Goal: Task Accomplishment & Management: Manage account settings

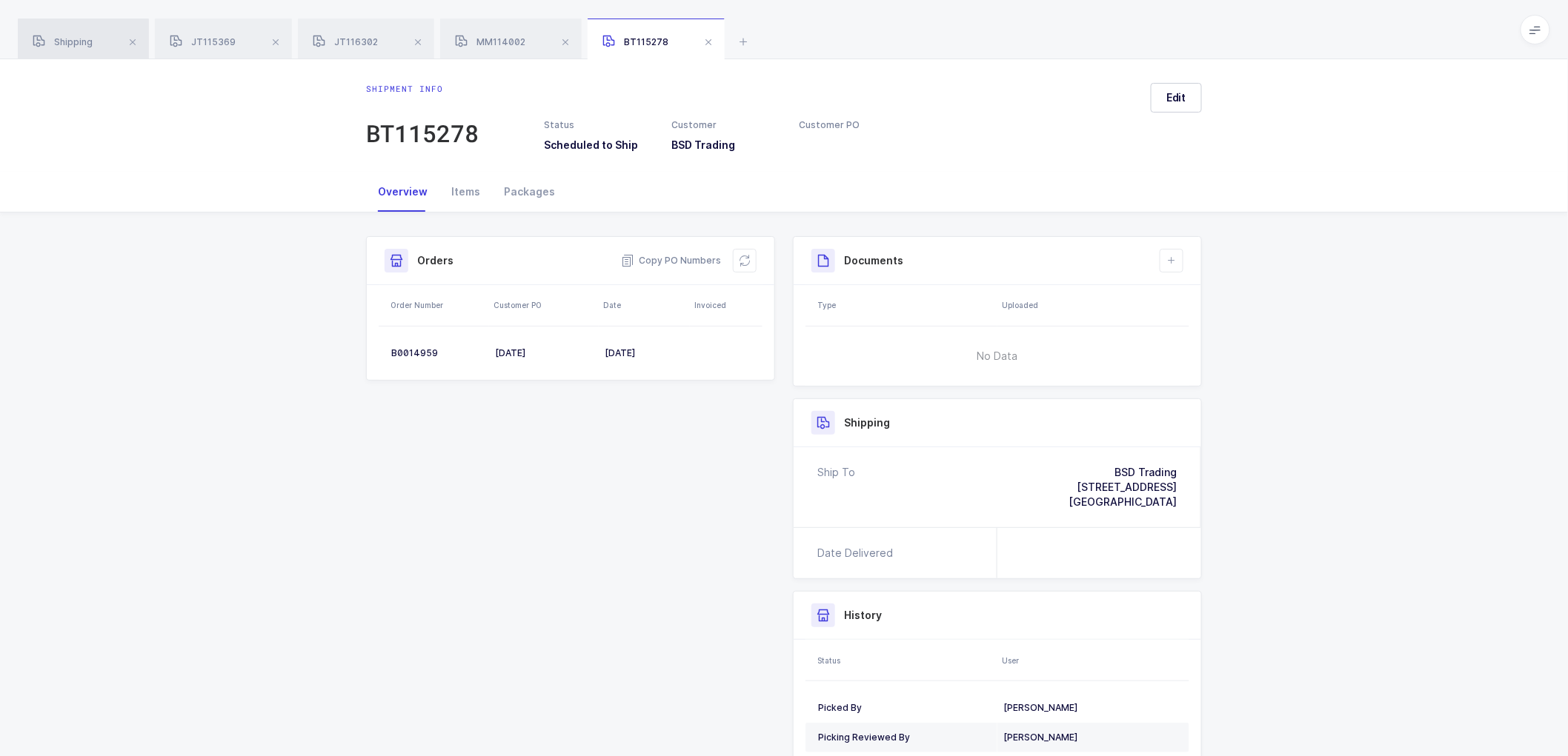
click at [96, 33] on div "Shipping" at bounding box center [83, 39] width 131 height 41
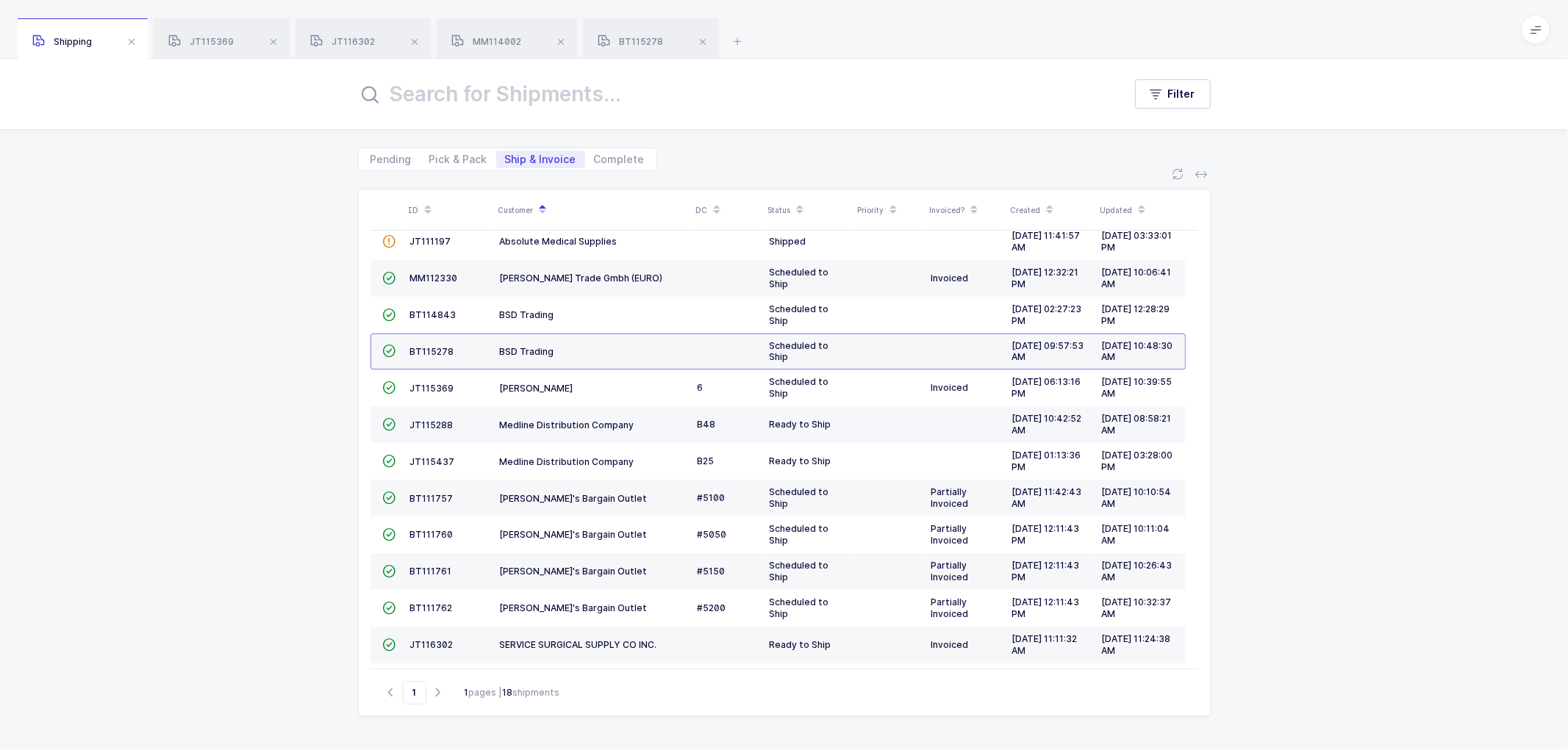
scroll to position [101, 0]
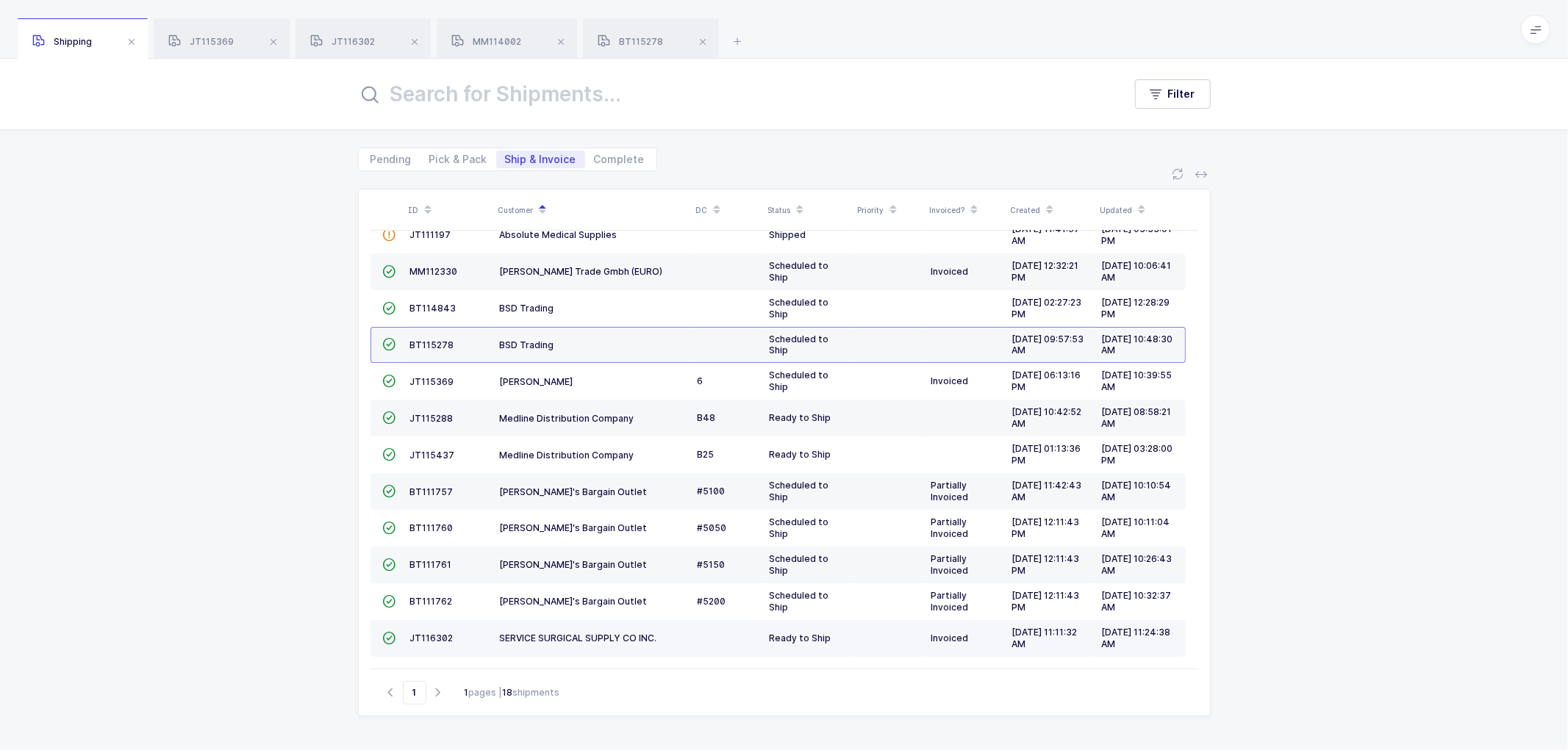
click at [441, 630] on td "JT116302" at bounding box center [449, 639] width 89 height 37
click at [423, 635] on span "JT116302" at bounding box center [432, 638] width 44 height 11
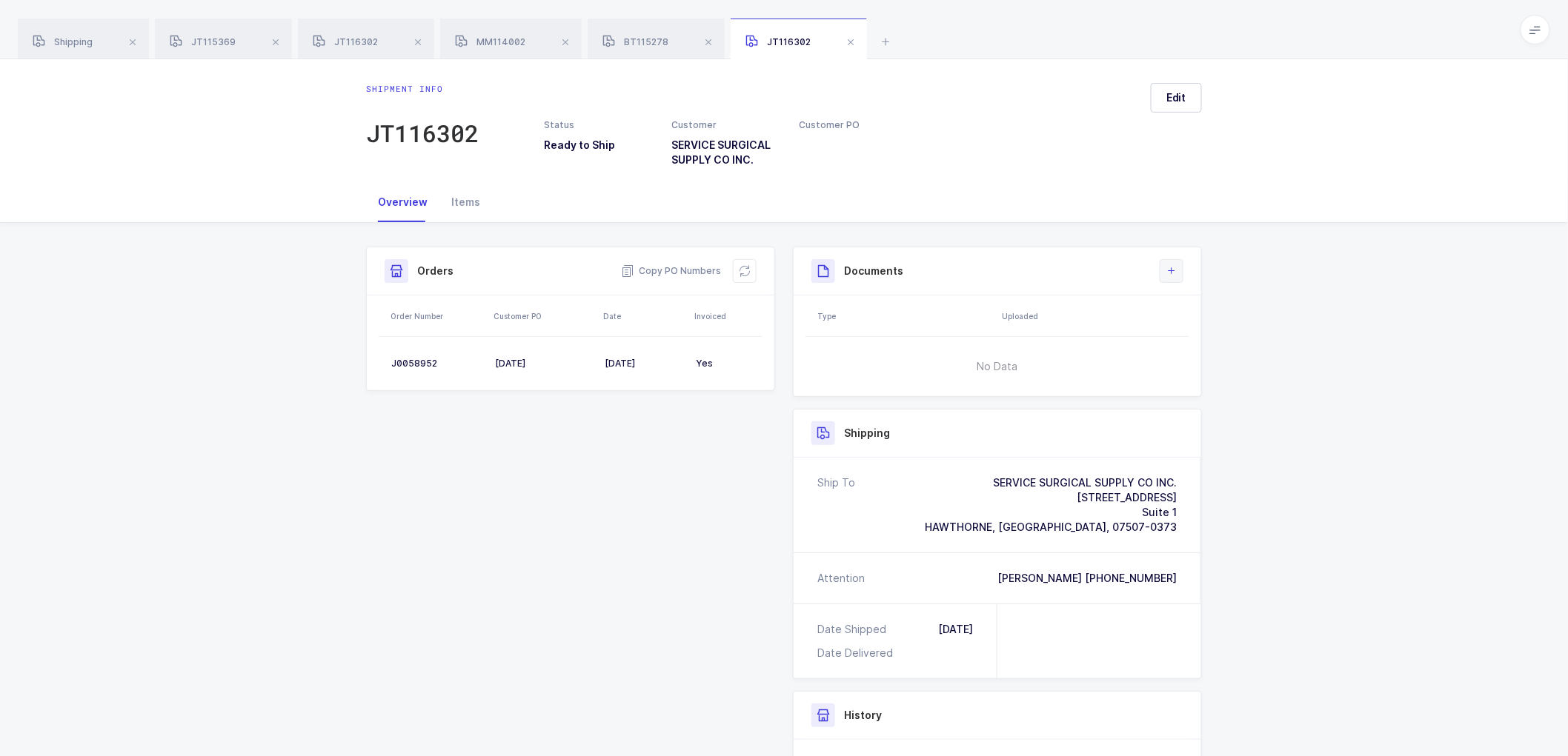
click at [1178, 267] on button at bounding box center [1171, 271] width 24 height 24
click at [1220, 310] on li "Create Document" at bounding box center [1221, 313] width 110 height 24
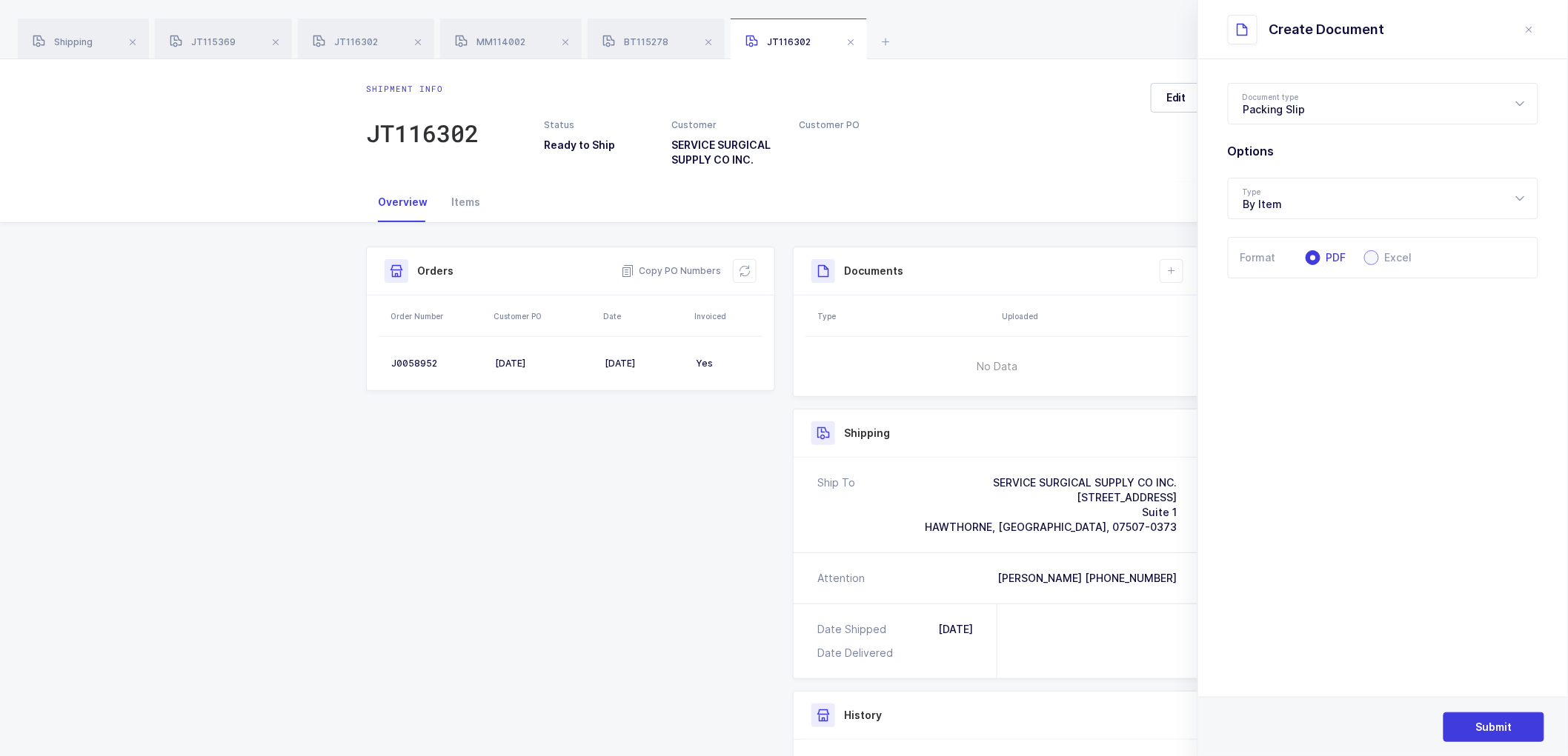
click at [1377, 260] on span at bounding box center [1371, 258] width 15 height 15
click at [1377, 260] on input "Excel" at bounding box center [1371, 258] width 15 height 15
radio input "true"
radio input "false"
radio input "true"
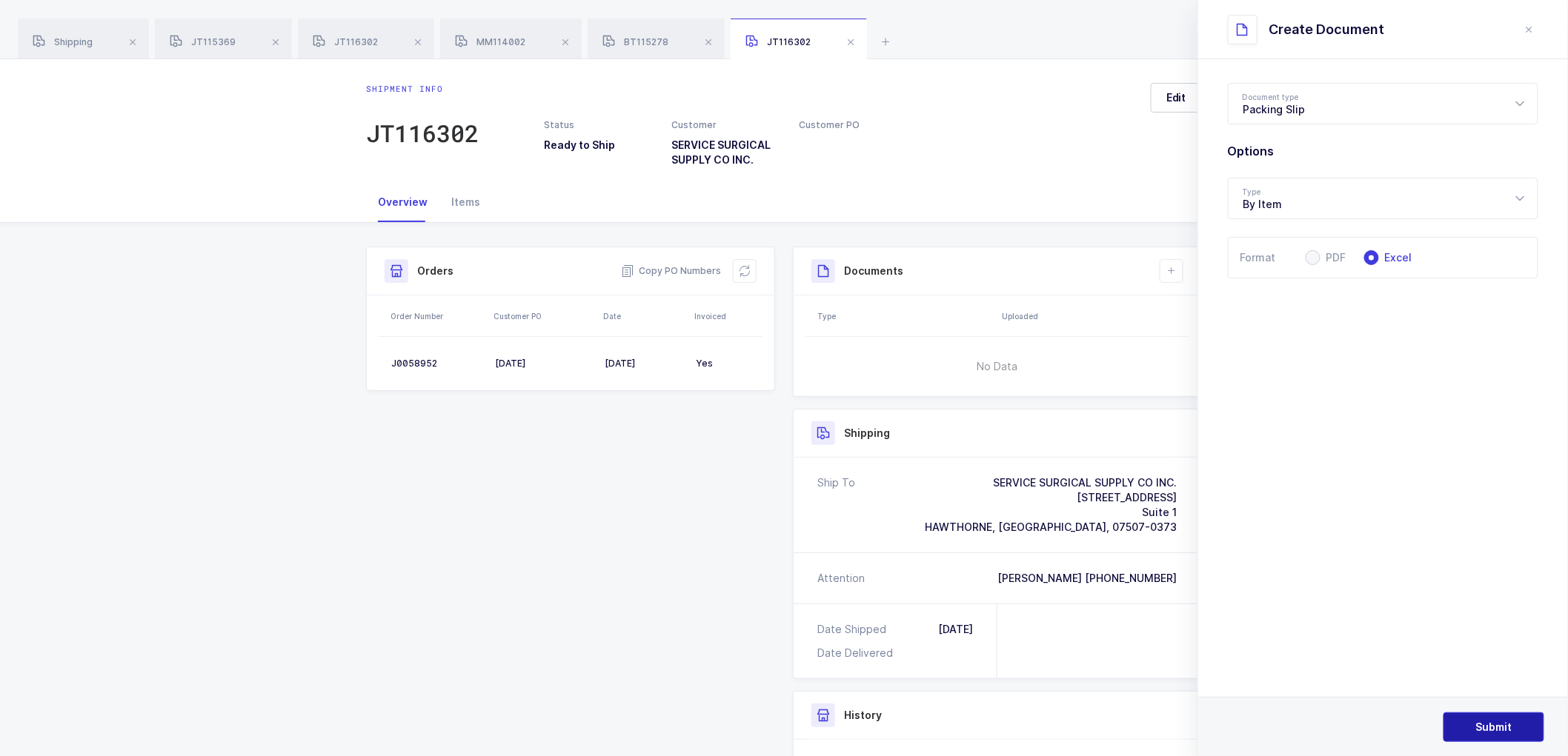
click at [1509, 730] on span "Submit" at bounding box center [1494, 727] width 36 height 15
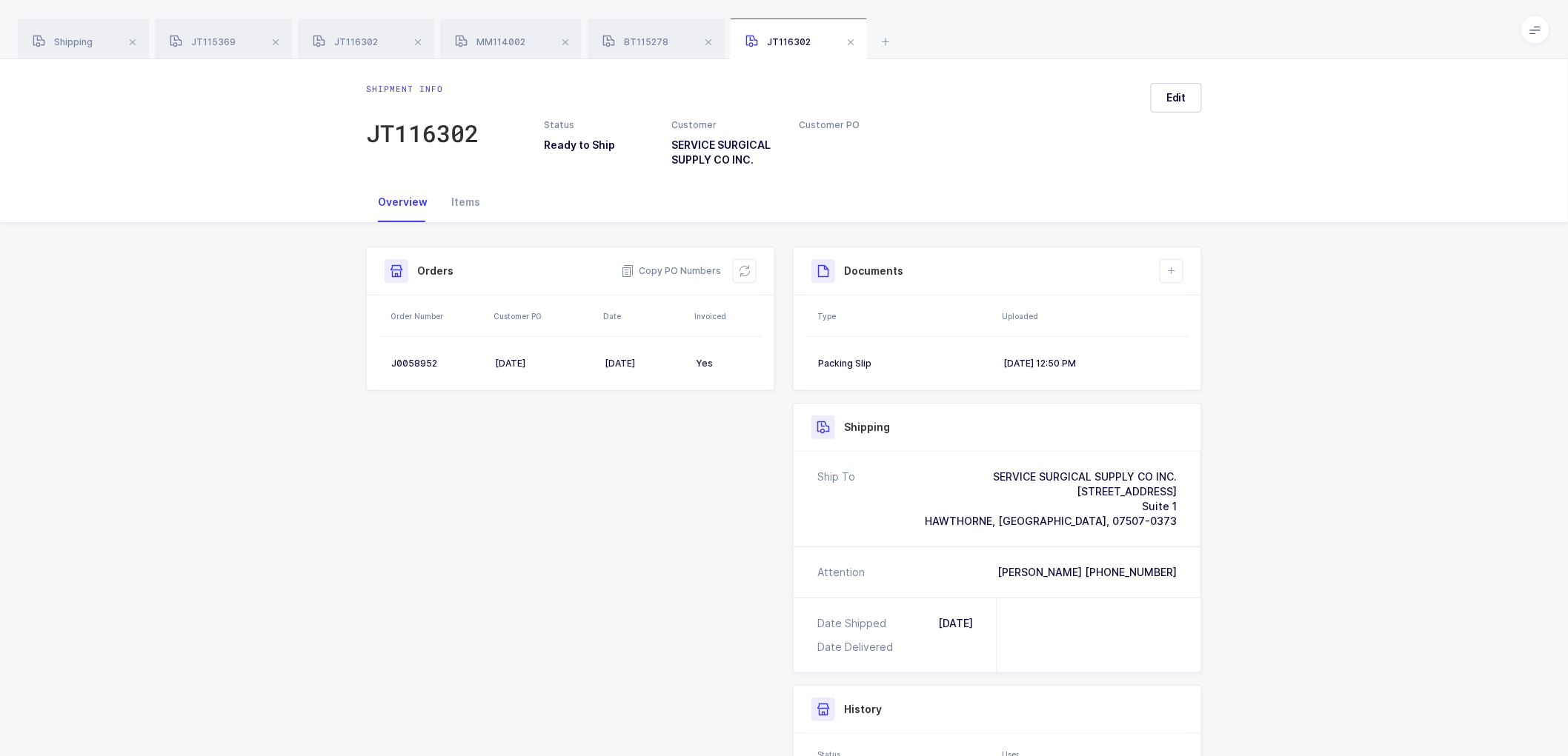
drag, startPoint x: 61, startPoint y: 37, endPoint x: 183, endPoint y: 68, distance: 125.9
click at [60, 42] on span "Shipping" at bounding box center [63, 41] width 60 height 11
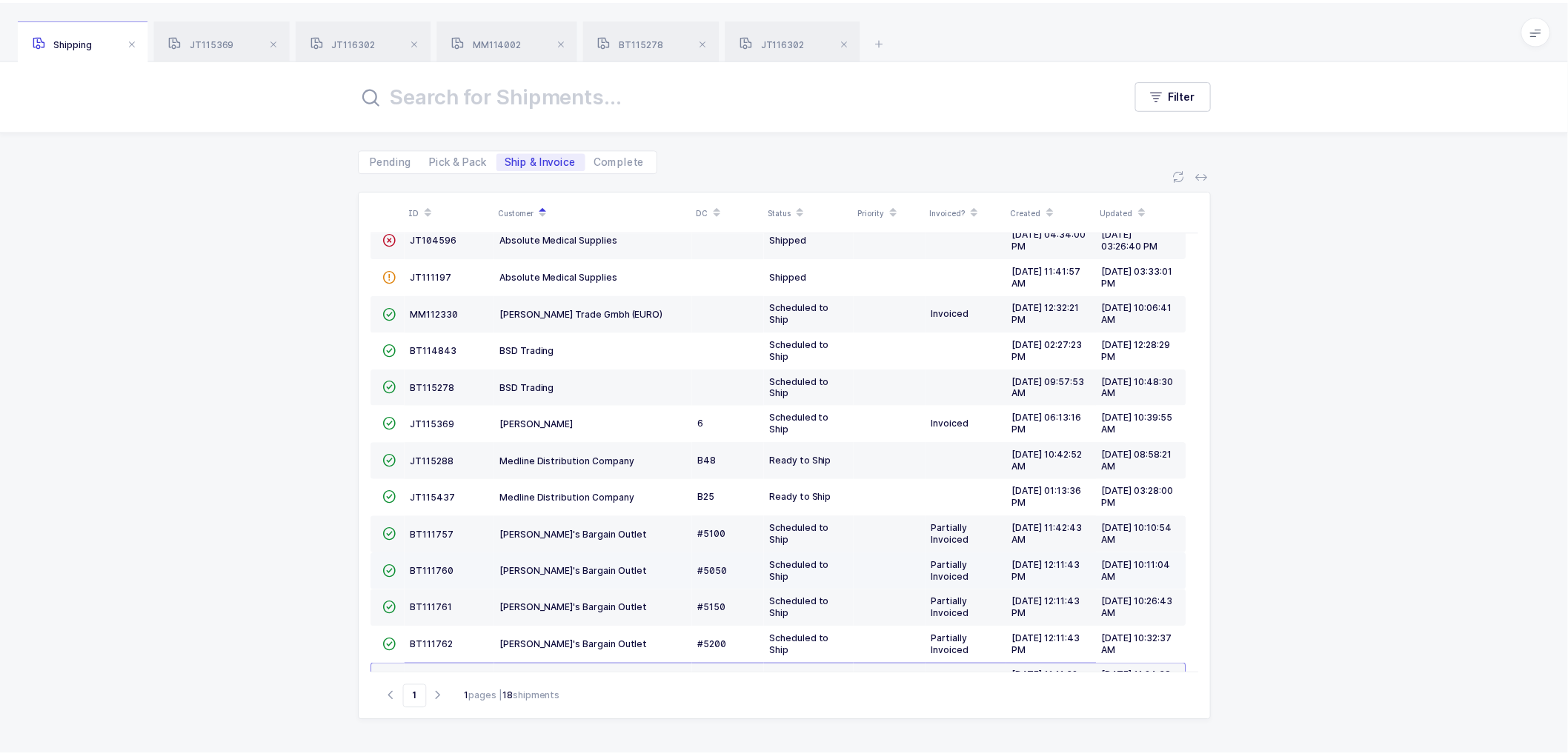
scroll to position [101, 0]
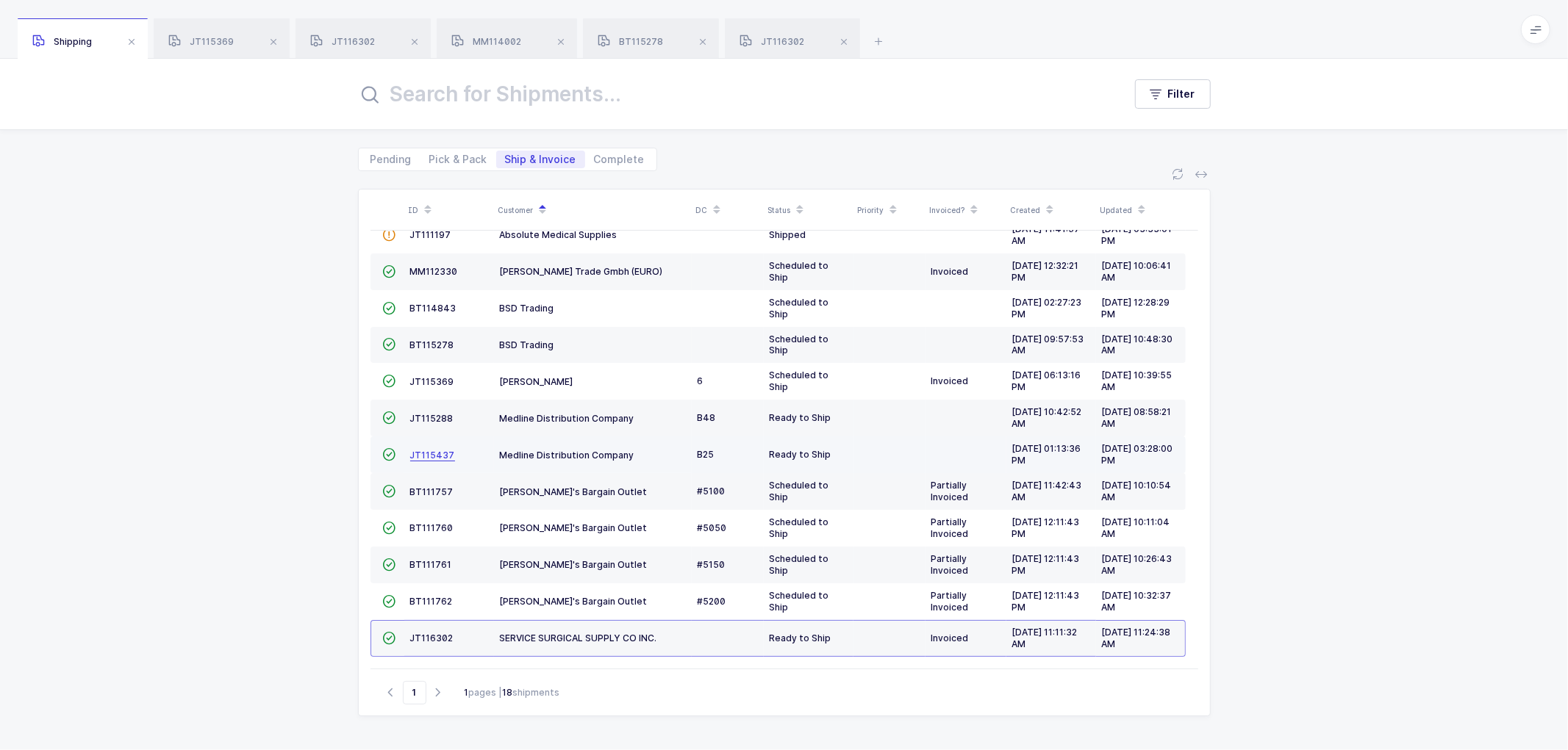
click at [432, 452] on span "JT115437" at bounding box center [432, 455] width 45 height 11
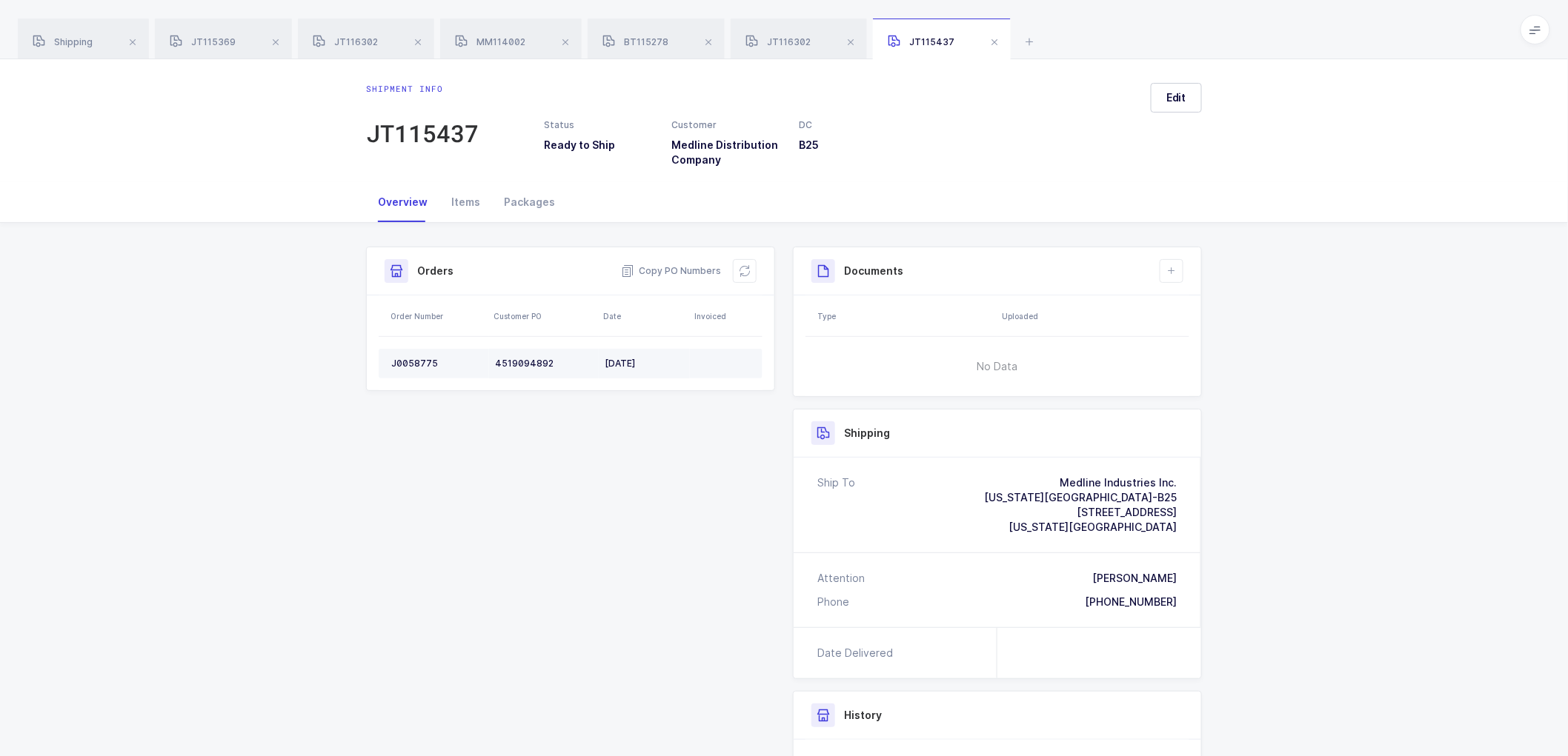
click at [418, 356] on td "J0058775" at bounding box center [433, 364] width 110 height 30
copy div "J0058775"
drag, startPoint x: 743, startPoint y: 265, endPoint x: 830, endPoint y: 271, distance: 87.2
click at [747, 266] on icon at bounding box center [744, 271] width 11 height 11
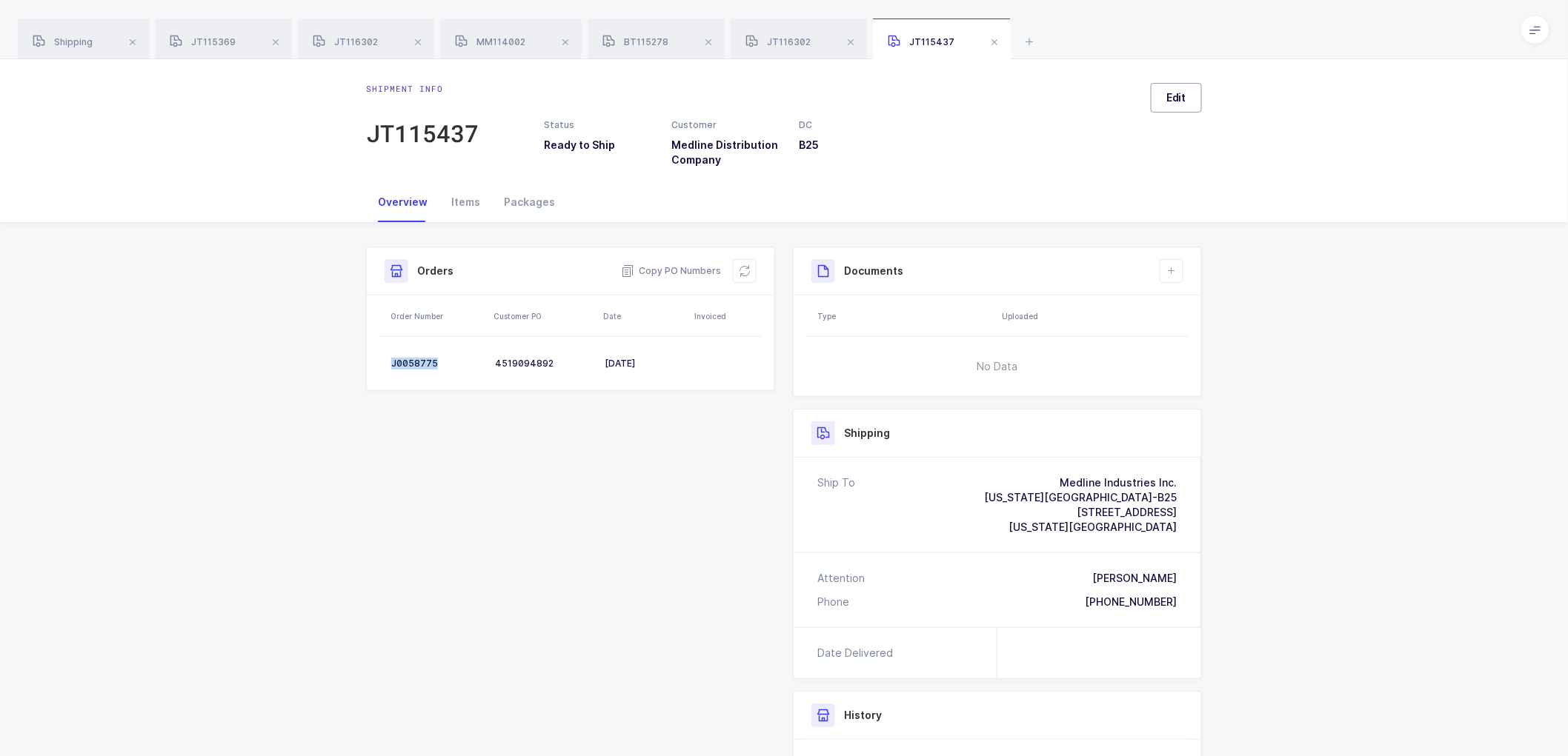
click at [1189, 94] on button "Edit" at bounding box center [1176, 98] width 51 height 30
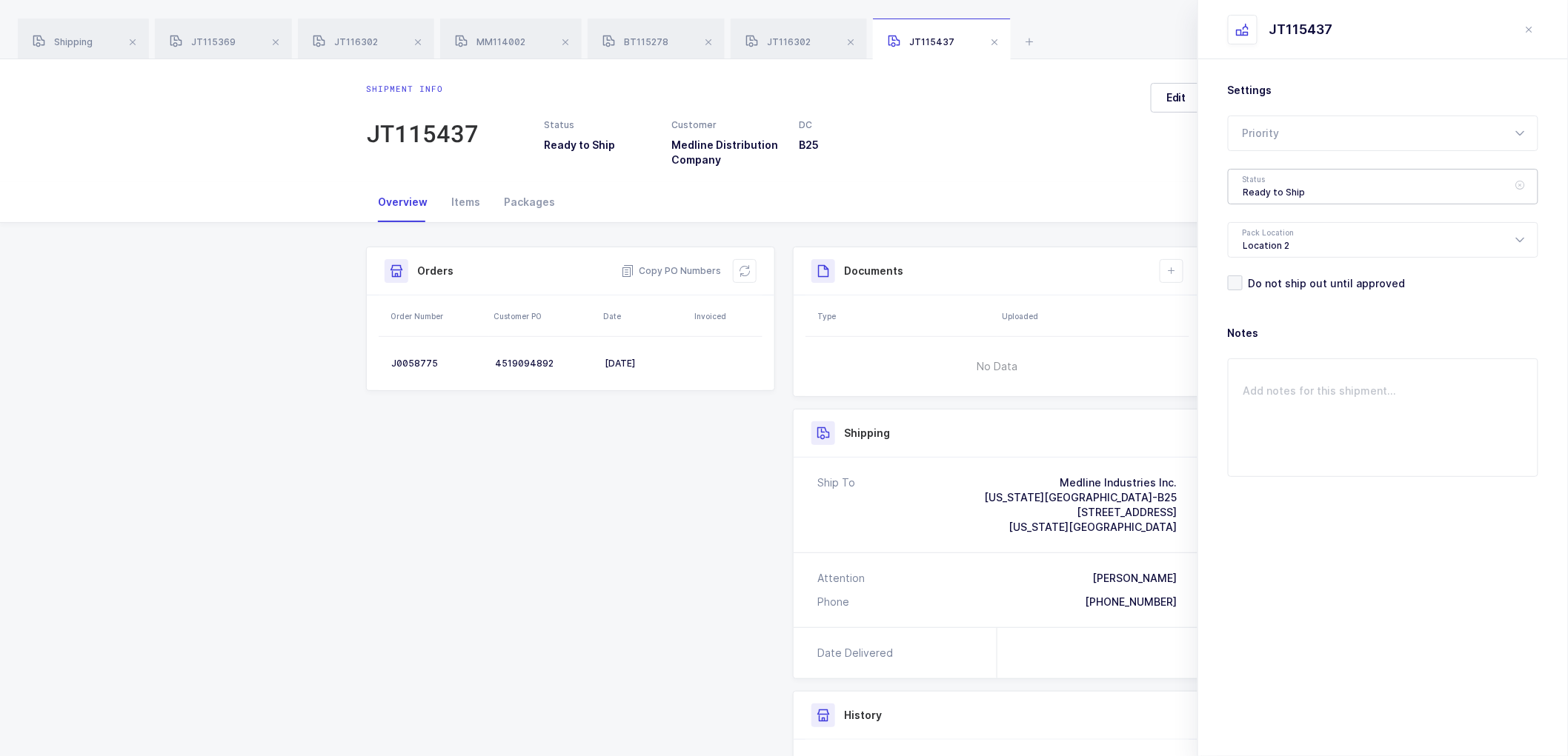
click at [1253, 180] on div "Ready to Ship" at bounding box center [1384, 186] width 311 height 35
click at [1283, 277] on span "Scheduled to Ship" at bounding box center [1290, 277] width 94 height 12
type input "Scheduled to Ship"
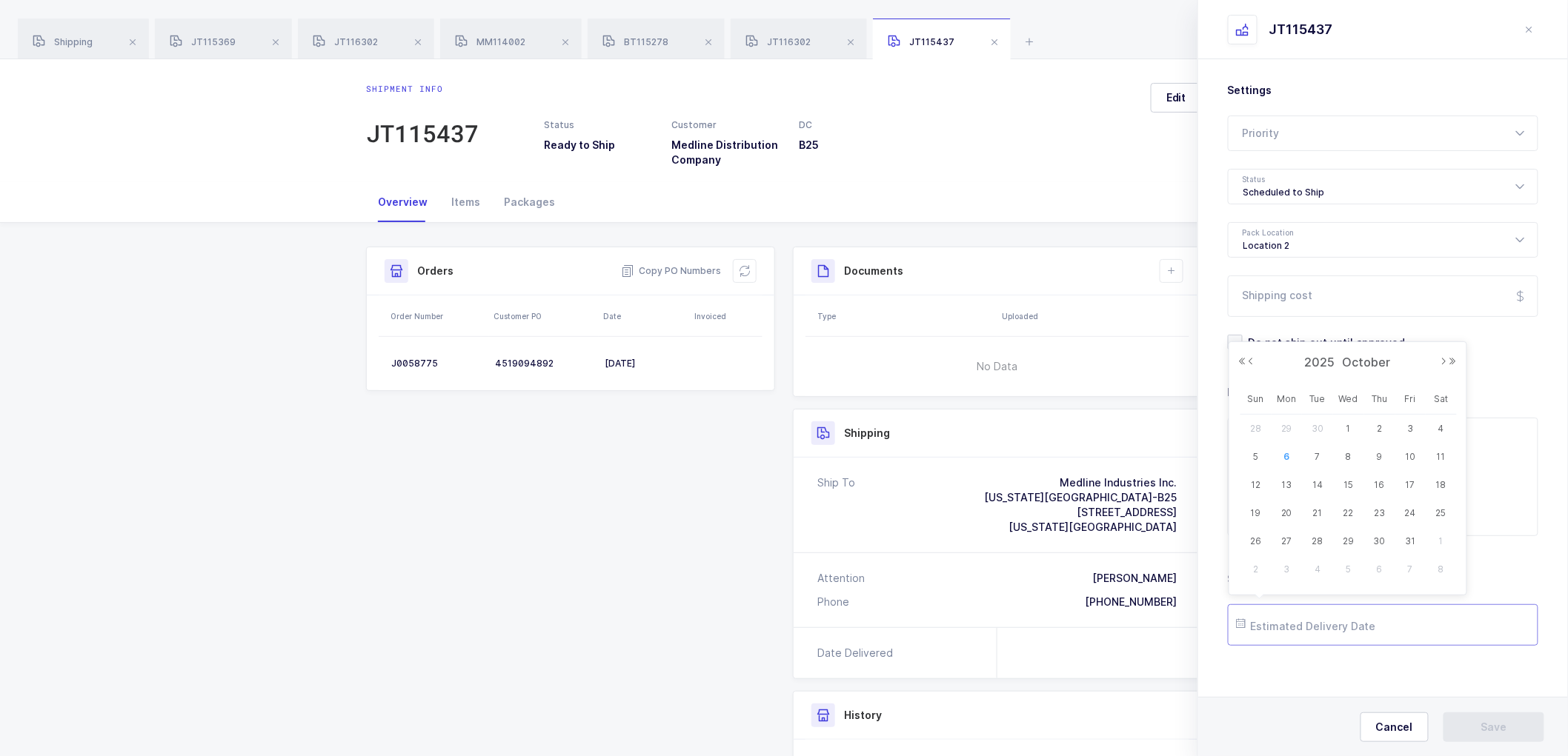
click at [1294, 626] on input "text" at bounding box center [1384, 625] width 311 height 41
click at [1375, 454] on span "9" at bounding box center [1380, 457] width 18 height 18
type input "[DATE]"
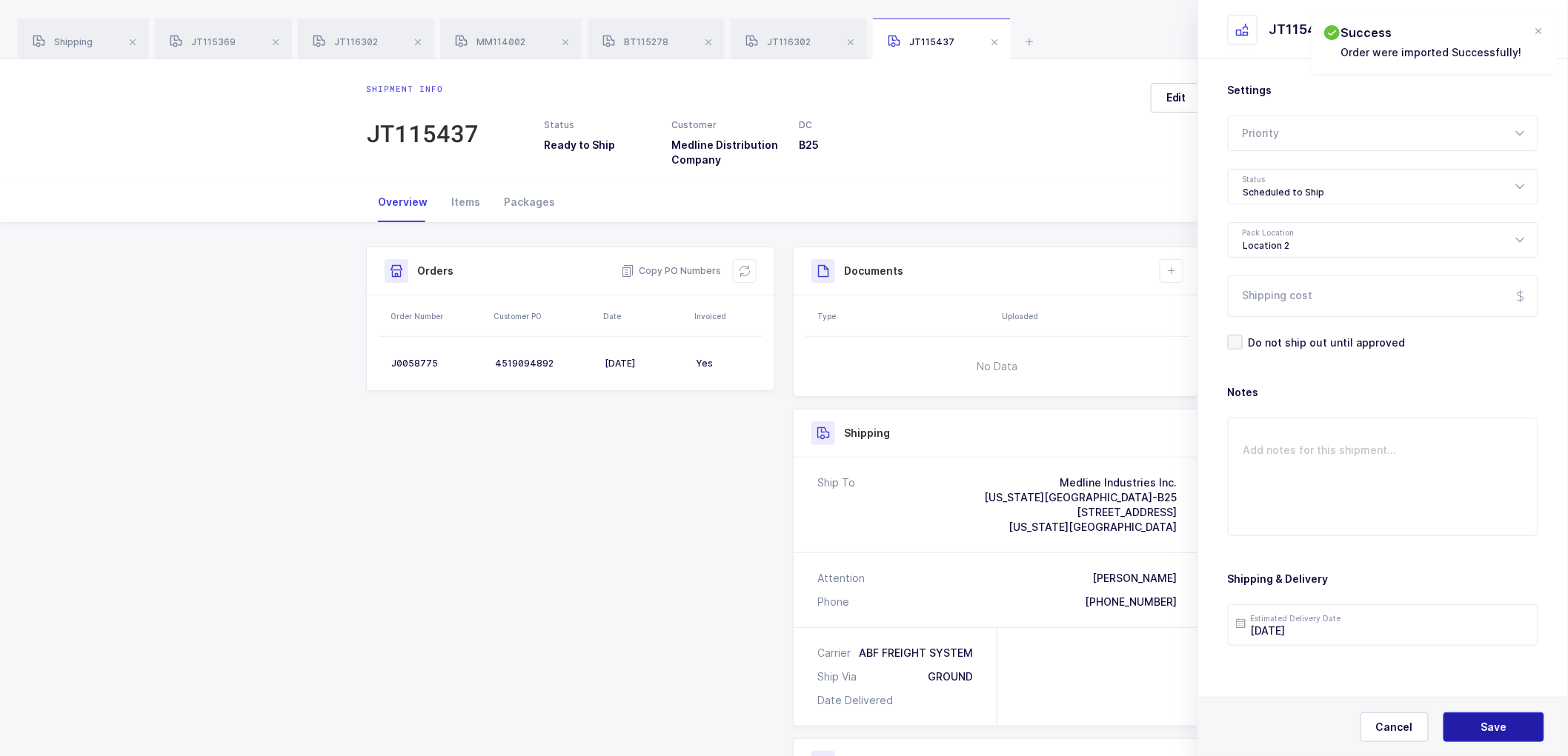
click at [1479, 717] on button "Save" at bounding box center [1494, 728] width 101 height 30
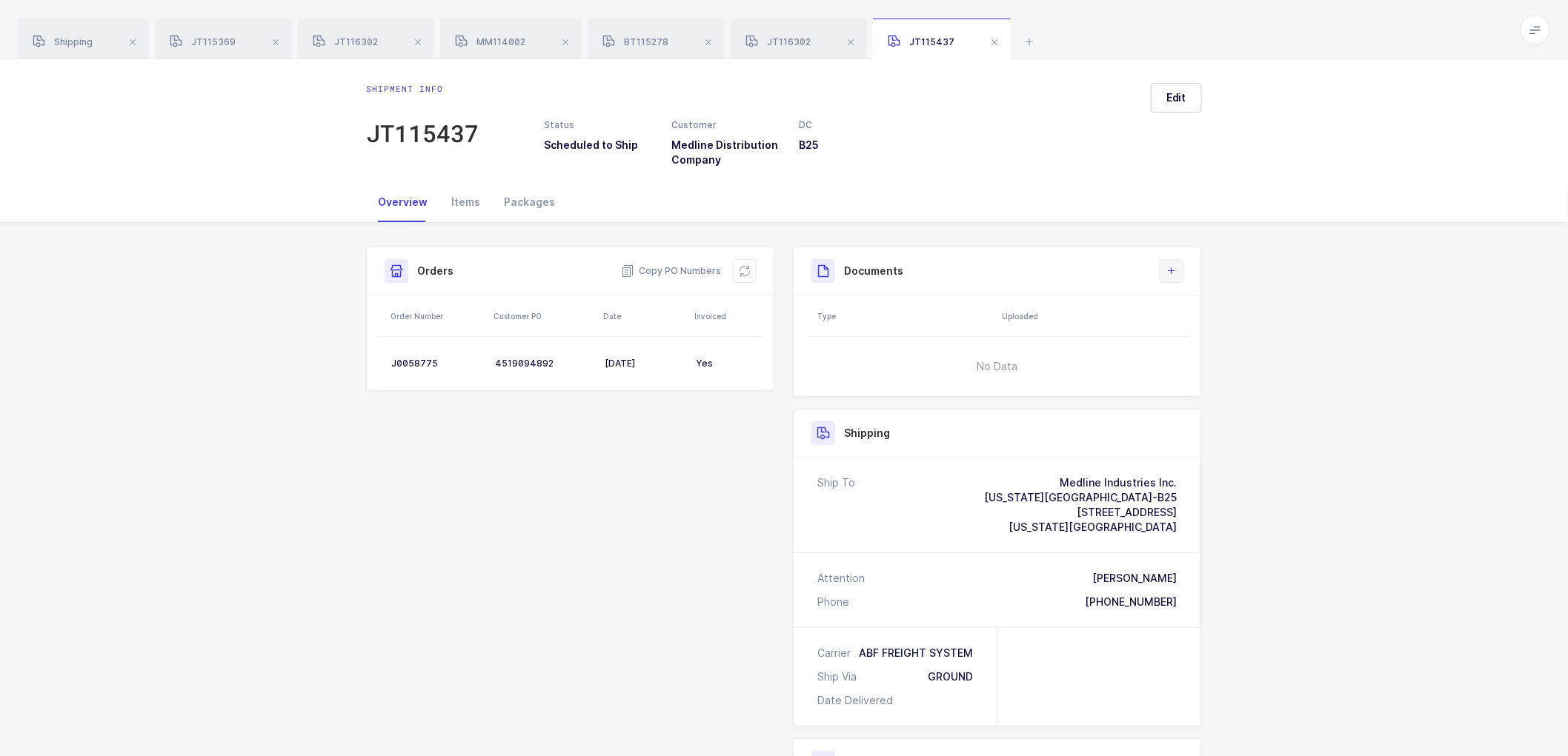
click at [1173, 268] on icon at bounding box center [1171, 271] width 11 height 11
click at [1196, 307] on li "Create Document" at bounding box center [1221, 313] width 110 height 24
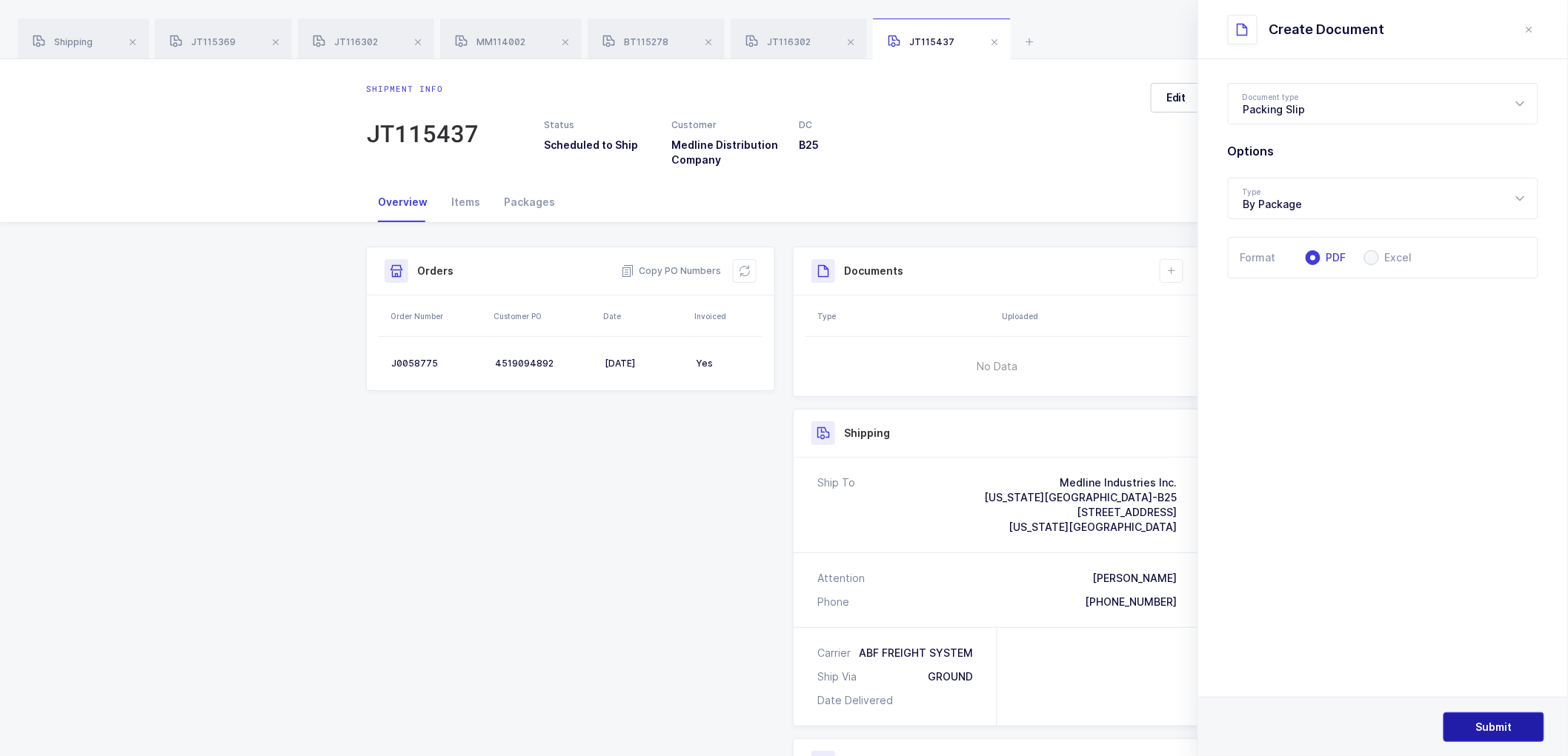
click at [1484, 716] on button "Submit" at bounding box center [1494, 728] width 101 height 30
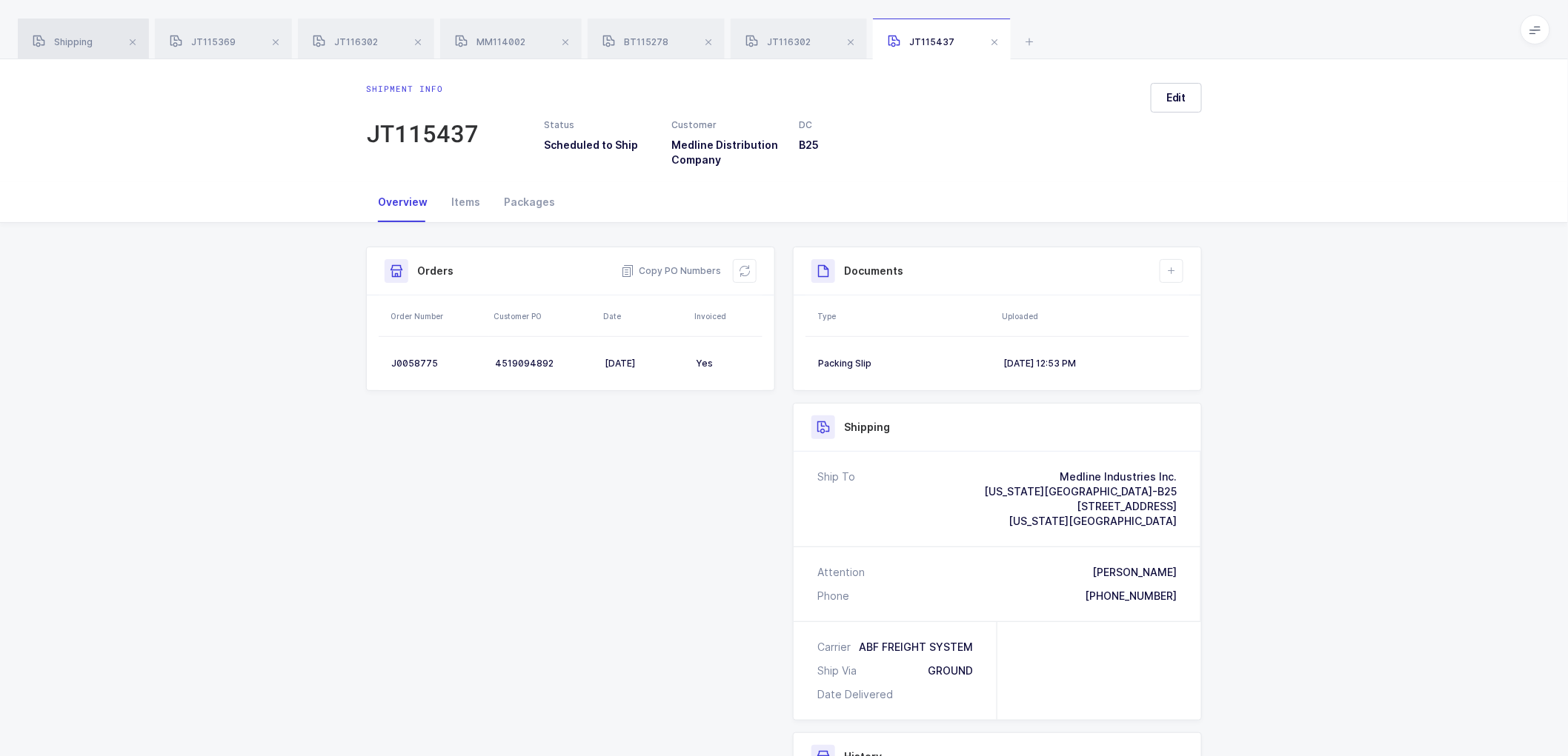
click at [71, 40] on span "Shipping" at bounding box center [63, 41] width 60 height 11
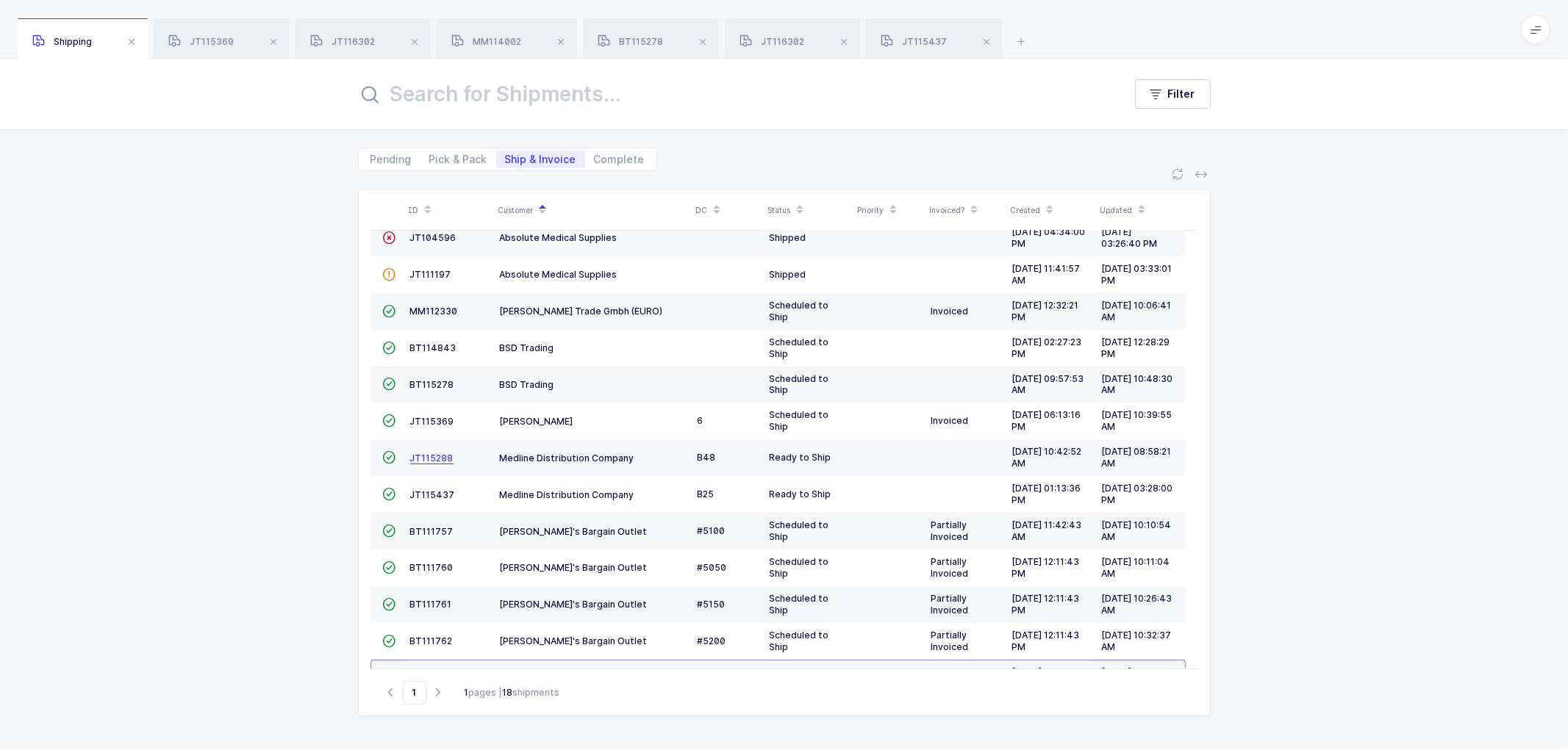
click at [429, 458] on span "JT115288" at bounding box center [432, 458] width 44 height 11
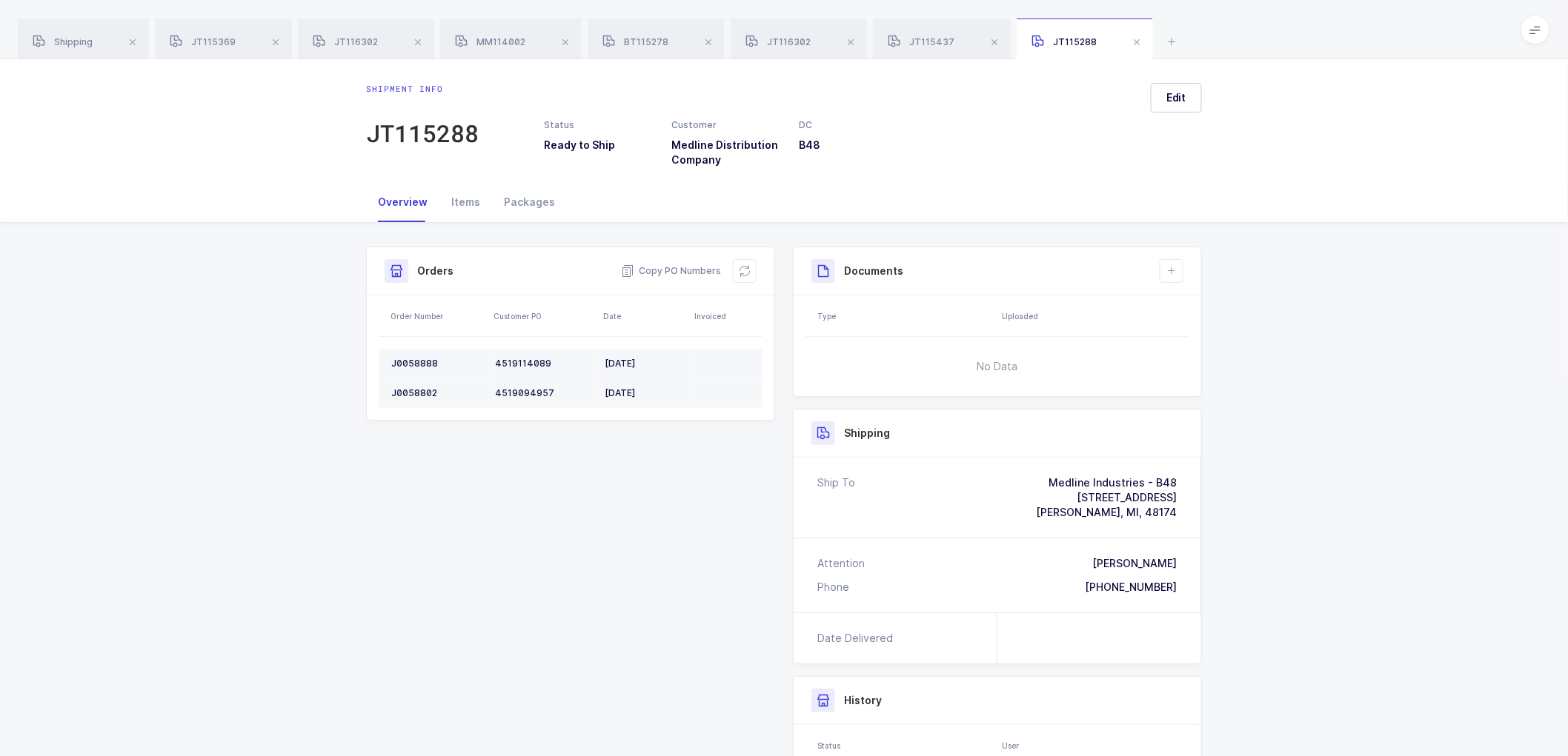
click at [414, 356] on td "J0058888" at bounding box center [433, 364] width 110 height 30
copy div "J0058888"
click at [416, 394] on div "J0058802" at bounding box center [437, 393] width 92 height 11
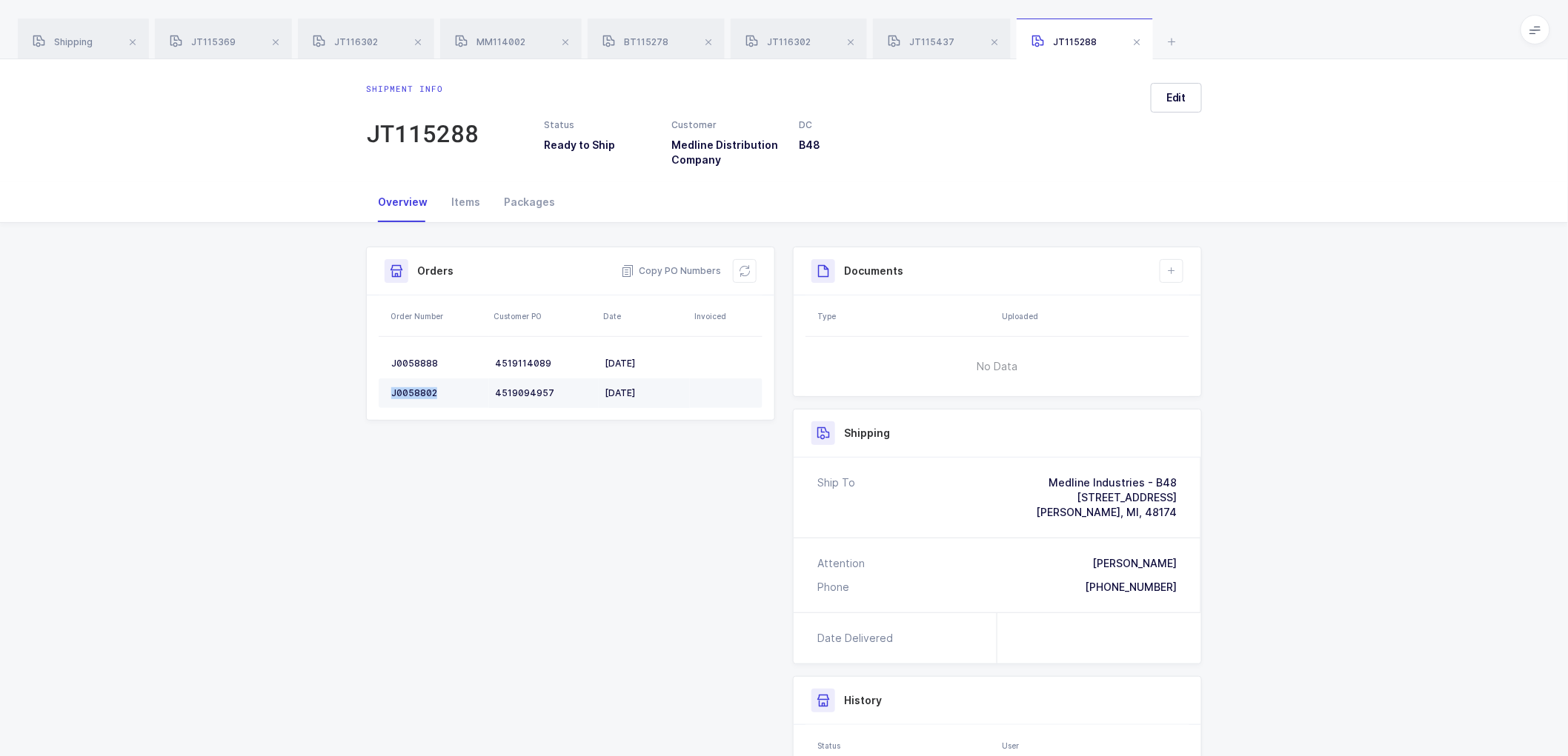
copy div "J0058802"
drag, startPoint x: 746, startPoint y: 271, endPoint x: 785, endPoint y: 240, distance: 49.8
click at [746, 271] on icon at bounding box center [744, 271] width 11 height 11
drag, startPoint x: 1181, startPoint y: 94, endPoint x: 1256, endPoint y: 148, distance: 92.4
click at [1182, 96] on span "Edit" at bounding box center [1176, 97] width 20 height 15
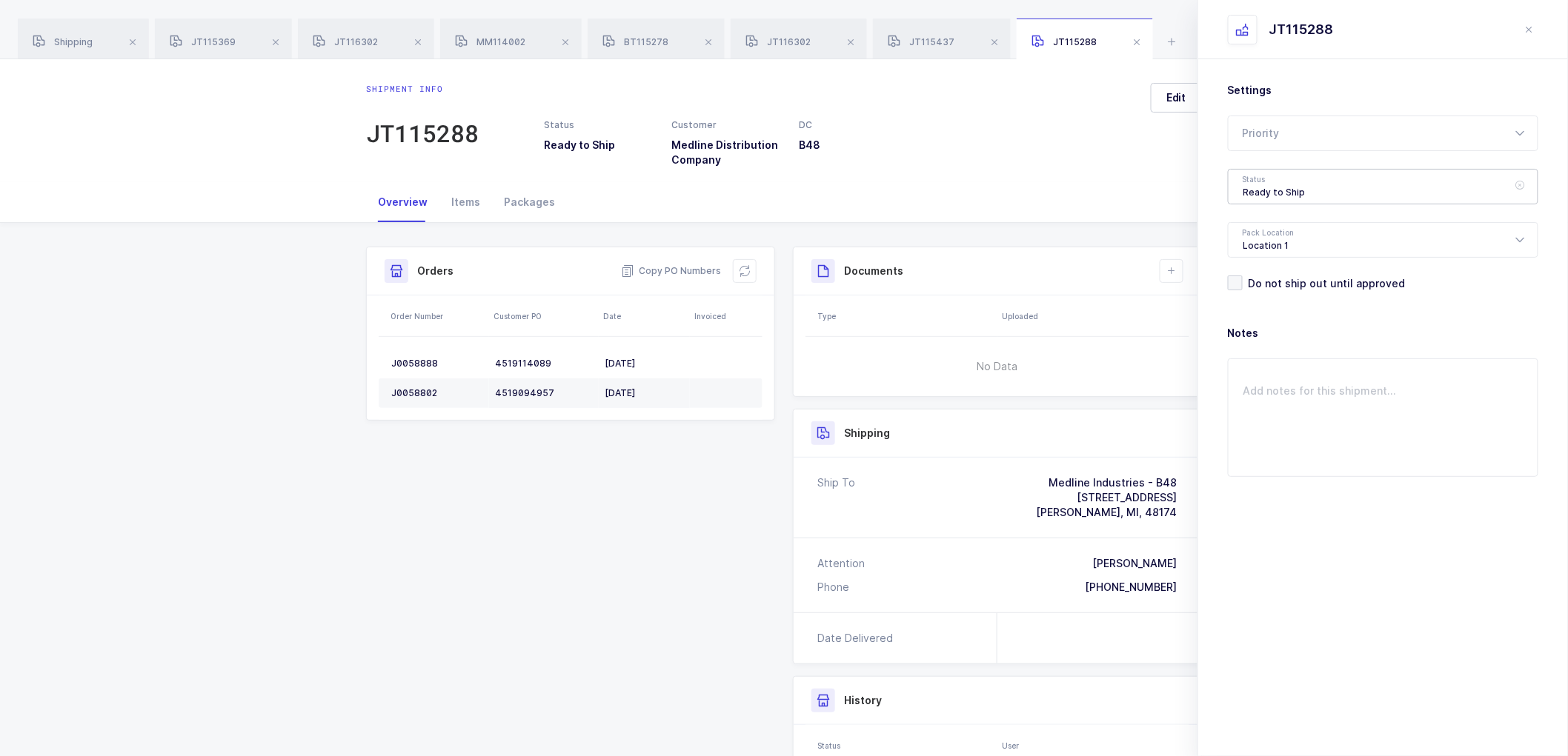
click at [1288, 182] on div "Ready to Ship" at bounding box center [1384, 186] width 311 height 35
drag, startPoint x: 1267, startPoint y: 275, endPoint x: 1275, endPoint y: 277, distance: 8.2
click at [1268, 275] on span "Scheduled to Ship" at bounding box center [1290, 277] width 94 height 12
type input "Scheduled to Ship"
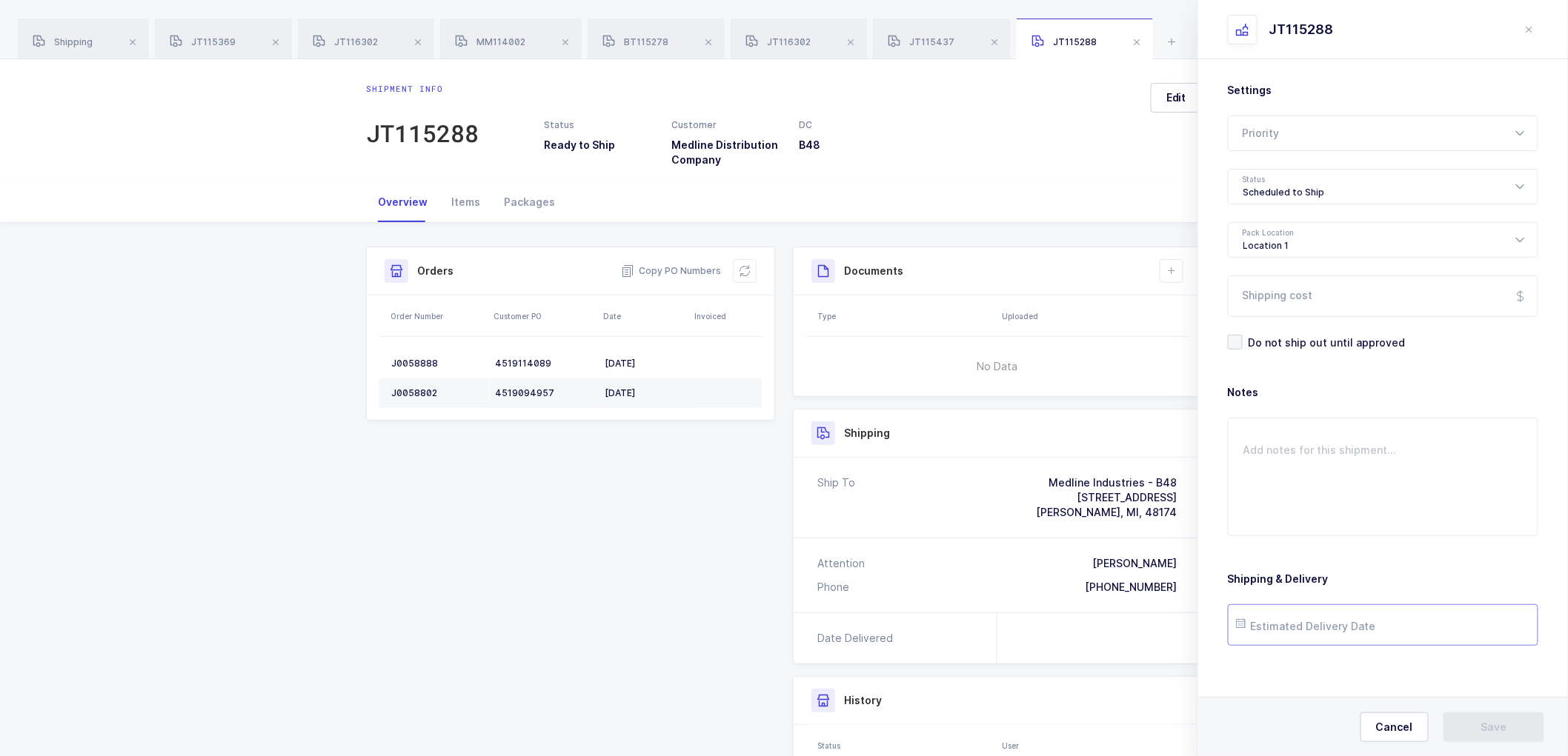
click at [1294, 625] on input "text" at bounding box center [1384, 625] width 311 height 41
click at [1348, 455] on span "8" at bounding box center [1348, 457] width 18 height 18
type input "[DATE]"
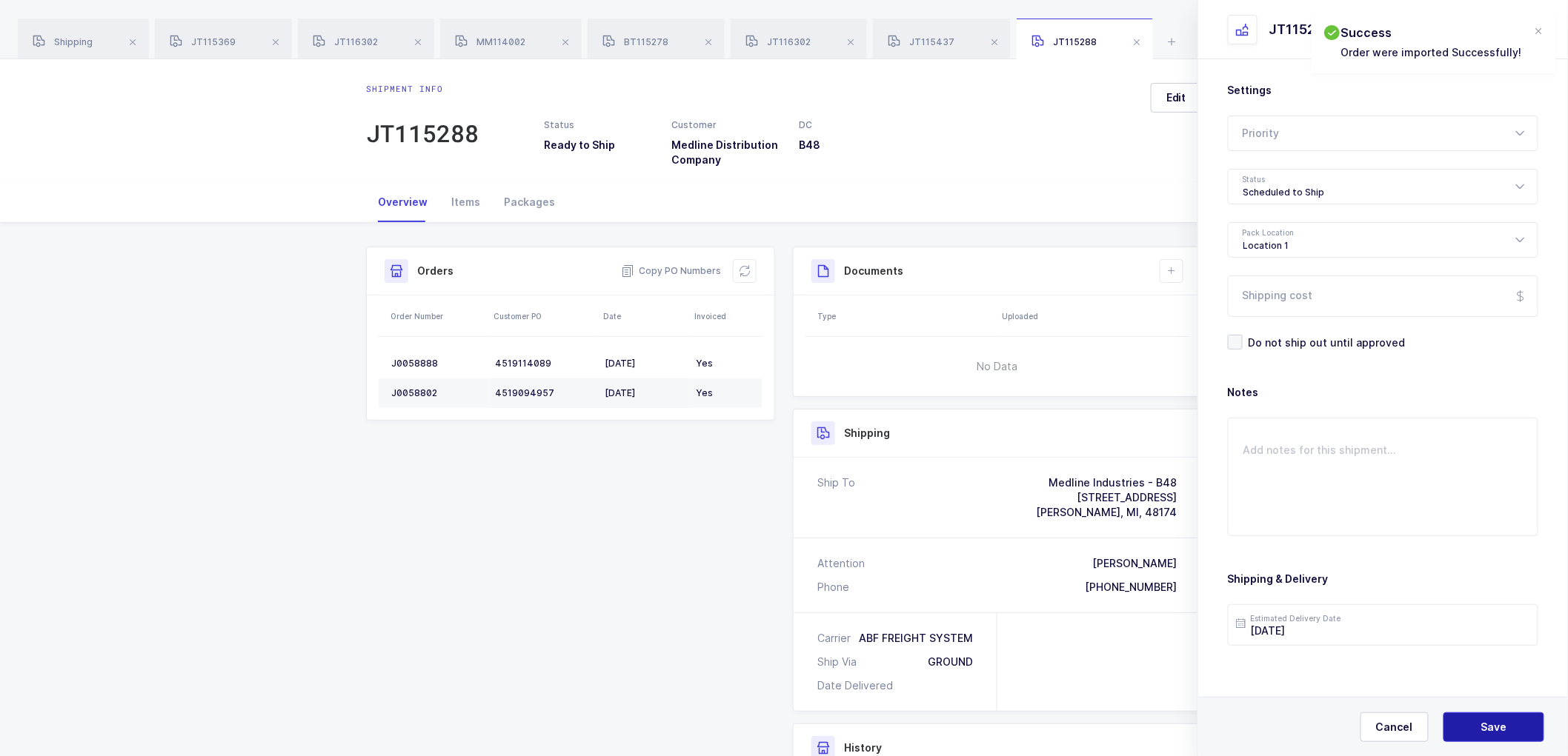
click at [1497, 724] on span "Save" at bounding box center [1494, 727] width 26 height 15
click at [1174, 272] on icon at bounding box center [1171, 271] width 11 height 11
click at [1210, 310] on li "Create Document" at bounding box center [1221, 313] width 110 height 24
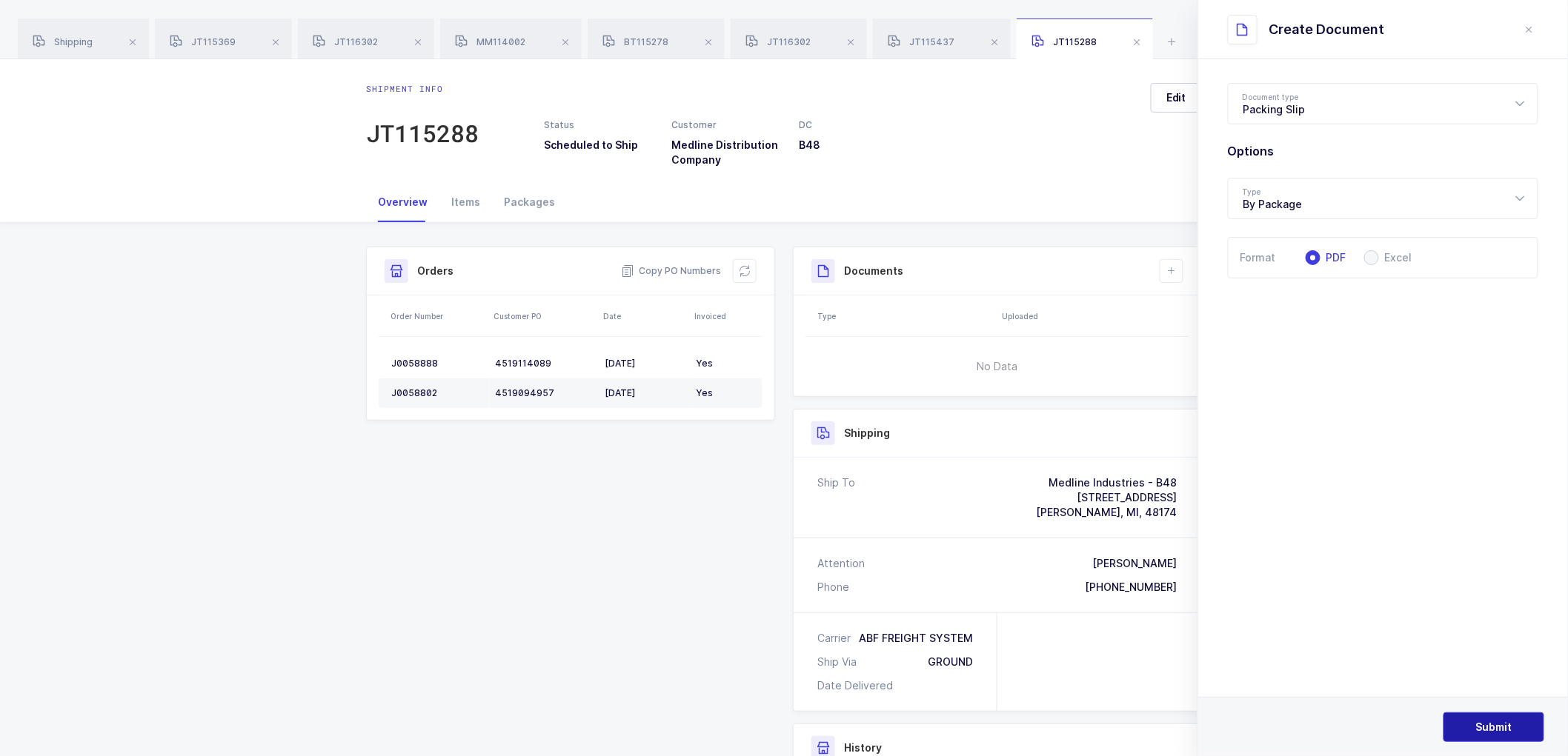
click at [1495, 721] on span "Submit" at bounding box center [1494, 727] width 36 height 15
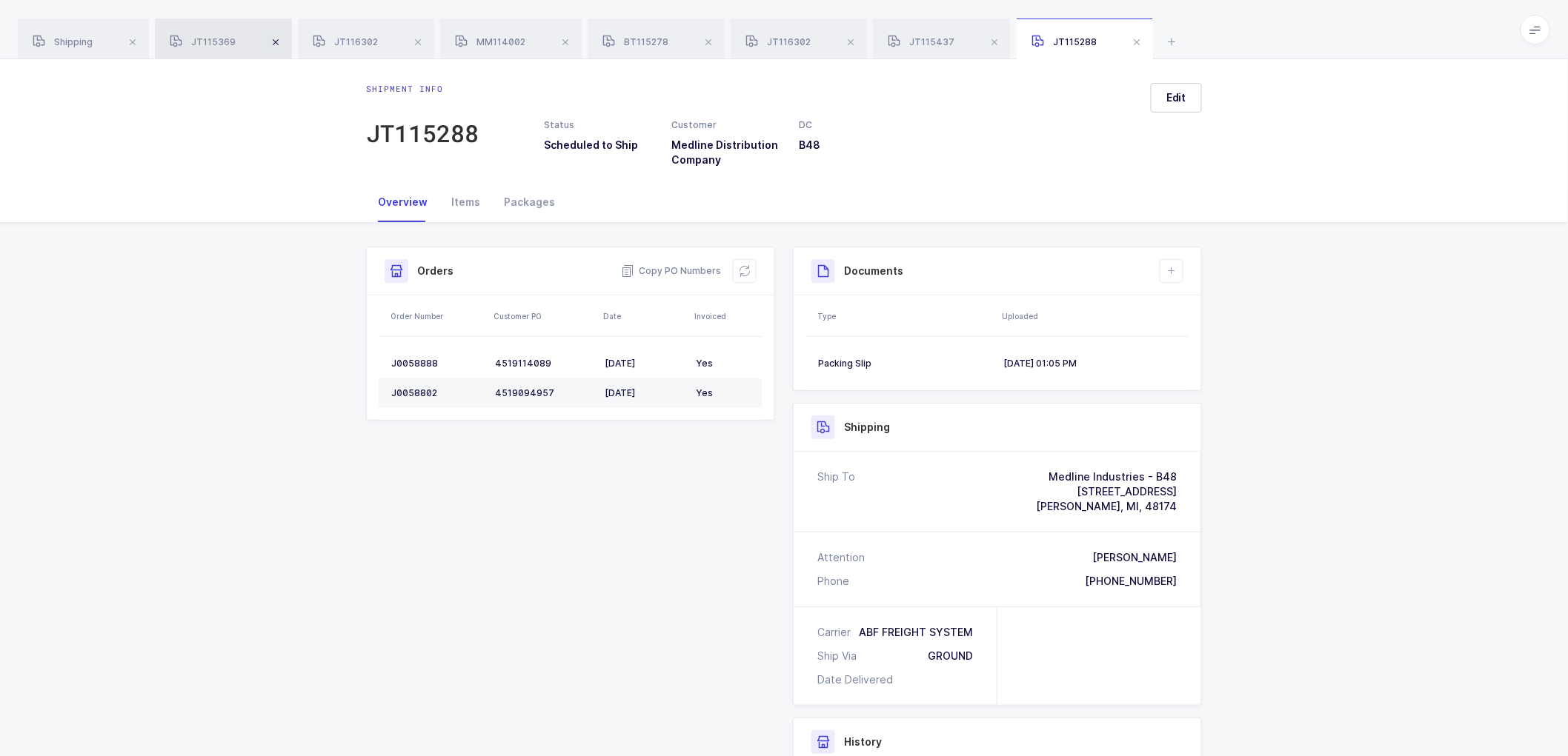
click at [278, 41] on span at bounding box center [275, 42] width 18 height 18
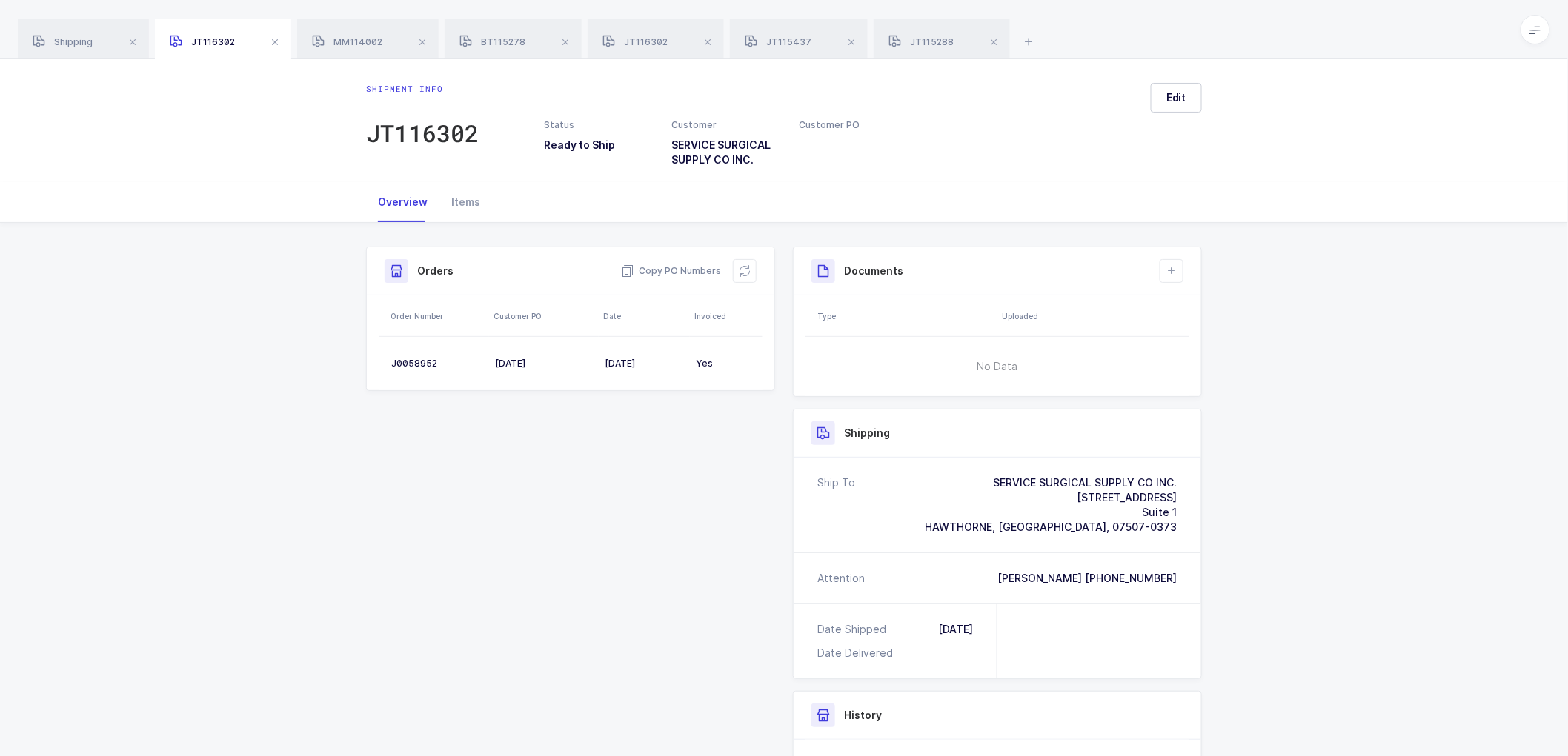
click at [278, 41] on span at bounding box center [274, 42] width 18 height 18
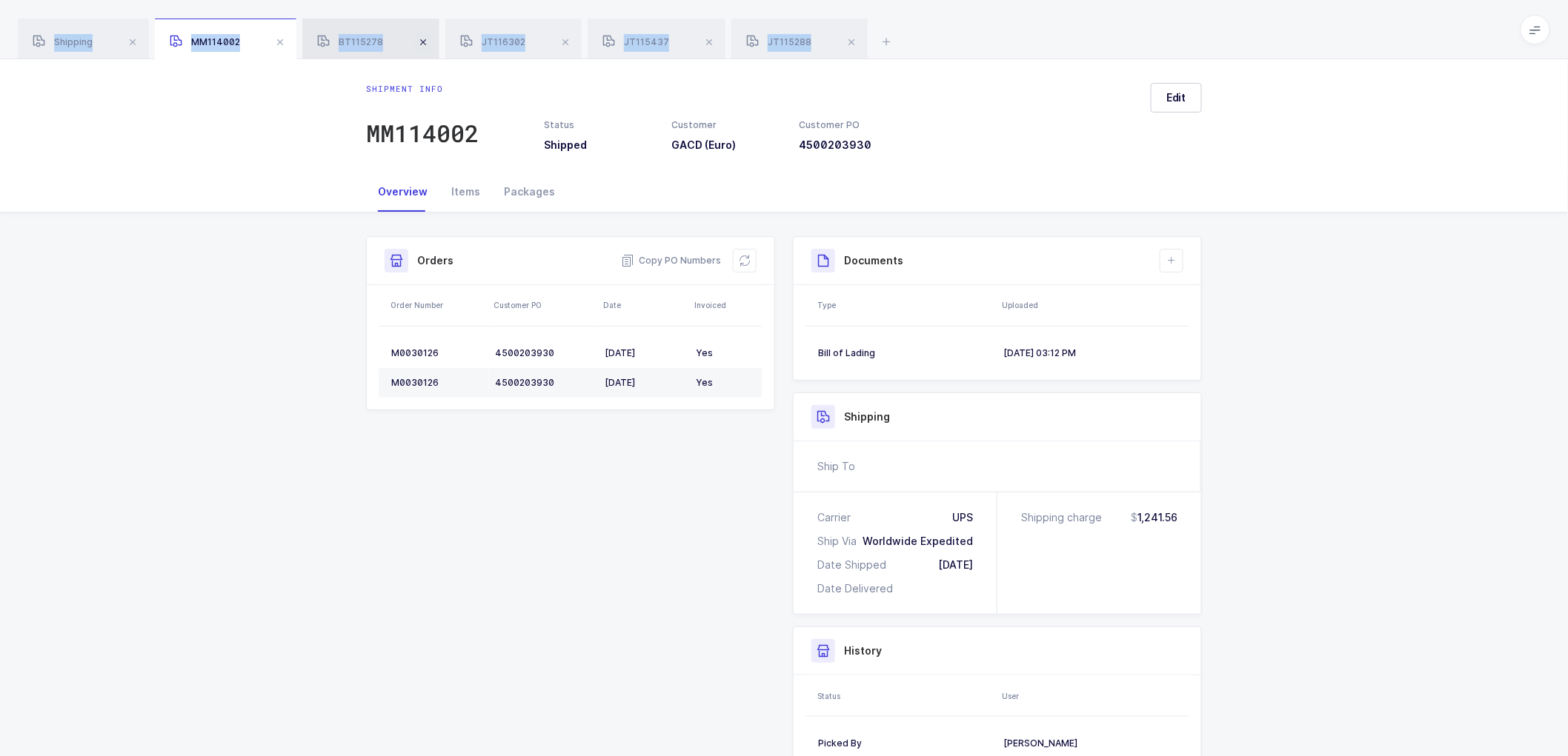
click at [277, 41] on span at bounding box center [280, 42] width 18 height 18
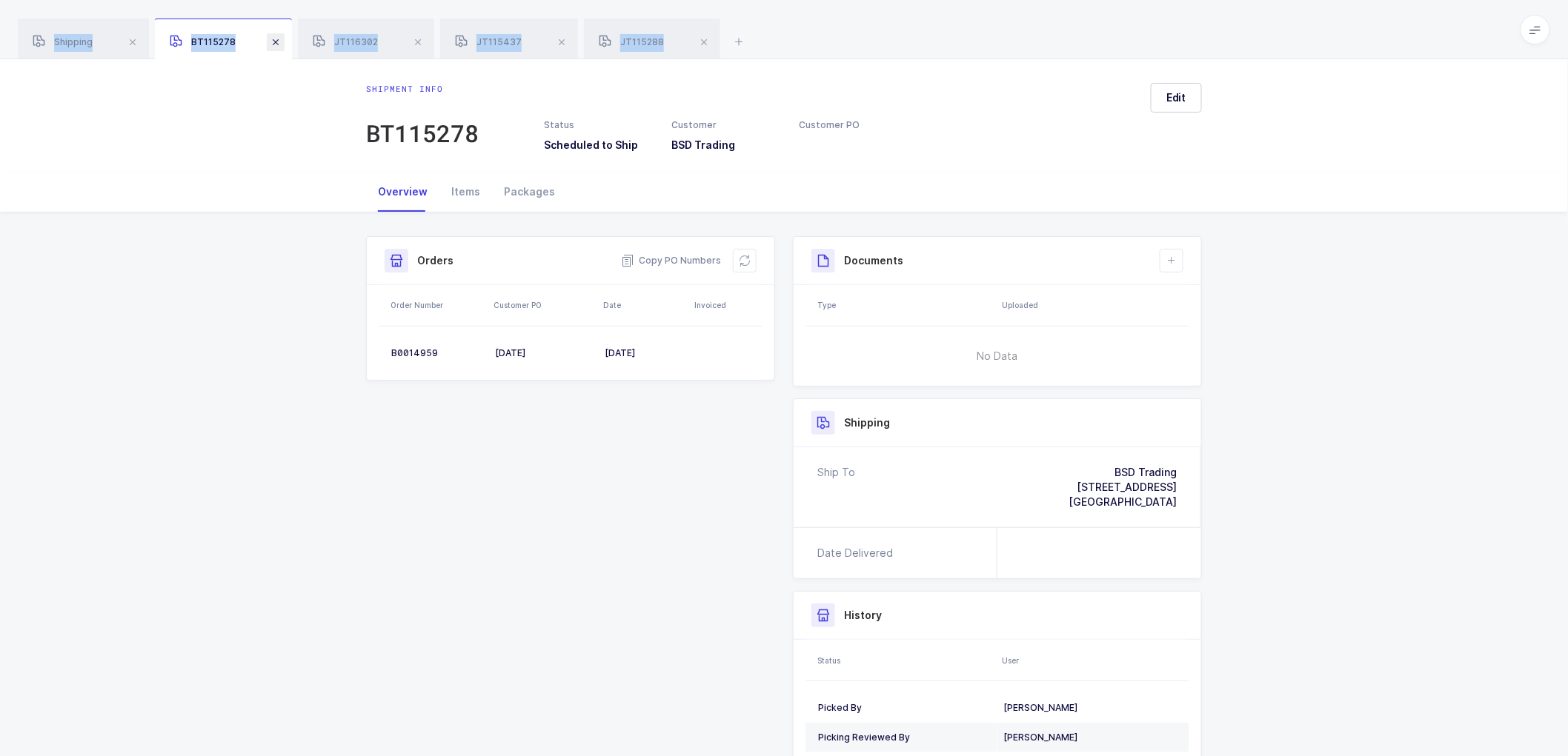
click at [277, 41] on span at bounding box center [275, 42] width 18 height 18
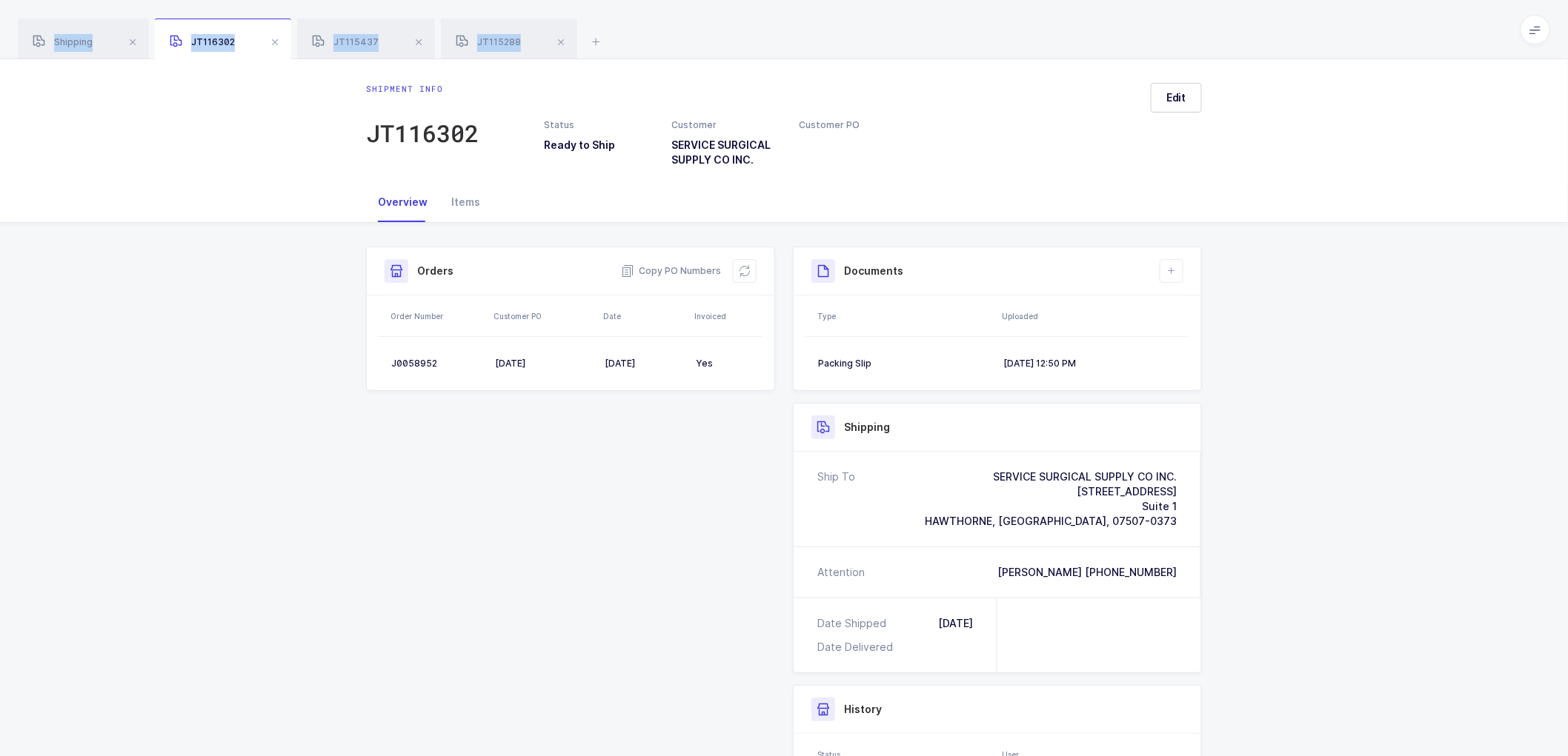
click at [277, 41] on span at bounding box center [274, 42] width 18 height 18
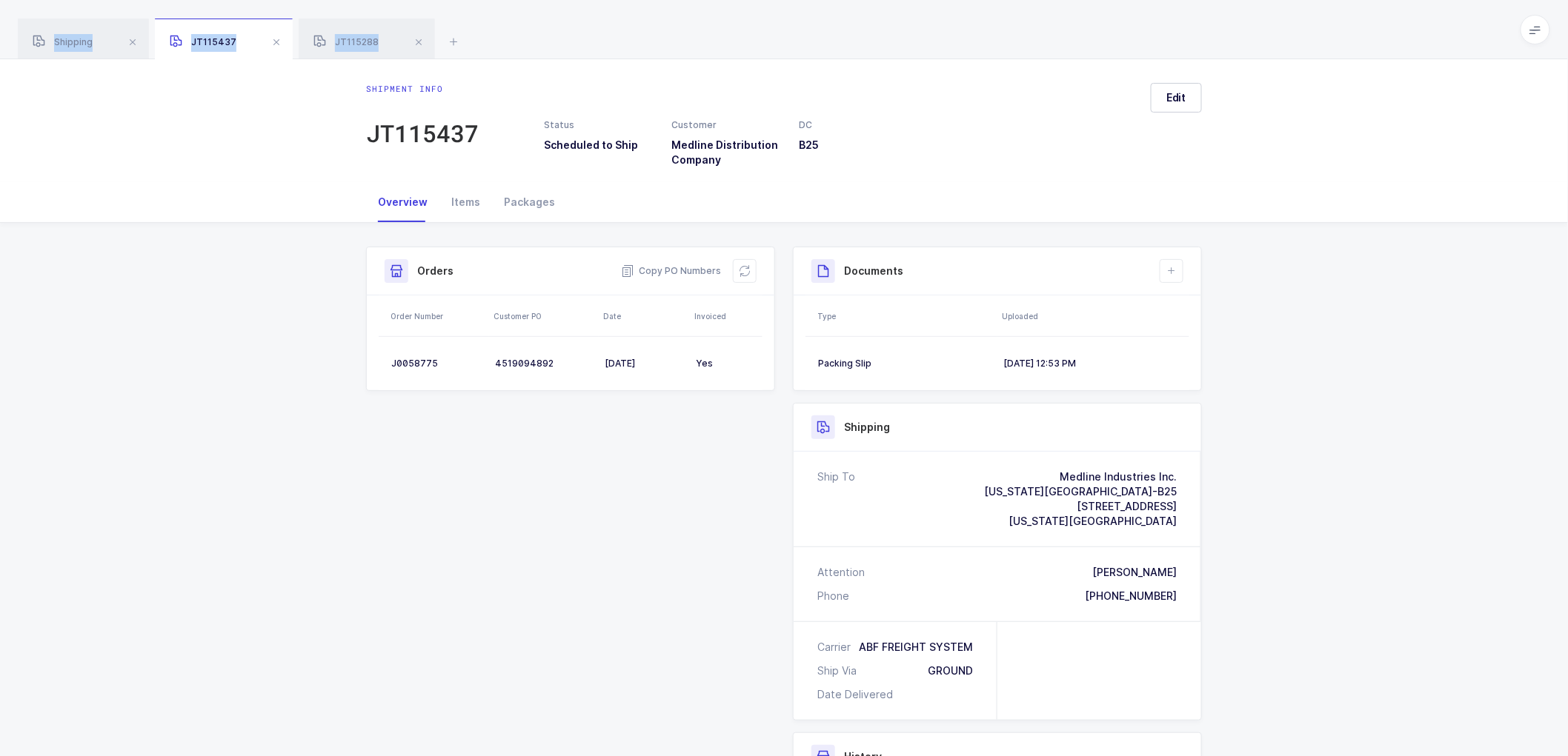
click at [277, 41] on span at bounding box center [276, 42] width 18 height 18
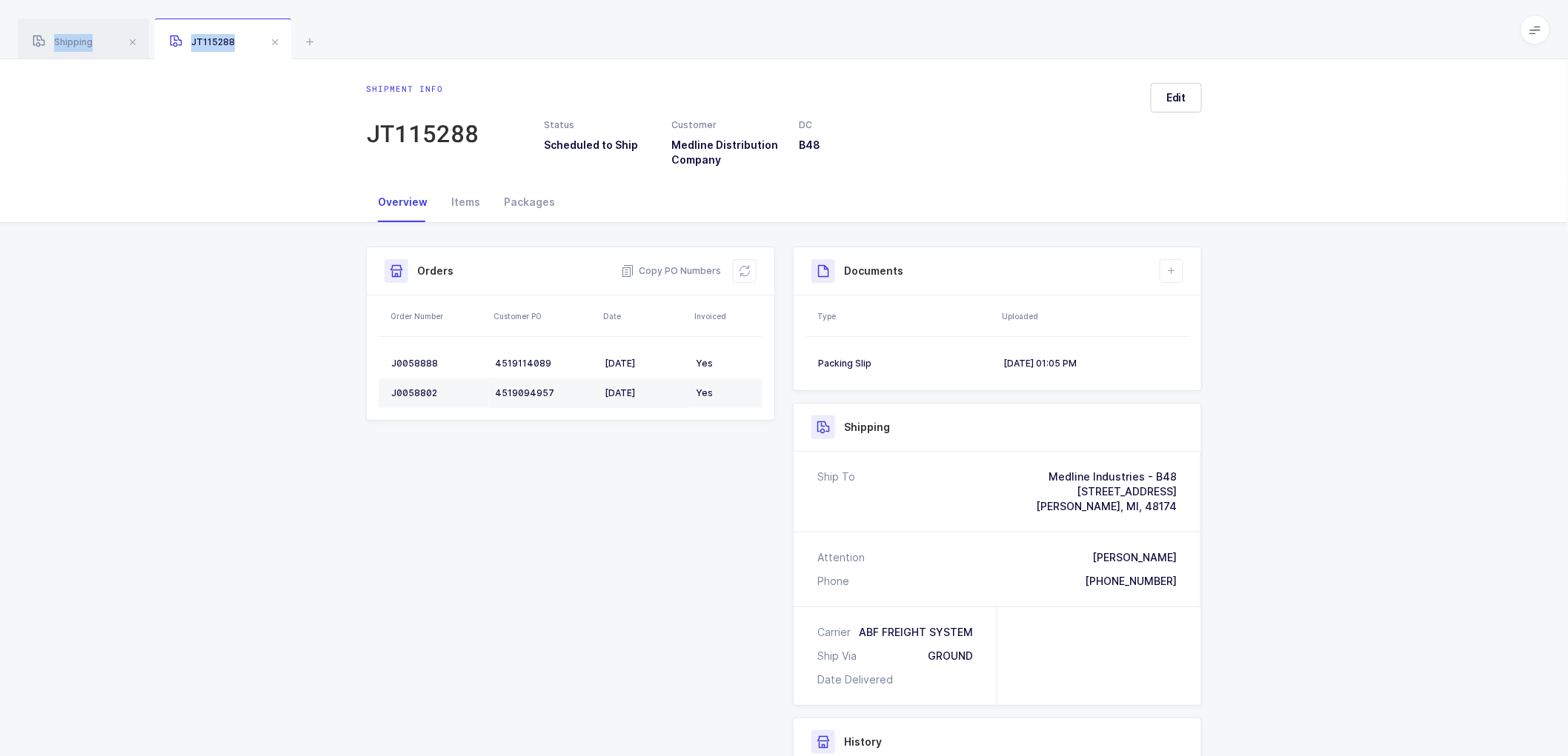
click at [277, 41] on span at bounding box center [274, 42] width 18 height 18
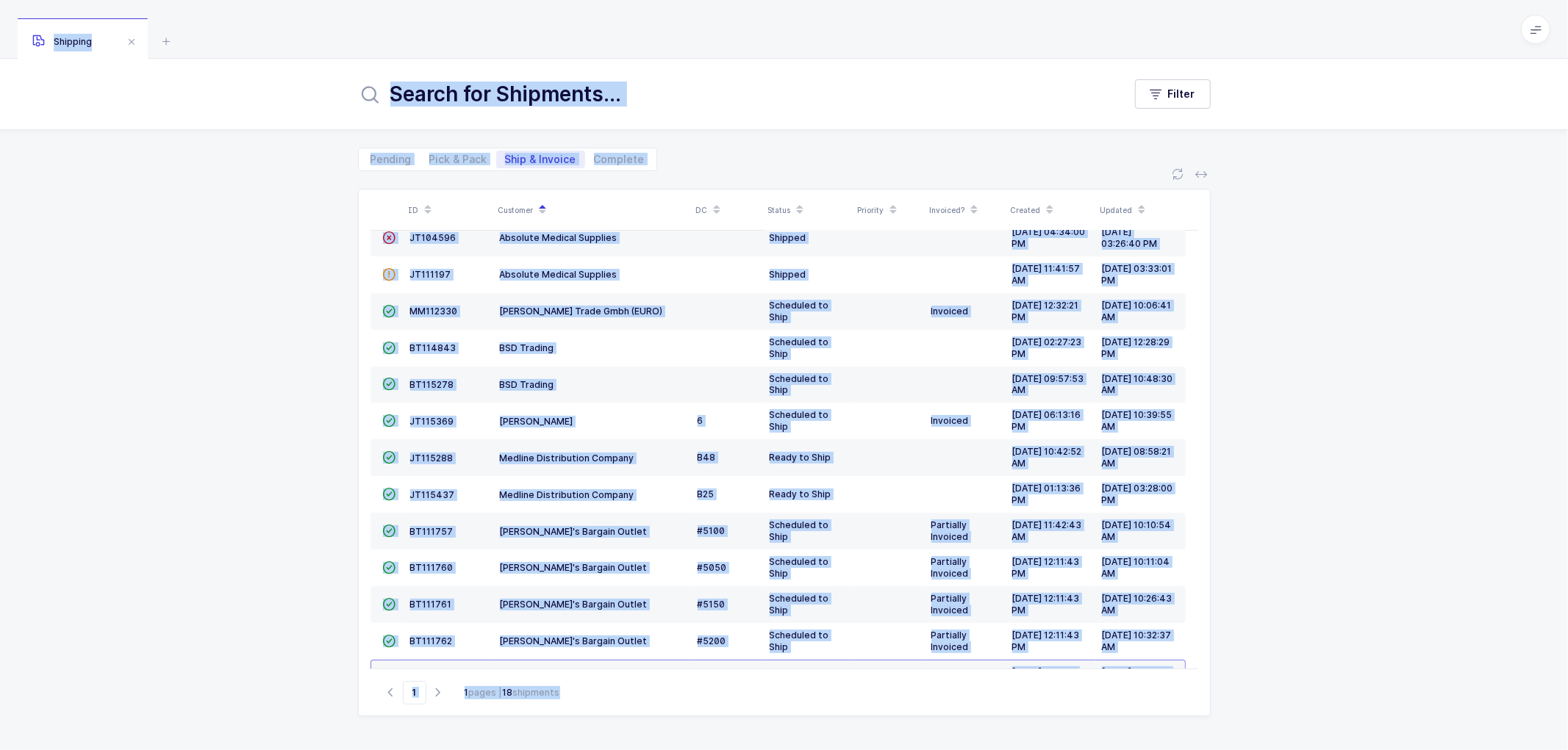
click at [234, 232] on div "ID Customer DC Status Priority Invoiced? Created Updated  BT104009 Absolute Me…" at bounding box center [784, 461] width 1568 height 579
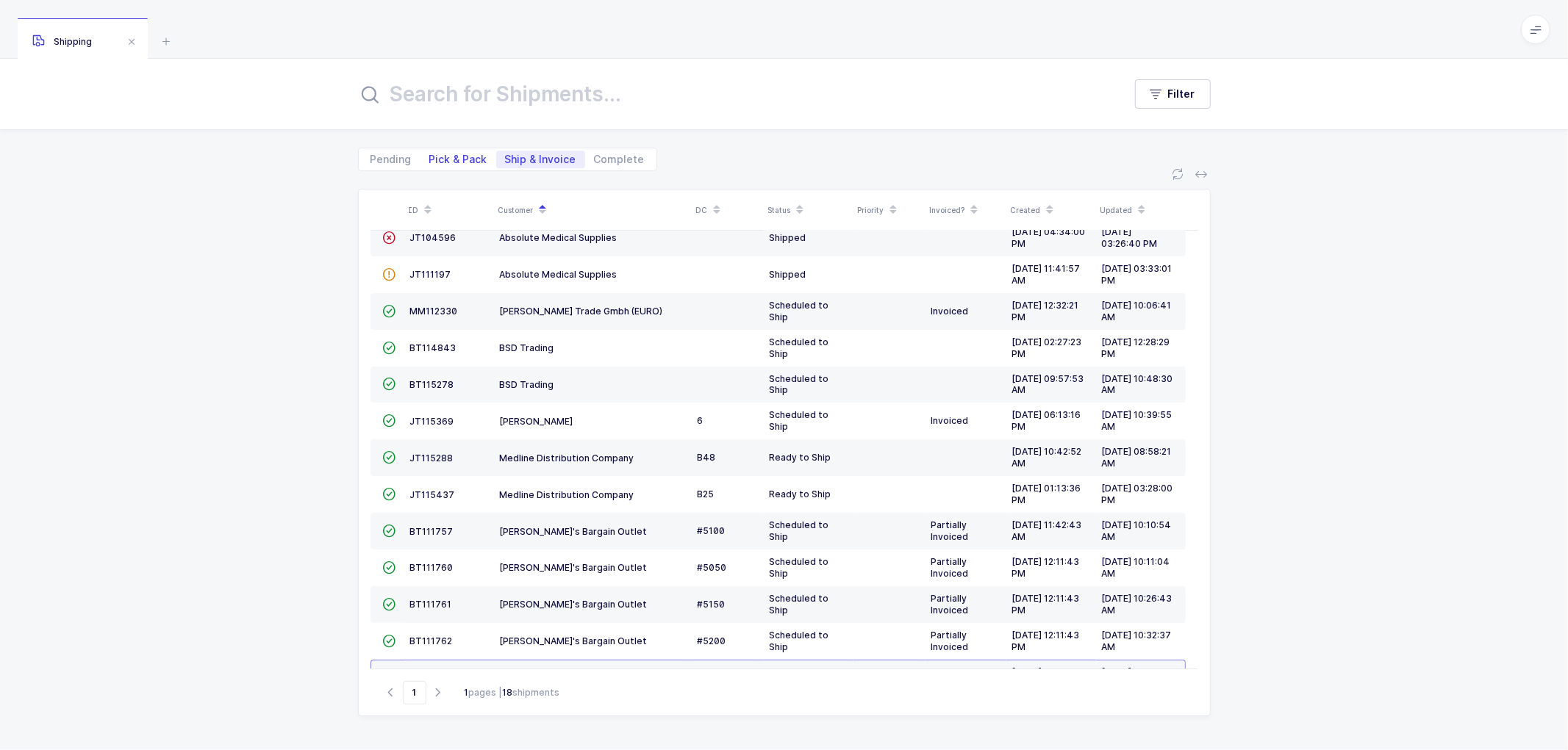
click at [450, 158] on span "Pick & Pack" at bounding box center [458, 159] width 58 height 11
click at [430, 158] on input "Pick & Pack" at bounding box center [425, 155] width 10 height 10
radio input "true"
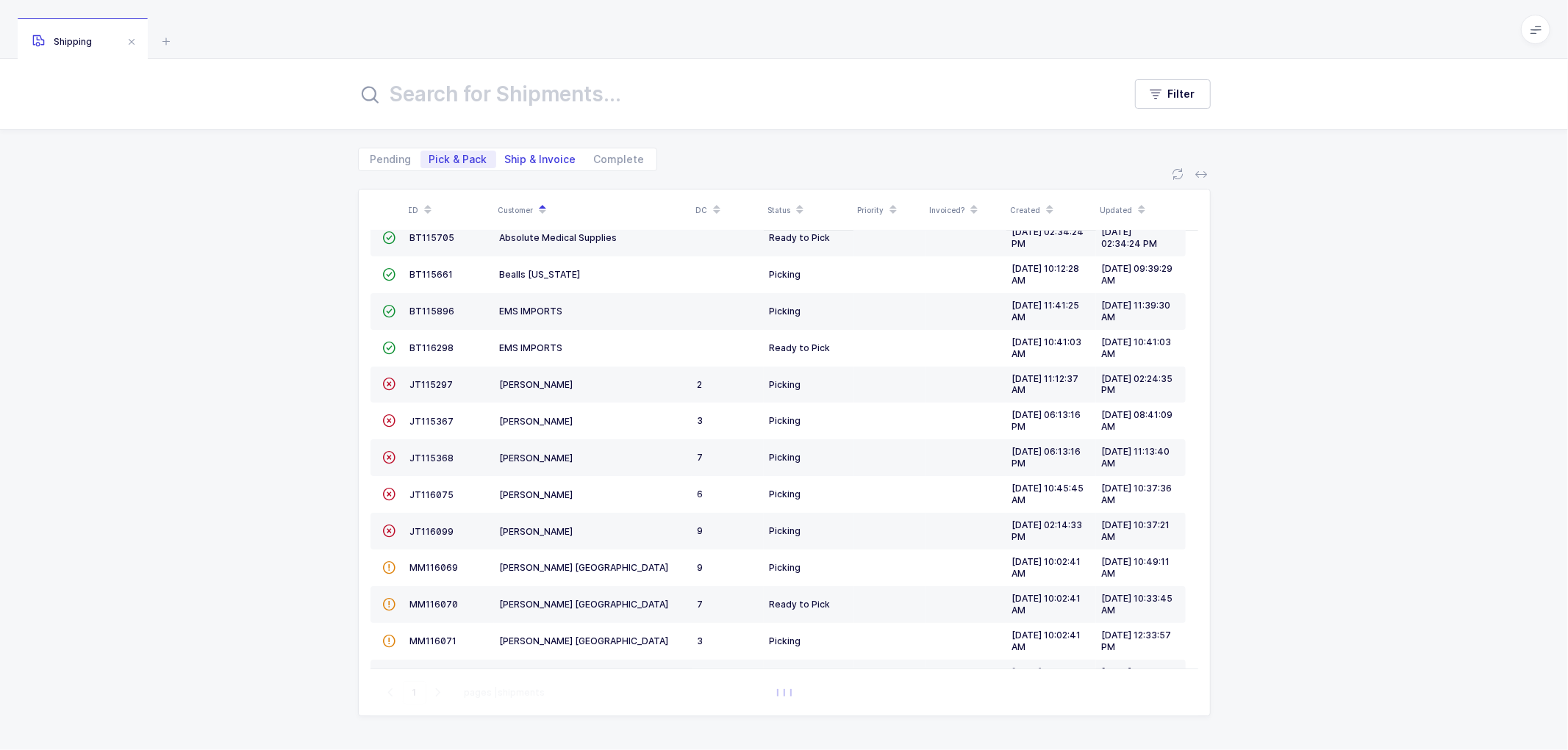
click at [538, 155] on span "Ship & Invoice" at bounding box center [540, 159] width 71 height 11
click at [506, 155] on input "Ship & Invoice" at bounding box center [501, 155] width 10 height 10
radio input "true"
radio input "false"
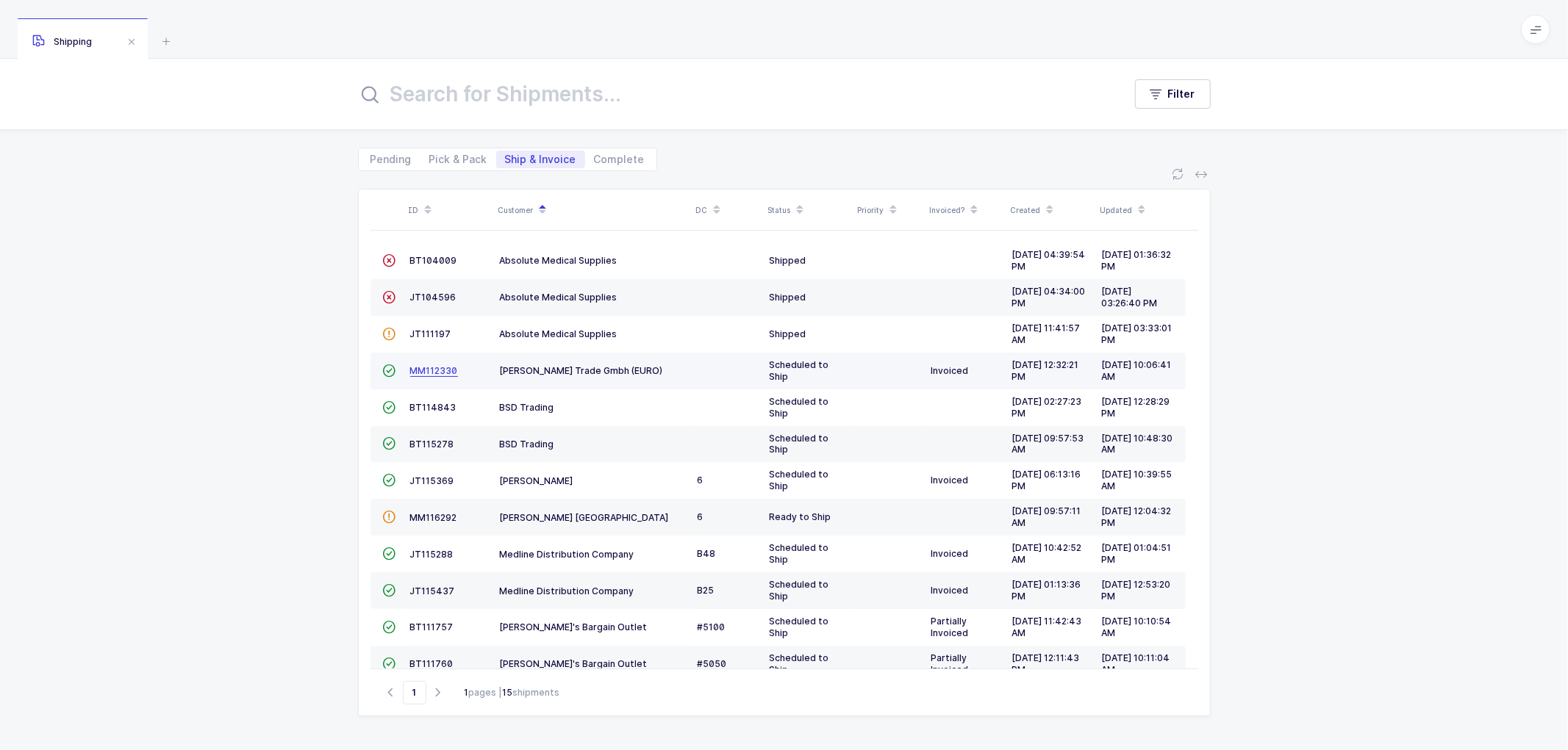
click at [431, 368] on span "MM112330" at bounding box center [434, 370] width 48 height 11
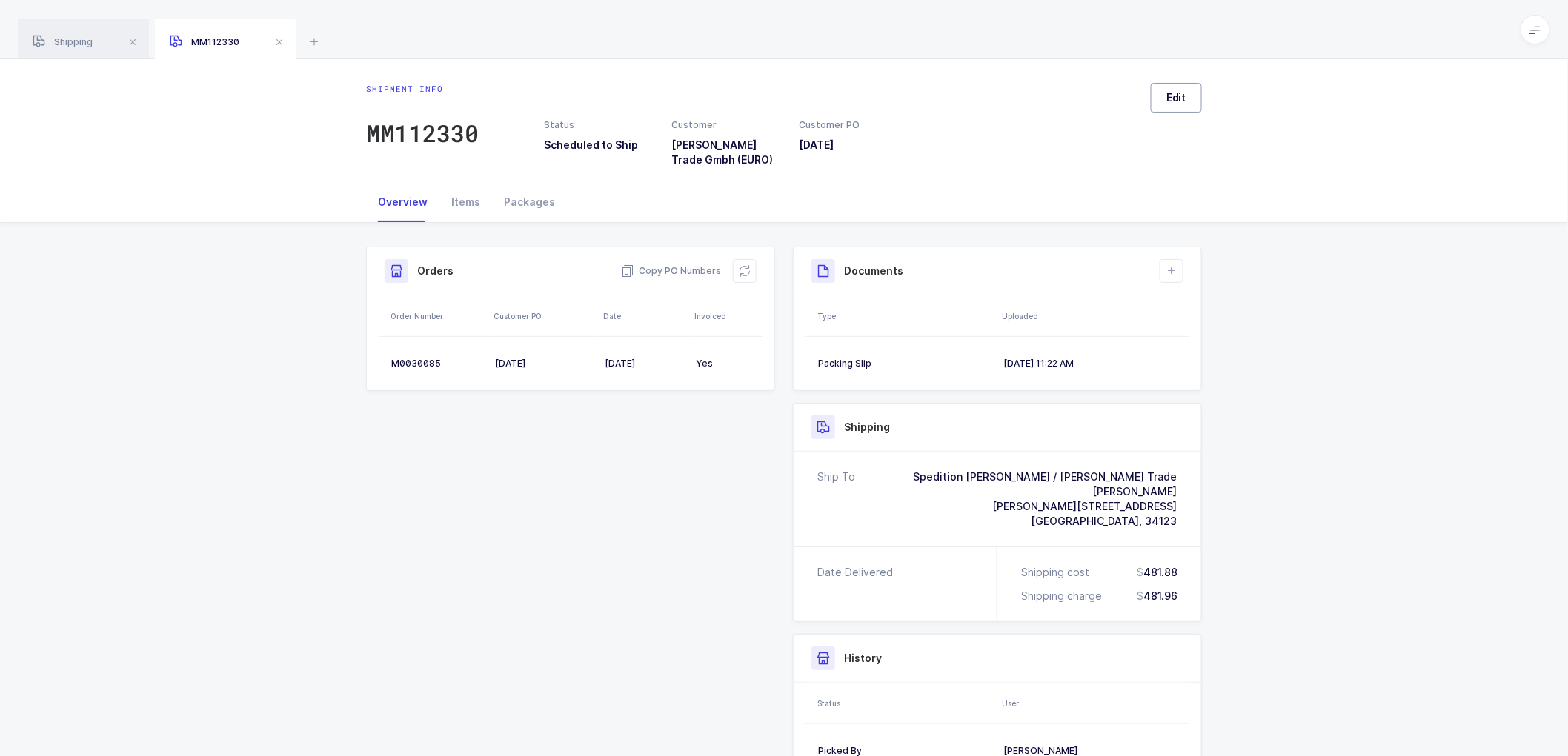
click at [1173, 100] on span "Edit" at bounding box center [1176, 97] width 20 height 15
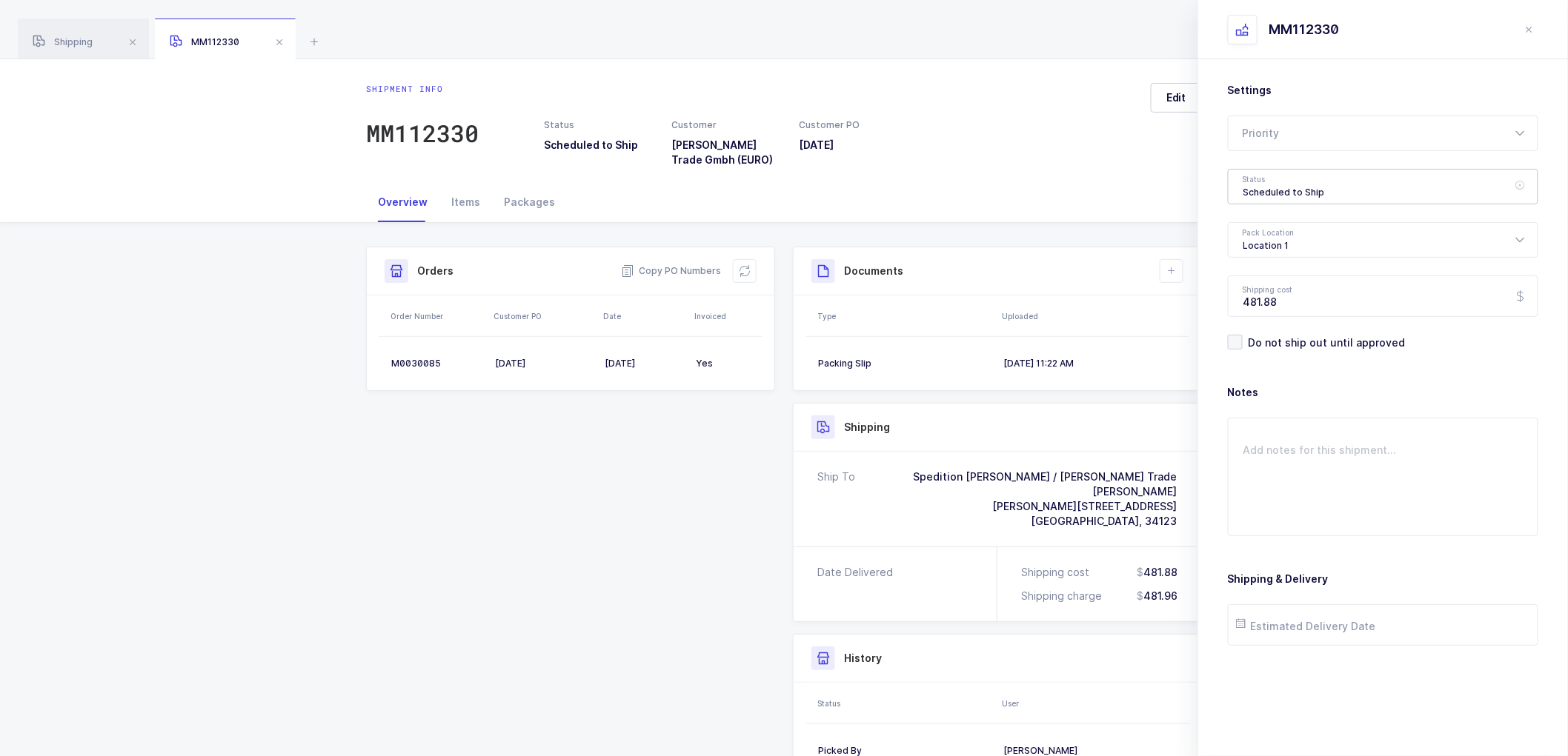
drag, startPoint x: 1265, startPoint y: 191, endPoint x: 1270, endPoint y: 213, distance: 22.6
click at [1265, 191] on div "Scheduled to Ship" at bounding box center [1384, 186] width 311 height 35
click at [1261, 292] on li "Shipped" at bounding box center [1389, 301] width 310 height 24
type input "Shipped"
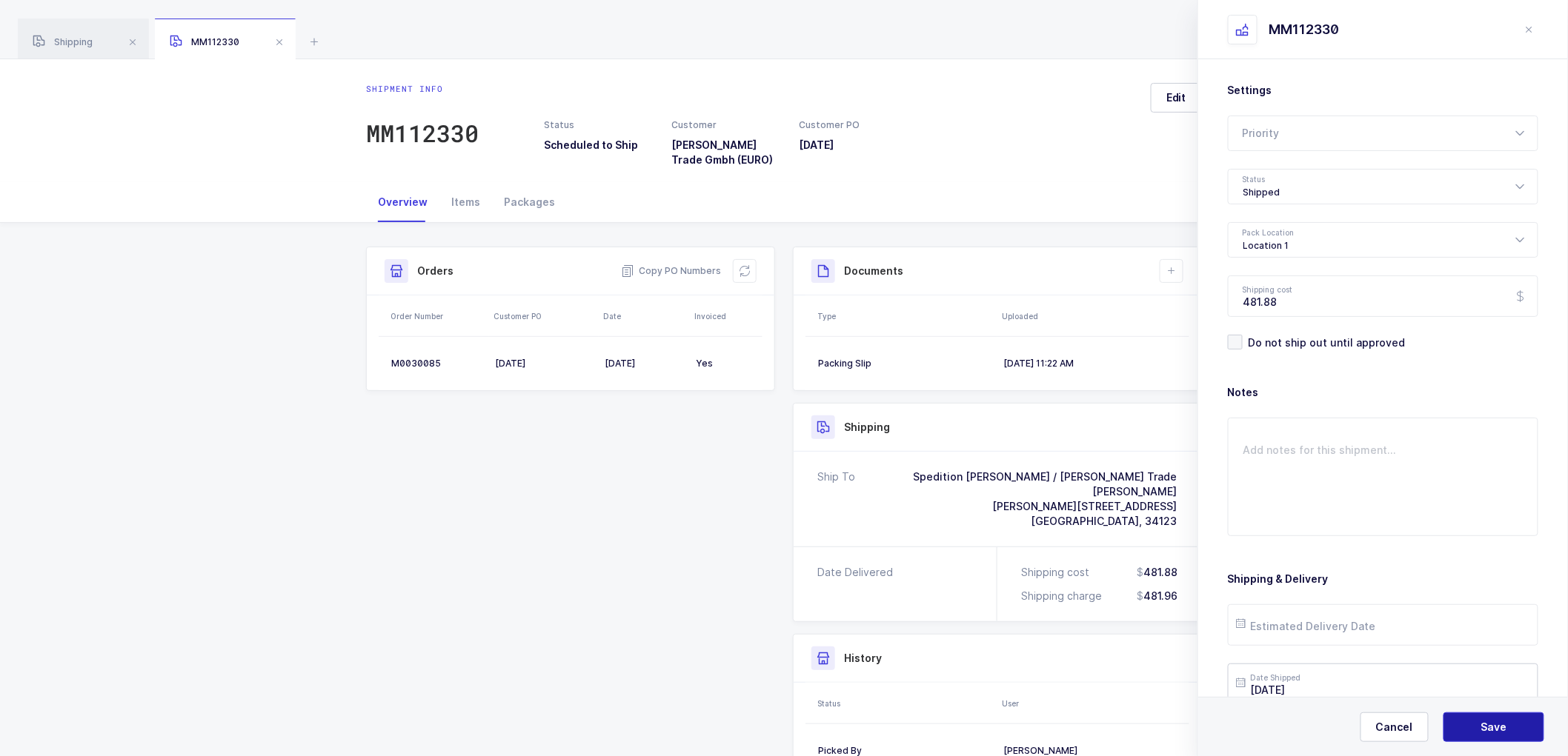
drag, startPoint x: 1479, startPoint y: 720, endPoint x: 1478, endPoint y: 685, distance: 35.0
click at [1479, 719] on button "Save" at bounding box center [1494, 728] width 101 height 30
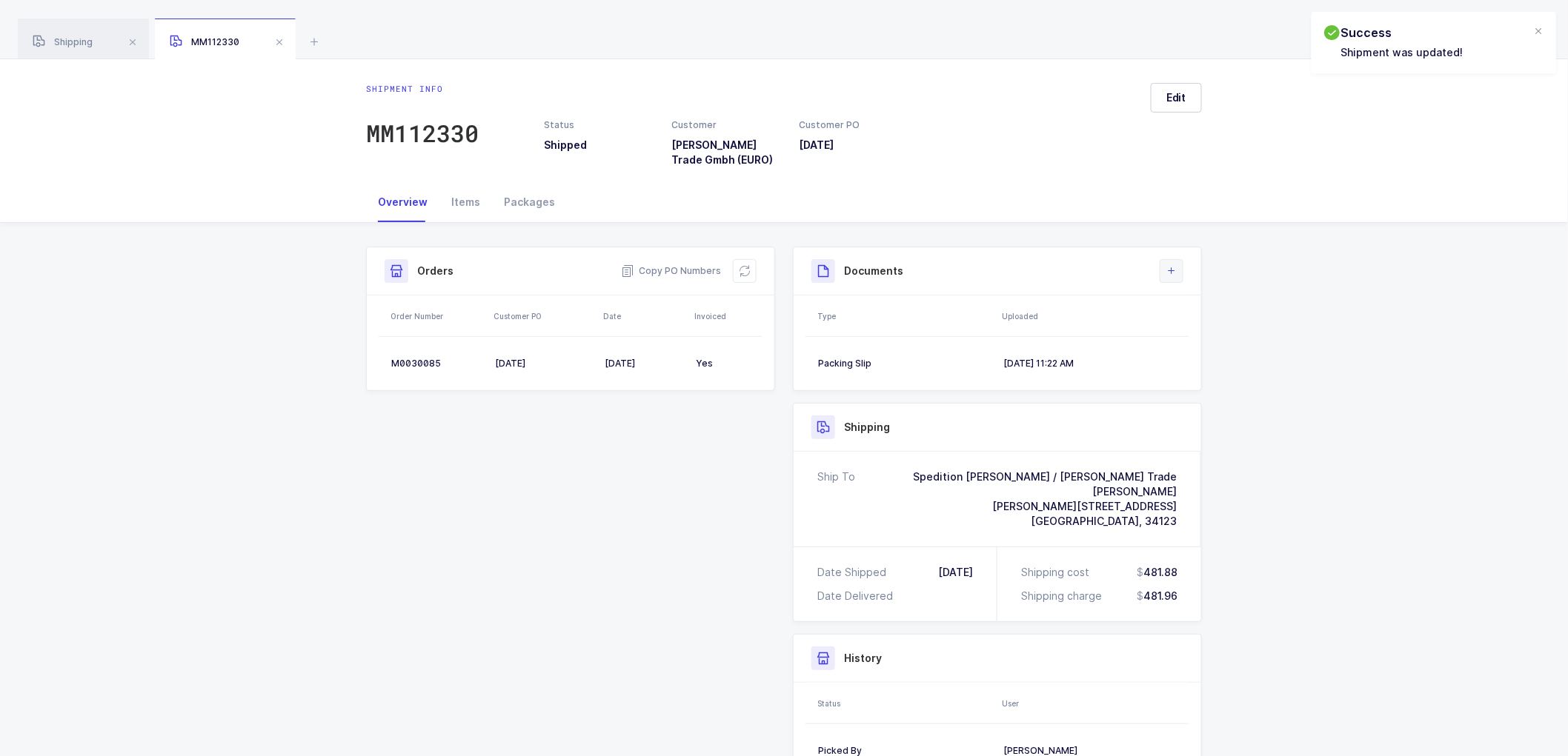
click at [1182, 270] on button at bounding box center [1171, 271] width 24 height 24
click at [1209, 337] on li "Upload Document" at bounding box center [1221, 337] width 110 height 24
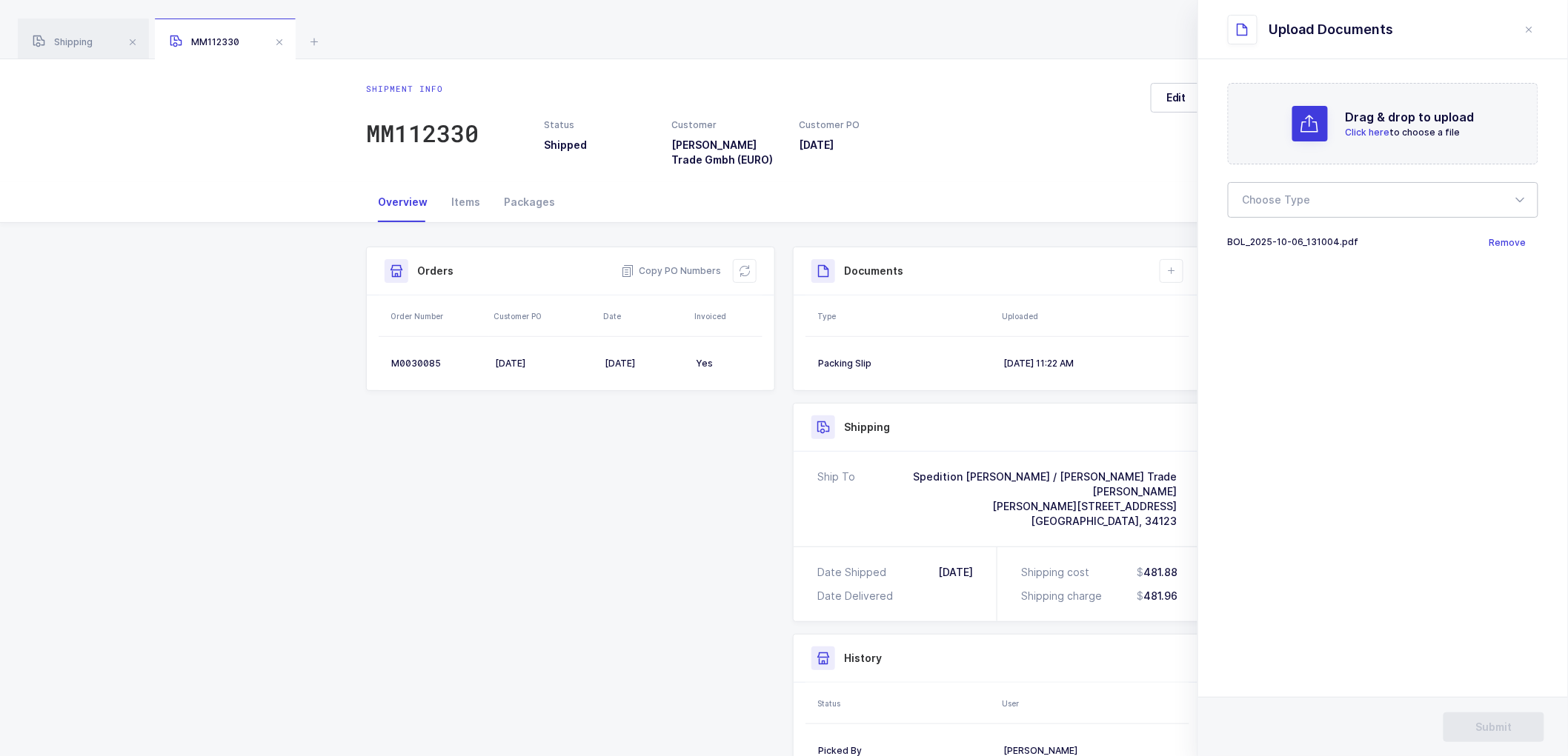
click at [1317, 191] on div at bounding box center [1384, 200] width 311 height 35
drag, startPoint x: 1271, startPoint y: 249, endPoint x: 1342, endPoint y: 257, distance: 71.4
click at [1272, 248] on span "Bill of Lading" at bounding box center [1277, 246] width 67 height 12
type input "Bill of Lading"
drag, startPoint x: 1484, startPoint y: 722, endPoint x: 1477, endPoint y: 698, distance: 25.0
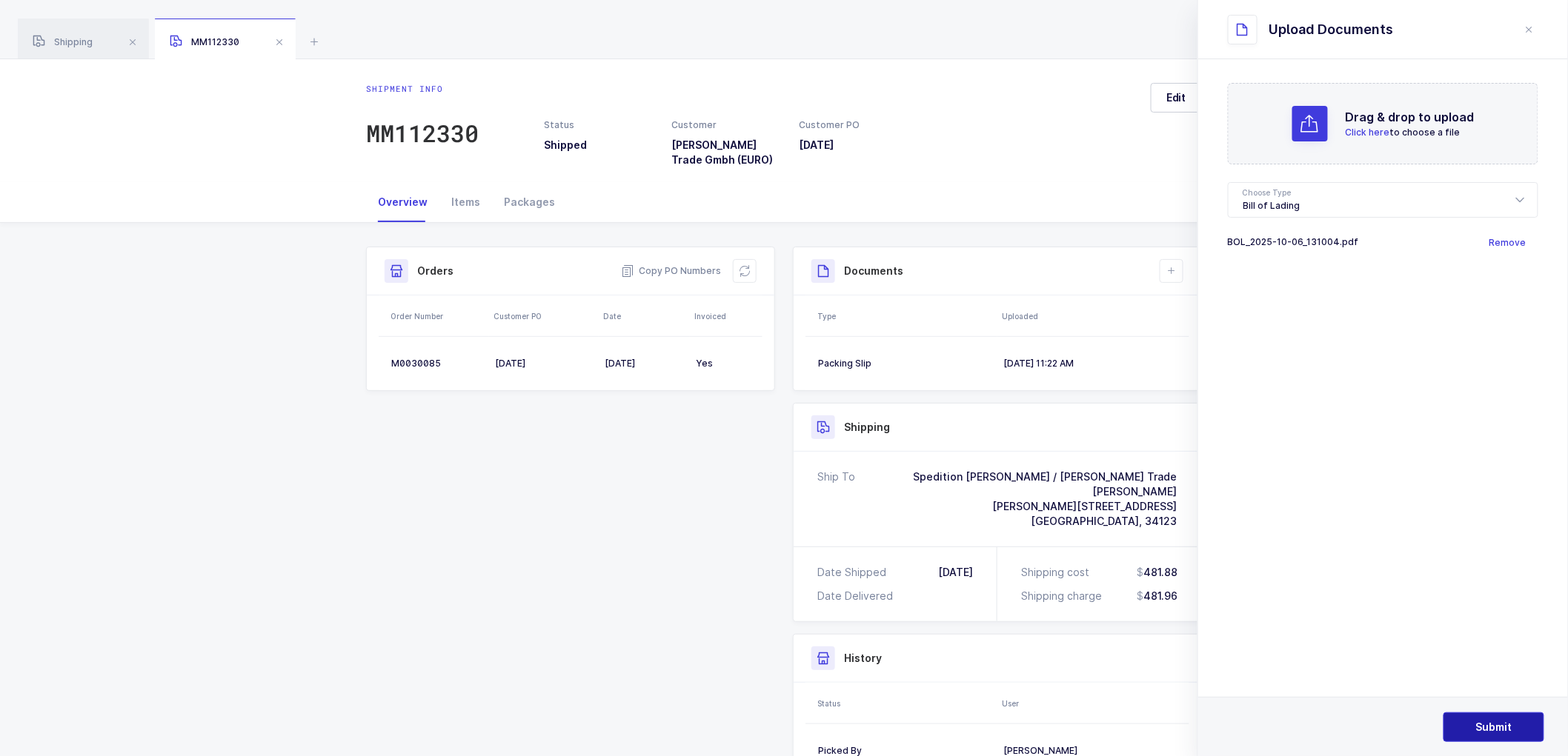
click at [1484, 721] on span "Submit" at bounding box center [1494, 727] width 36 height 15
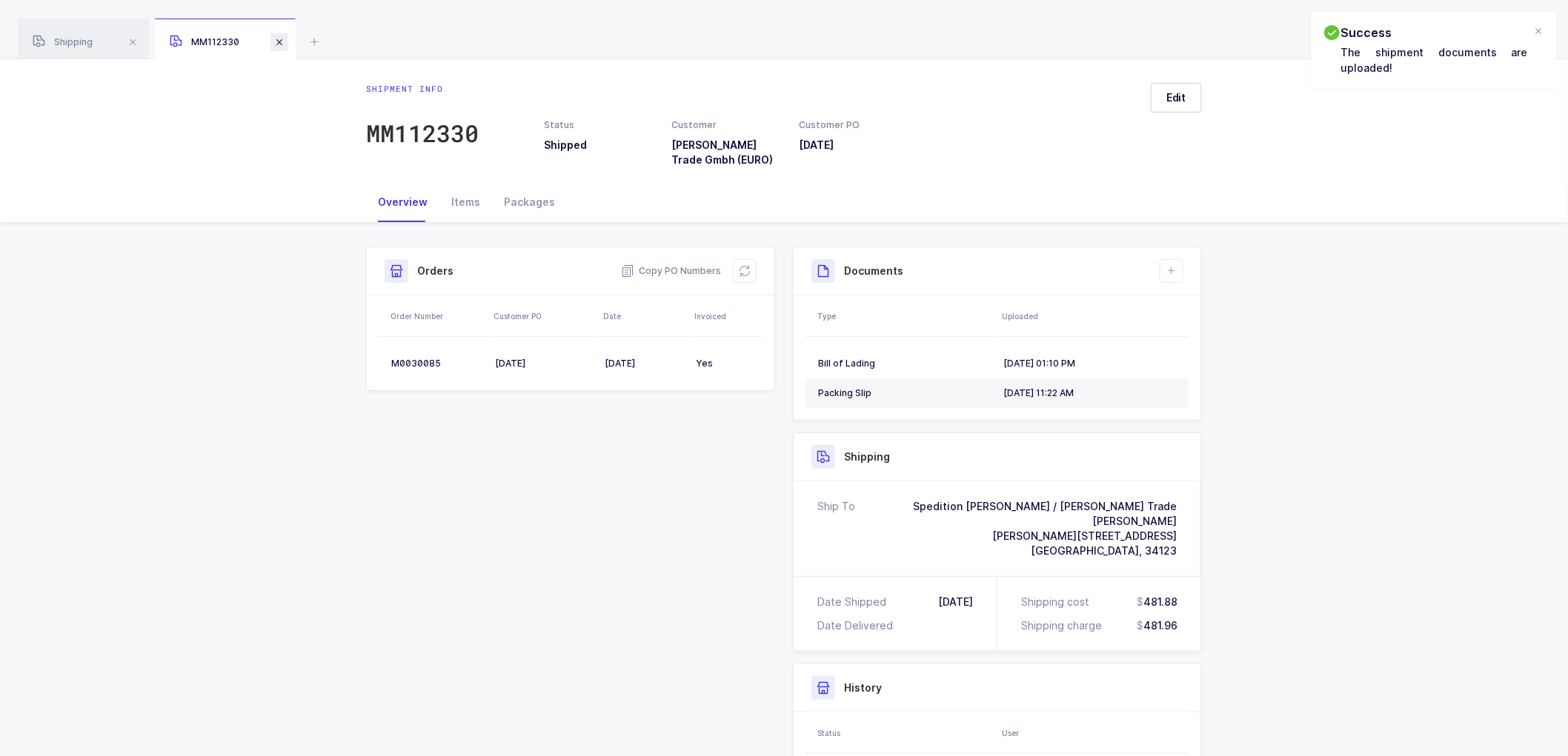
click at [280, 39] on span at bounding box center [280, 42] width 18 height 18
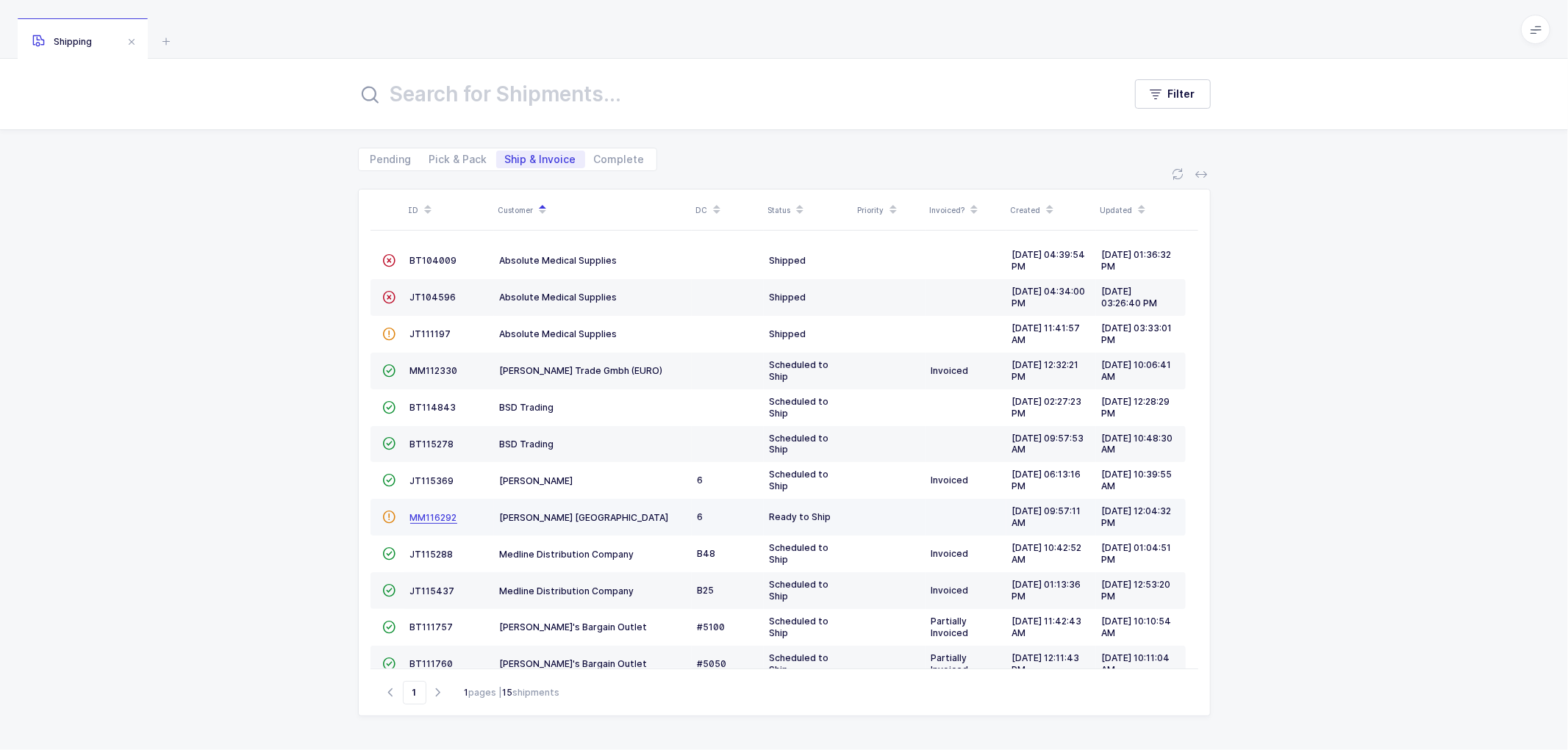
click at [430, 517] on span "MM116292" at bounding box center [434, 517] width 47 height 11
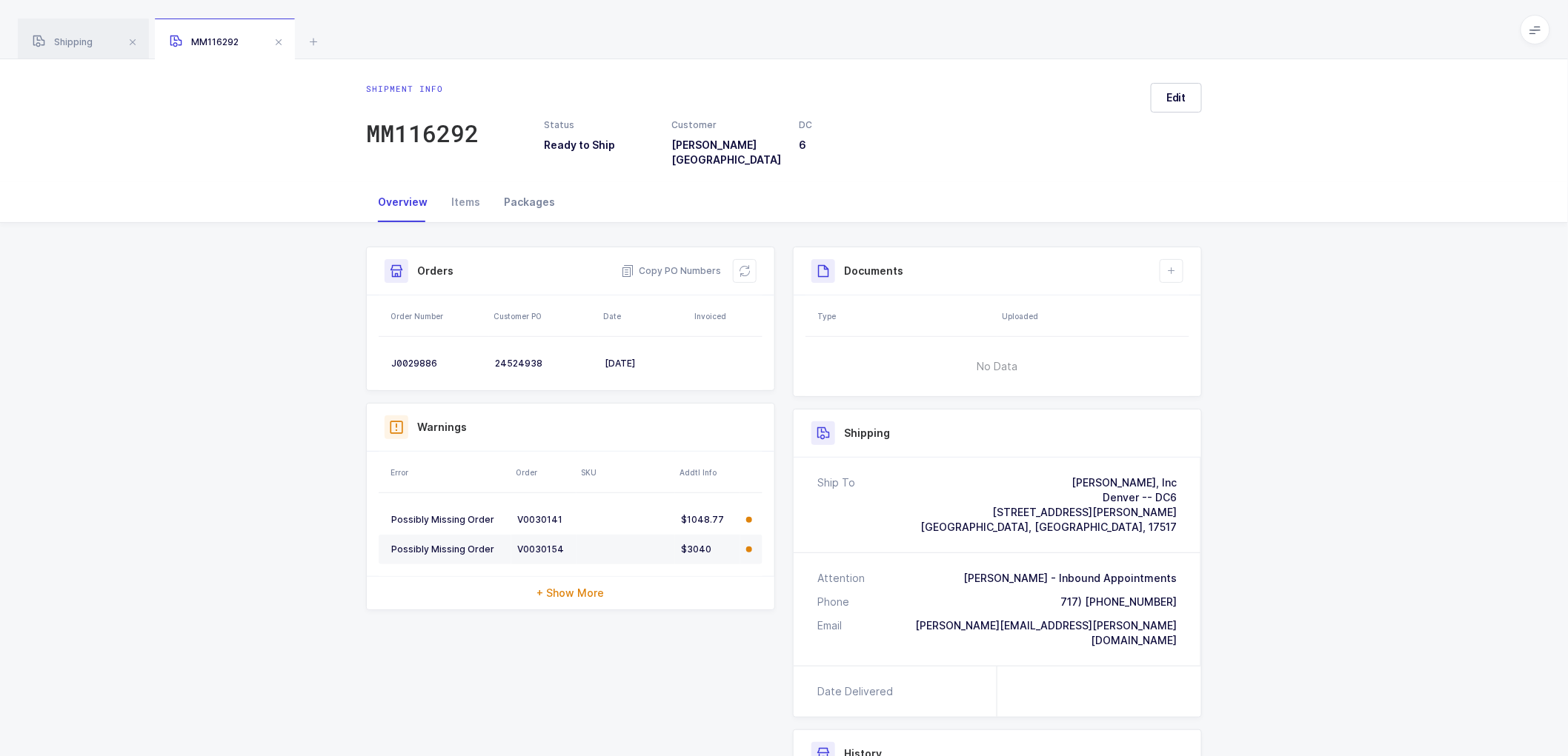
click at [516, 189] on div "Packages" at bounding box center [529, 202] width 75 height 40
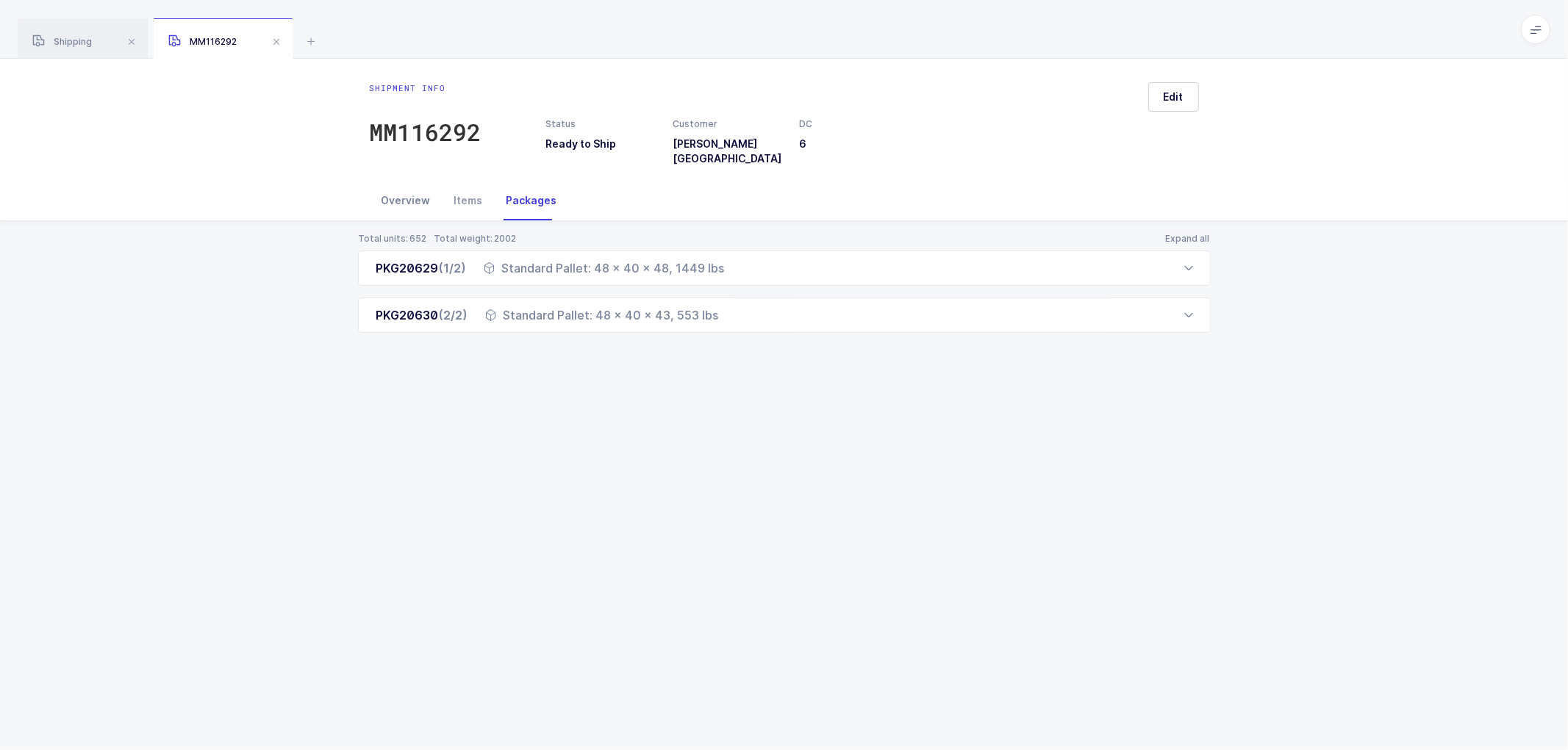
click at [397, 190] on div "Overview" at bounding box center [405, 200] width 73 height 39
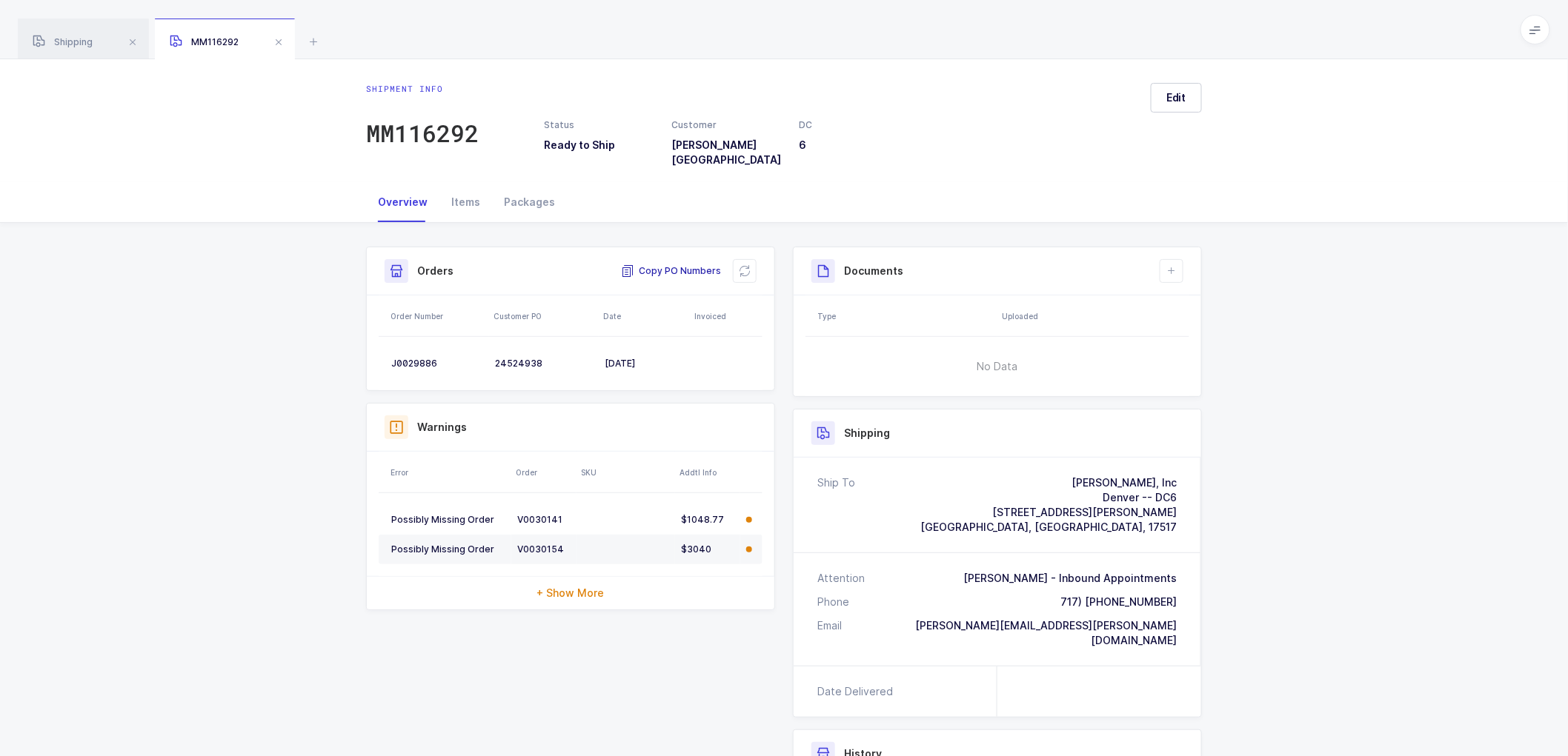
click at [664, 264] on span "Copy PO Numbers" at bounding box center [671, 271] width 100 height 15
click at [517, 187] on div "Packages" at bounding box center [529, 202] width 75 height 40
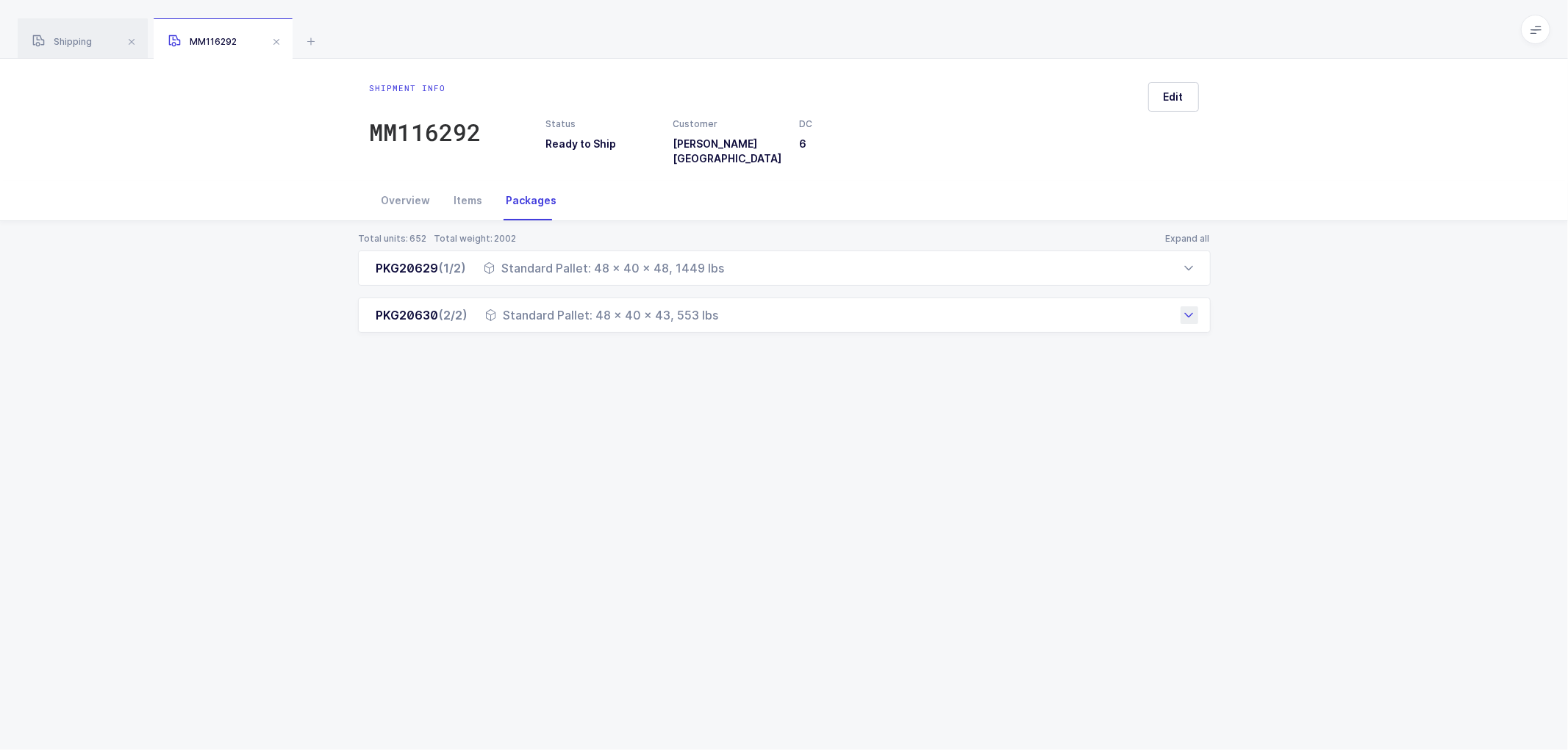
drag, startPoint x: 372, startPoint y: 251, endPoint x: 733, endPoint y: 314, distance: 366.5
click at [733, 314] on div "PKG20629 (1/2) Standard Pallet: 48 x 40 x 48, 1449 lbs Order Number Customer PO…" at bounding box center [784, 291] width 853 height 82
copy div "PKG20629 (1/2) Standard Pallet: 48 x 40 x 48, 1449 lbs Order Number Customer PO…"
click at [397, 186] on div "Overview" at bounding box center [405, 200] width 73 height 39
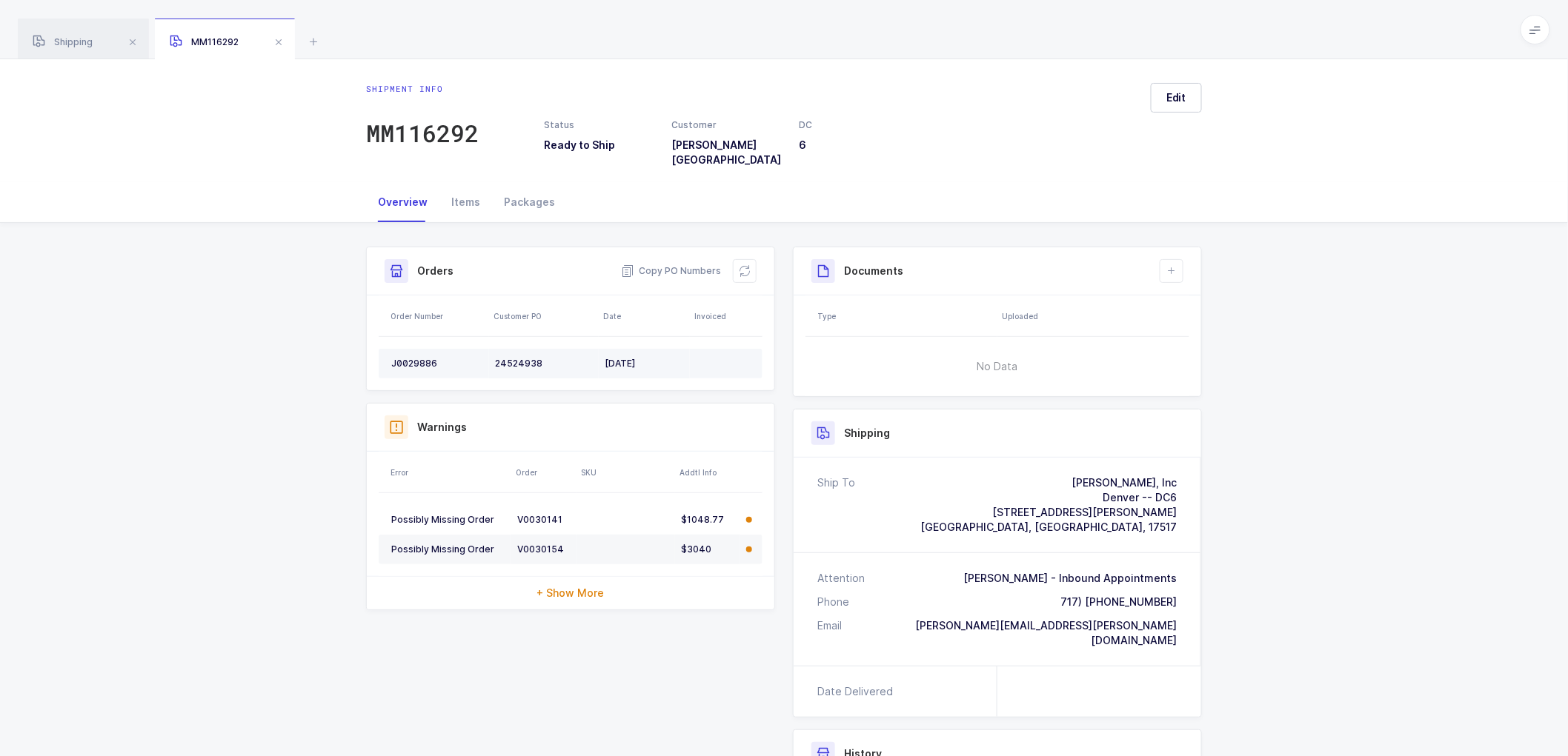
click at [416, 358] on div "J0029886" at bounding box center [437, 363] width 92 height 11
copy div "J0029886"
click at [750, 266] on icon at bounding box center [744, 271] width 11 height 11
click at [1173, 266] on icon at bounding box center [1171, 271] width 11 height 11
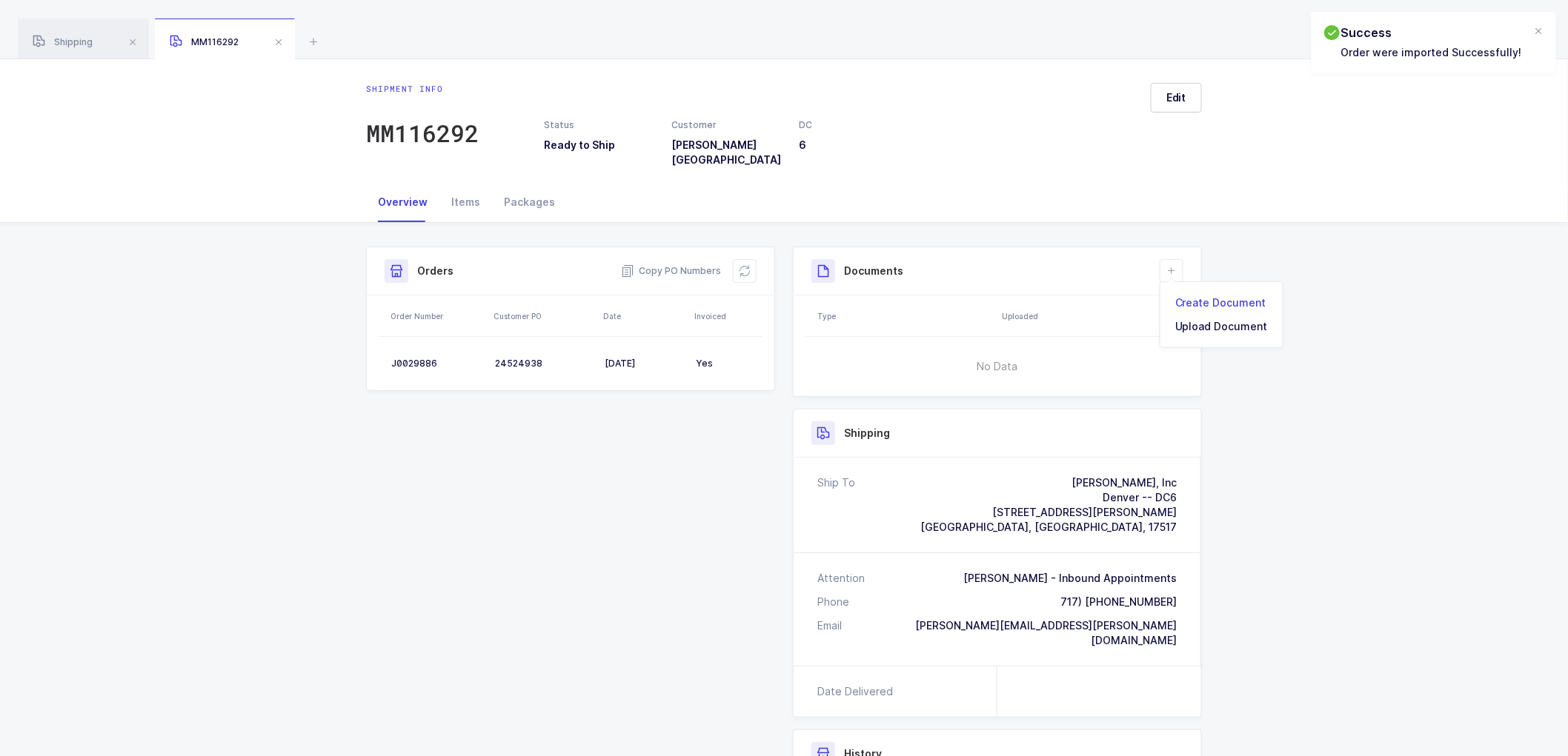
click at [1182, 299] on li "Create Document" at bounding box center [1221, 303] width 110 height 24
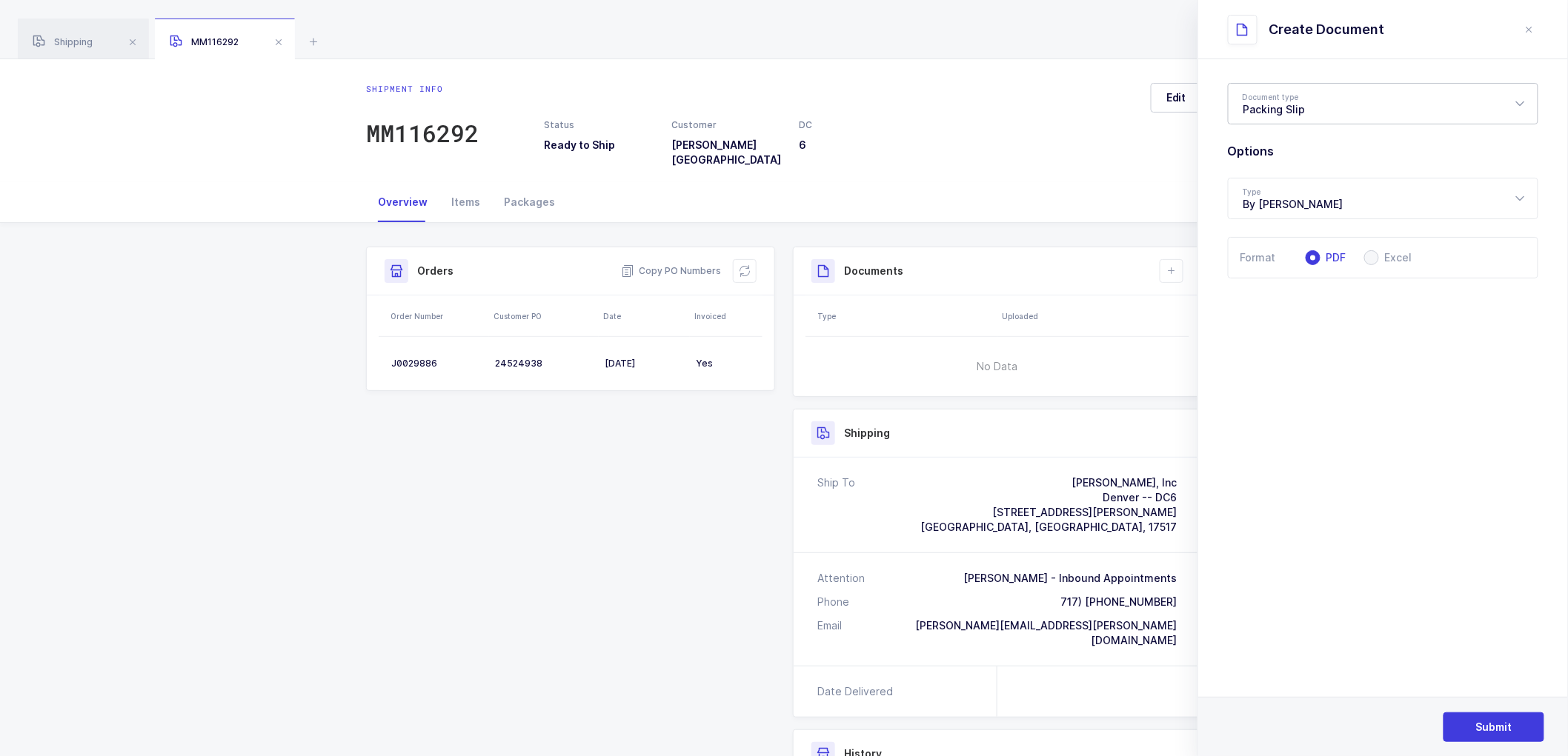
click at [1278, 96] on div "Packing Slip" at bounding box center [1384, 103] width 311 height 41
click at [1268, 165] on li "Package Contents Label" at bounding box center [1389, 176] width 310 height 24
type input "Package Contents Label"
click at [1489, 722] on span "Submit" at bounding box center [1494, 727] width 36 height 15
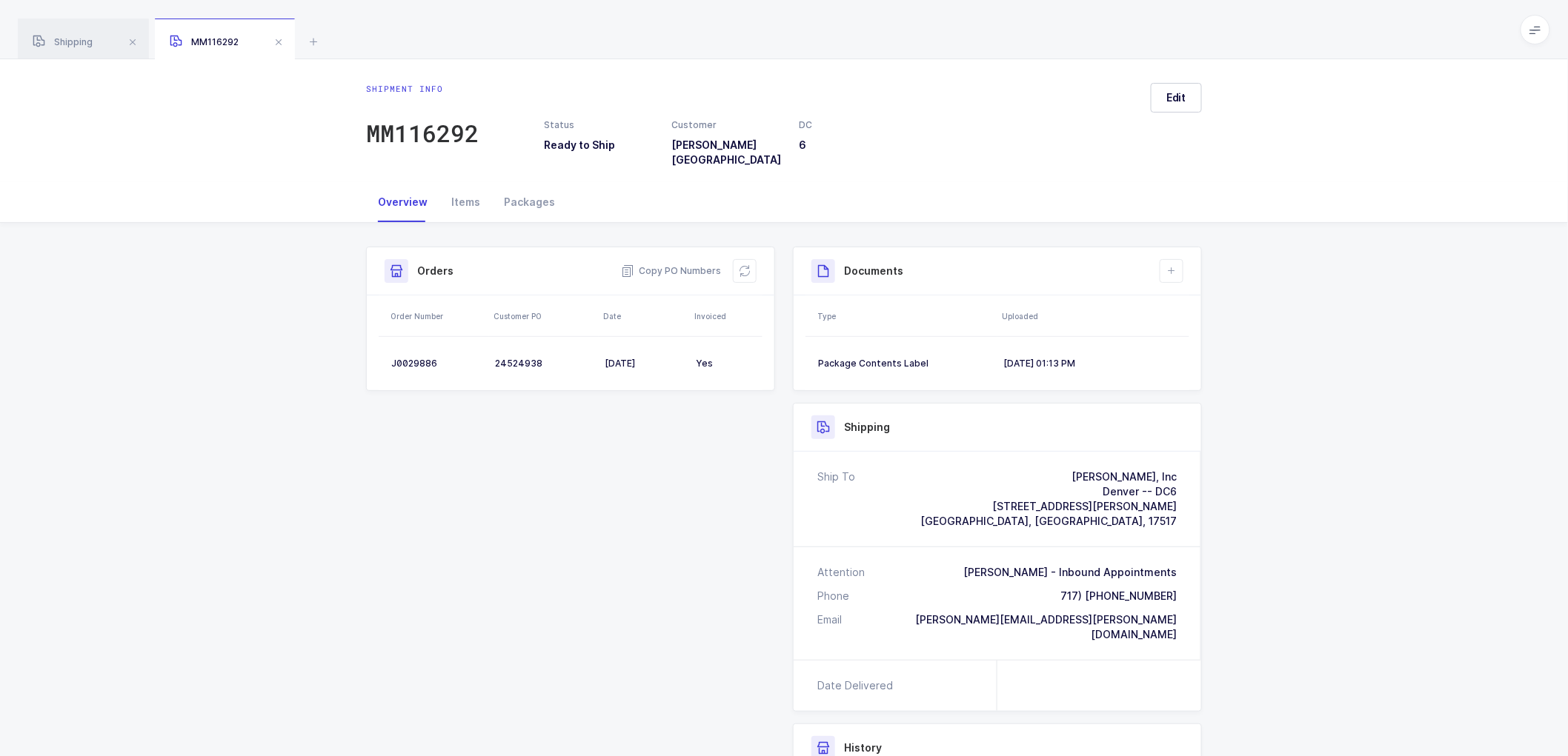
drag, startPoint x: 1441, startPoint y: 405, endPoint x: 1414, endPoint y: 281, distance: 126.9
click at [1442, 402] on div "Shipment Info Shipment Number MM116292 Status Ready to Ship Customer [PERSON_NA…" at bounding box center [784, 616] width 1568 height 786
click at [1162, 259] on button at bounding box center [1171, 271] width 24 height 24
click at [1219, 305] on li "Create Document" at bounding box center [1221, 303] width 110 height 24
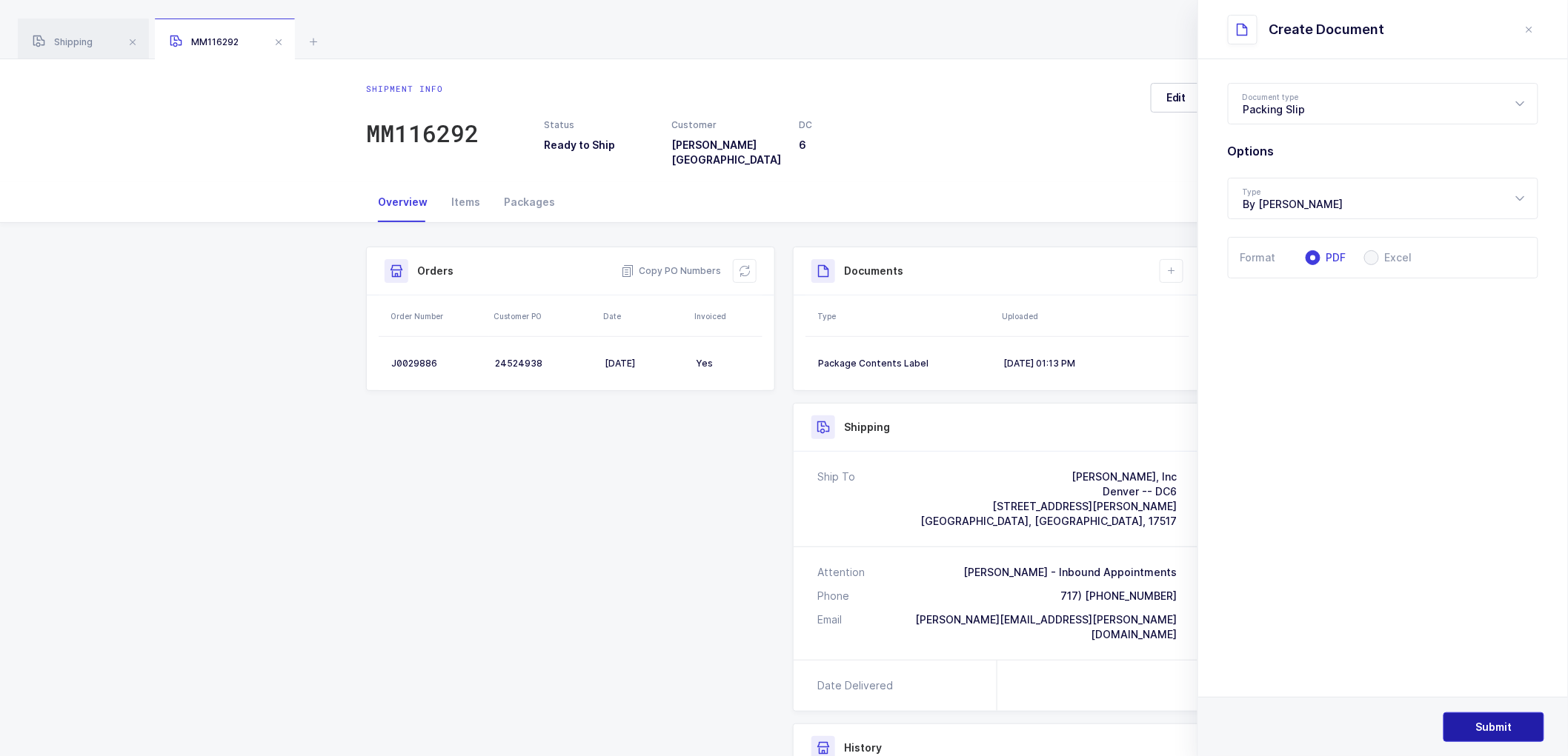
click at [1488, 722] on span "Submit" at bounding box center [1494, 727] width 36 height 15
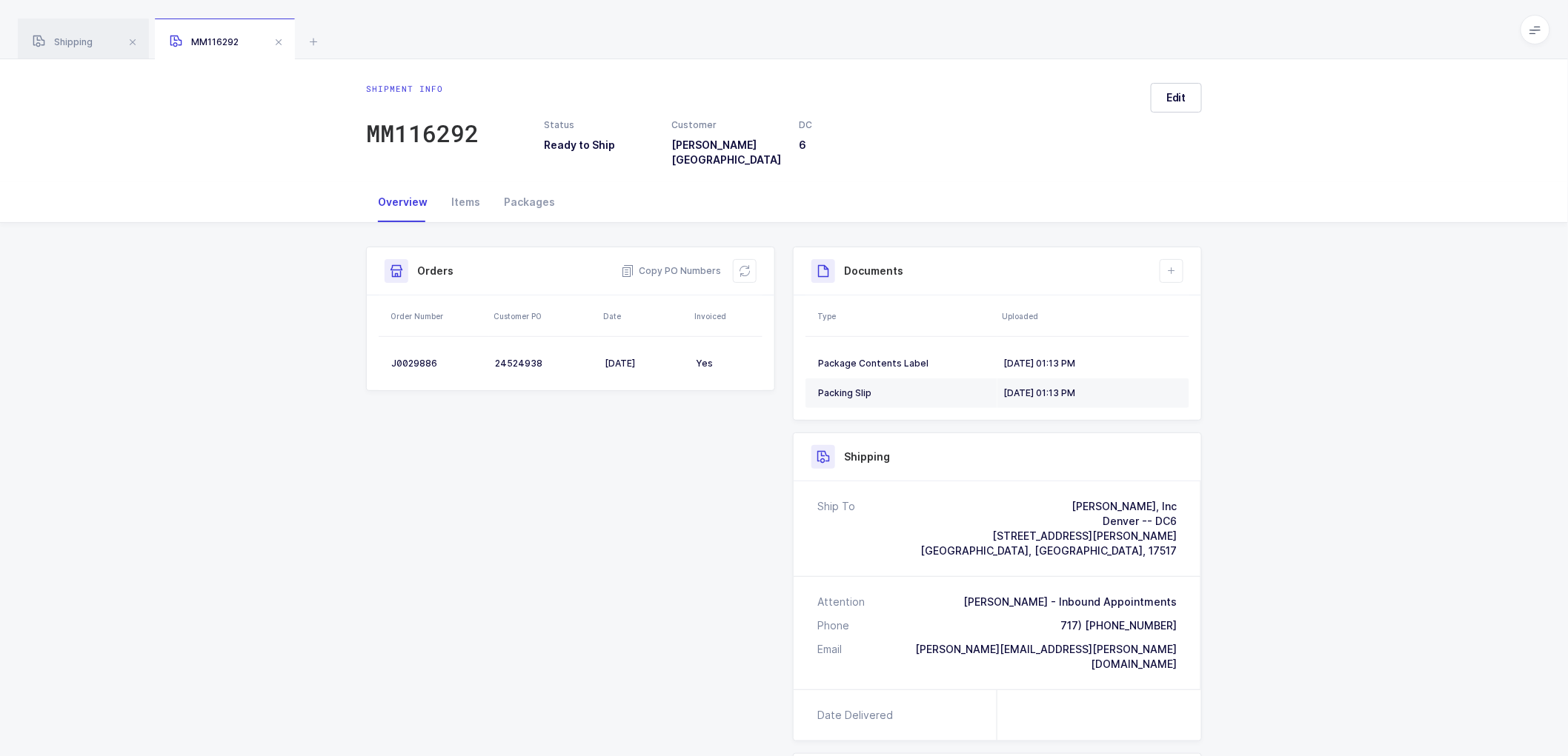
drag, startPoint x: 1418, startPoint y: 596, endPoint x: 1332, endPoint y: 423, distance: 193.2
click at [1418, 596] on div "Shipment Info Shipment Number MM116292 Status Ready to Ship Customer [PERSON_NA…" at bounding box center [784, 631] width 1568 height 816
click at [844, 387] on div "Packing Slip" at bounding box center [904, 393] width 174 height 11
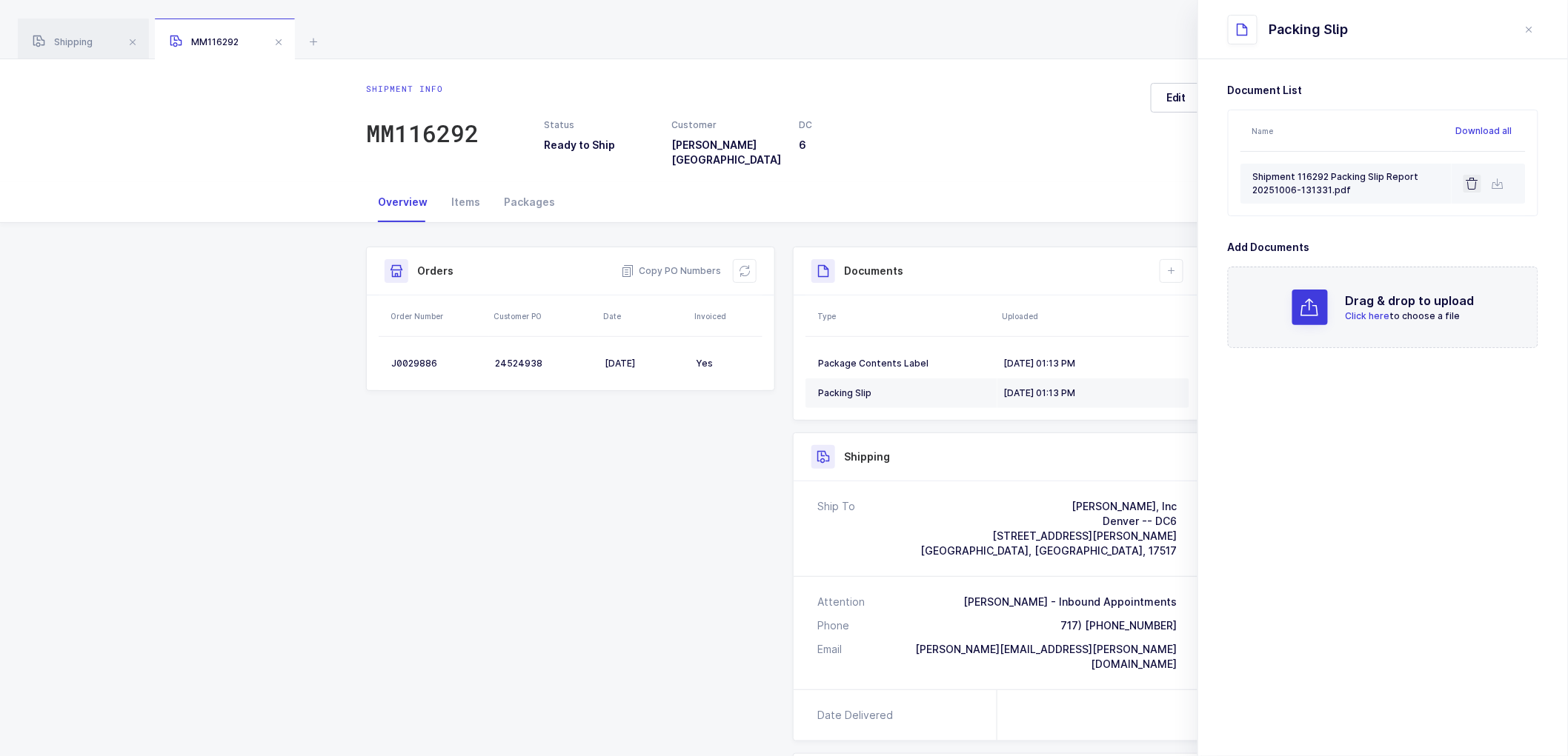
click at [1473, 183] on icon at bounding box center [1472, 183] width 11 height 11
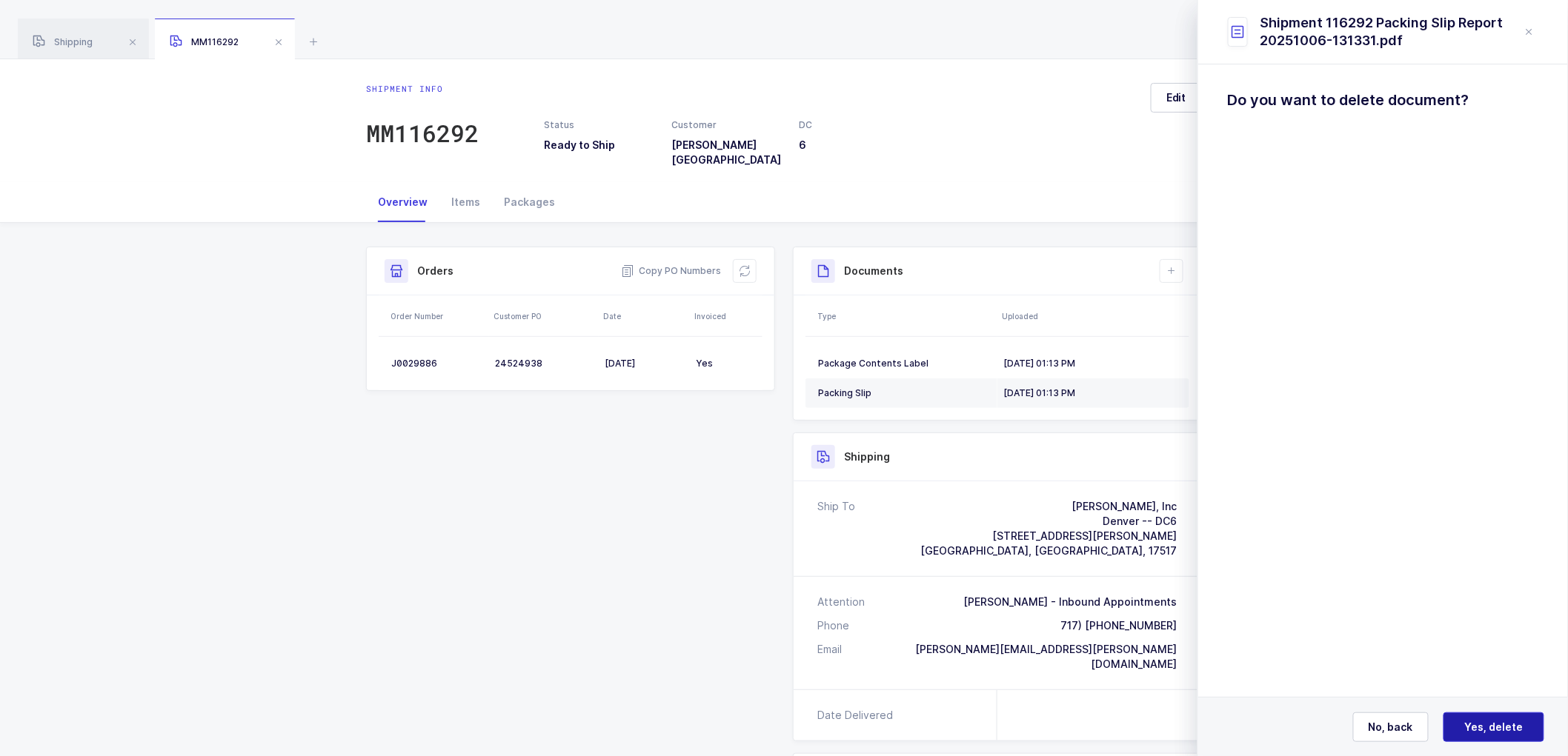
click at [1481, 724] on span "Yes, delete" at bounding box center [1494, 727] width 58 height 15
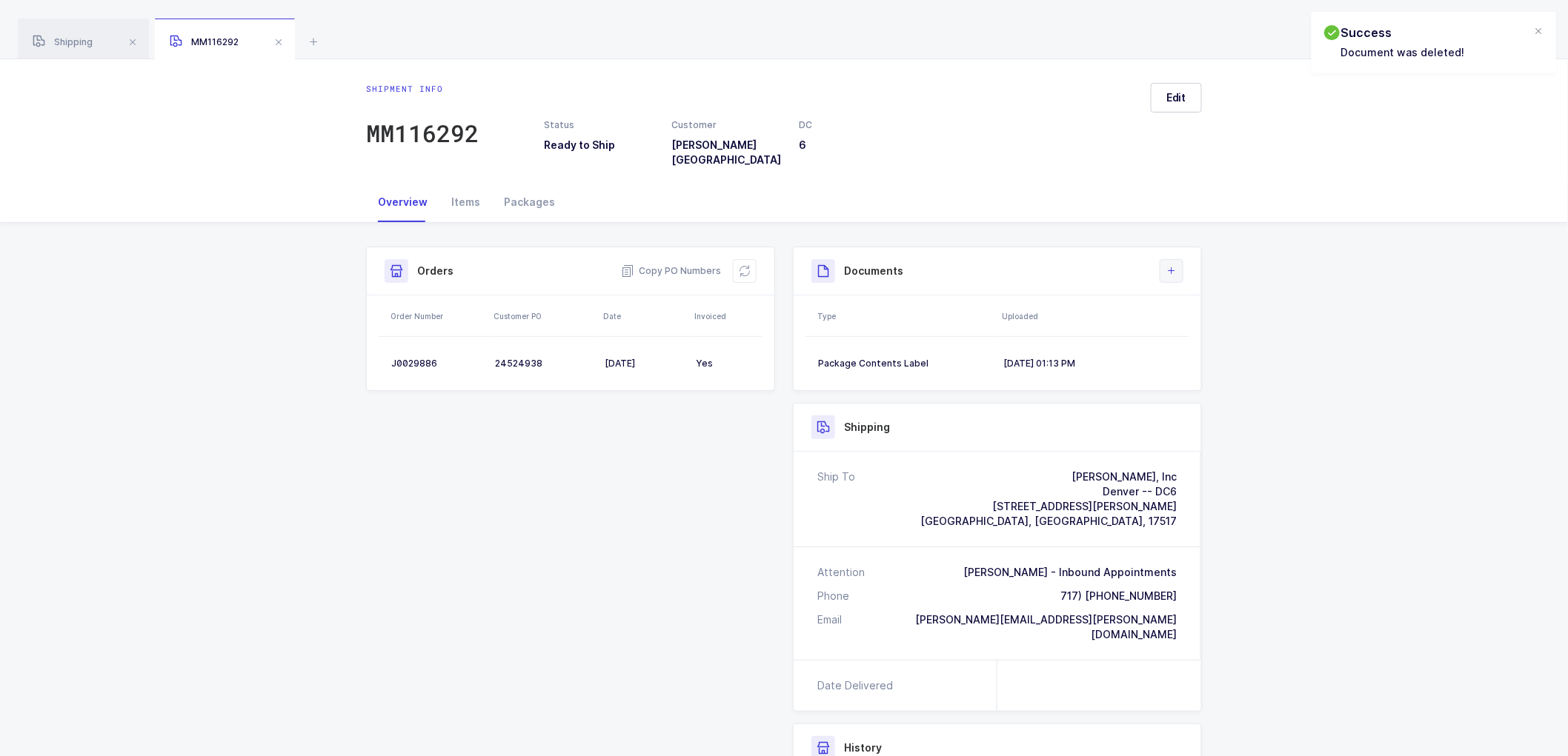
click at [1172, 270] on button at bounding box center [1171, 271] width 24 height 24
drag, startPoint x: 1208, startPoint y: 300, endPoint x: 1250, endPoint y: 271, distance: 51.0
click at [1209, 300] on li "Create Document" at bounding box center [1221, 303] width 110 height 24
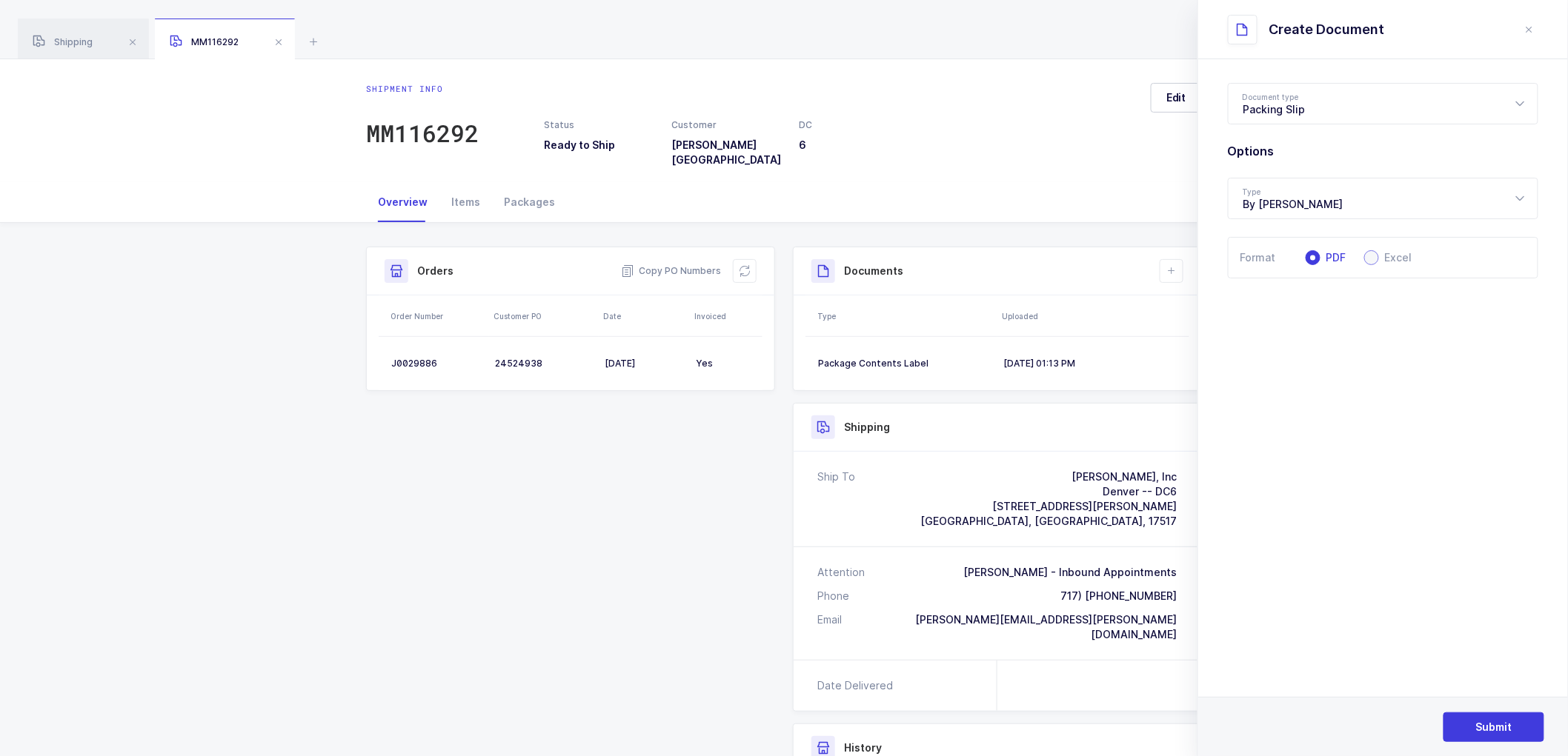
click at [1373, 258] on span at bounding box center [1371, 258] width 15 height 15
click at [1373, 258] on input "Excel" at bounding box center [1371, 258] width 15 height 15
radio input "true"
radio input "false"
radio input "true"
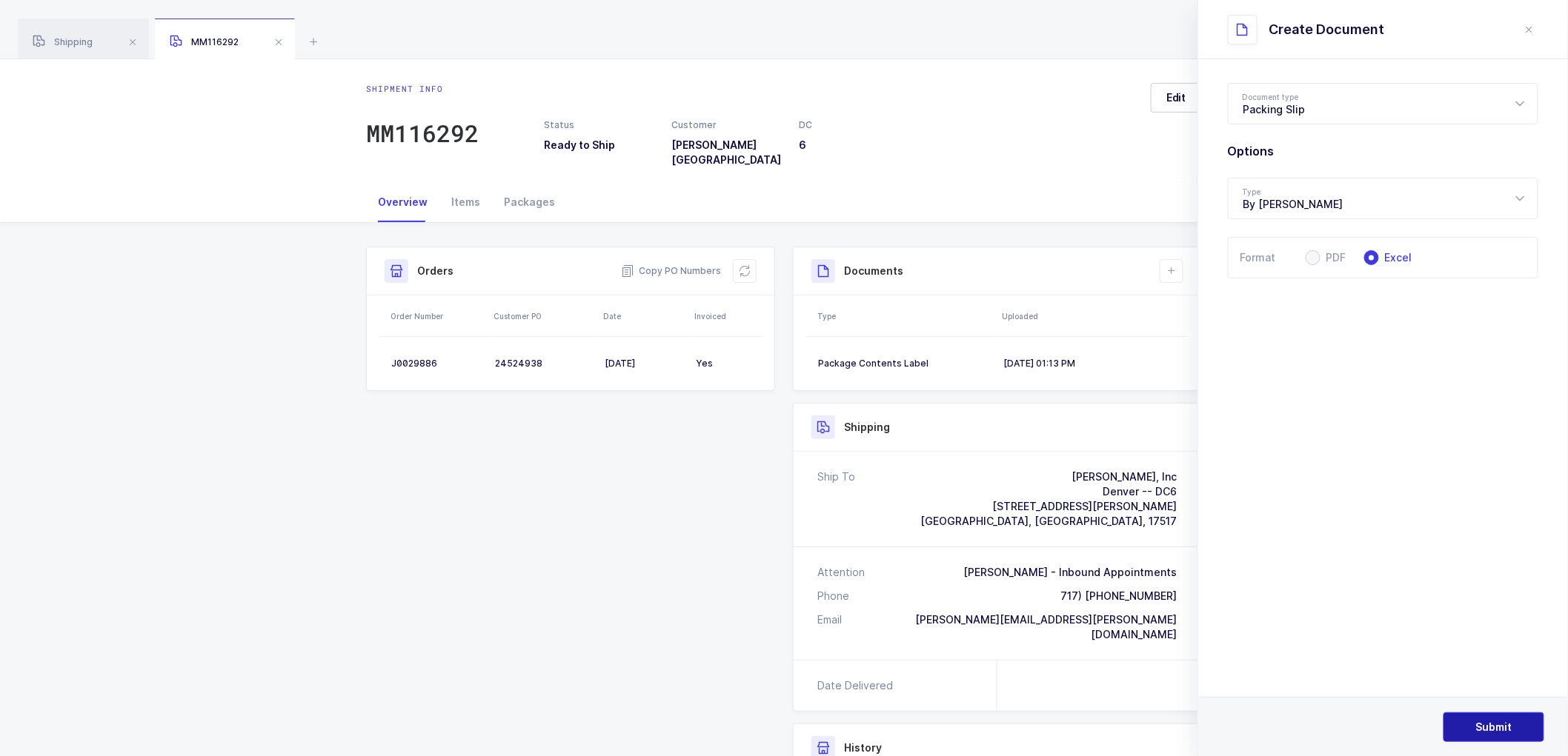
click at [1474, 726] on button "Submit" at bounding box center [1494, 728] width 101 height 30
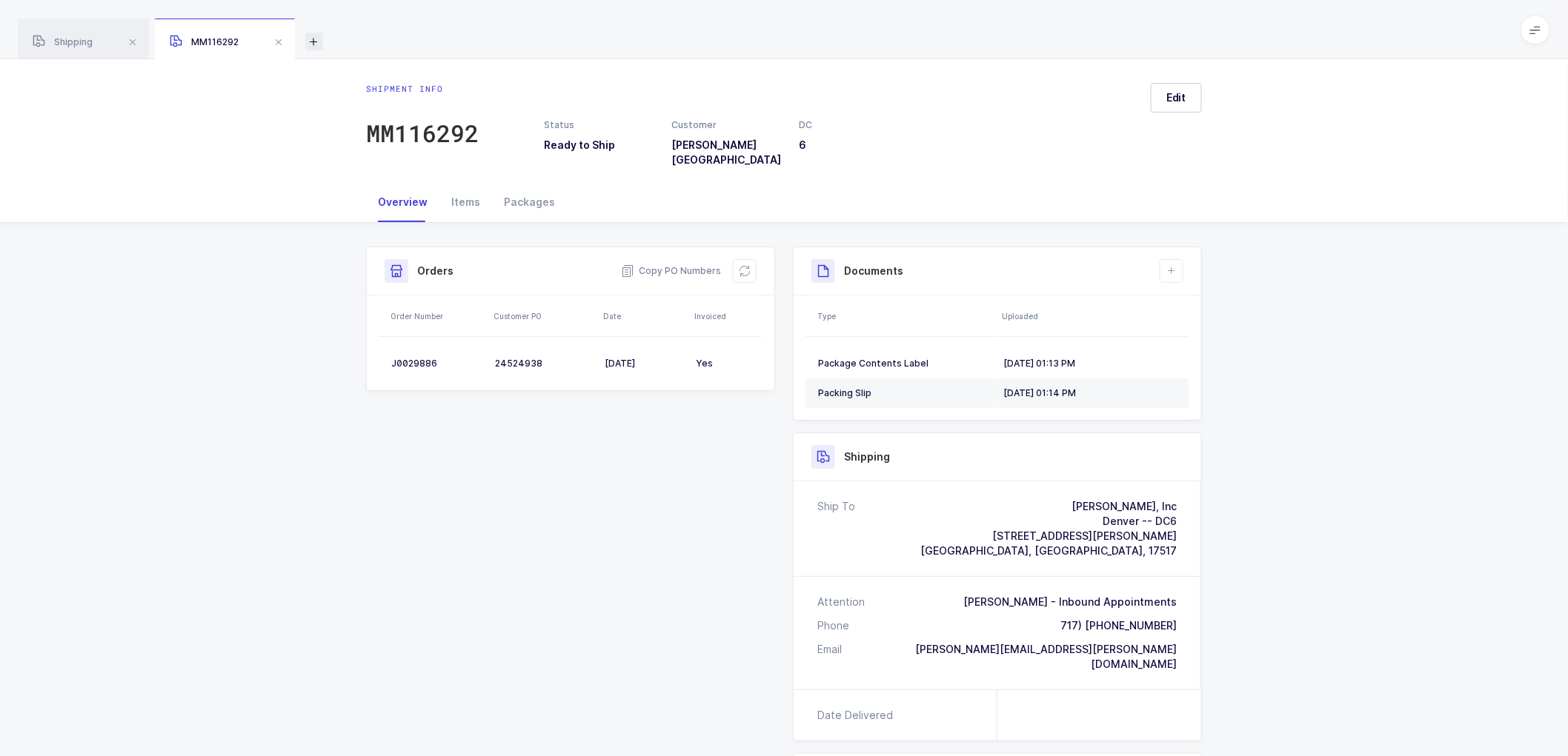
drag, startPoint x: 71, startPoint y: 39, endPoint x: 317, endPoint y: 32, distance: 246.1
click at [79, 35] on div "Shipping" at bounding box center [83, 39] width 131 height 41
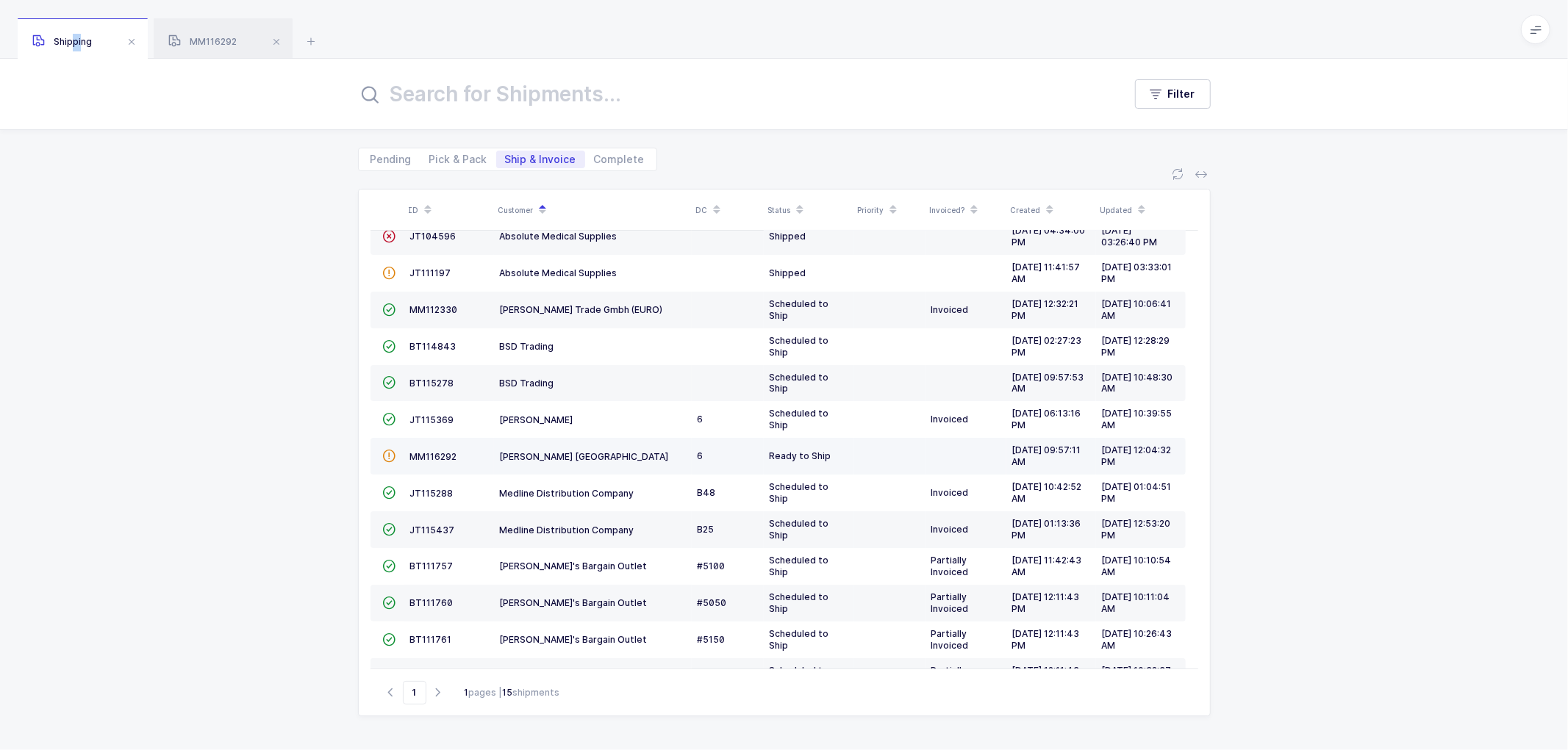
scroll to position [137, 0]
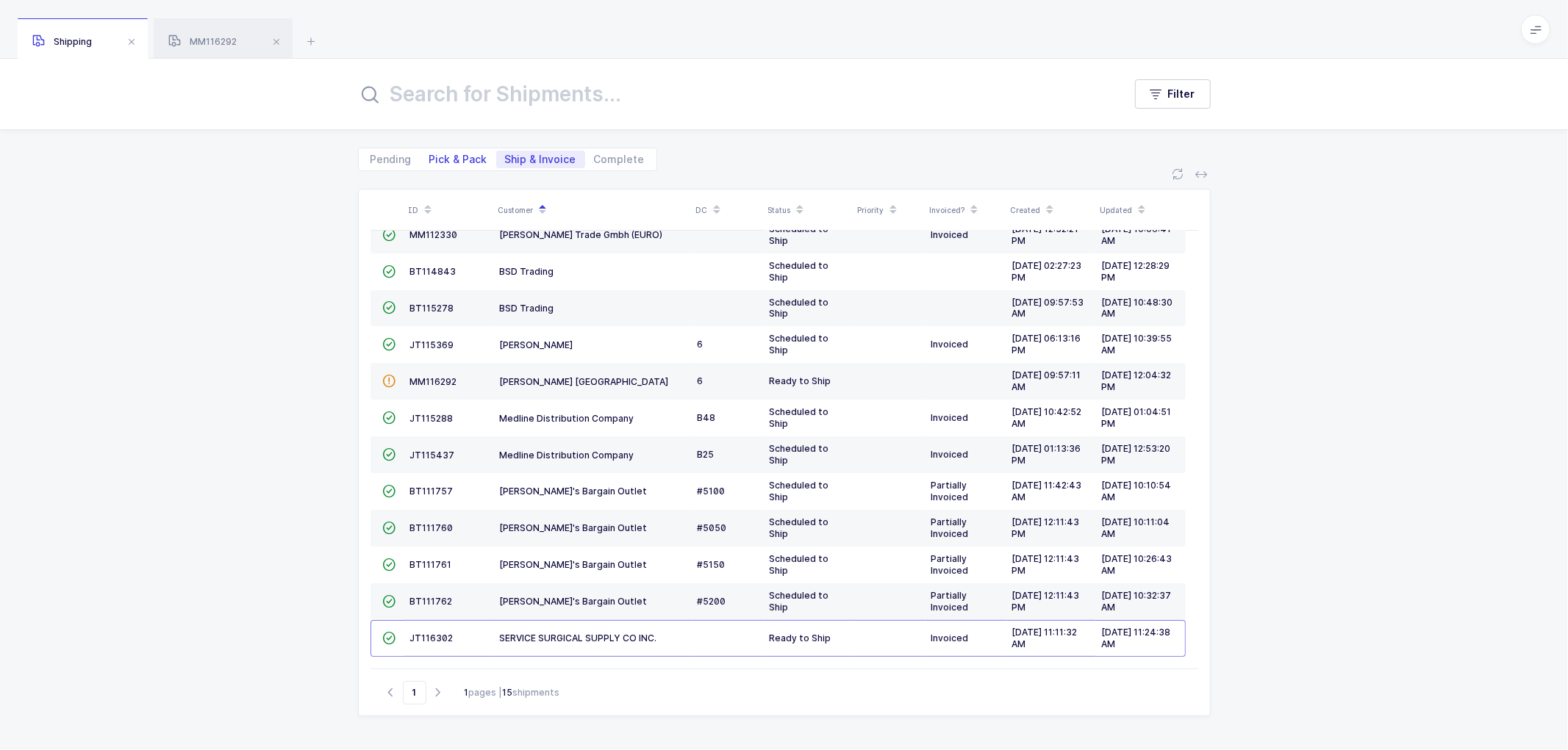
click at [452, 151] on span "Pick & Pack" at bounding box center [458, 159] width 76 height 18
click at [430, 151] on input "Pick & Pack" at bounding box center [425, 155] width 10 height 10
radio input "true"
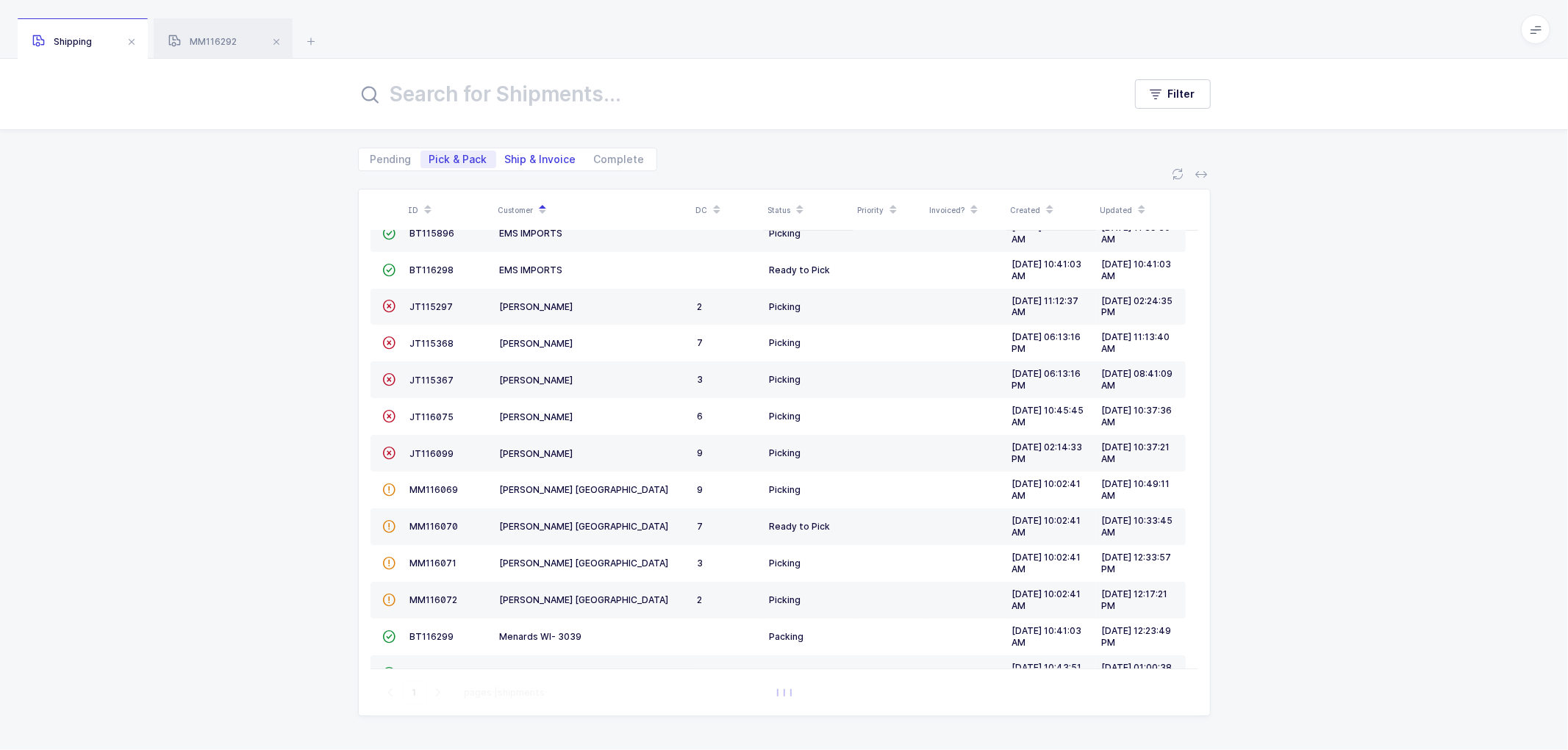
click at [526, 158] on span "Ship & Invoice" at bounding box center [540, 159] width 71 height 11
click at [543, 158] on span "Ship & Invoice" at bounding box center [540, 159] width 71 height 11
click at [506, 158] on input "Ship & Invoice" at bounding box center [501, 155] width 10 height 10
radio input "true"
radio input "false"
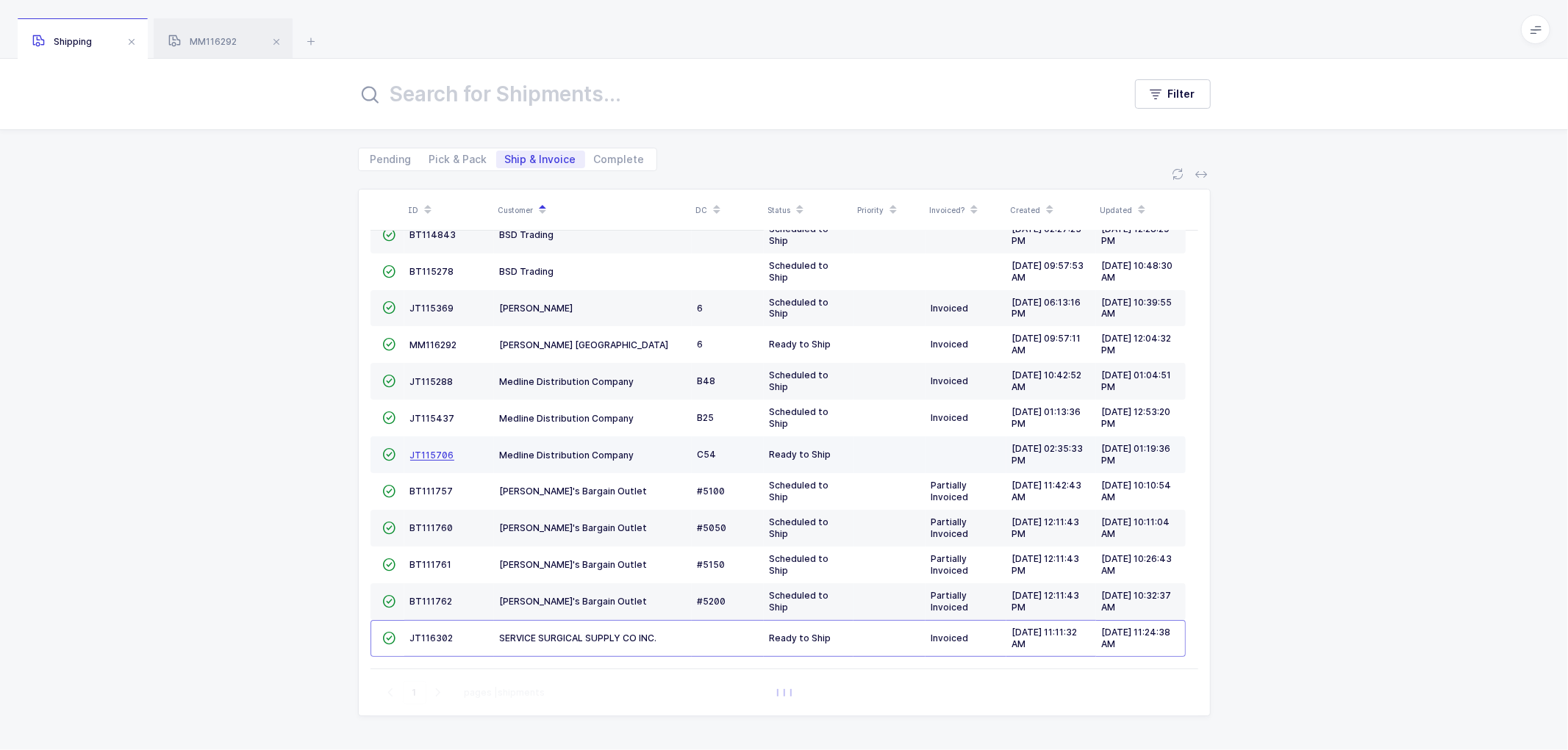
click at [432, 453] on span "JT115706" at bounding box center [432, 455] width 44 height 11
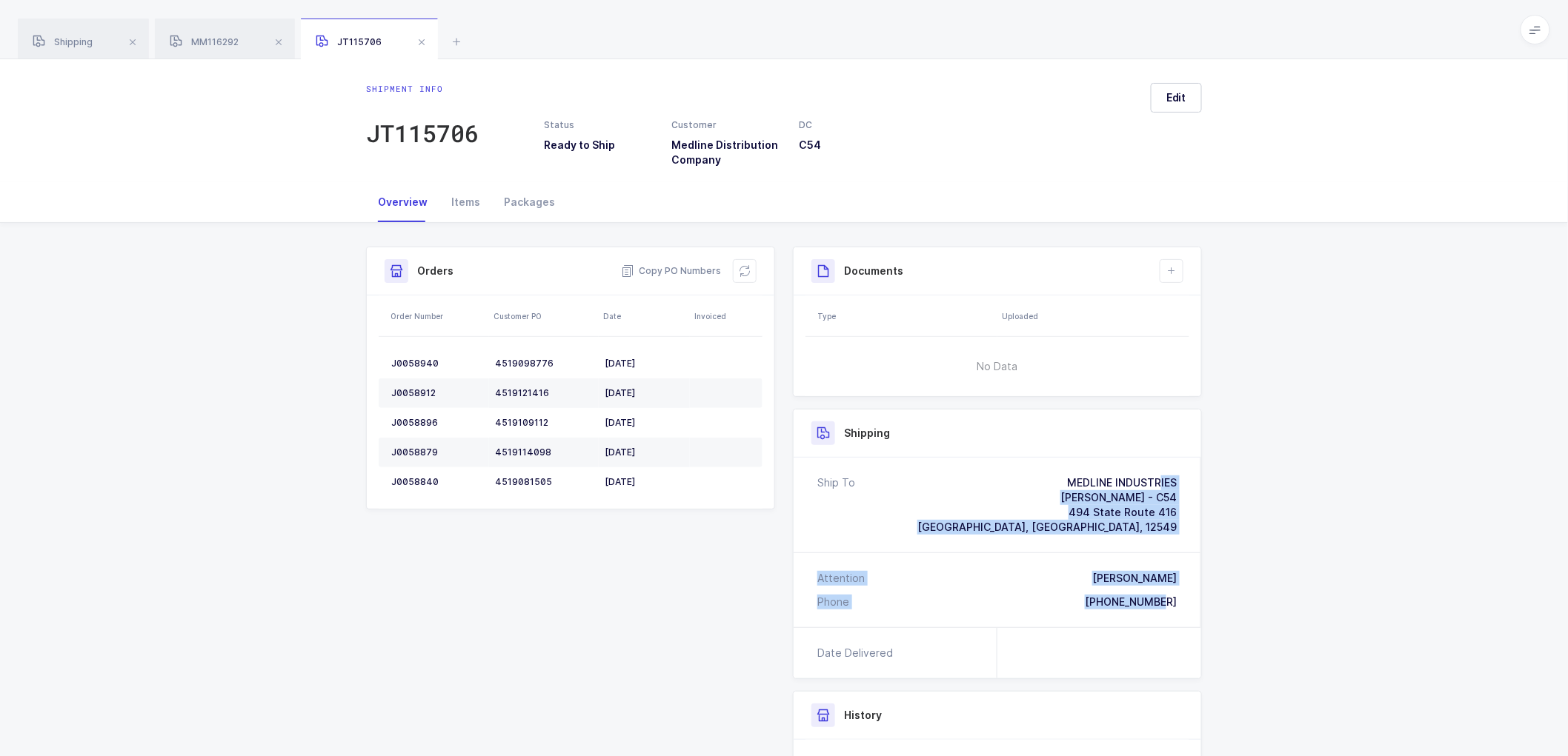
drag, startPoint x: 1182, startPoint y: 601, endPoint x: 1042, endPoint y: 479, distance: 185.7
click at [1042, 479] on div "Ship To MEDLINE INDUSTRIES [PERSON_NAME] - C54 [STREET_ADDRESS][PERSON_NAME] At…" at bounding box center [997, 543] width 408 height 169
copy div "MEDLINE INDUSTRIES [PERSON_NAME] - C54 [STREET_ADDRESS][PERSON_NAME] Attention …"
drag, startPoint x: 671, startPoint y: 266, endPoint x: 716, endPoint y: 271, distance: 45.3
click at [685, 266] on span "Copy PO Numbers" at bounding box center [671, 271] width 100 height 15
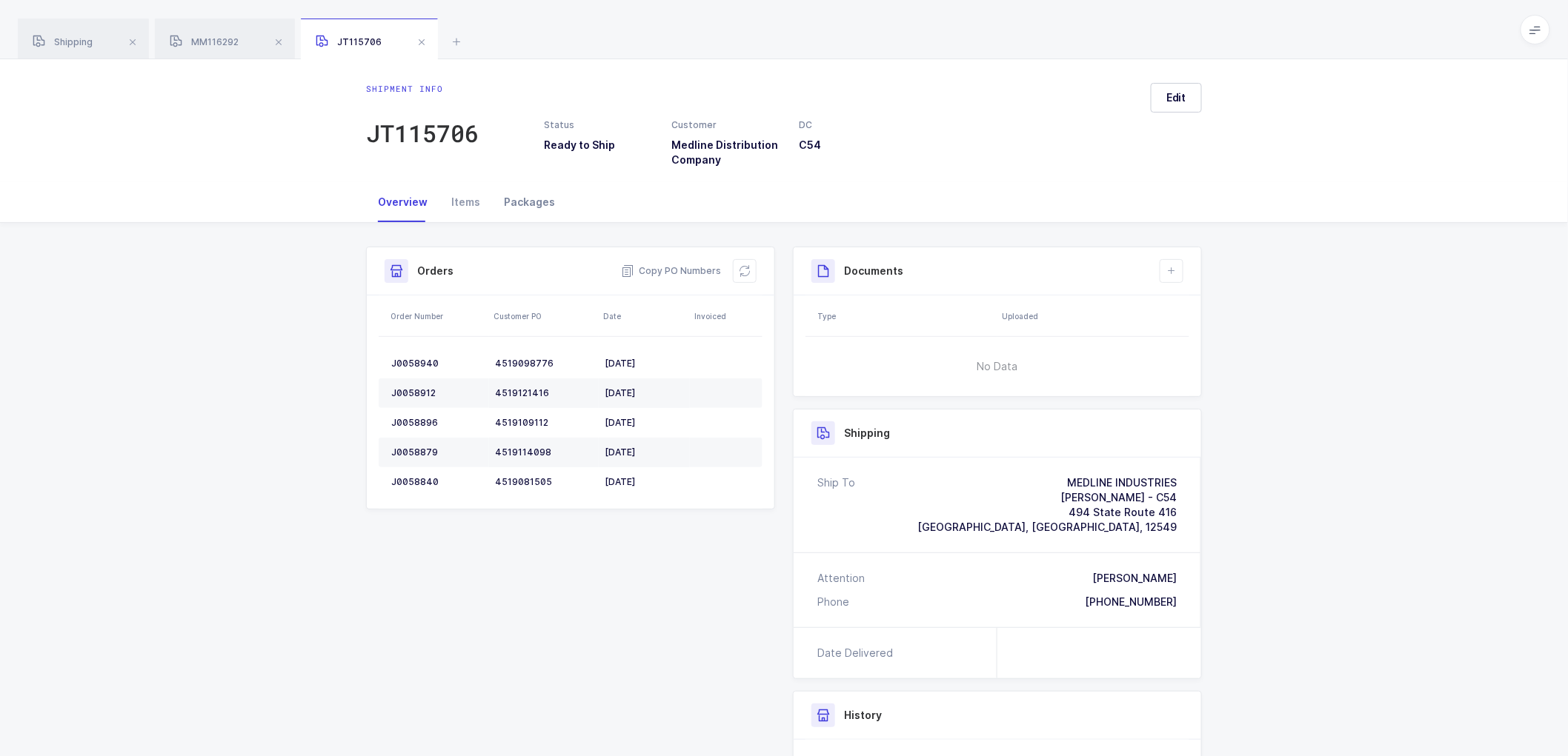
click at [521, 202] on div "Packages" at bounding box center [529, 202] width 75 height 40
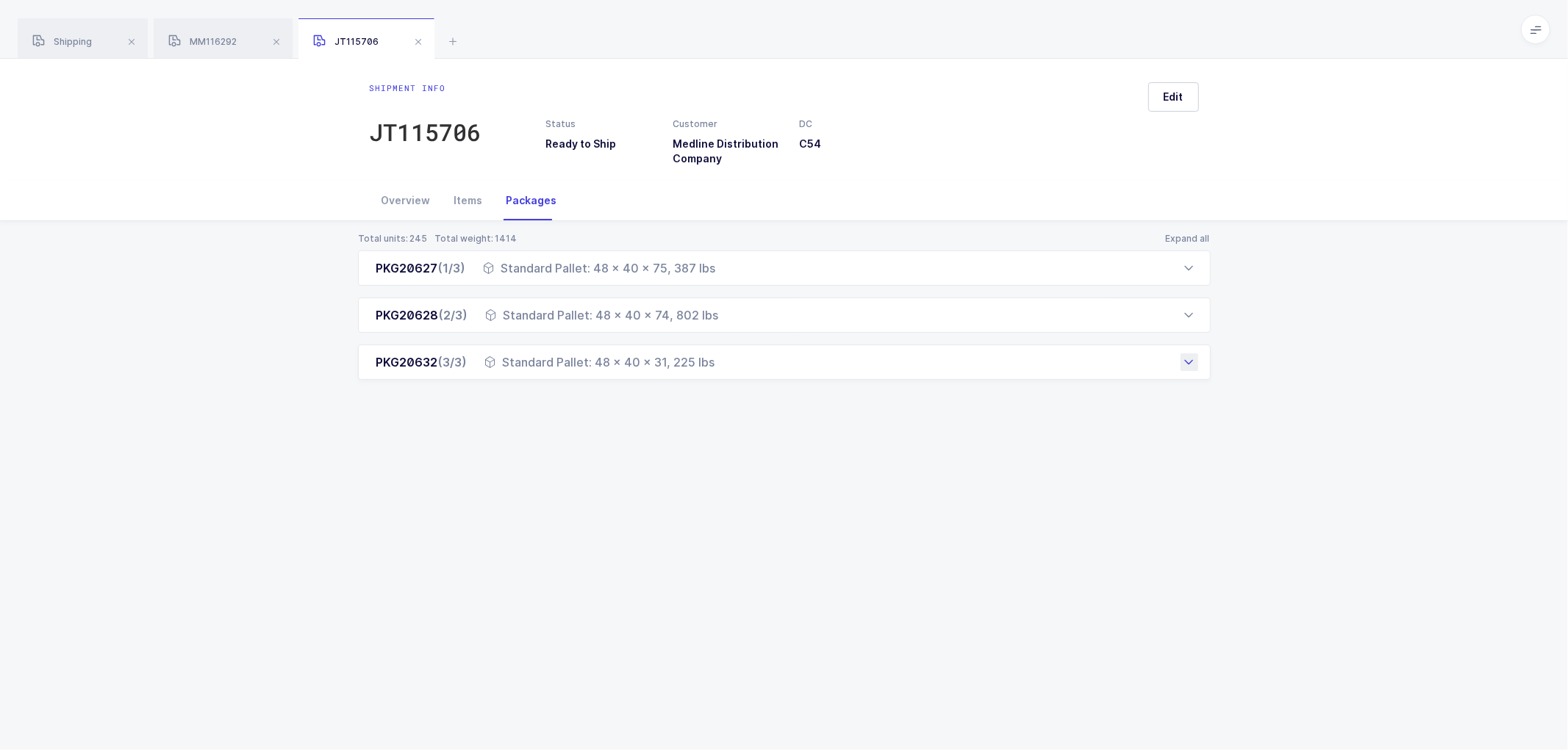
drag, startPoint x: 373, startPoint y: 273, endPoint x: 724, endPoint y: 369, distance: 363.9
click at [724, 369] on div "PKG20627 (1/3) Standard Pallet: 48 x 40 x 75, 387 lbs Order Number Customer PO …" at bounding box center [784, 315] width 853 height 130
copy div "PKG20627 (1/3) Standard Pallet: 48 x 40 x 75, 387 lbs Order Number Customer PO …"
drag, startPoint x: 75, startPoint y: 34, endPoint x: 279, endPoint y: 95, distance: 212.9
click at [75, 34] on div "Shipping" at bounding box center [82, 39] width 130 height 41
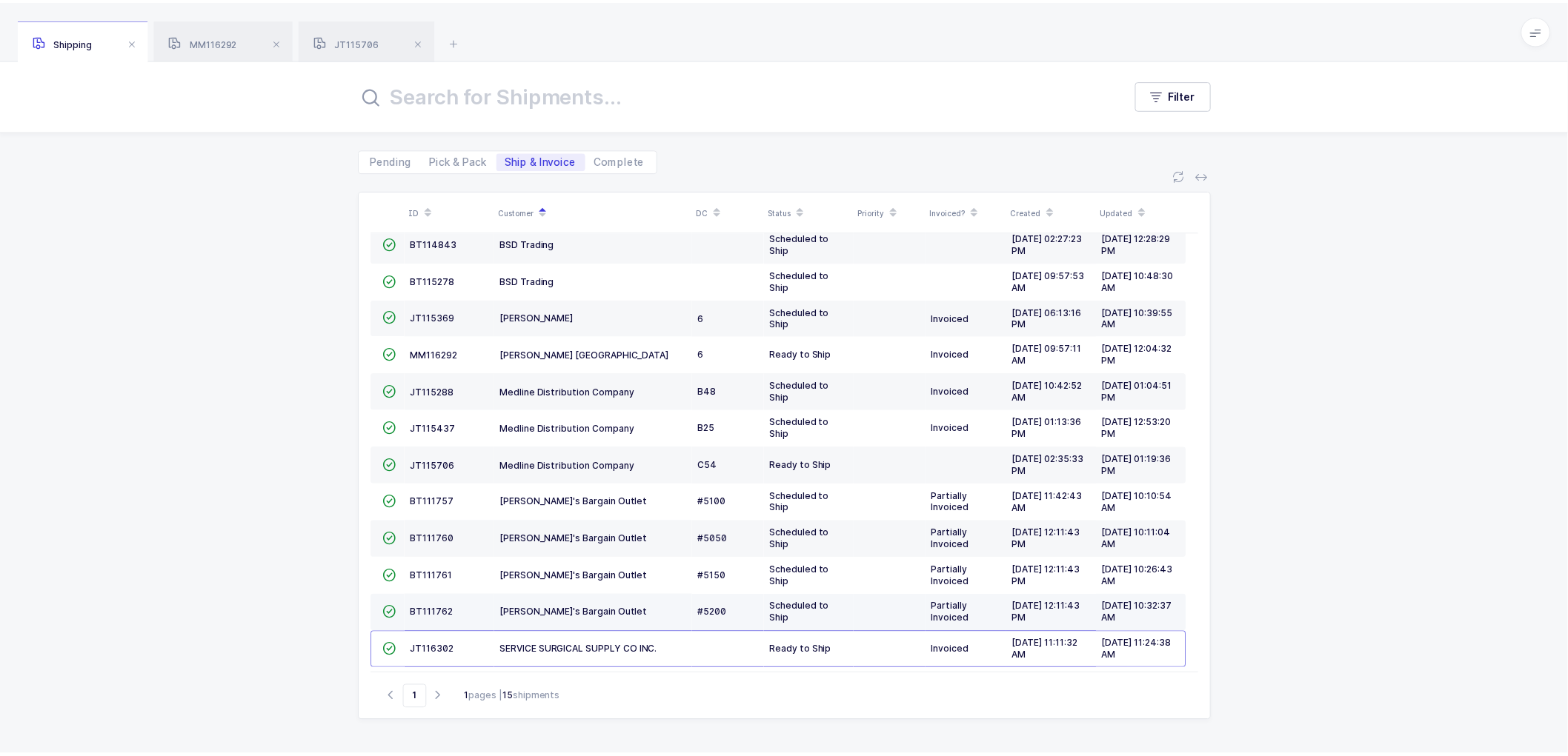
scroll to position [138, 0]
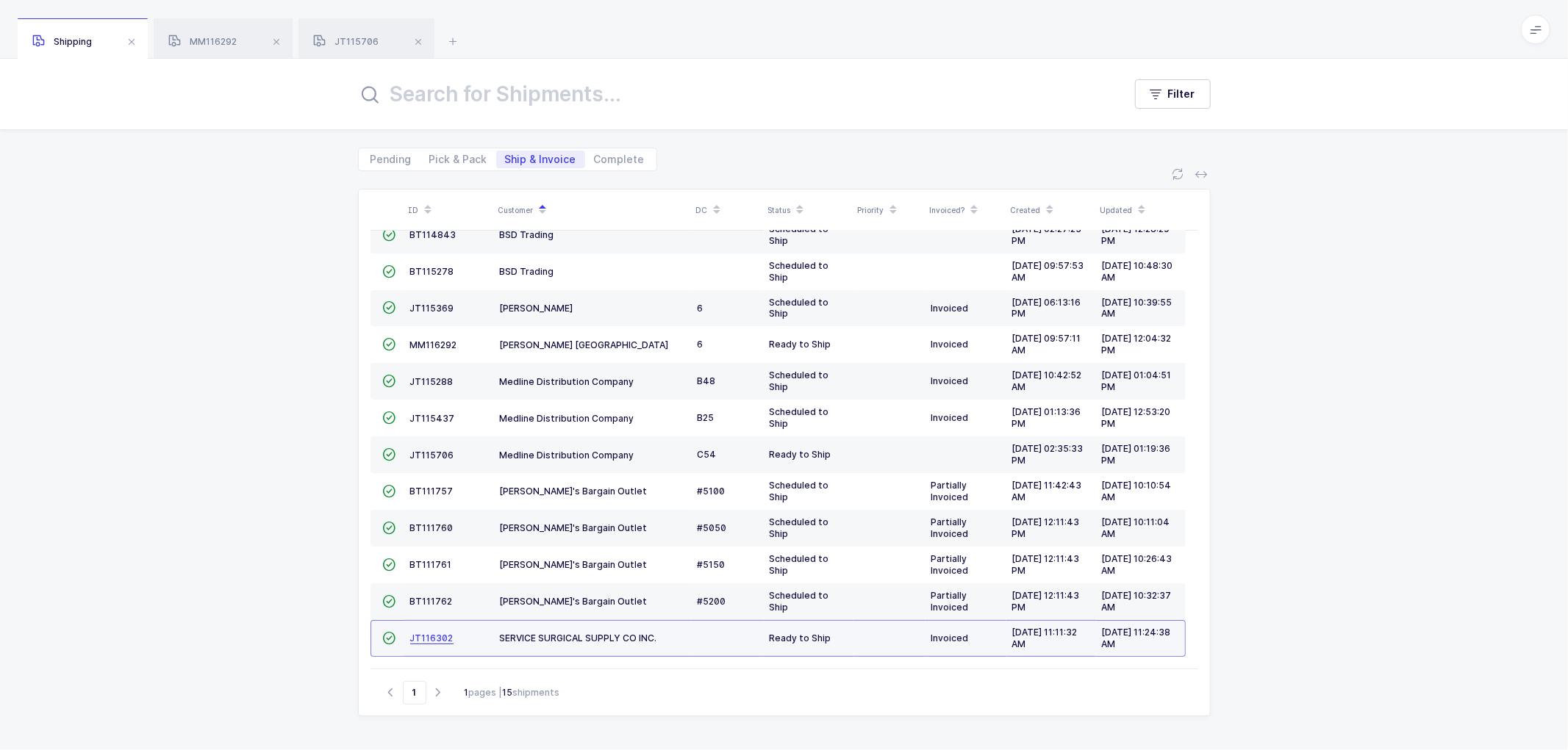
click at [430, 633] on span "JT116302" at bounding box center [432, 638] width 44 height 11
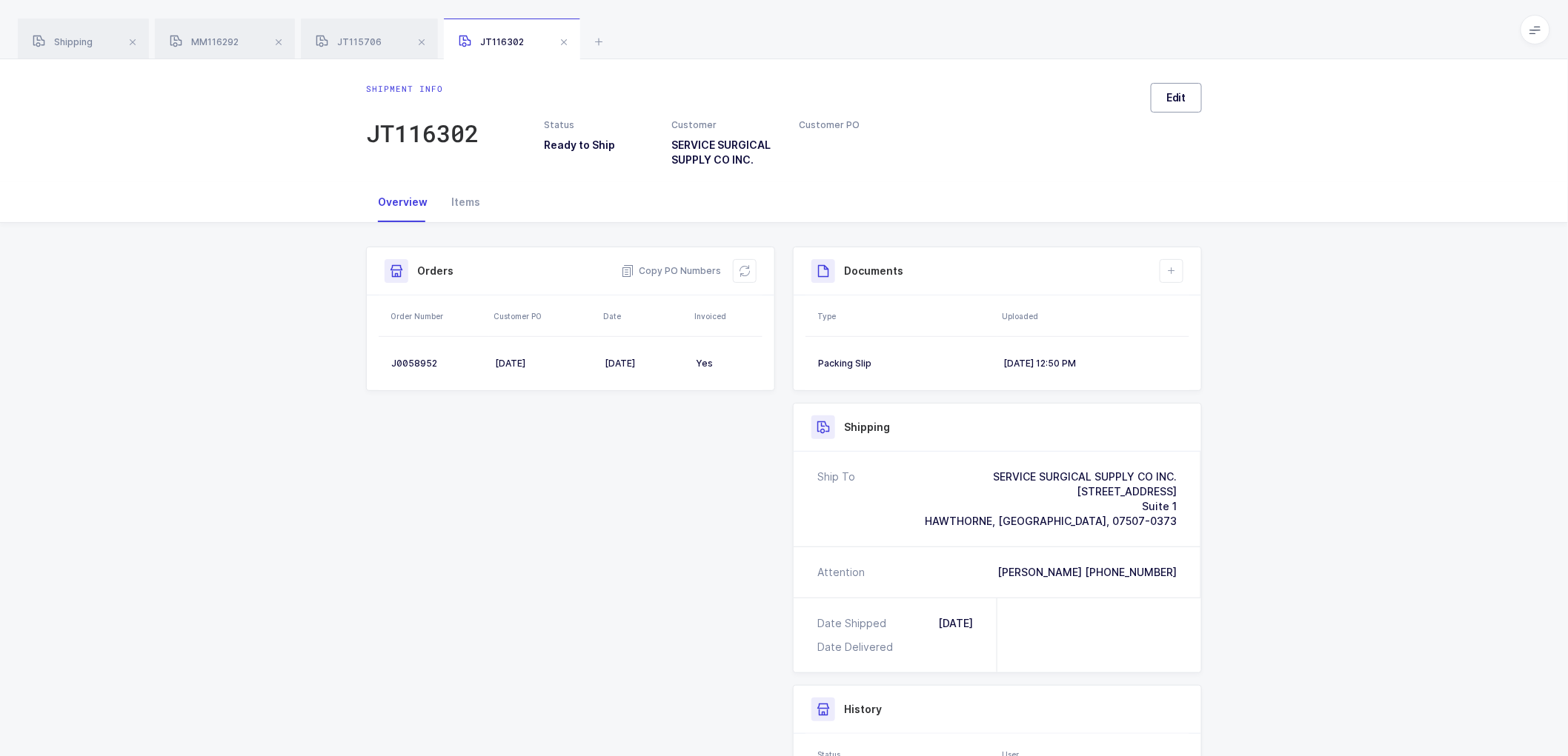
drag, startPoint x: 1182, startPoint y: 92, endPoint x: 1197, endPoint y: 93, distance: 15.0
click at [1182, 93] on span "Edit" at bounding box center [1176, 97] width 20 height 15
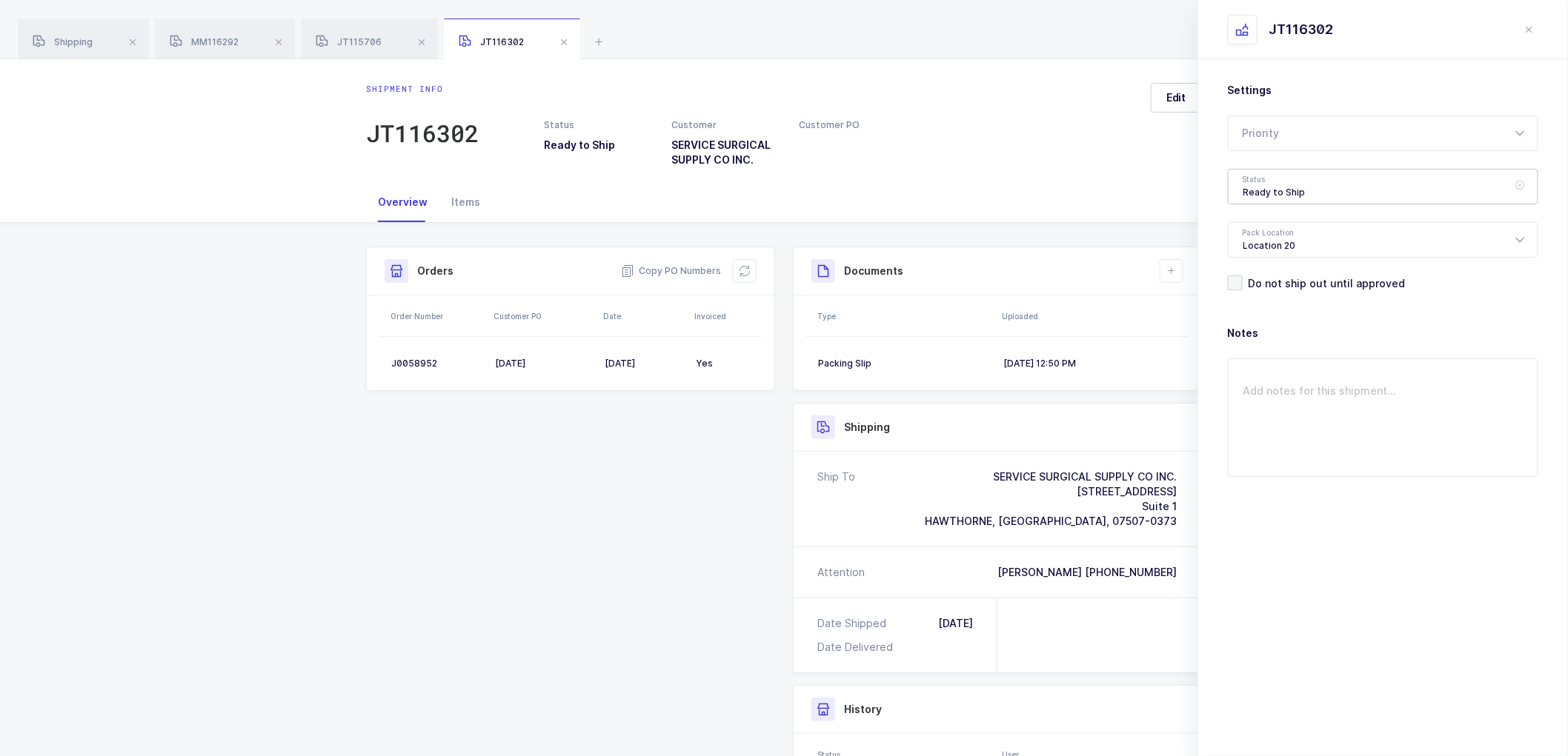
click at [1258, 183] on div "Ready to Ship" at bounding box center [1384, 186] width 311 height 35
click at [1270, 301] on span "Shipped" at bounding box center [1264, 307] width 42 height 12
type input "Shipped"
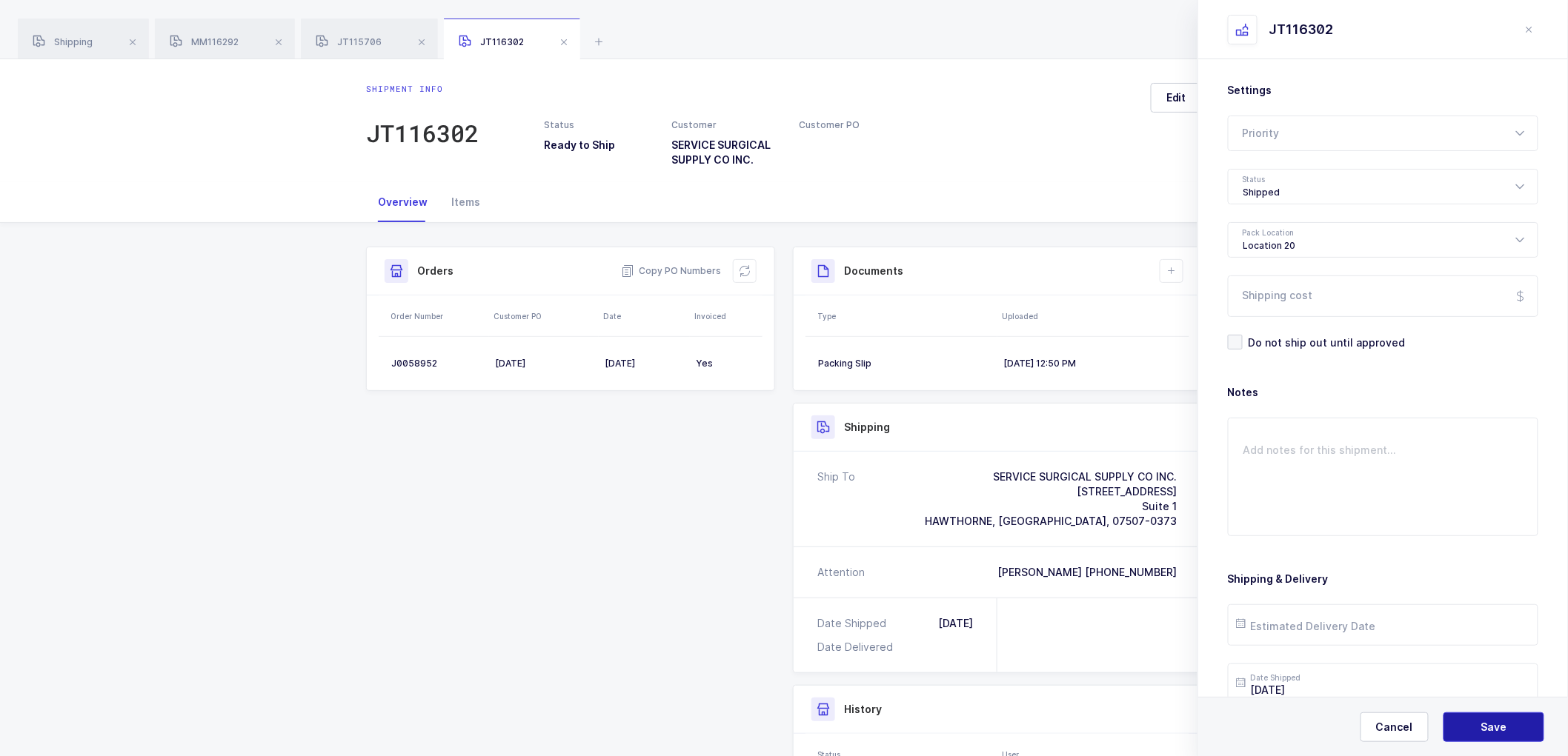
click at [1493, 726] on span "Save" at bounding box center [1494, 727] width 26 height 15
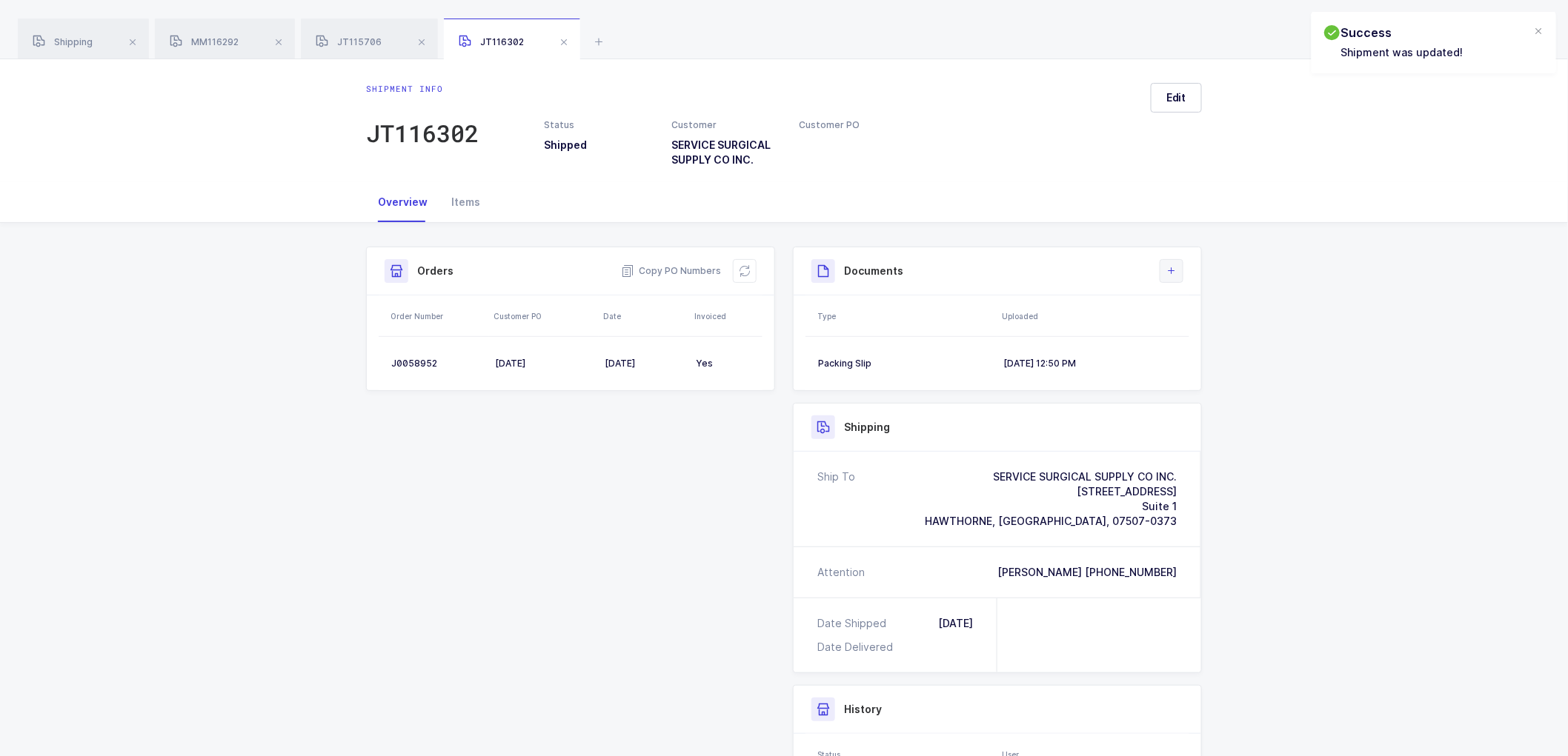
click at [1174, 268] on icon at bounding box center [1171, 271] width 11 height 11
click at [1223, 340] on li "Upload Document" at bounding box center [1221, 337] width 110 height 24
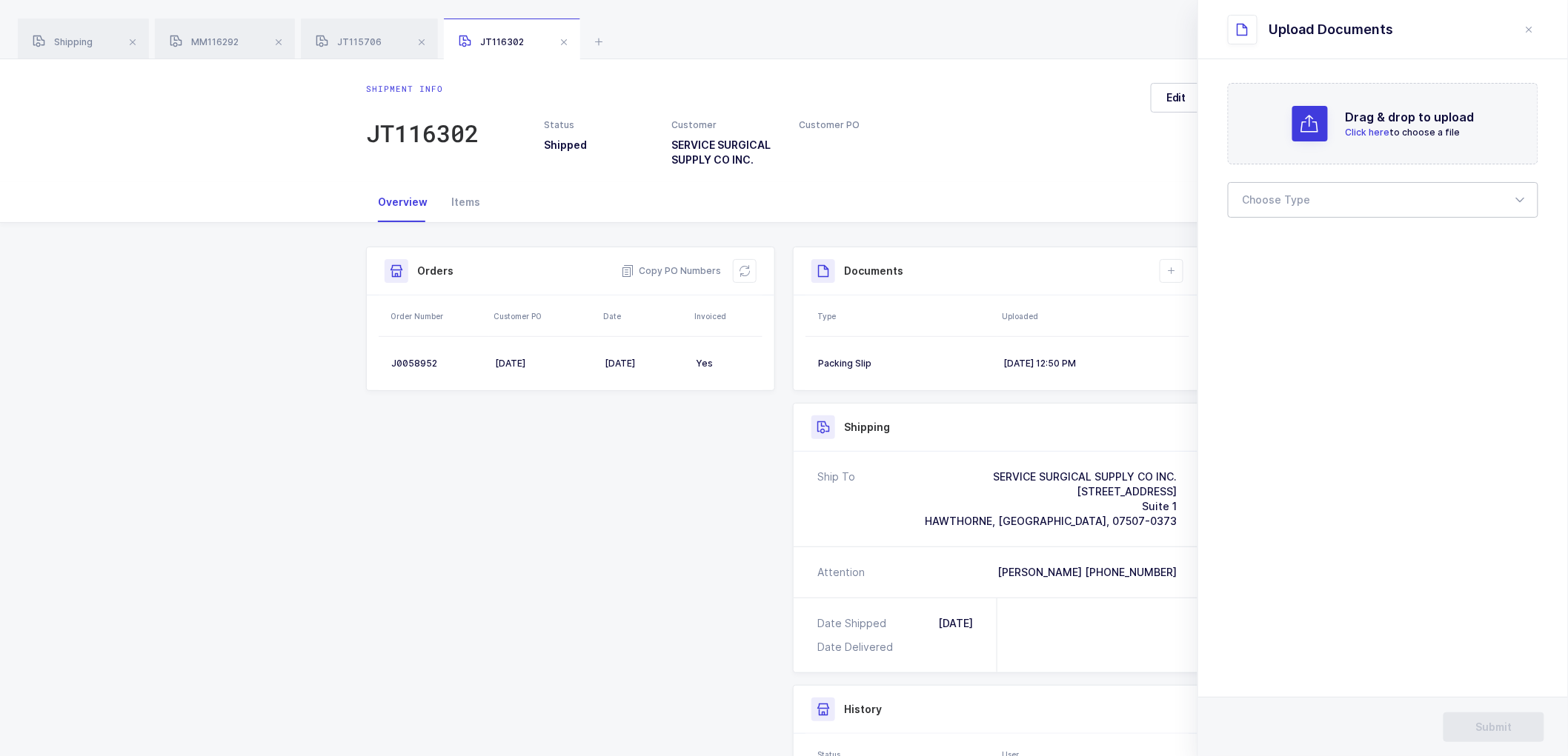
click at [1282, 189] on div at bounding box center [1384, 200] width 311 height 35
click at [1272, 242] on span "Bill of Lading" at bounding box center [1277, 246] width 67 height 12
type input "Bill of Lading"
drag, startPoint x: 1484, startPoint y: 723, endPoint x: 1455, endPoint y: 680, distance: 51.9
click at [1484, 722] on span "Submit" at bounding box center [1494, 727] width 36 height 15
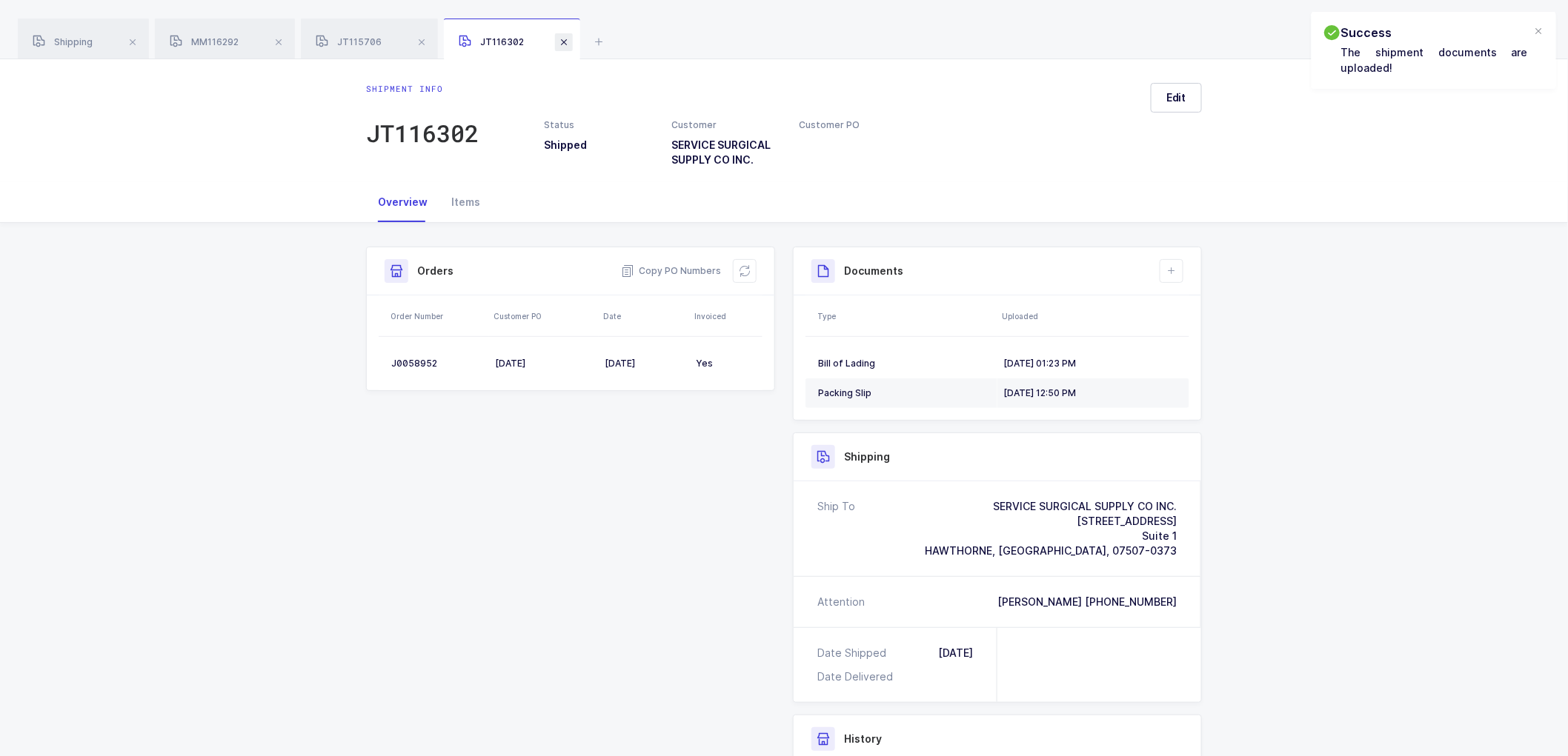
click at [565, 38] on span at bounding box center [564, 42] width 18 height 18
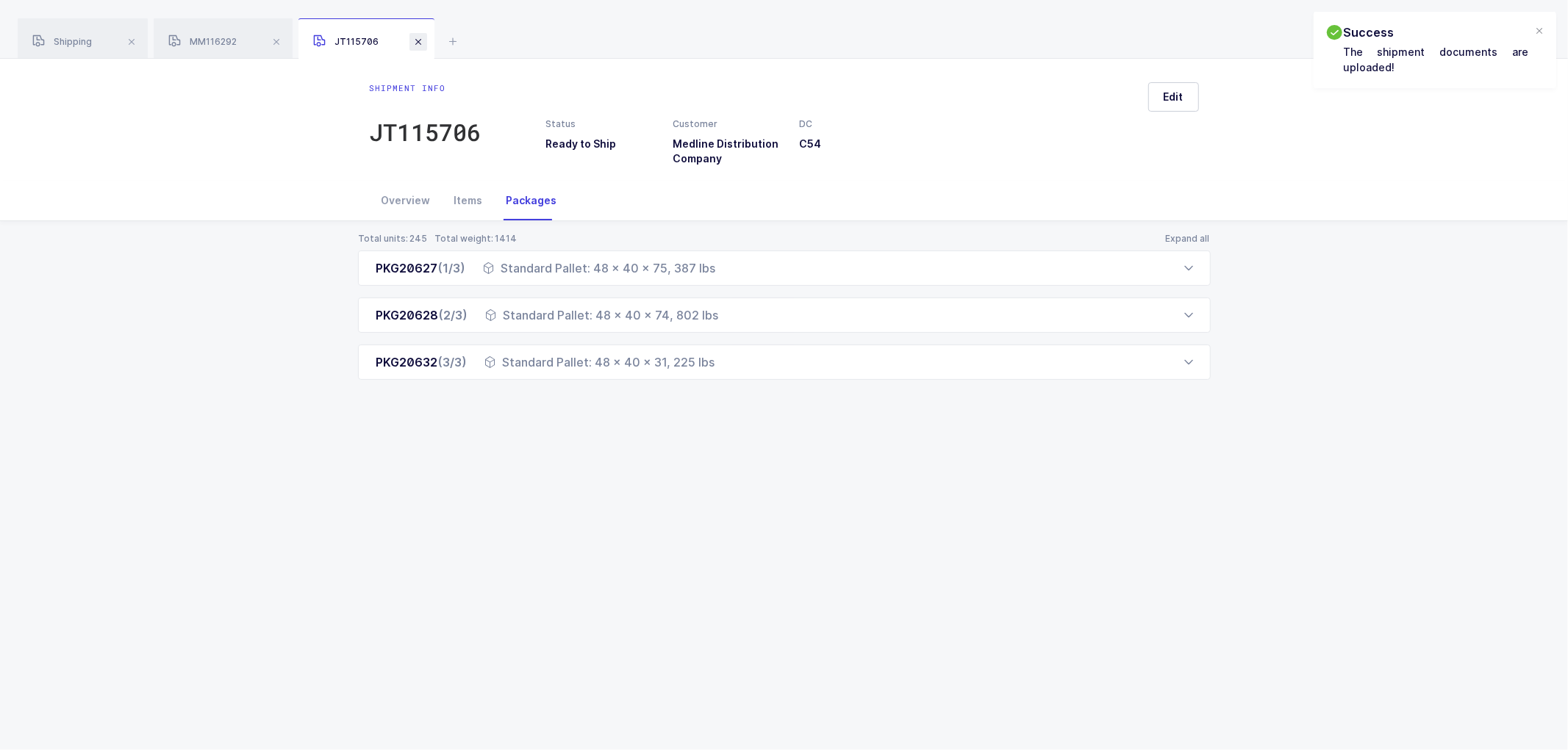
click at [418, 39] on span at bounding box center [418, 42] width 18 height 18
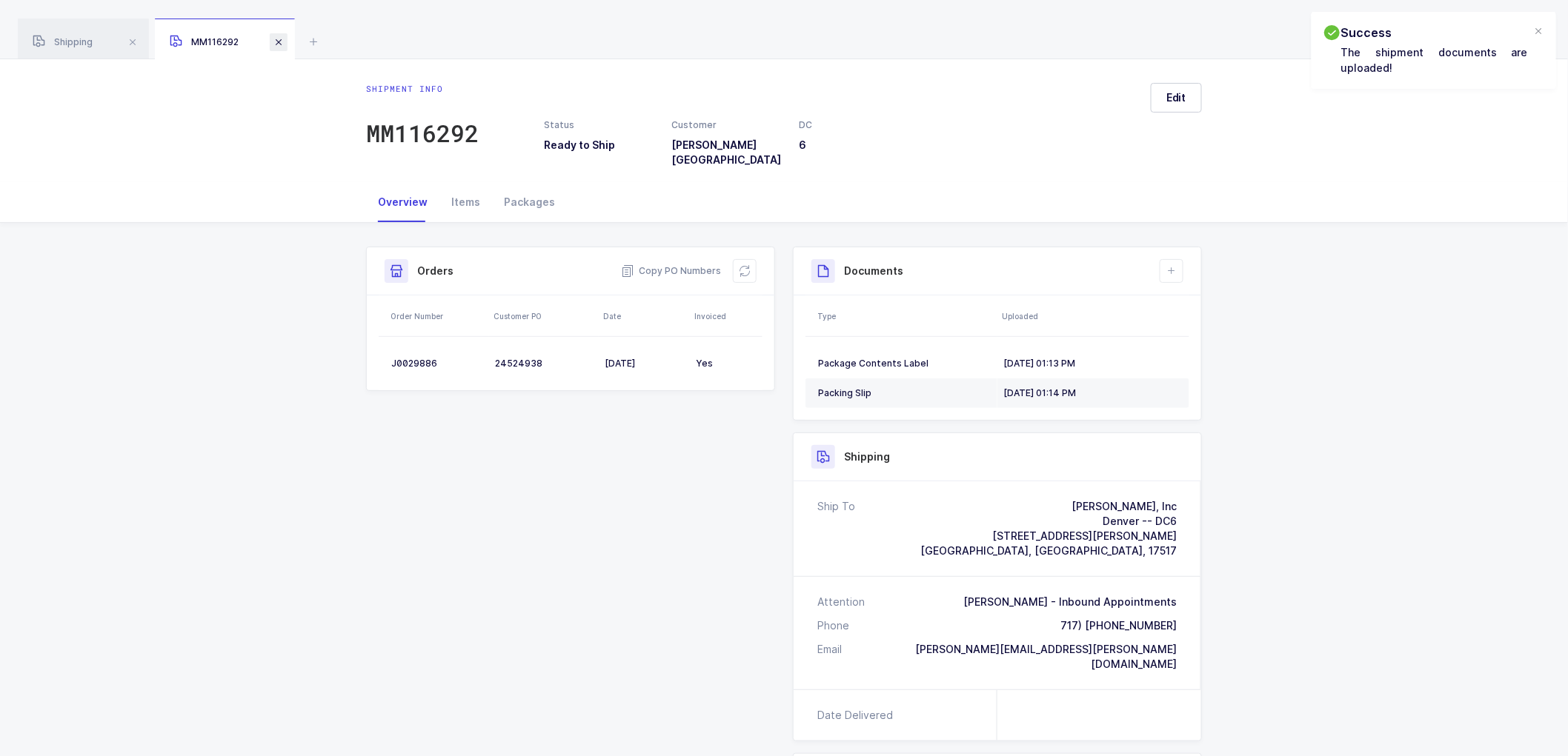
click at [280, 34] on span at bounding box center [279, 42] width 18 height 18
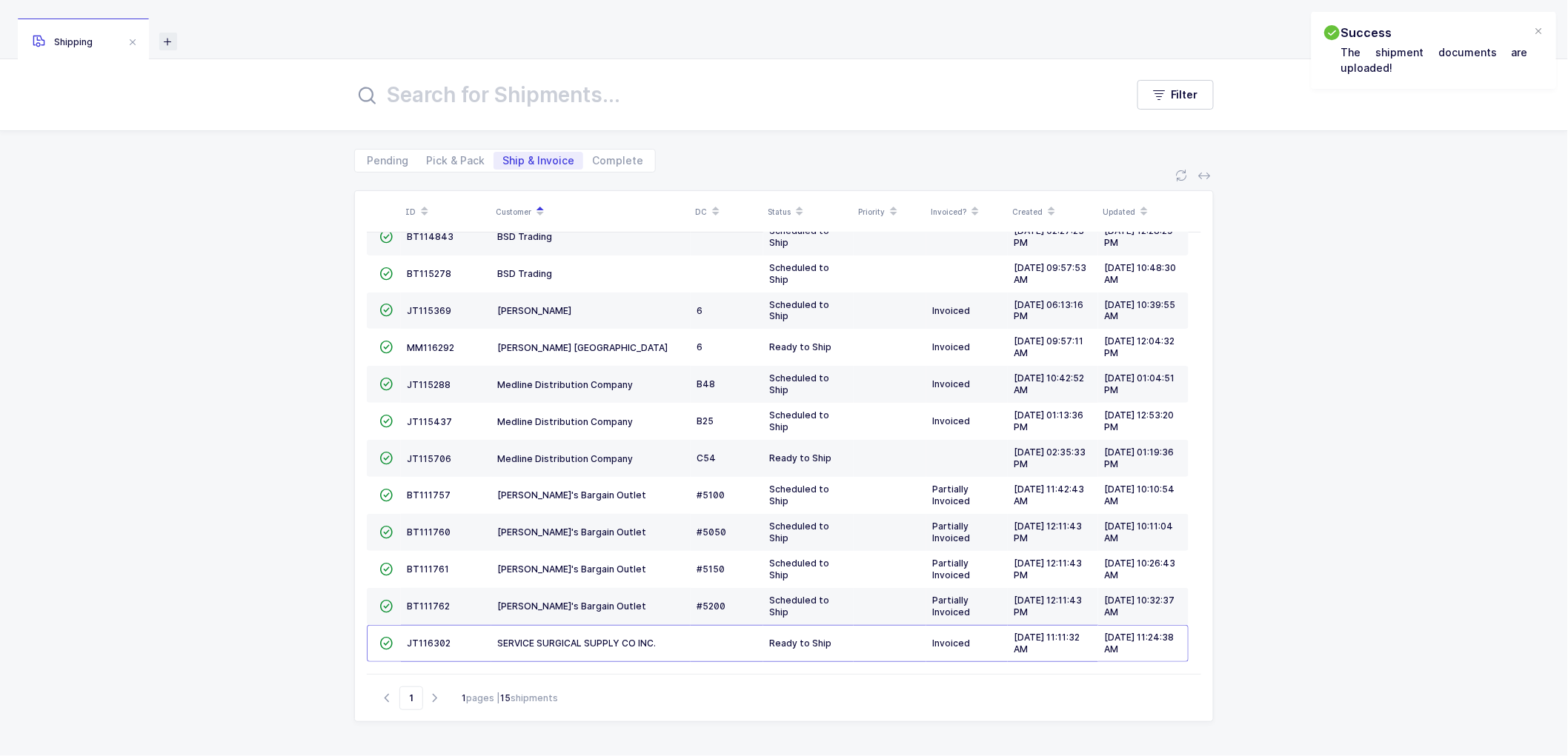
scroll to position [97, 0]
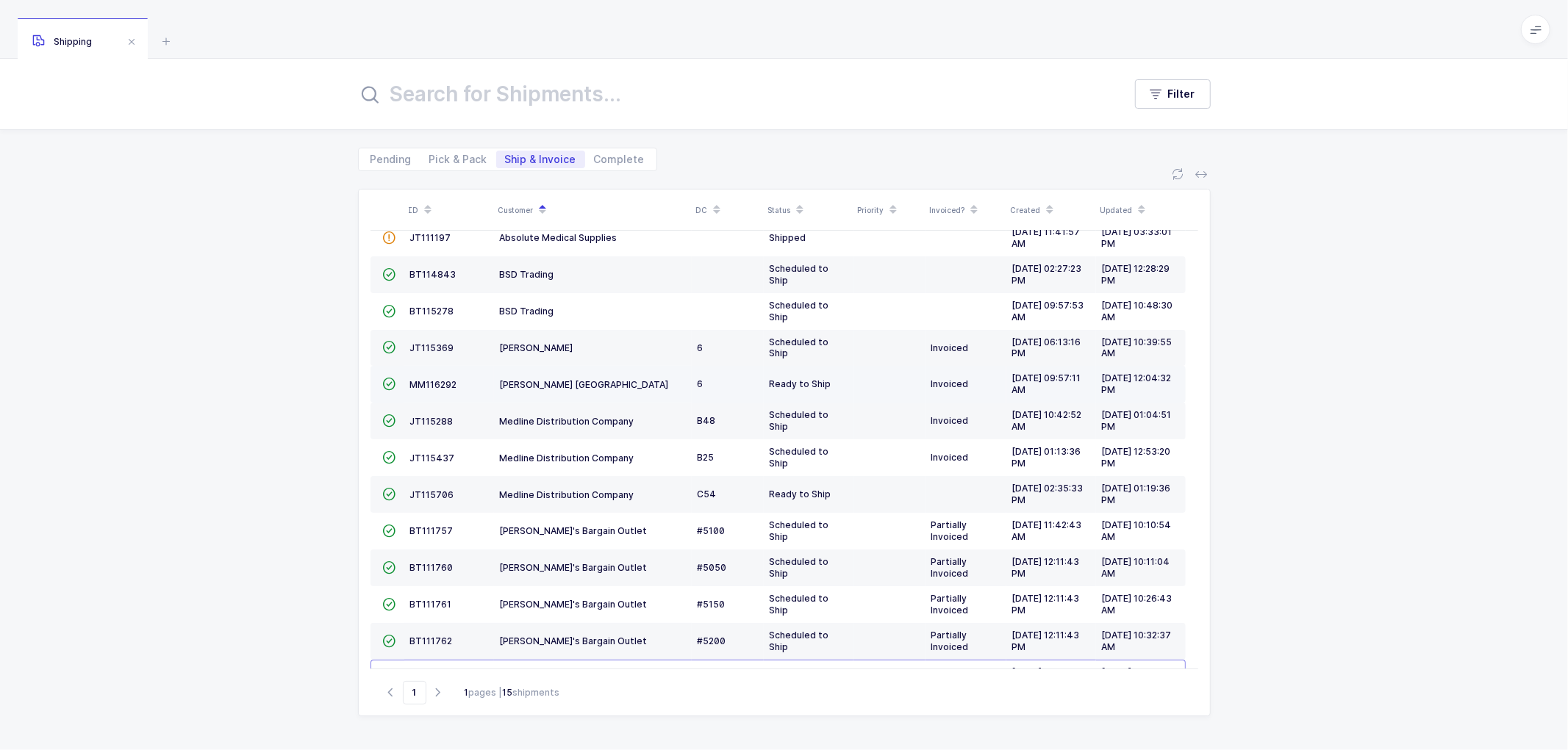
click at [429, 378] on td "MM116292" at bounding box center [449, 384] width 89 height 37
click at [429, 381] on span "MM116292" at bounding box center [434, 384] width 47 height 11
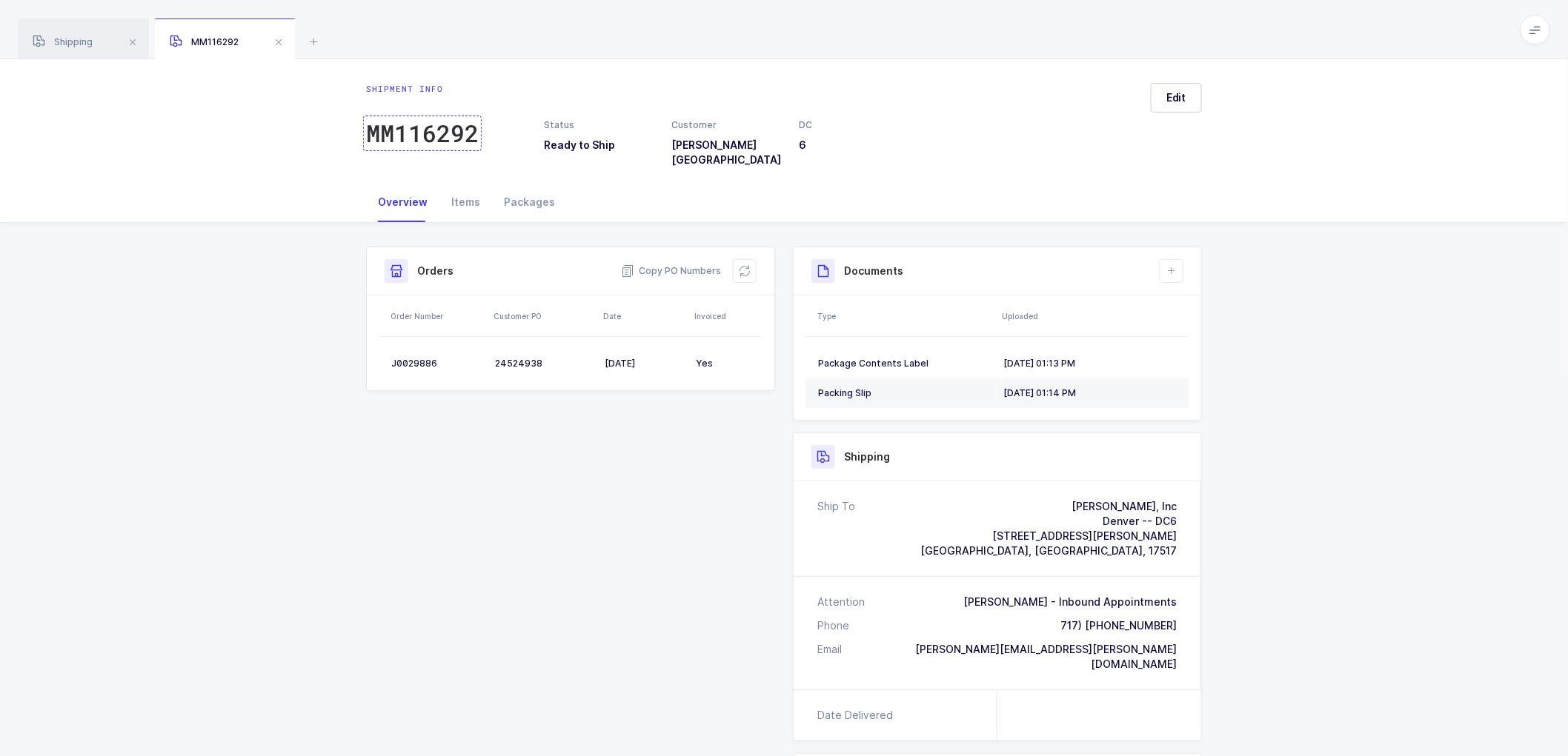
click at [409, 130] on div "MM116292" at bounding box center [423, 133] width 113 height 30
click at [684, 264] on span "Copy PO Numbers" at bounding box center [671, 271] width 100 height 15
click at [1174, 98] on span "Edit" at bounding box center [1176, 97] width 20 height 15
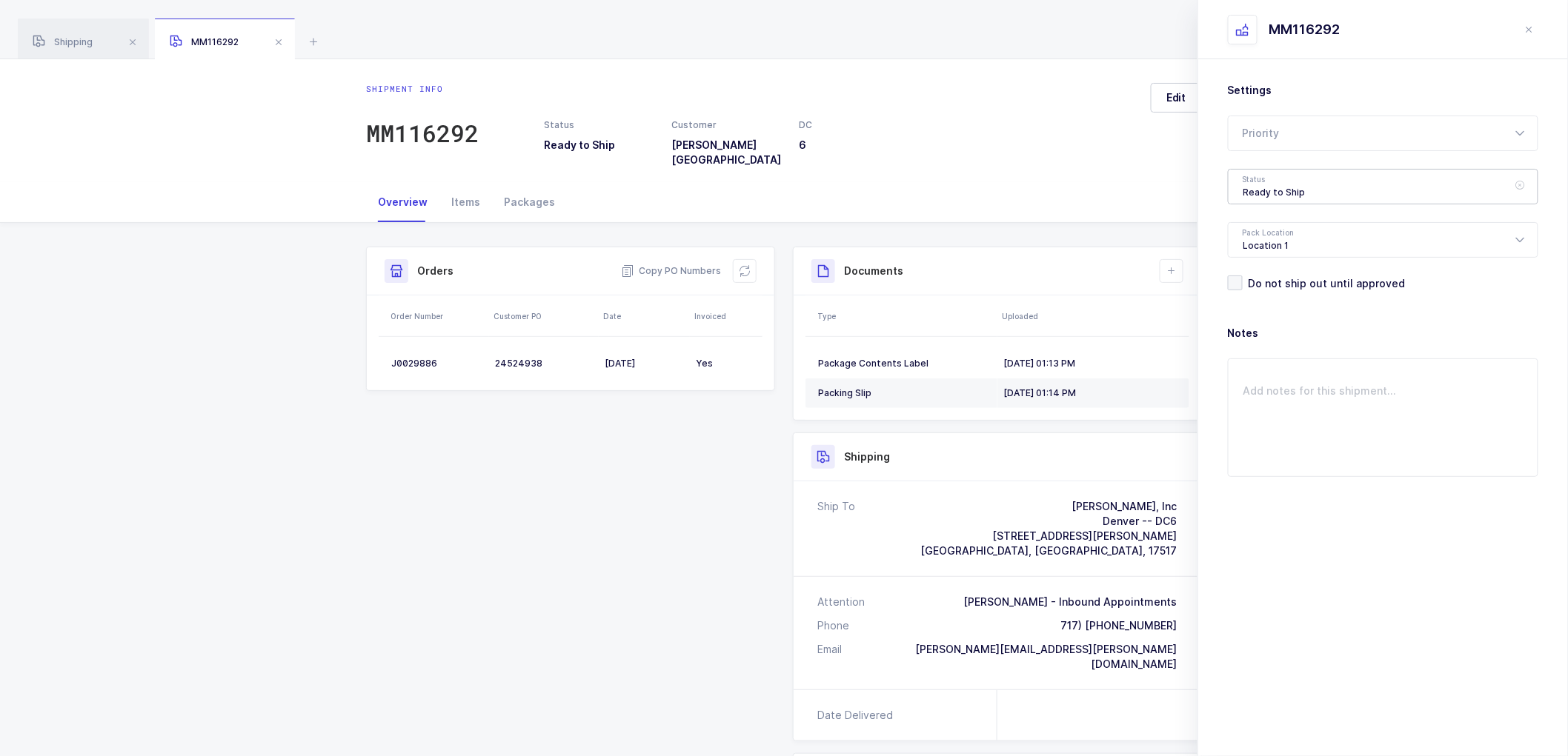
click at [1260, 191] on div "Ready to Ship" at bounding box center [1384, 186] width 311 height 35
click at [1279, 275] on span "Scheduled to Ship" at bounding box center [1290, 277] width 94 height 12
type input "Scheduled to Ship"
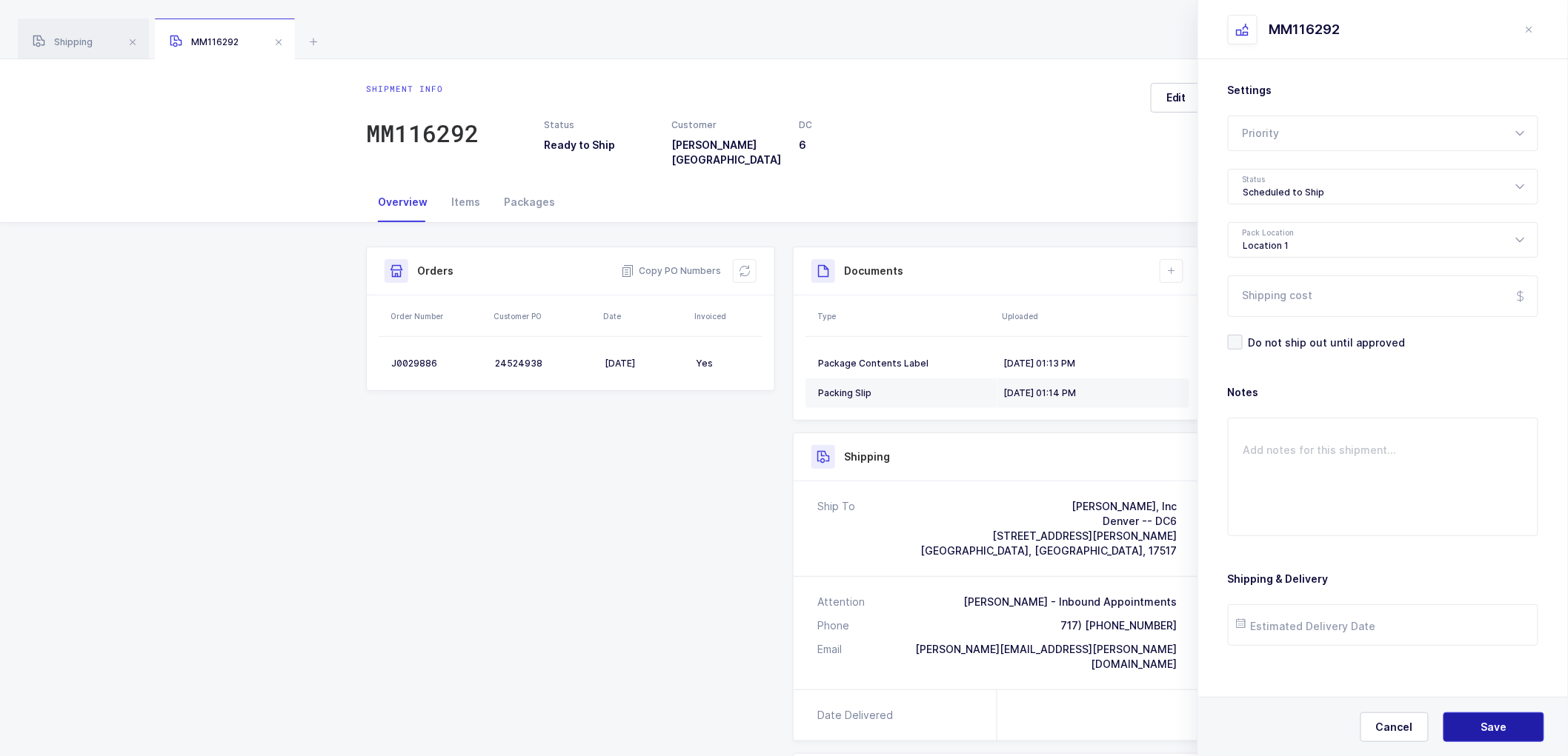
click at [1488, 729] on span "Save" at bounding box center [1494, 727] width 26 height 15
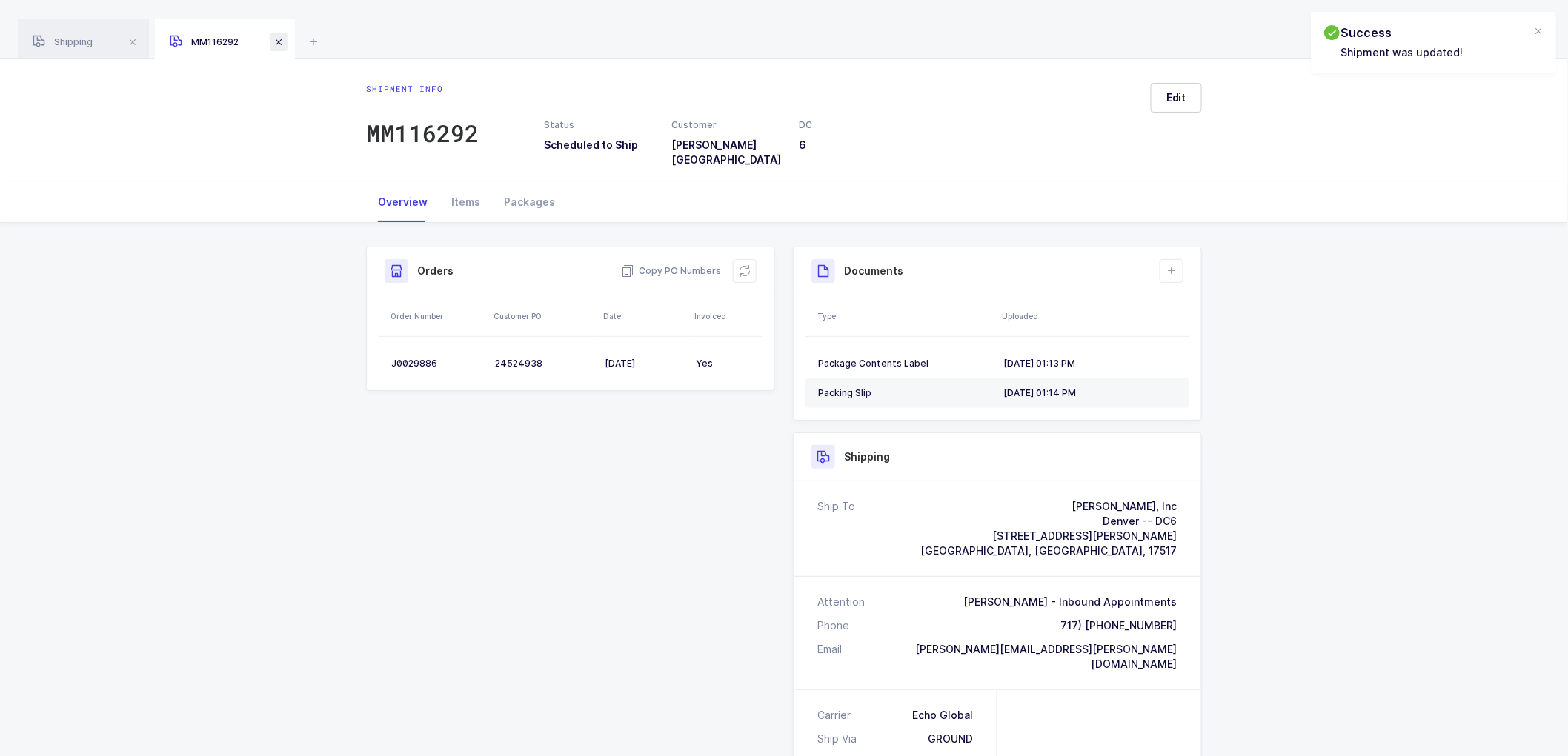
click at [283, 40] on span at bounding box center [279, 42] width 18 height 18
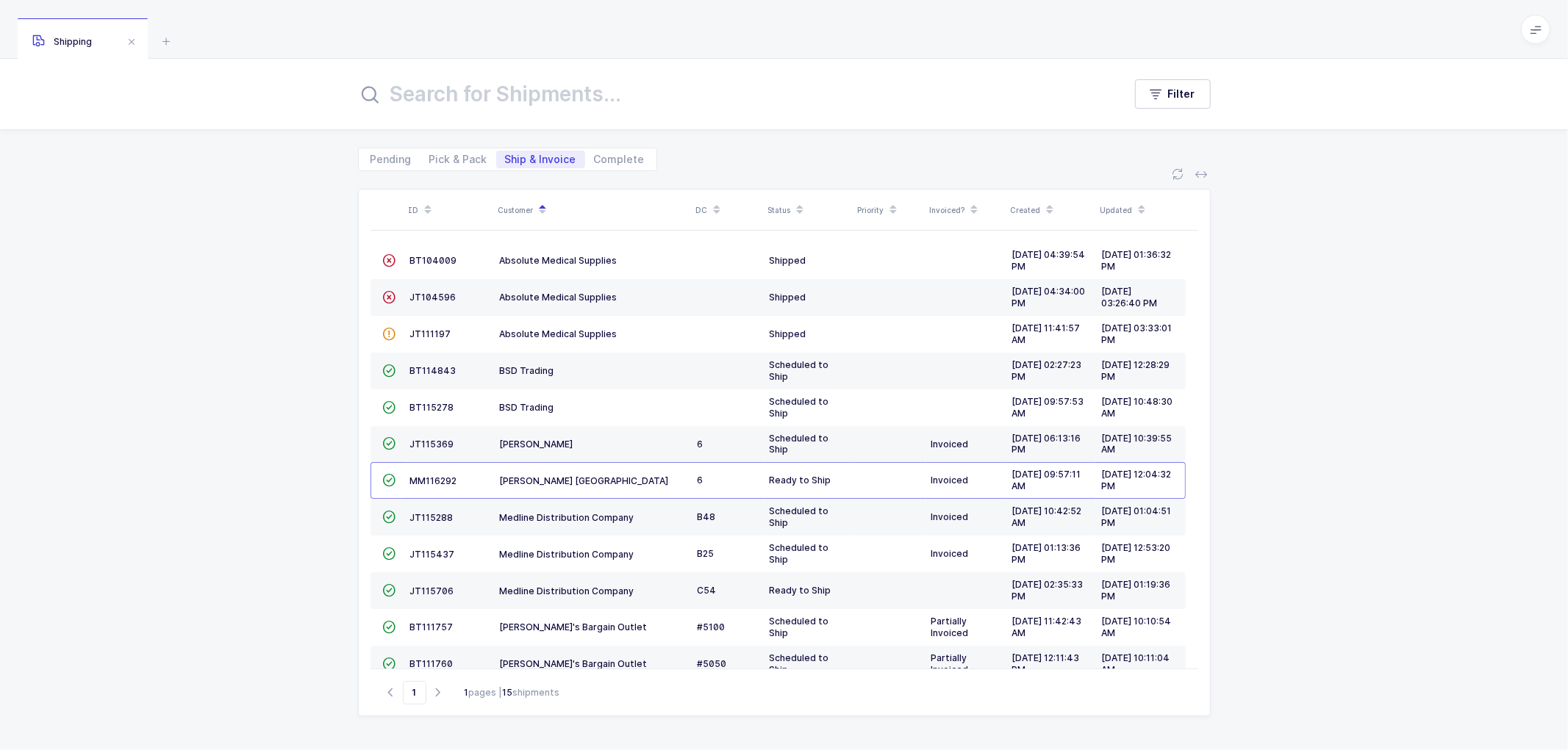
click at [1306, 458] on div "ID Customer DC Status Priority Invoiced? Created Updated  BT104009 Absolute Me…" at bounding box center [784, 461] width 1568 height 579
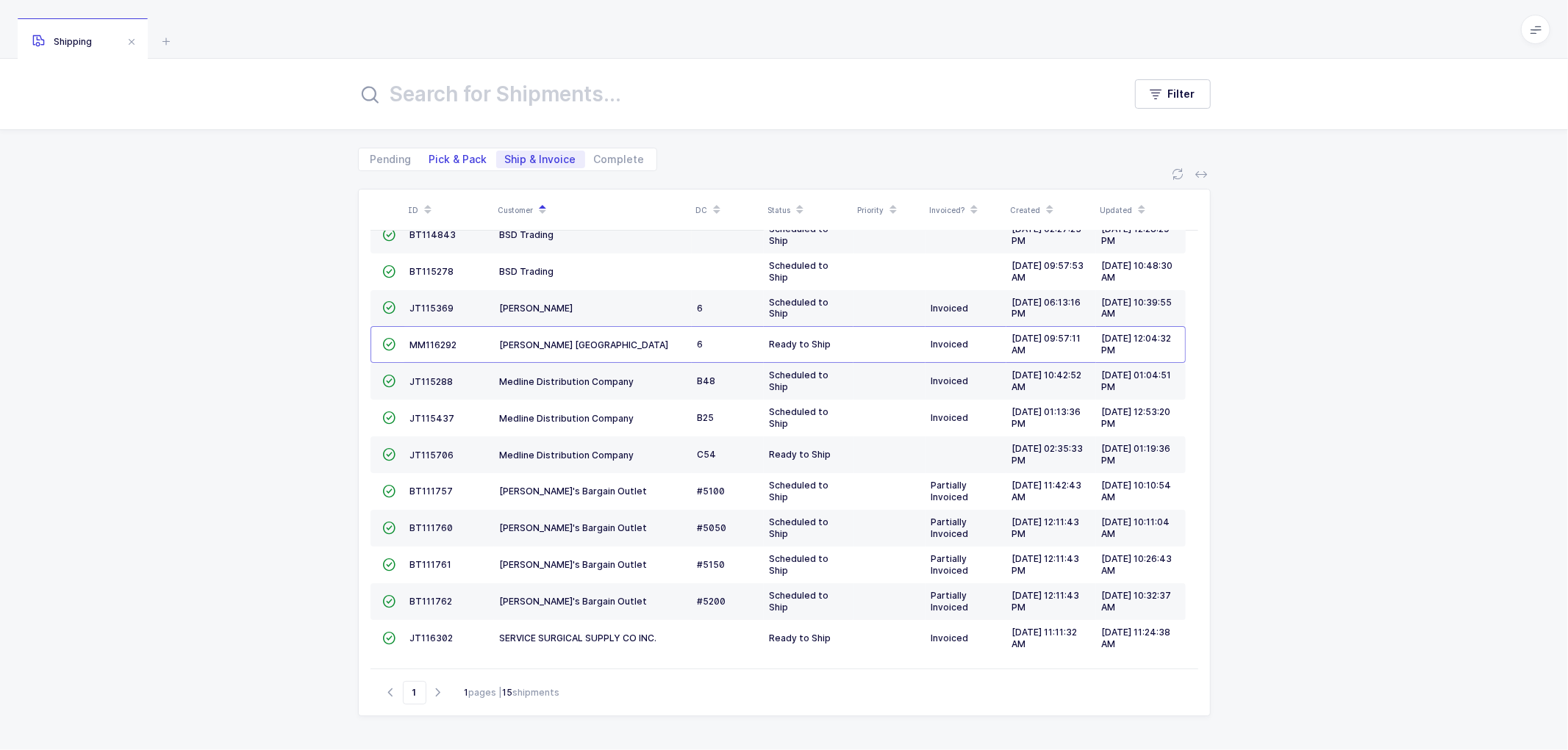
click at [456, 156] on span "Pick & Pack" at bounding box center [458, 159] width 58 height 11
click at [430, 156] on input "Pick & Pack" at bounding box center [425, 155] width 10 height 10
radio input "true"
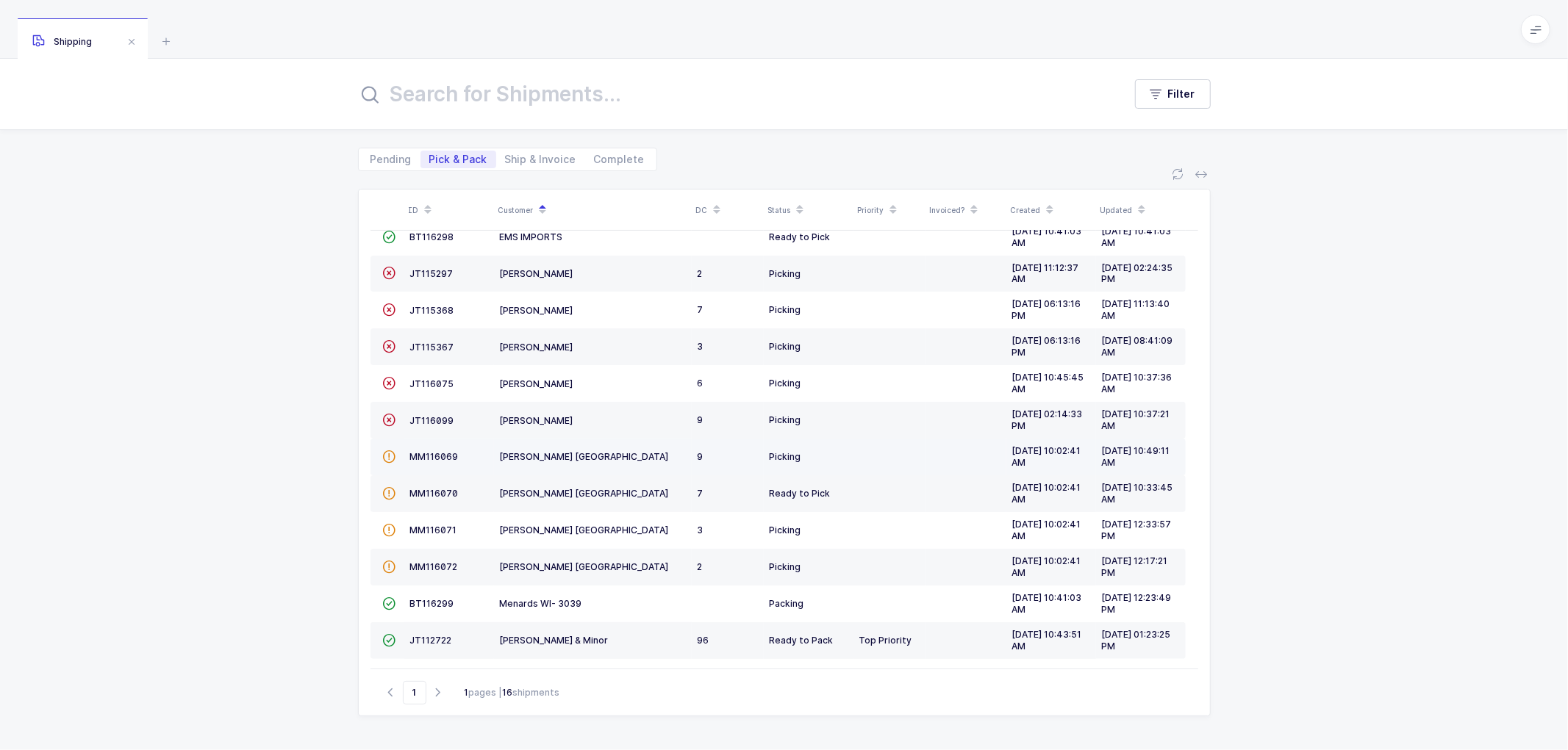
scroll to position [174, 0]
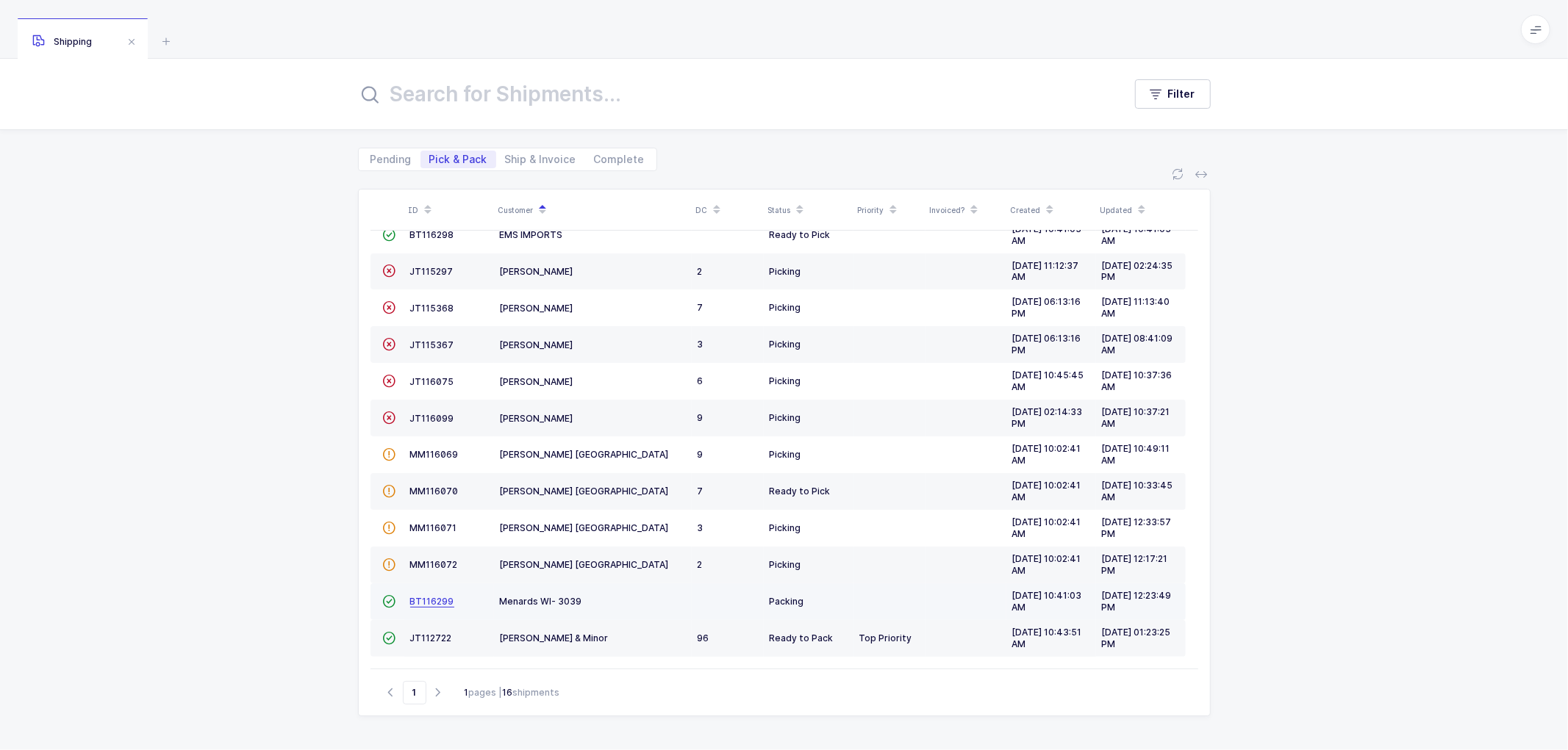
click at [423, 599] on span "BT116299" at bounding box center [432, 601] width 44 height 11
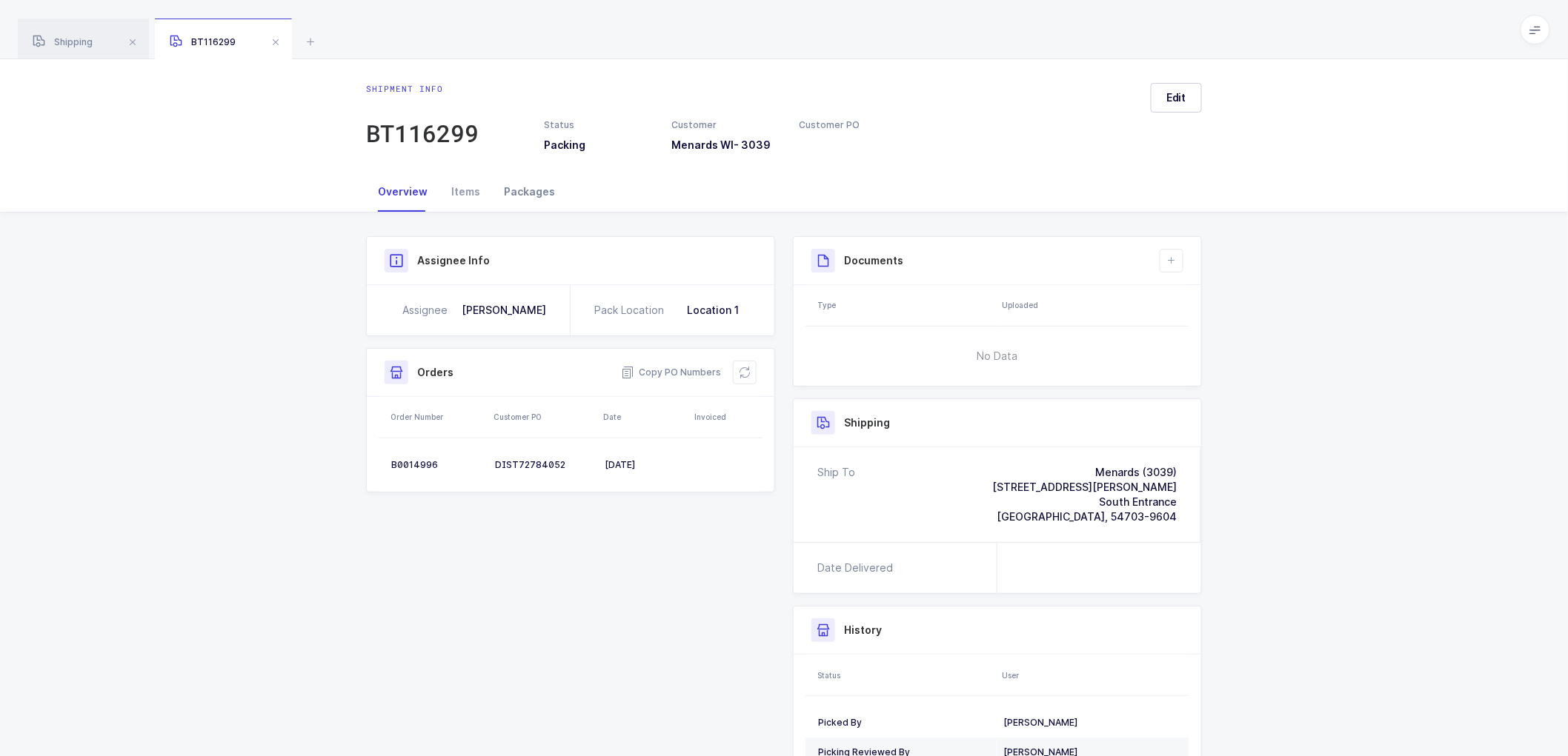
click at [512, 183] on div "Packages" at bounding box center [529, 191] width 75 height 40
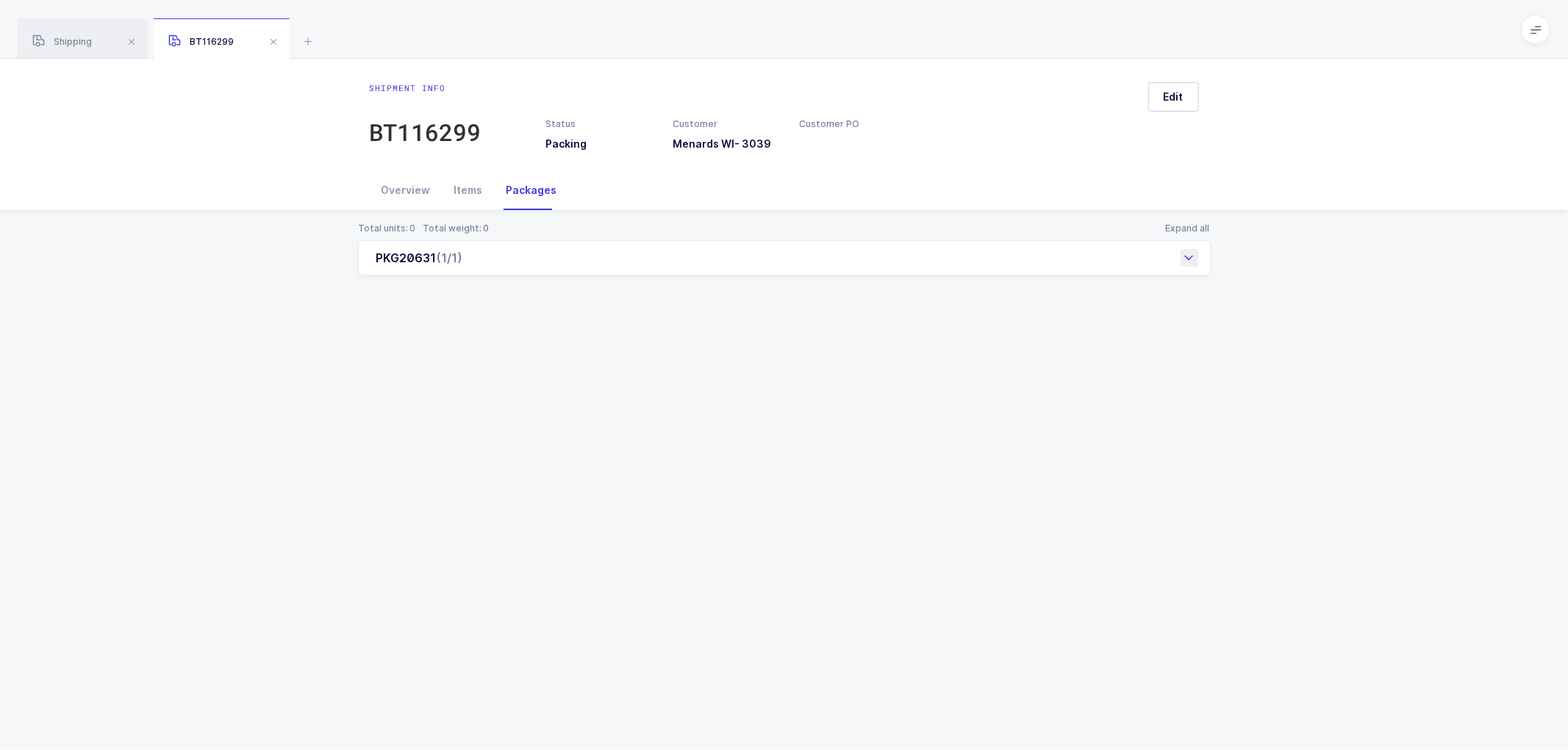
click at [1186, 258] on icon at bounding box center [1189, 257] width 11 height 11
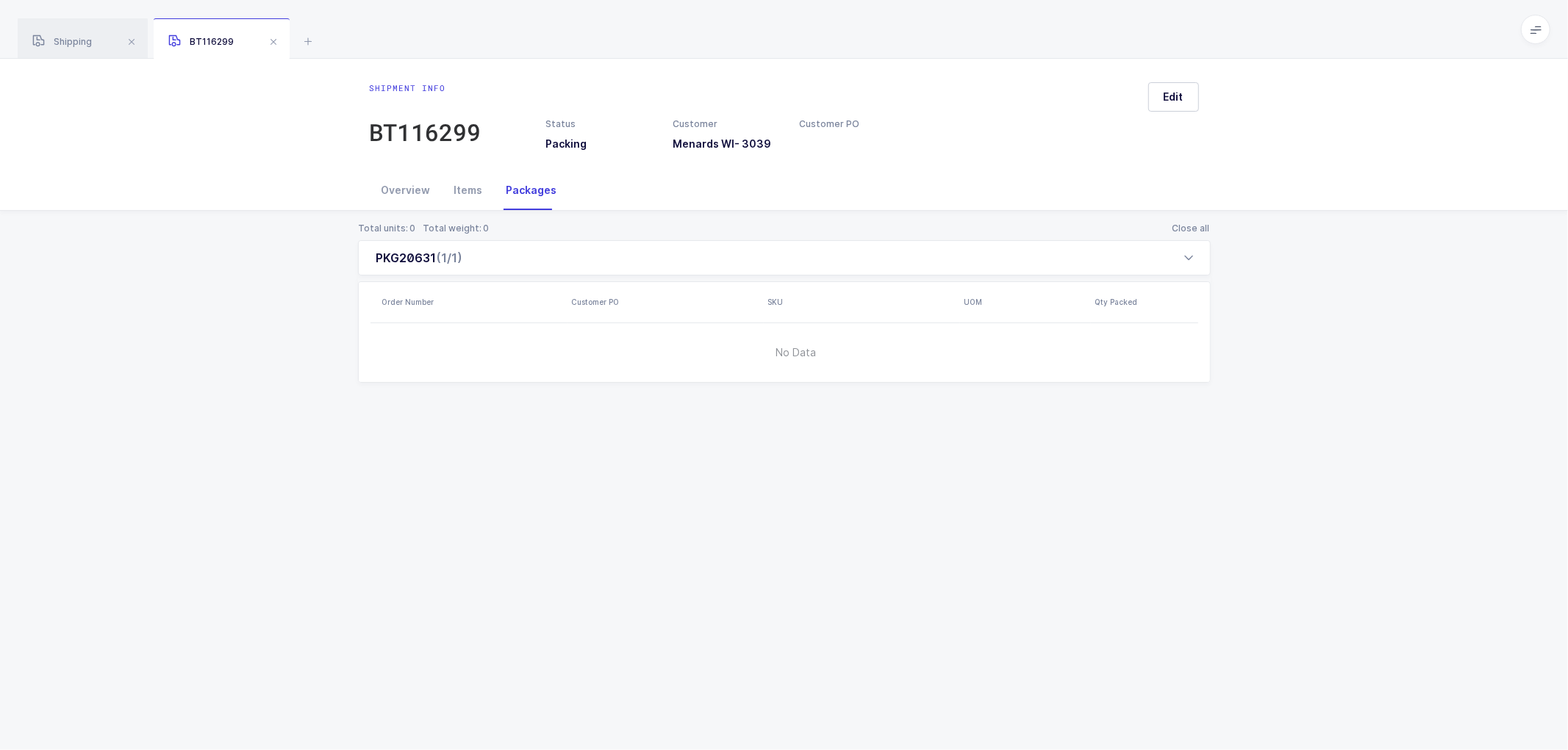
click at [275, 38] on span at bounding box center [273, 42] width 18 height 18
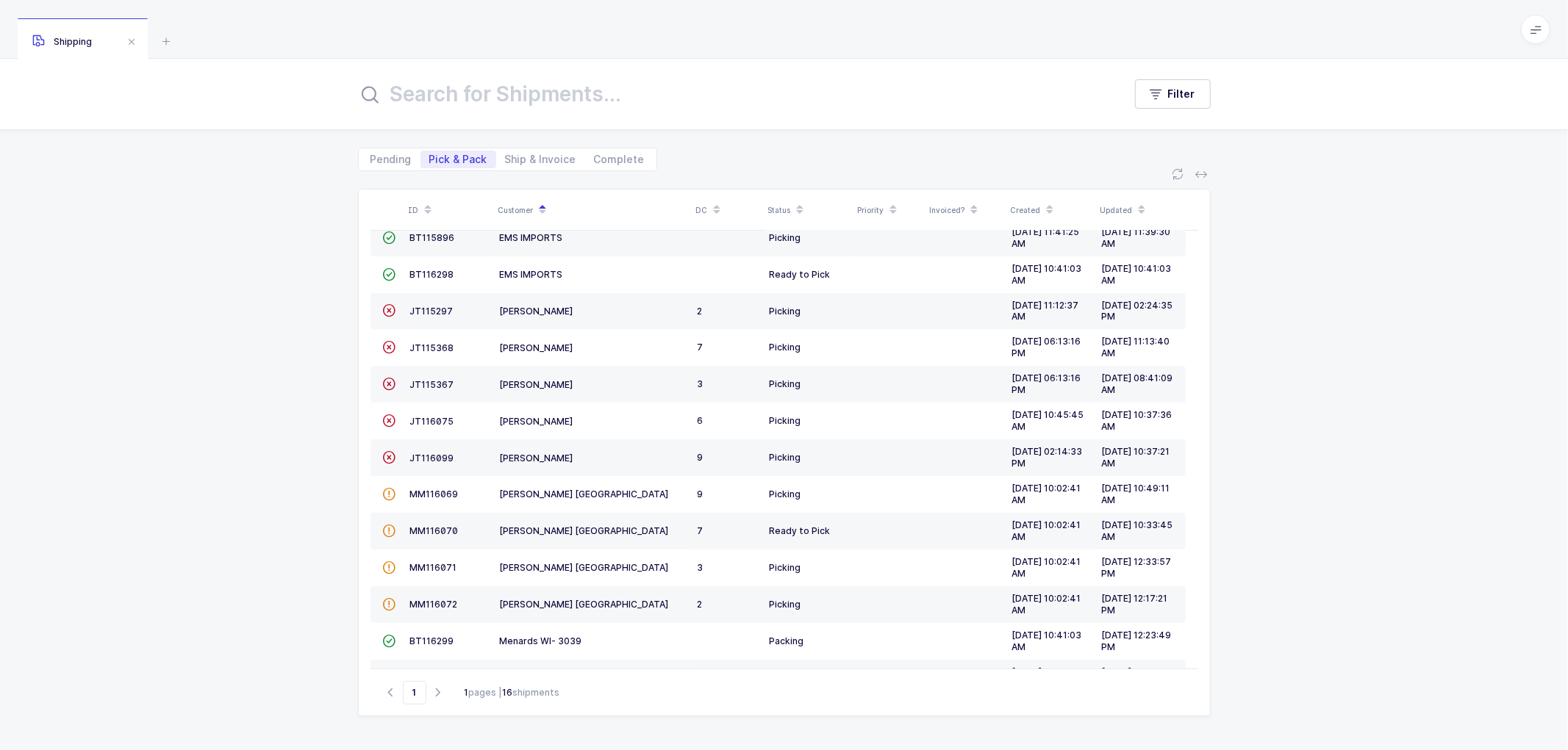
drag, startPoint x: 145, startPoint y: 155, endPoint x: 149, endPoint y: 163, distance: 8.9
click at [149, 163] on div "Pending Pick & Pack Ship & Invoice Complete" at bounding box center [784, 151] width 1568 height 41
drag, startPoint x: 524, startPoint y: 158, endPoint x: 538, endPoint y: 156, distance: 14.1
click at [525, 157] on span "Ship & Invoice" at bounding box center [540, 159] width 71 height 11
click at [506, 157] on input "Ship & Invoice" at bounding box center [501, 155] width 10 height 10
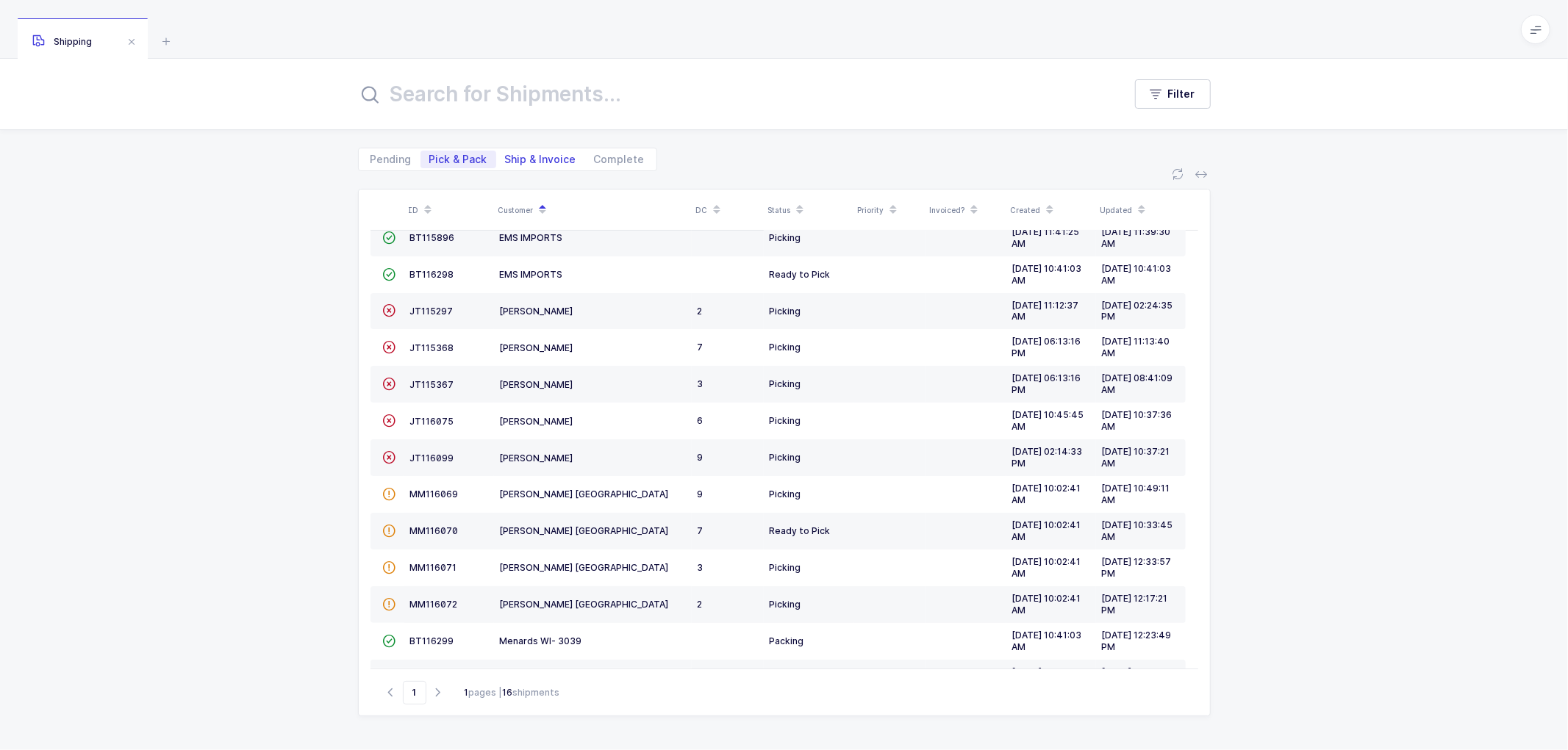
radio input "true"
radio input "false"
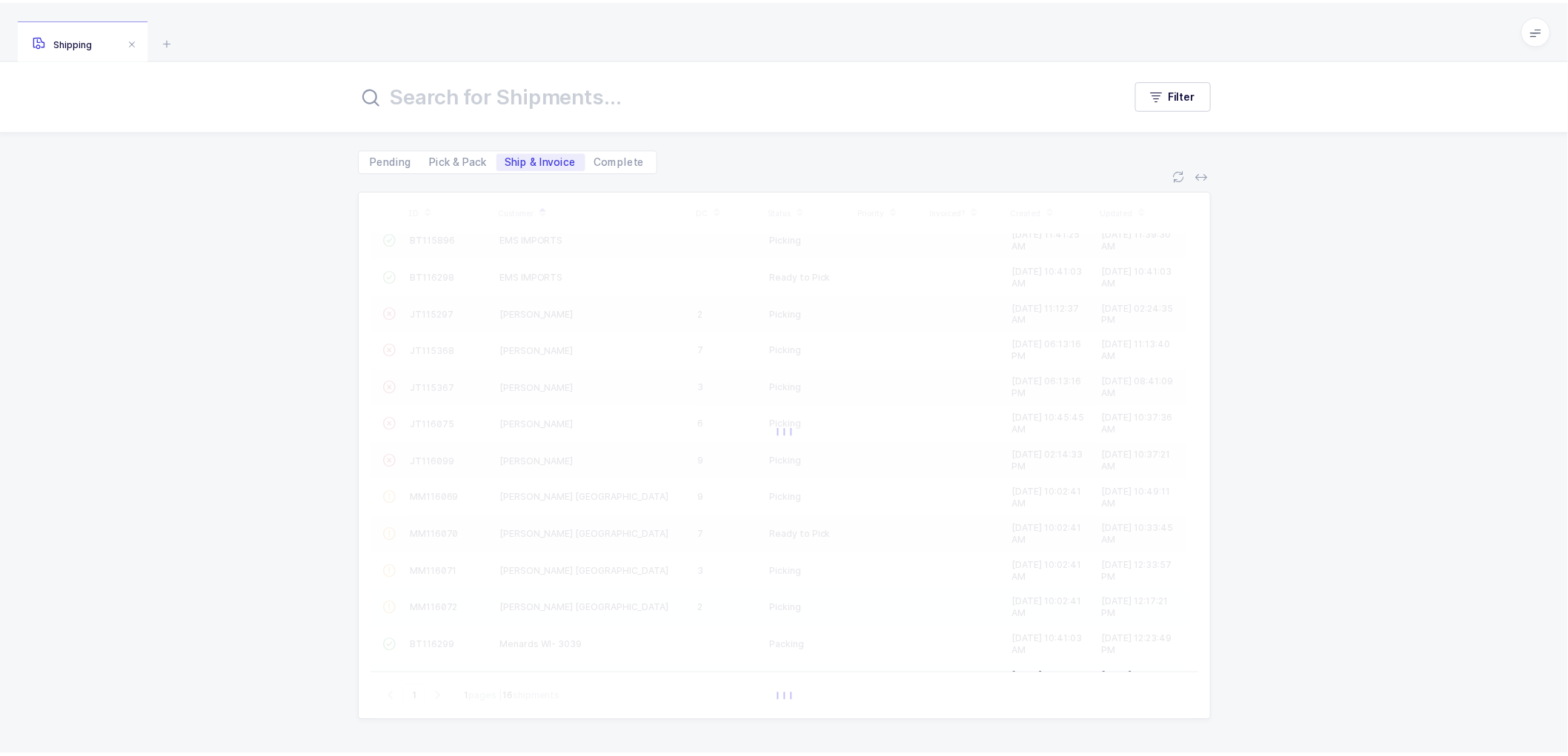
scroll to position [101, 0]
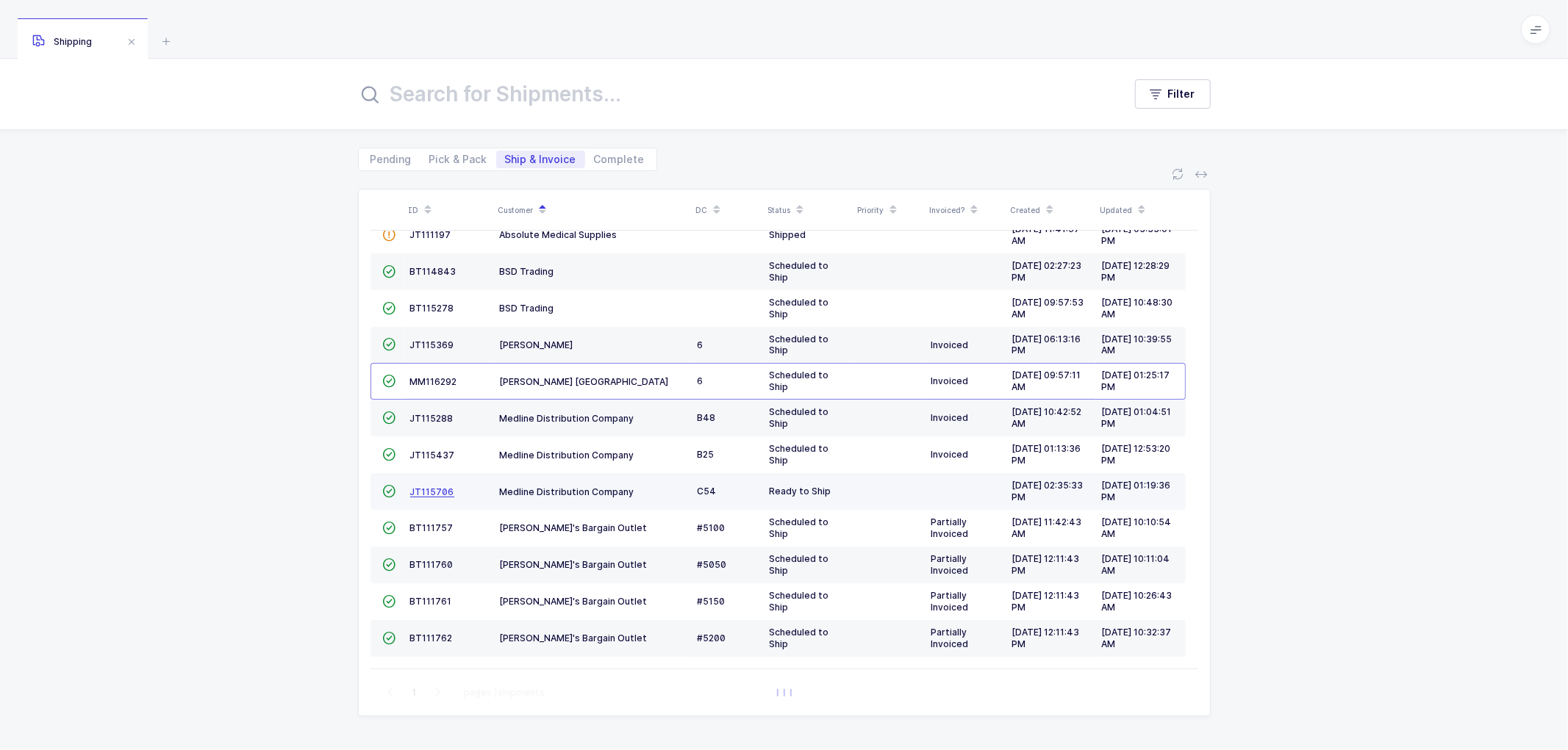
click at [425, 489] on span "JT115706" at bounding box center [432, 492] width 44 height 11
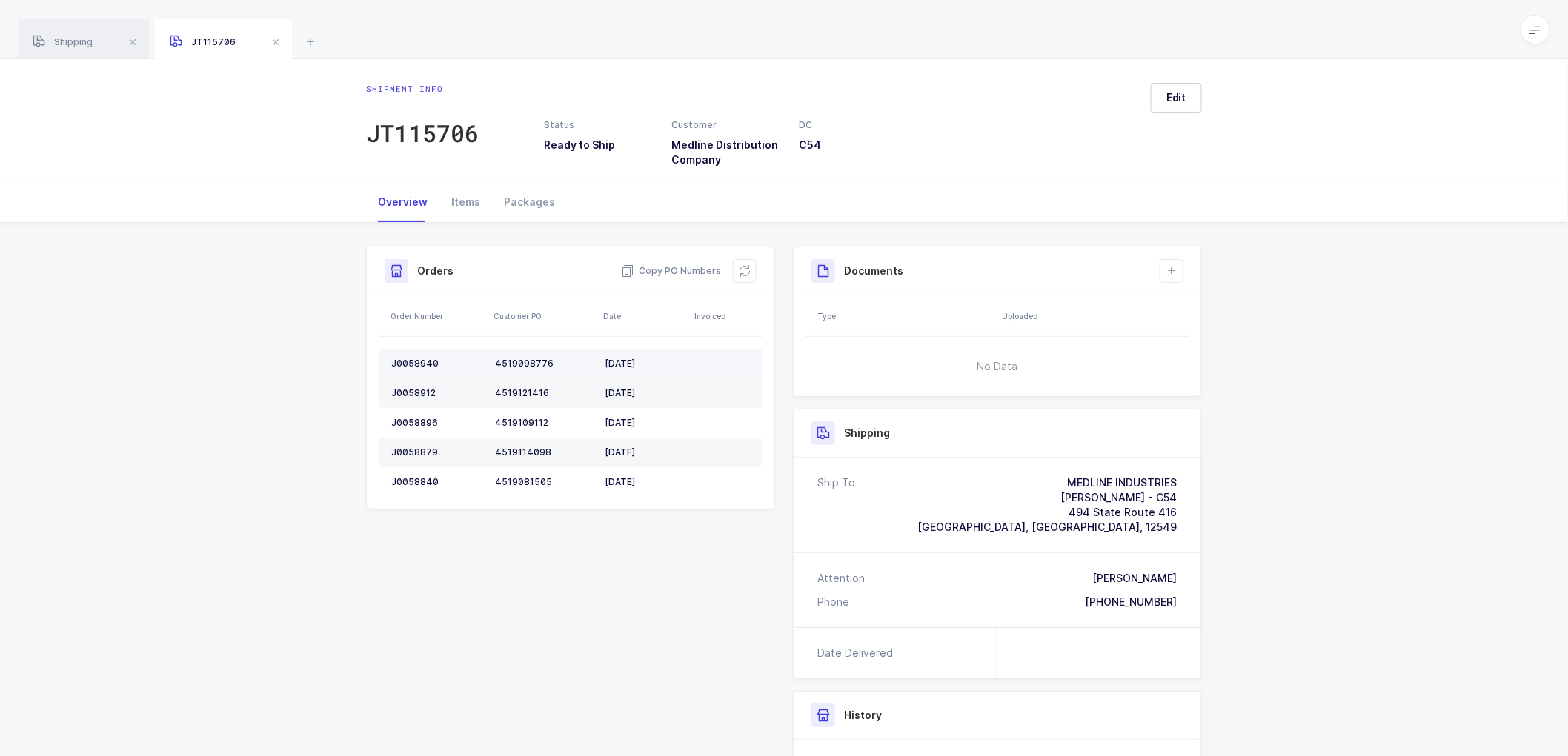
click at [416, 358] on div "J0058940" at bounding box center [437, 363] width 92 height 11
copy div "J0058940"
click at [406, 362] on div "J0058940" at bounding box center [437, 363] width 92 height 11
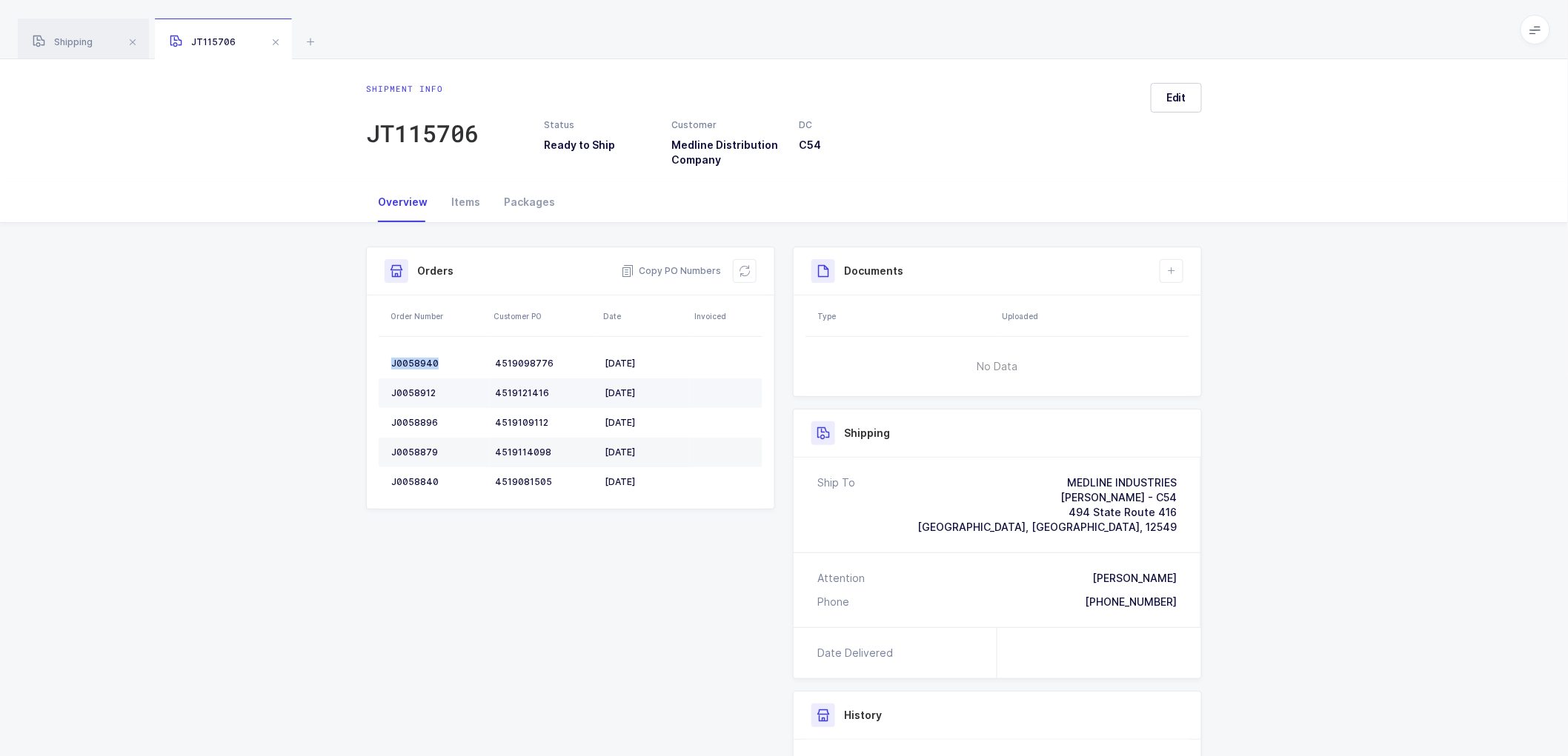
click at [419, 380] on td "J0058912" at bounding box center [433, 393] width 110 height 30
click at [414, 387] on div "J0058912" at bounding box center [437, 393] width 92 height 11
copy div "J0058912"
click at [413, 417] on div "J0058896" at bounding box center [437, 423] width 92 height 11
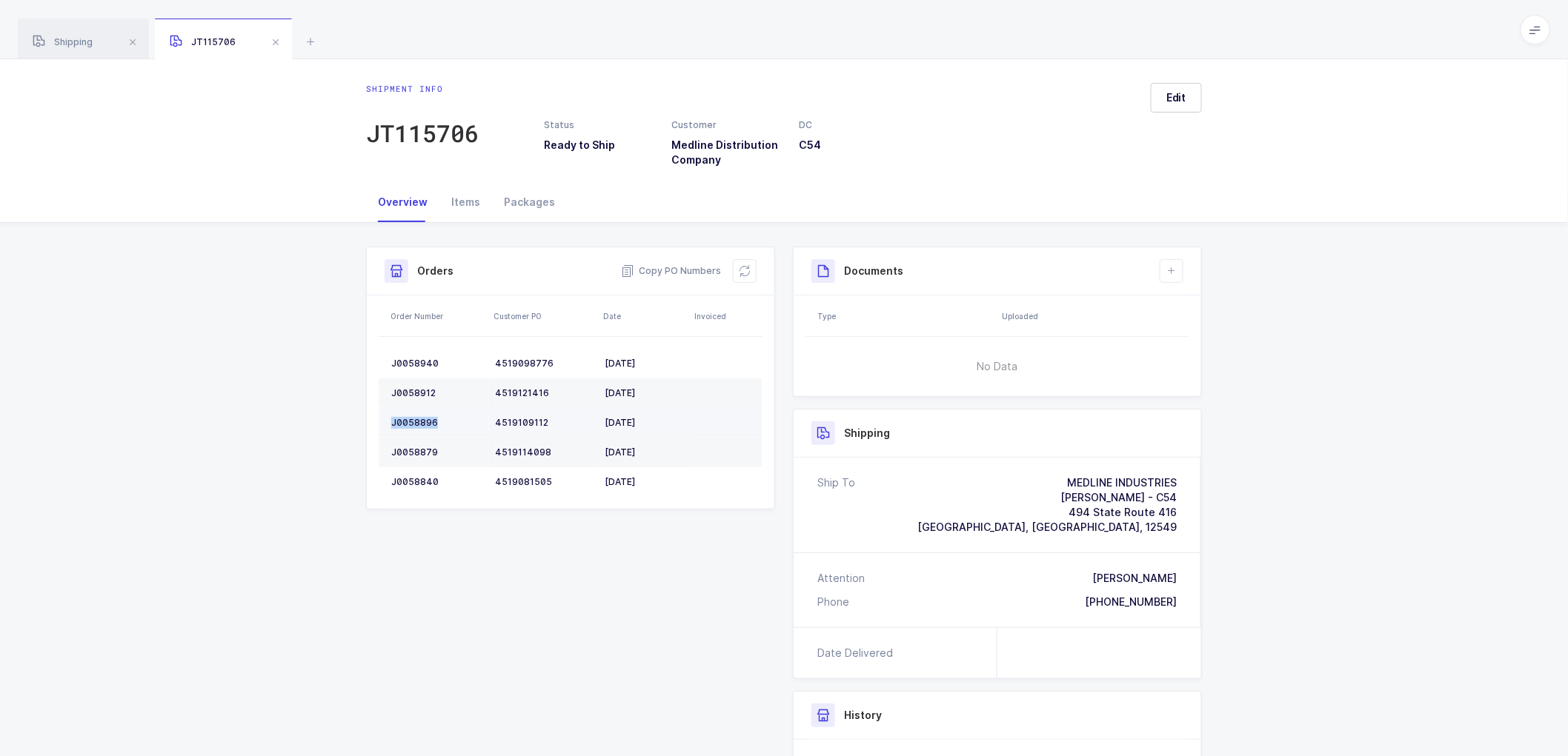
click at [414, 418] on div "J0058896" at bounding box center [437, 423] width 92 height 11
copy div "J0058896"
click at [415, 447] on div "J0058879" at bounding box center [437, 452] width 92 height 11
click at [409, 477] on div "J0058840" at bounding box center [437, 482] width 92 height 11
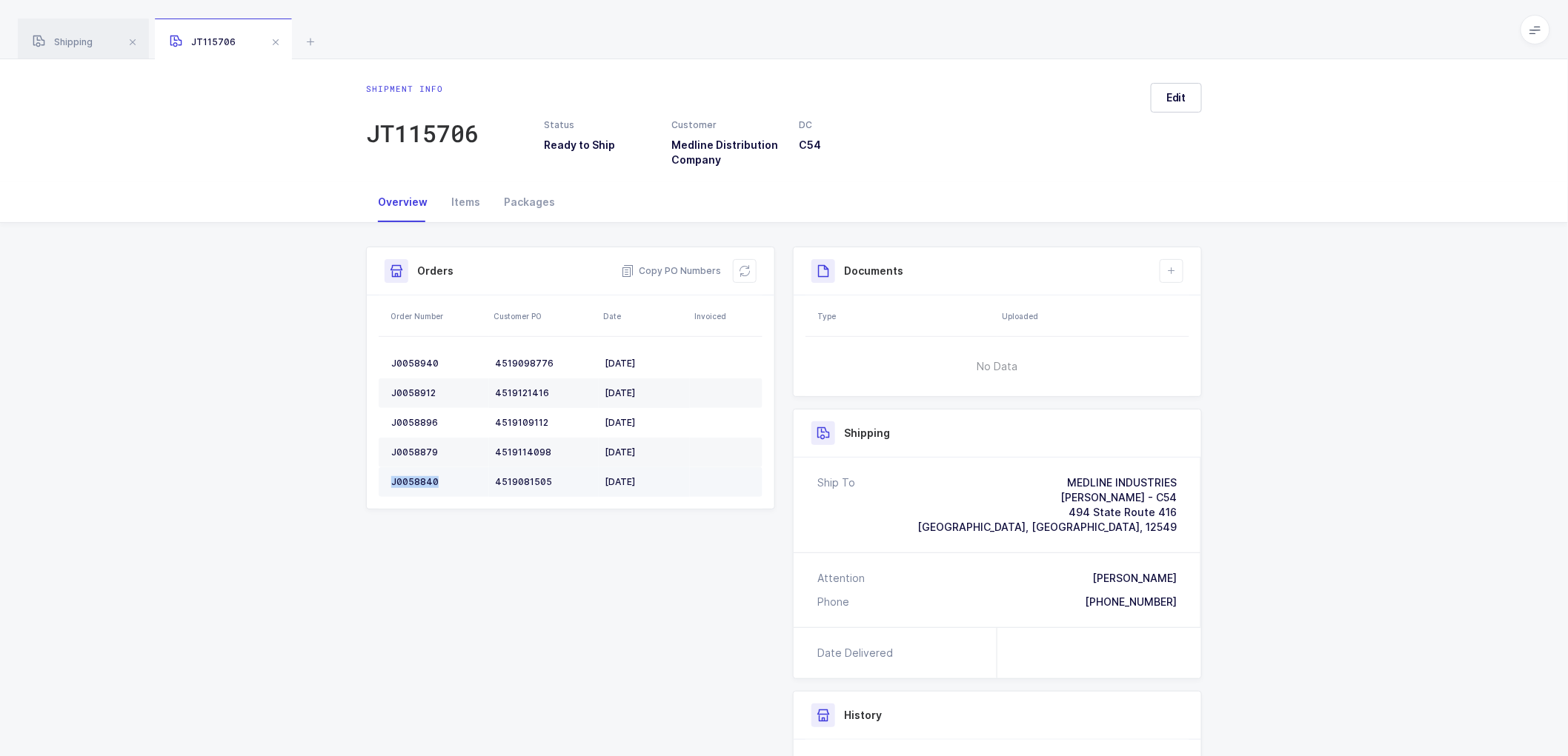
click at [409, 476] on div "J0058840" at bounding box center [437, 482] width 92 height 11
drag, startPoint x: 748, startPoint y: 280, endPoint x: 793, endPoint y: 255, distance: 51.5
click at [750, 280] on button at bounding box center [745, 271] width 24 height 24
click at [1175, 101] on span "Edit" at bounding box center [1176, 97] width 20 height 15
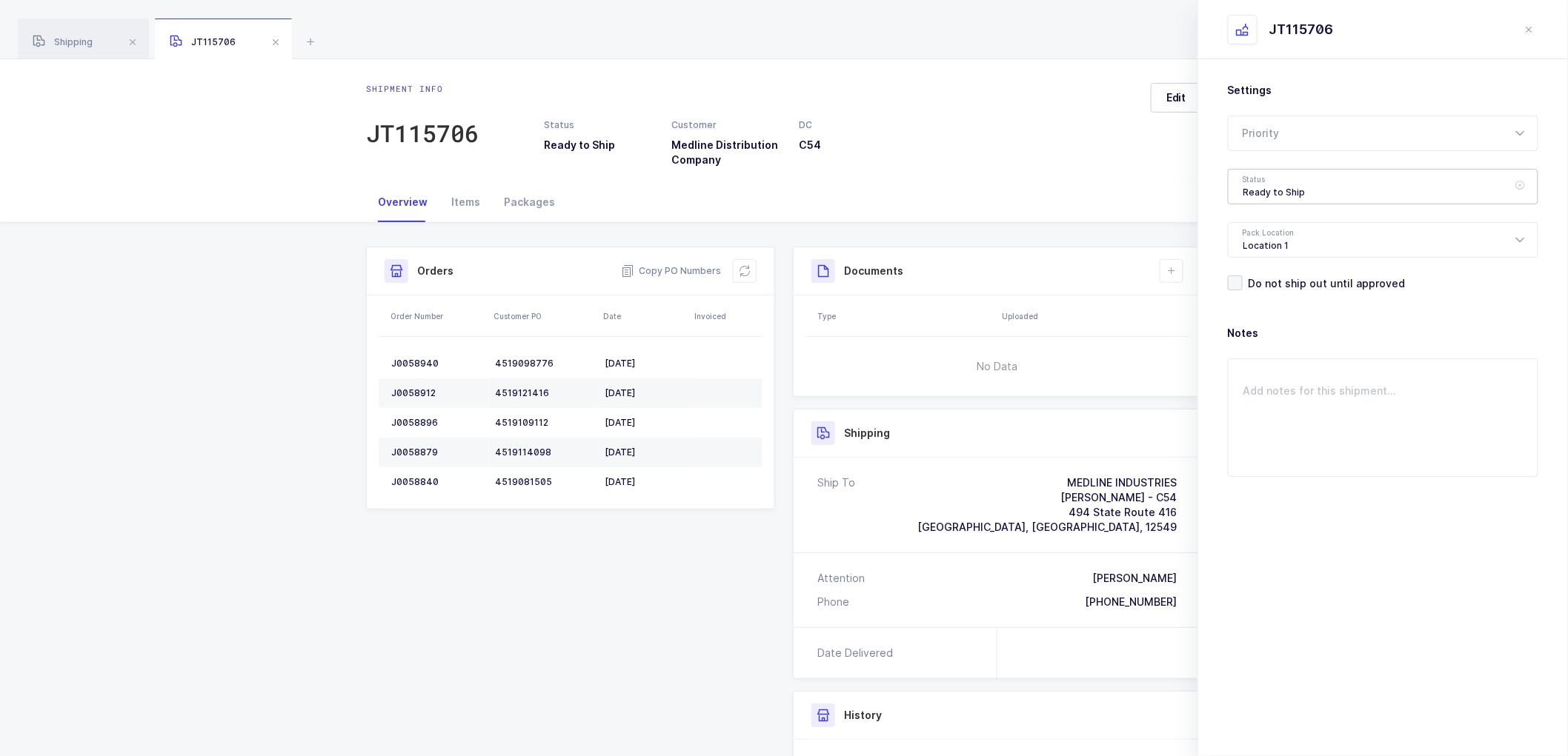
click at [1261, 186] on div "Ready to Ship" at bounding box center [1384, 186] width 311 height 35
click at [1265, 271] on span "Scheduled to Ship" at bounding box center [1290, 277] width 94 height 12
type input "Scheduled to Ship"
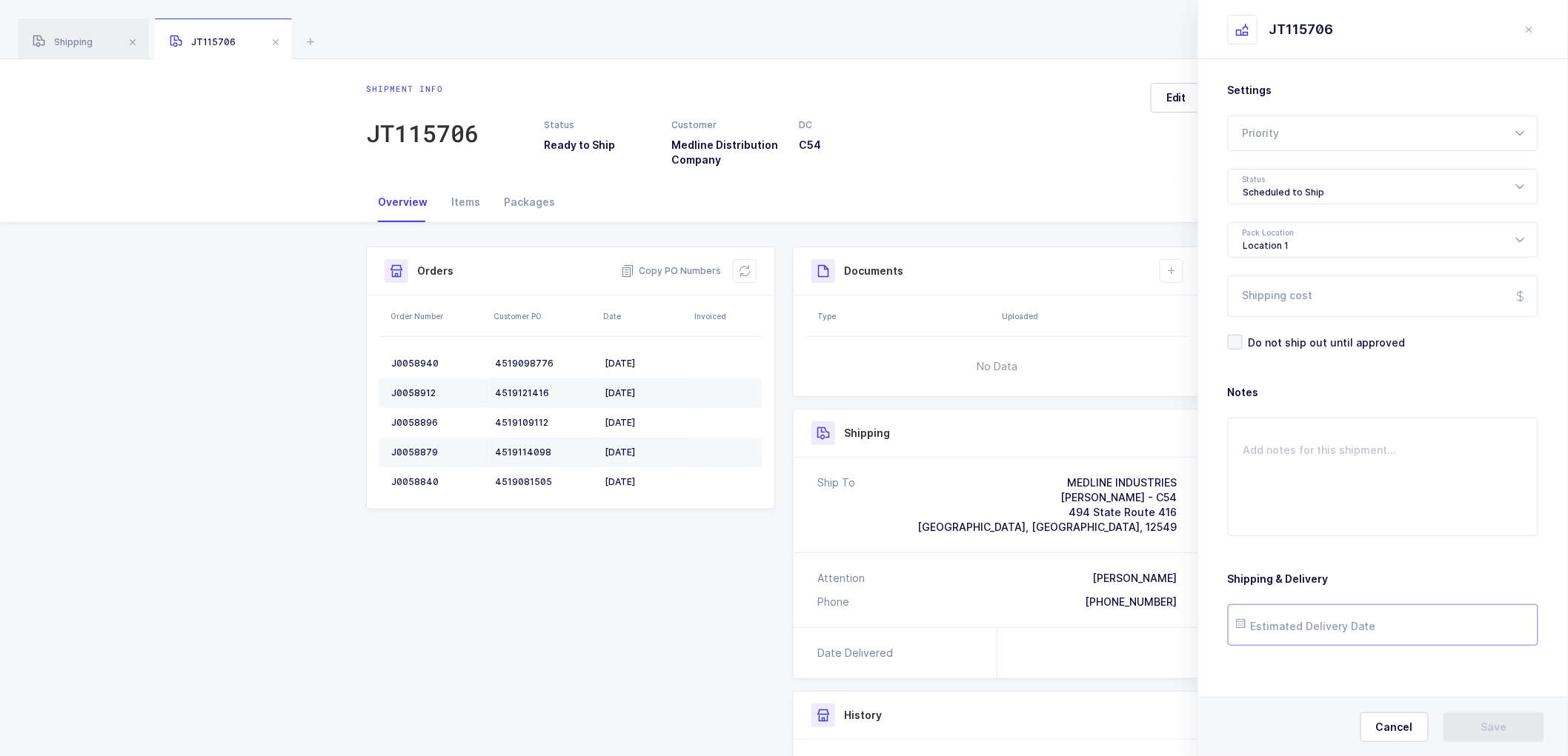
click at [1305, 626] on input "text" at bounding box center [1384, 625] width 311 height 41
click at [1347, 483] on span "15" at bounding box center [1348, 485] width 18 height 18
type input "[DATE]"
click at [1168, 267] on icon at bounding box center [1171, 271] width 11 height 11
click at [1042, 174] on div "Shipment info JT115706 Status Ready to Ship Customer Medline Distribution Compa…" at bounding box center [784, 120] width 1568 height 123
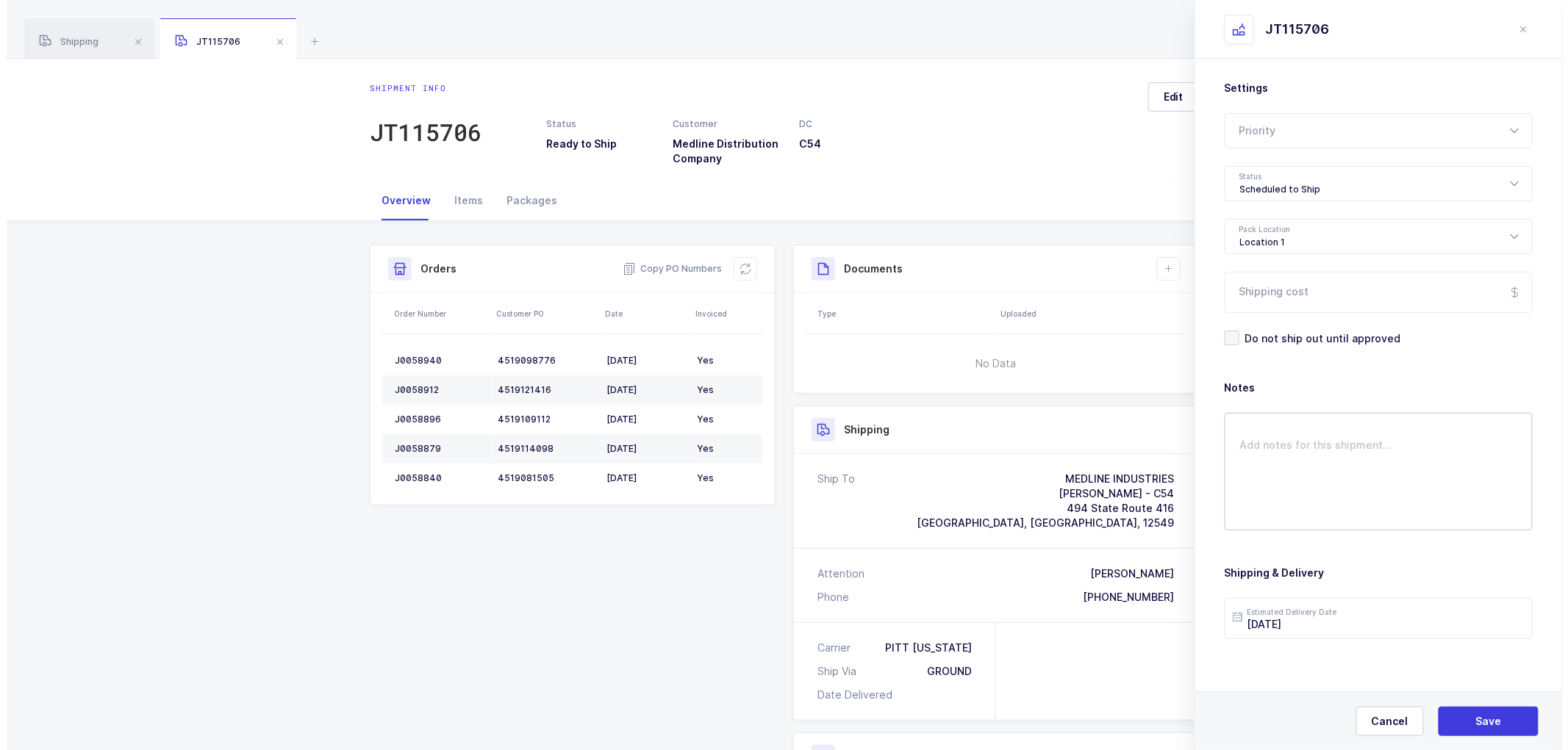
scroll to position [0, 0]
click at [1476, 713] on button "Save" at bounding box center [1482, 722] width 100 height 30
click at [1155, 266] on button at bounding box center [1162, 269] width 24 height 24
drag, startPoint x: 1193, startPoint y: 320, endPoint x: 1212, endPoint y: 298, distance: 29.1
click at [1193, 319] on ul "Create Document Upload Document" at bounding box center [1212, 323] width 123 height 67
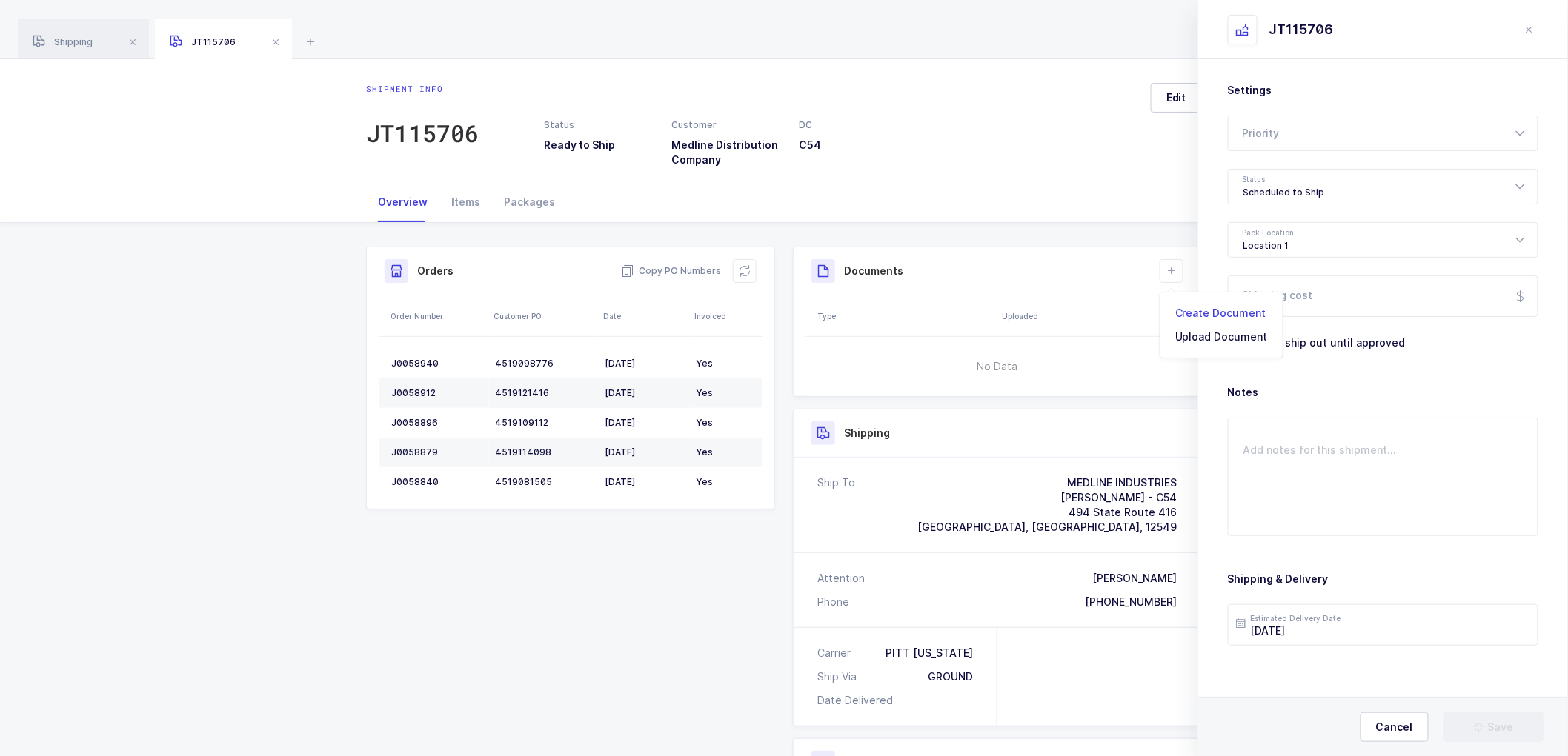
click at [1179, 308] on li "Create Document" at bounding box center [1221, 313] width 110 height 24
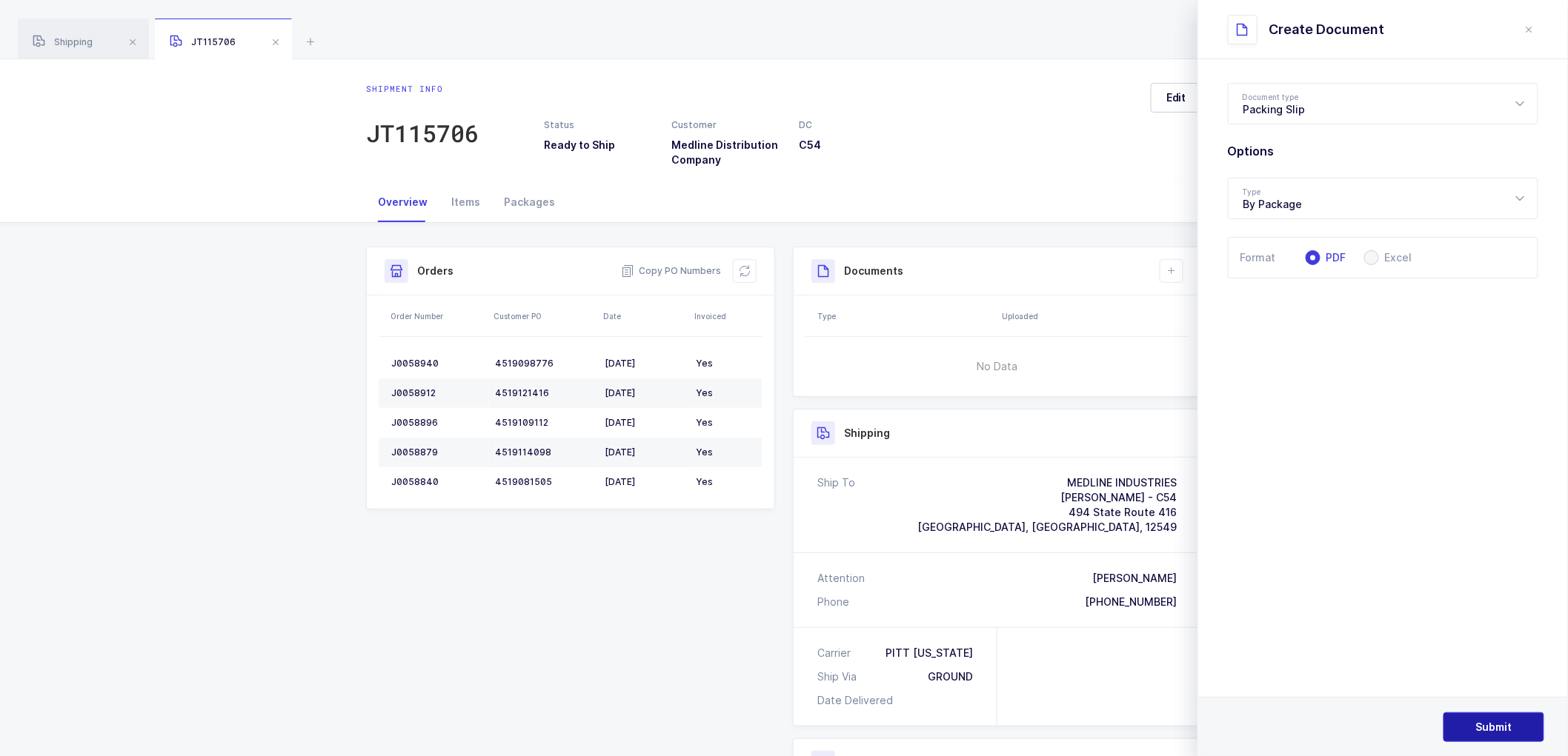
click at [1487, 721] on span "Submit" at bounding box center [1494, 727] width 36 height 15
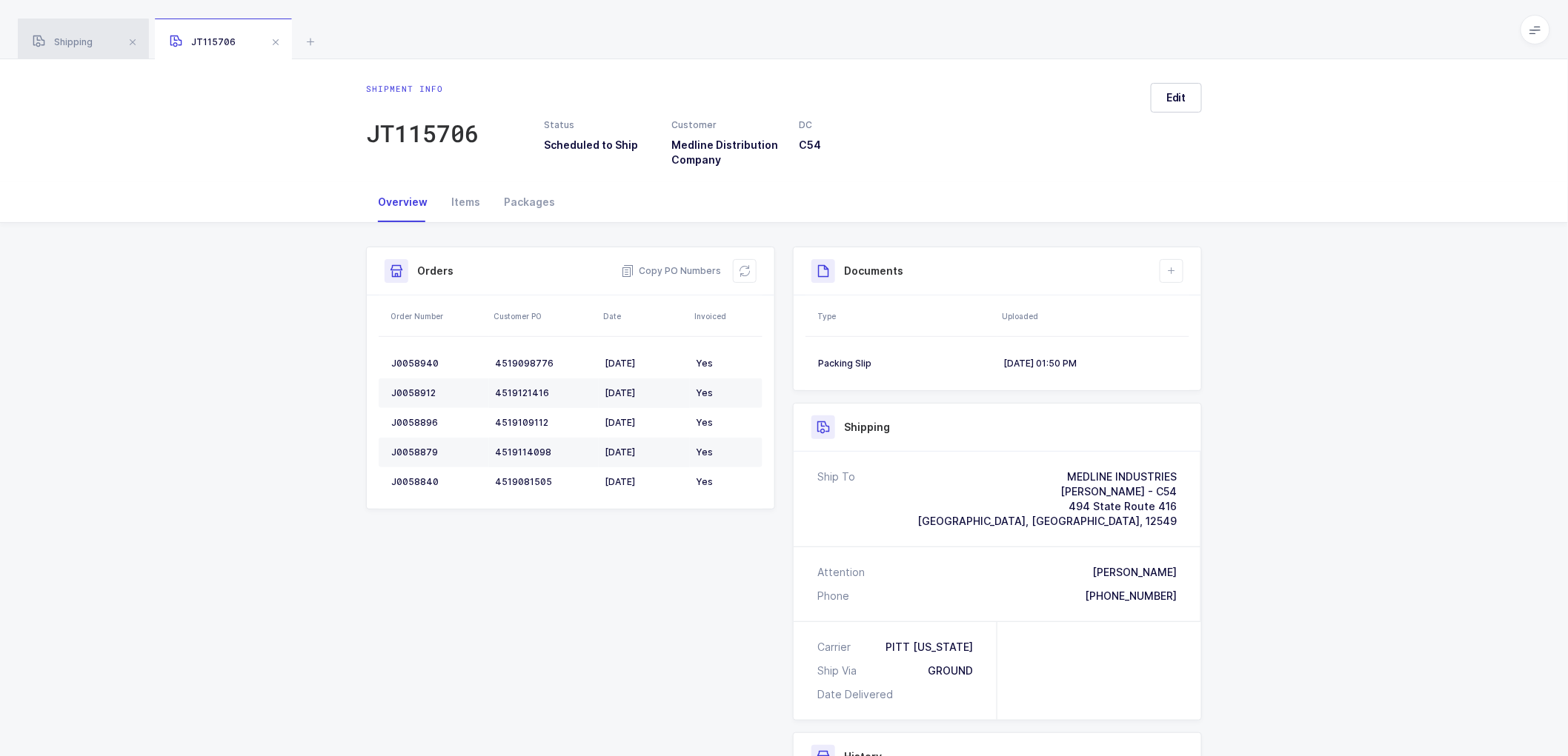
drag, startPoint x: 83, startPoint y: 33, endPoint x: 122, endPoint y: 42, distance: 40.0
click at [83, 33] on div "Shipping" at bounding box center [83, 39] width 131 height 41
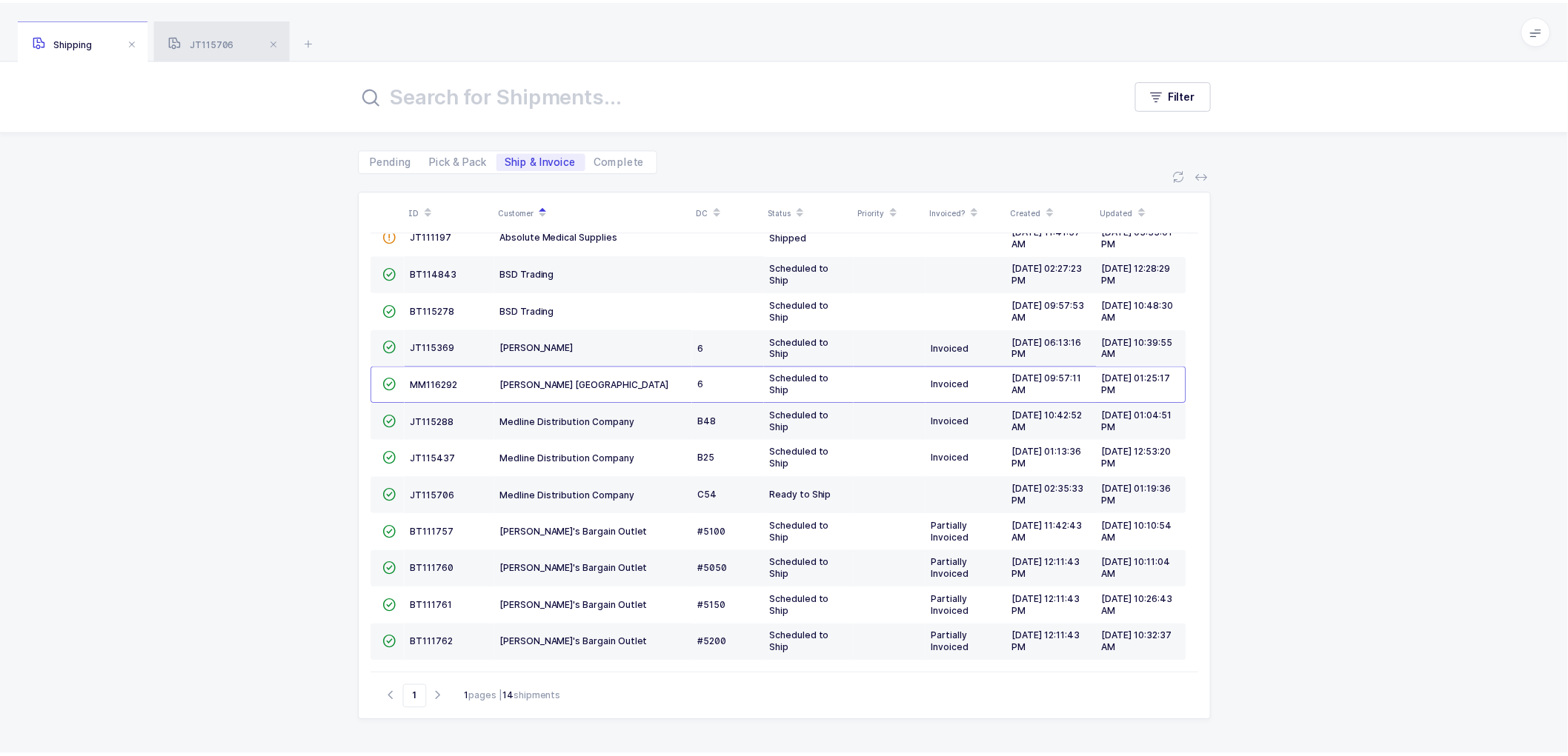
scroll to position [60, 0]
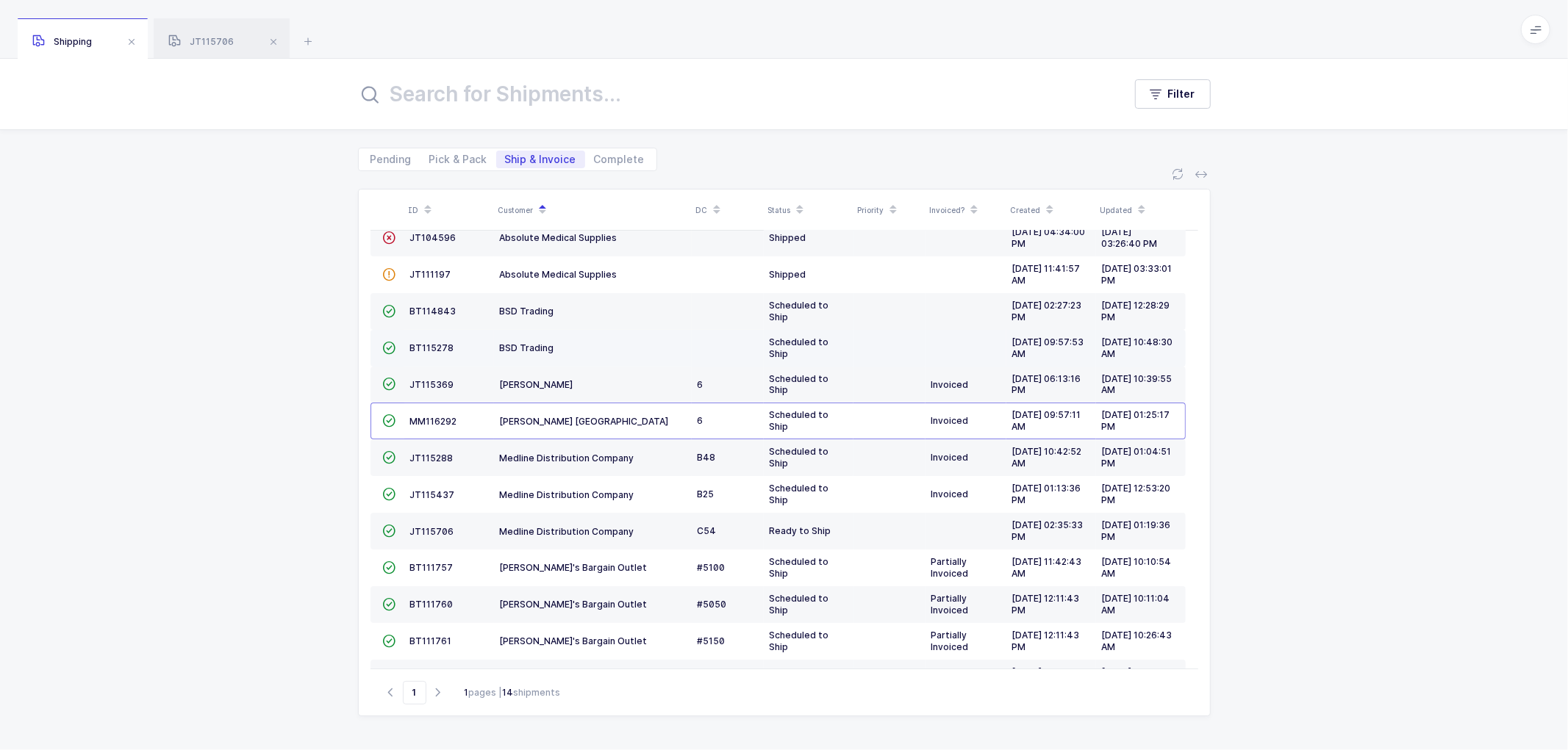
click at [421, 340] on td "BT115278" at bounding box center [449, 348] width 89 height 37
click at [426, 346] on span "BT115278" at bounding box center [432, 347] width 44 height 11
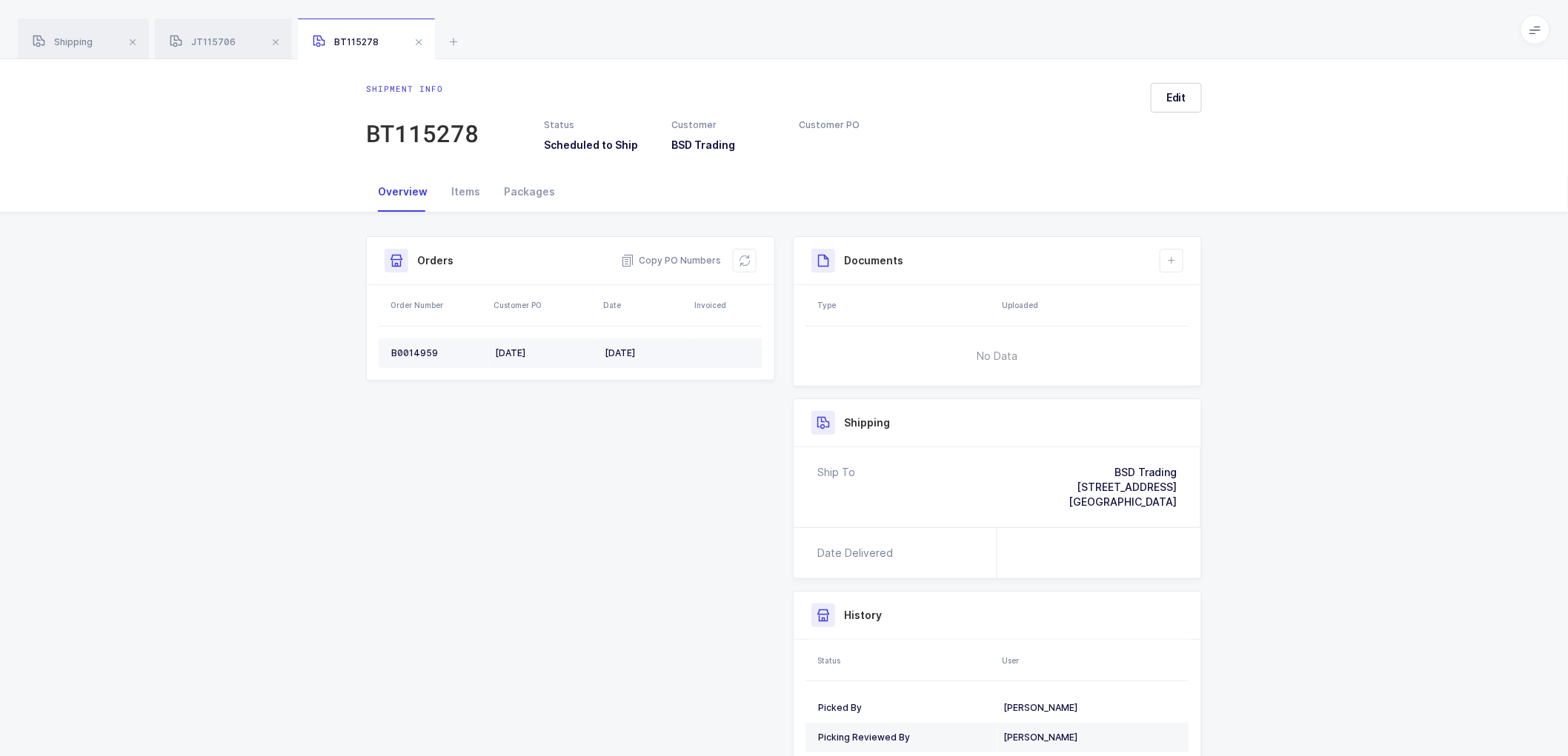
click at [412, 348] on div "B0014959" at bounding box center [437, 353] width 92 height 11
click at [416, 349] on div "B0014959" at bounding box center [437, 353] width 92 height 11
click at [408, 348] on div "B0014959" at bounding box center [437, 353] width 92 height 11
click at [409, 349] on div "B0014959" at bounding box center [437, 353] width 92 height 11
click at [460, 193] on div "Items" at bounding box center [466, 191] width 53 height 40
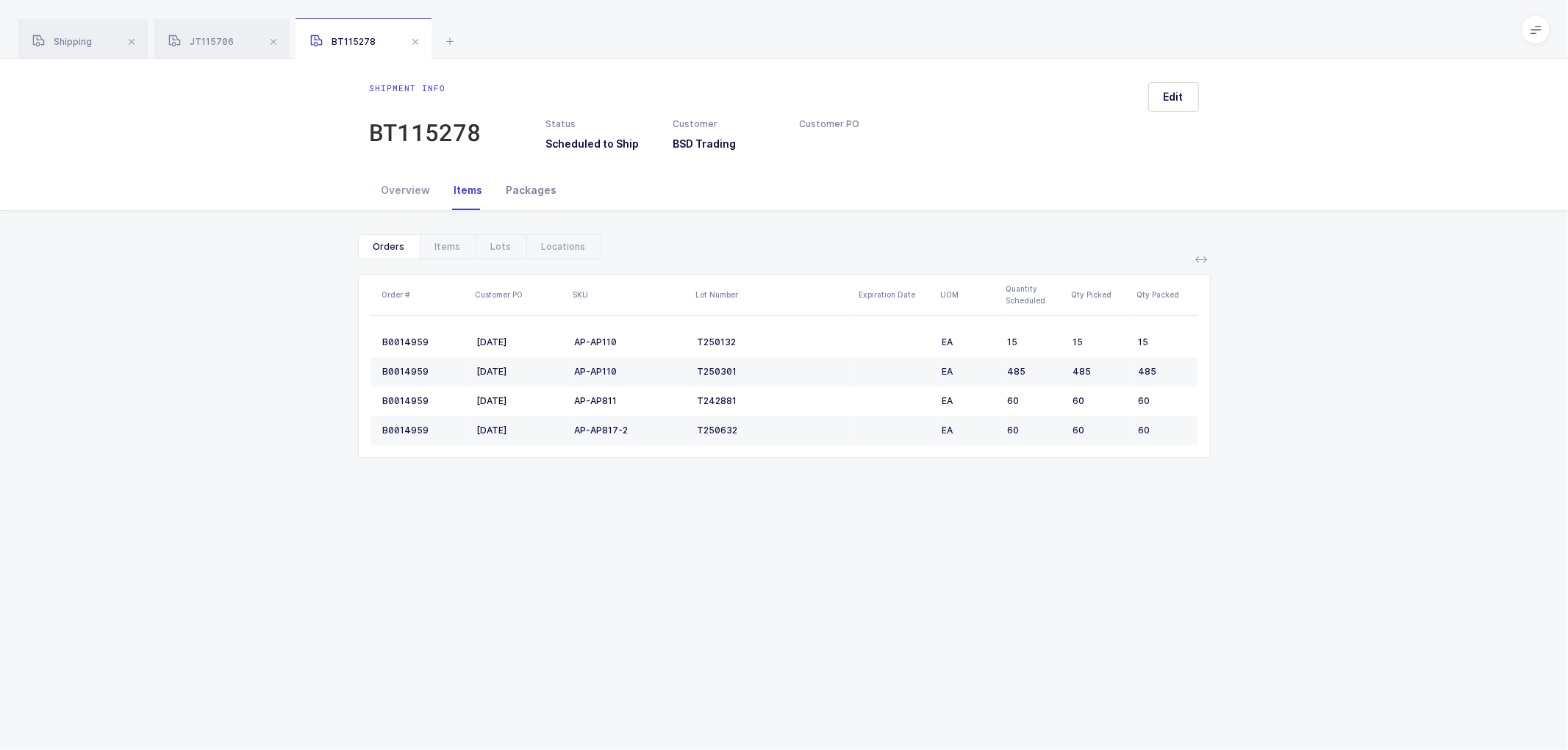
click at [510, 186] on div "Packages" at bounding box center [531, 190] width 74 height 39
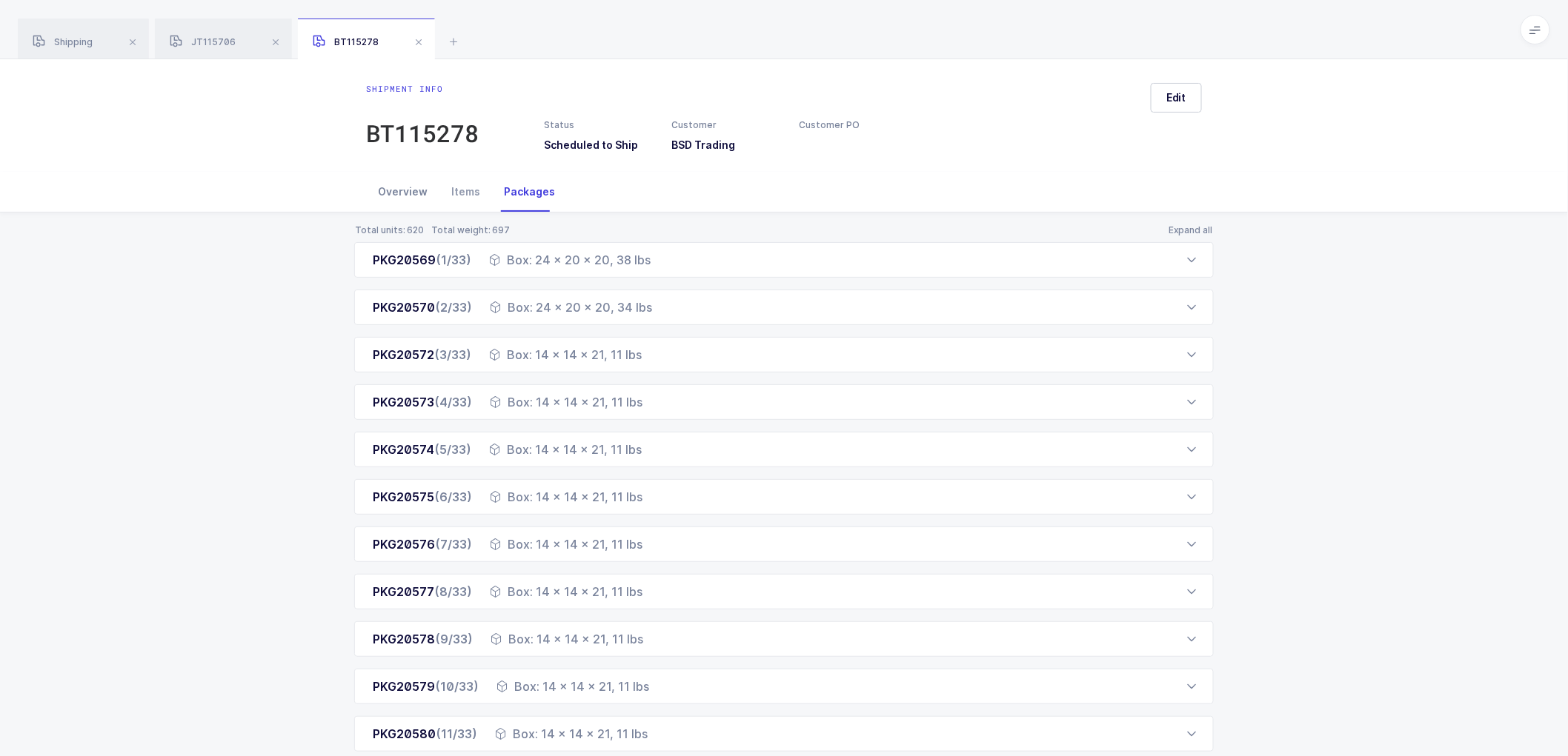
click at [386, 181] on div "Overview" at bounding box center [402, 191] width 73 height 40
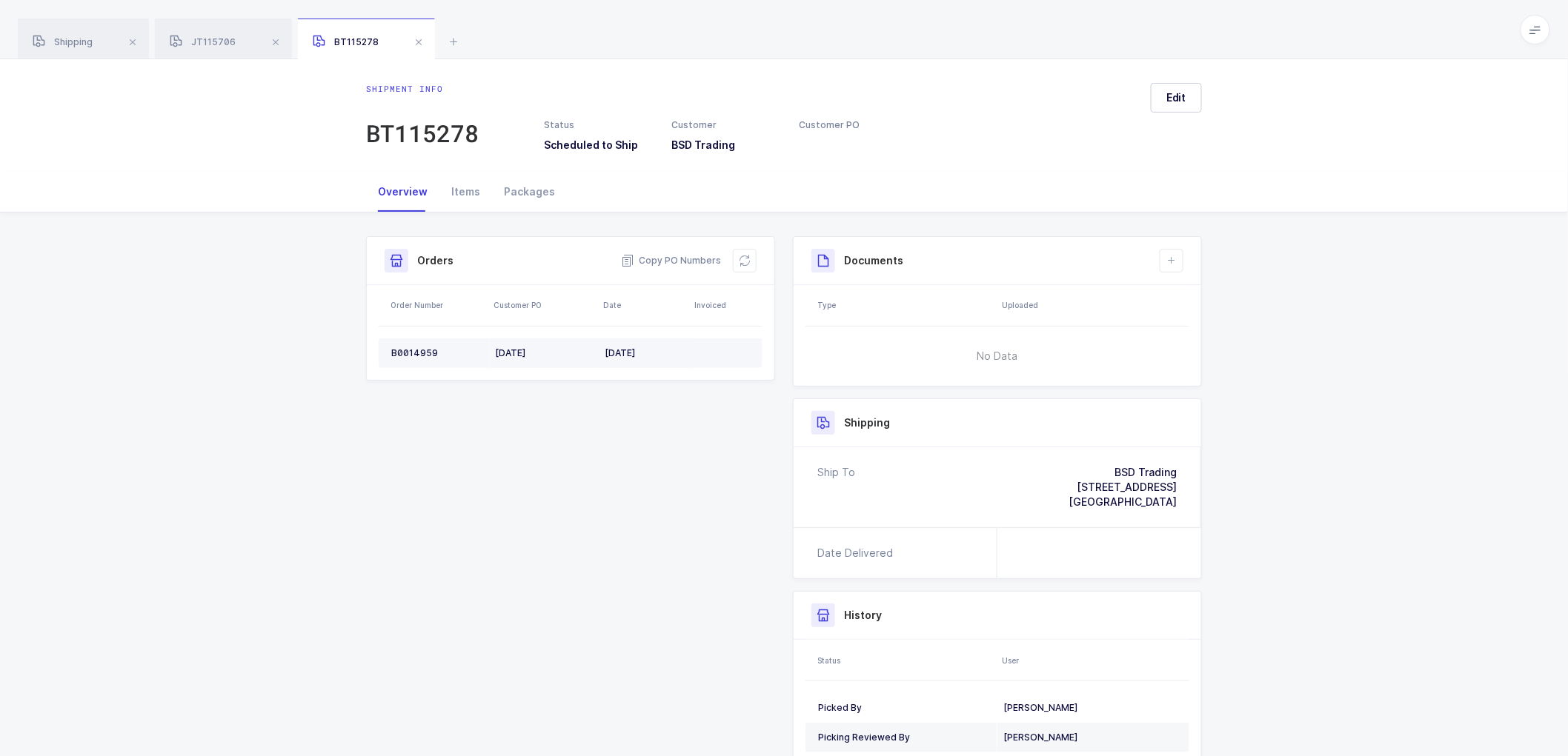
click at [418, 351] on div "B0014959" at bounding box center [437, 353] width 92 height 11
click at [413, 356] on div "B0014959" at bounding box center [437, 353] width 92 height 11
click at [413, 354] on div "B0014959" at bounding box center [437, 353] width 92 height 11
click at [746, 260] on icon at bounding box center [744, 260] width 11 height 11
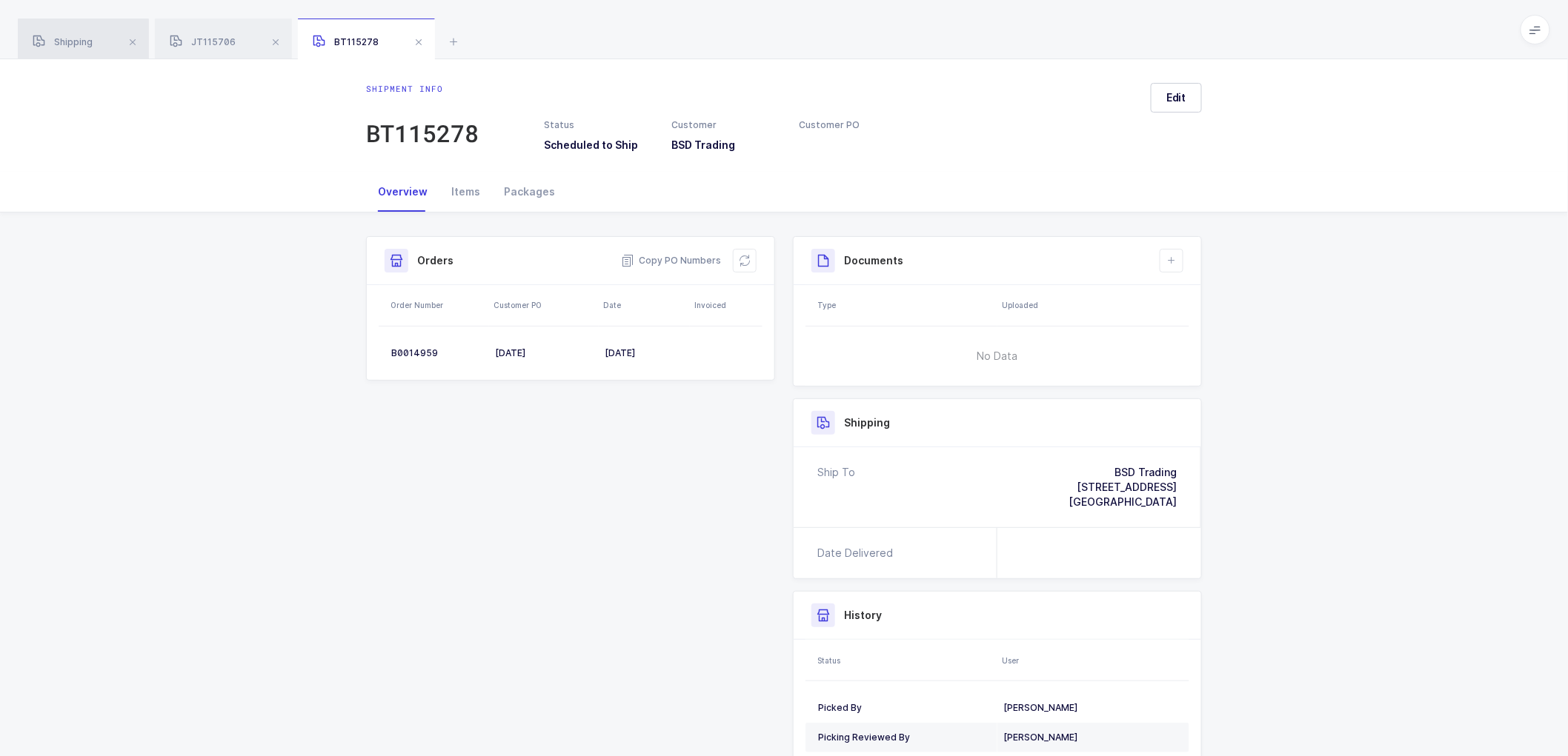
click at [68, 38] on span "Shipping" at bounding box center [63, 41] width 60 height 11
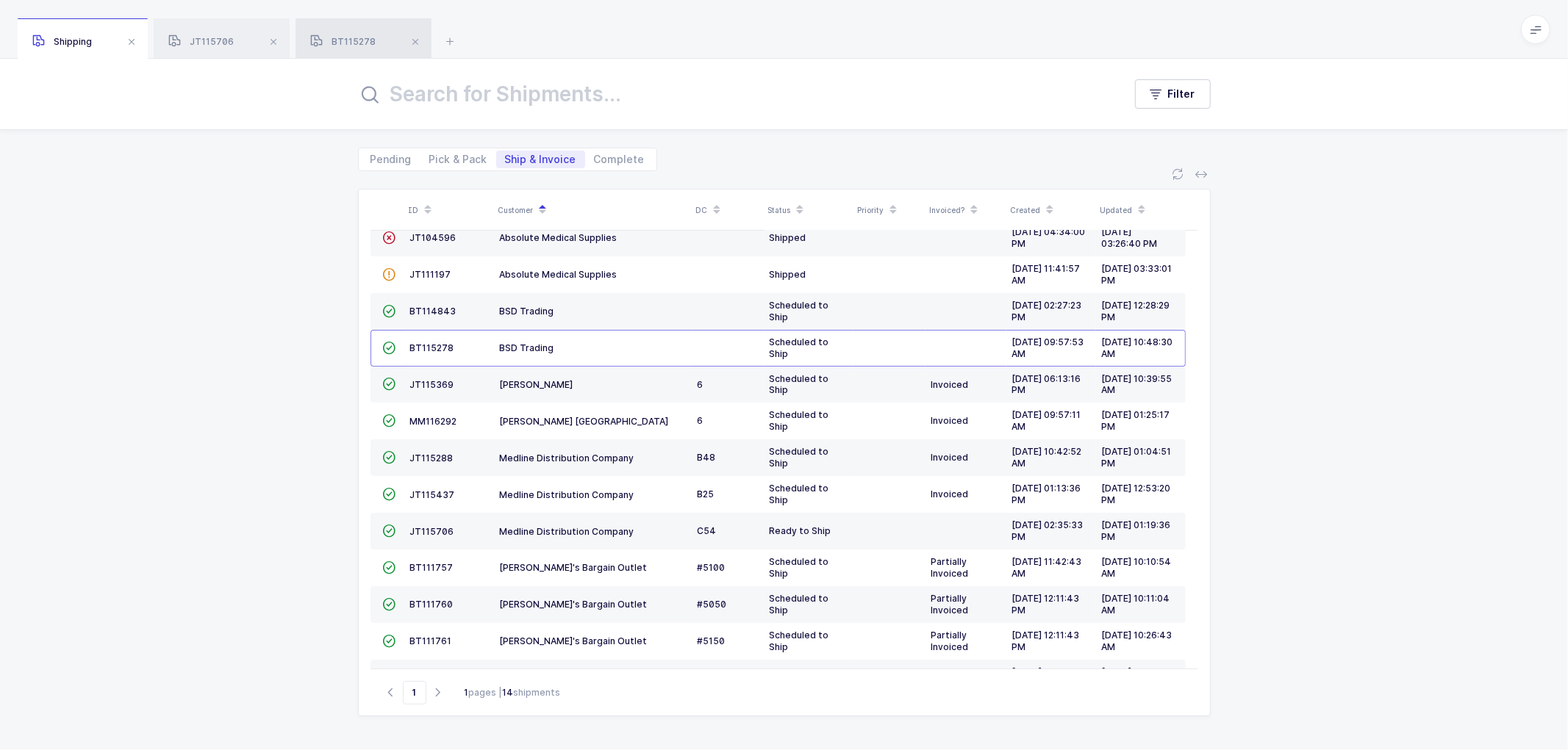
click at [354, 35] on div "BT115278" at bounding box center [363, 39] width 136 height 41
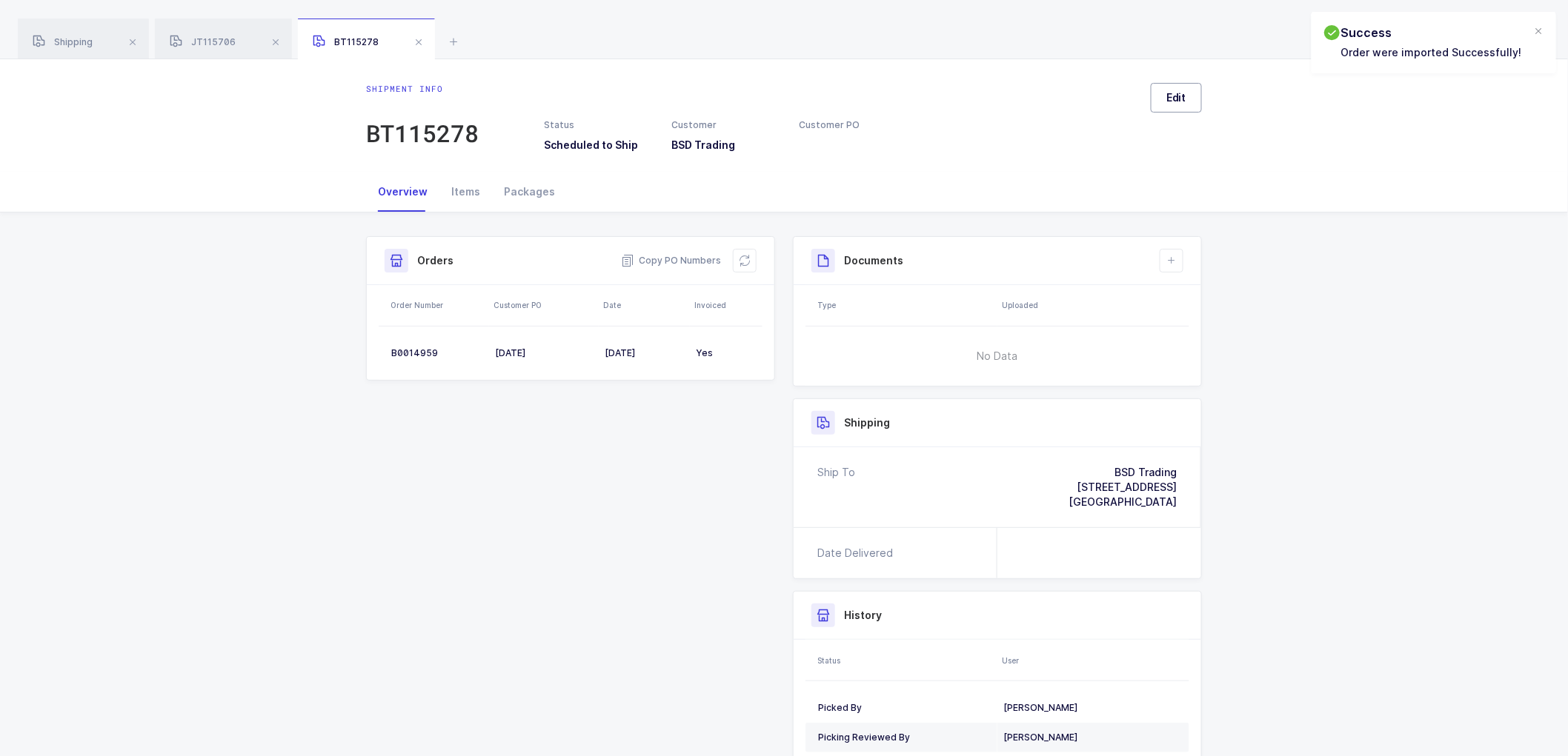
click at [1191, 100] on button "Edit" at bounding box center [1176, 98] width 51 height 30
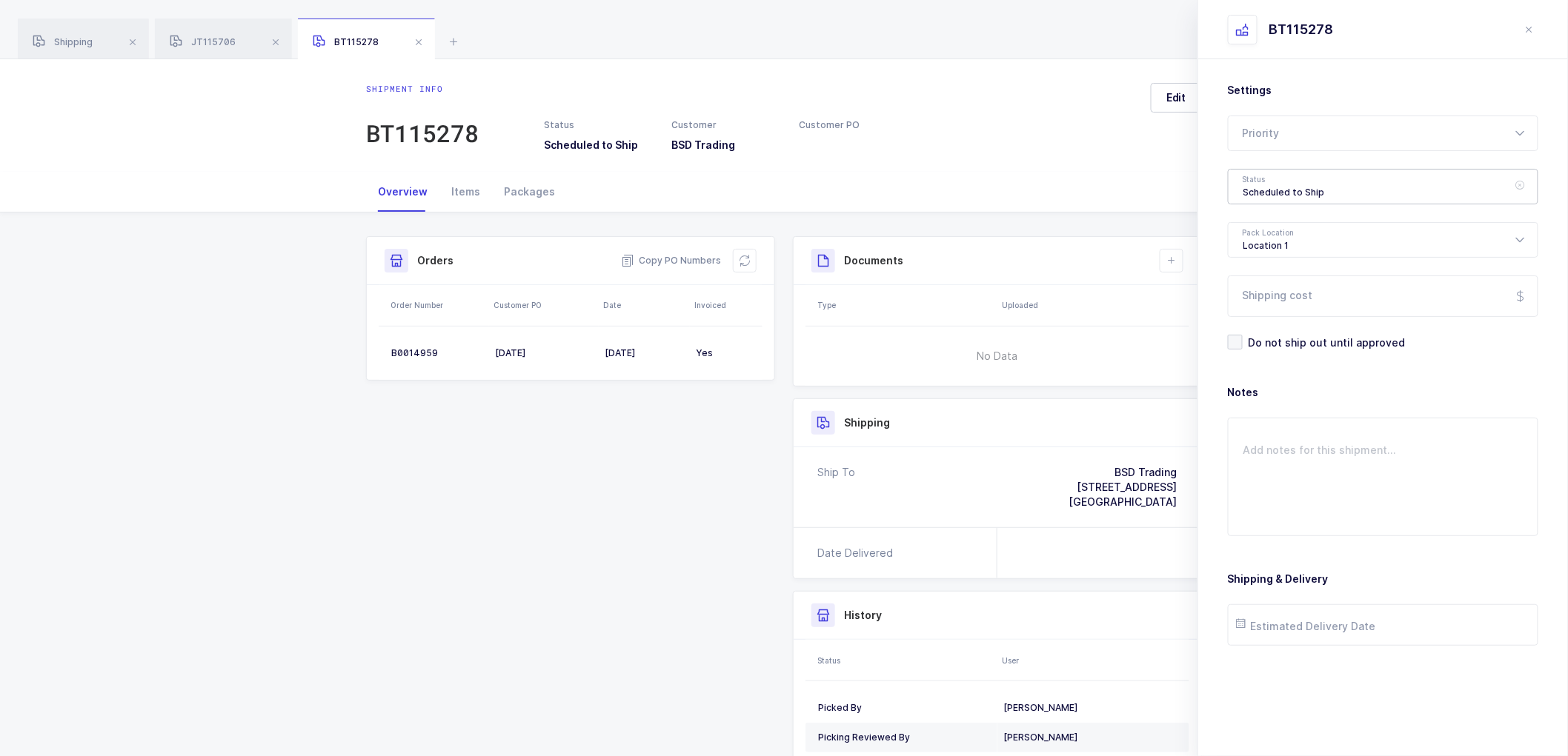
click at [1279, 188] on div "Scheduled to Ship" at bounding box center [1384, 186] width 311 height 35
drag, startPoint x: 1265, startPoint y: 298, endPoint x: 1293, endPoint y: 304, distance: 28.6
click at [1265, 297] on span "Shipped" at bounding box center [1264, 300] width 42 height 12
type input "Shipped"
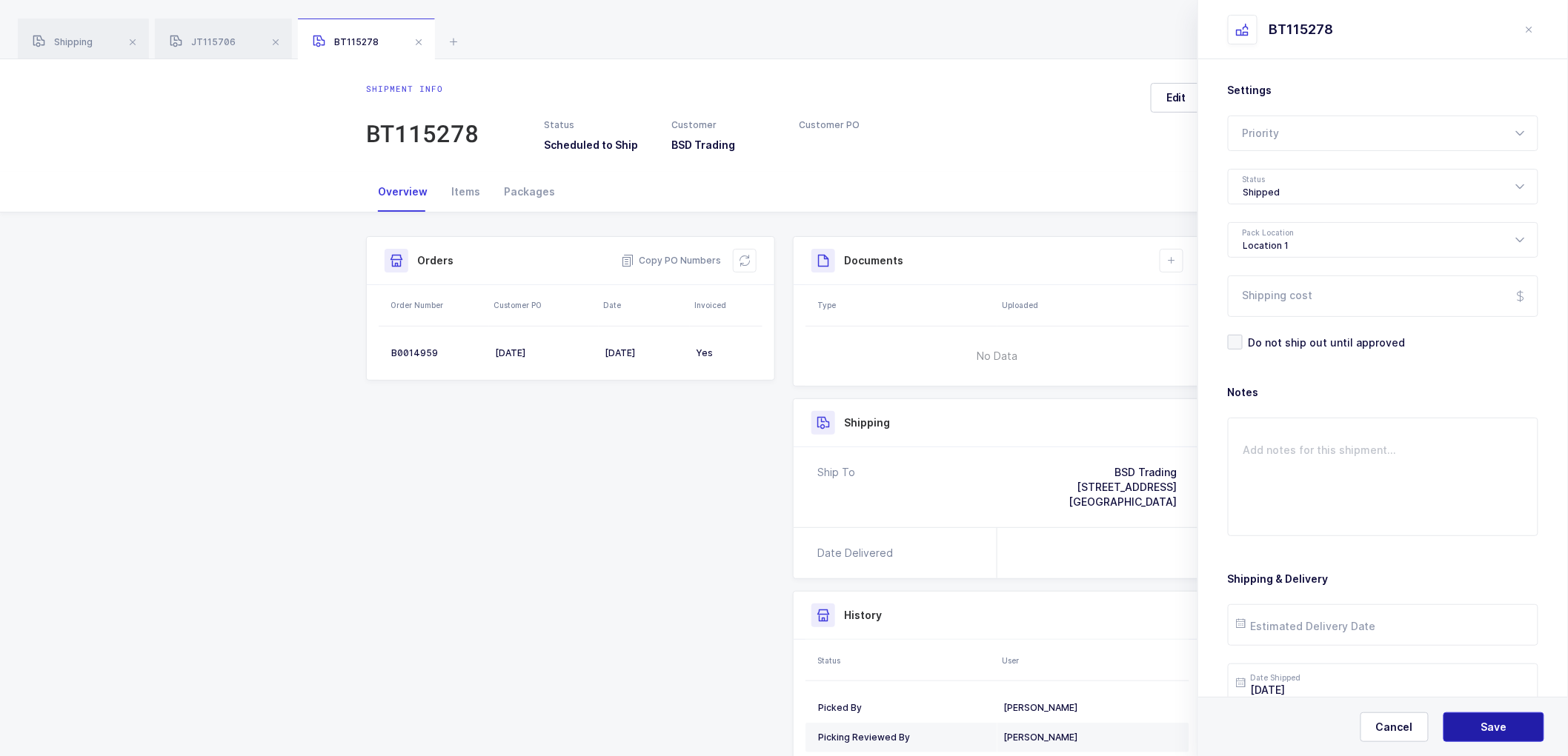
click at [1501, 719] on button "Save" at bounding box center [1494, 728] width 101 height 30
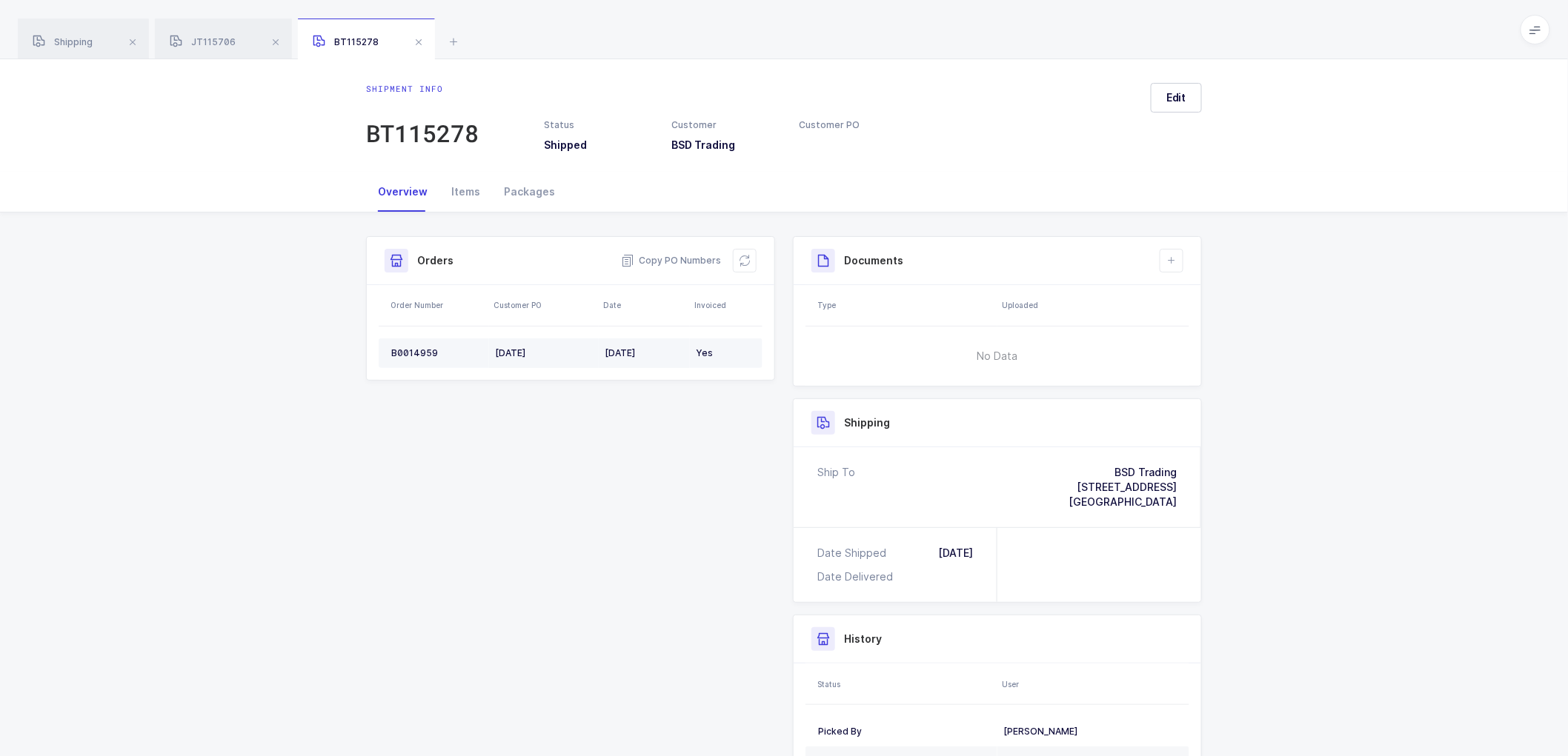
click at [506, 349] on div "[DATE]" at bounding box center [544, 353] width 98 height 11
click at [506, 348] on div "[DATE]" at bounding box center [544, 353] width 98 height 11
click at [506, 348] on div "[DATE]" at bounding box center [544, 353] width 98 height 11
drag, startPoint x: 680, startPoint y: 255, endPoint x: 717, endPoint y: 254, distance: 37.0
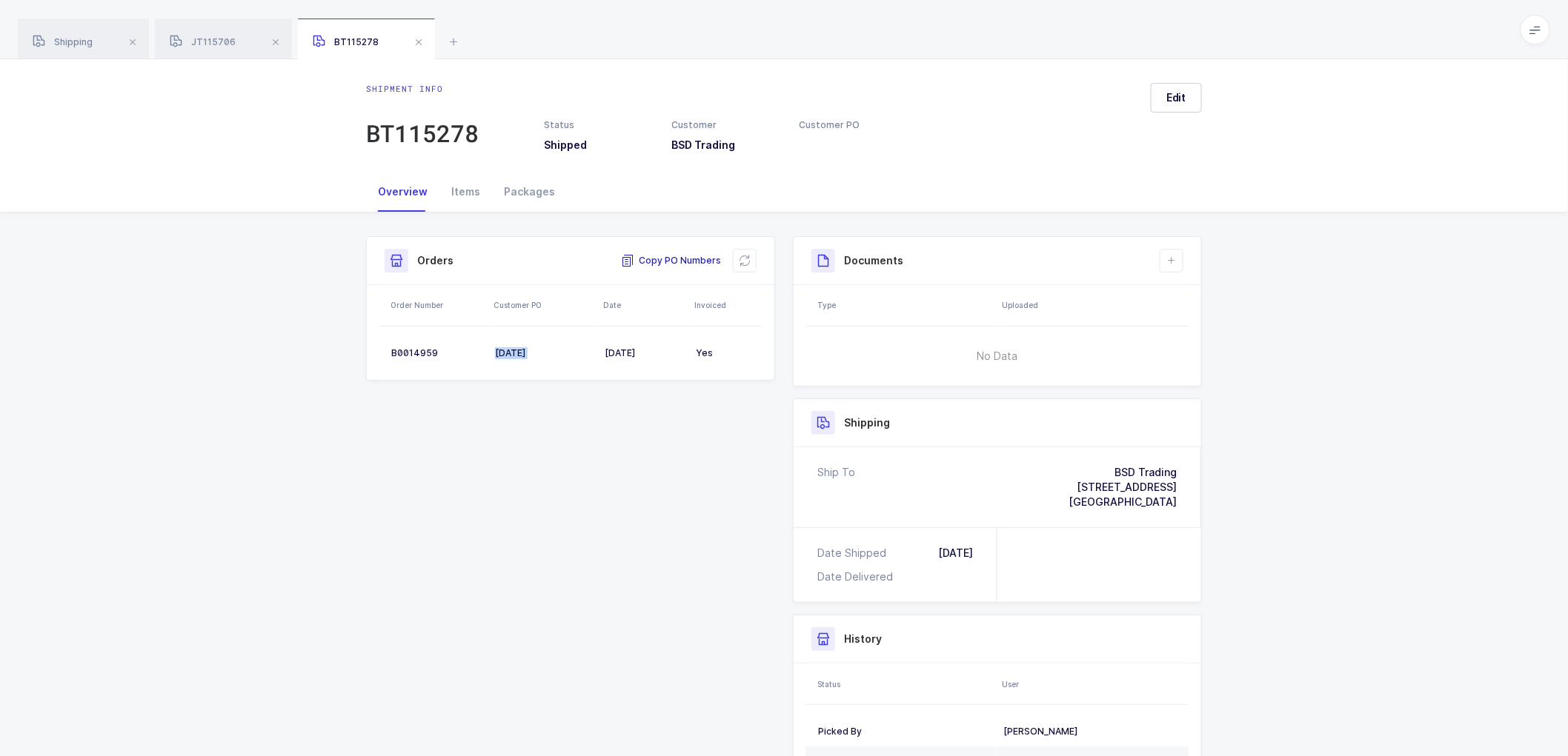
click at [680, 255] on span "Copy PO Numbers" at bounding box center [671, 260] width 100 height 15
click at [421, 40] on span at bounding box center [418, 42] width 18 height 18
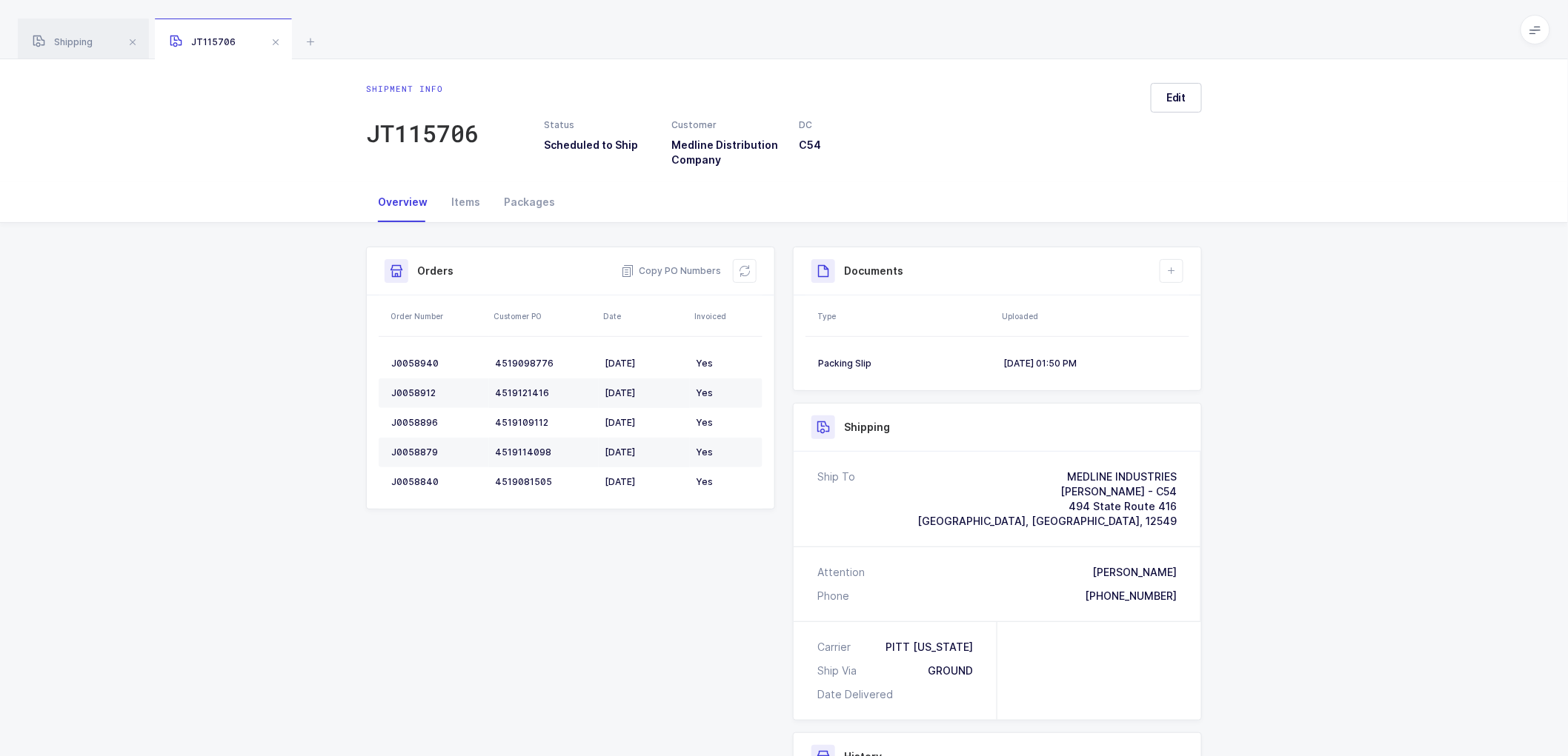
drag, startPoint x: 74, startPoint y: 35, endPoint x: 382, endPoint y: 93, distance: 313.4
click at [75, 35] on div "Shipping" at bounding box center [83, 39] width 131 height 41
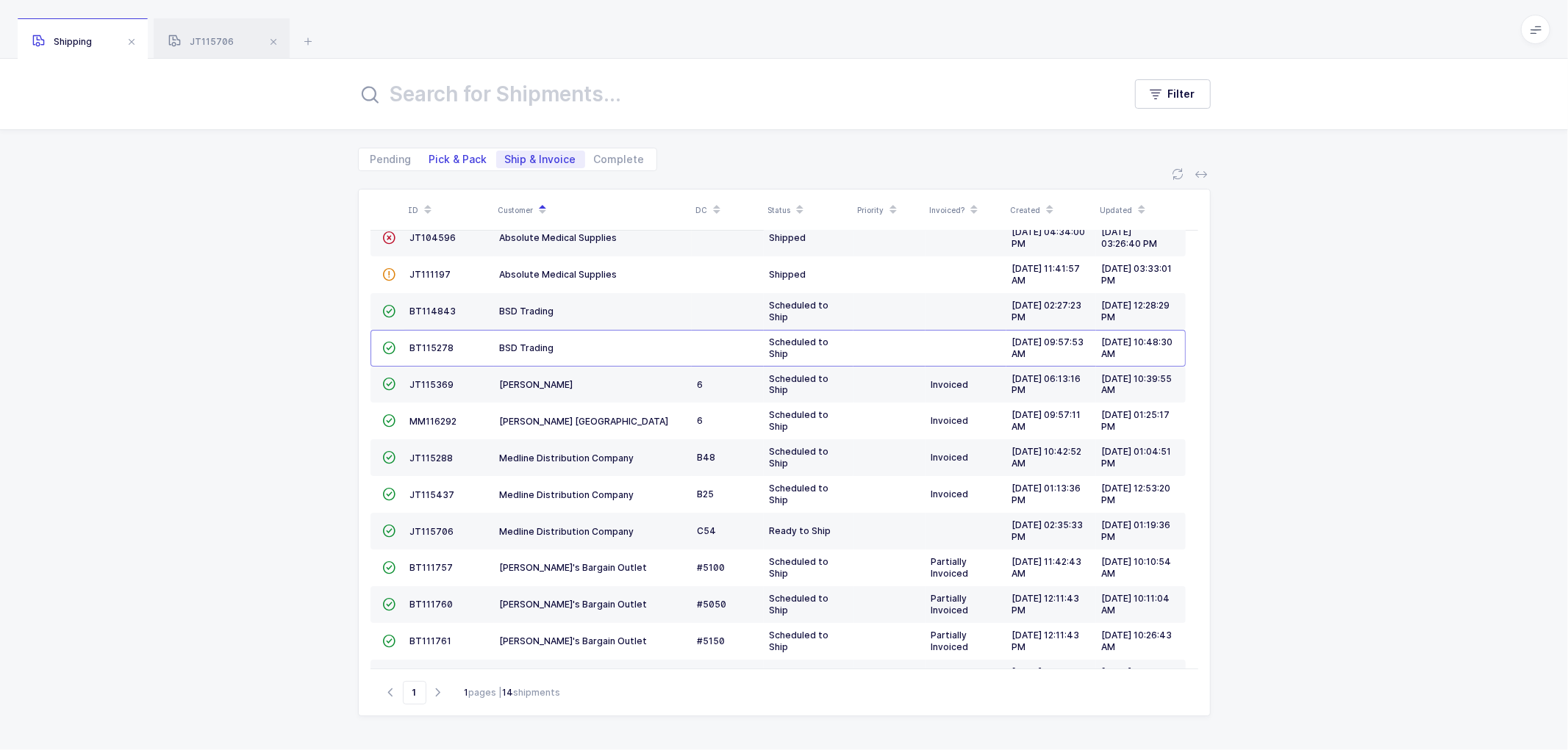
drag, startPoint x: 452, startPoint y: 154, endPoint x: 459, endPoint y: 153, distance: 7.1
click at [452, 154] on span "Pick & Pack" at bounding box center [458, 159] width 58 height 11
click at [430, 153] on input "Pick & Pack" at bounding box center [425, 155] width 10 height 10
radio input "true"
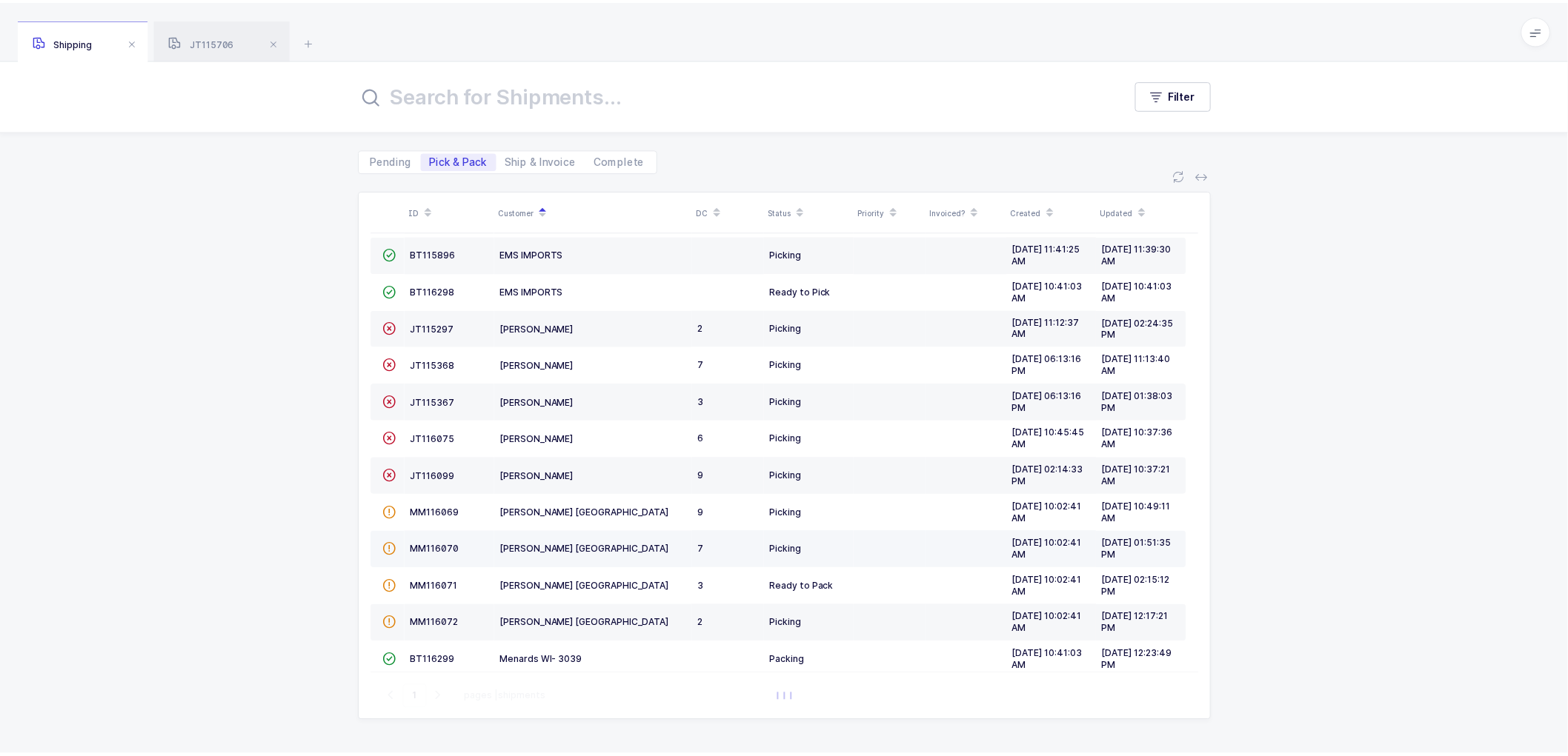
scroll to position [176, 0]
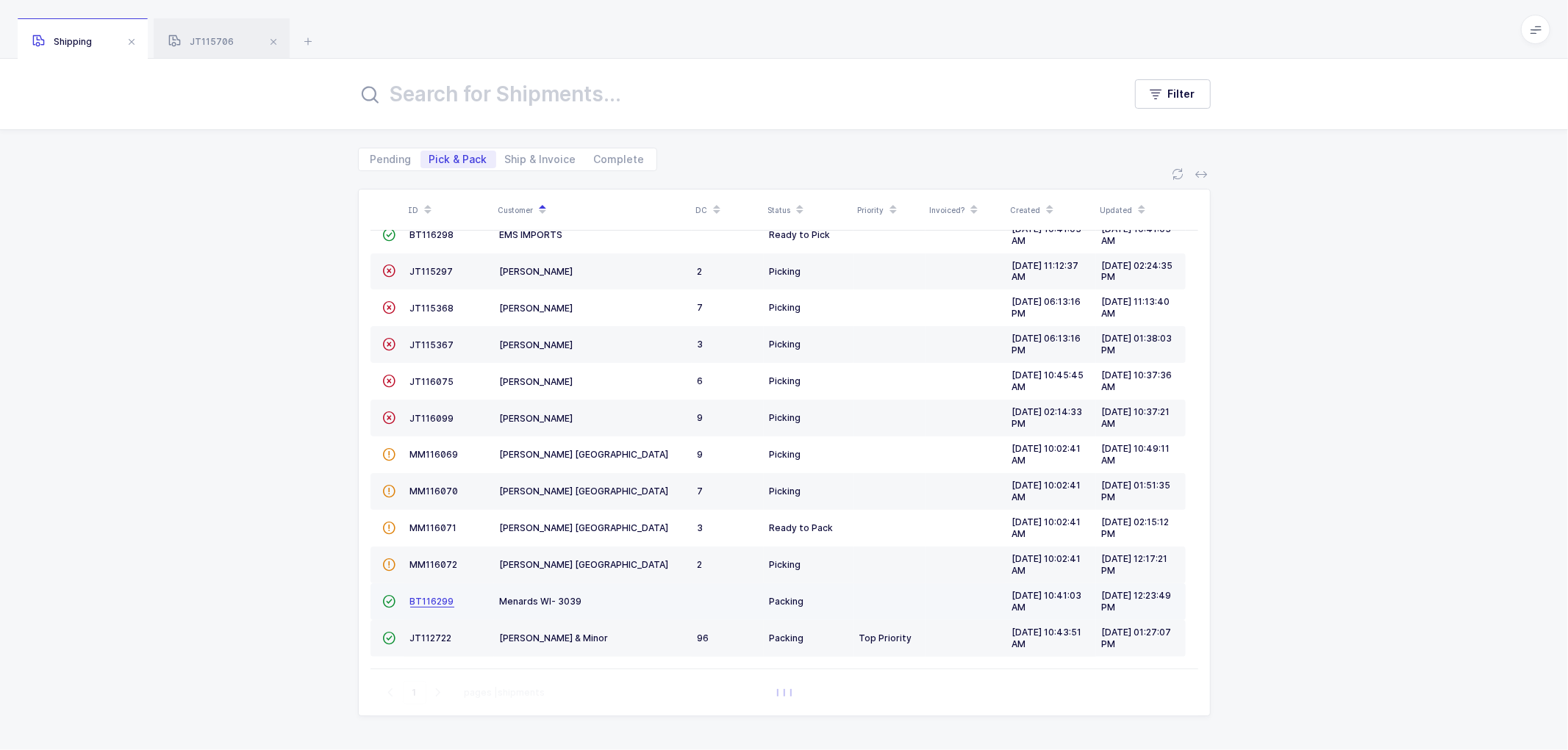
click at [425, 596] on span "BT116299" at bounding box center [432, 601] width 44 height 11
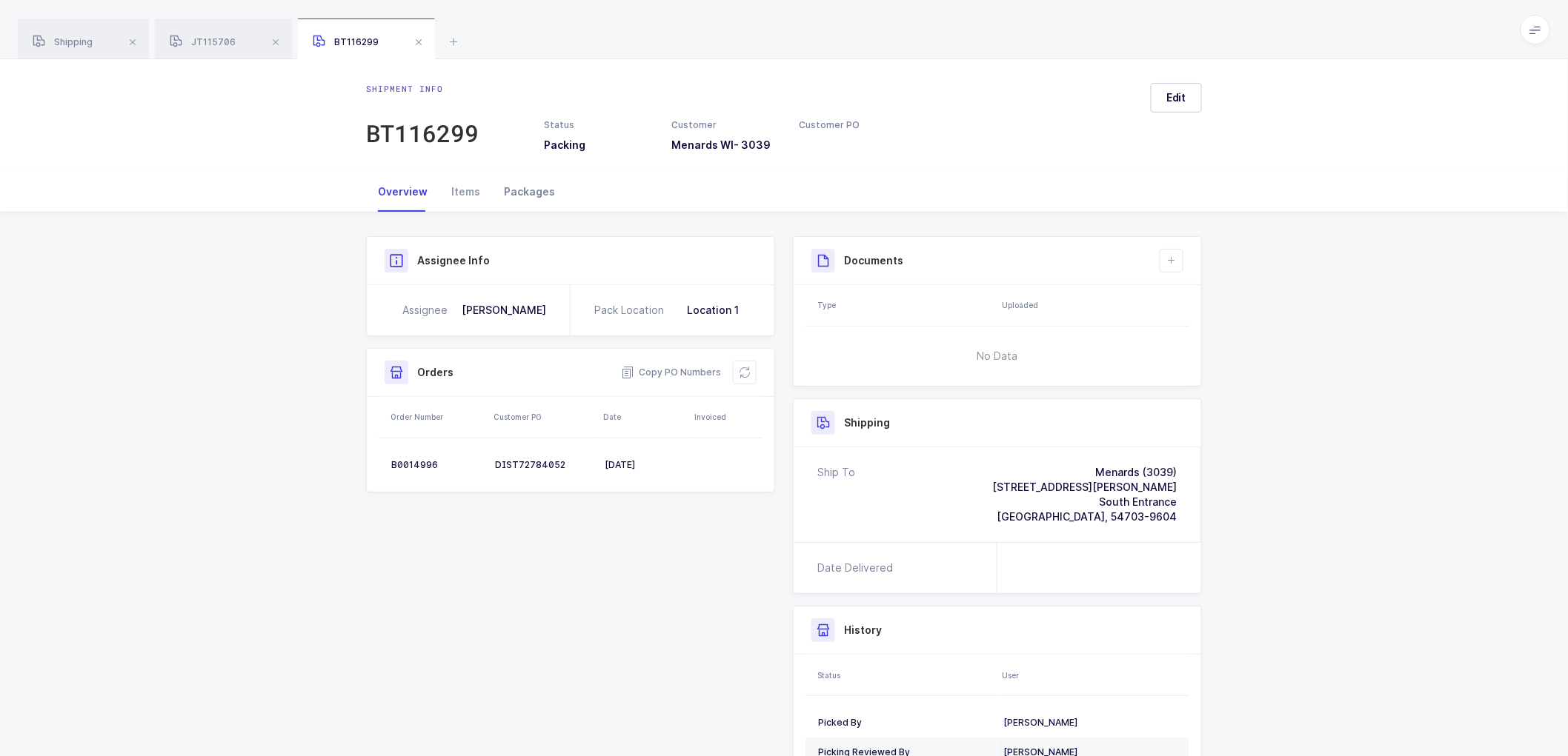
click at [524, 182] on div "Packages" at bounding box center [529, 191] width 75 height 40
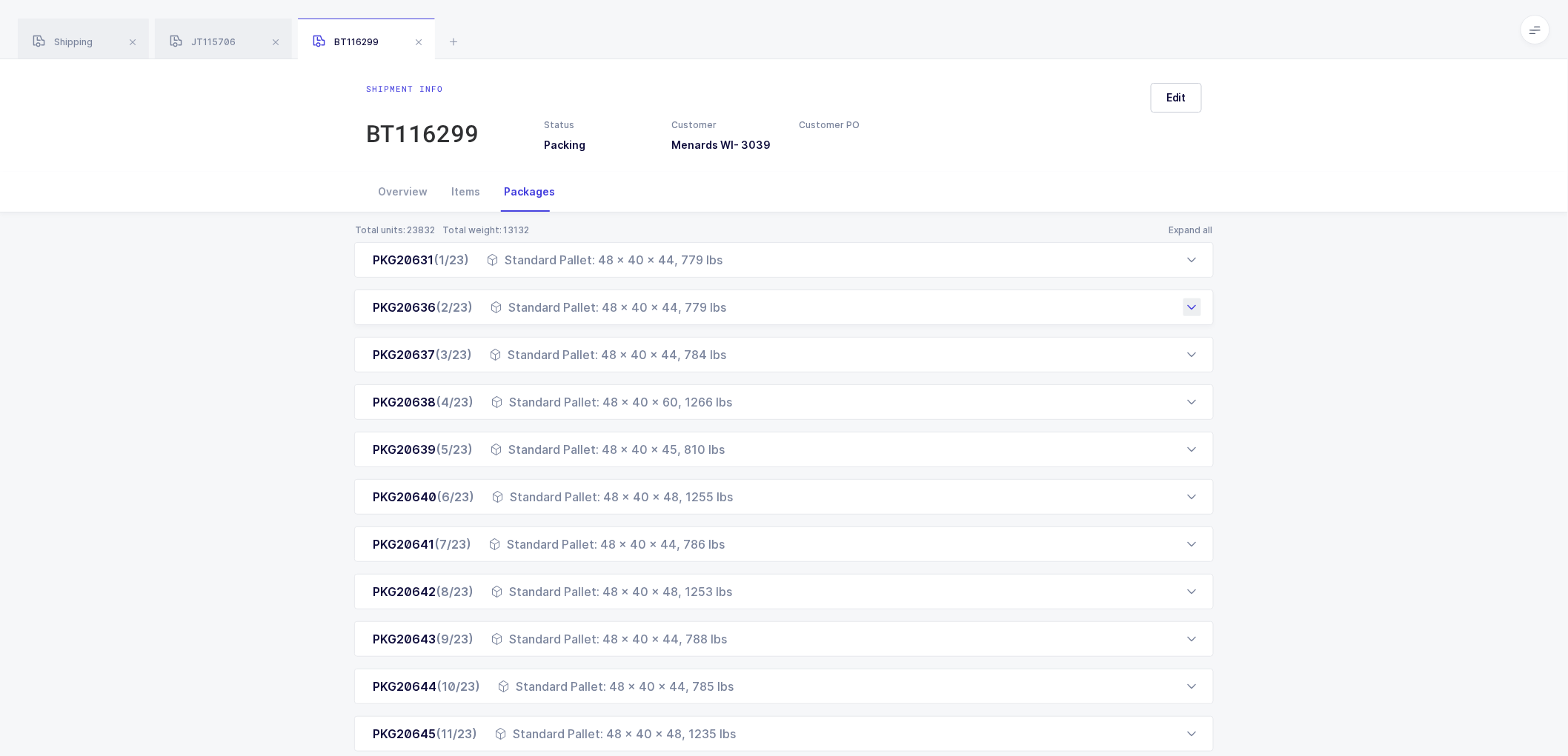
drag, startPoint x: 1189, startPoint y: 256, endPoint x: 1169, endPoint y: 316, distance: 63.2
click at [1189, 257] on icon at bounding box center [1192, 259] width 11 height 11
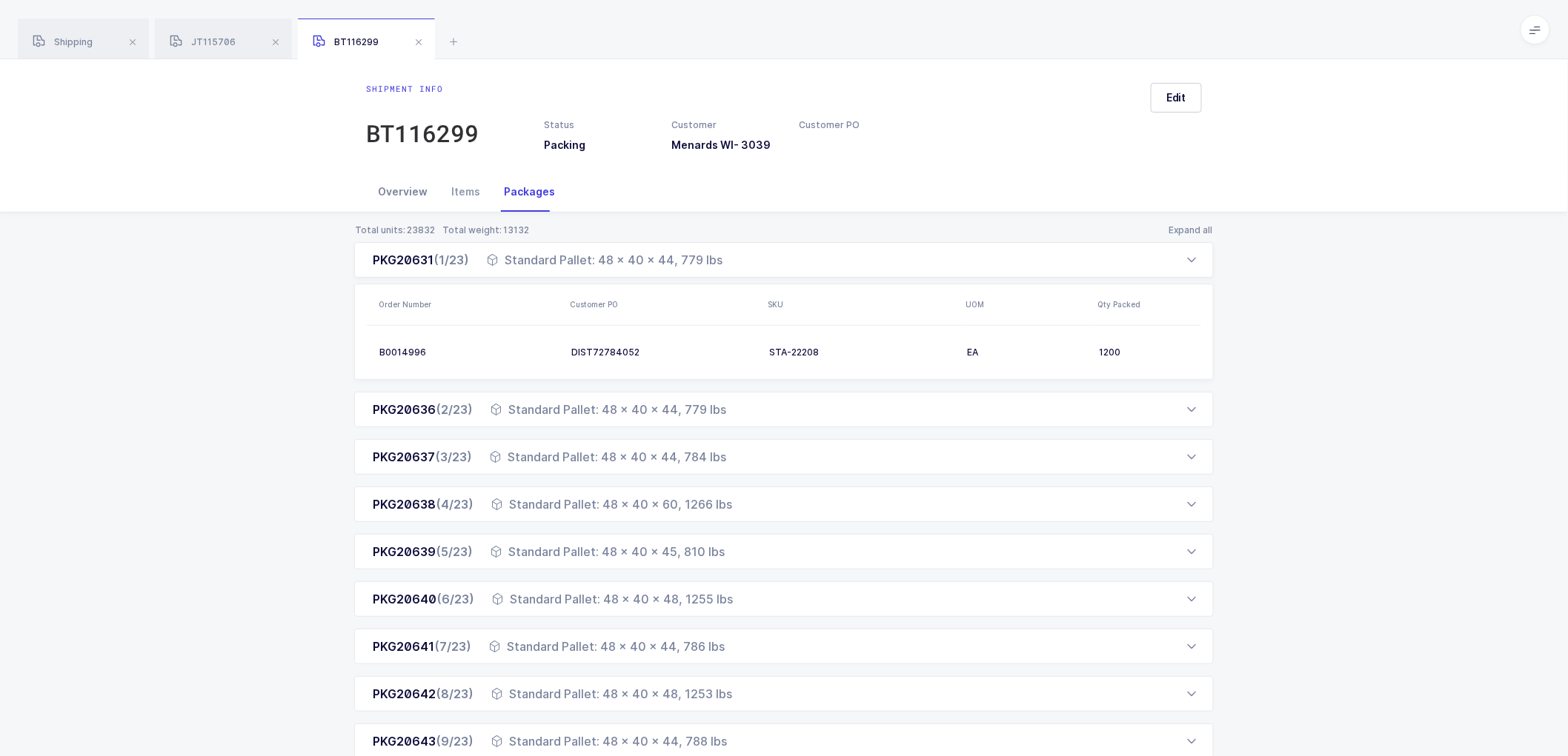
click at [405, 189] on div "Overview" at bounding box center [402, 191] width 73 height 40
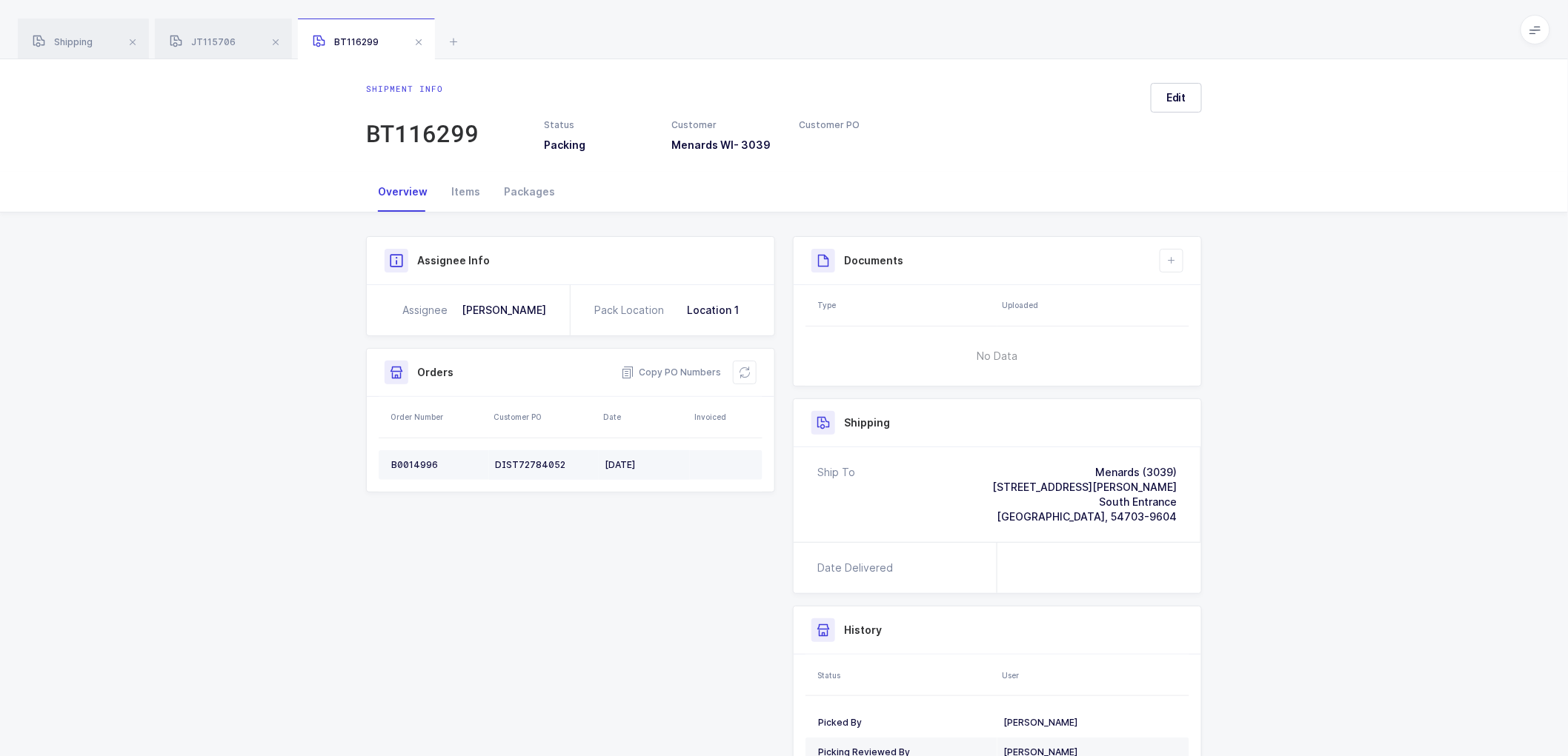
click at [409, 458] on td "B0014996" at bounding box center [433, 466] width 110 height 30
click at [410, 463] on div "B0014996" at bounding box center [437, 465] width 92 height 11
click at [531, 183] on div "Packages" at bounding box center [529, 191] width 75 height 40
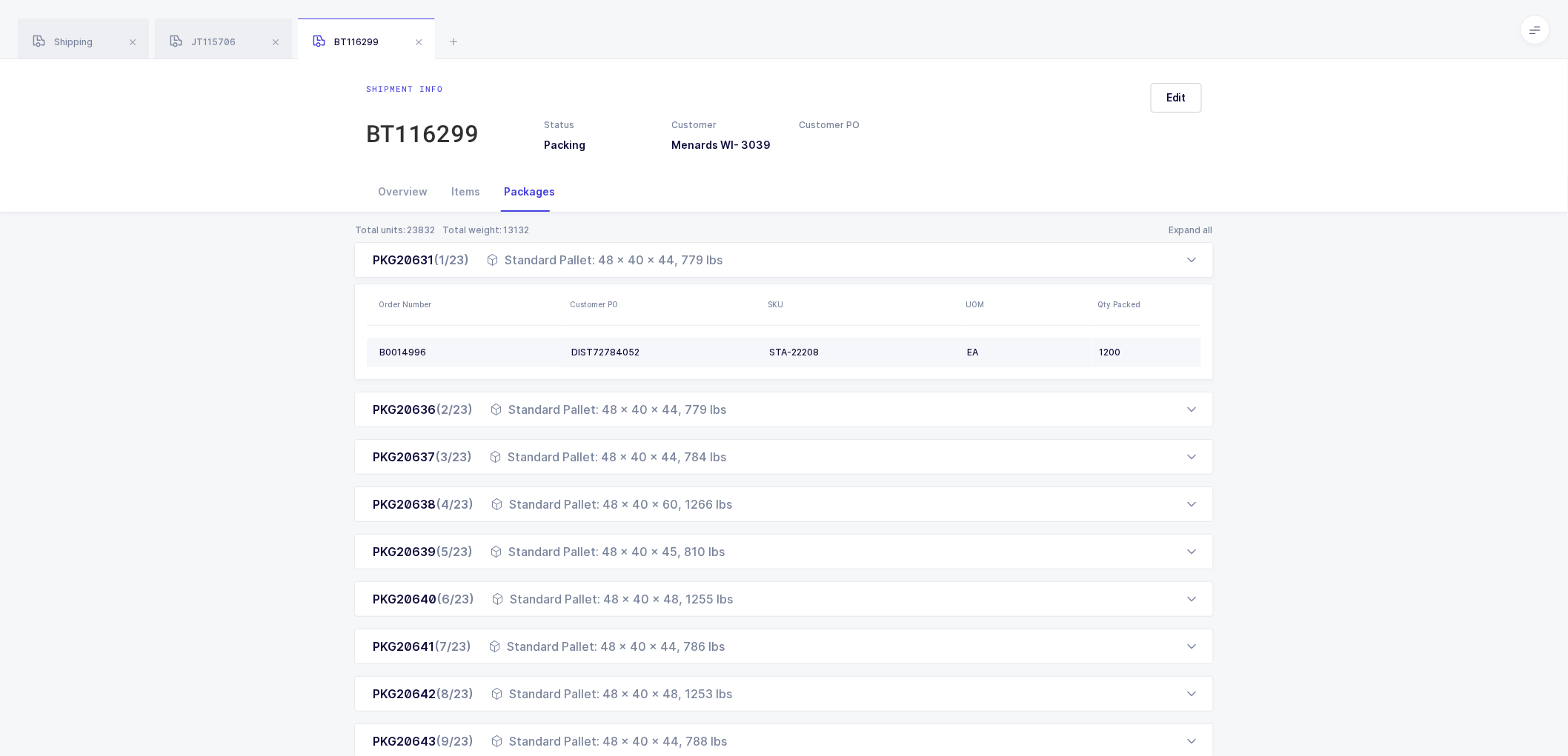
click at [795, 351] on div "STA-22208" at bounding box center [862, 352] width 186 height 11
click at [795, 350] on div "STA-22208" at bounding box center [862, 352] width 186 height 11
click at [770, 413] on div "PKG20636 (2/23) Standard Pallet: 48 x 40 x 44, 779 lbs" at bounding box center [784, 409] width 859 height 35
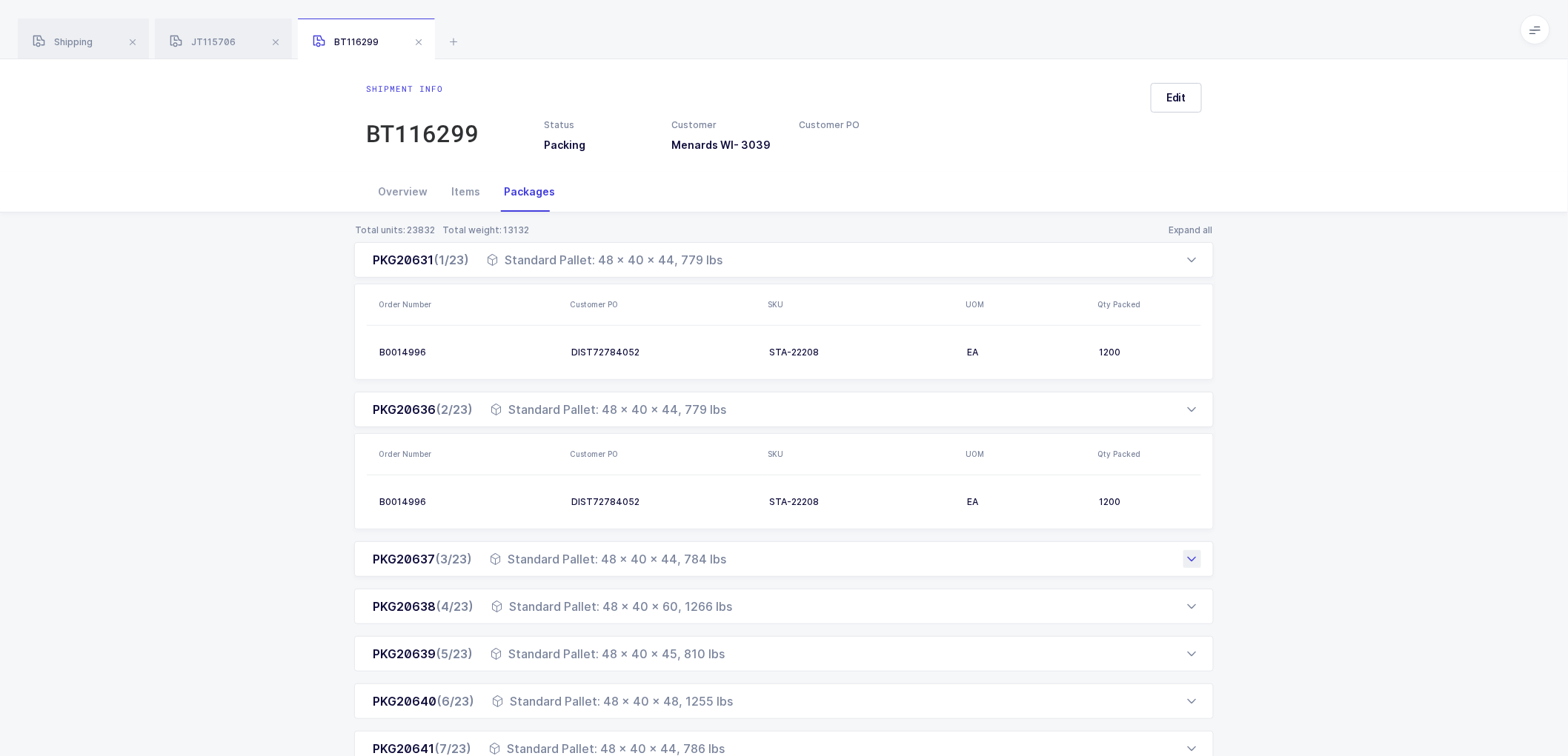
drag, startPoint x: 707, startPoint y: 561, endPoint x: 729, endPoint y: 552, distance: 23.8
click at [708, 561] on div "Standard Pallet: 48 x 40 x 44, 784 lbs" at bounding box center [608, 559] width 236 height 18
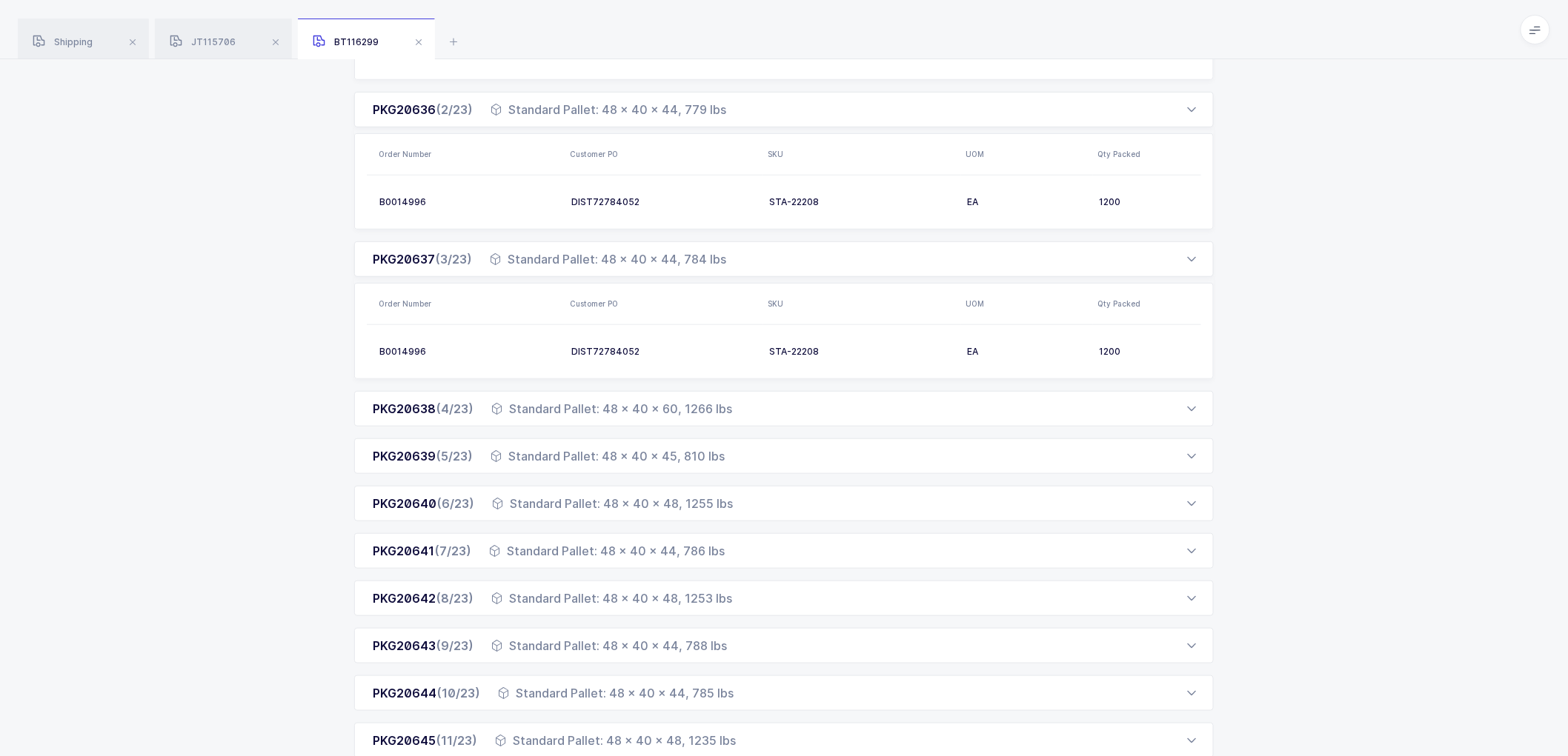
scroll to position [329, 0]
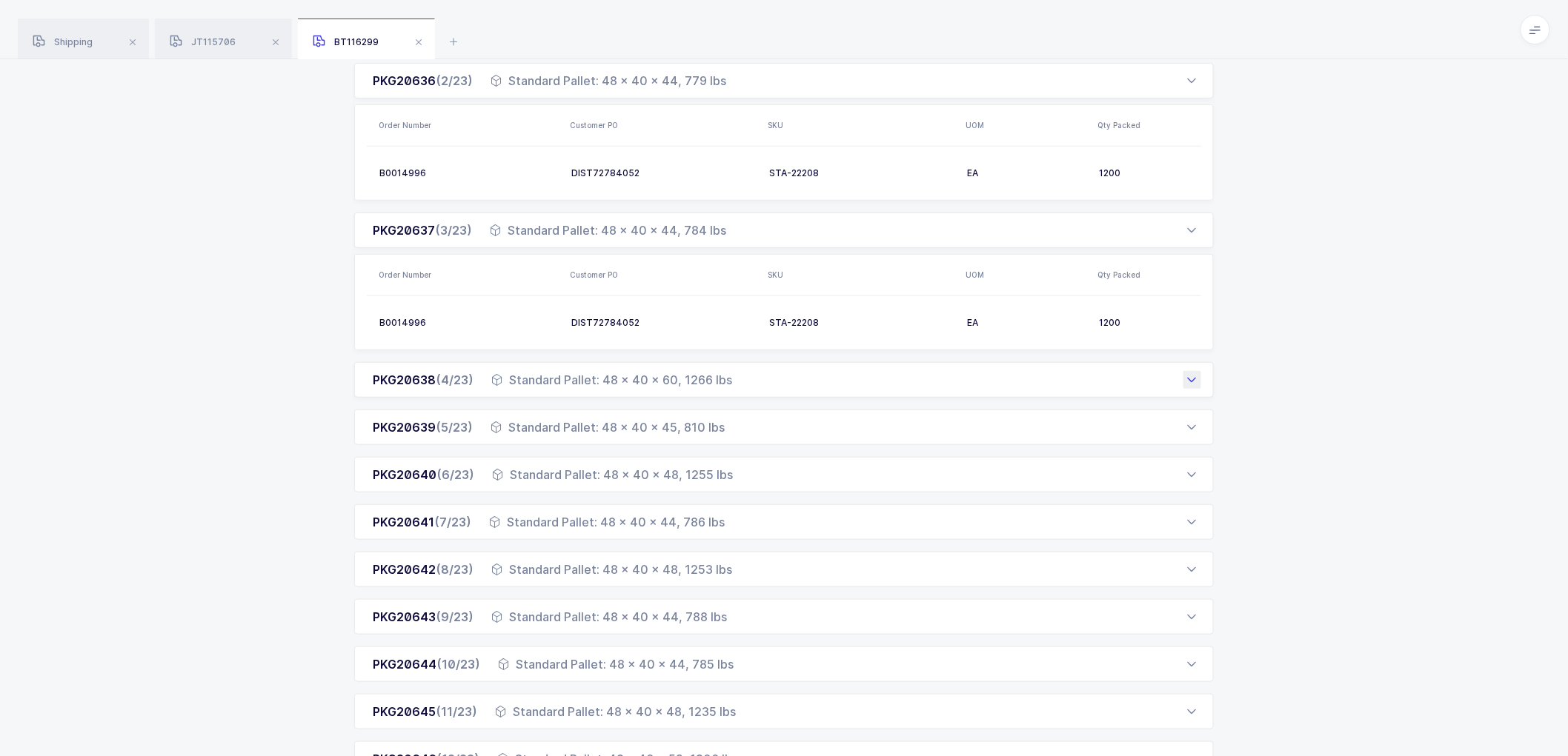
click at [733, 385] on div "PKG20638 (4/23) Standard Pallet: 48 x 40 x 60, 1266 lbs" at bounding box center [784, 380] width 859 height 35
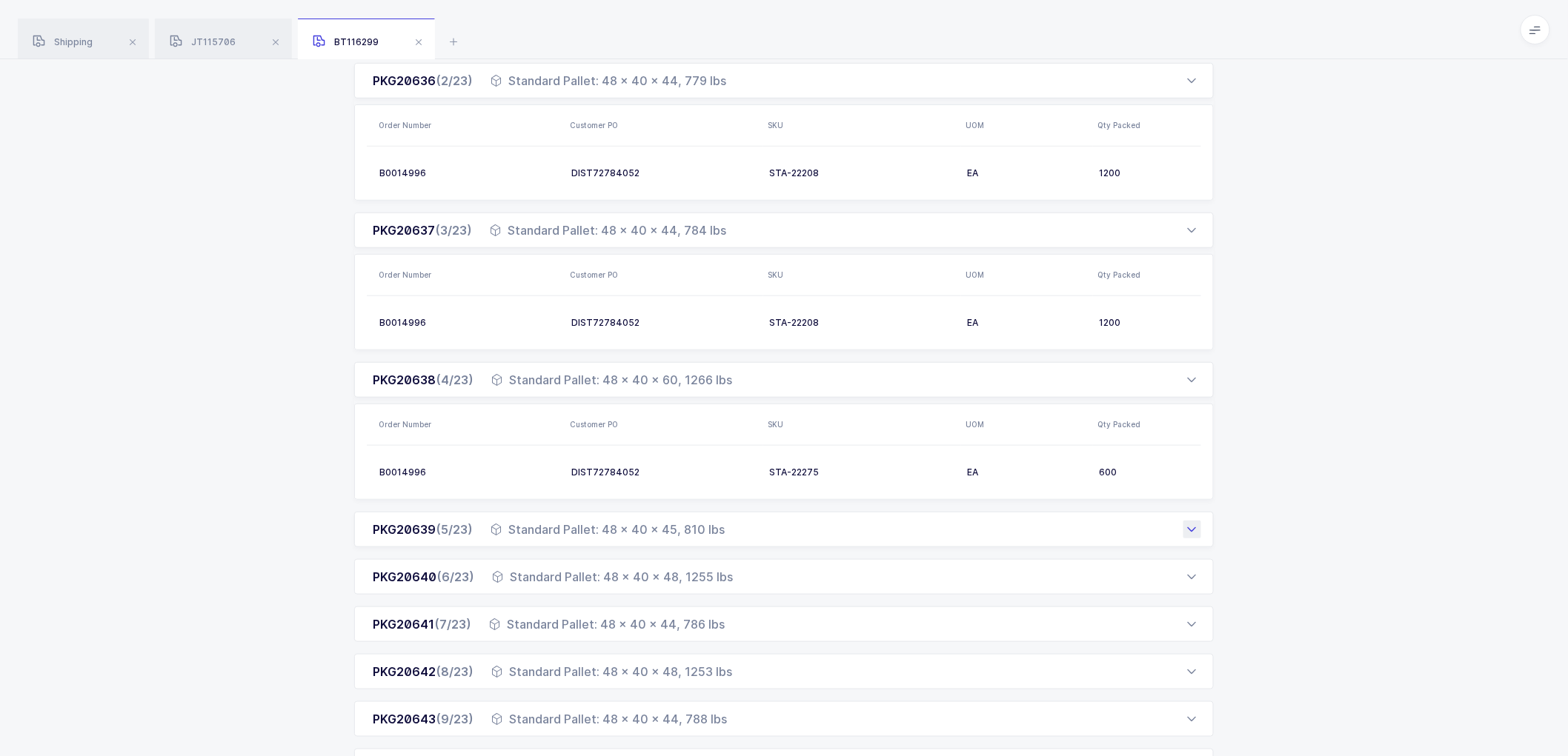
drag, startPoint x: 705, startPoint y: 528, endPoint x: 716, endPoint y: 527, distance: 11.0
click at [705, 528] on div "Standard Pallet: 48 x 40 x 45, 810 lbs" at bounding box center [607, 529] width 234 height 18
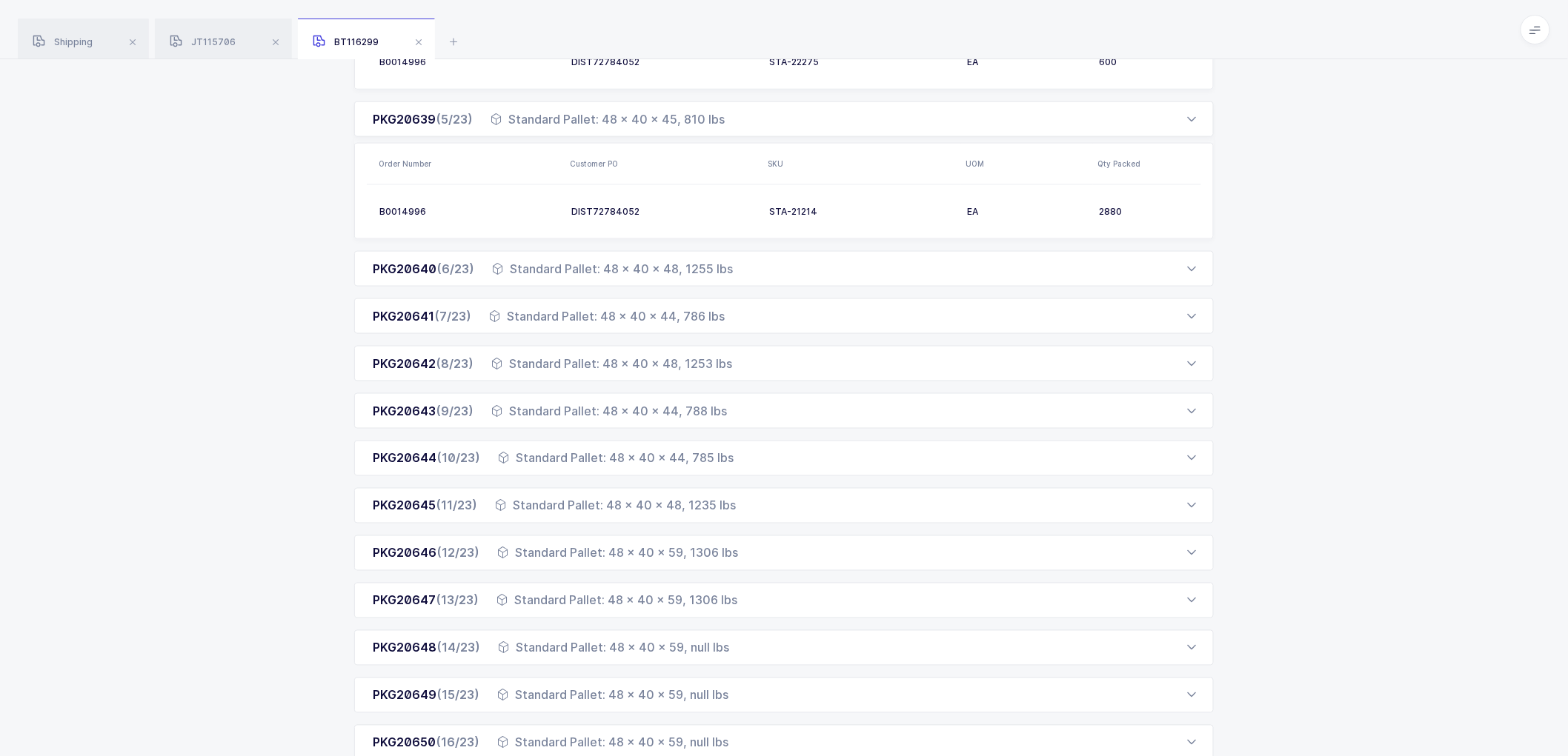
scroll to position [741, 0]
click at [698, 265] on div "Standard Pallet: 48 x 40 x 48, 1255 lbs" at bounding box center [612, 267] width 241 height 18
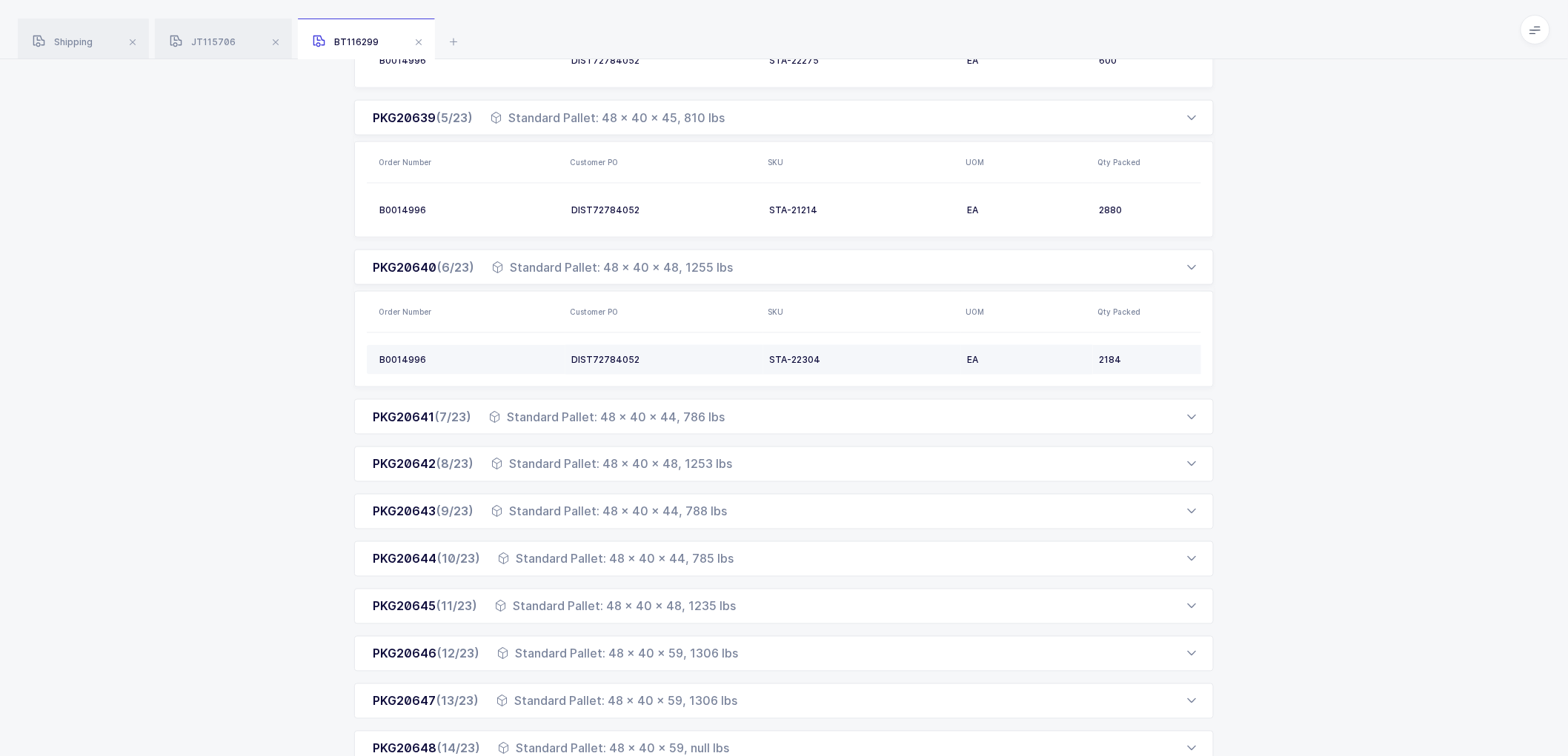
click at [798, 358] on div "STA-22304" at bounding box center [862, 359] width 186 height 11
drag, startPoint x: 589, startPoint y: 413, endPoint x: 649, endPoint y: 412, distance: 60.0
click at [589, 412] on div "Standard Pallet: 48 x 40 x 44, 786 lbs" at bounding box center [606, 417] width 236 height 18
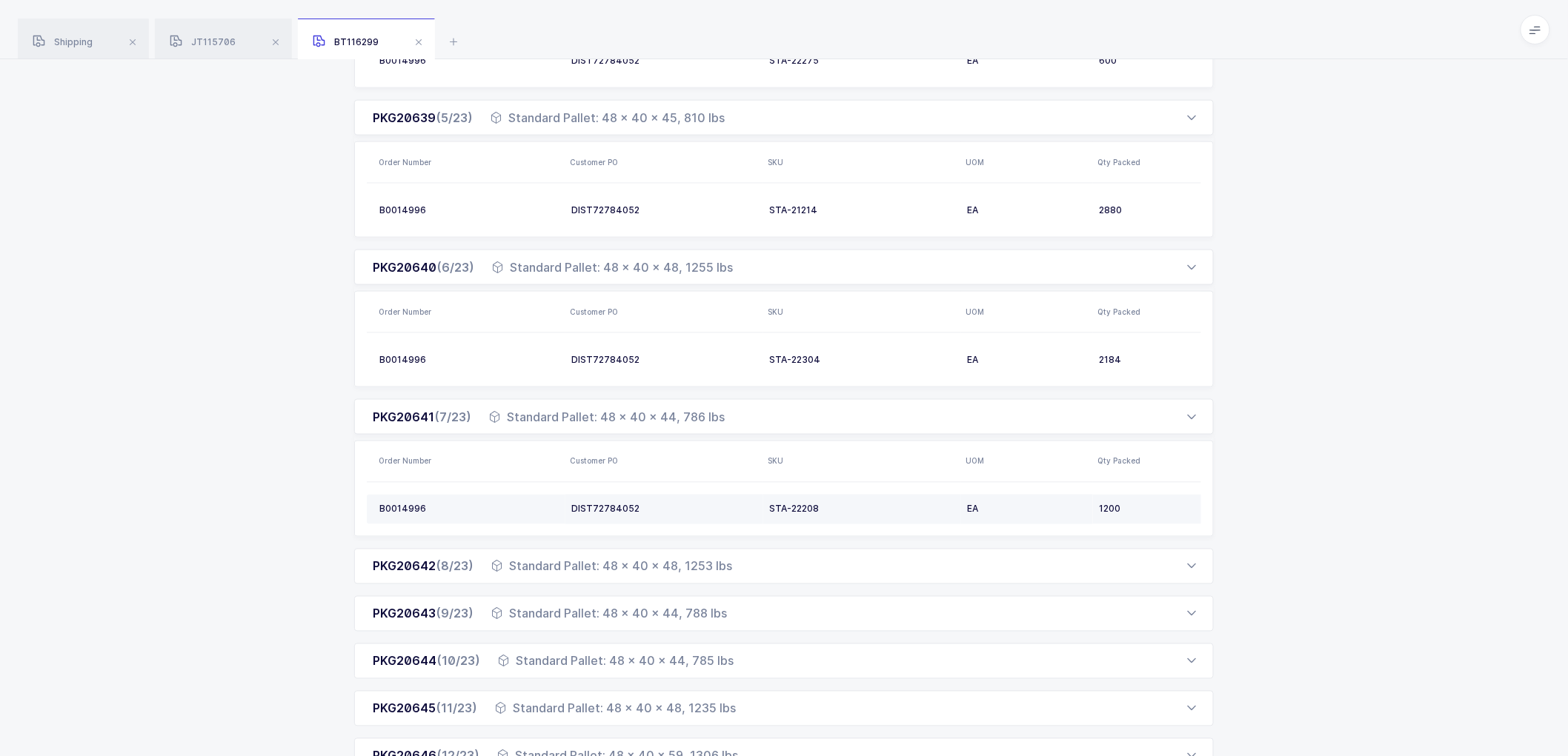
click at [789, 505] on div "STA-22208" at bounding box center [862, 509] width 186 height 11
click at [790, 505] on div "STA-22208" at bounding box center [862, 509] width 186 height 11
click at [664, 561] on div "Standard Pallet: 48 x 40 x 48, 1253 lbs" at bounding box center [611, 566] width 241 height 18
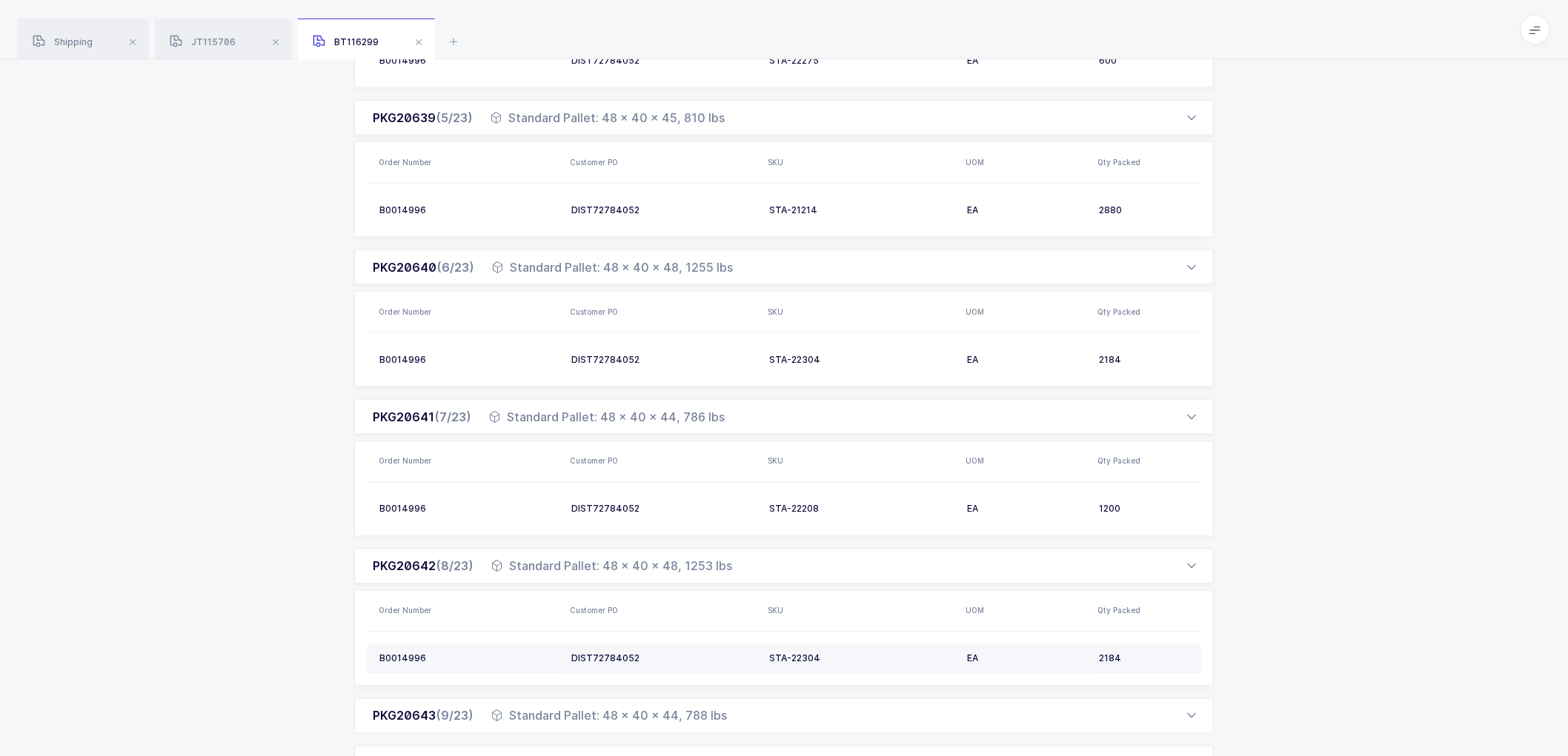
click at [793, 658] on div "STA-22304" at bounding box center [862, 659] width 186 height 11
click at [868, 626] on th "SKU" at bounding box center [862, 611] width 198 height 41
click at [808, 656] on div "STA-22304" at bounding box center [862, 659] width 186 height 11
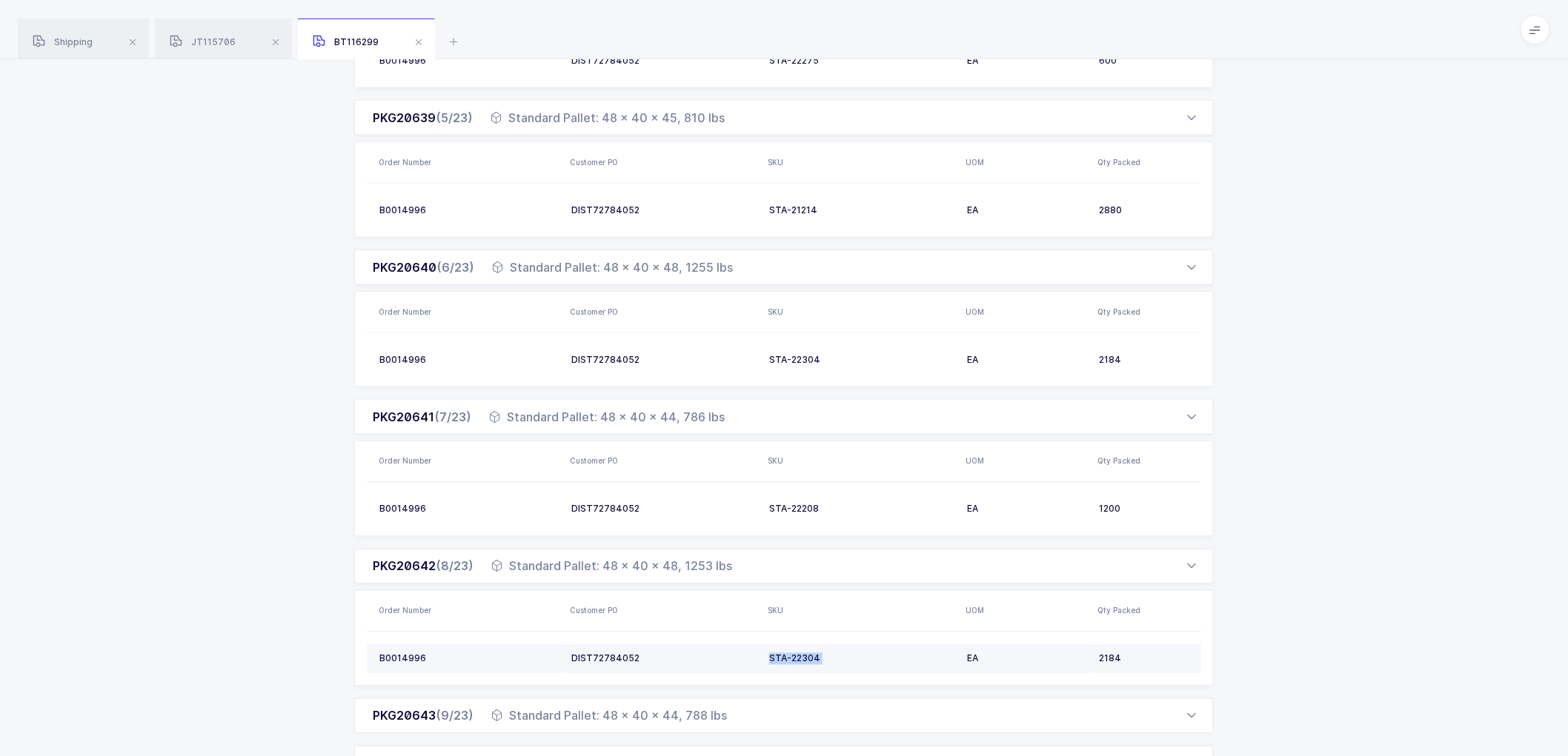
click at [808, 657] on div "STA-22304" at bounding box center [862, 659] width 186 height 11
click at [858, 646] on td "STA-22304" at bounding box center [862, 660] width 198 height 30
click at [857, 559] on div "PKG20642 (8/23) Standard Pallet: 48 x 40 x 48, 1253 lbs" at bounding box center [784, 566] width 859 height 35
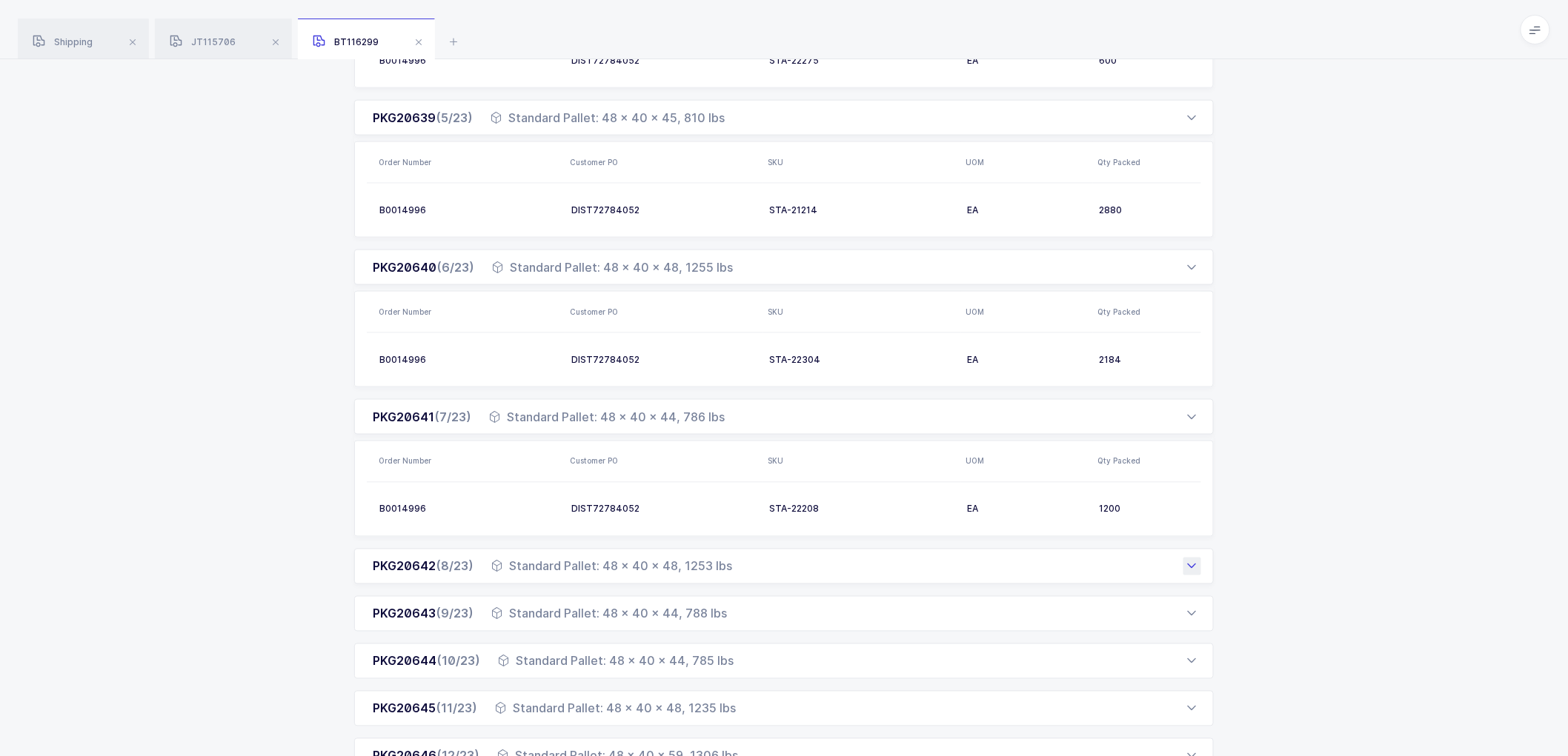
click at [713, 574] on div "Standard Pallet: 48 x 40 x 48, 1253 lbs" at bounding box center [611, 566] width 241 height 18
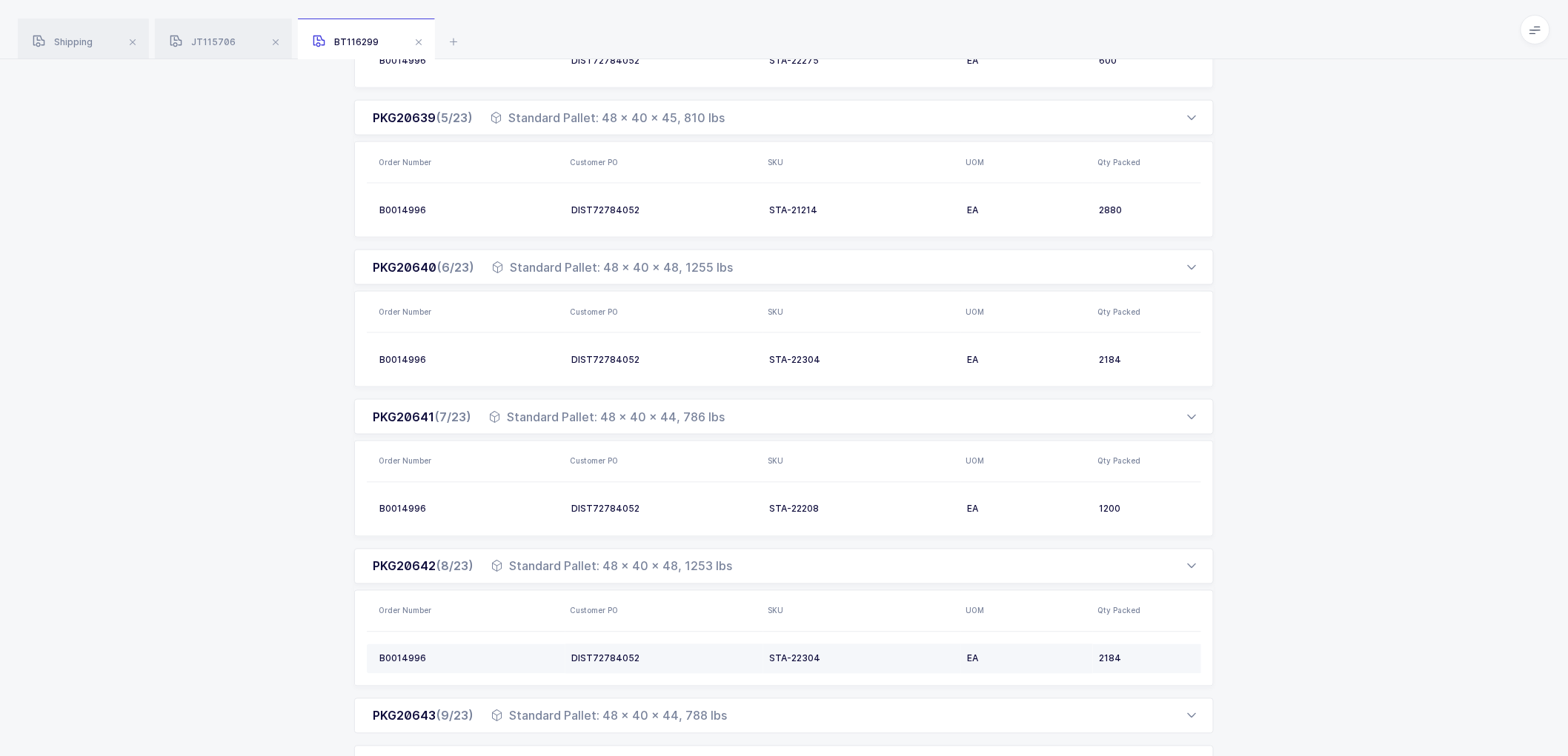
click at [802, 655] on div "STA-22304" at bounding box center [862, 659] width 186 height 11
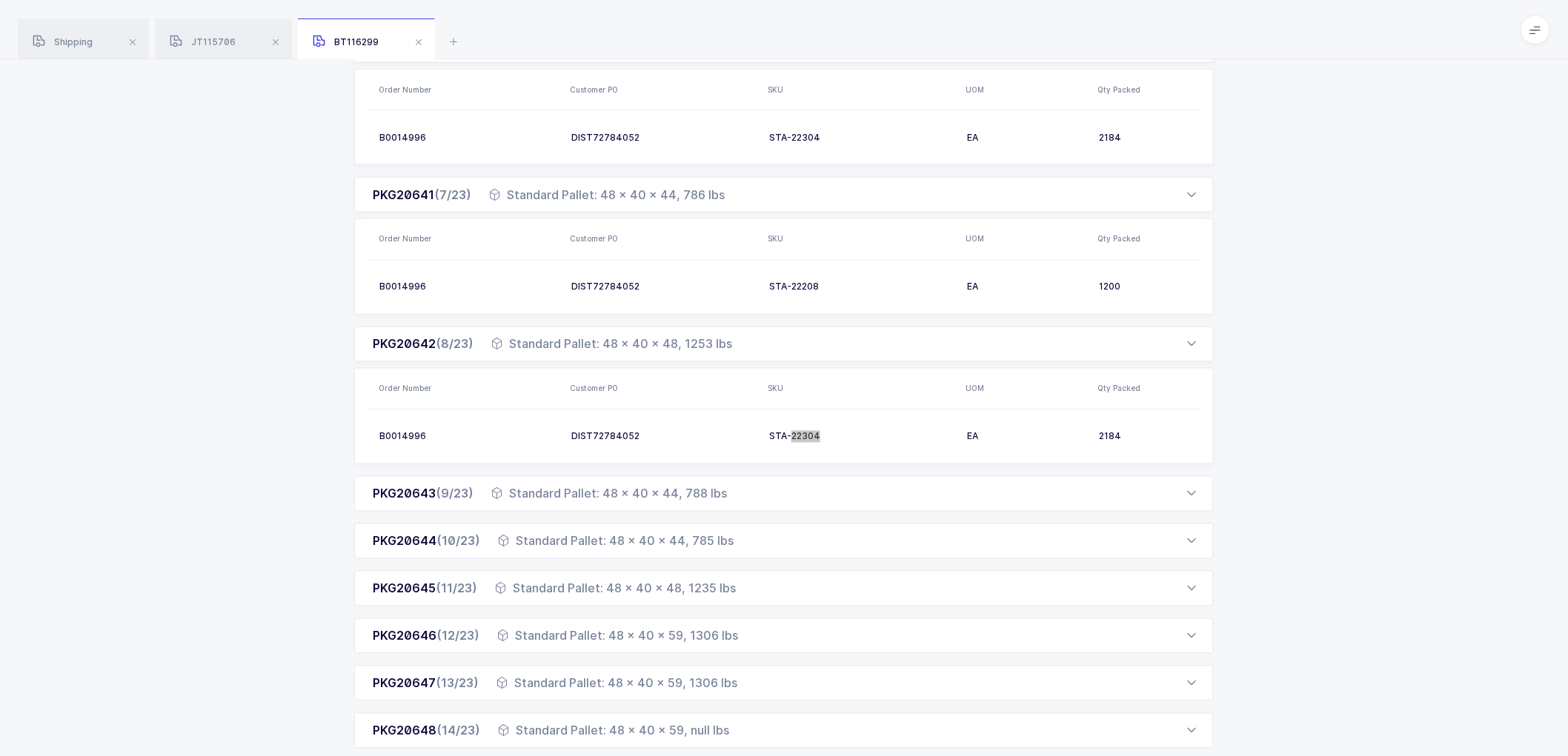
scroll to position [987, 0]
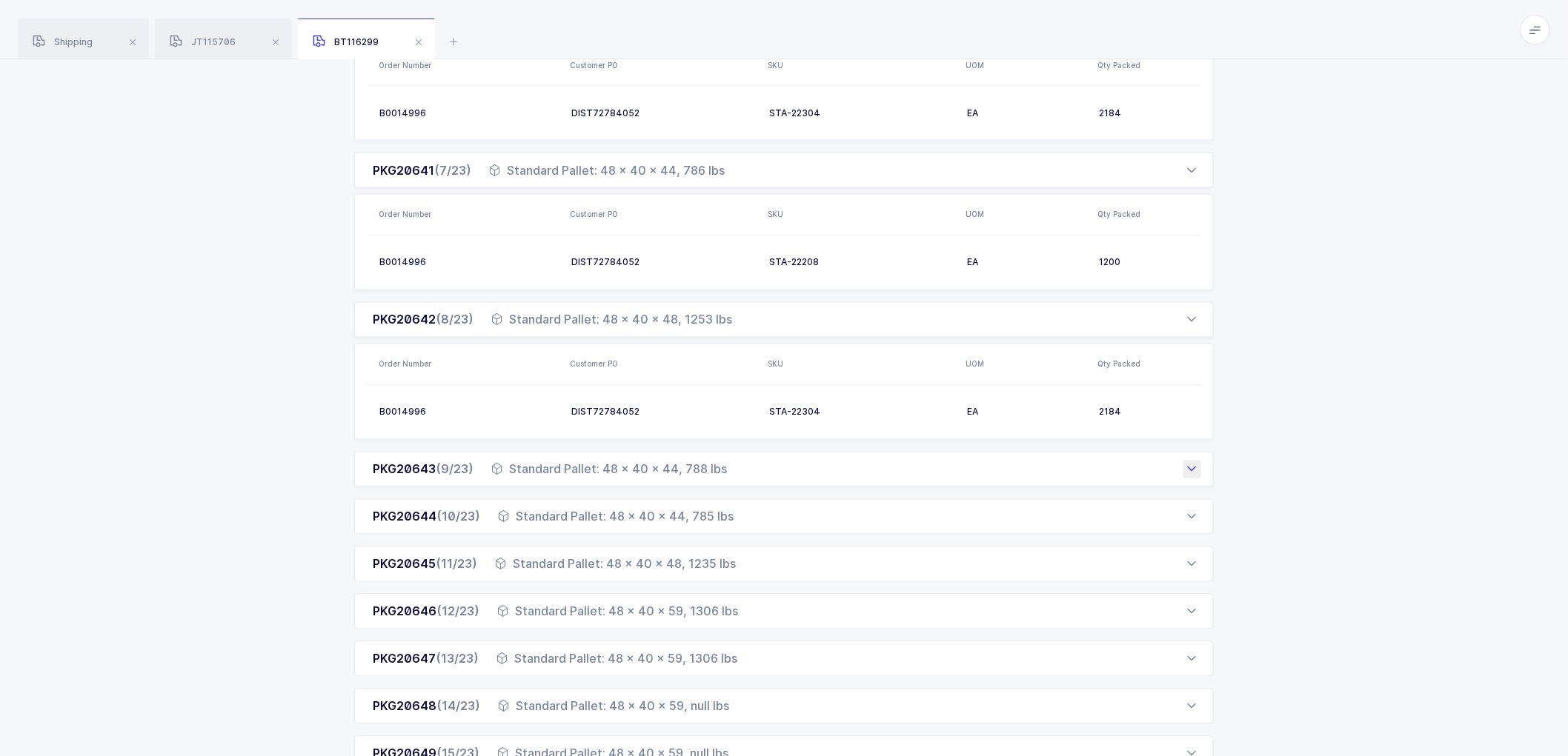
click at [604, 469] on div "Standard Pallet: 48 x 40 x 44, 788 lbs" at bounding box center [609, 469] width 236 height 18
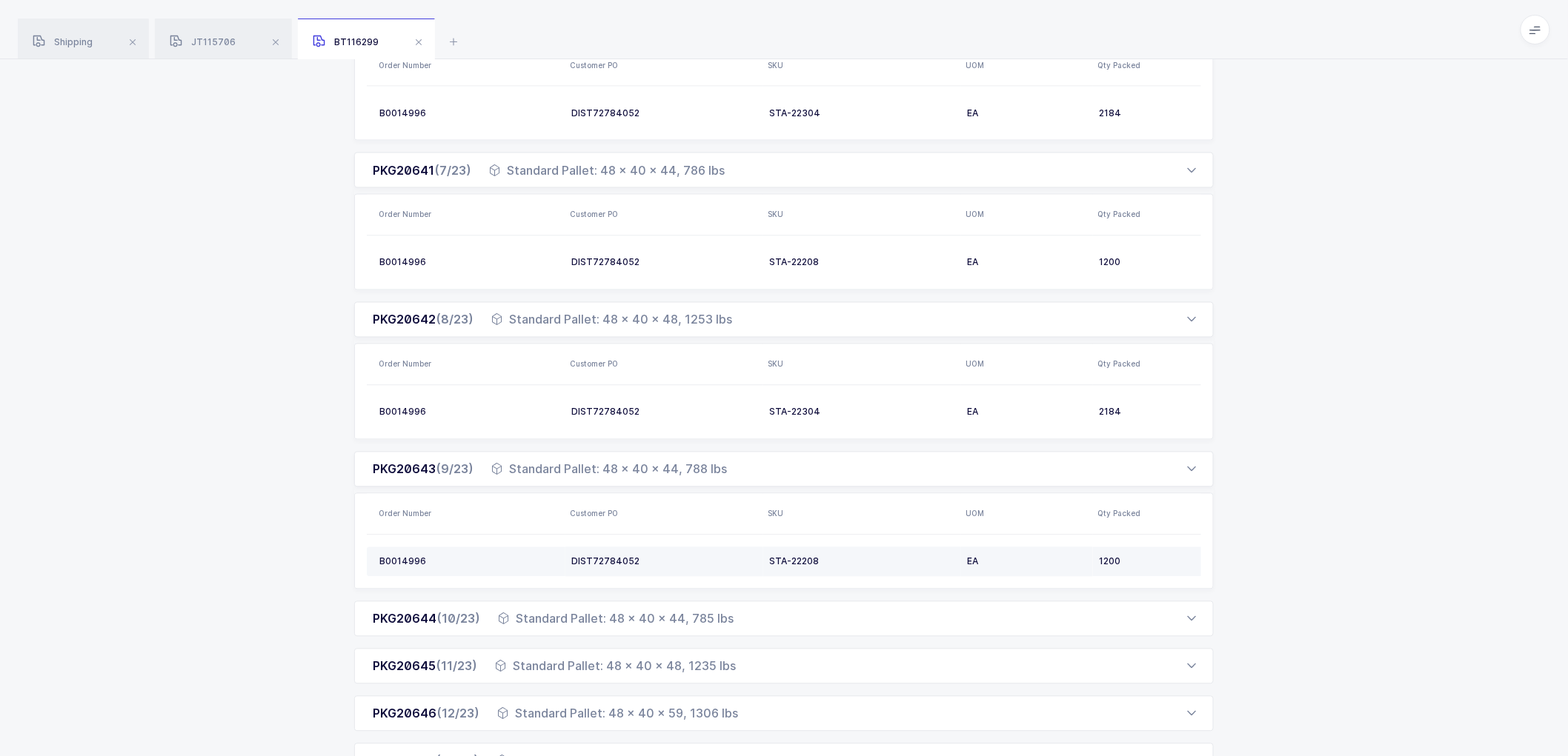
click at [799, 562] on div "STA-22208" at bounding box center [862, 562] width 186 height 11
click at [665, 621] on div "Standard Pallet: 48 x 40 x 44, 785 lbs" at bounding box center [615, 619] width 236 height 18
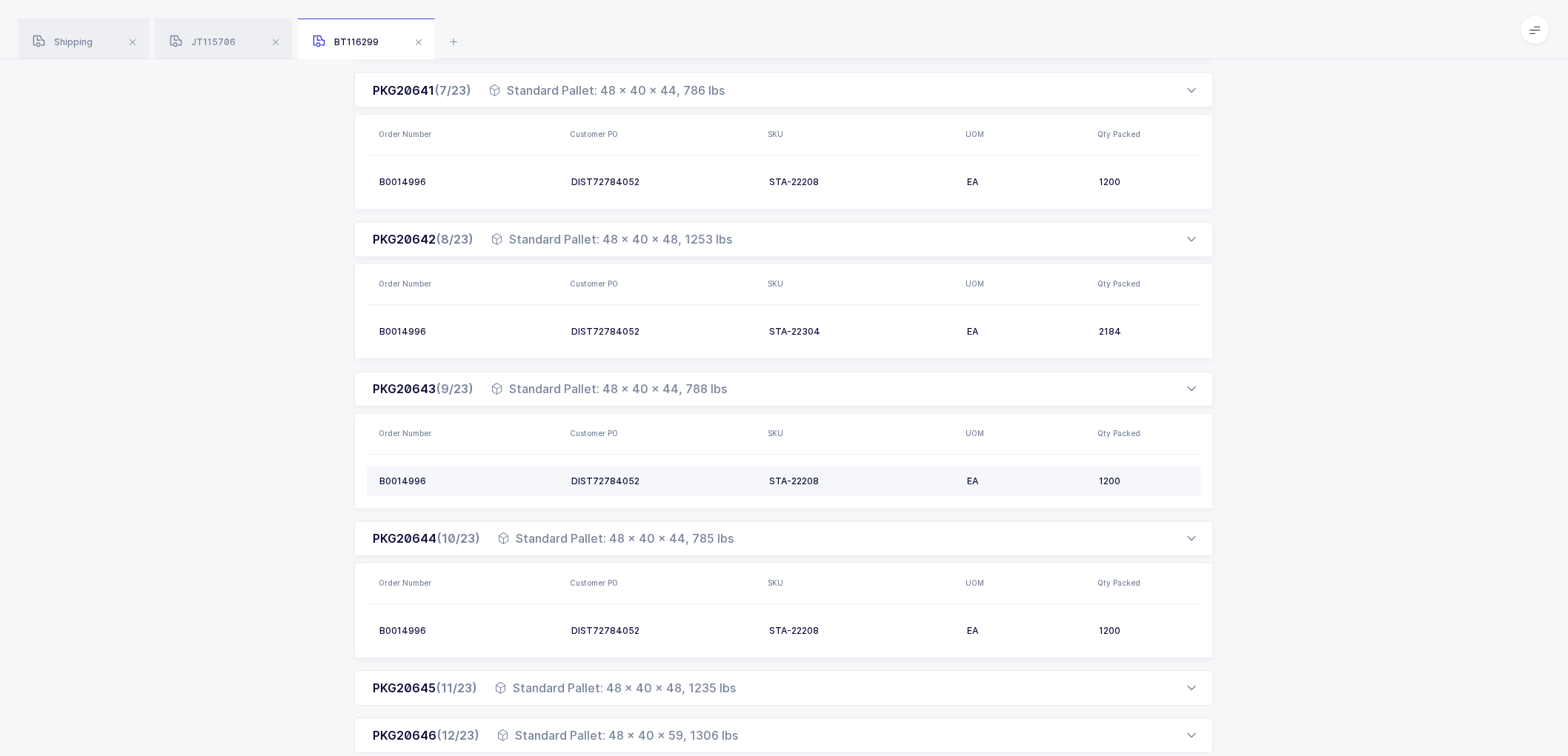
scroll to position [1234, 0]
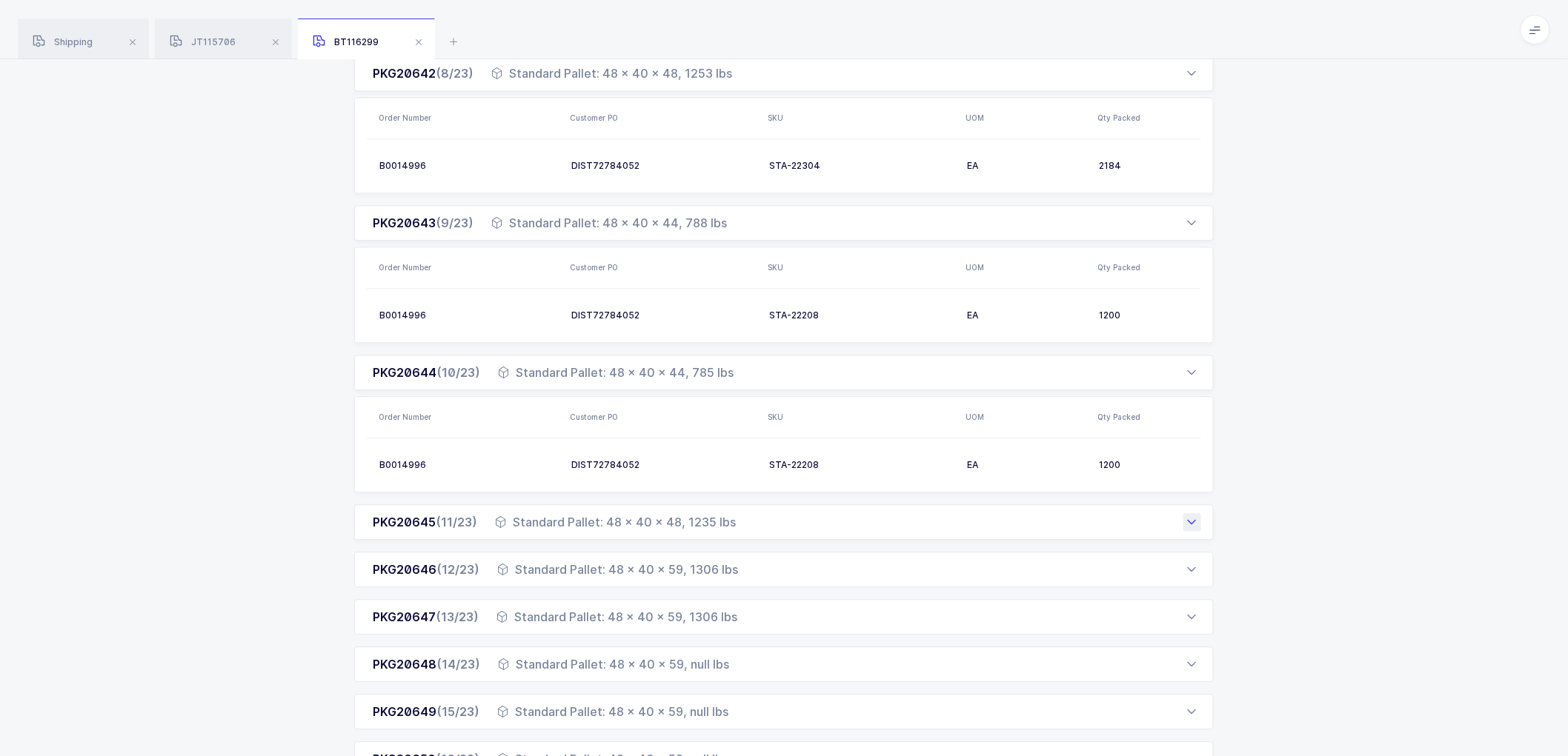
click at [713, 520] on div "Standard Pallet: 48 x 40 x 48, 1235 lbs" at bounding box center [615, 522] width 241 height 18
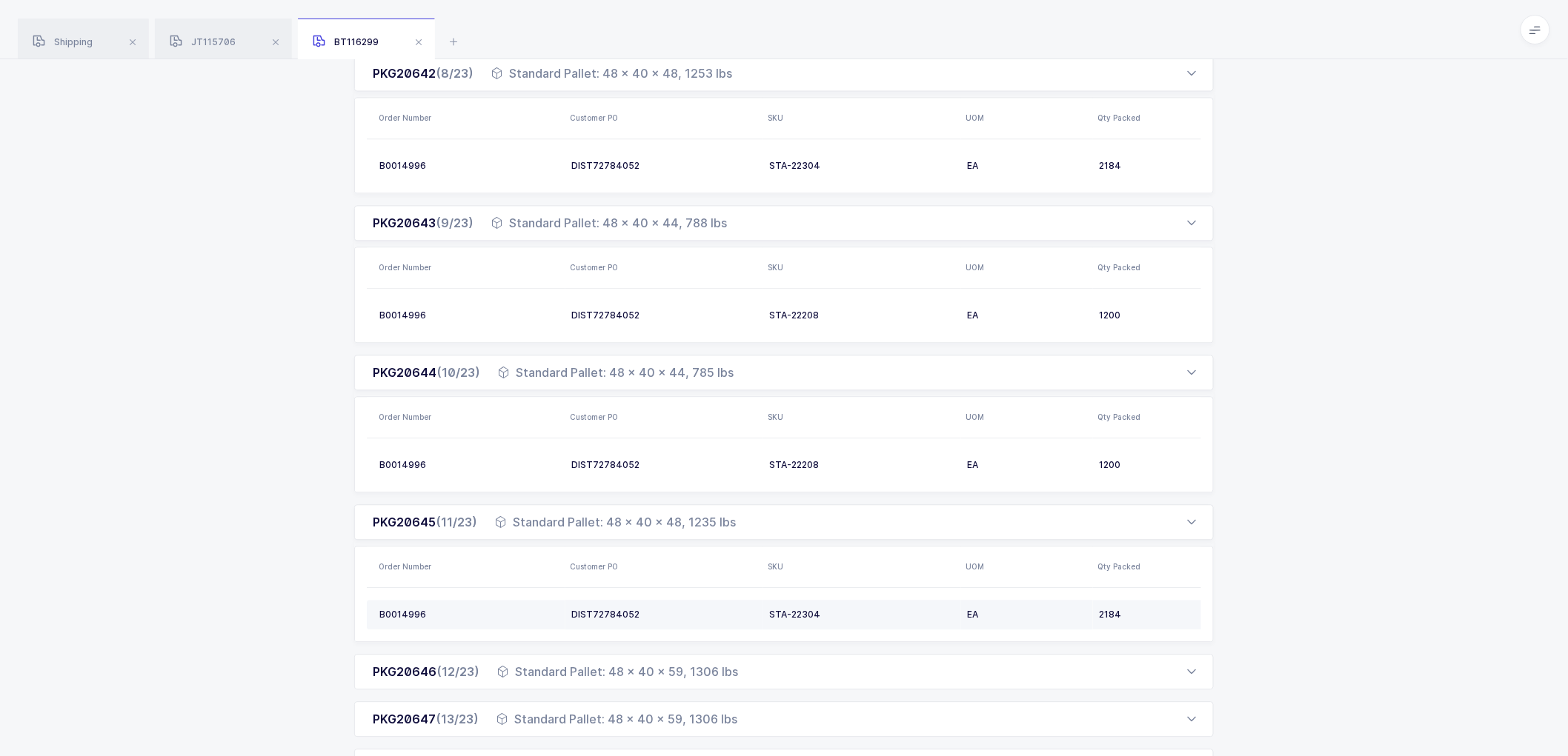
click at [800, 615] on div "STA-22304" at bounding box center [862, 614] width 186 height 11
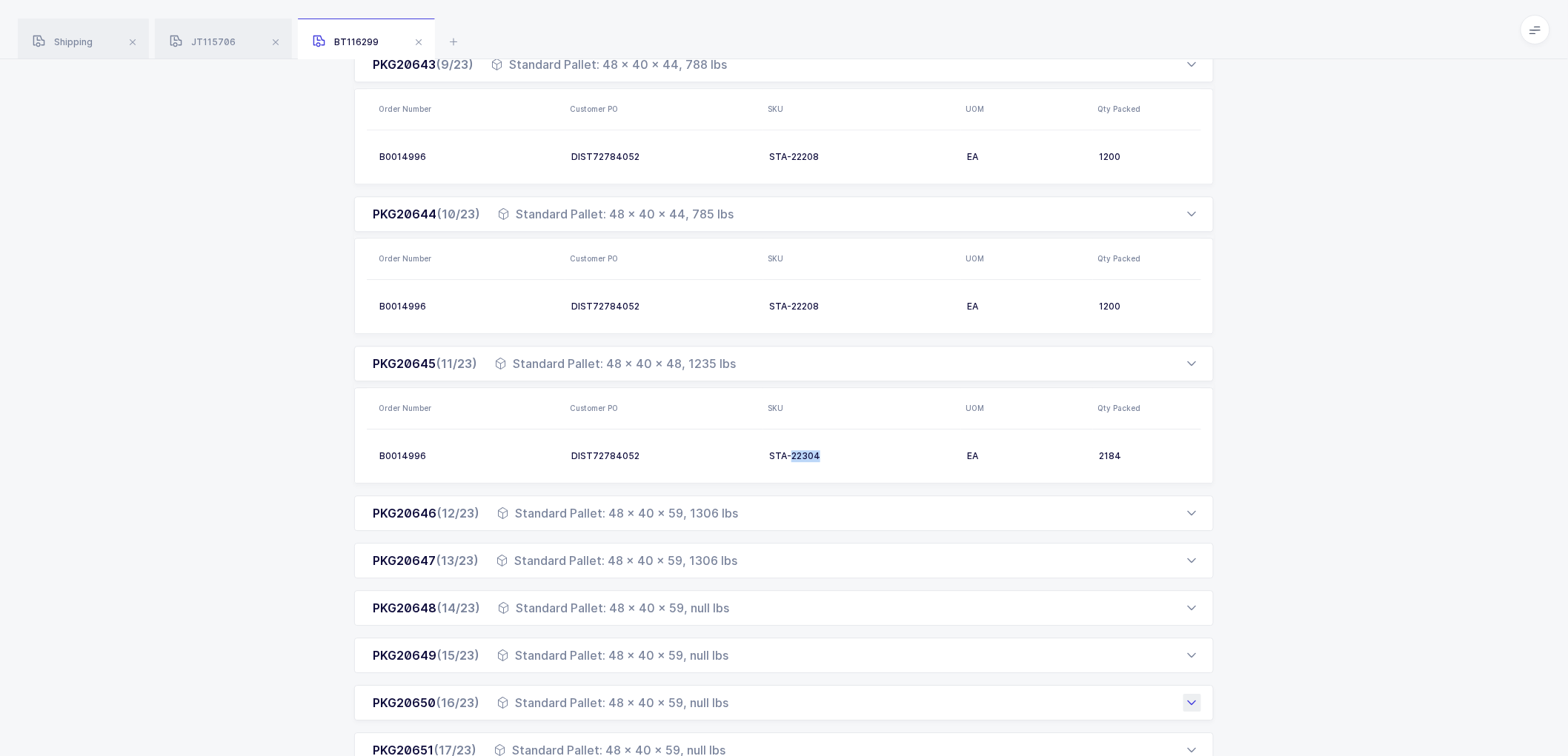
scroll to position [1564, 0]
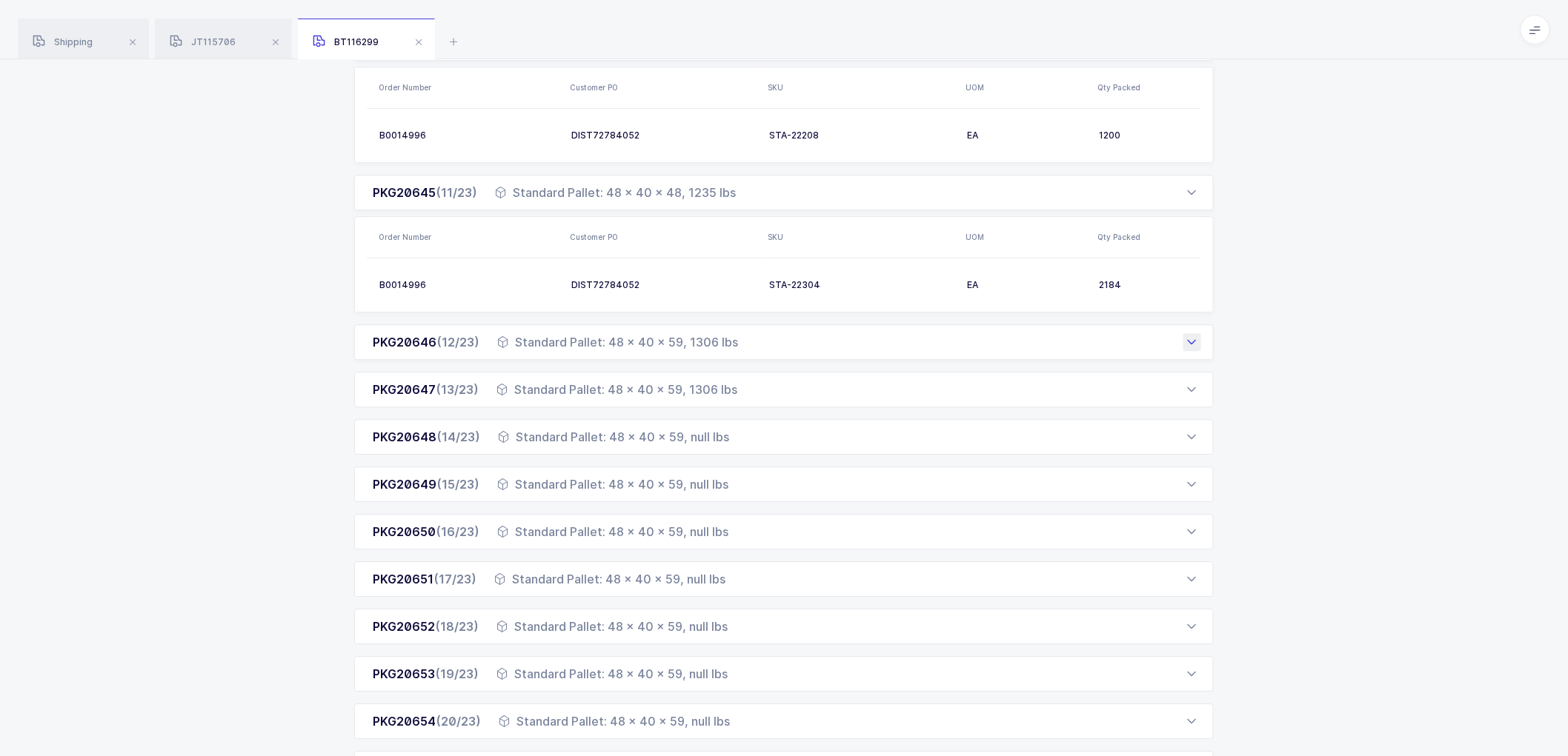
click at [673, 345] on div "Standard Pallet: 48 x 40 x 59, 1306 lbs" at bounding box center [618, 342] width 241 height 18
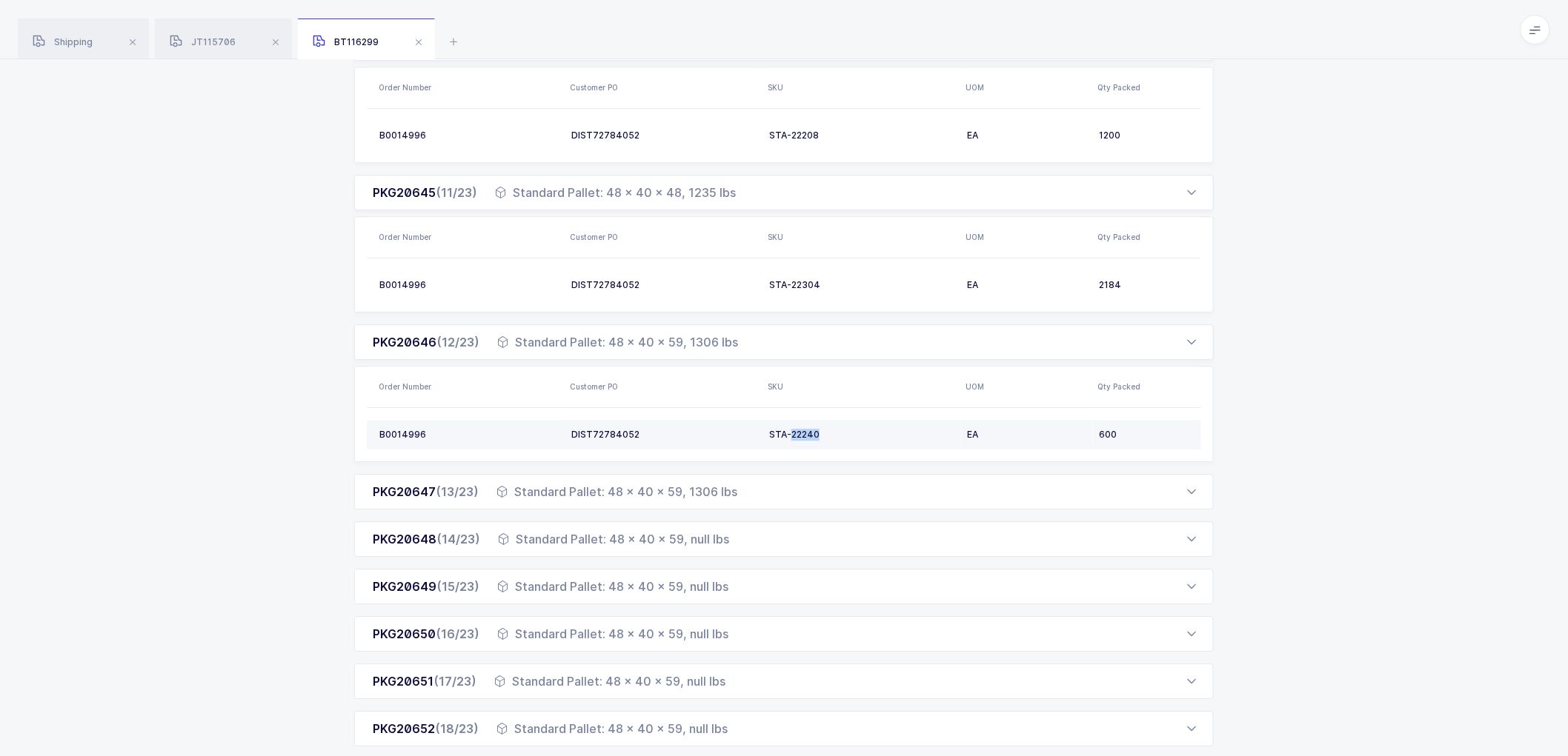
drag, startPoint x: 793, startPoint y: 435, endPoint x: 820, endPoint y: 439, distance: 27.3
click at [820, 439] on div "STA-22240" at bounding box center [862, 434] width 186 height 11
click at [645, 677] on div "Standard Pallet: 48 x 40 x 59, null lbs" at bounding box center [610, 682] width 231 height 18
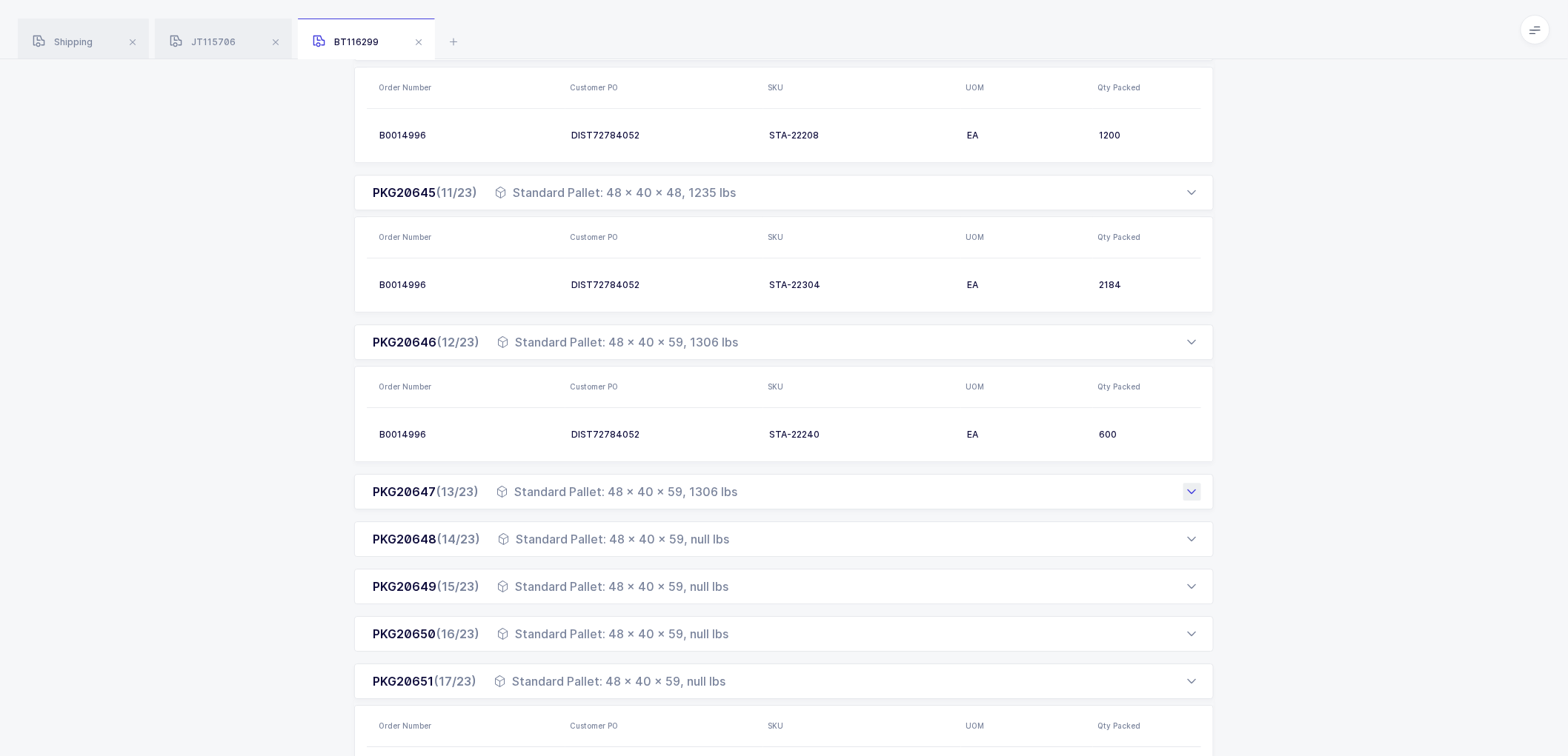
click at [581, 494] on div "Standard Pallet: 48 x 40 x 59, 1306 lbs" at bounding box center [617, 492] width 241 height 18
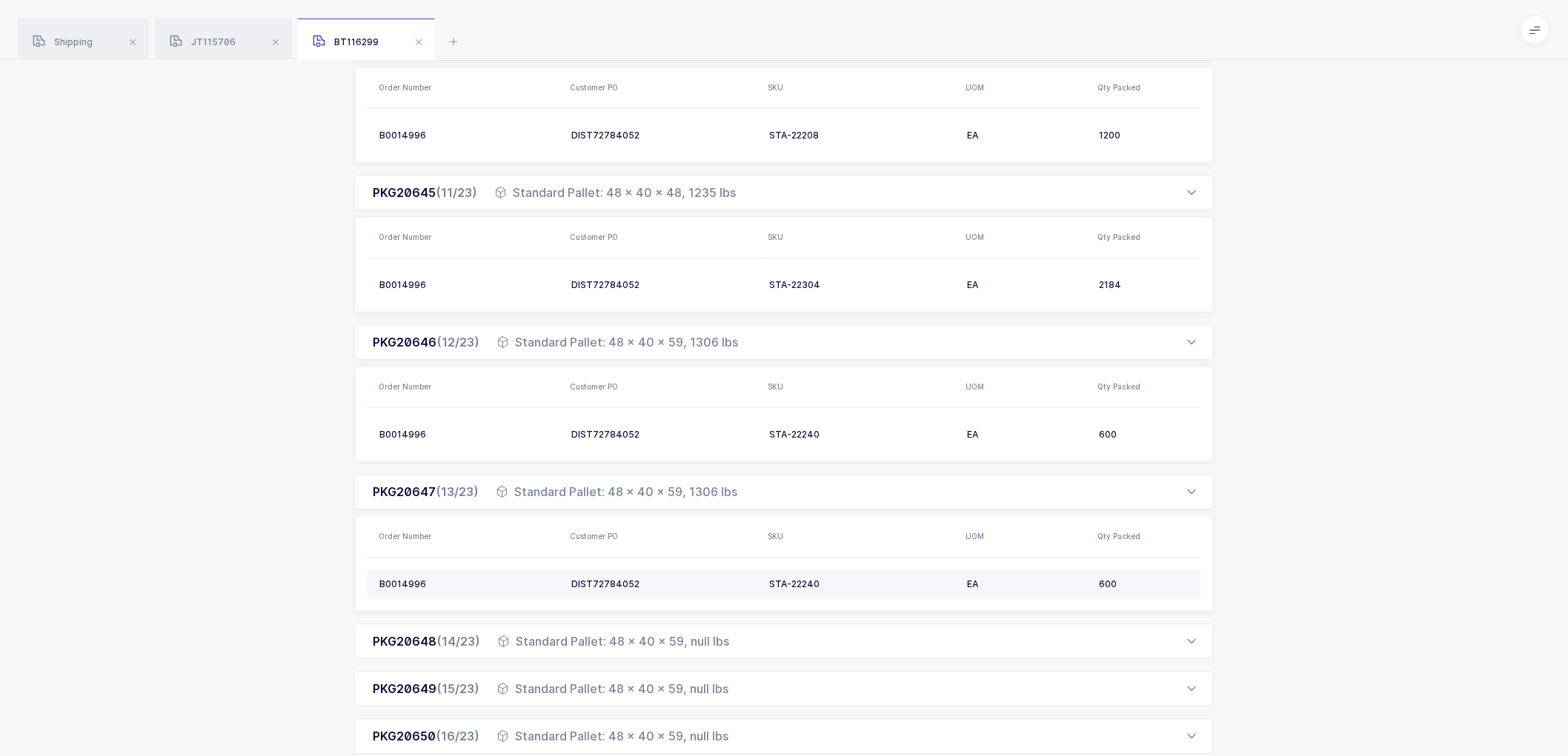
click at [807, 584] on div "STA-22240" at bounding box center [862, 584] width 186 height 11
click at [807, 583] on div "STA-22240" at bounding box center [862, 584] width 186 height 11
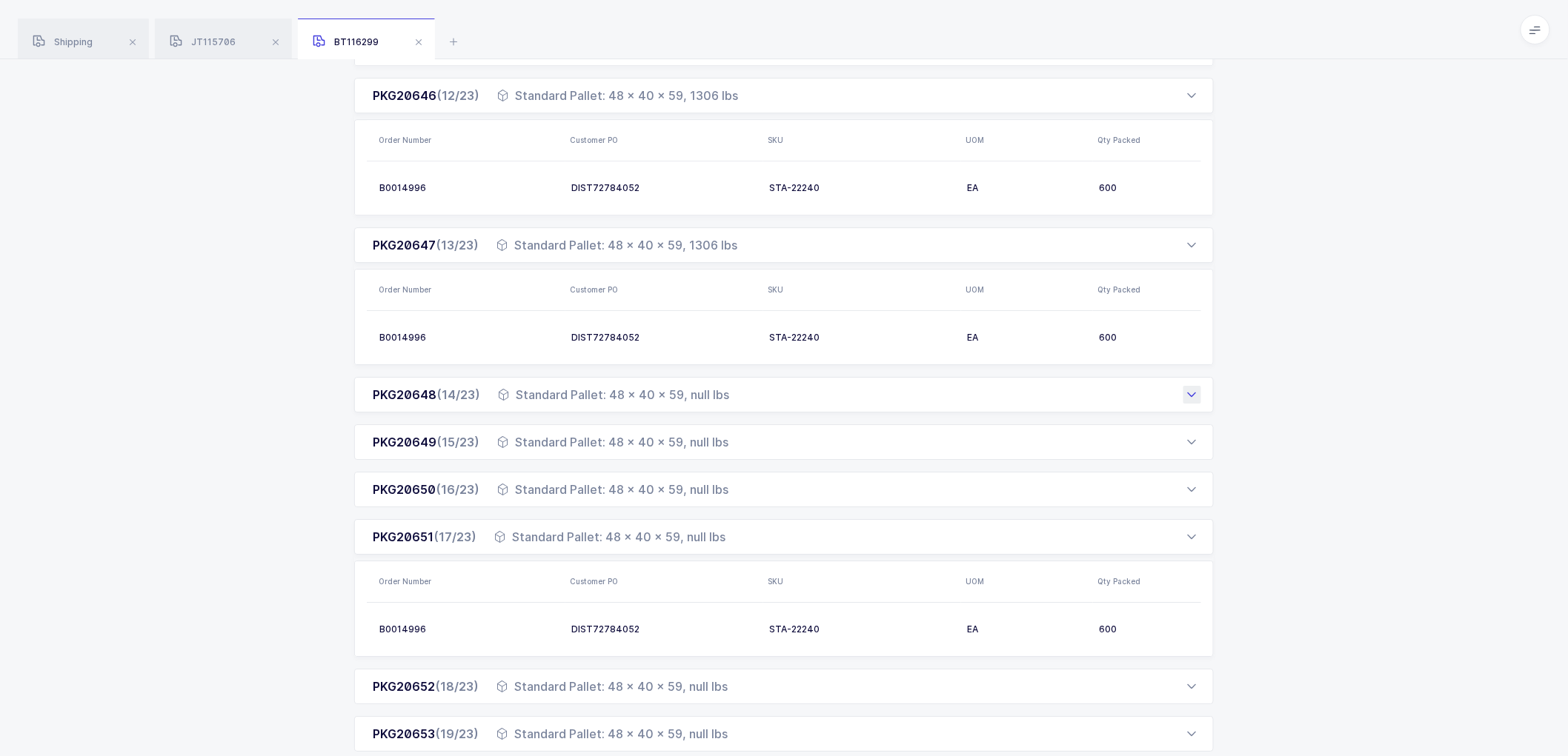
click at [728, 394] on div "Standard Pallet: 48 x 40 x 59, null lbs" at bounding box center [613, 395] width 231 height 18
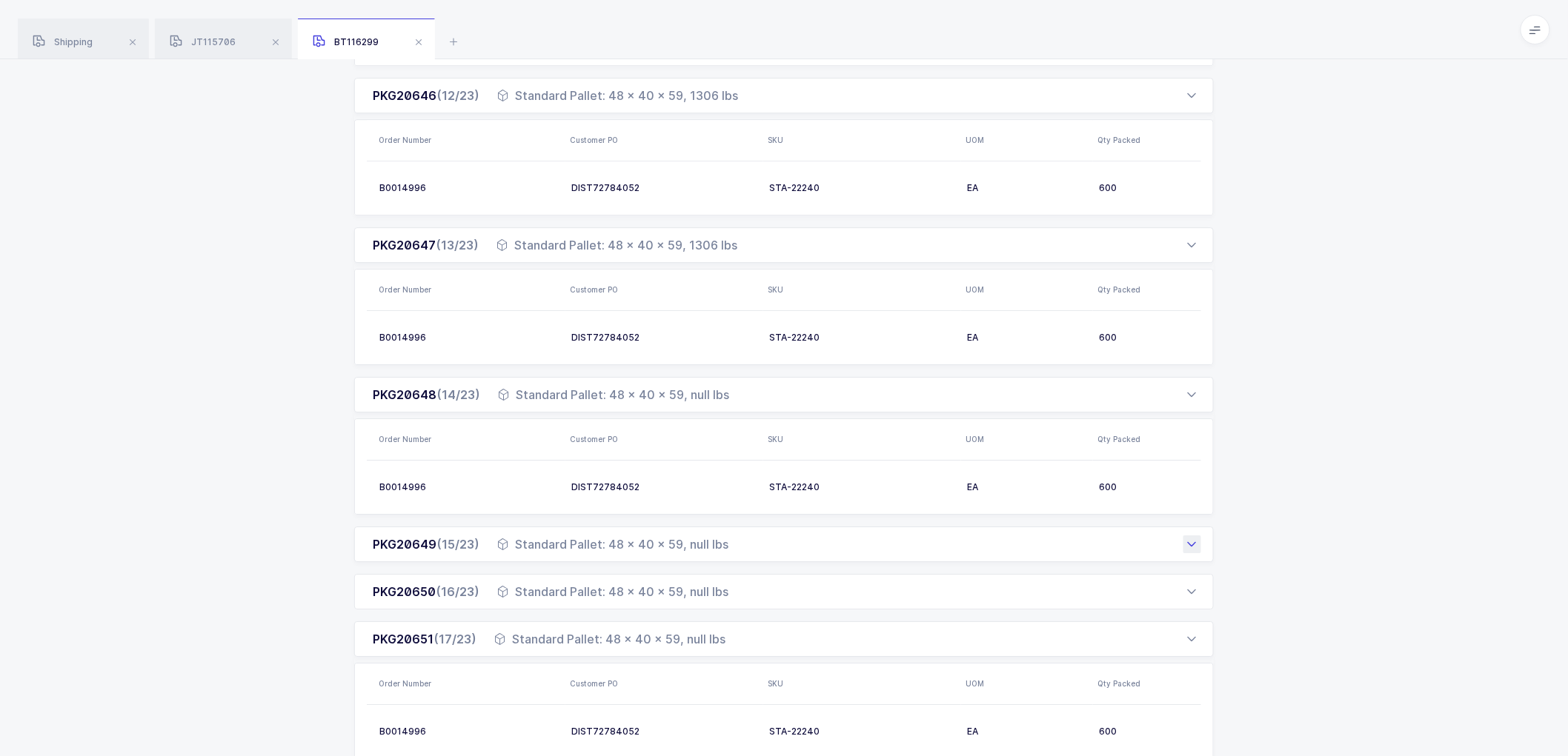
click at [676, 543] on div "Standard Pallet: 48 x 40 x 59, null lbs" at bounding box center [613, 544] width 231 height 18
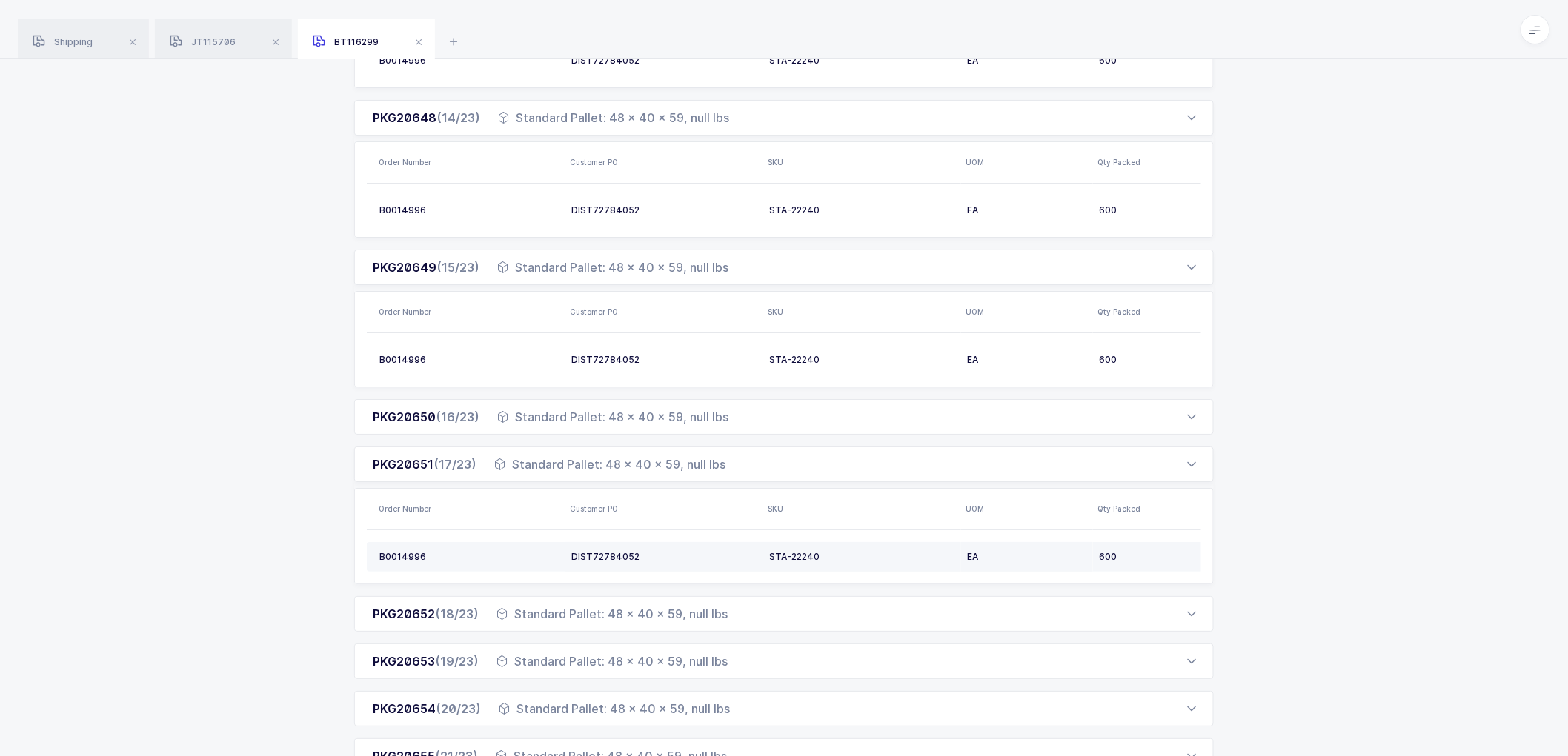
scroll to position [2139, 0]
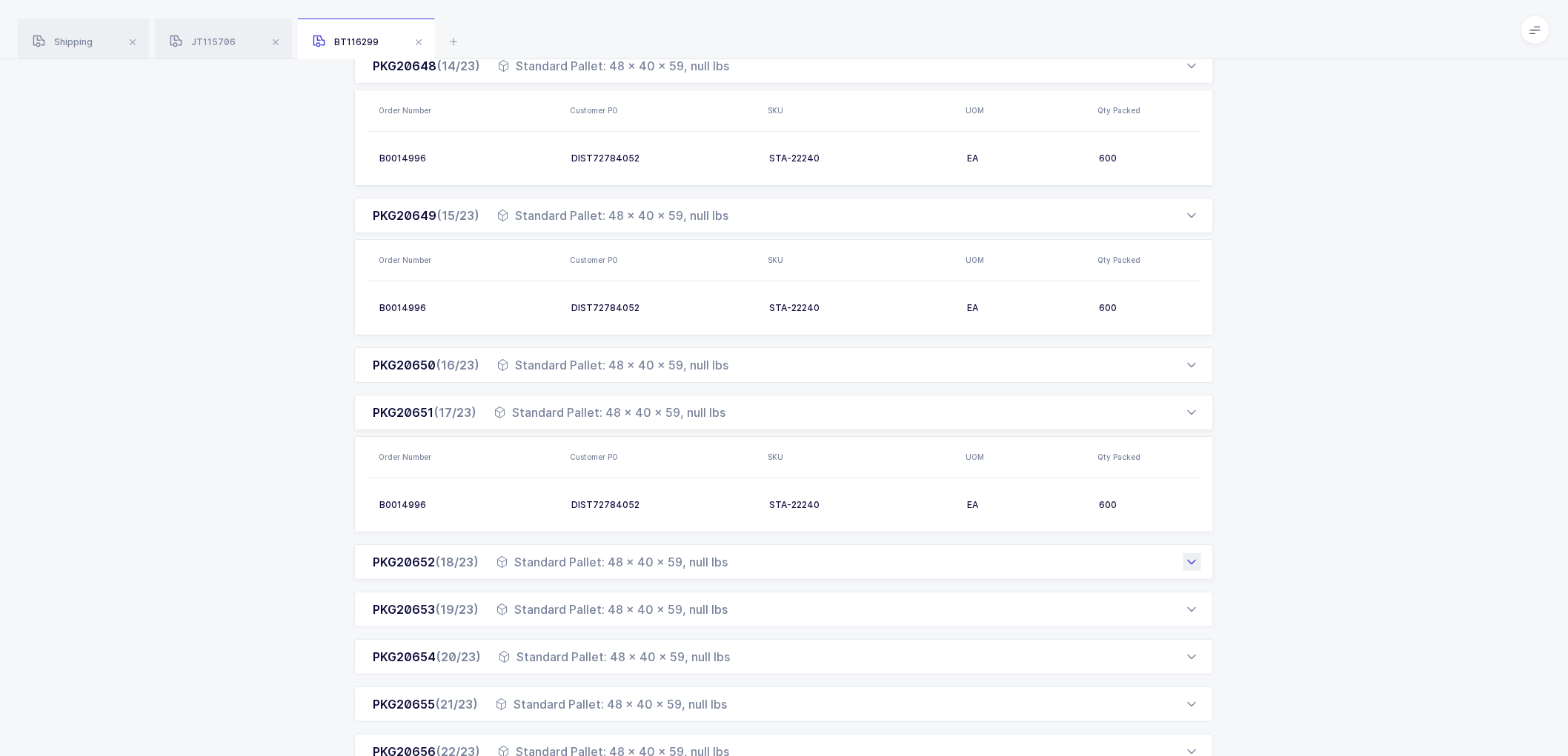
click at [772, 563] on div "PKG20652 (18/23) Standard Pallet: 48 x 40 x 59, null lbs" at bounding box center [784, 562] width 859 height 35
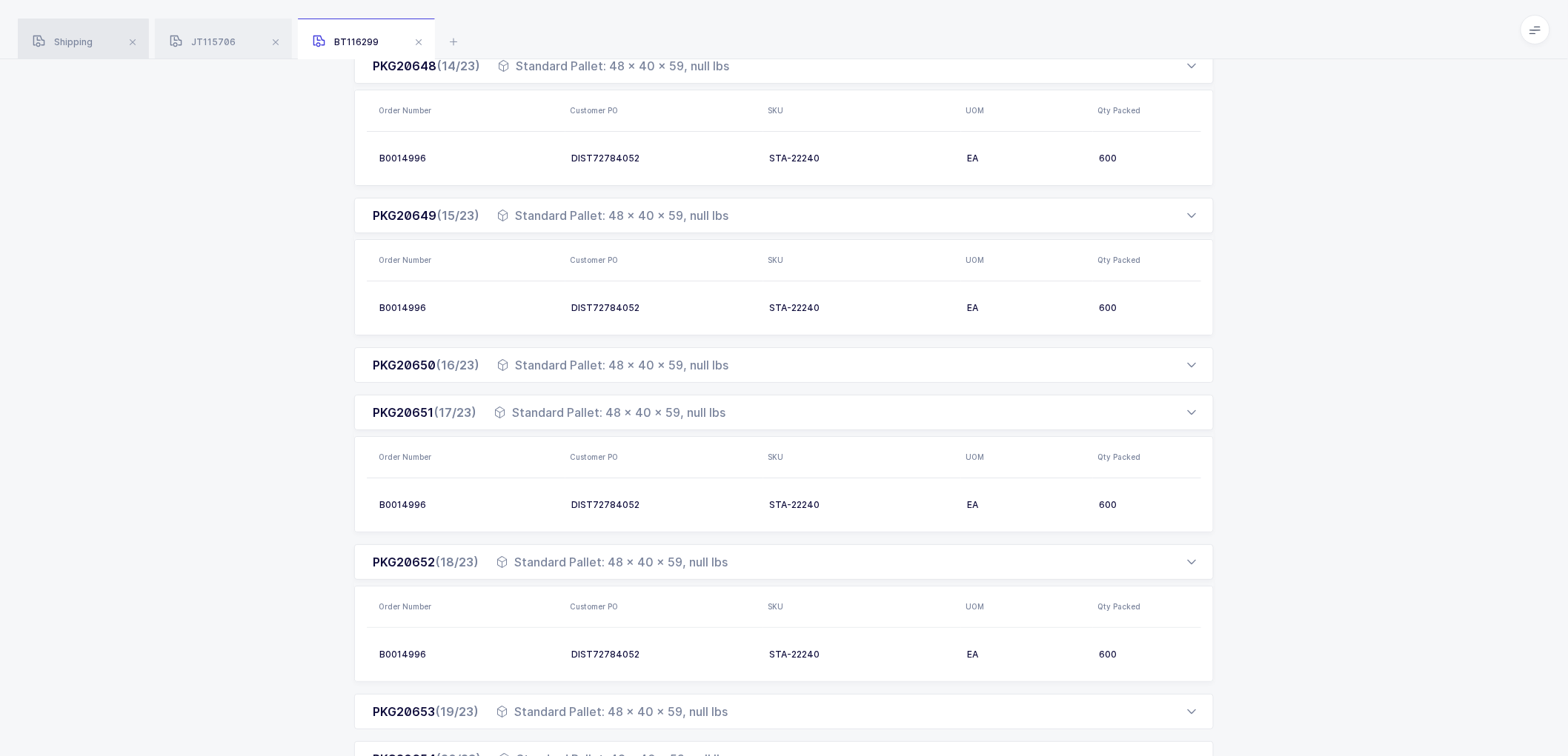
click at [76, 32] on div "Shipping" at bounding box center [83, 39] width 131 height 41
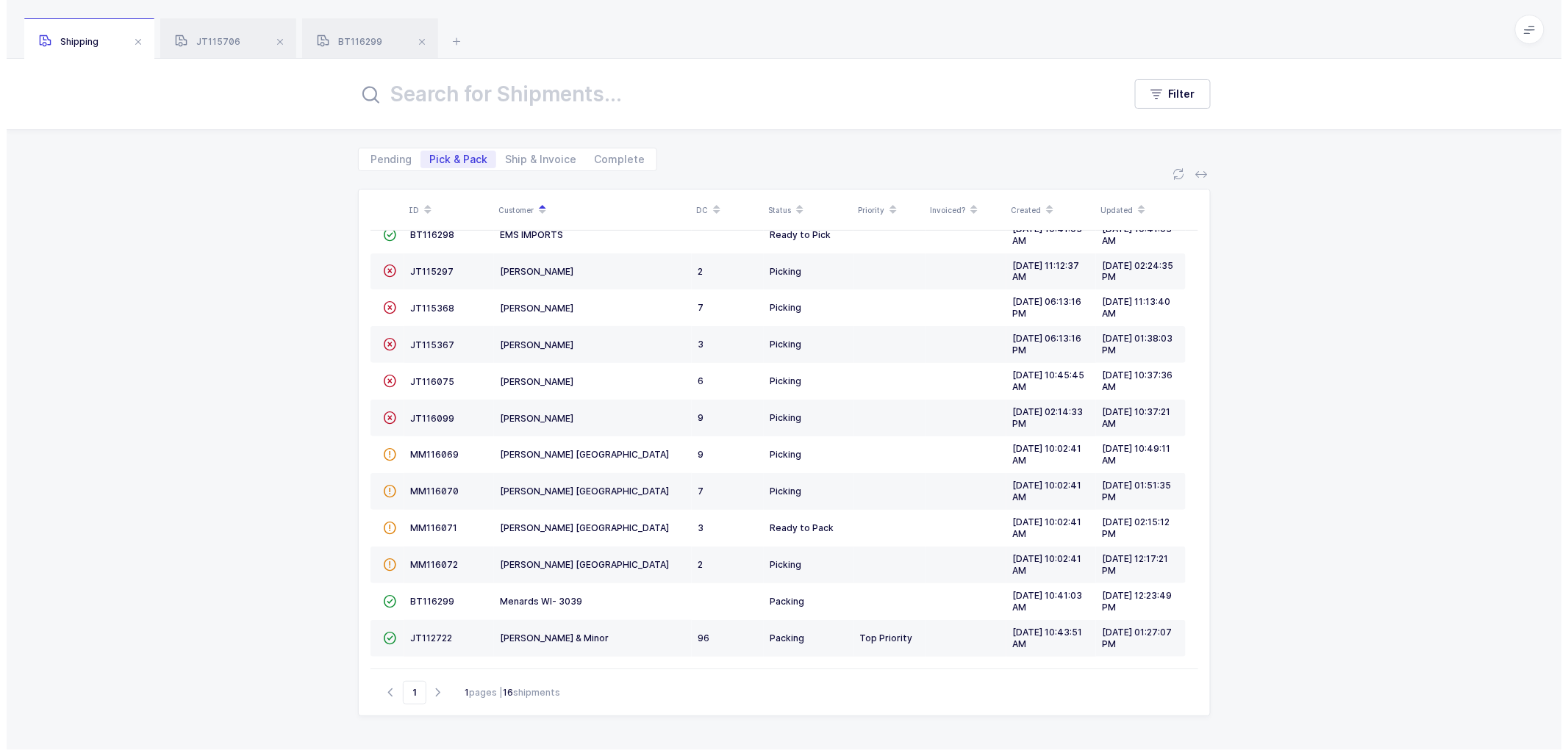
scroll to position [133, 0]
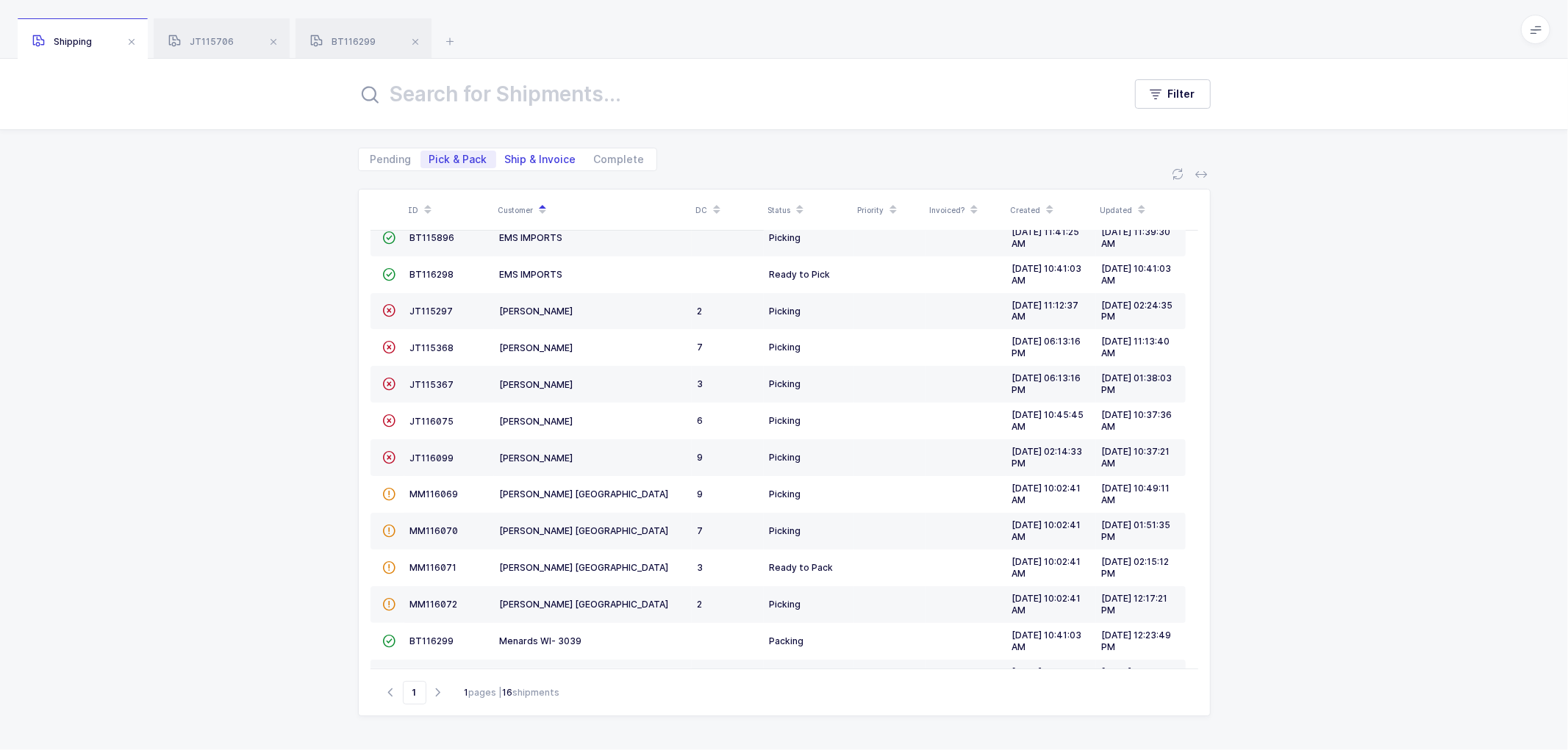
click at [538, 158] on span "Ship & Invoice" at bounding box center [540, 159] width 71 height 11
click at [556, 159] on span "Ship & Invoice" at bounding box center [540, 159] width 71 height 11
click at [506, 159] on input "Ship & Invoice" at bounding box center [501, 155] width 10 height 10
radio input "true"
radio input "false"
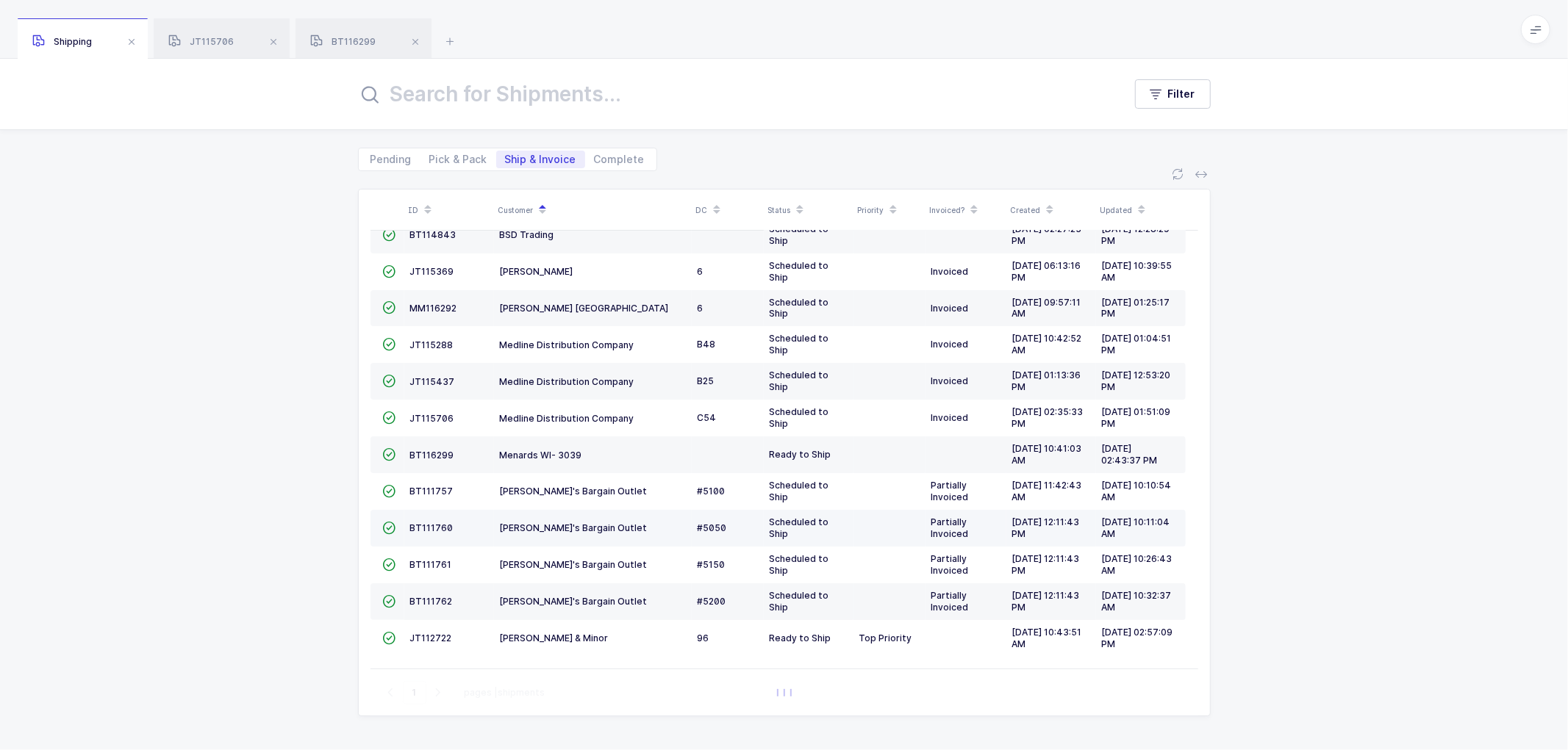
scroll to position [137, 0]
click at [424, 634] on span "JT112722" at bounding box center [432, 638] width 42 height 11
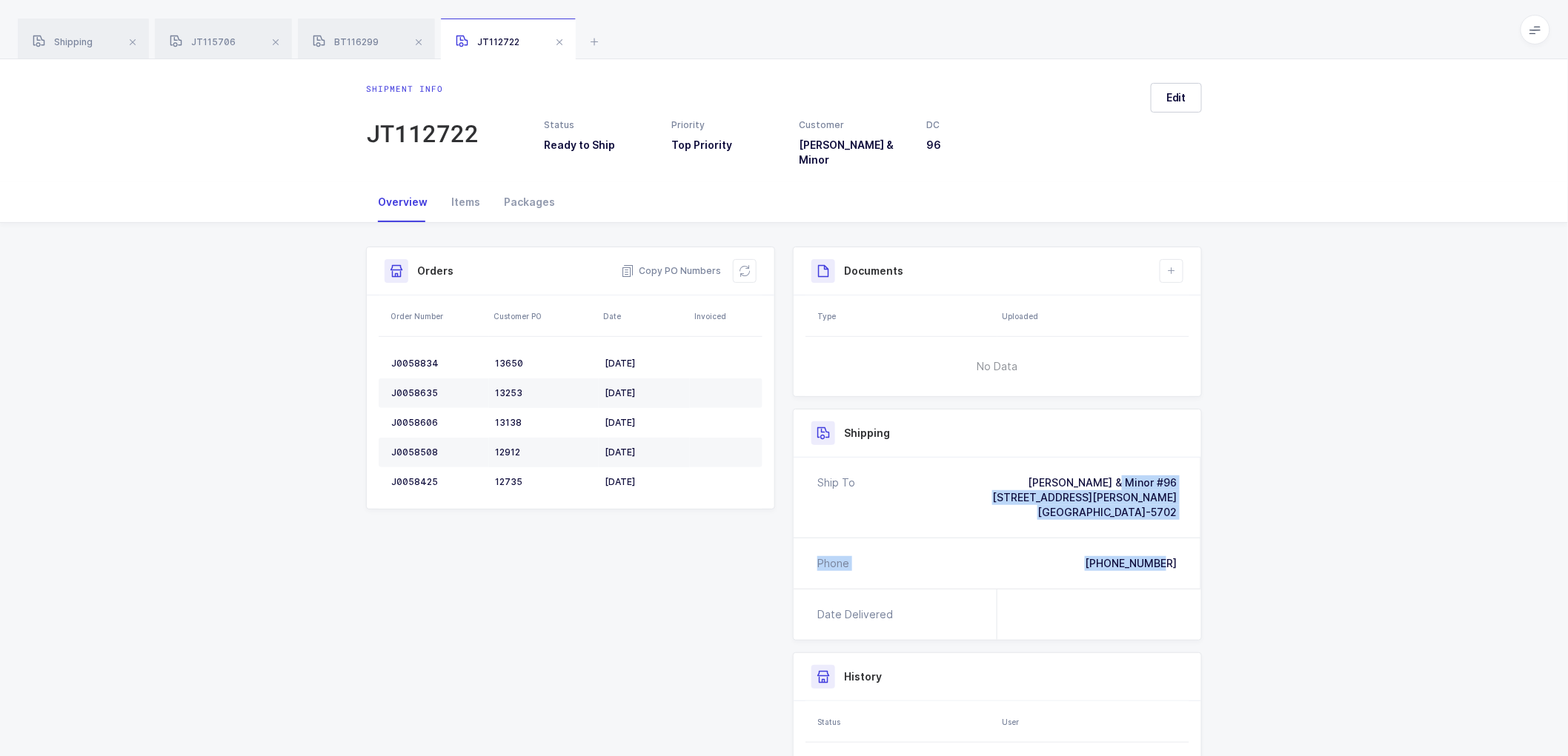
drag, startPoint x: 1187, startPoint y: 553, endPoint x: 1009, endPoint y: 468, distance: 197.3
click at [1009, 468] on div "Ship To [PERSON_NAME] & Minor #96 [STREET_ADDRESS][PERSON_NAME][PHONE_NUMBER] P…" at bounding box center [997, 523] width 408 height 131
click at [679, 264] on span "Copy PO Numbers" at bounding box center [671, 271] width 100 height 15
click at [529, 187] on div "Packages" at bounding box center [529, 202] width 75 height 40
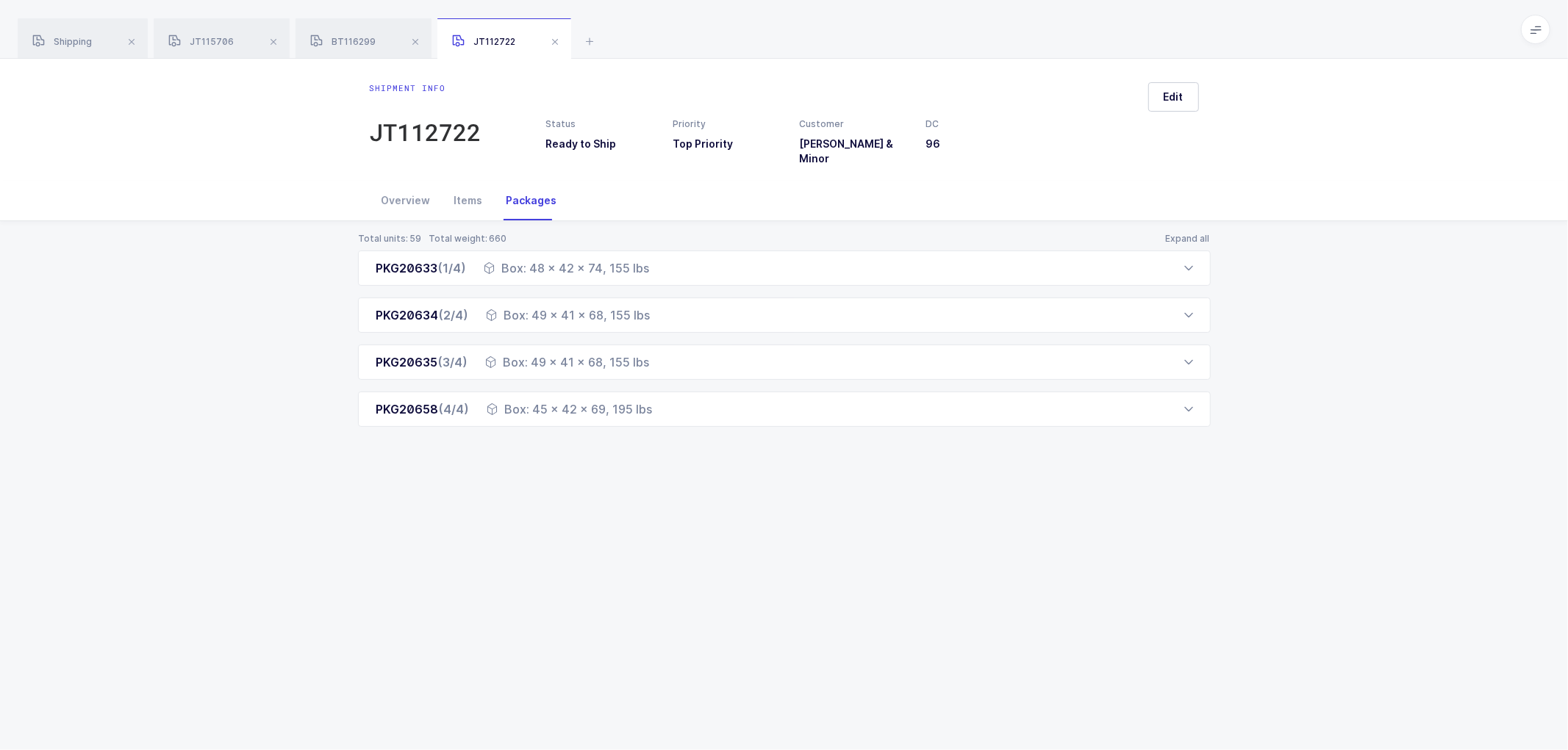
drag, startPoint x: 361, startPoint y: 262, endPoint x: 670, endPoint y: 424, distance: 348.9
click at [670, 424] on div "Total units: 59 Total weight: 660 Expand all PKG20633 (1/4) Box: 48 x 42 x 74, …" at bounding box center [784, 347] width 1544 height 253
drag, startPoint x: 74, startPoint y: 32, endPoint x: 182, endPoint y: 47, distance: 109.0
click at [74, 32] on div "Shipping" at bounding box center [82, 39] width 130 height 41
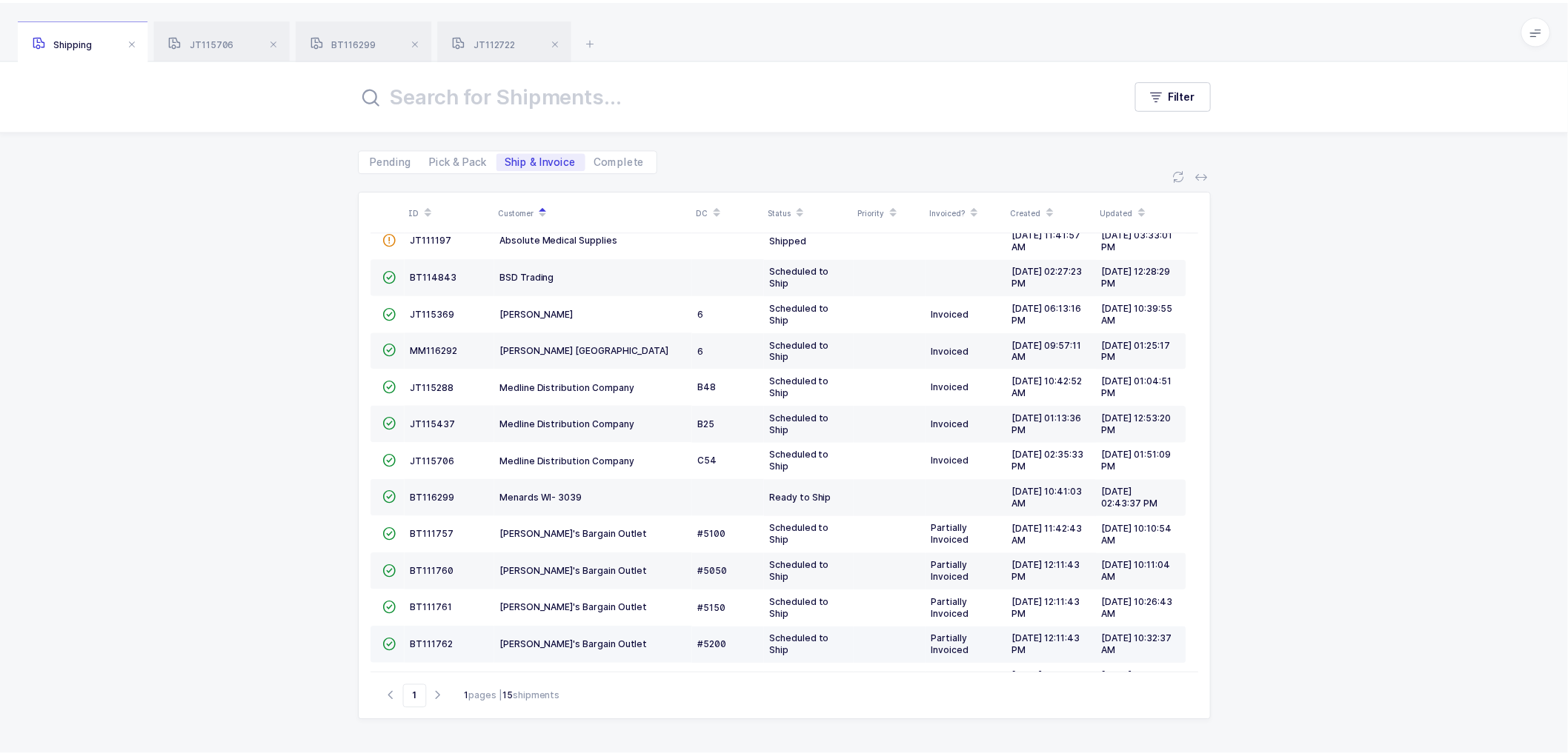
scroll to position [138, 0]
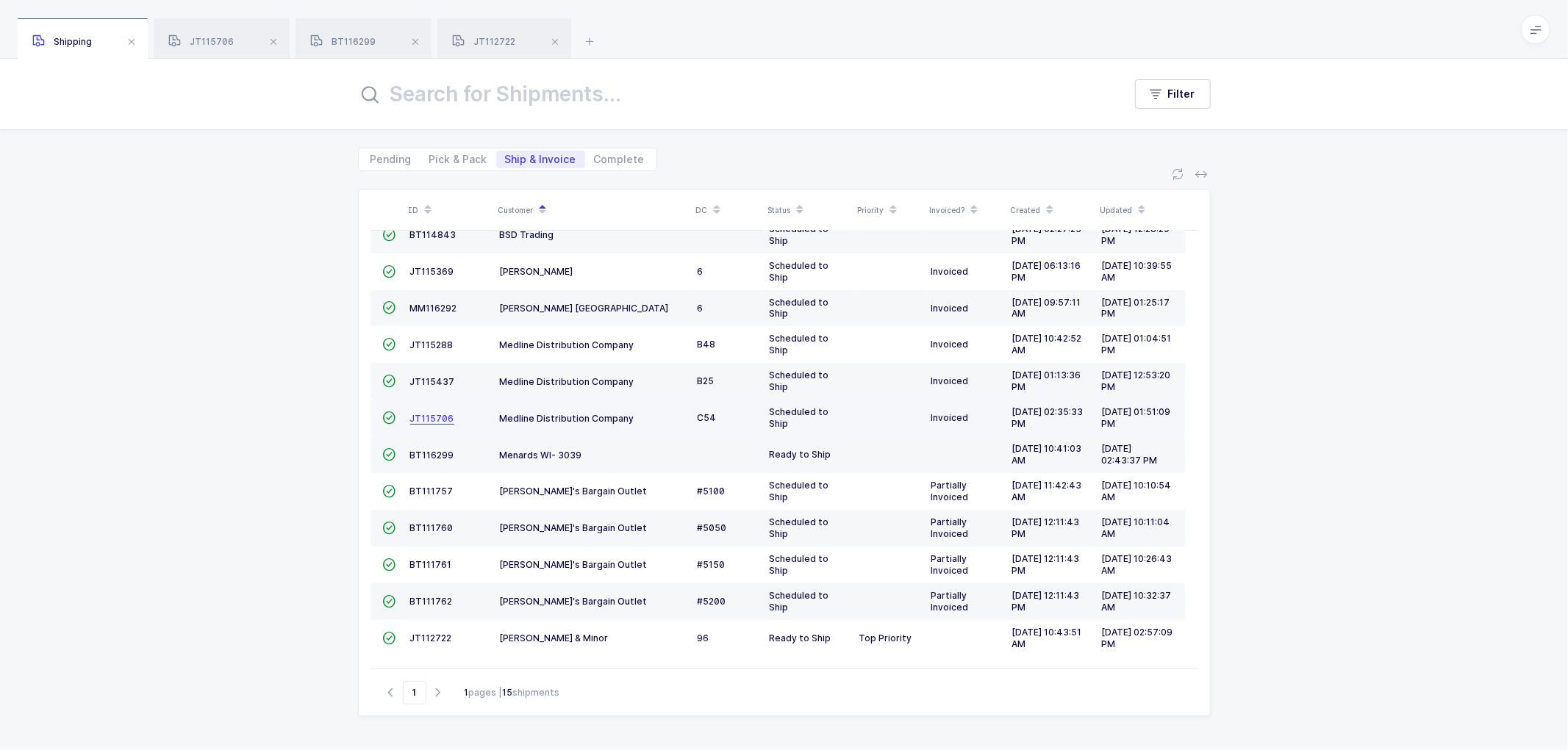
click at [420, 417] on span "JT115706" at bounding box center [432, 418] width 44 height 11
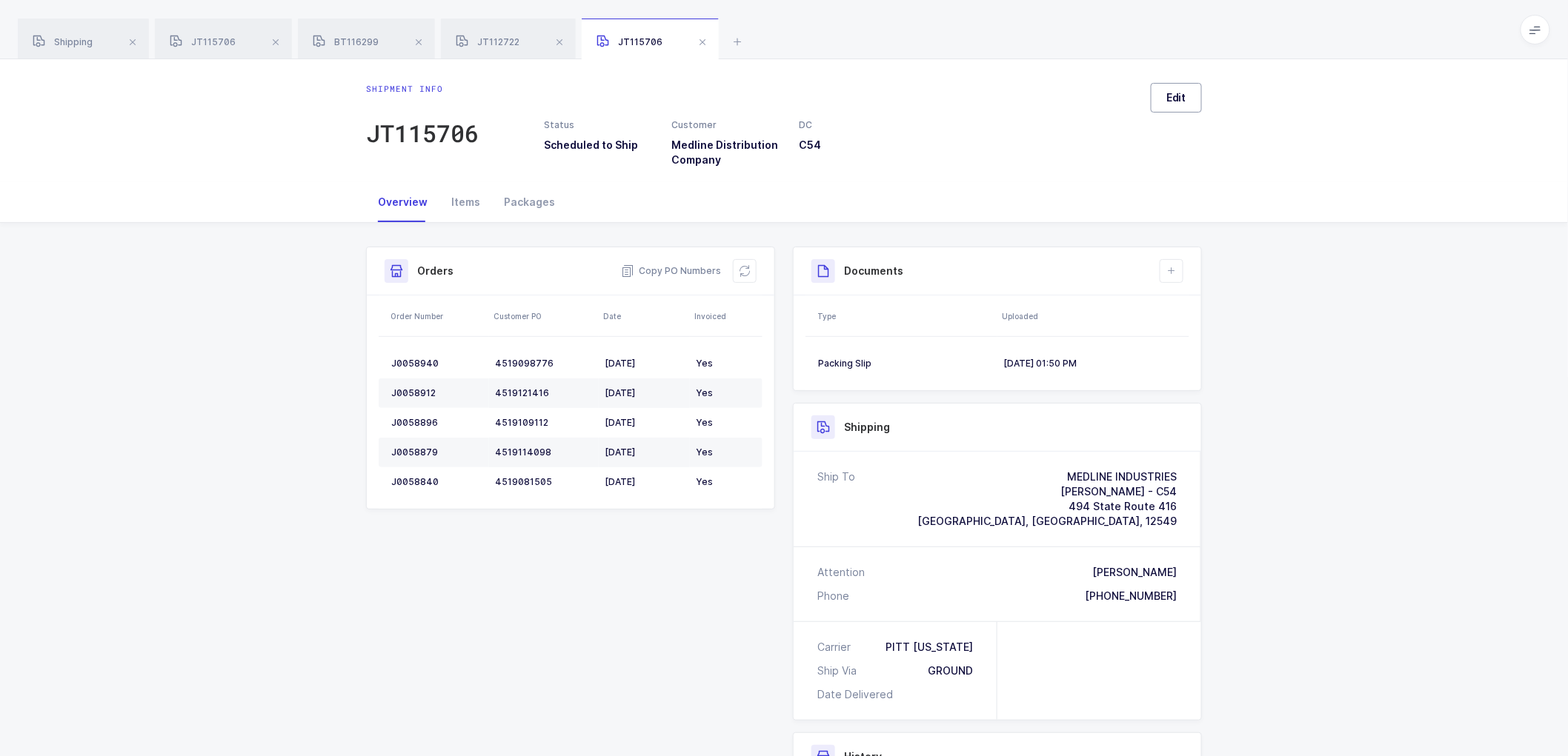
drag, startPoint x: 1187, startPoint y: 96, endPoint x: 1191, endPoint y: 105, distance: 9.8
click at [1188, 94] on button "Edit" at bounding box center [1176, 98] width 51 height 30
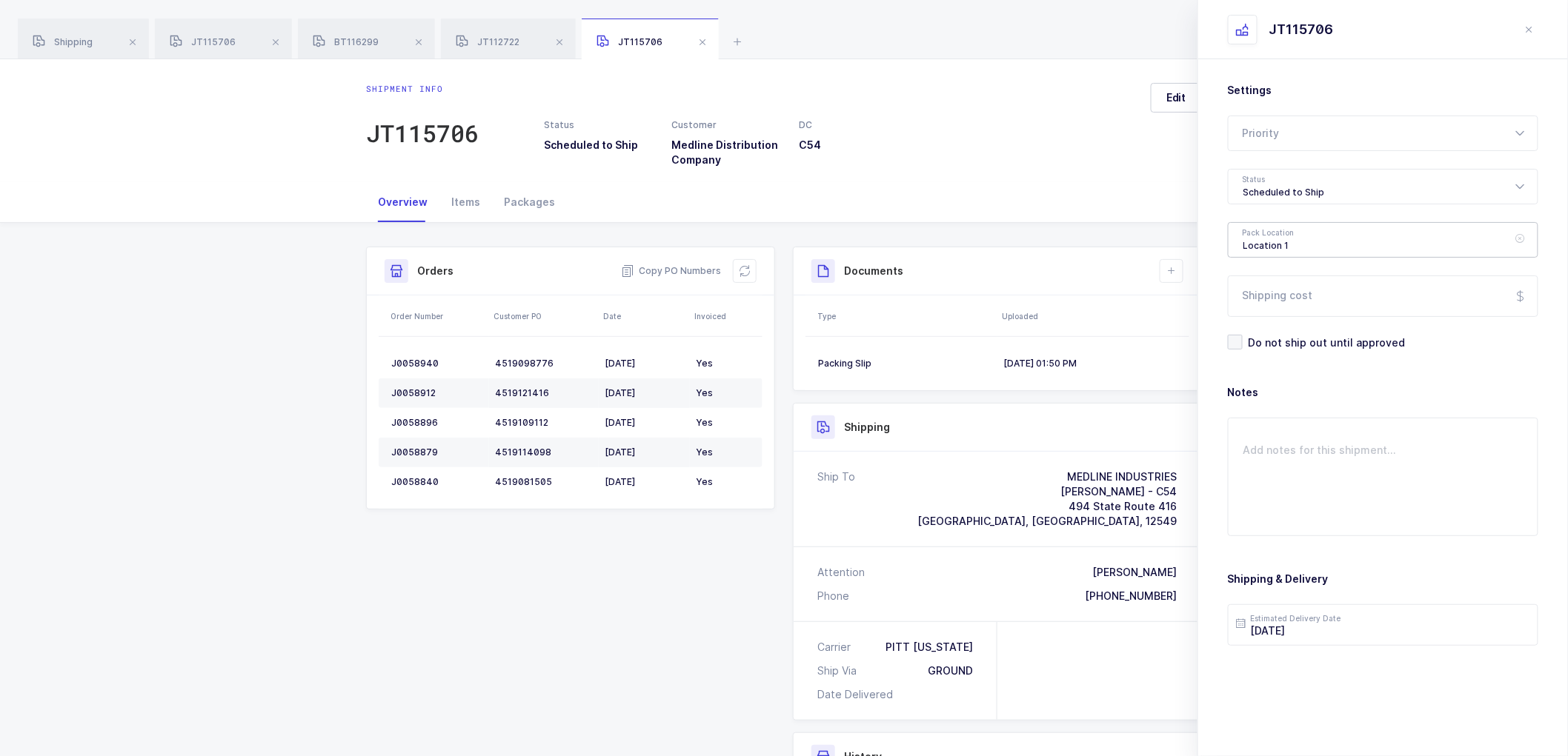
click at [1298, 242] on div "Location 1" at bounding box center [1384, 240] width 311 height 35
click at [1287, 180] on div "Scheduled to Ship" at bounding box center [1384, 186] width 311 height 35
click at [1257, 302] on span "Shipped" at bounding box center [1264, 300] width 42 height 12
type input "Shipped"
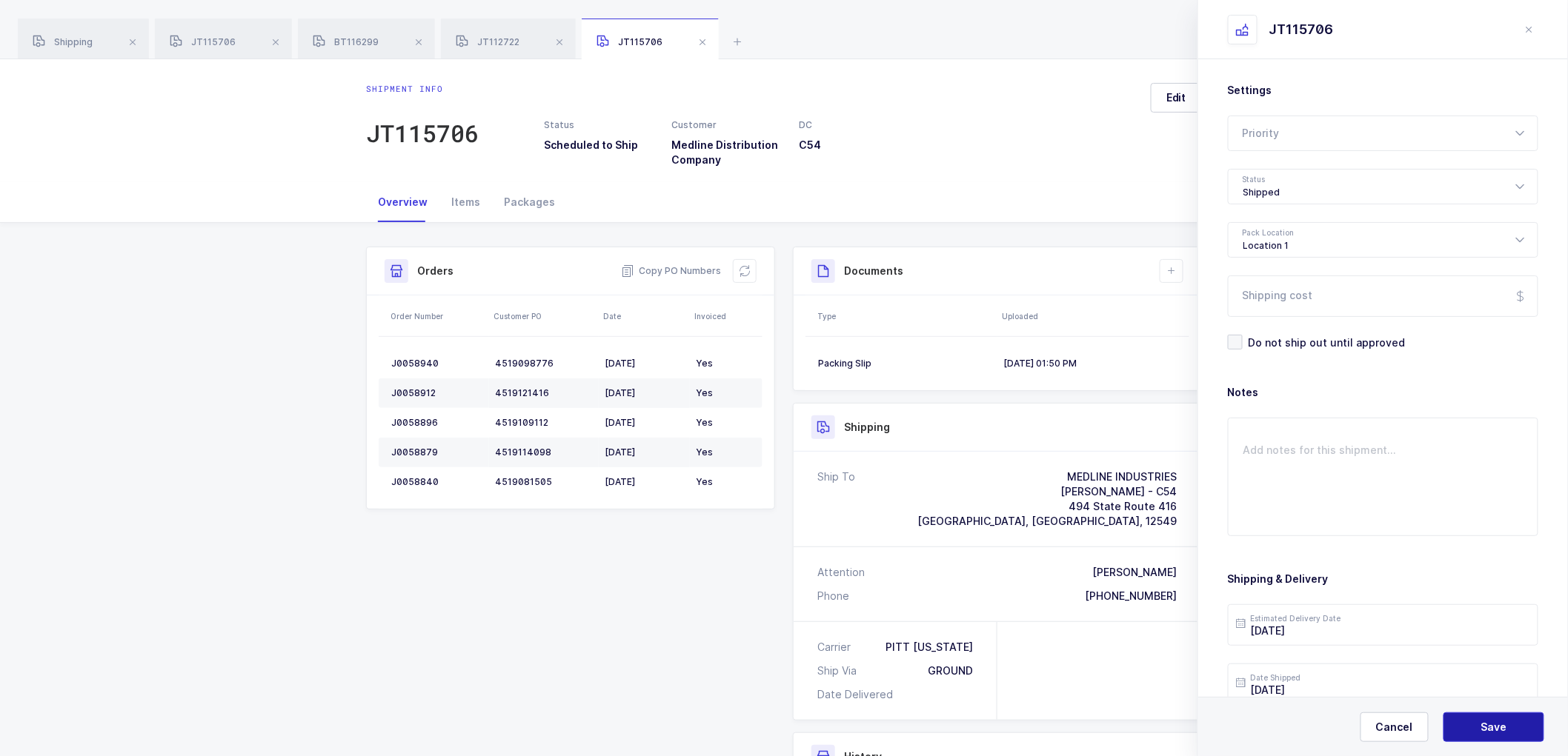
click at [1485, 727] on span "Save" at bounding box center [1494, 727] width 26 height 15
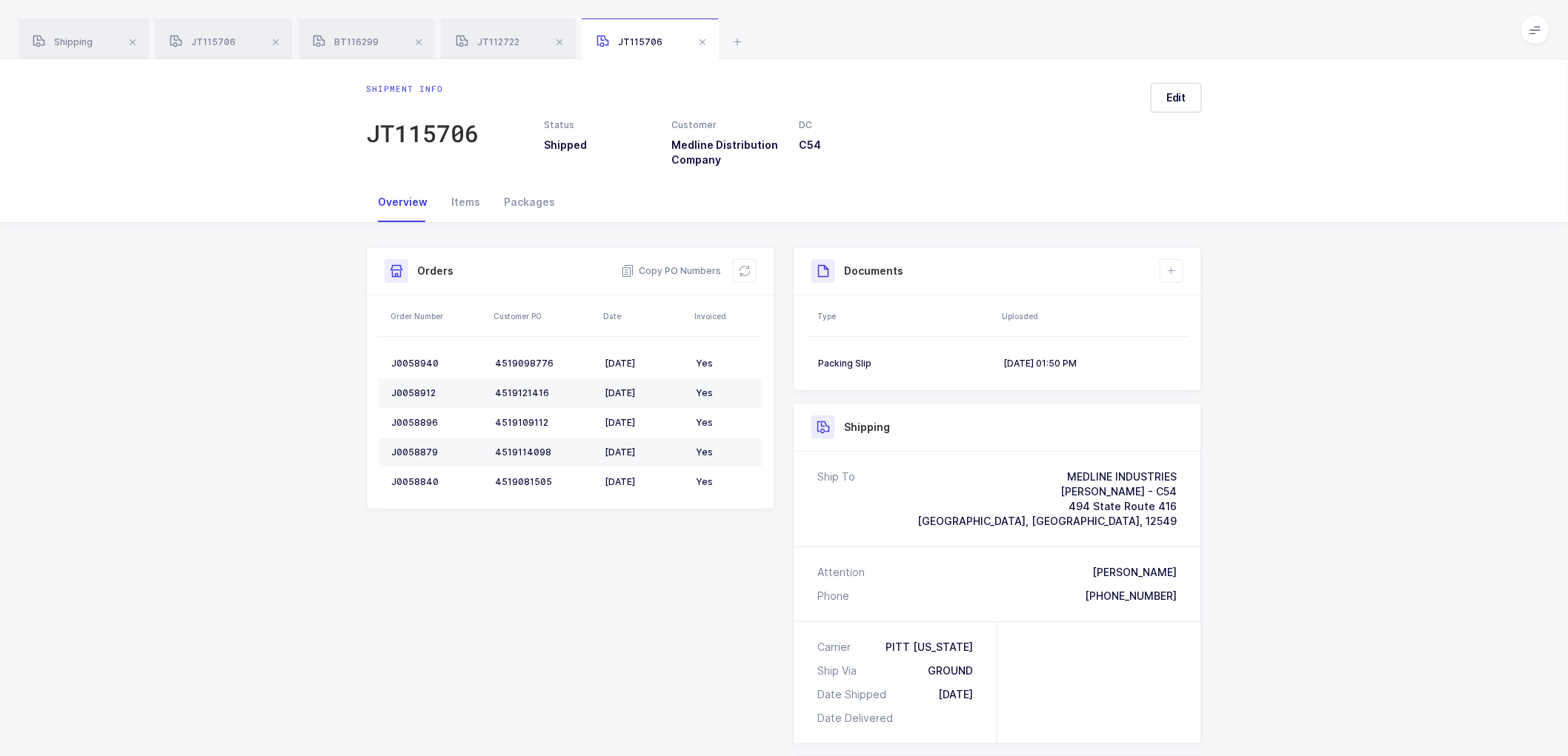
drag, startPoint x: 1395, startPoint y: 442, endPoint x: 1381, endPoint y: 452, distance: 17.2
click at [1395, 442] on div "Shipment Info Shipment Number JT115706 Status Shipped Customer Medline Distribu…" at bounding box center [784, 615] width 1568 height 784
click at [1169, 263] on button at bounding box center [1171, 271] width 24 height 24
click at [1199, 334] on li "Upload Document" at bounding box center [1221, 337] width 110 height 24
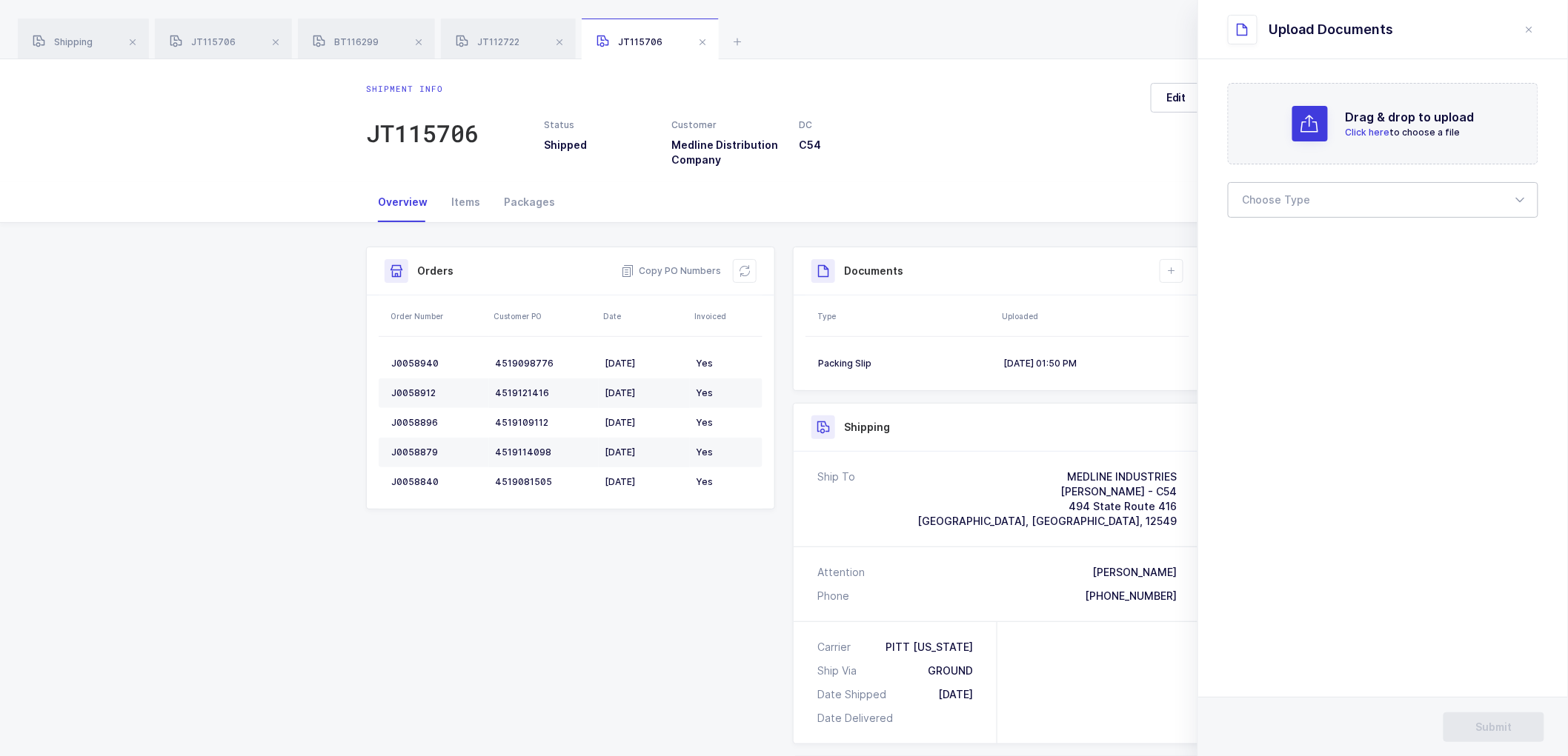
click at [1275, 192] on div at bounding box center [1384, 200] width 311 height 35
click at [1264, 240] on span "Bill of Lading" at bounding box center [1277, 246] width 67 height 12
type input "Bill of Lading"
click at [1504, 720] on span "Submit" at bounding box center [1494, 727] width 36 height 15
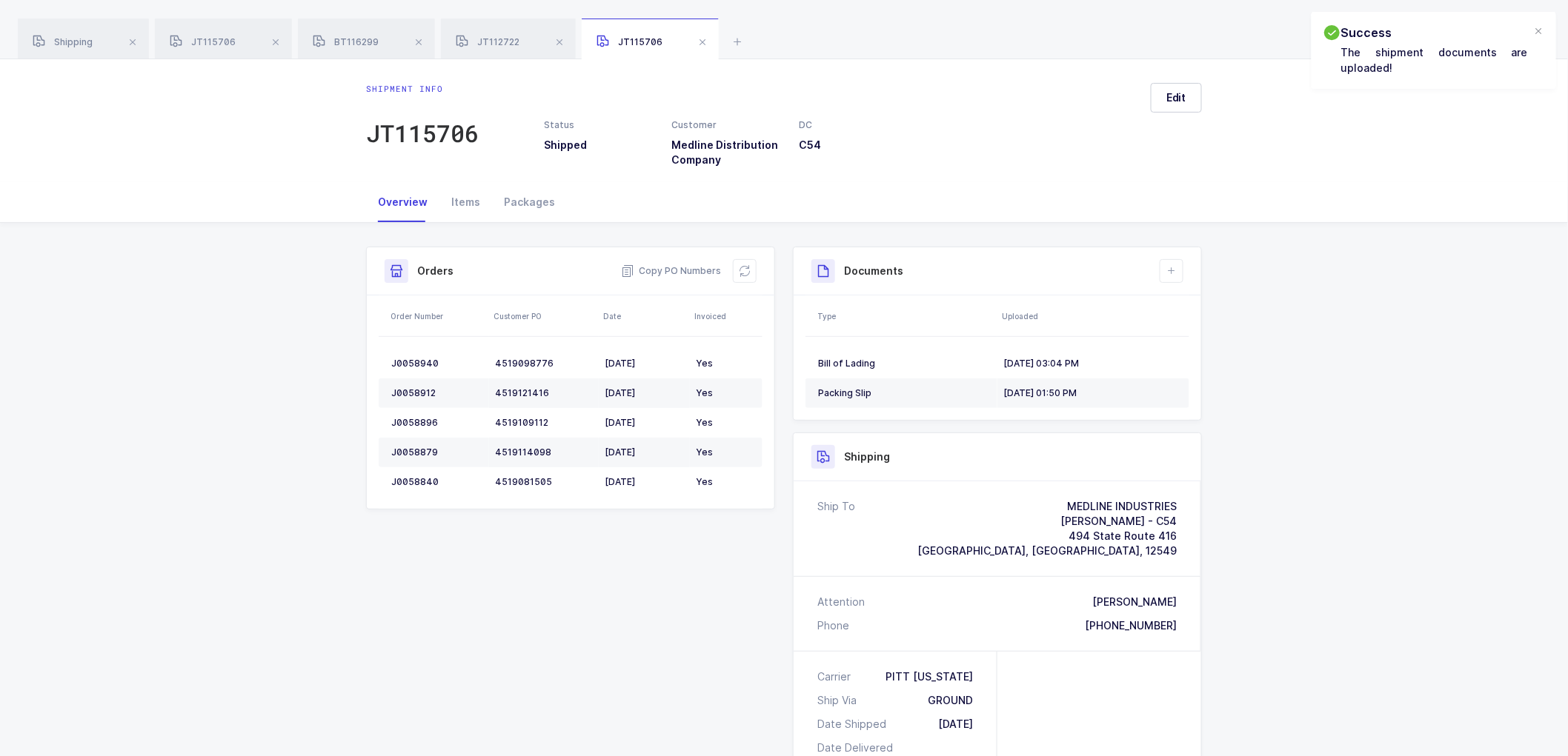
drag, startPoint x: 706, startPoint y: 37, endPoint x: 676, endPoint y: 43, distance: 30.6
click at [706, 38] on span at bounding box center [702, 42] width 18 height 18
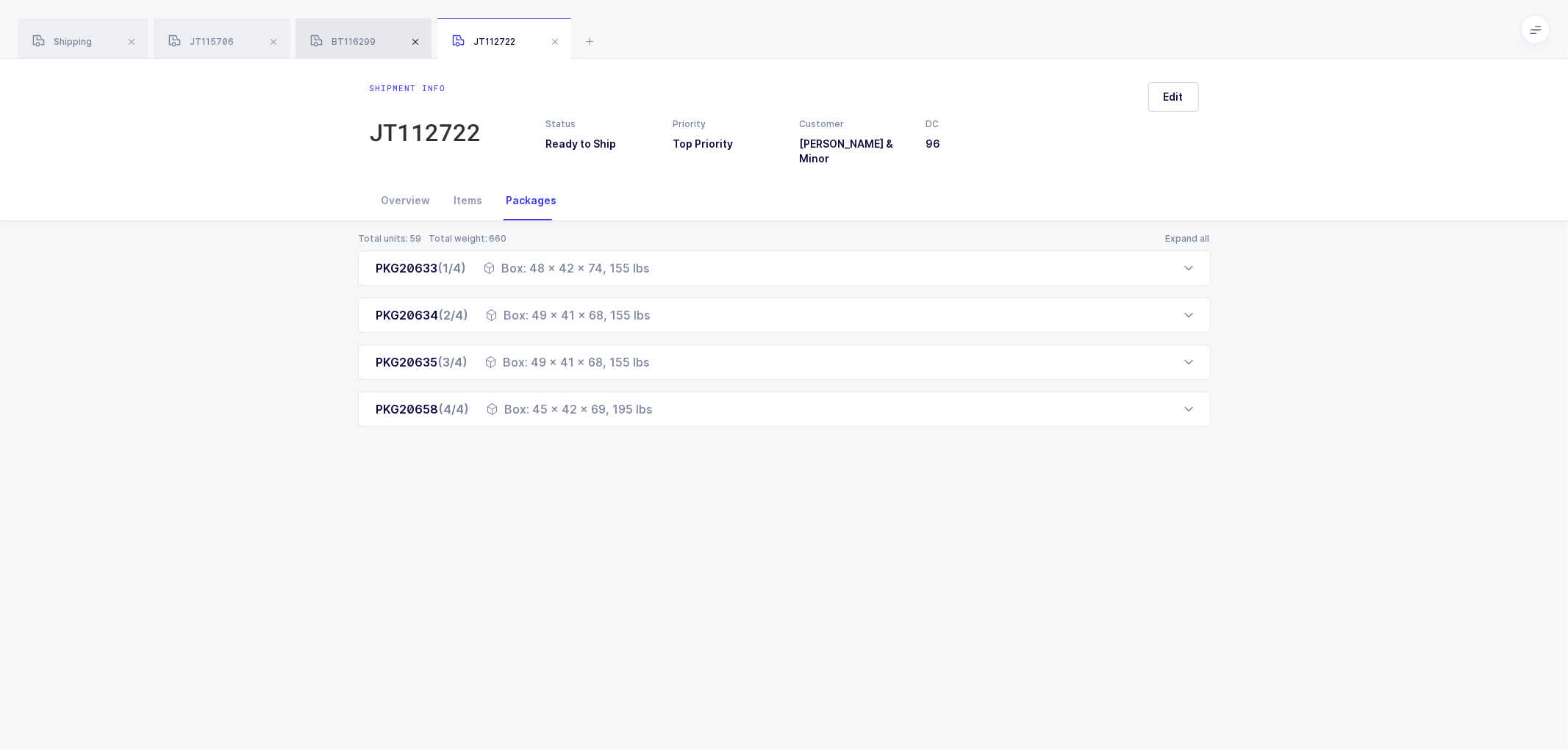
drag, startPoint x: 347, startPoint y: 39, endPoint x: 415, endPoint y: 38, distance: 68.0
click at [348, 37] on span "BT116299" at bounding box center [342, 41] width 66 height 11
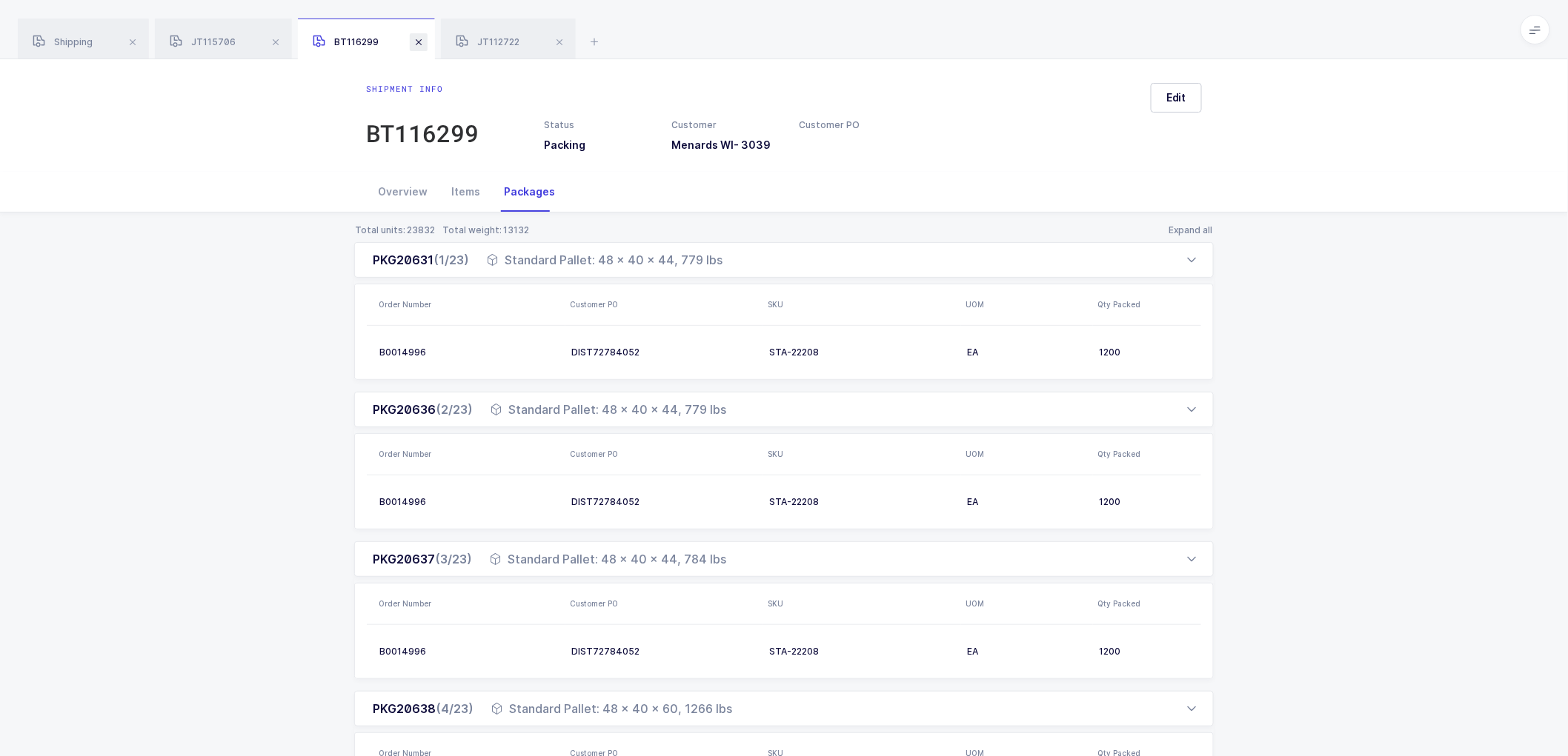
click at [419, 37] on span at bounding box center [418, 42] width 18 height 18
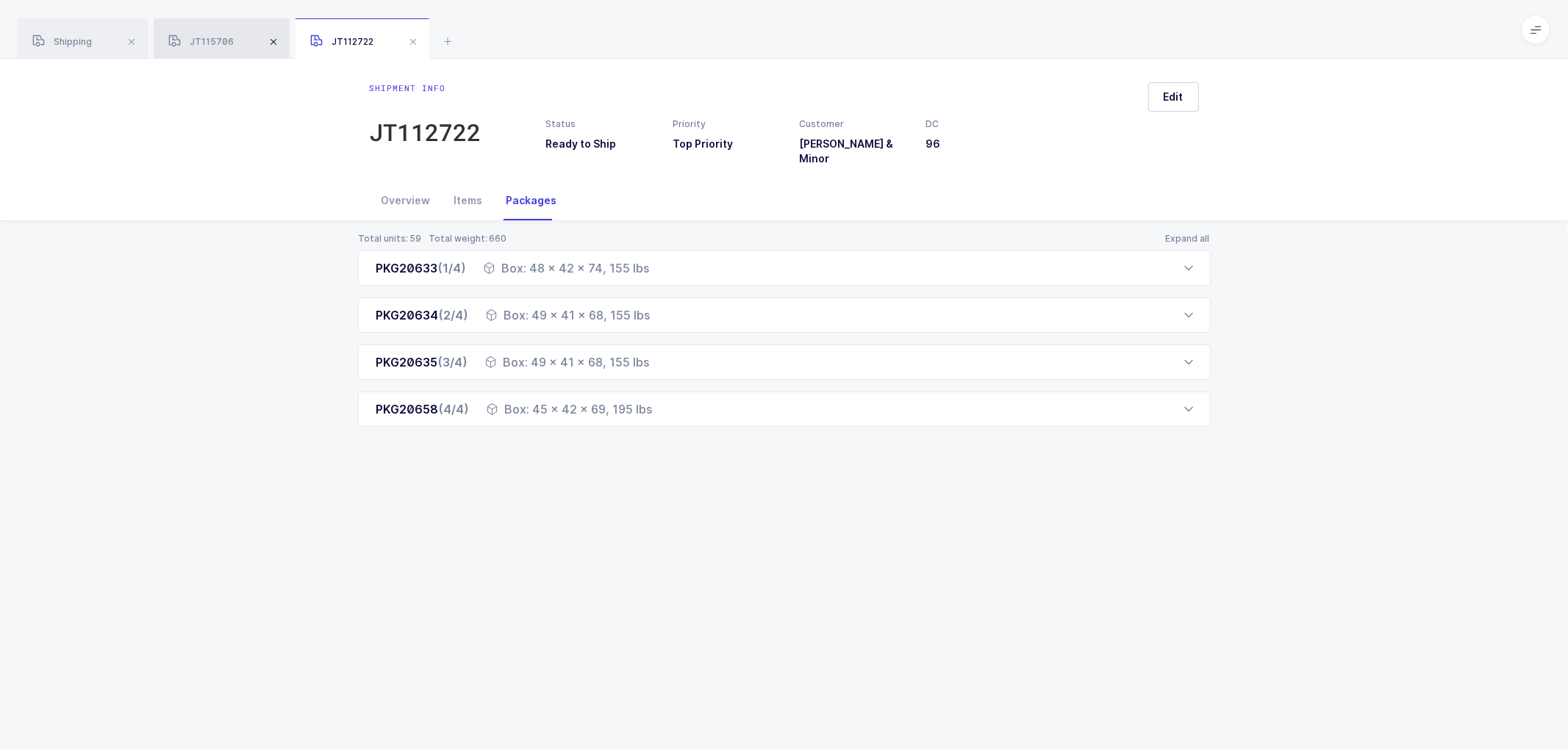
click at [279, 39] on span at bounding box center [273, 42] width 18 height 18
click at [267, 44] on span at bounding box center [271, 42] width 18 height 18
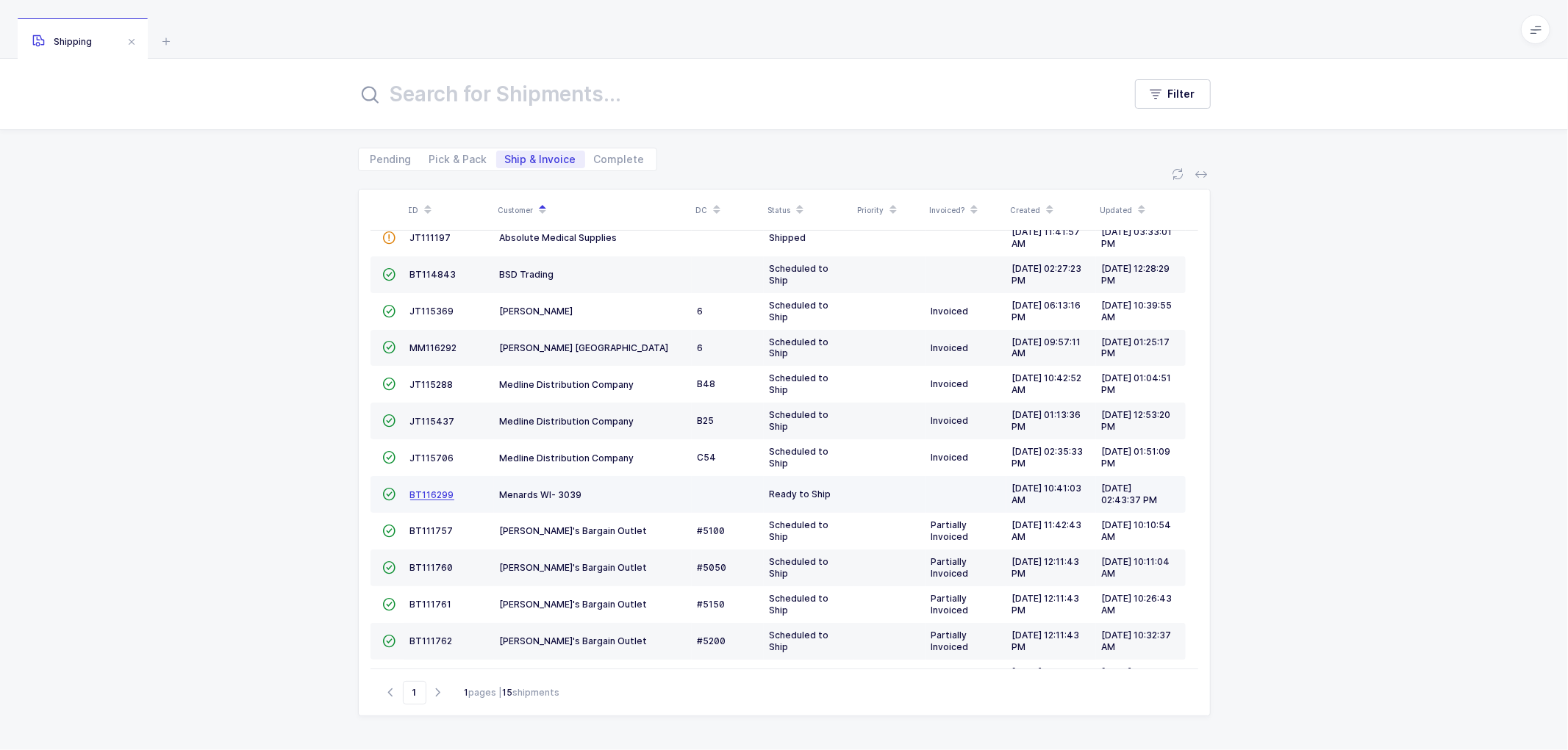
click at [425, 490] on span "BT116299" at bounding box center [432, 494] width 44 height 11
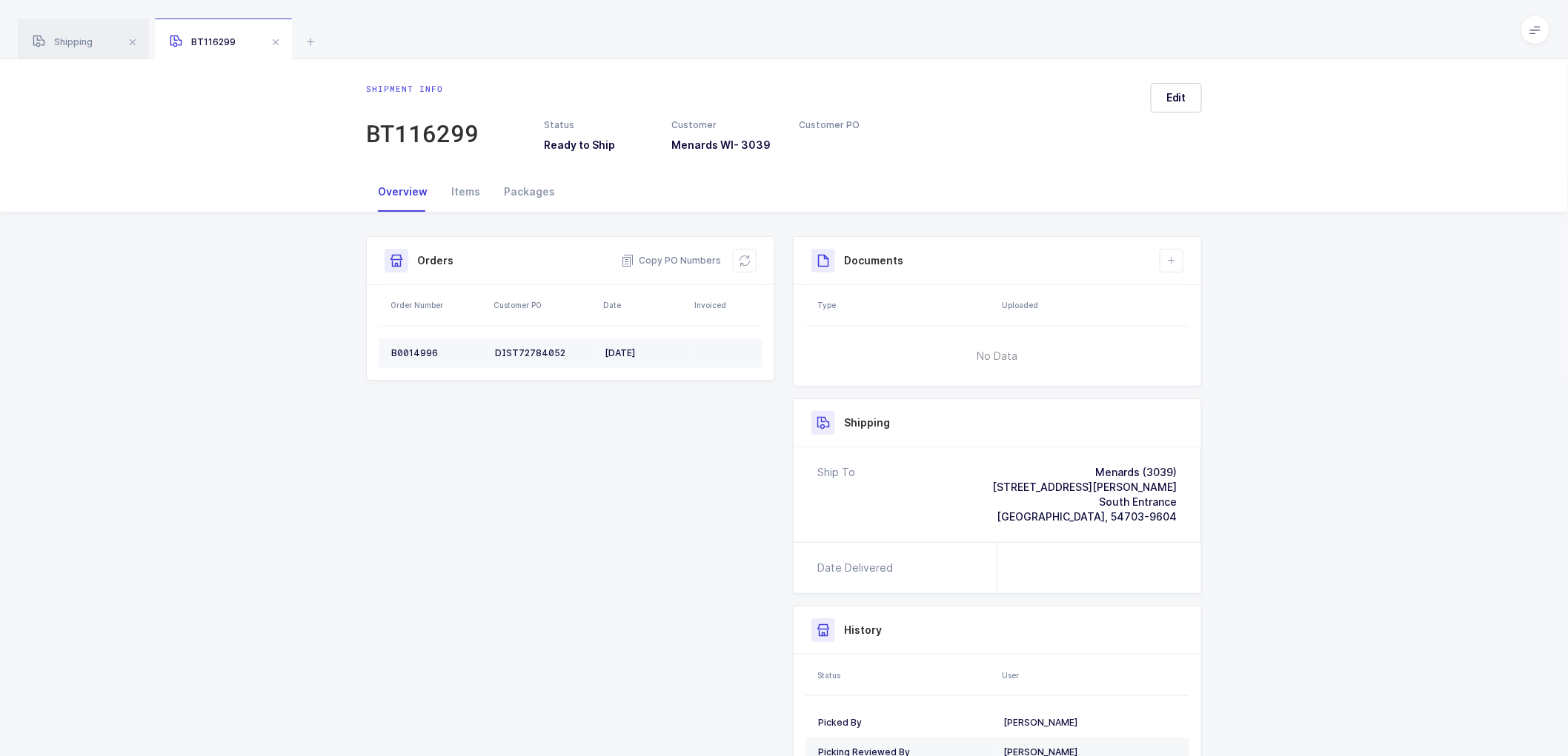
click at [409, 350] on div "B0014996" at bounding box center [437, 353] width 92 height 11
click at [1168, 261] on icon at bounding box center [1171, 260] width 11 height 11
drag, startPoint x: 587, startPoint y: 478, endPoint x: 731, endPoint y: 349, distance: 193.3
click at [588, 477] on div "Shipment Info Shipment Number BT116299 Status Ready to Ship Customer Menards WI…" at bounding box center [784, 528] width 853 height 585
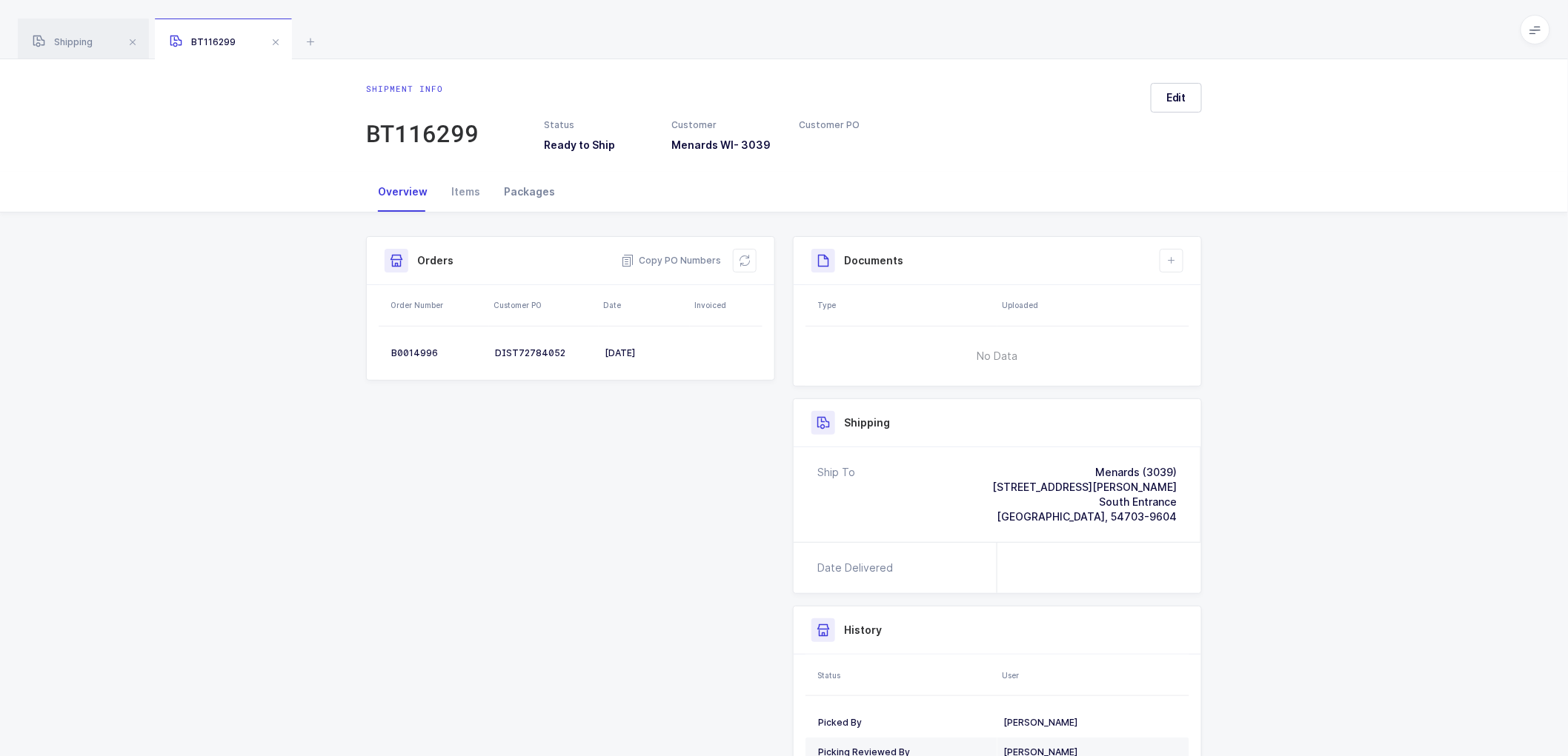
click at [539, 187] on div "Packages" at bounding box center [529, 191] width 75 height 40
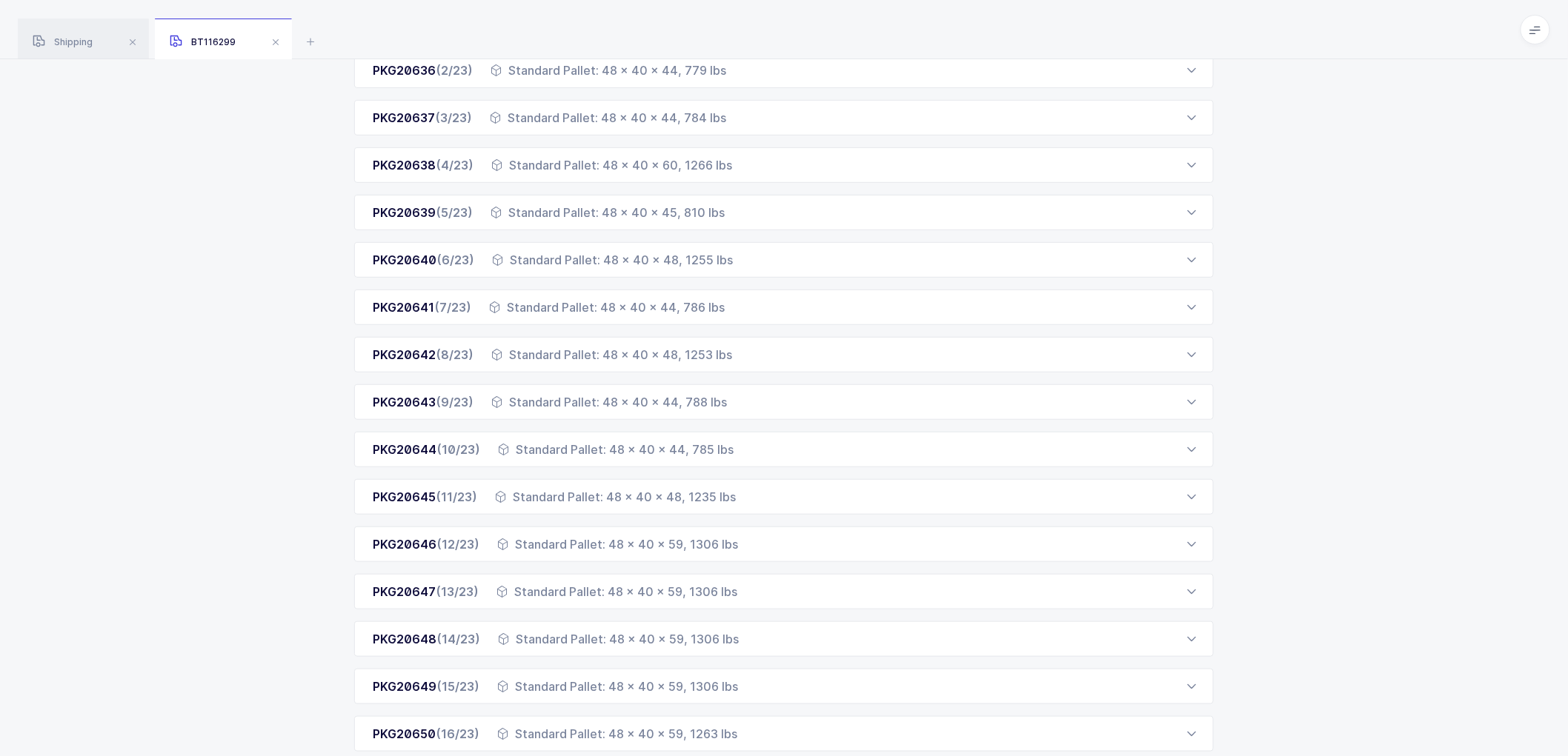
scroll to position [611, 0]
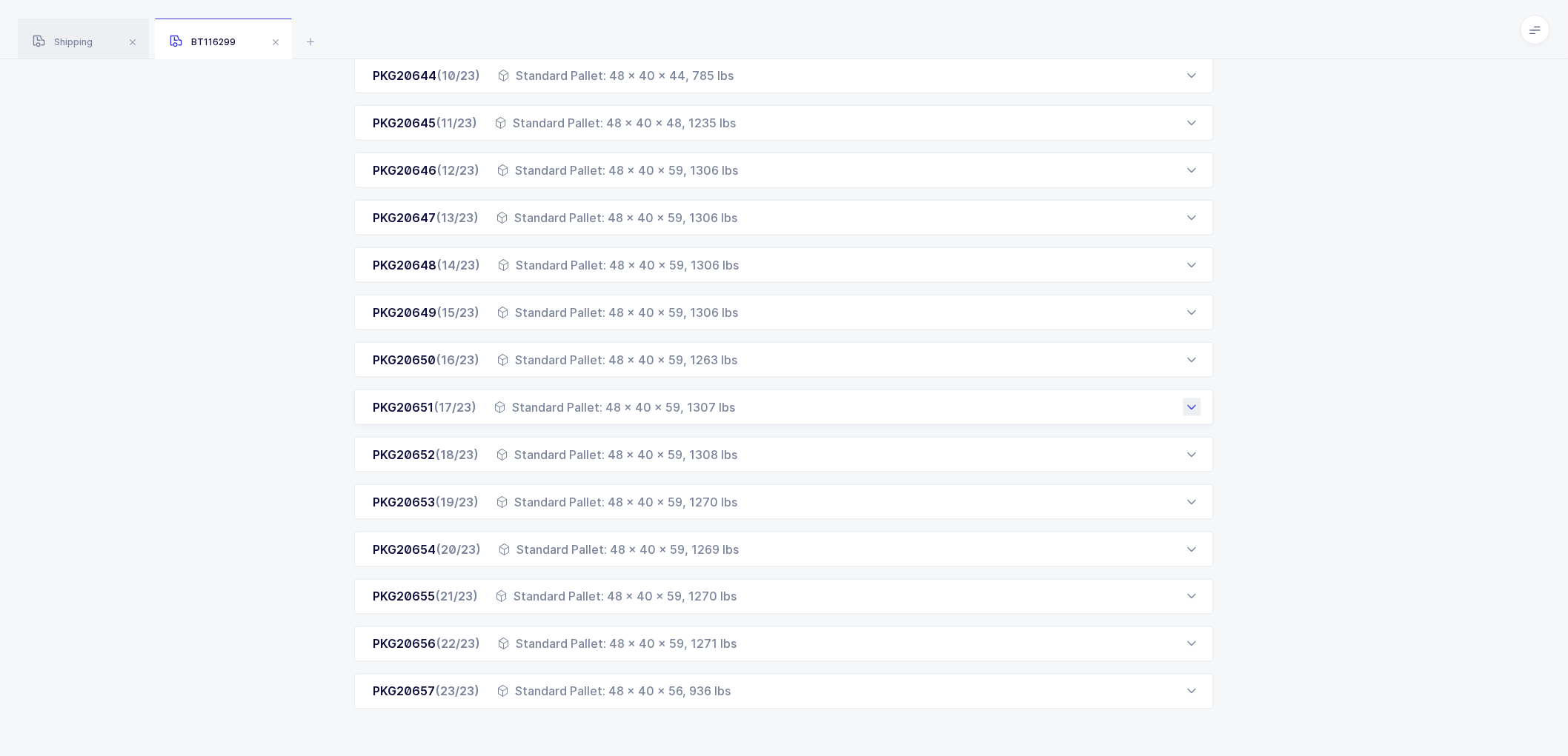
click at [517, 409] on div "Standard Pallet: 48 x 40 x 59, 1307 lbs" at bounding box center [614, 408] width 241 height 18
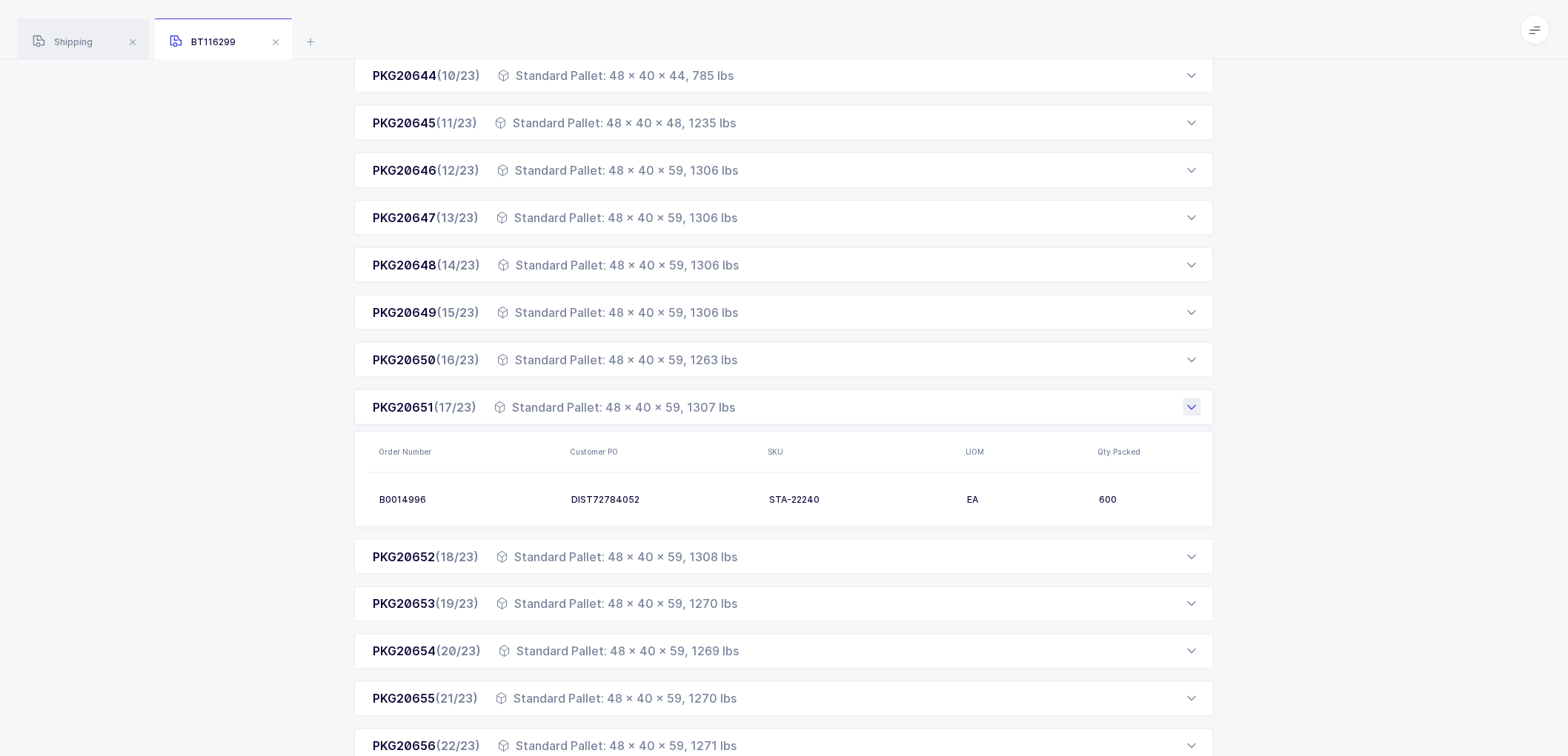
click at [748, 396] on div "PKG20651 (17/23) Standard Pallet: 48 x 40 x 59, 1307 lbs" at bounding box center [784, 408] width 859 height 35
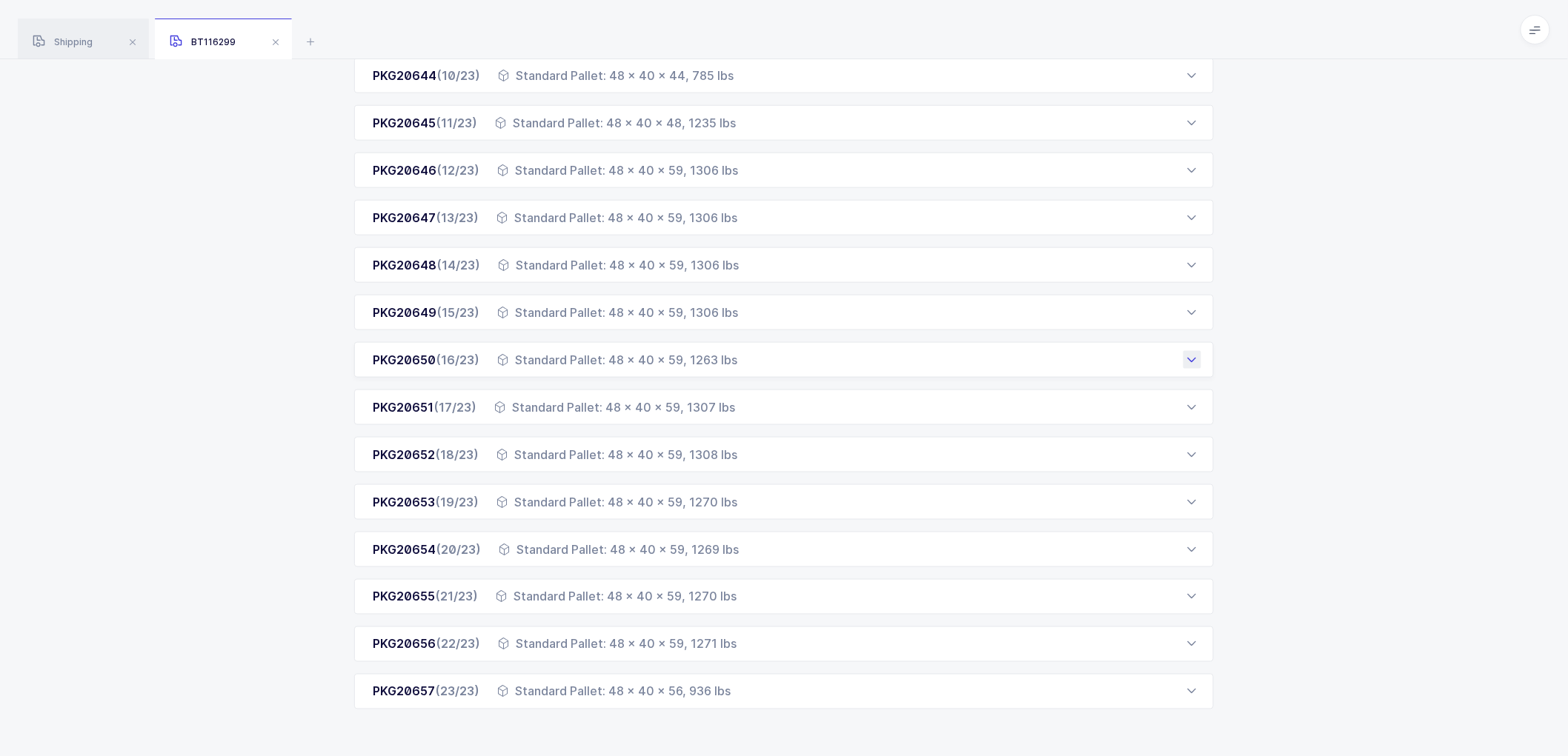
click at [731, 351] on div "Standard Pallet: 48 x 40 x 59, 1263 lbs" at bounding box center [618, 360] width 240 height 18
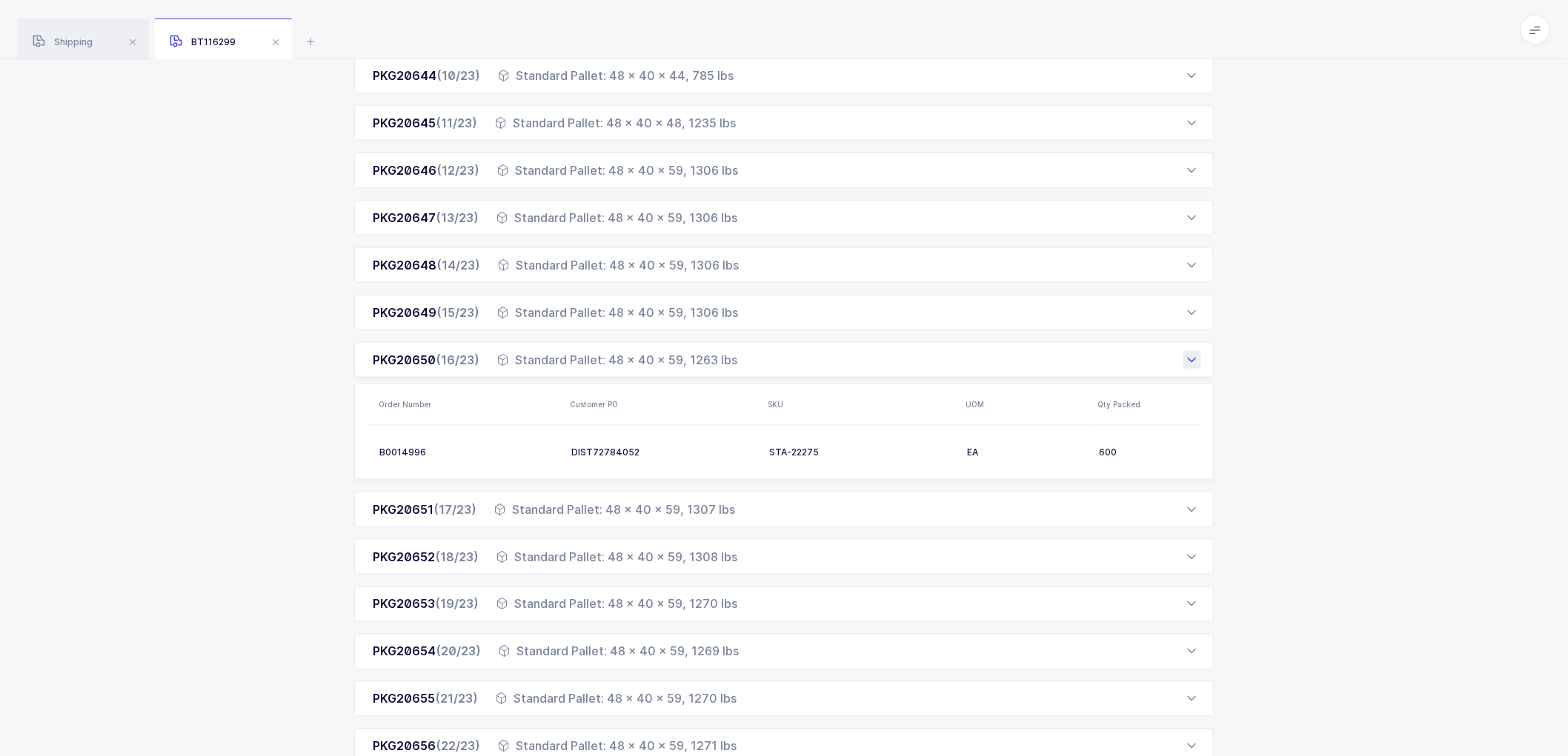
click at [731, 351] on div "Standard Pallet: 48 x 40 x 59, 1263 lbs" at bounding box center [618, 360] width 240 height 18
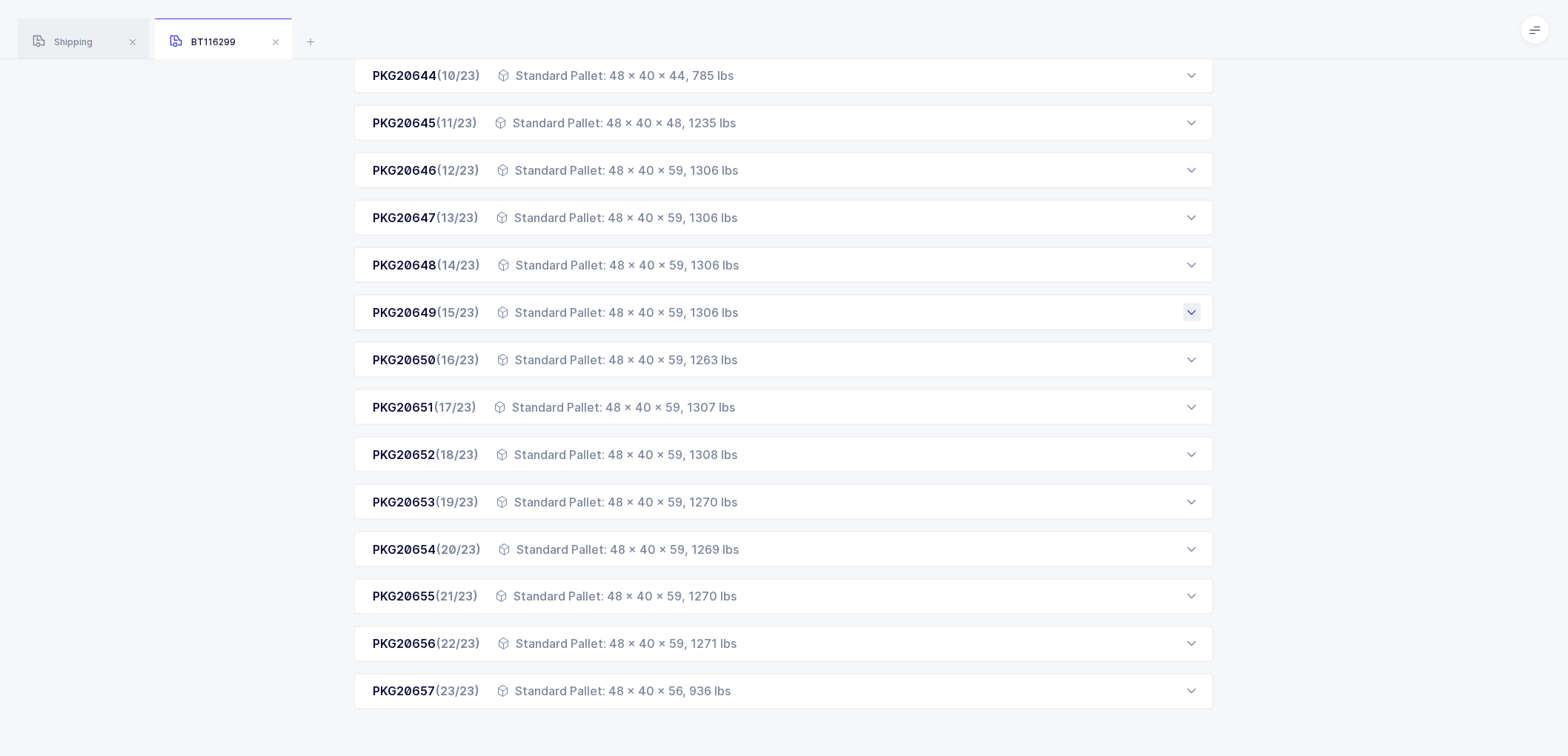
click at [721, 309] on div "Standard Pallet: 48 x 40 x 59, 1306 lbs" at bounding box center [618, 312] width 241 height 18
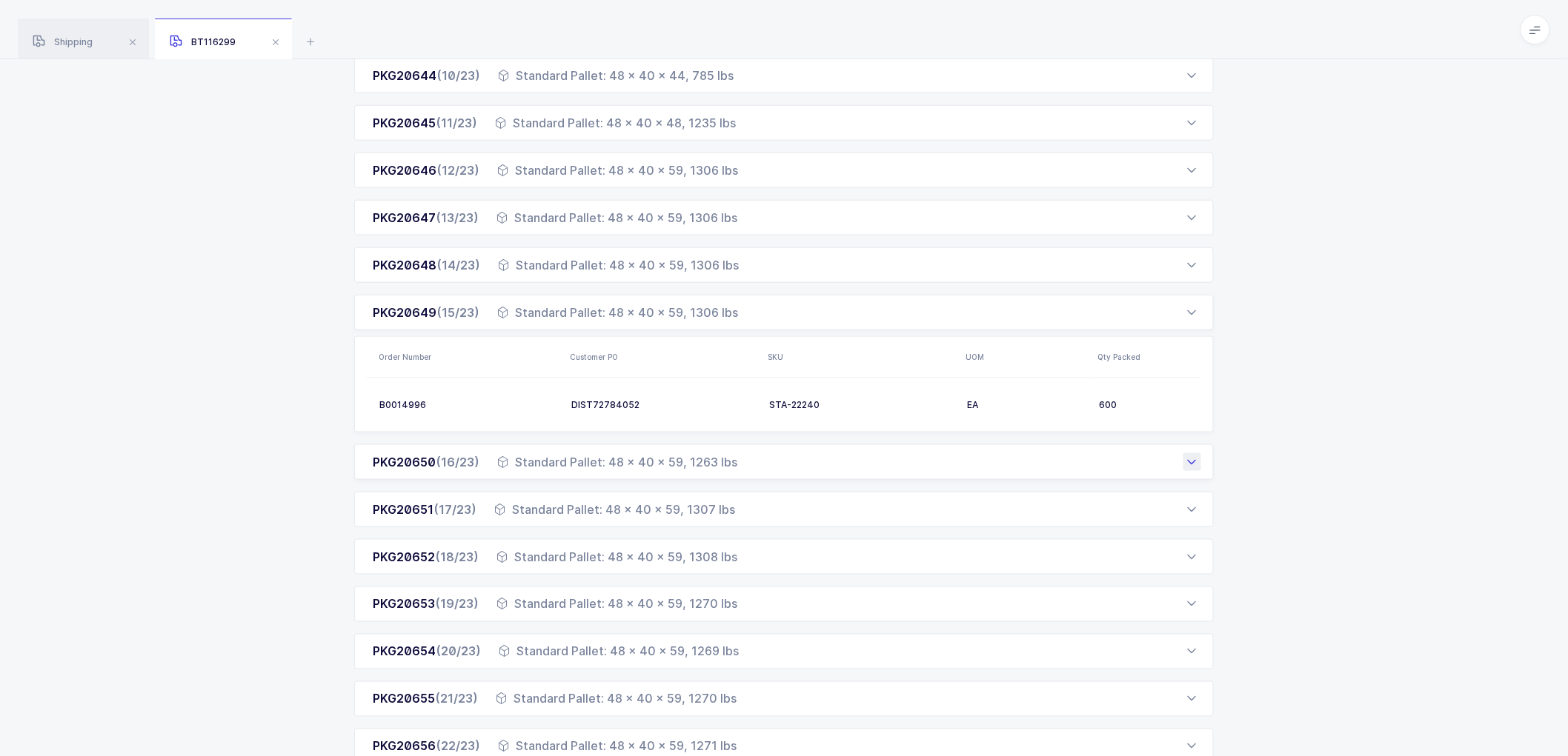
click at [691, 469] on div "Standard Pallet: 48 x 40 x 59, 1263 lbs" at bounding box center [618, 462] width 240 height 18
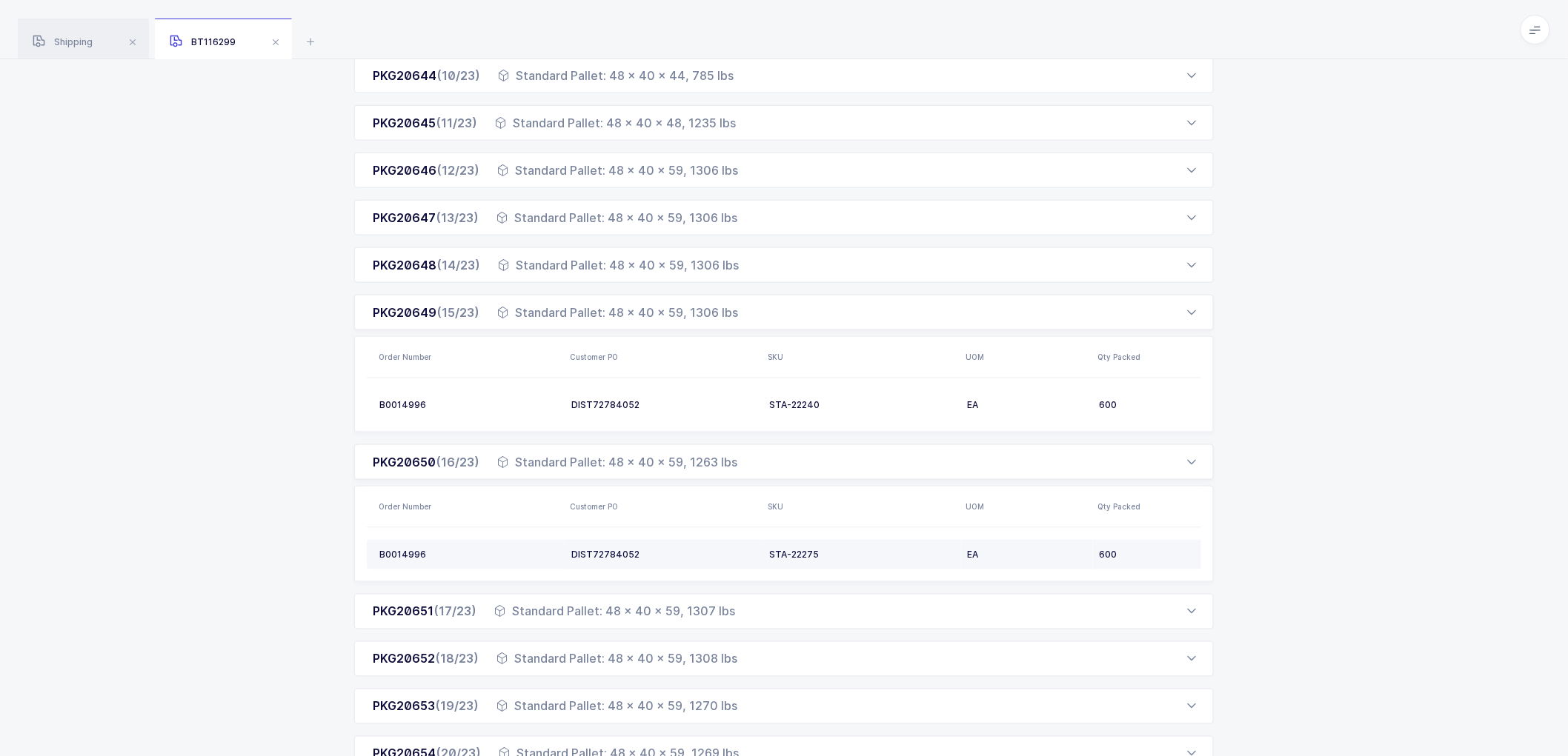
click at [800, 551] on div "STA-22275" at bounding box center [862, 554] width 186 height 11
click at [801, 551] on div "STA-22275" at bounding box center [862, 554] width 186 height 11
click at [686, 618] on div "Standard Pallet: 48 x 40 x 59, 1307 lbs" at bounding box center [614, 612] width 241 height 18
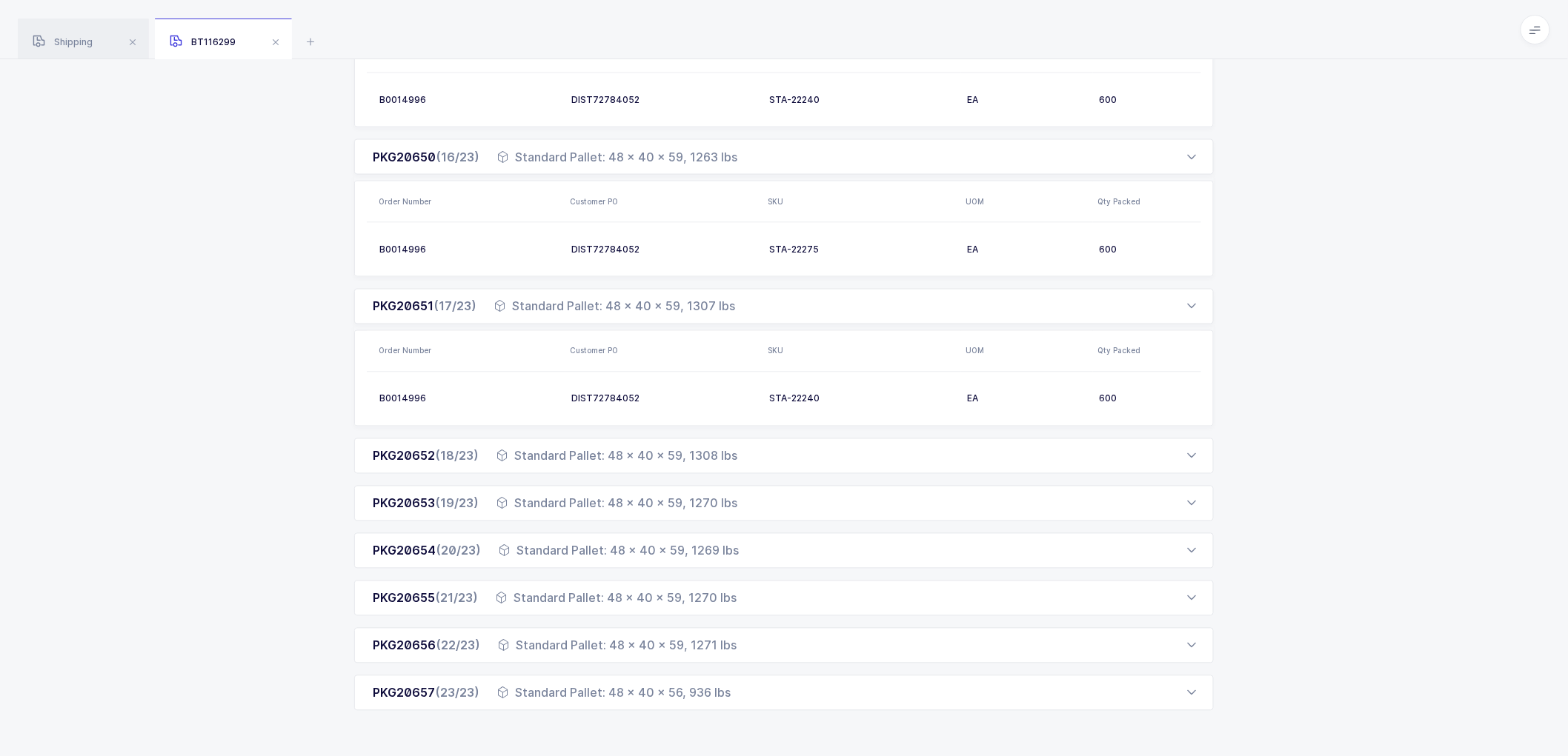
scroll to position [918, 0]
click at [698, 454] on div "Standard Pallet: 48 x 40 x 59, 1308 lbs" at bounding box center [617, 454] width 241 height 18
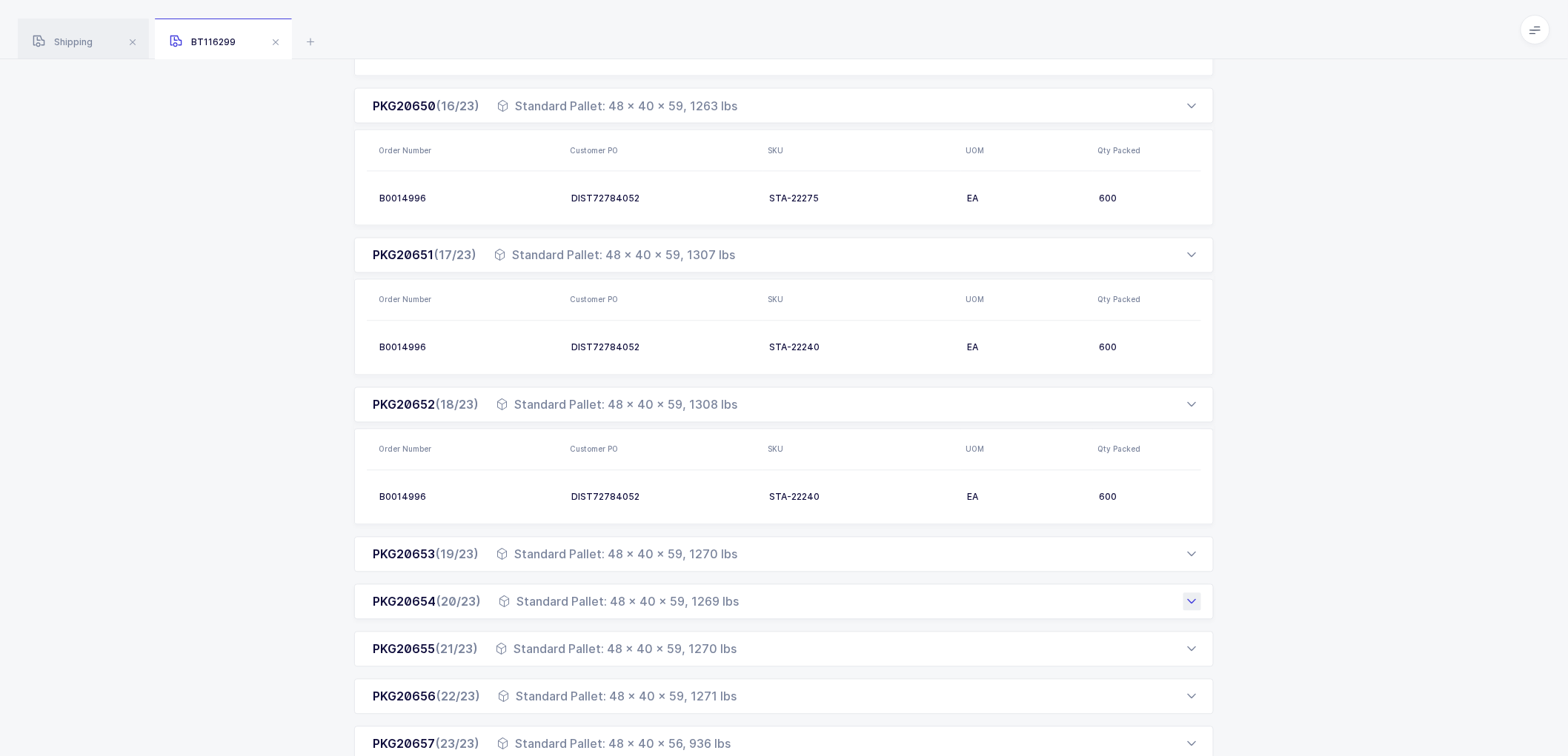
scroll to position [1020, 0]
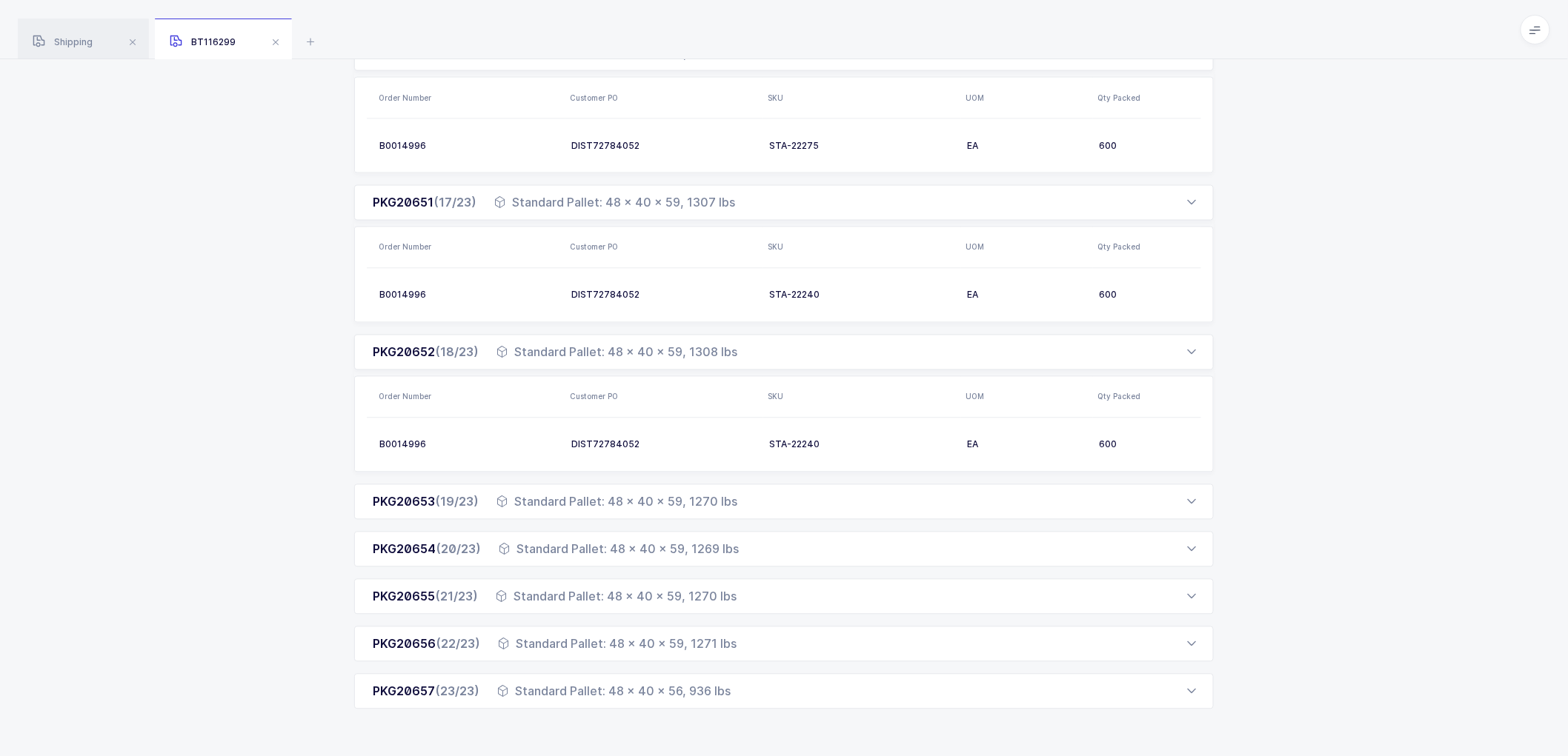
drag, startPoint x: 663, startPoint y: 500, endPoint x: 728, endPoint y: 476, distance: 69.3
click at [664, 500] on div "Standard Pallet: 48 x 40 x 59, 1270 lbs" at bounding box center [617, 502] width 241 height 18
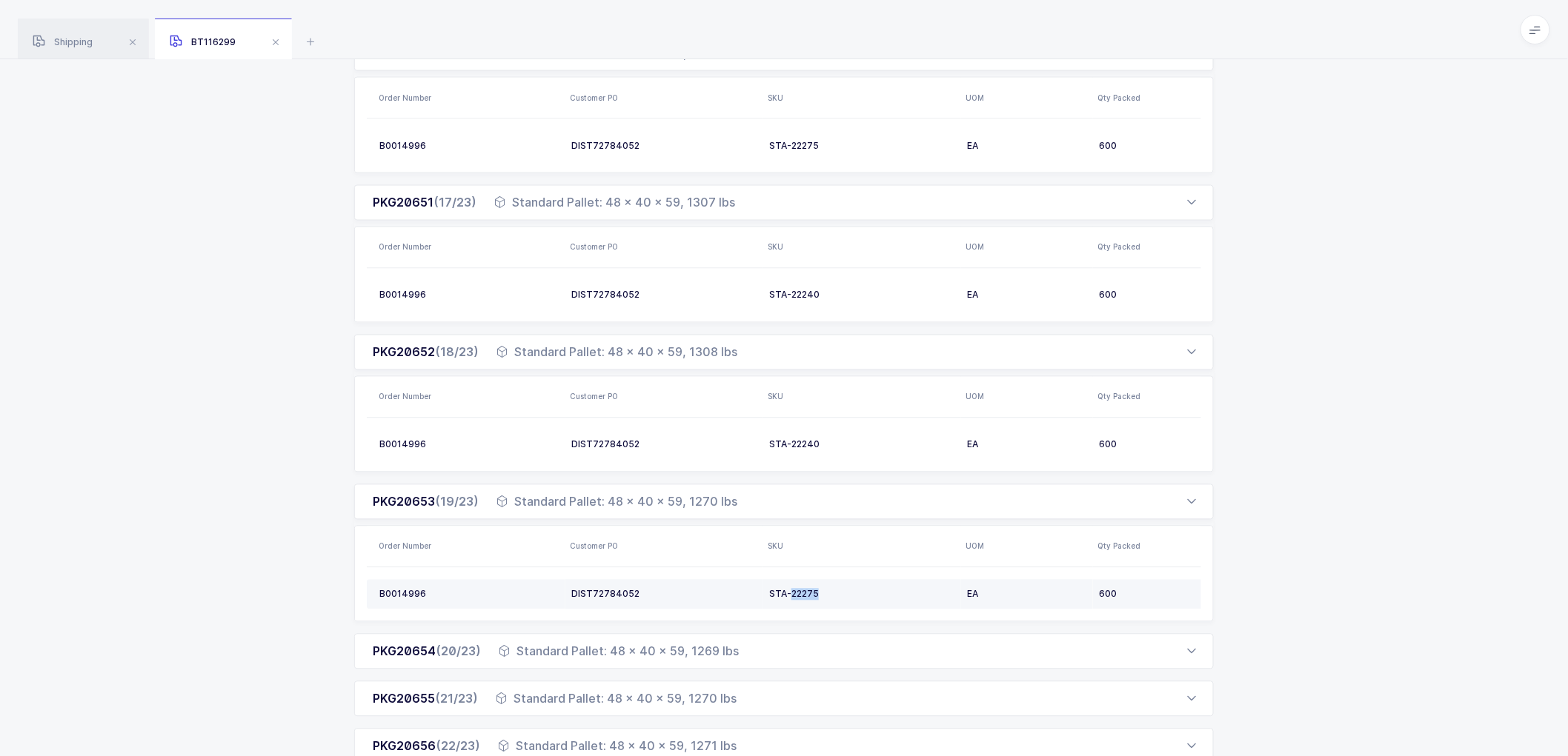
drag, startPoint x: 822, startPoint y: 594, endPoint x: 789, endPoint y: 594, distance: 33.0
click at [789, 594] on div "STA-22275" at bounding box center [862, 595] width 186 height 11
click at [1123, 744] on div "PKG20656 (22/23) Standard Pallet: 48 x 40 x 59, 1271 lbs" at bounding box center [784, 746] width 859 height 35
drag, startPoint x: 687, startPoint y: 654, endPoint x: 724, endPoint y: 643, distance: 38.6
click at [687, 654] on div "Standard Pallet: 48 x 40 x 59, 1269 lbs" at bounding box center [619, 652] width 240 height 18
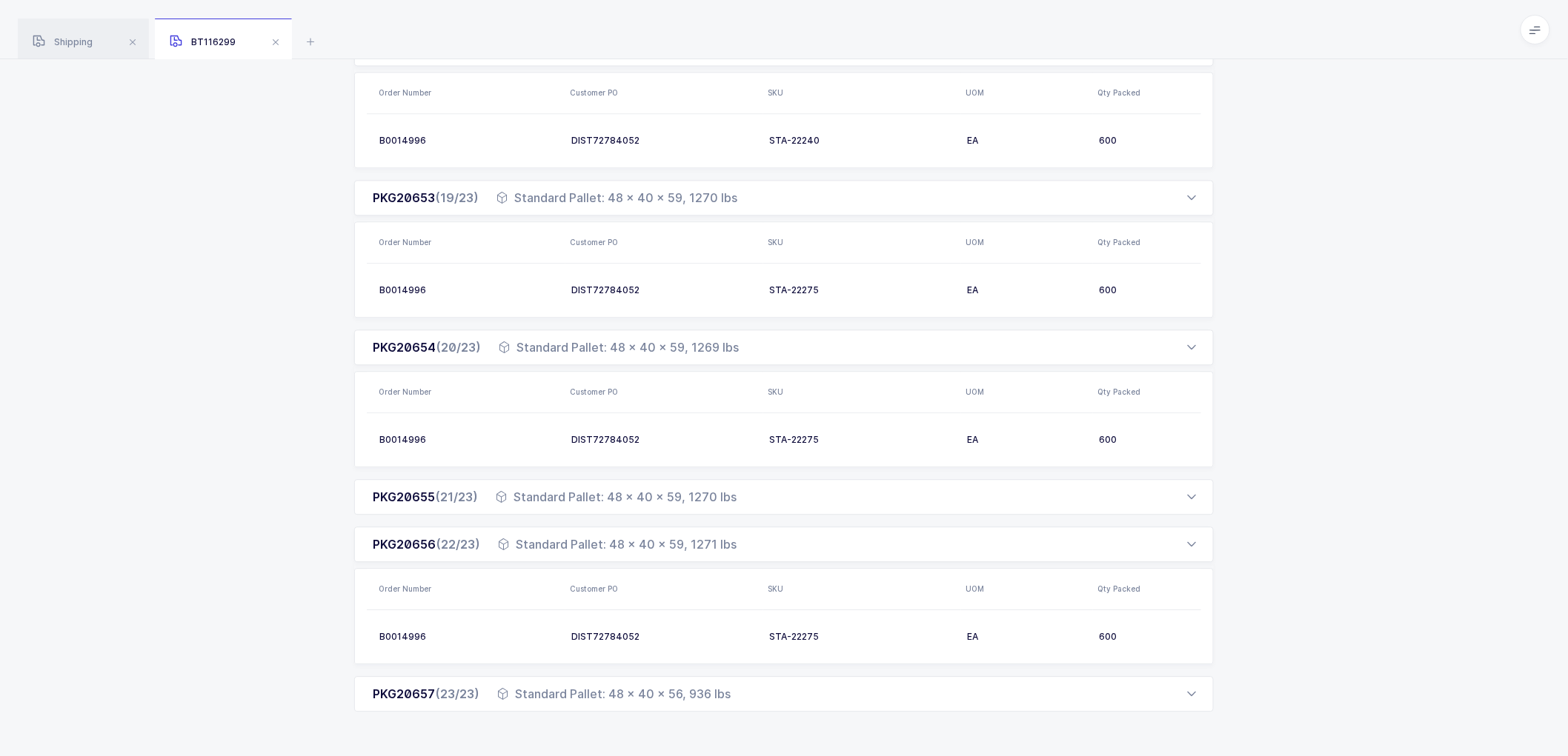
scroll to position [1328, 0]
click at [750, 501] on div "PKG20655 (21/23) Standard Pallet: 48 x 40 x 59, 1270 lbs" at bounding box center [784, 494] width 859 height 35
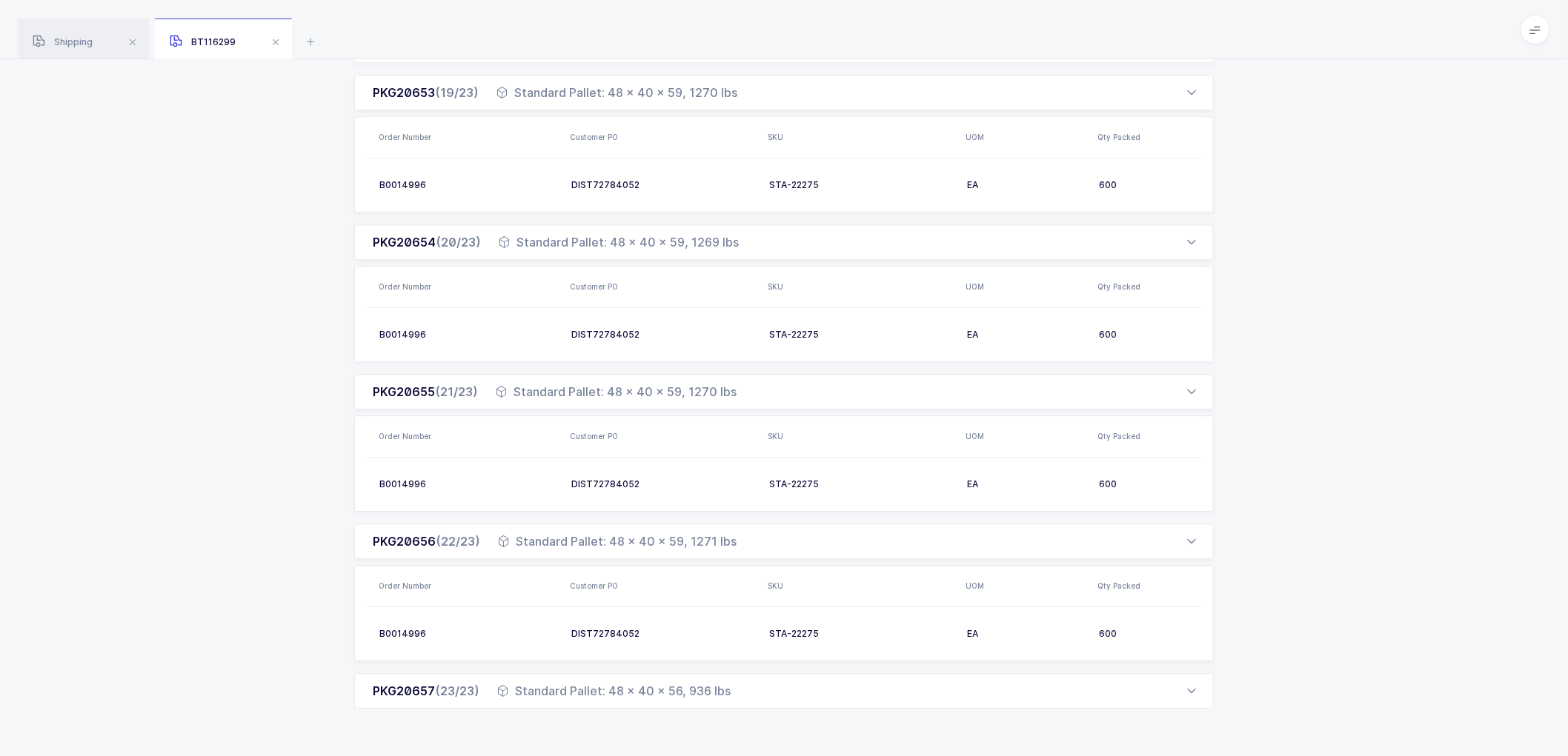
scroll to position [1431, 0]
drag, startPoint x: 723, startPoint y: 687, endPoint x: 775, endPoint y: 674, distance: 53.6
click at [724, 687] on div "Standard Pallet: 48 x 40 x 56, 936 lbs" at bounding box center [614, 691] width 234 height 18
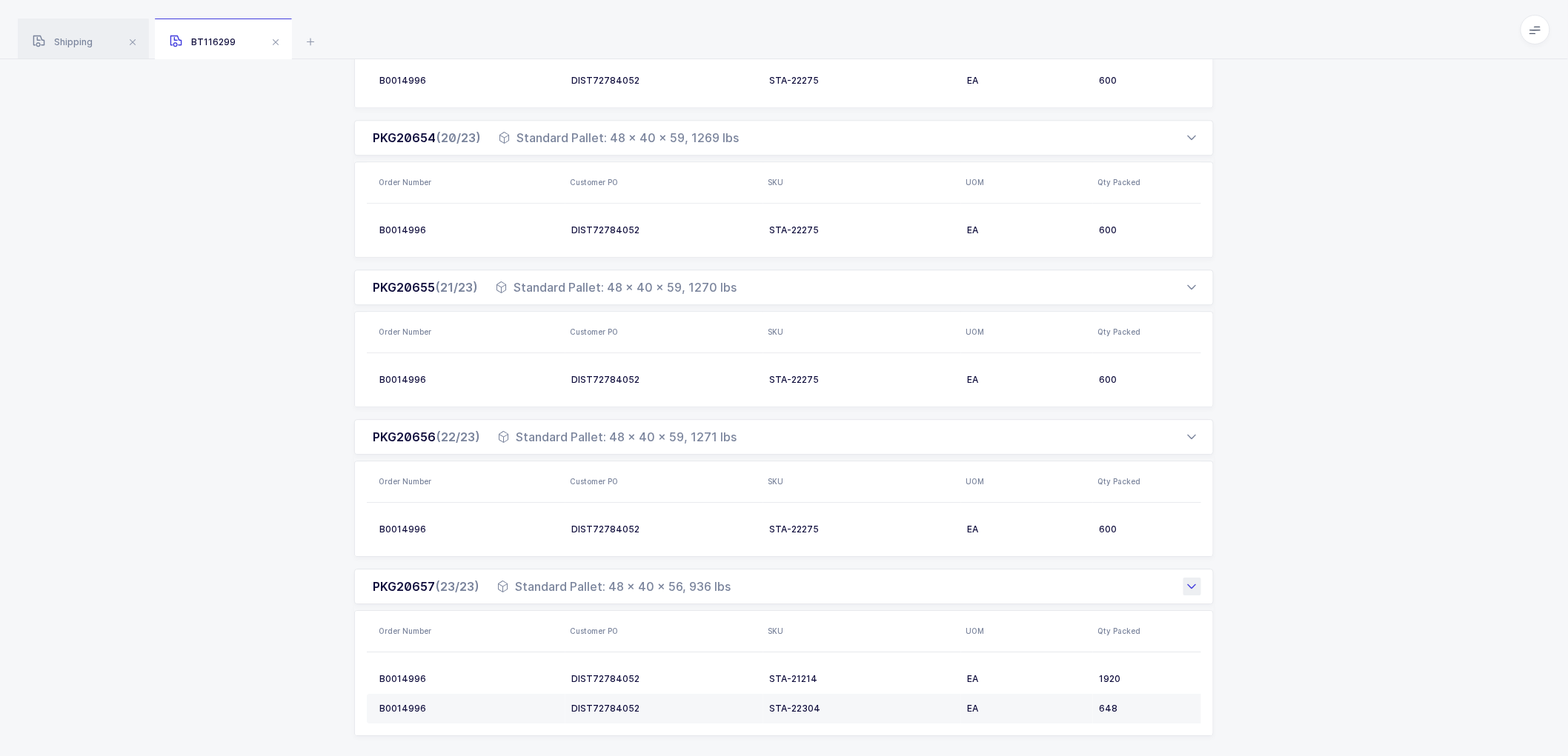
scroll to position [1561, 0]
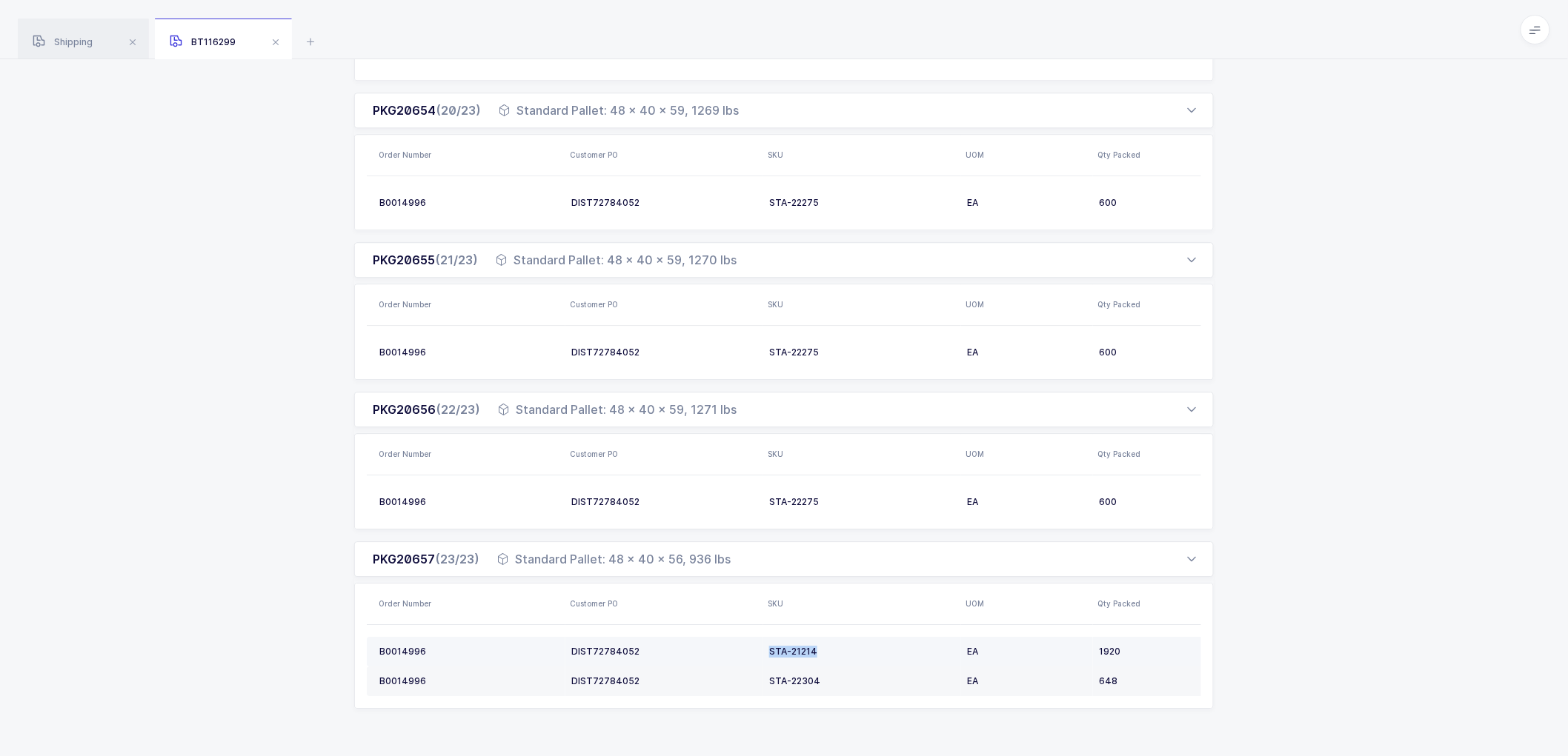
drag, startPoint x: 816, startPoint y: 650, endPoint x: 757, endPoint y: 650, distance: 59.0
click at [757, 650] on tr "B0014996 DIST72784052 STA-21214 EA 1920" at bounding box center [796, 652] width 859 height 30
click at [797, 677] on td "STA-22304" at bounding box center [862, 682] width 198 height 30
click at [796, 677] on div "STA-22304" at bounding box center [862, 681] width 186 height 11
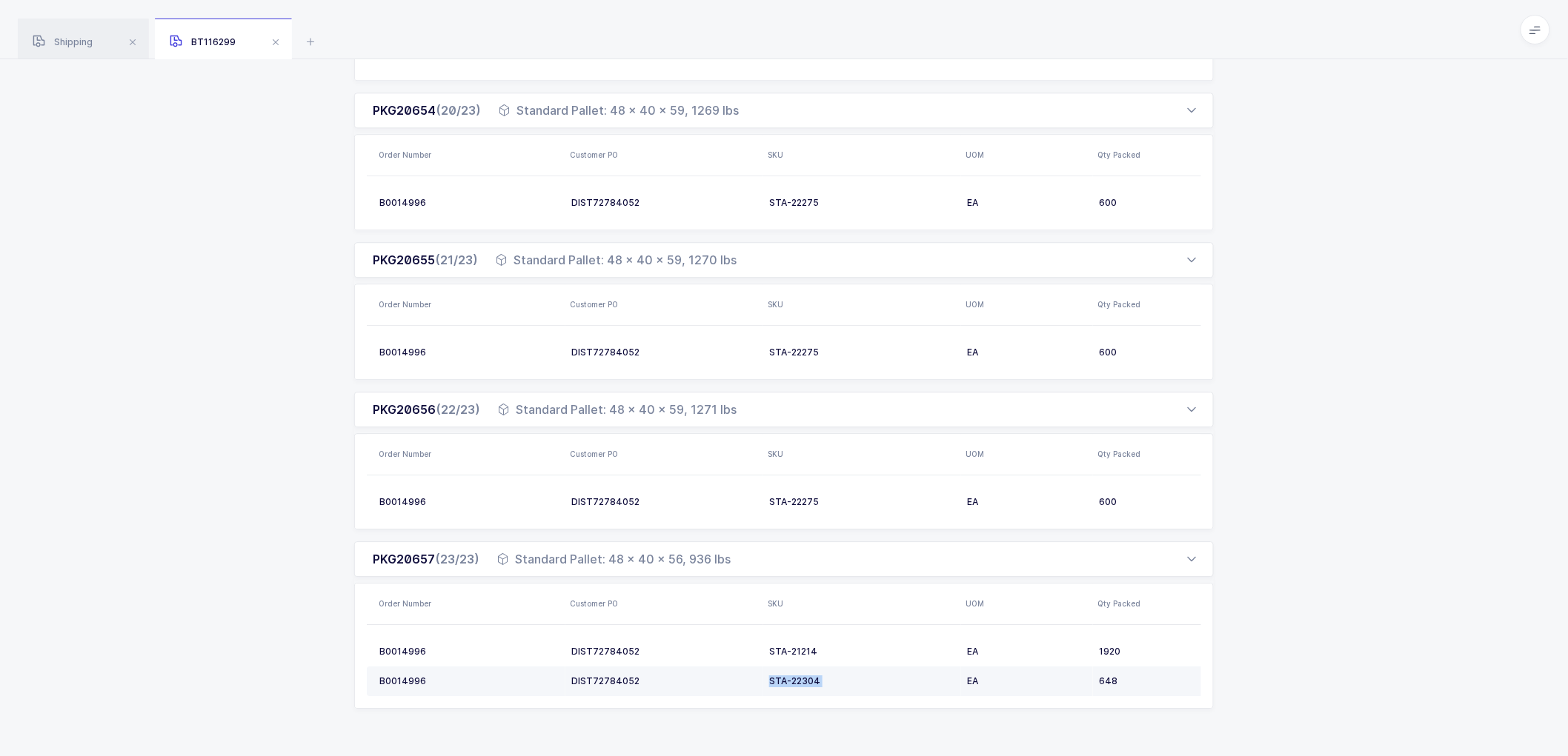
click at [796, 677] on div "STA-22304" at bounding box center [862, 681] width 186 height 11
click at [797, 677] on div "STA-22304" at bounding box center [862, 681] width 186 height 11
click at [798, 677] on div "STA-22304" at bounding box center [862, 681] width 186 height 11
click at [798, 677] on div "STA-22304" at bounding box center [862, 681] width 186 height 11
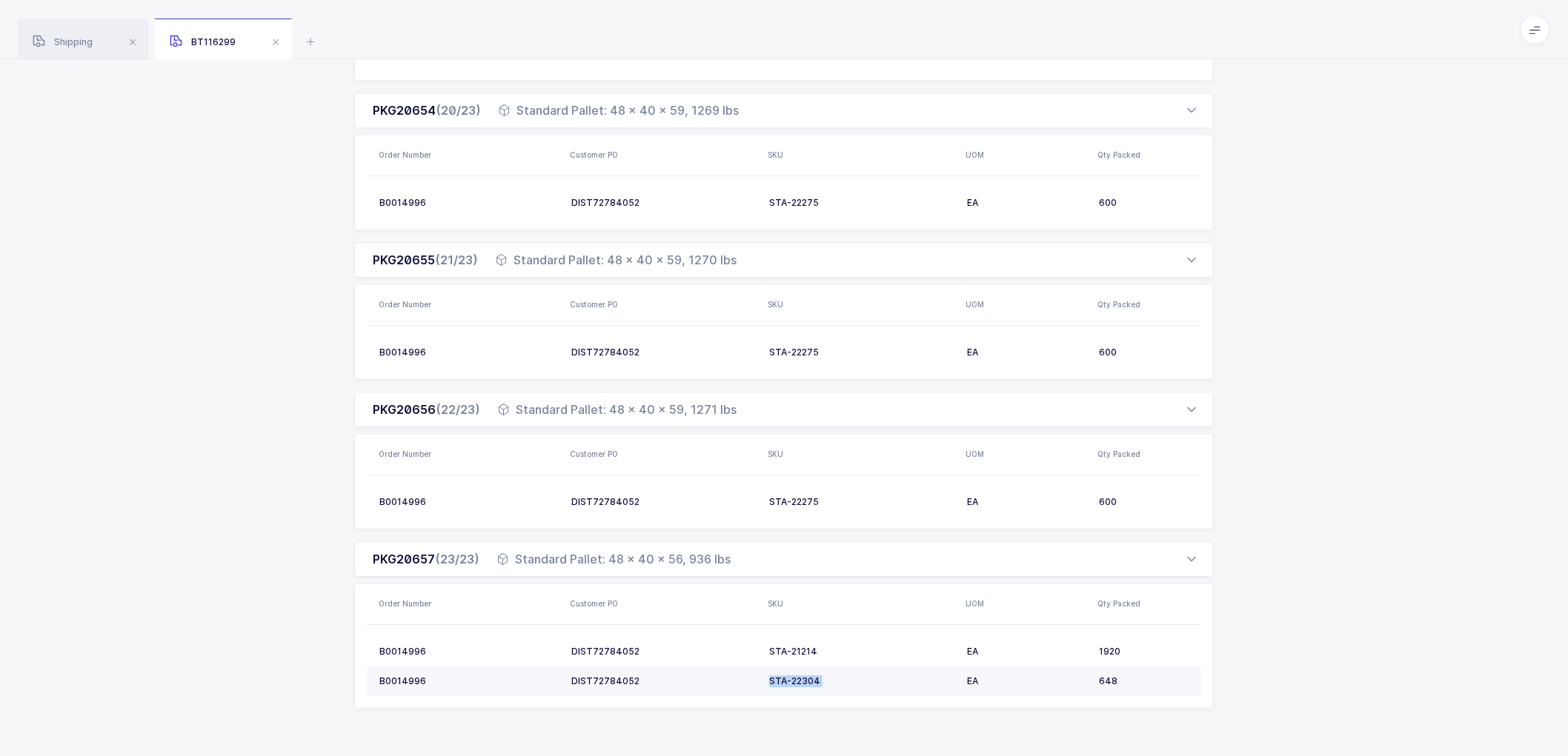
click at [798, 677] on div "STA-22304" at bounding box center [862, 681] width 186 height 11
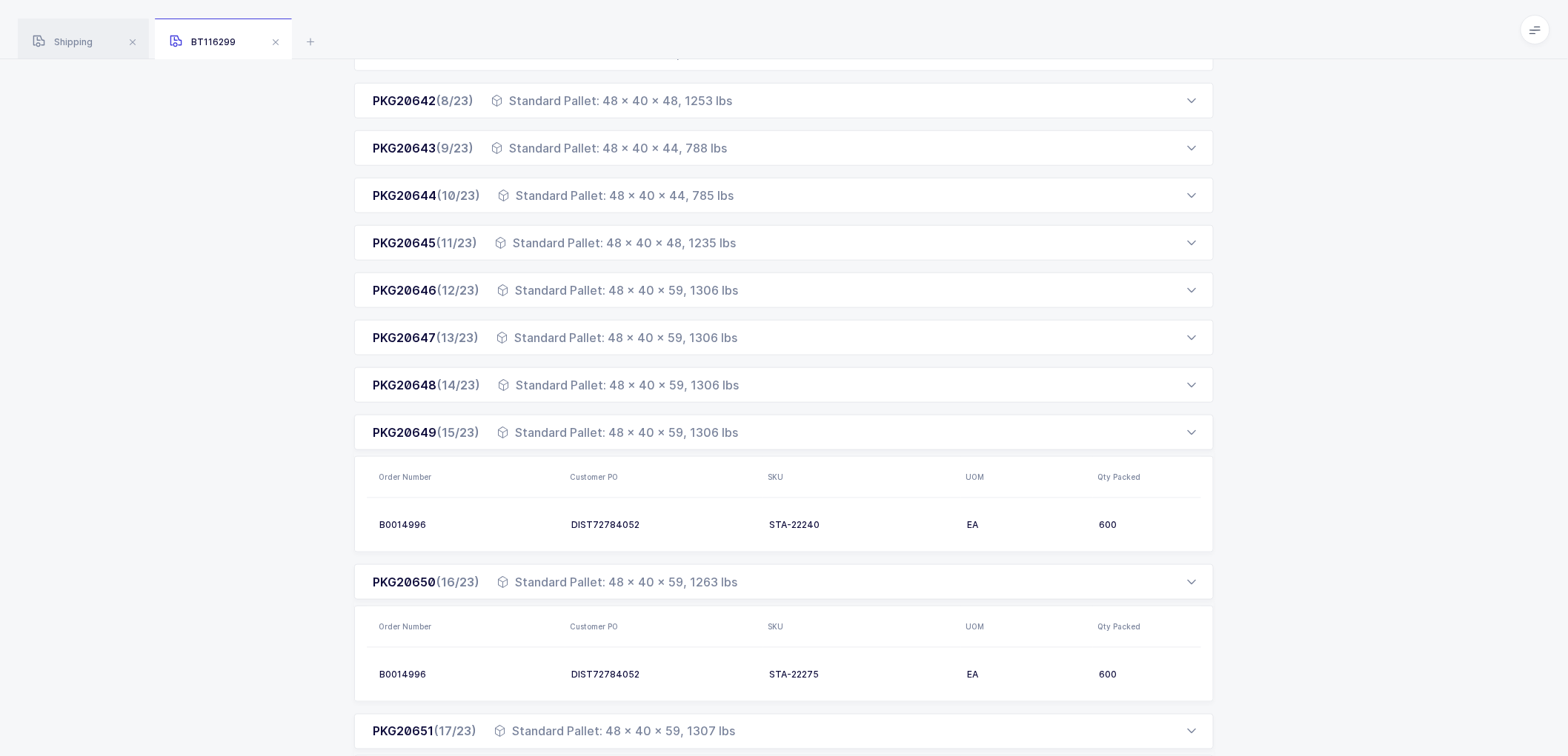
scroll to position [0, 0]
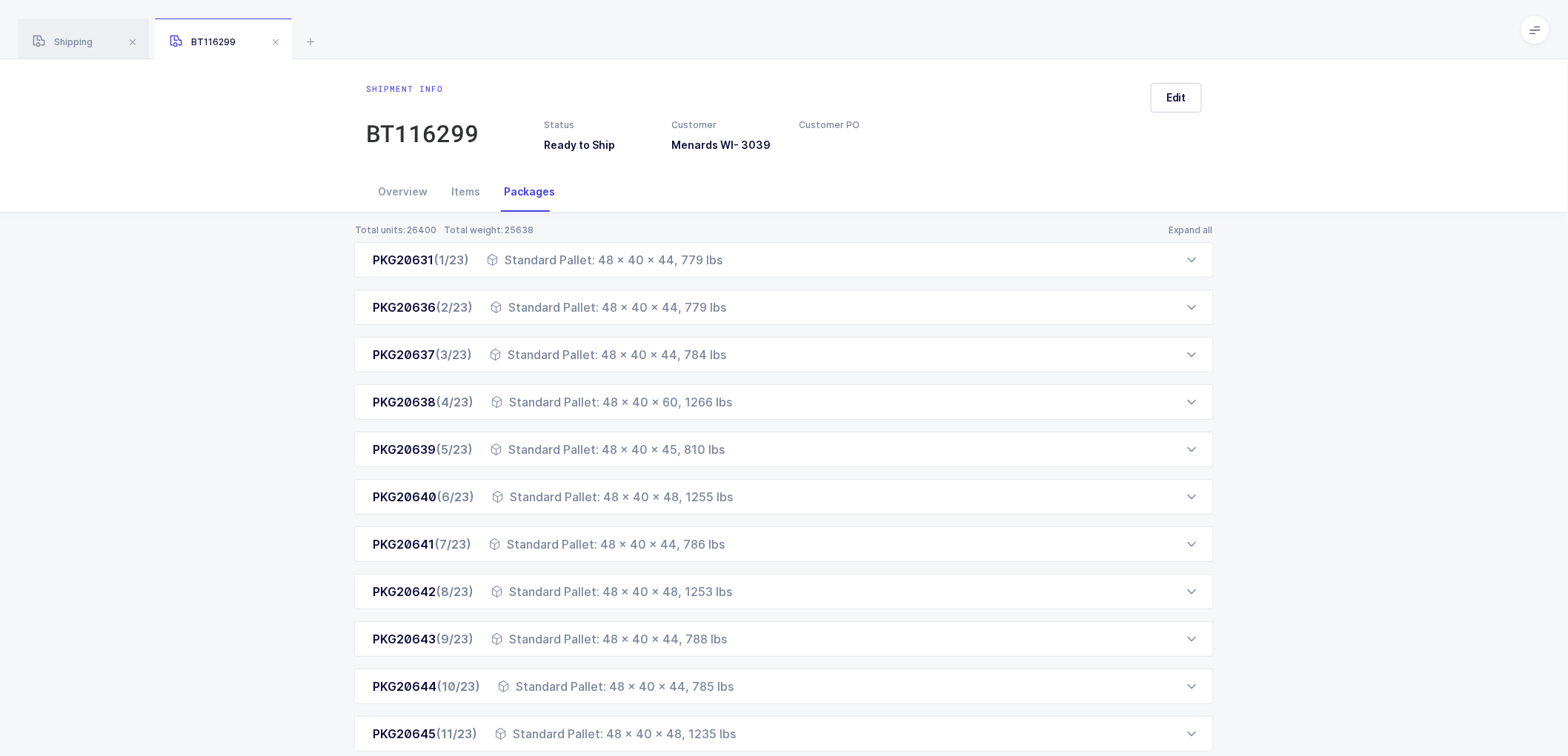
drag, startPoint x: 399, startPoint y: 188, endPoint x: 551, endPoint y: 191, distance: 152.0
click at [401, 188] on div "Overview" at bounding box center [402, 191] width 73 height 40
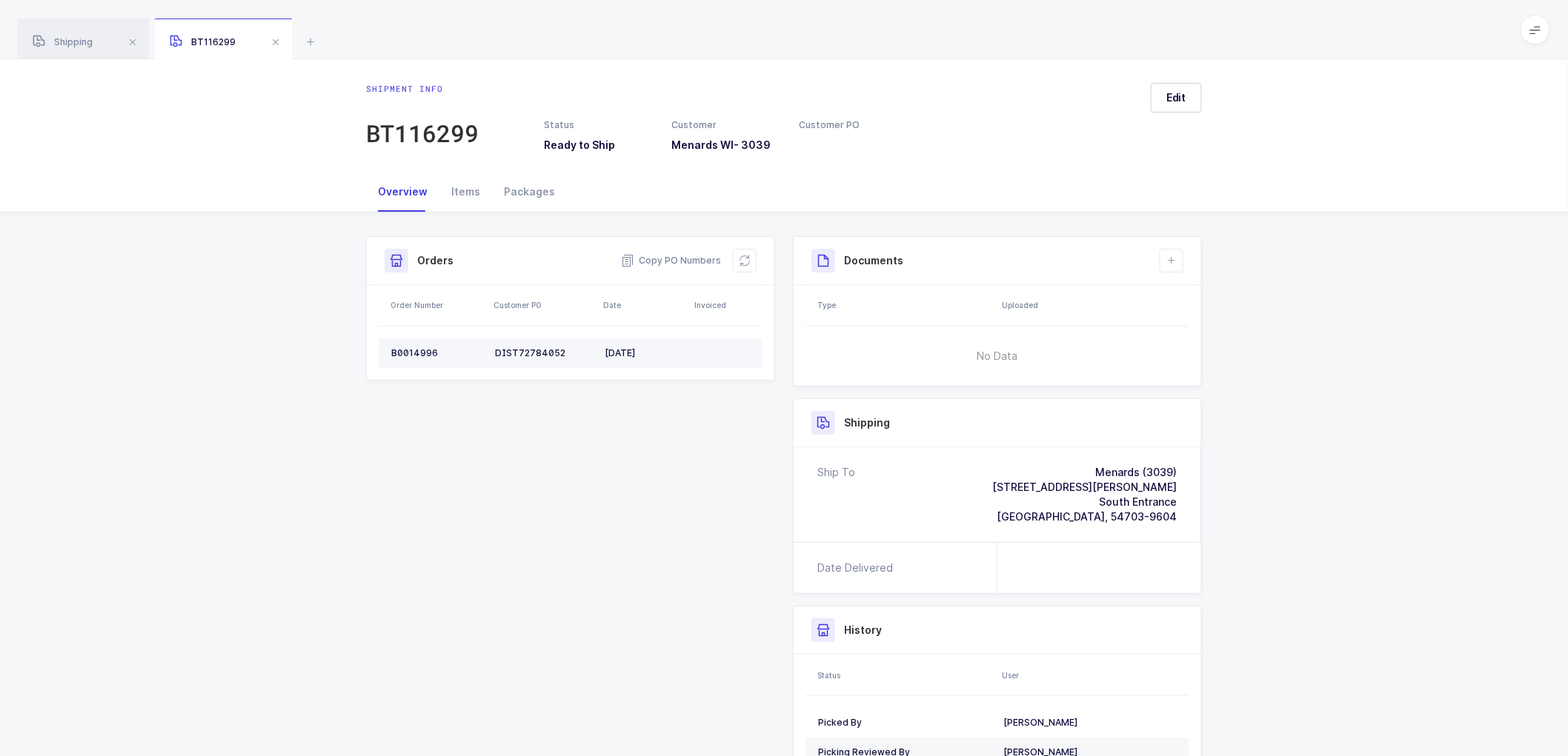
click at [421, 350] on div "B0014996" at bounding box center [437, 353] width 92 height 11
drag, startPoint x: 742, startPoint y: 255, endPoint x: 778, endPoint y: 266, distance: 37.6
click at [742, 255] on icon at bounding box center [744, 260] width 11 height 11
click at [1172, 257] on icon at bounding box center [1171, 260] width 11 height 11
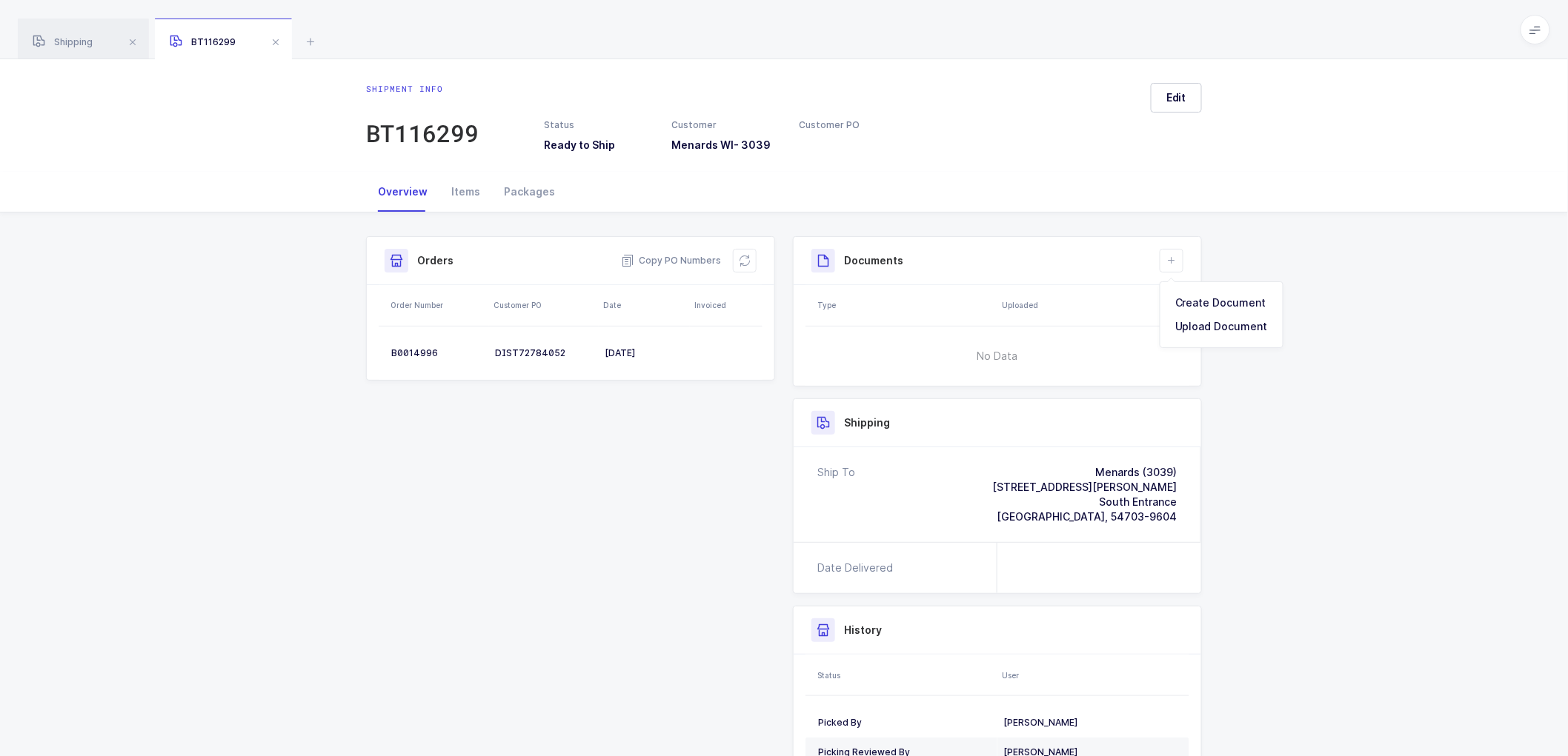
click at [551, 460] on div "Shipment Info Shipment Number BT116299 Status Ready to Ship Customer Menards WI…" at bounding box center [784, 546] width 853 height 619
click at [1167, 263] on icon at bounding box center [1171, 260] width 11 height 11
click at [1209, 307] on li "Create Document" at bounding box center [1221, 303] width 110 height 24
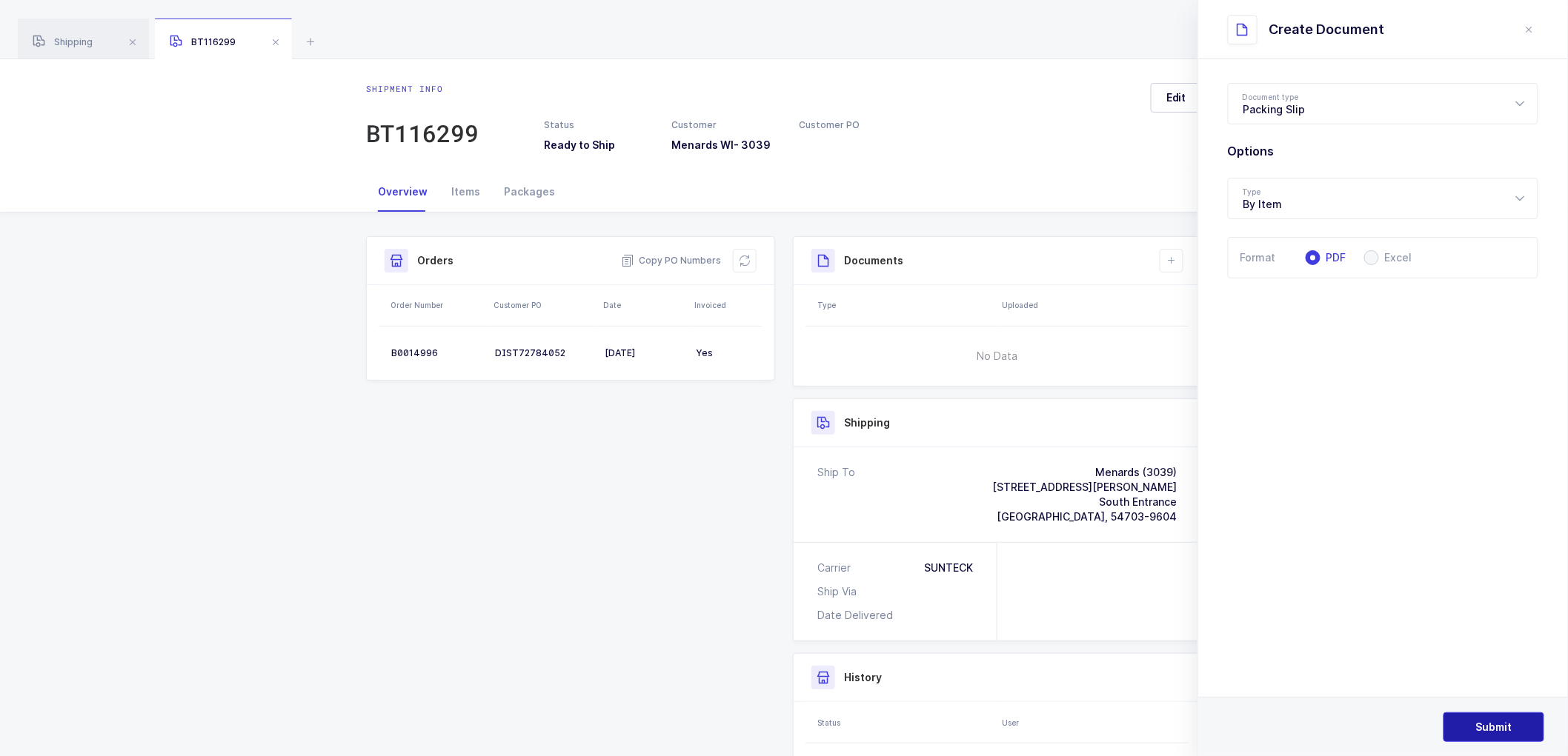
click at [1485, 726] on span "Submit" at bounding box center [1494, 727] width 36 height 15
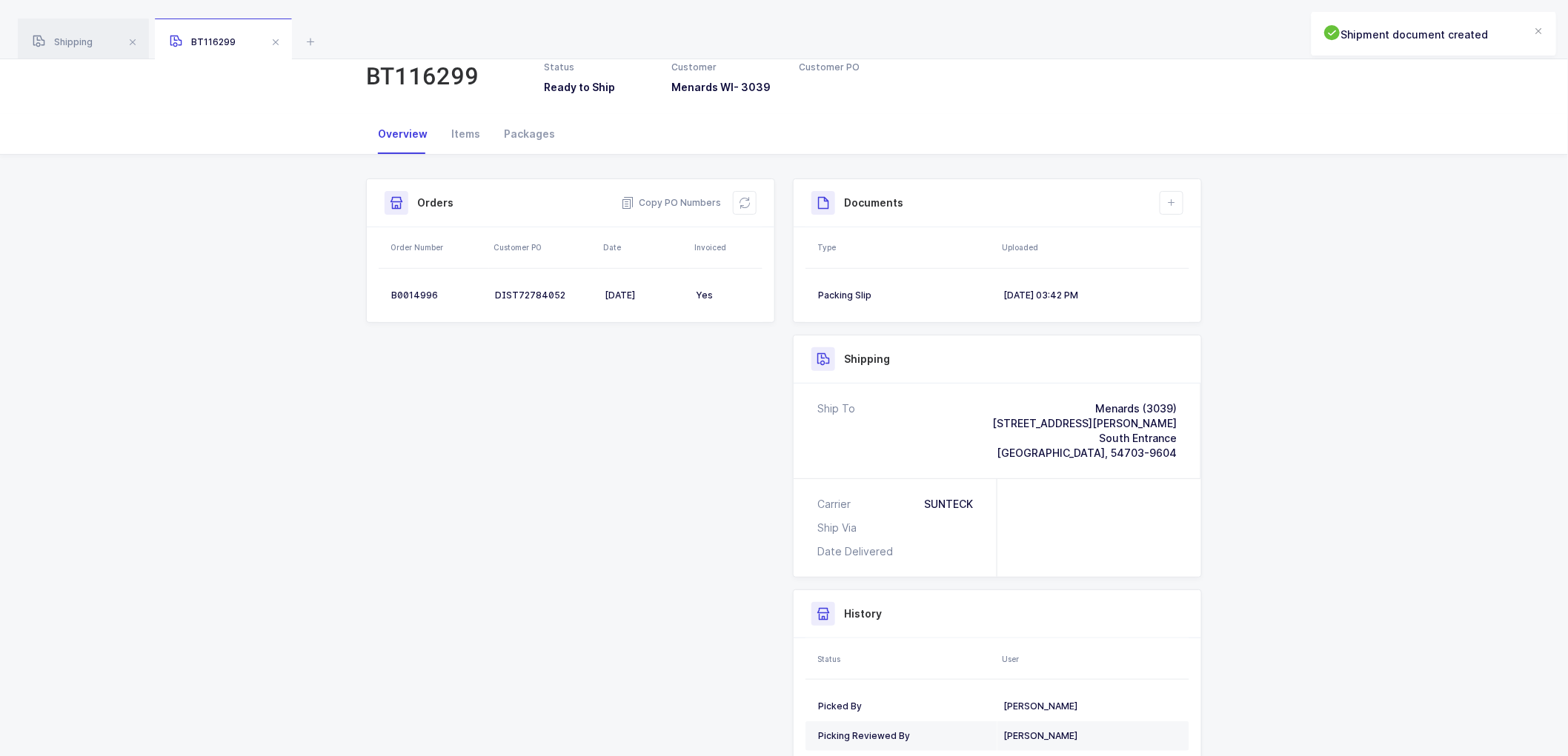
scroll to position [82, 0]
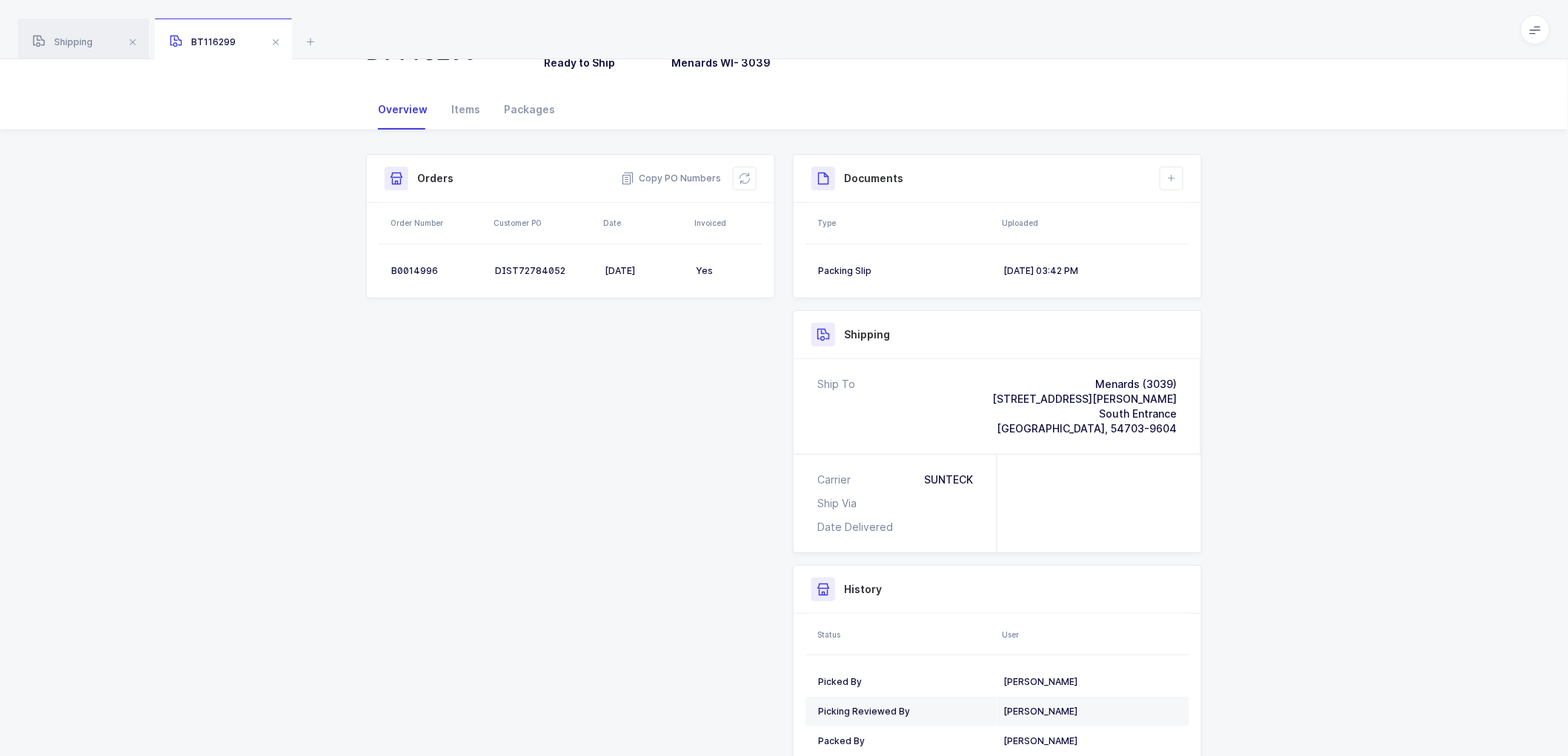
click at [1295, 428] on div "Shipment Info Shipment Number BT116299 Status Ready to Ship Customer Menards WI…" at bounding box center [784, 490] width 1568 height 720
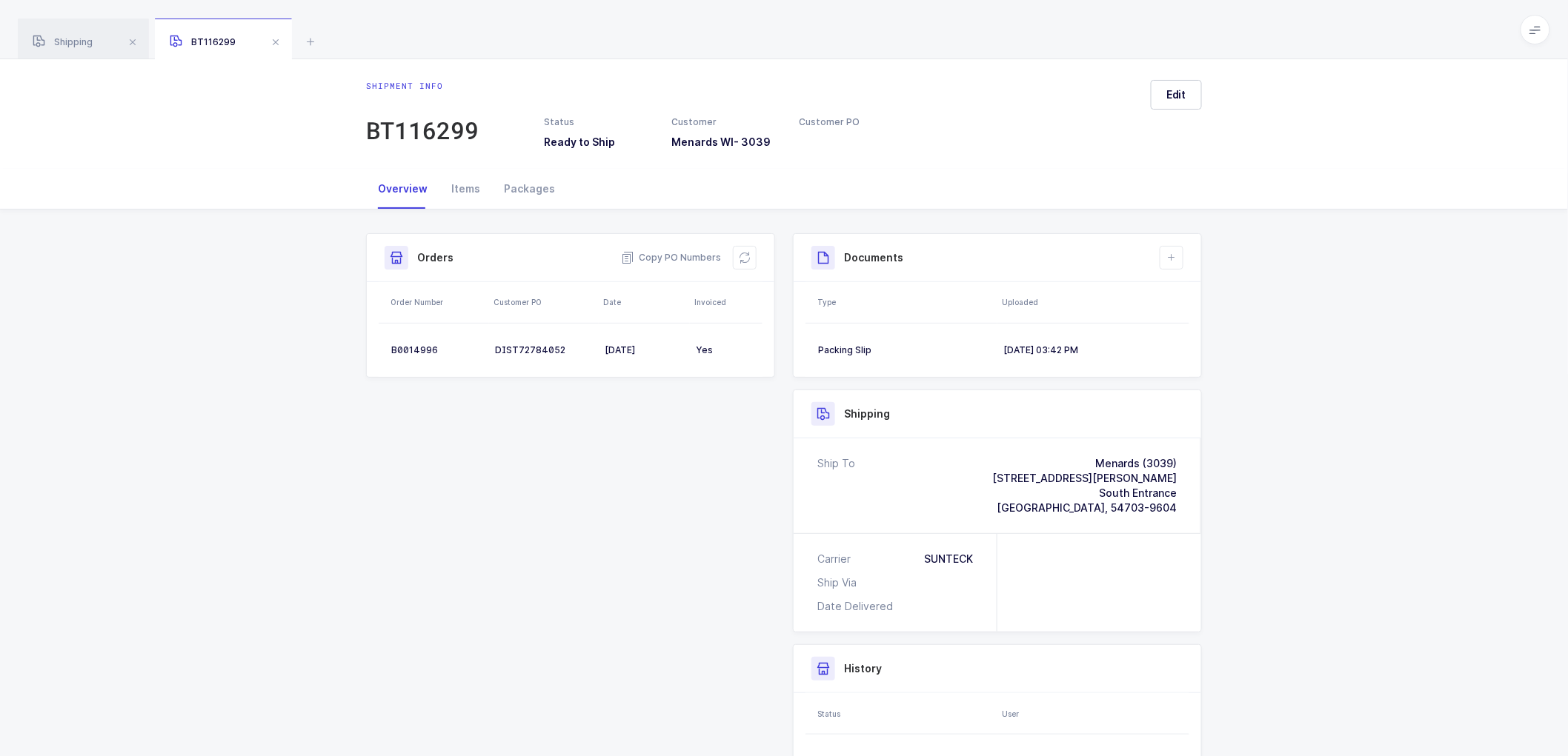
scroll to position [0, 0]
drag, startPoint x: 537, startPoint y: 191, endPoint x: 548, endPoint y: 190, distance: 11.0
click at [537, 190] on div "Packages" at bounding box center [529, 191] width 75 height 40
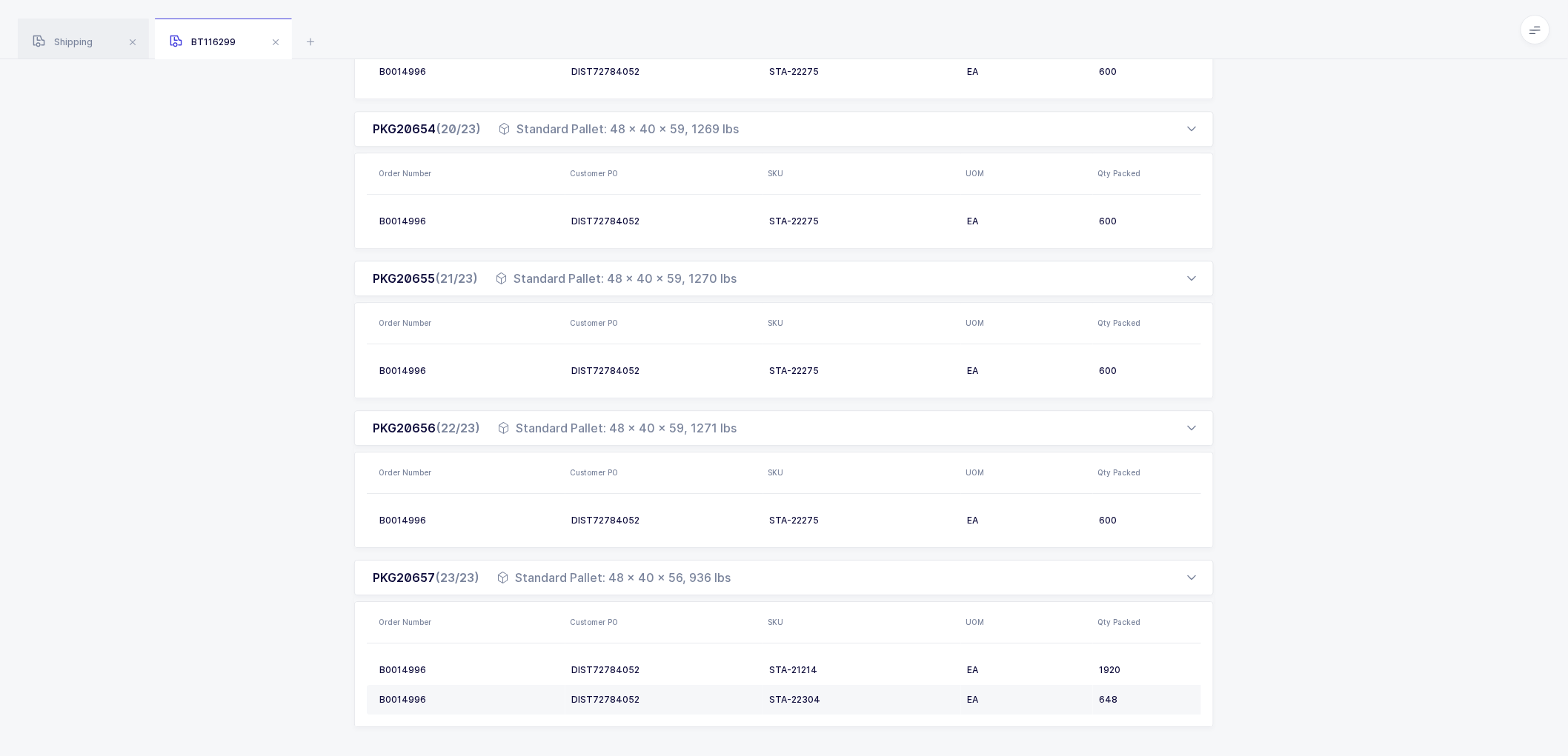
scroll to position [1561, 0]
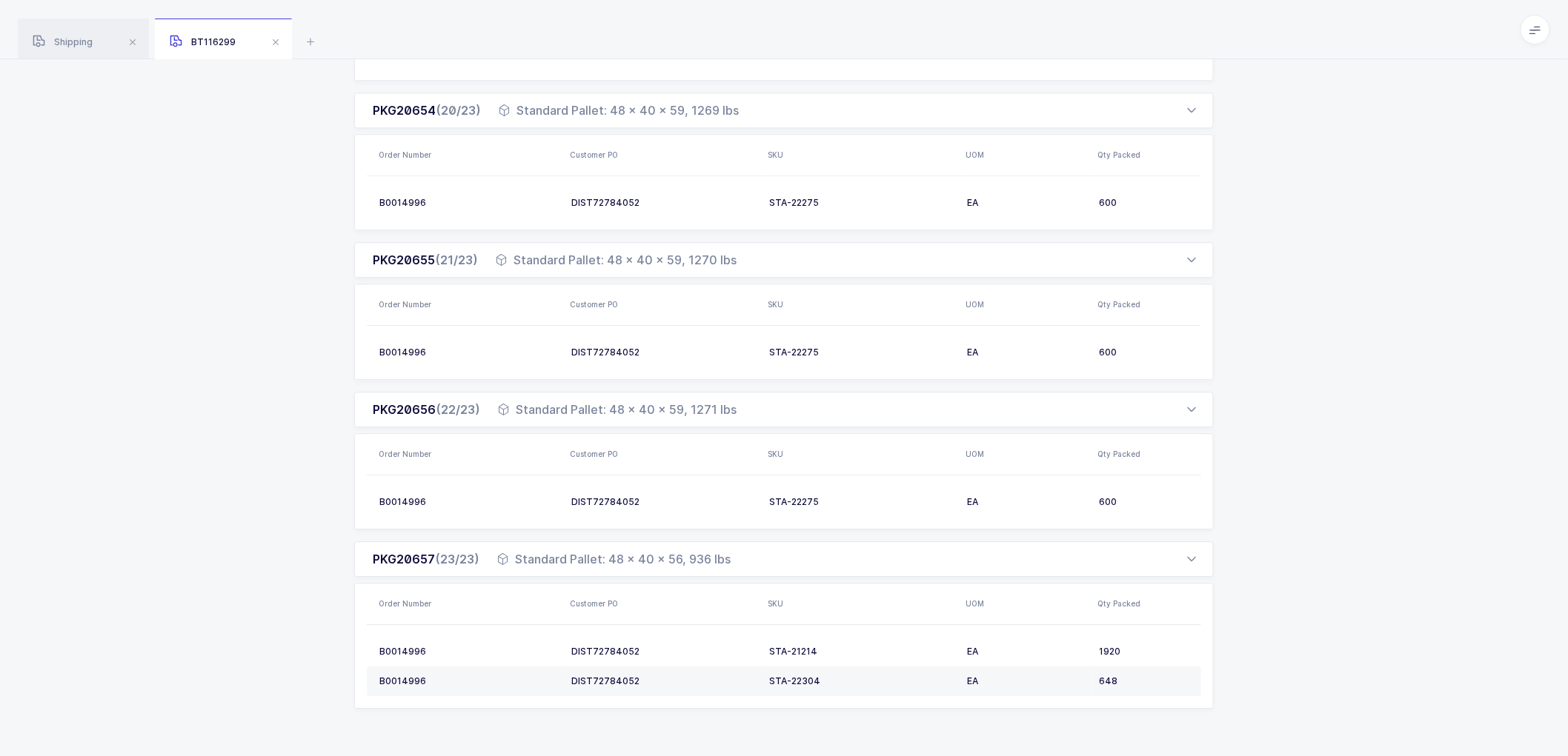
drag, startPoint x: 67, startPoint y: 32, endPoint x: 549, endPoint y: 178, distance: 503.6
click at [67, 33] on div "Shipping" at bounding box center [83, 39] width 131 height 41
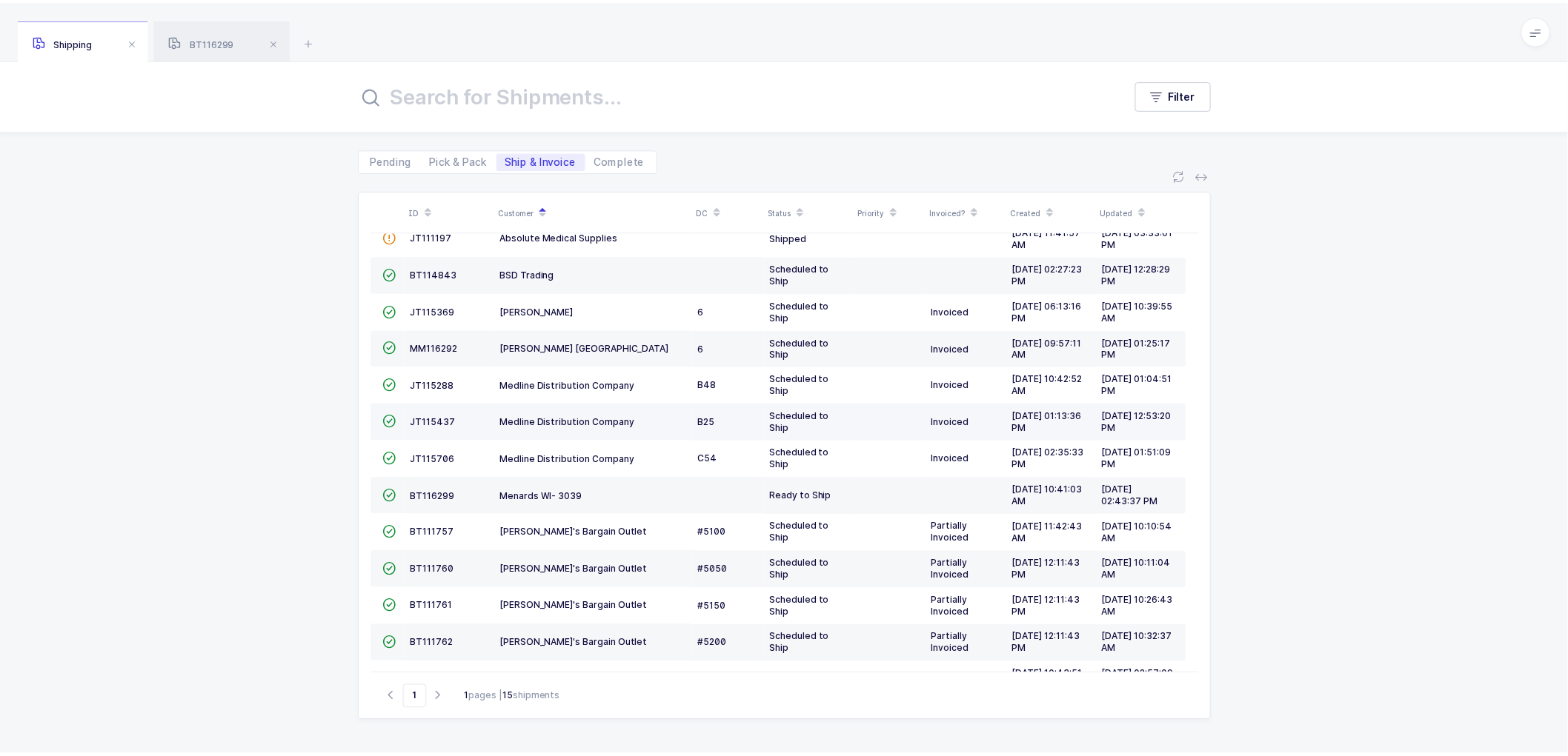
scroll to position [138, 0]
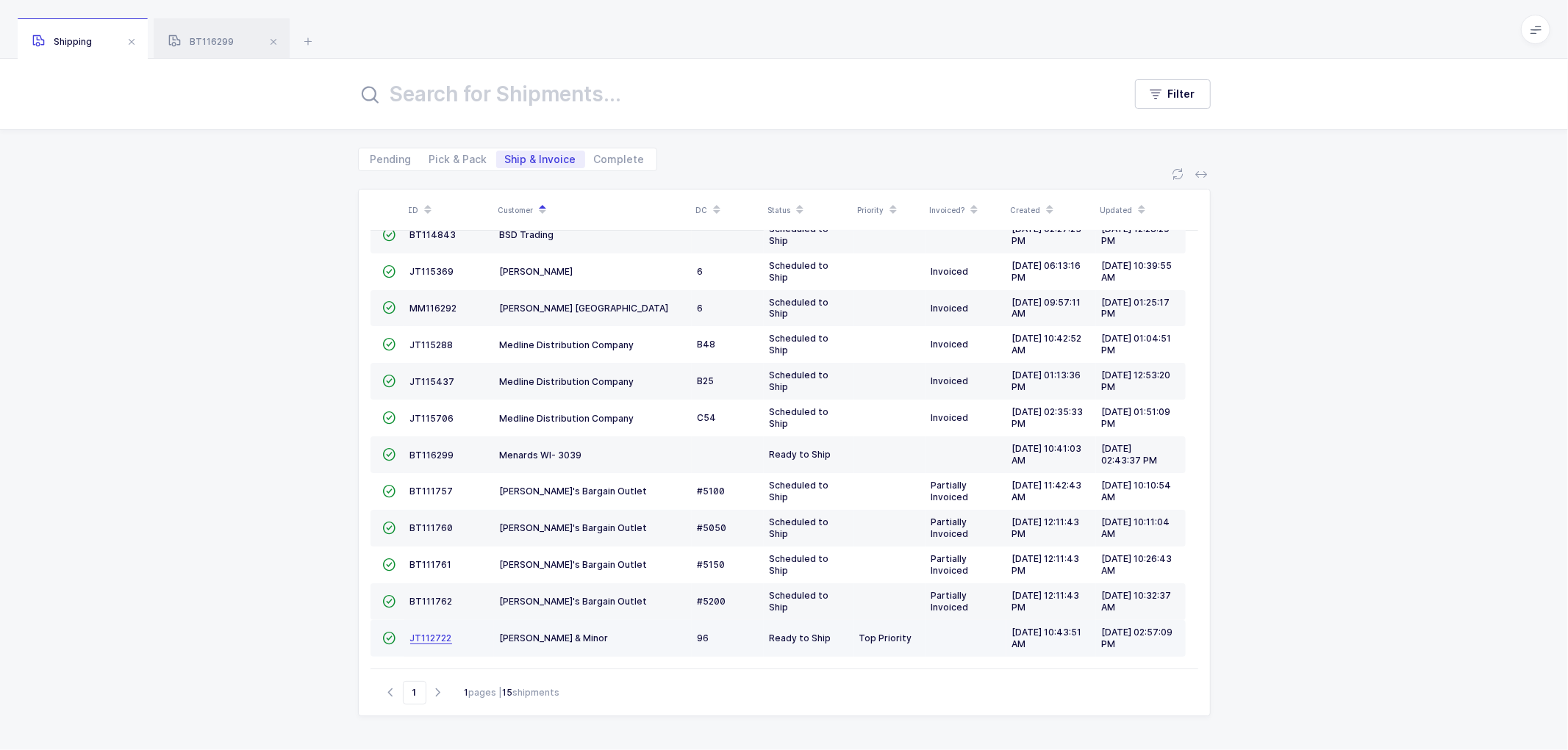
click at [434, 638] on span "JT112722" at bounding box center [432, 638] width 42 height 11
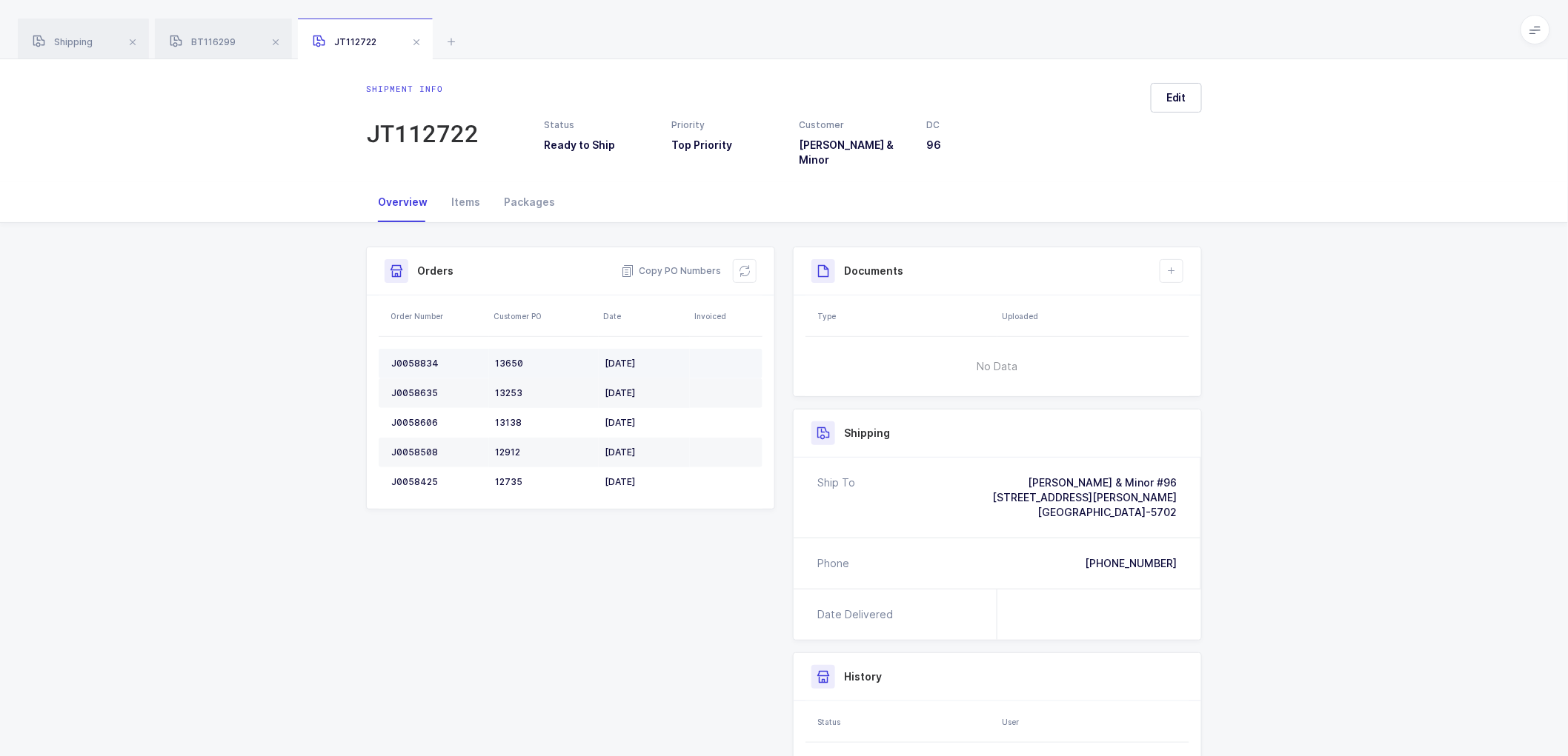
click at [412, 349] on td "J0058834" at bounding box center [433, 364] width 110 height 30
click at [420, 387] on div "J0058635" at bounding box center [437, 393] width 92 height 11
click at [421, 387] on div "J0058635" at bounding box center [437, 393] width 92 height 11
click at [408, 417] on div "J0058606" at bounding box center [437, 423] width 92 height 11
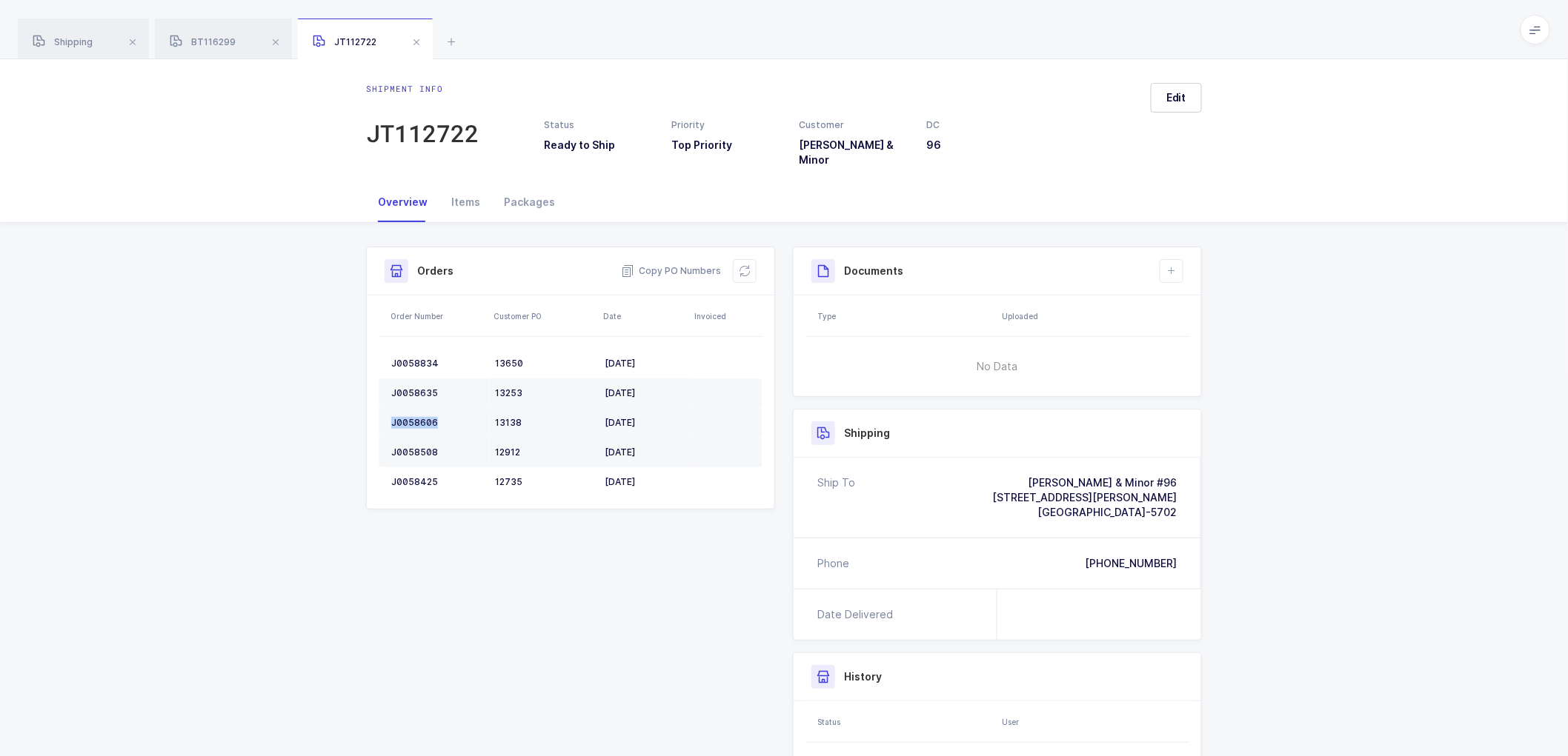
click at [409, 417] on div "J0058606" at bounding box center [437, 423] width 92 height 11
click at [409, 438] on td "J0058508" at bounding box center [433, 453] width 110 height 30
click at [414, 468] on td "J0058425" at bounding box center [433, 483] width 110 height 30
click at [415, 476] on div "J0058425" at bounding box center [437, 482] width 92 height 11
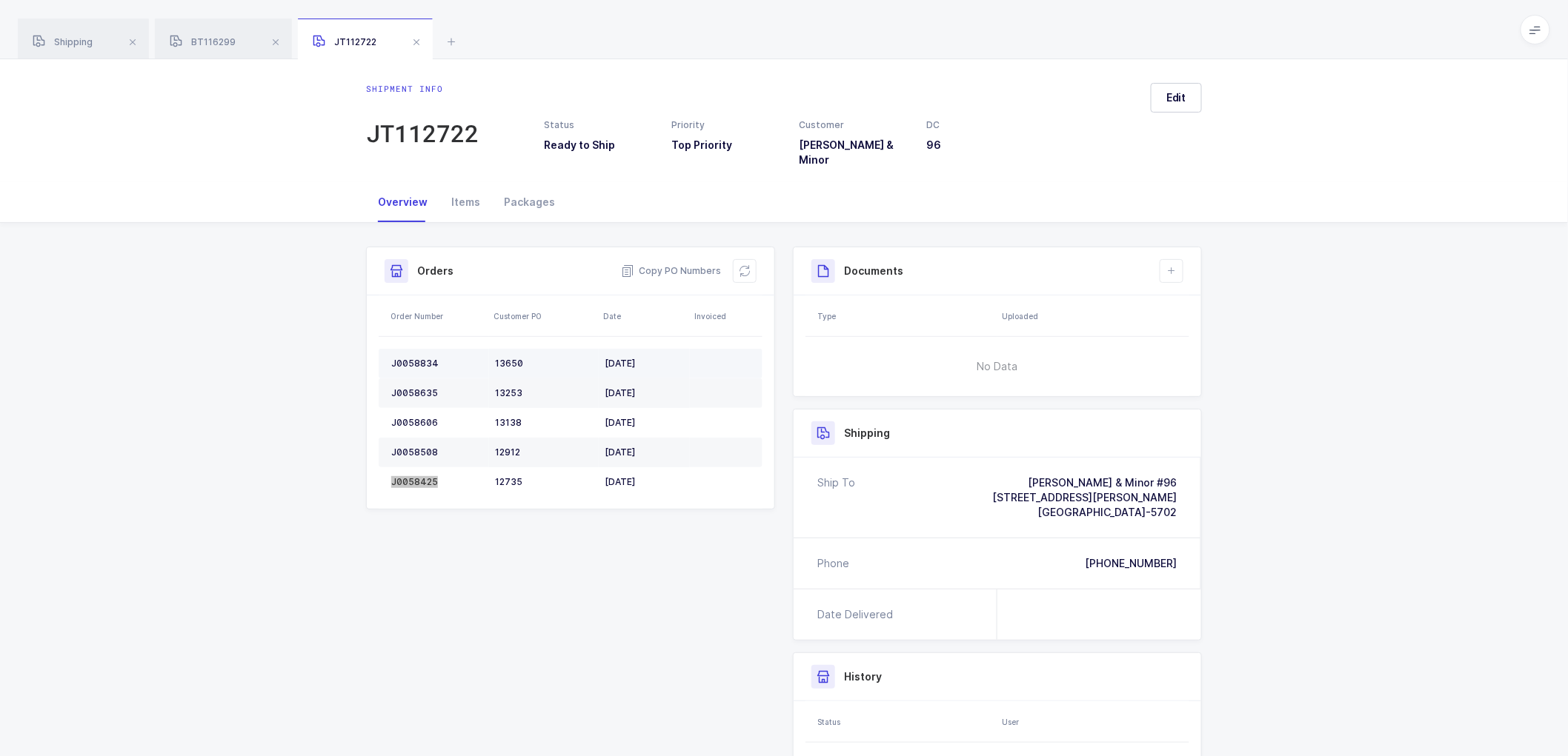
scroll to position [82, 0]
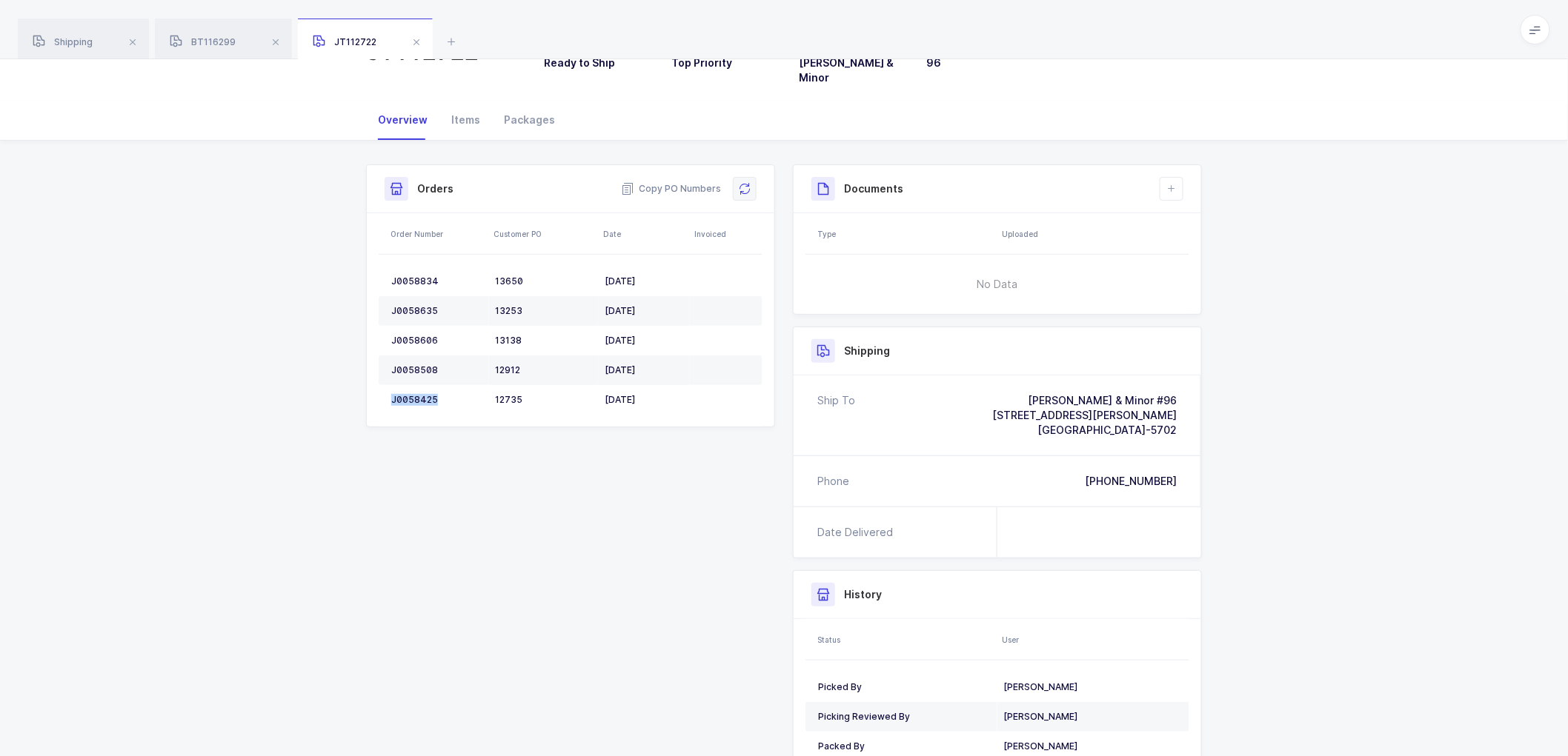
click at [742, 183] on icon at bounding box center [744, 188] width 11 height 11
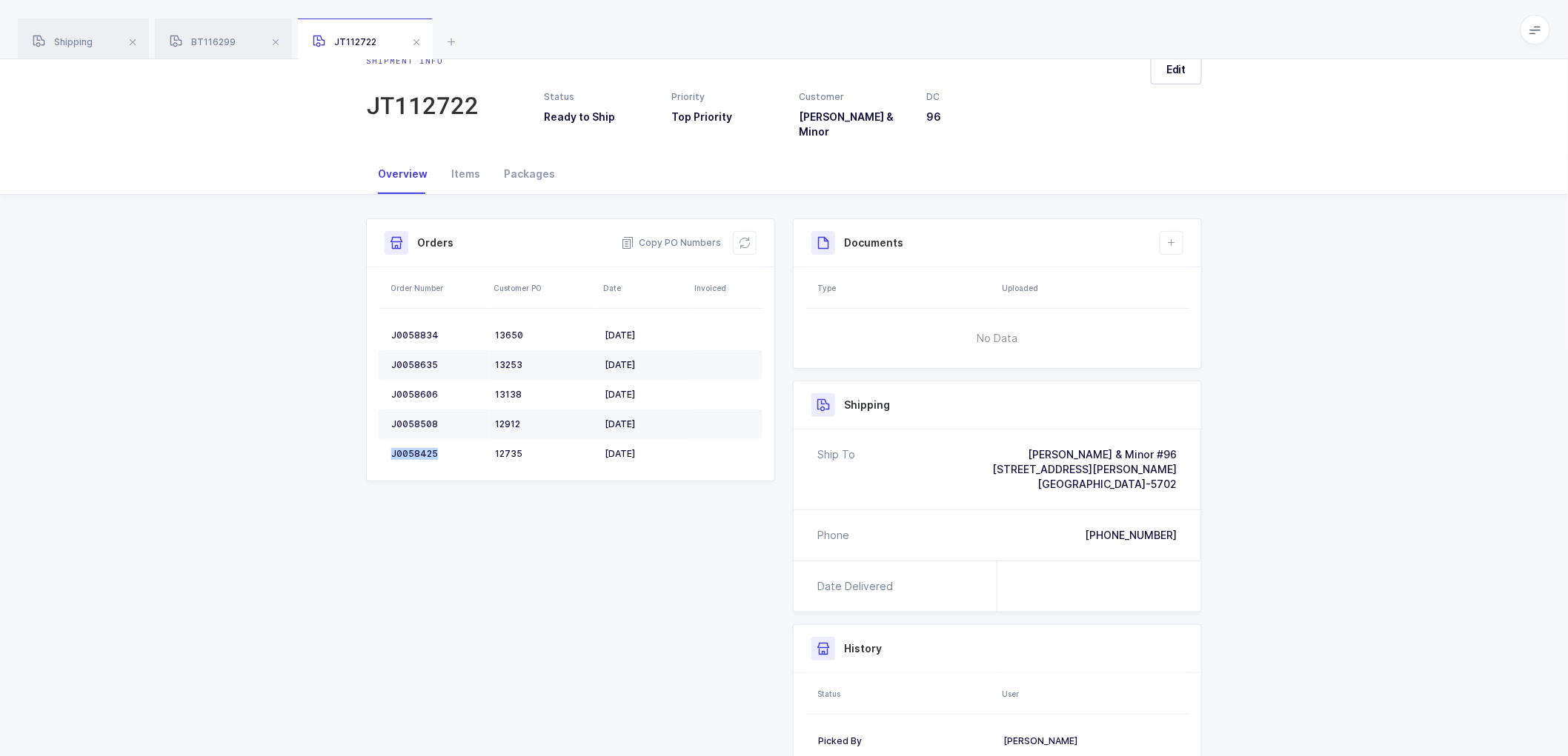
scroll to position [0, 0]
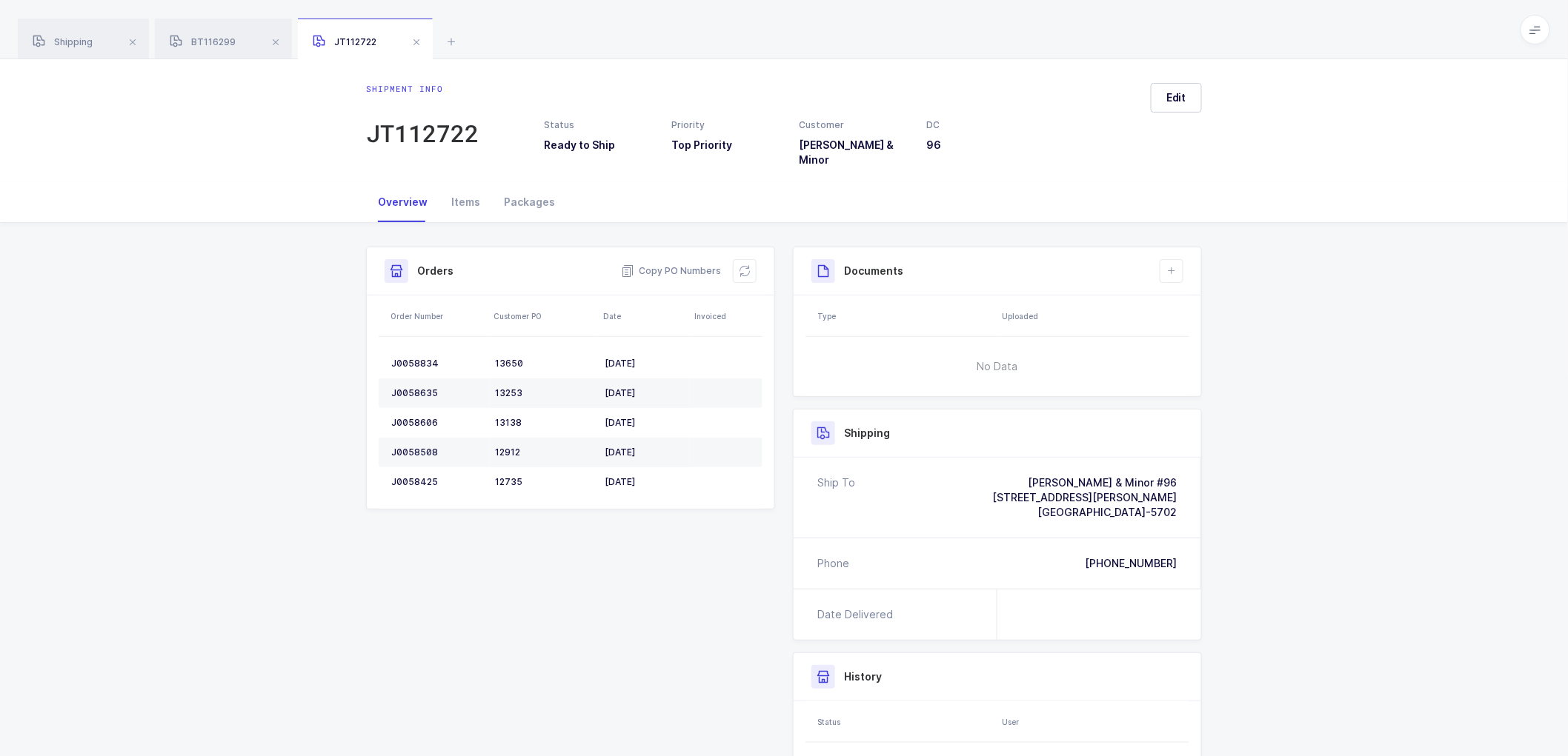
click at [641, 183] on div "Overview Items Packages" at bounding box center [784, 202] width 836 height 40
click at [1176, 266] on icon at bounding box center [1171, 271] width 11 height 11
click at [1228, 308] on li "Create Document" at bounding box center [1221, 303] width 110 height 24
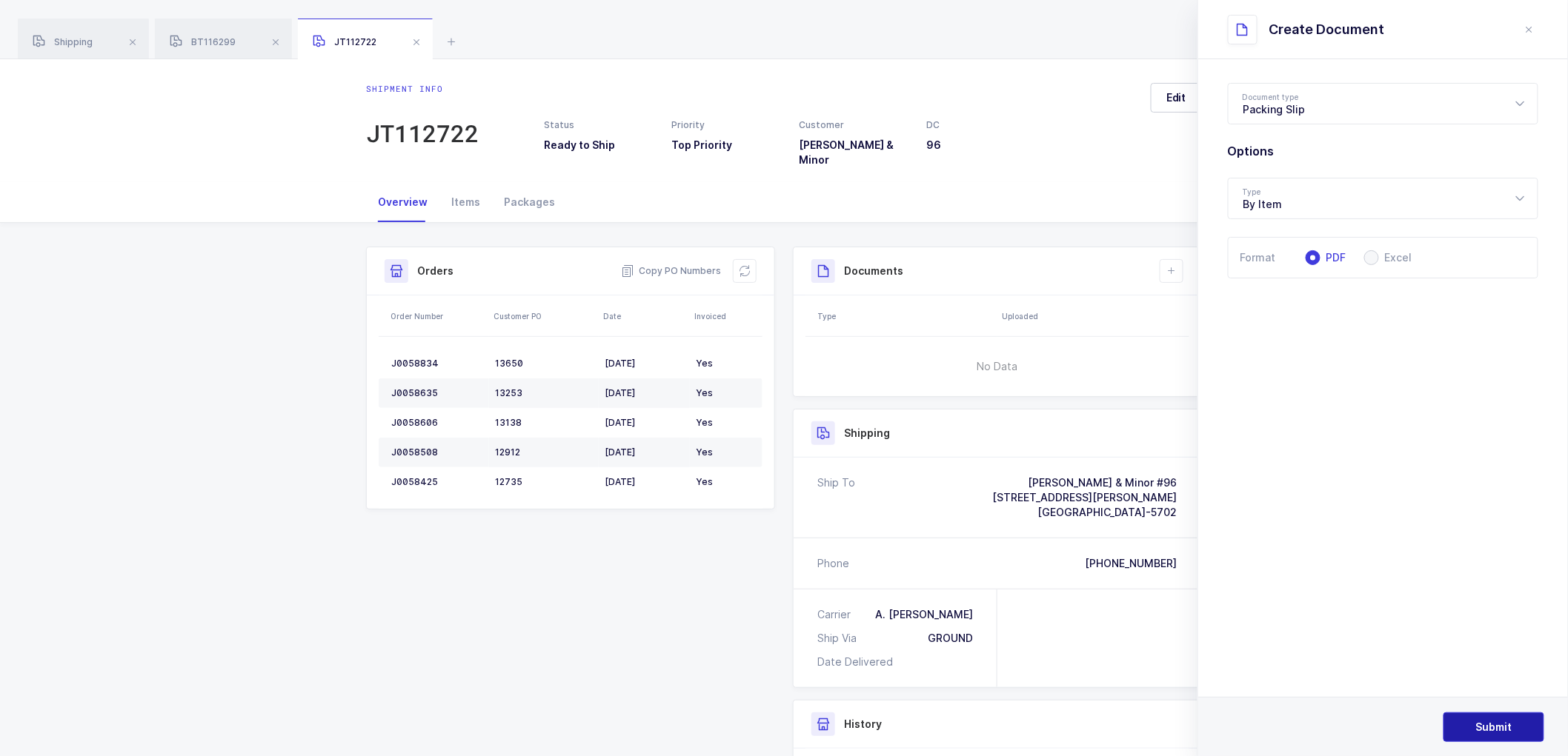
click at [1477, 721] on span "Submit" at bounding box center [1494, 727] width 36 height 15
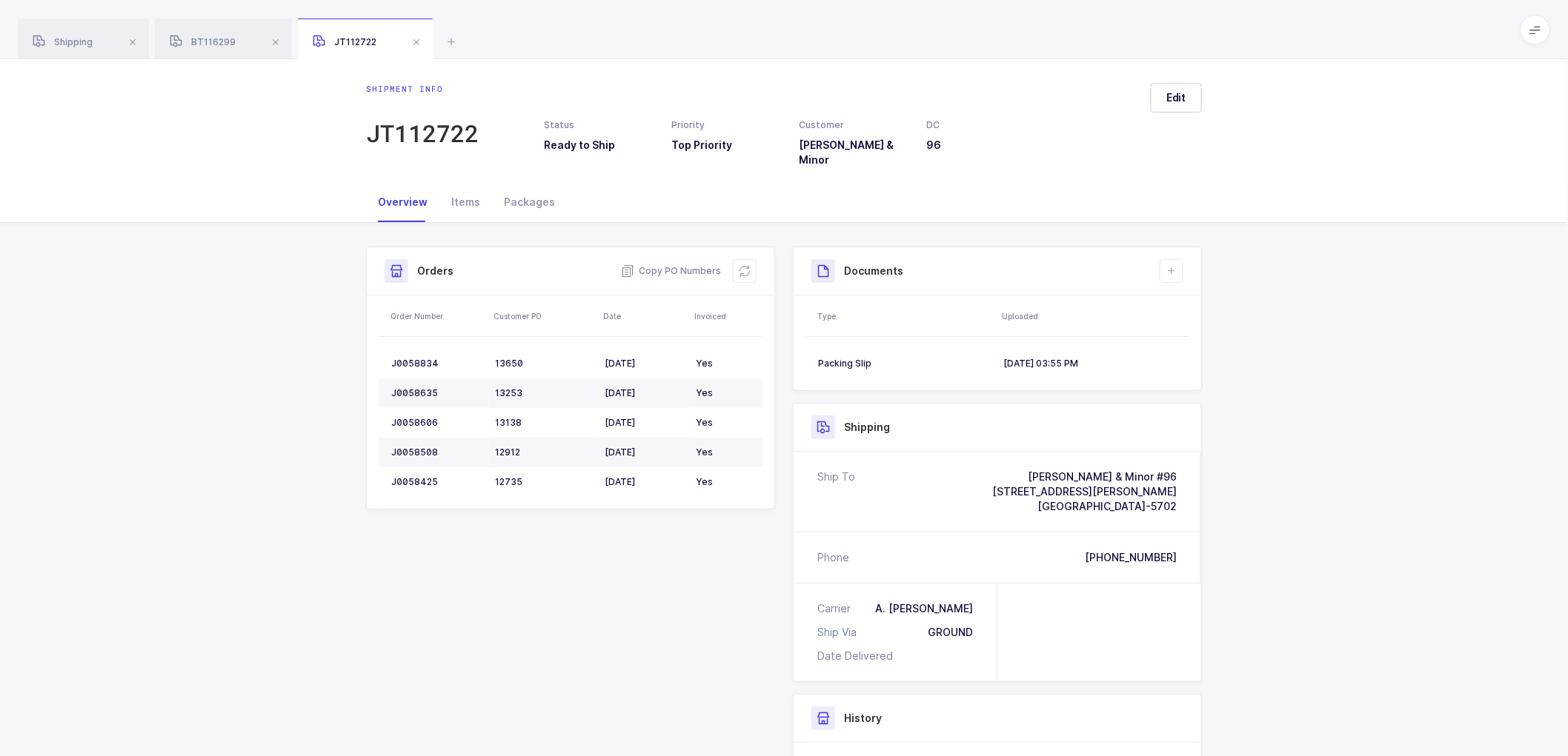
click at [1287, 280] on div "Shipment Info Shipment Number JT112722 Status Ready to Ship Priority Top Priori…" at bounding box center [784, 584] width 1568 height 722
drag, startPoint x: 1182, startPoint y: 96, endPoint x: 1190, endPoint y: 100, distance: 8.9
click at [1182, 94] on span "Edit" at bounding box center [1176, 97] width 20 height 15
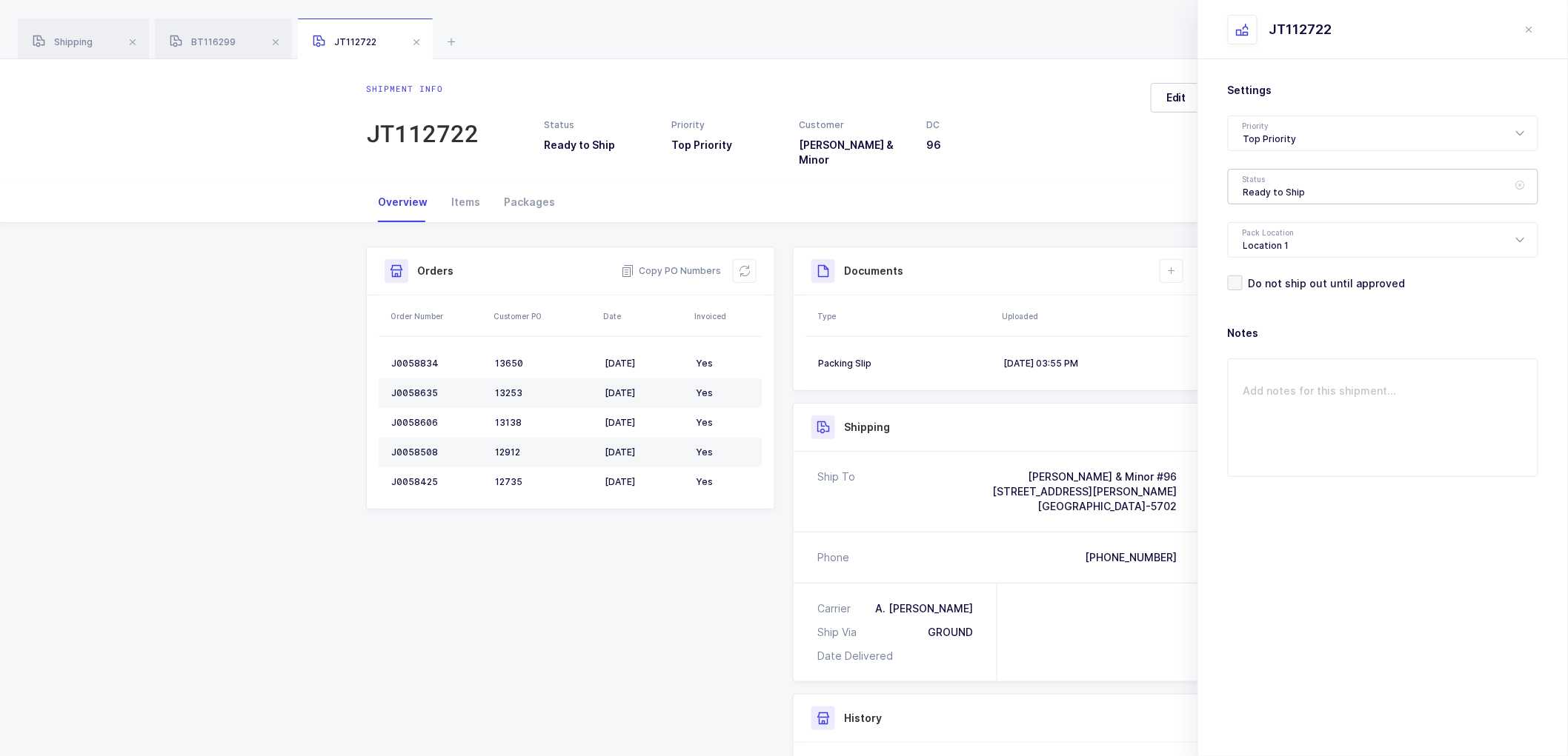
click at [1252, 186] on div "Ready to Ship" at bounding box center [1384, 186] width 311 height 35
click at [1267, 294] on span "Shipped" at bounding box center [1264, 300] width 42 height 12
type input "Shipped"
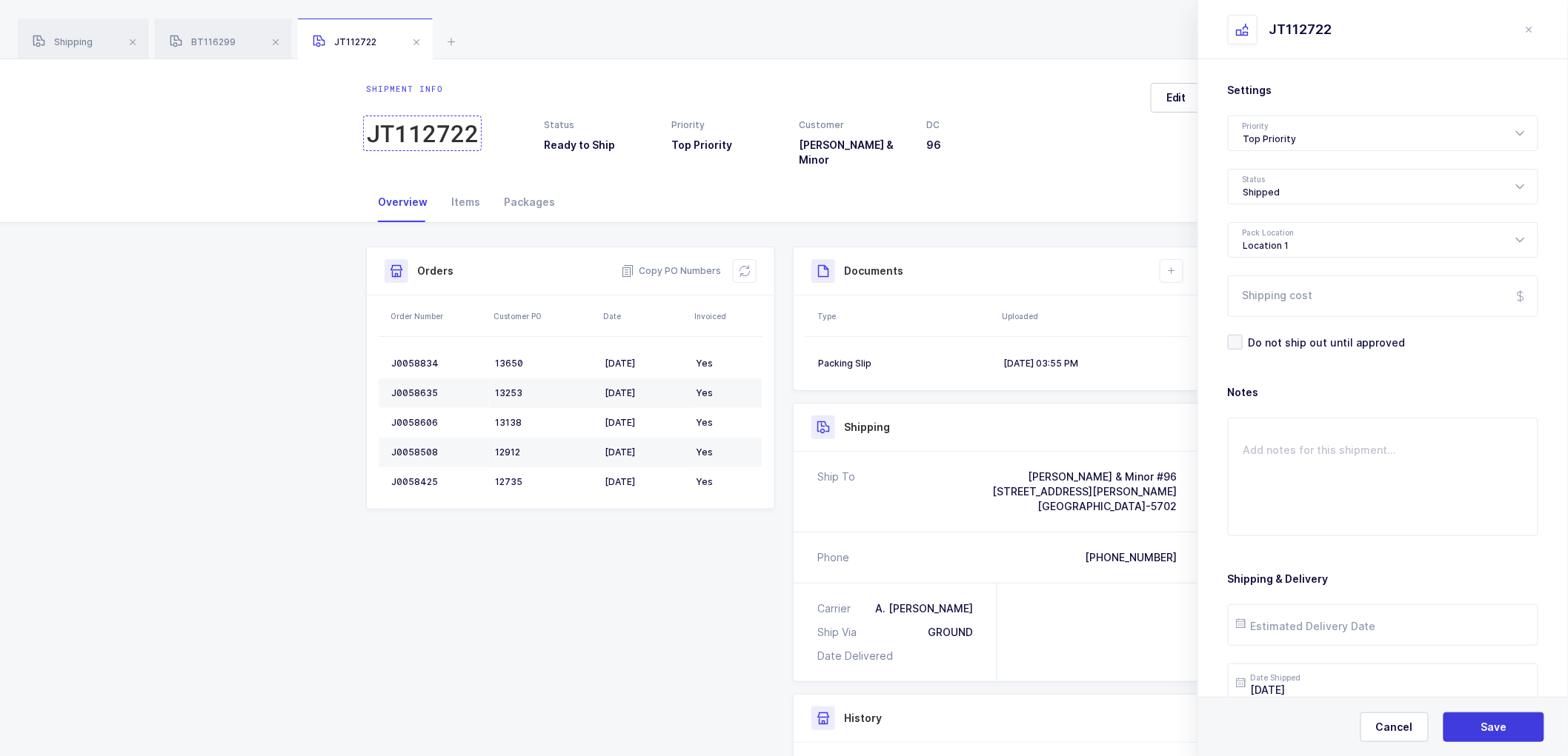
drag, startPoint x: 300, startPoint y: 195, endPoint x: 384, endPoint y: 141, distance: 99.9
click at [304, 194] on div "Overview Items Packages" at bounding box center [784, 203] width 1568 height 41
click at [1495, 736] on button "Save" at bounding box center [1494, 728] width 101 height 30
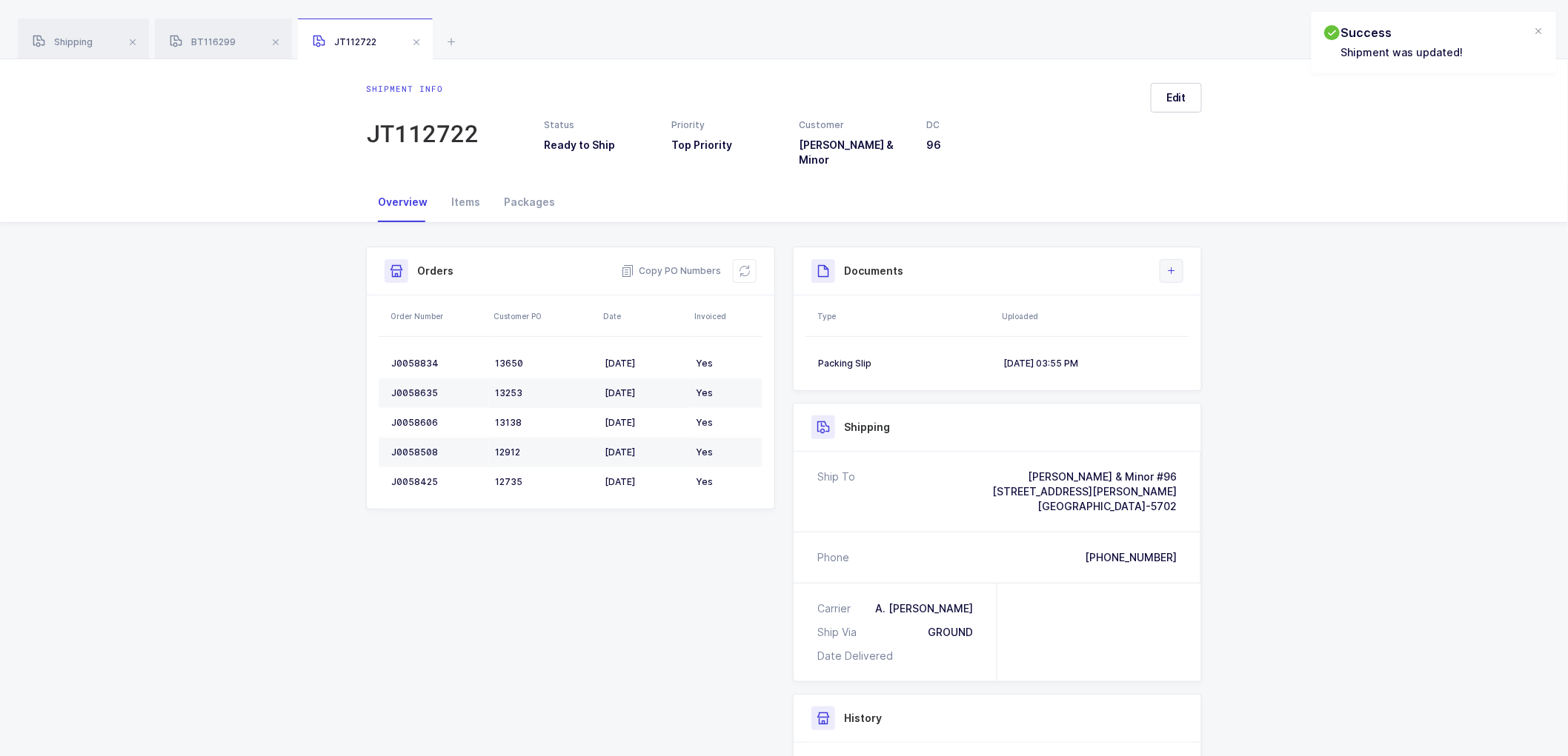
click at [1166, 266] on icon at bounding box center [1171, 271] width 11 height 11
click at [1200, 321] on li "Upload Document" at bounding box center [1221, 326] width 110 height 24
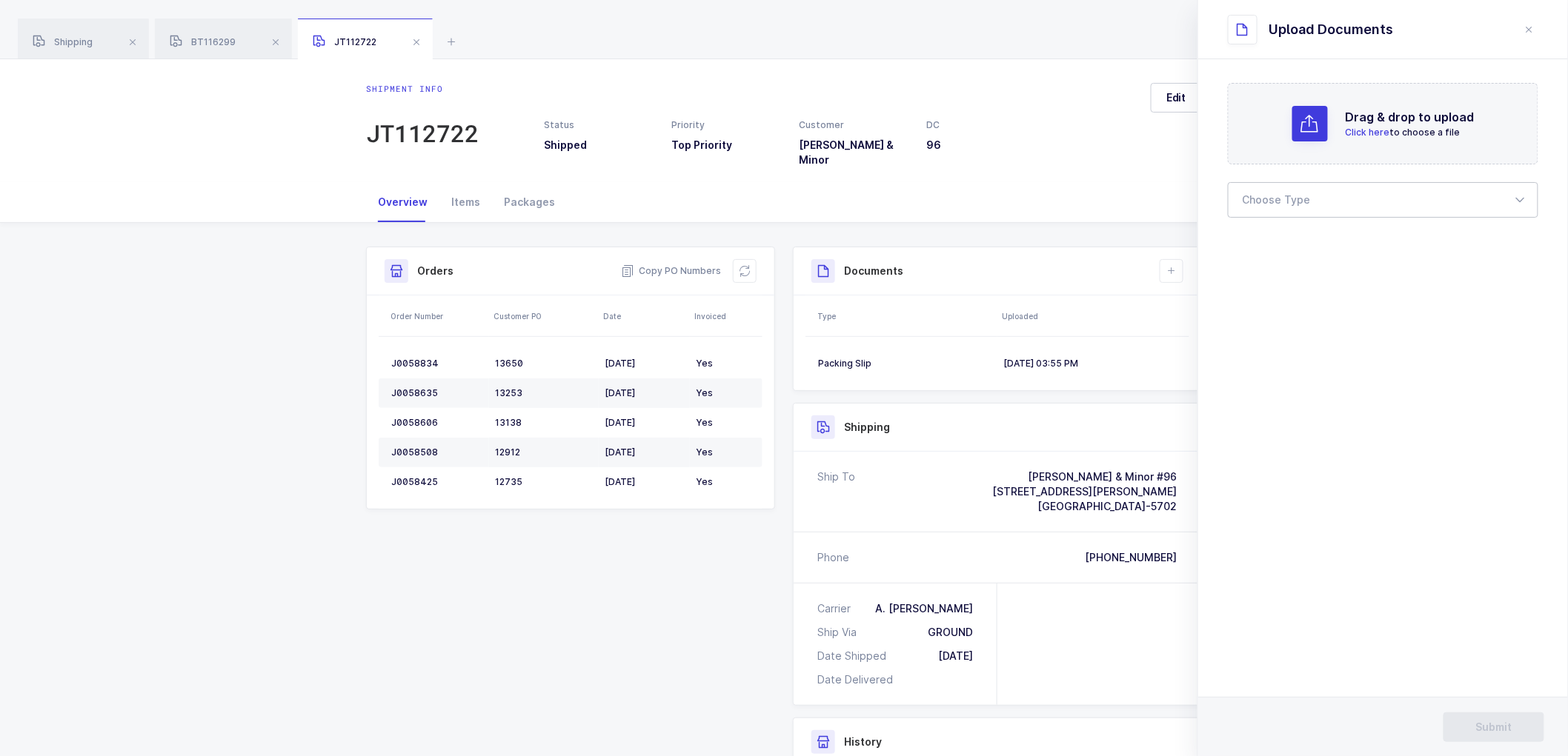
drag, startPoint x: 1275, startPoint y: 197, endPoint x: 1276, endPoint y: 238, distance: 41.0
click at [1275, 198] on div at bounding box center [1384, 200] width 311 height 35
click at [1270, 249] on span "Bill of Lading" at bounding box center [1277, 246] width 67 height 12
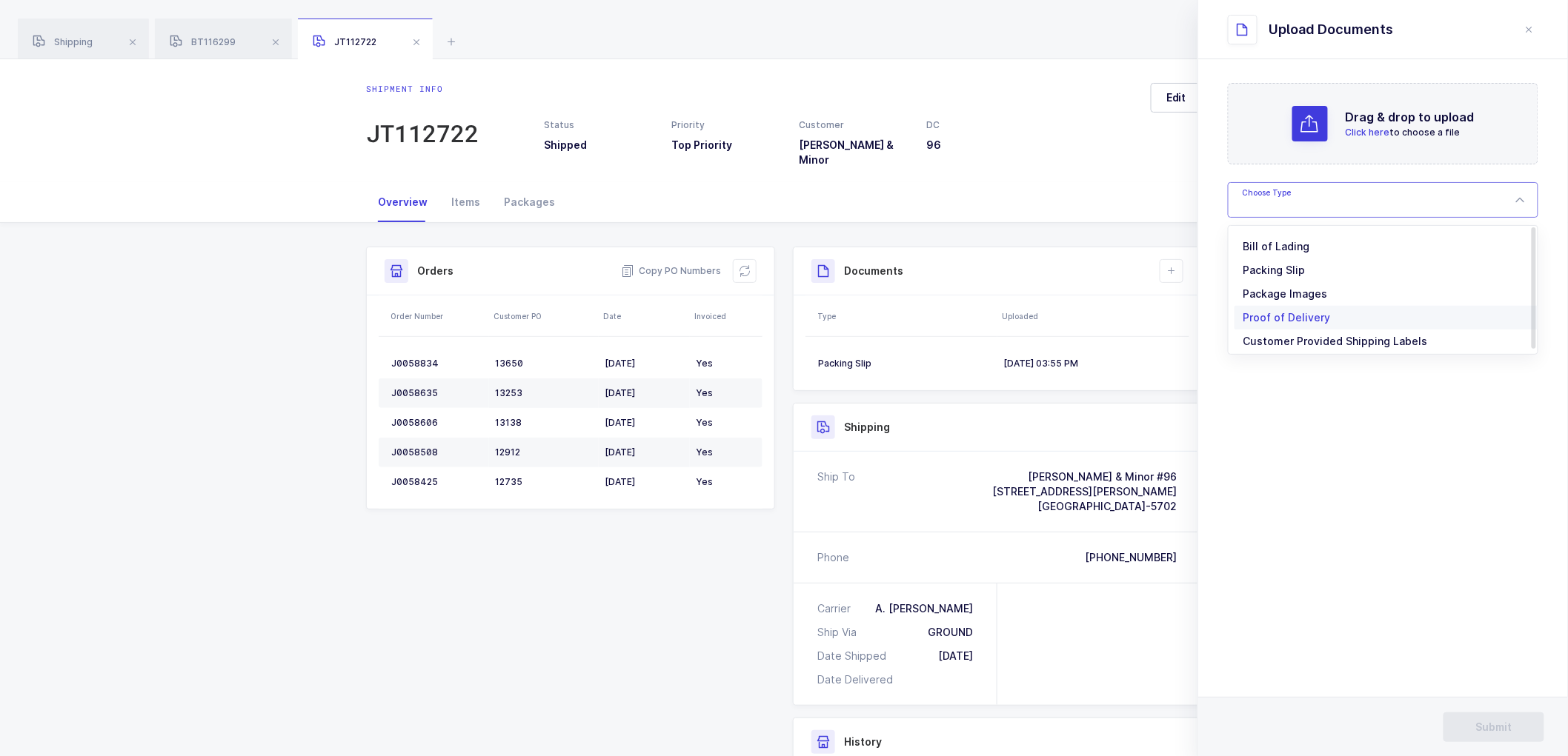
type input "Bill of Lading"
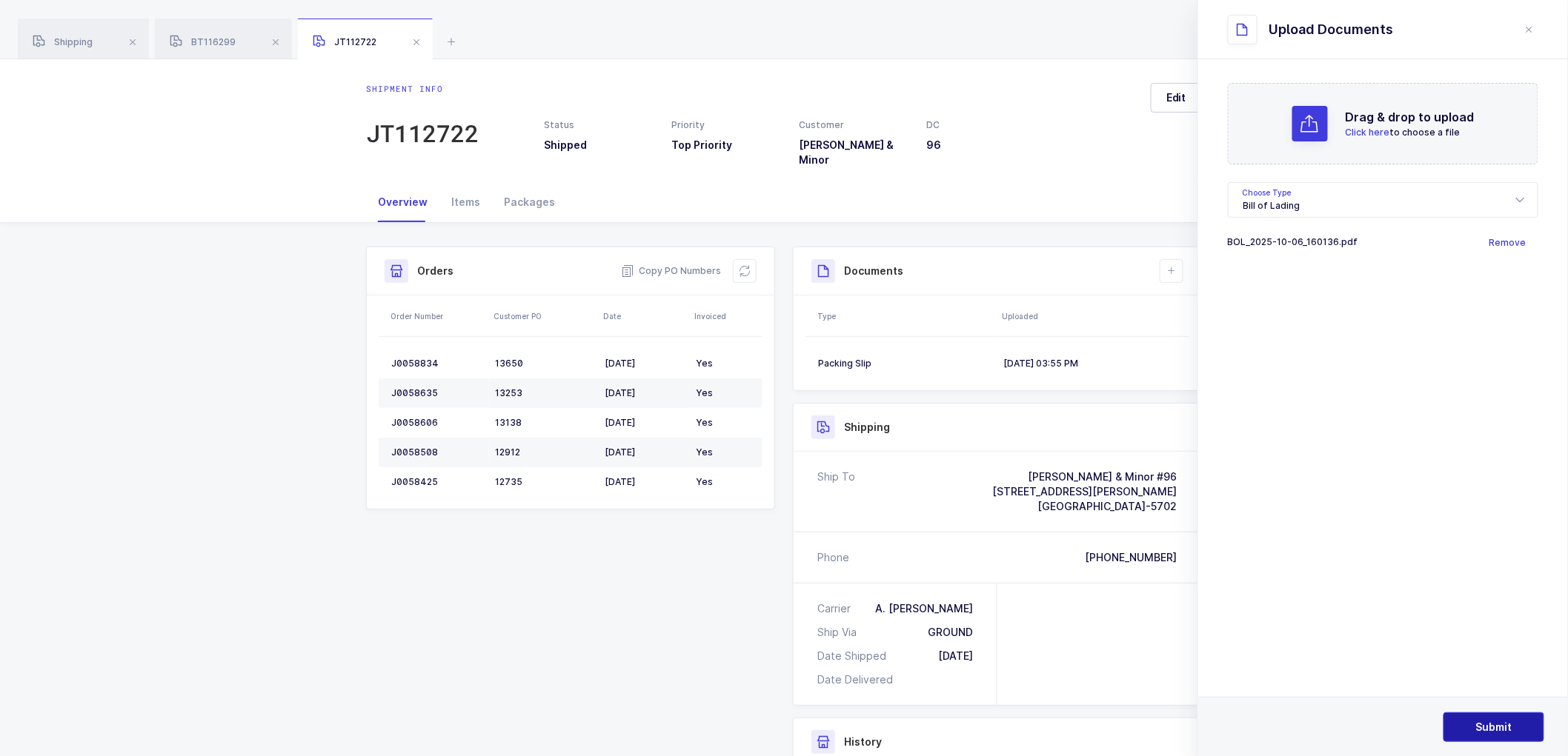
click at [1494, 723] on span "Submit" at bounding box center [1494, 727] width 36 height 15
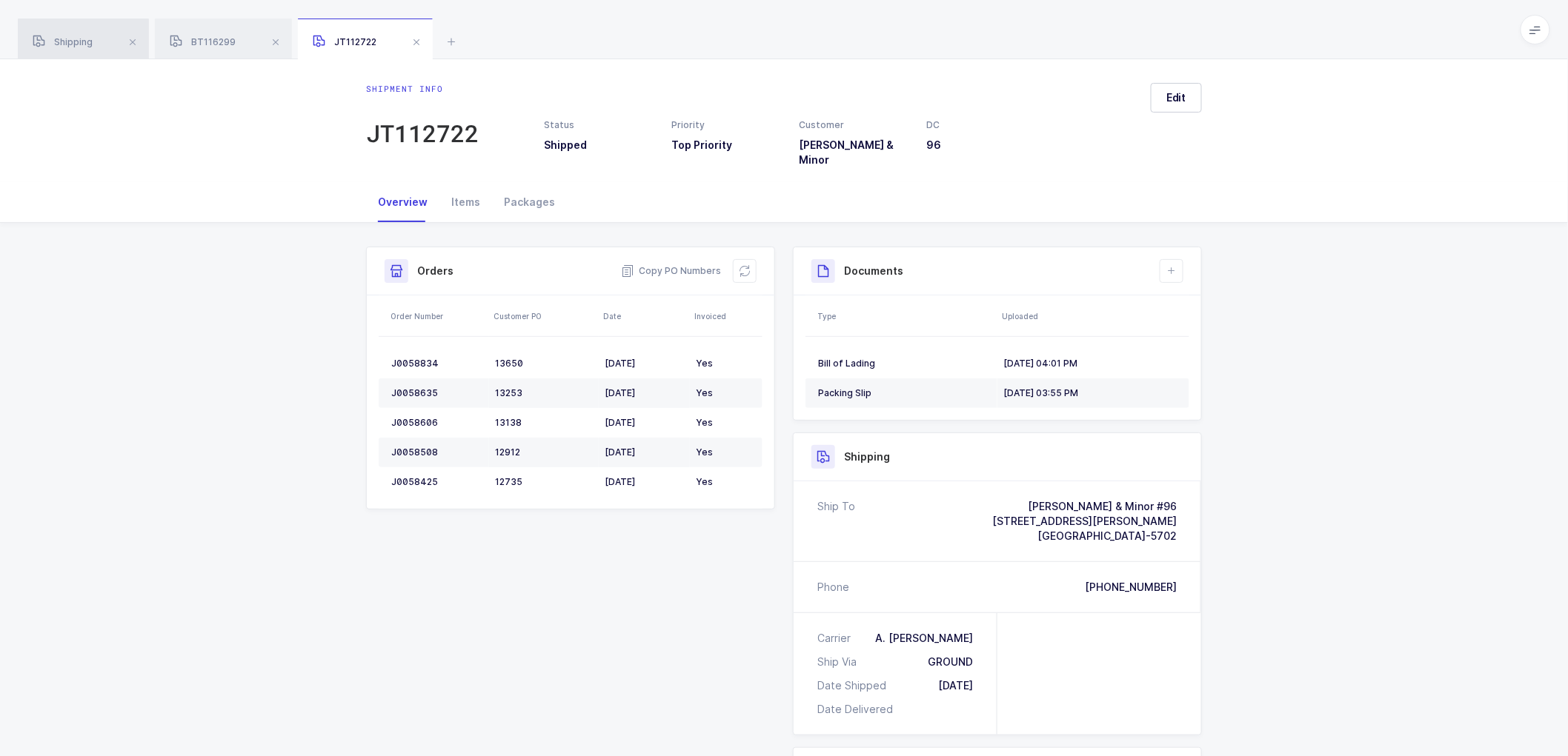
drag, startPoint x: 80, startPoint y: 35, endPoint x: 98, endPoint y: 38, distance: 18.2
click at [81, 35] on div "Shipping" at bounding box center [83, 39] width 131 height 41
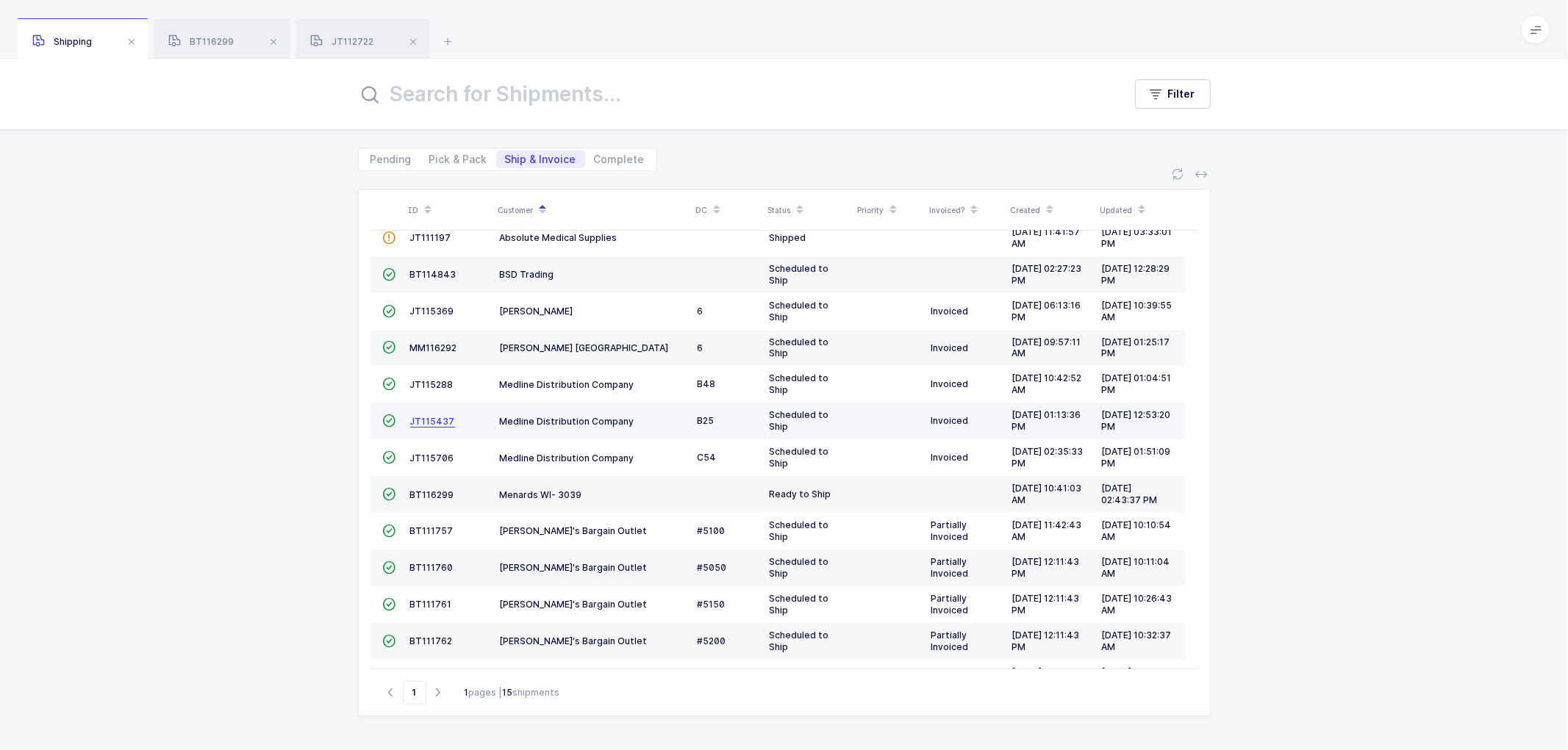
click at [432, 417] on span "JT115437" at bounding box center [432, 421] width 45 height 11
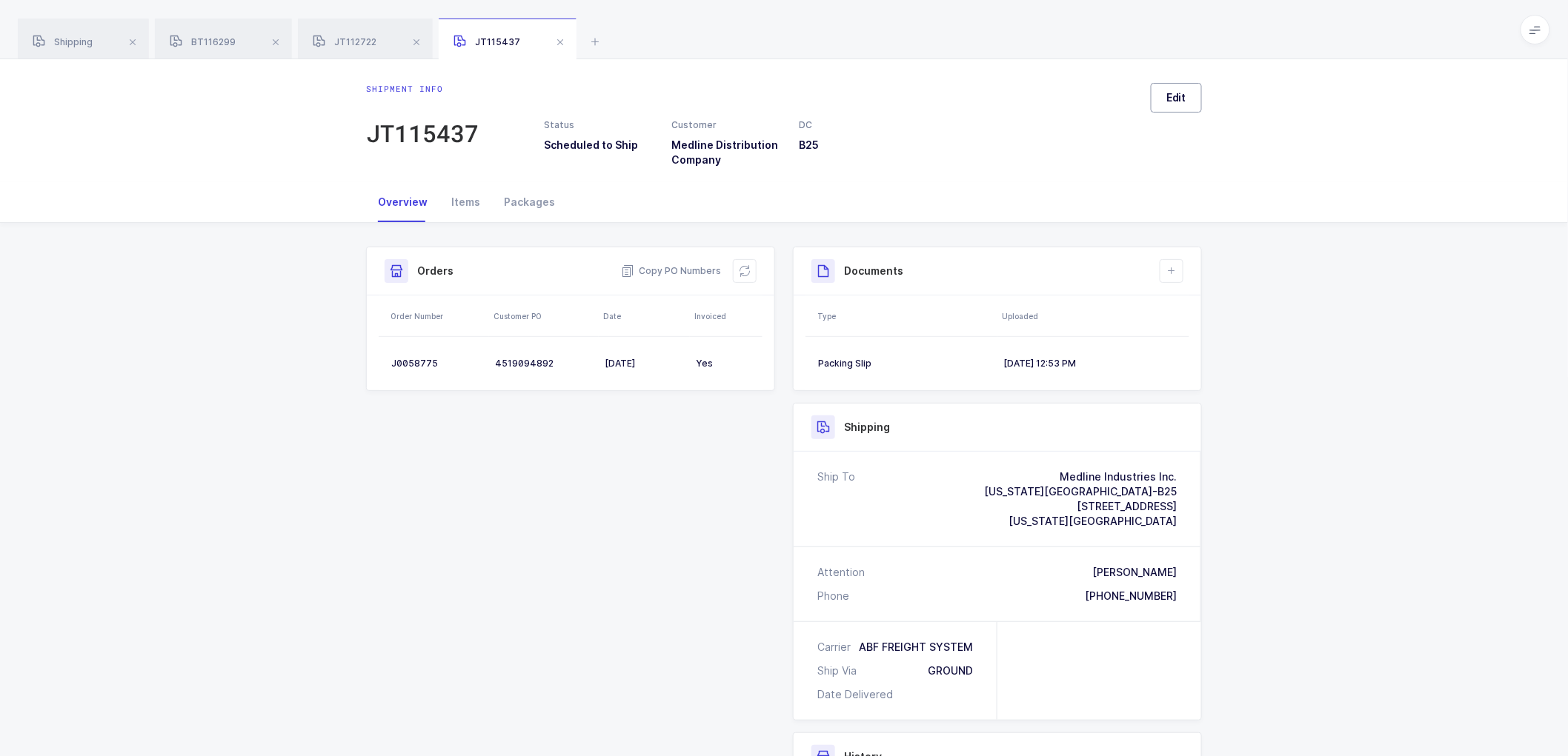
click at [1182, 104] on span "Edit" at bounding box center [1176, 97] width 20 height 15
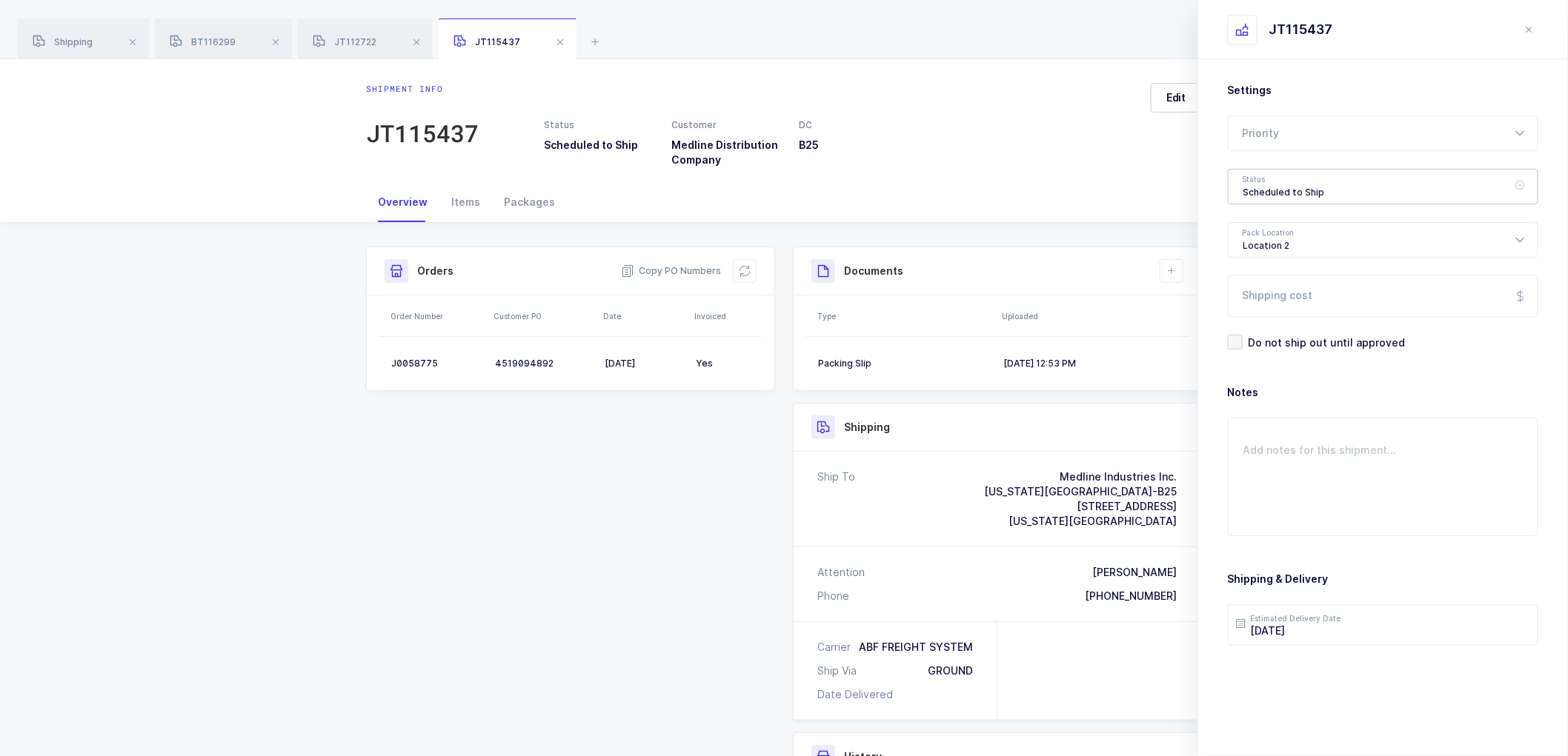
click at [1267, 186] on div "Scheduled to Ship" at bounding box center [1384, 186] width 311 height 35
click at [1248, 294] on span "Shipped" at bounding box center [1264, 300] width 42 height 12
type input "Shipped"
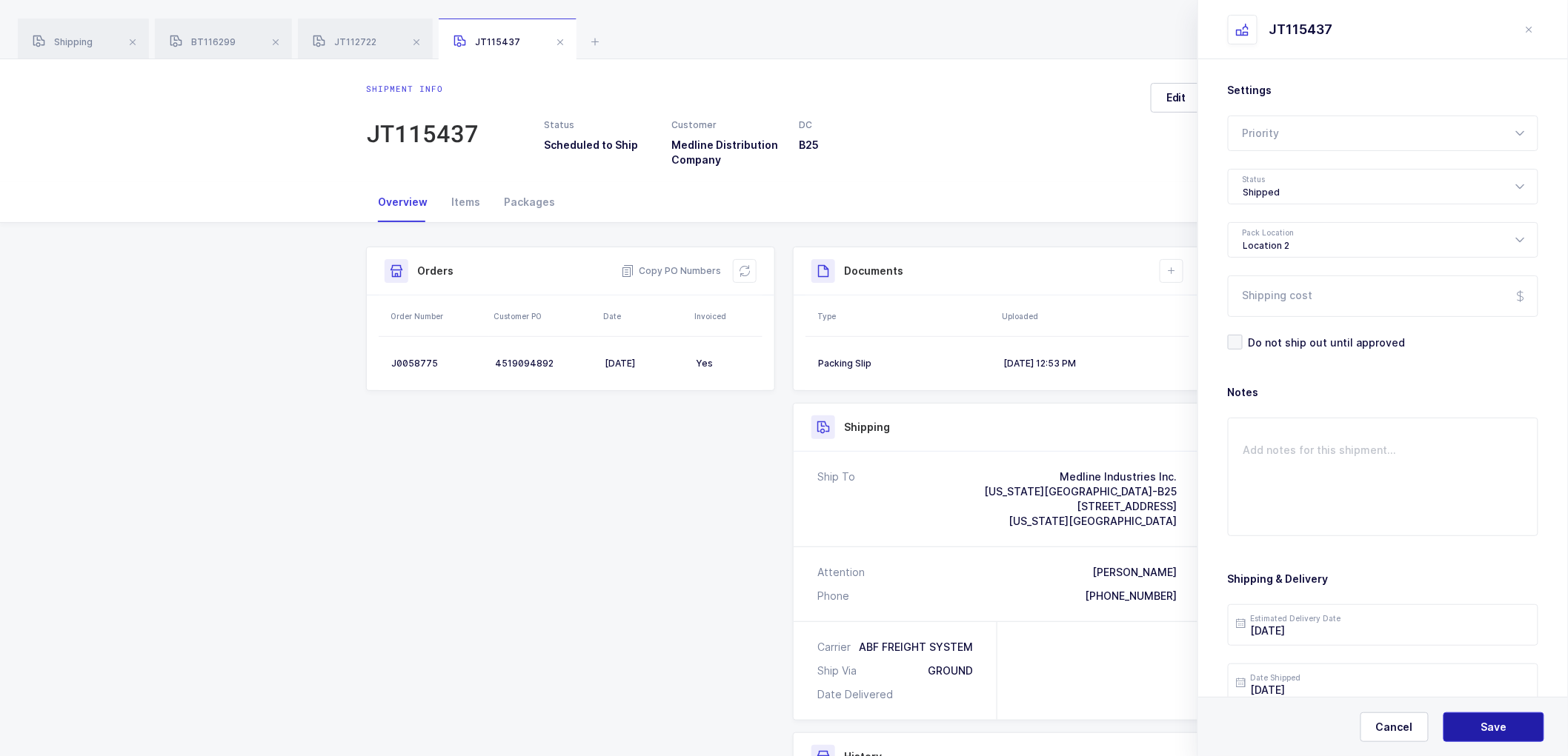
click at [1498, 722] on span "Save" at bounding box center [1494, 727] width 26 height 15
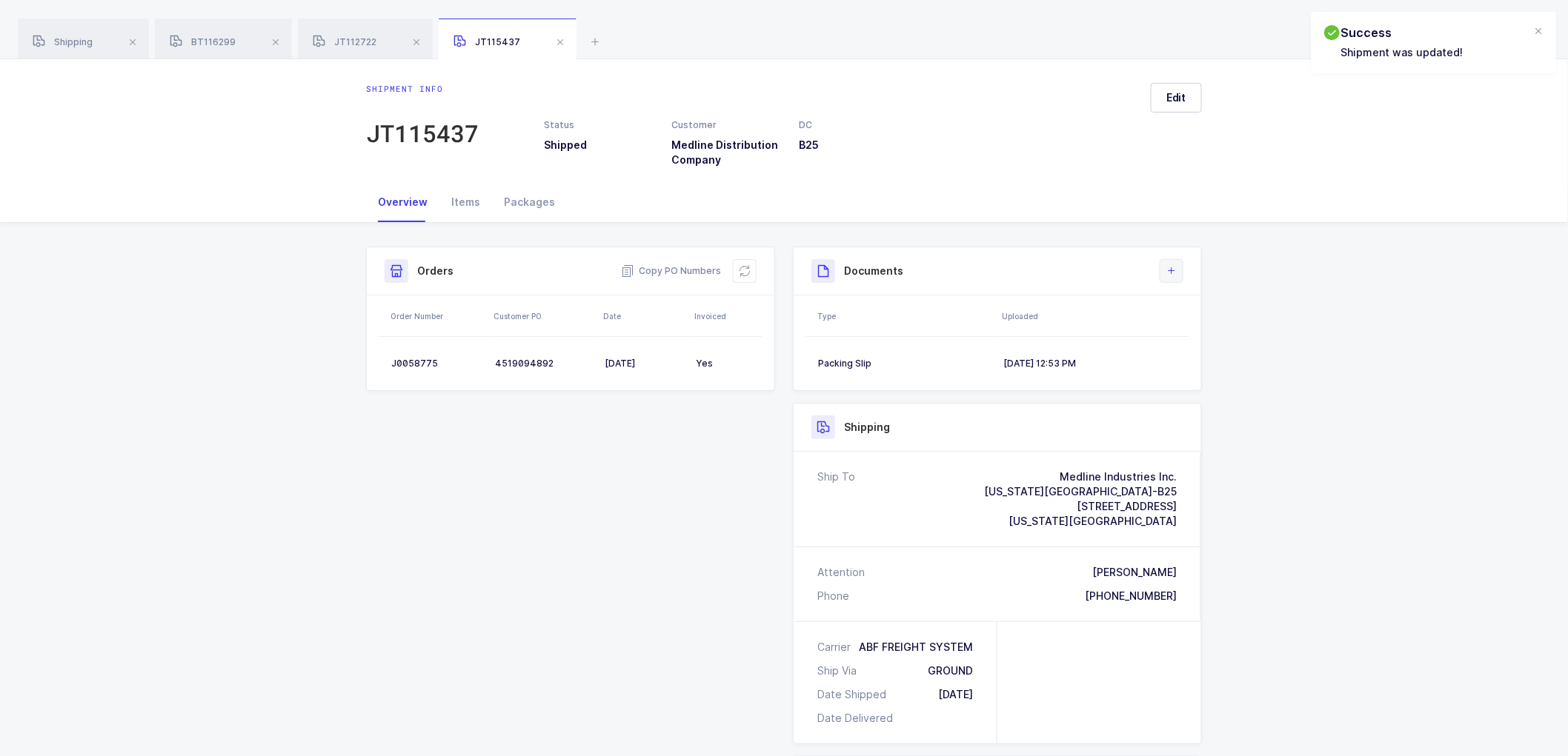
click at [1172, 271] on icon at bounding box center [1171, 271] width 11 height 11
click at [1211, 331] on li "Upload Document" at bounding box center [1221, 337] width 110 height 24
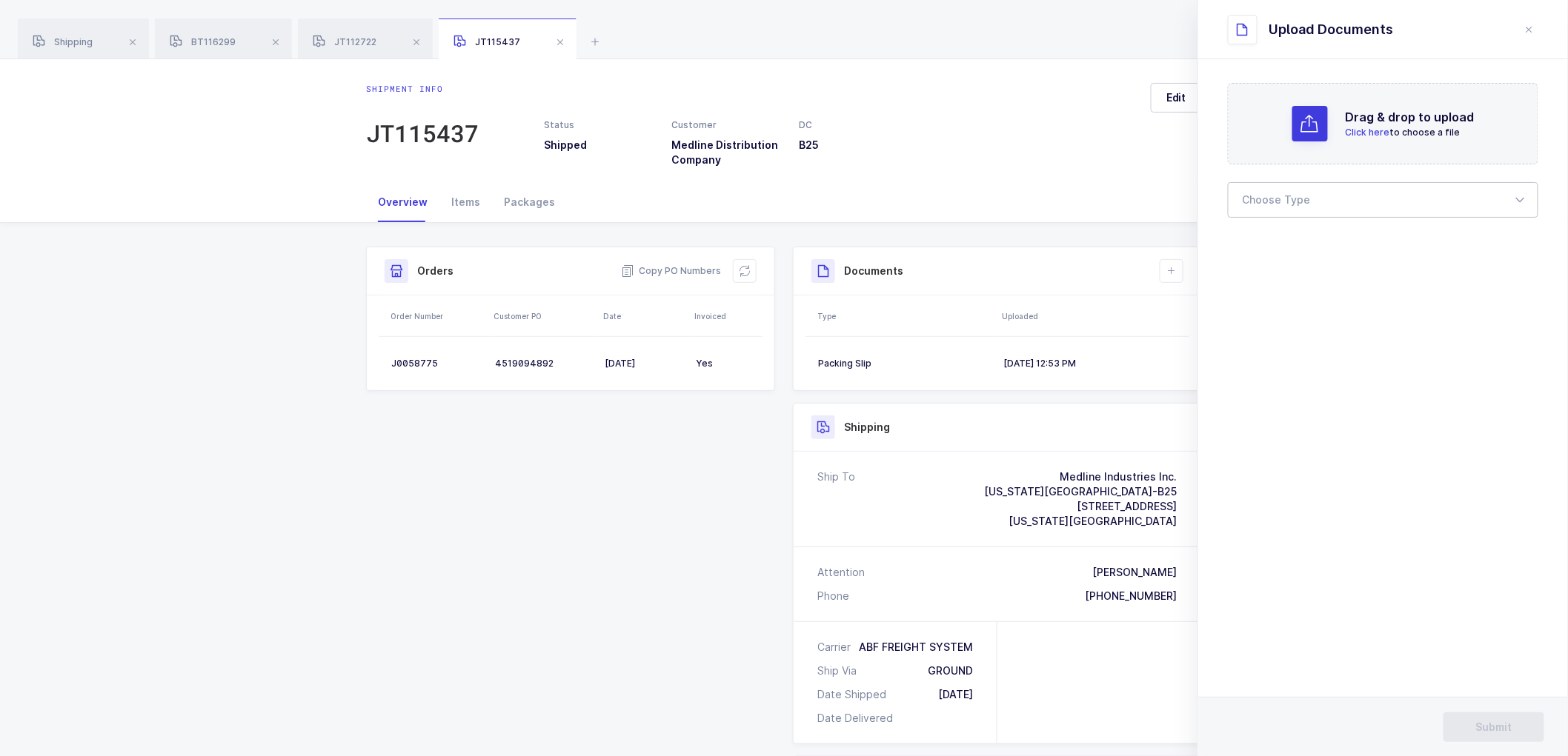
click at [1258, 201] on div at bounding box center [1384, 200] width 311 height 35
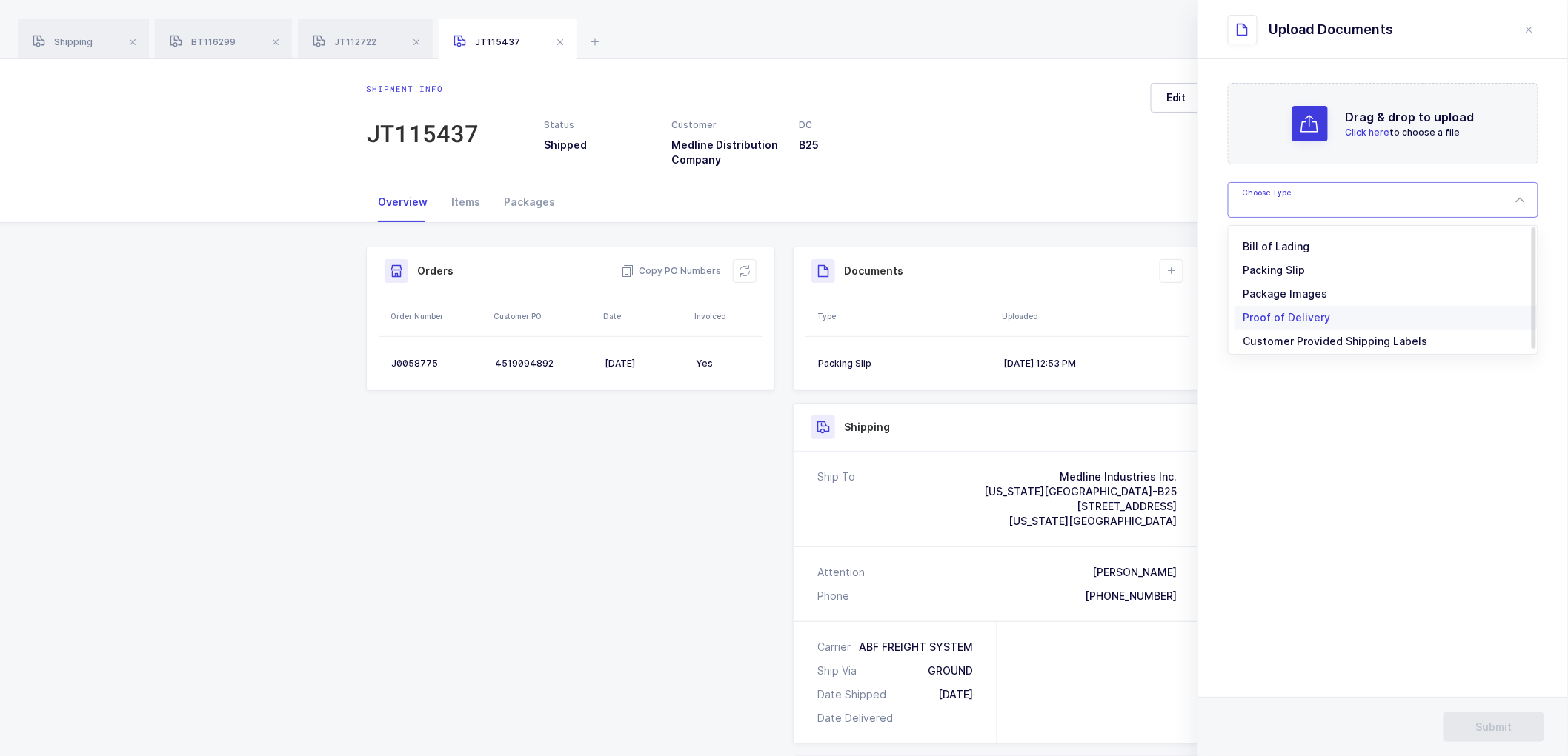
drag, startPoint x: 1256, startPoint y: 236, endPoint x: 1270, endPoint y: 257, distance: 25.2
click at [1256, 237] on li "Bill of Lading" at bounding box center [1389, 246] width 310 height 24
type input "Bill of Lading"
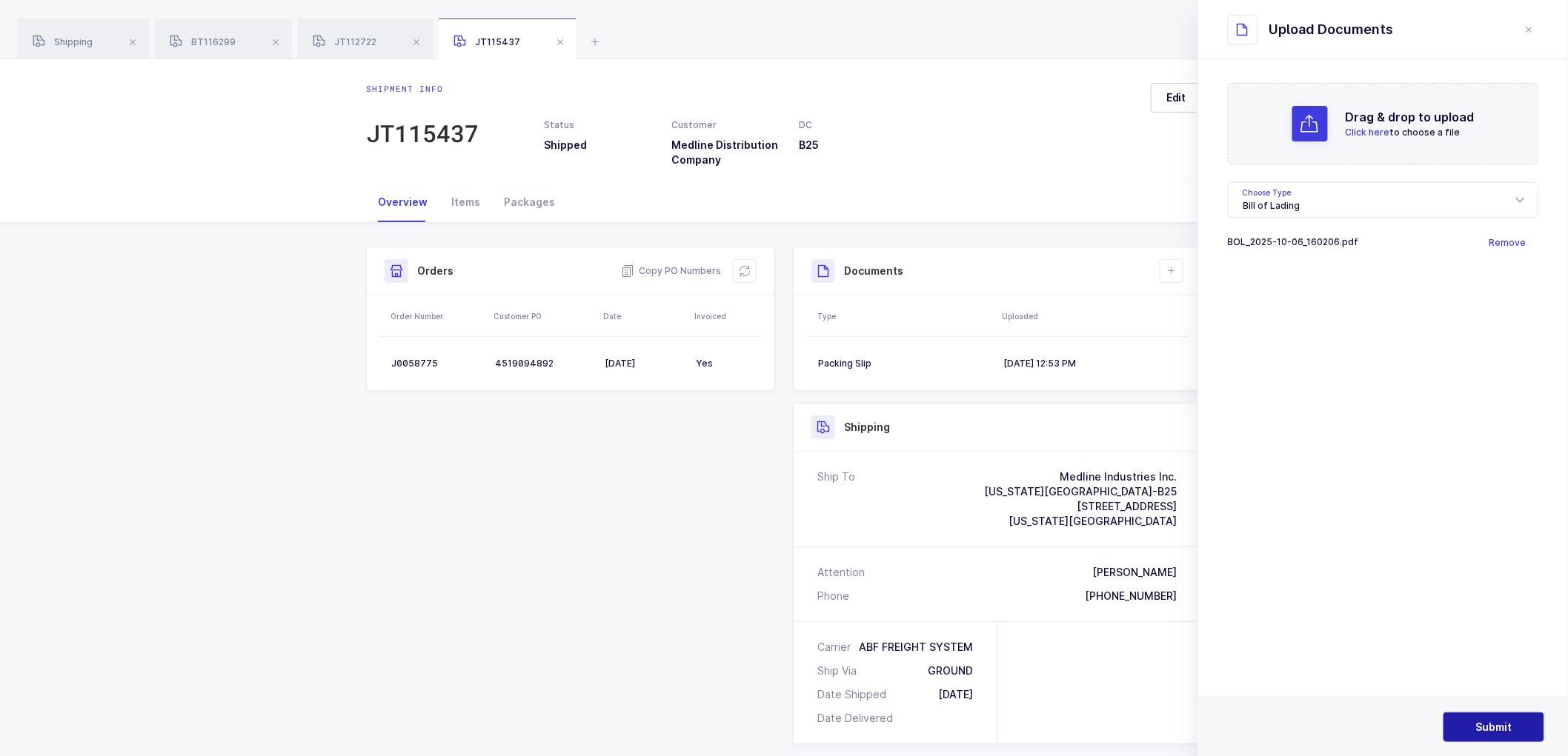
click at [1495, 726] on span "Submit" at bounding box center [1494, 727] width 36 height 15
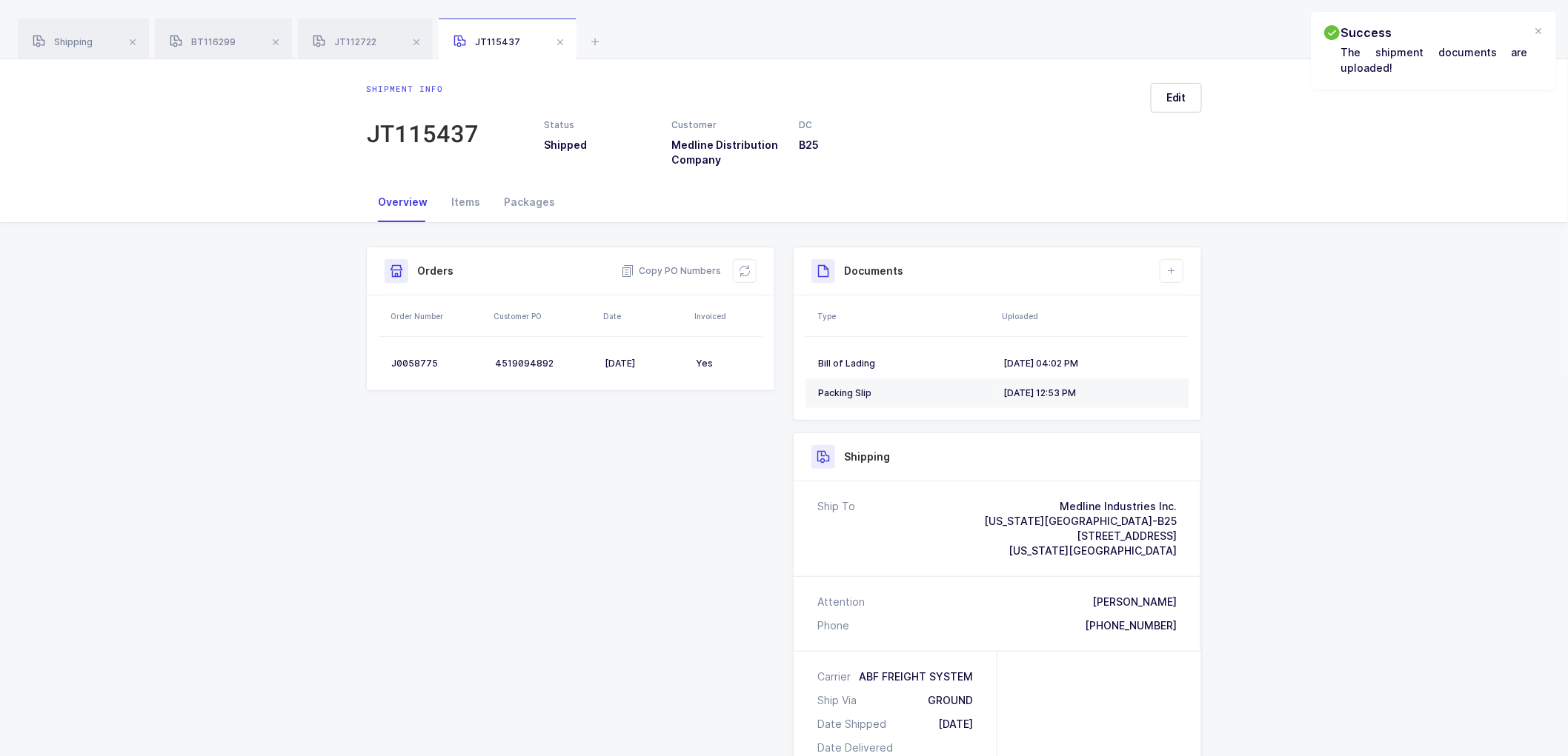
drag, startPoint x: 64, startPoint y: 35, endPoint x: 179, endPoint y: 64, distance: 118.6
click at [69, 37] on div "Shipping" at bounding box center [83, 39] width 131 height 41
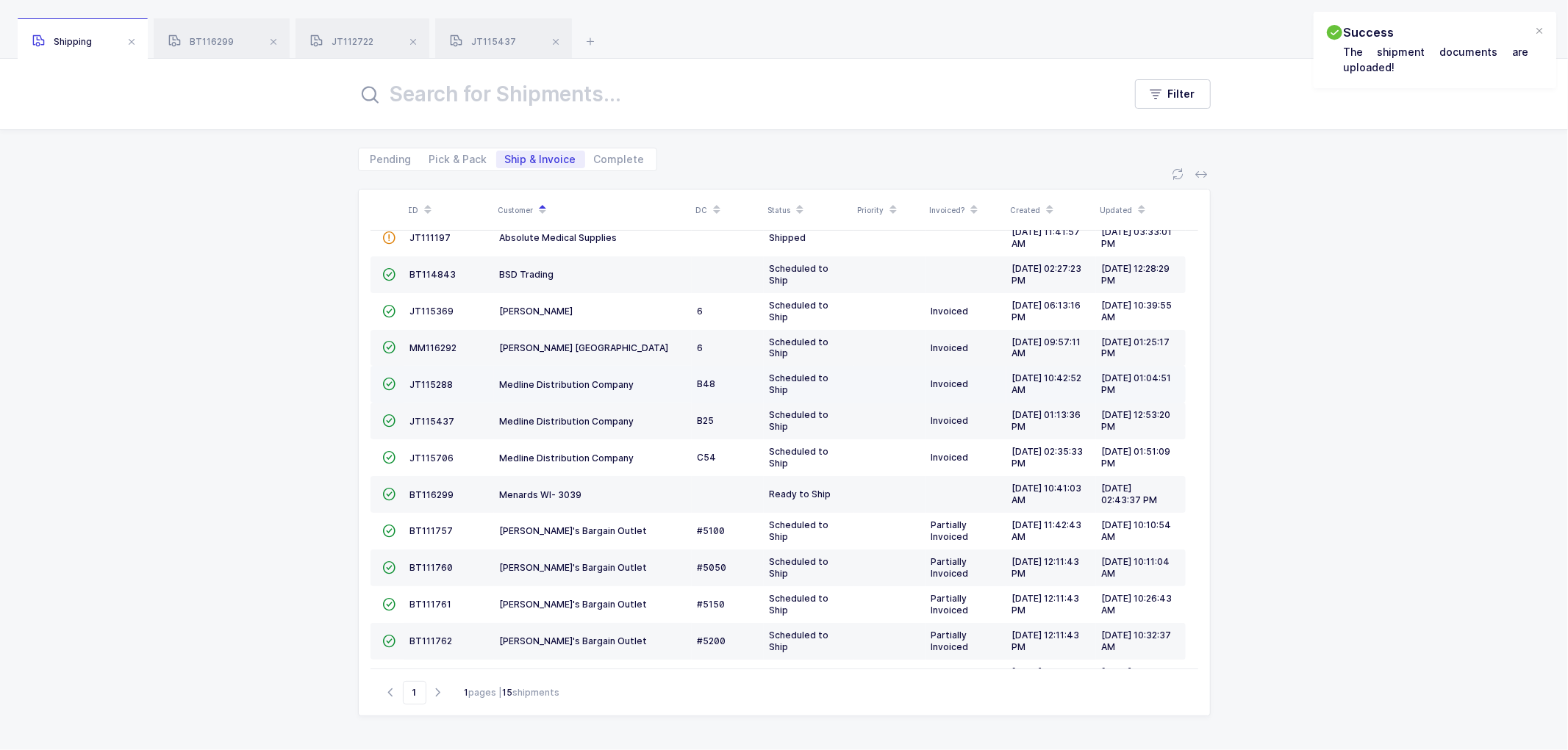
drag, startPoint x: 424, startPoint y: 378, endPoint x: 641, endPoint y: 375, distance: 217.0
click at [425, 378] on td "JT115288" at bounding box center [449, 384] width 89 height 37
click at [429, 377] on td "JT115288" at bounding box center [449, 384] width 89 height 37
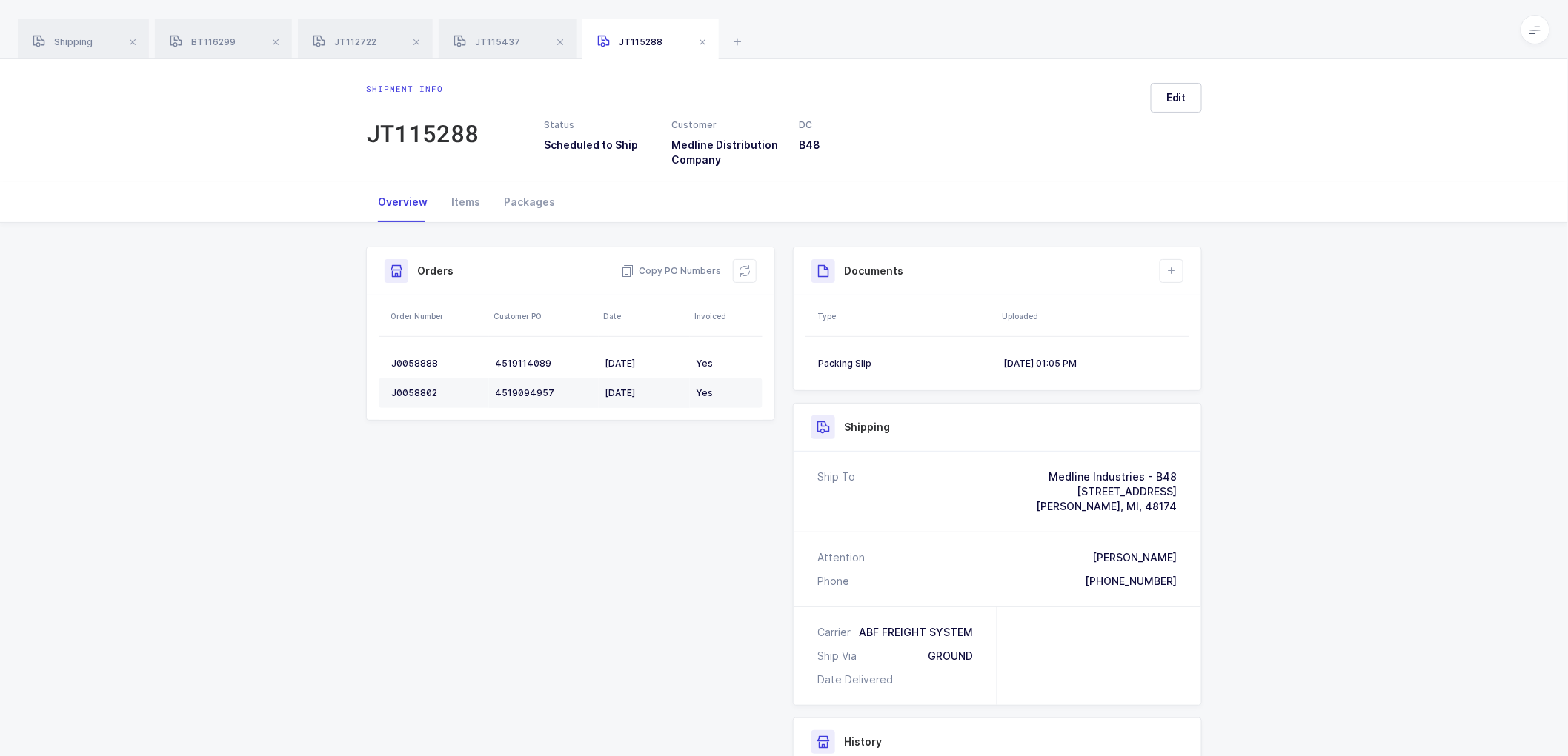
drag, startPoint x: 1380, startPoint y: 343, endPoint x: 1367, endPoint y: 303, distance: 42.1
click at [1380, 342] on div "Shipment Info Shipment Number JT115288 Status Scheduled to Ship Customer Medlin…" at bounding box center [784, 596] width 1568 height 746
click at [1169, 94] on span "Edit" at bounding box center [1176, 97] width 20 height 15
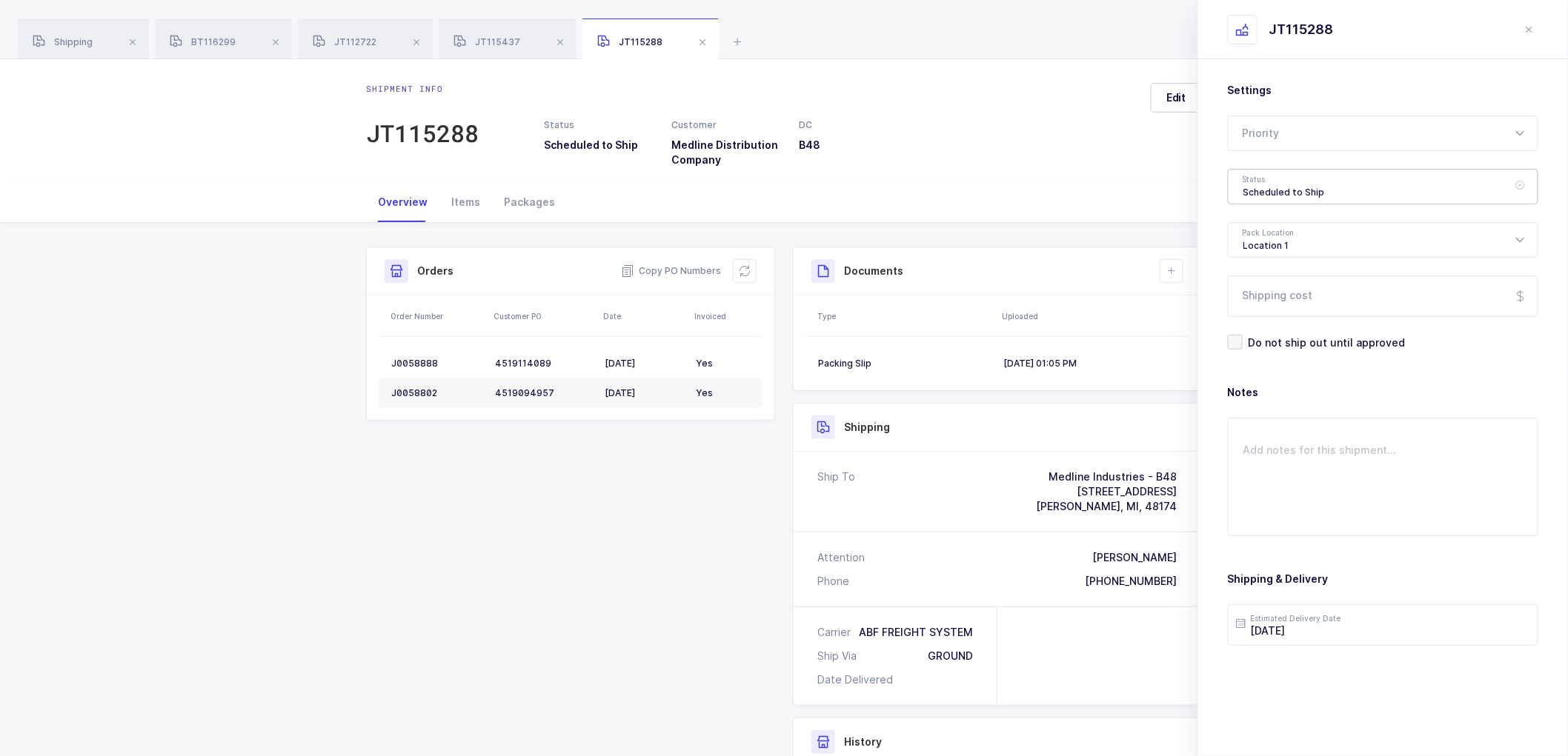
click at [1261, 190] on div "Scheduled to Ship" at bounding box center [1384, 186] width 311 height 35
click at [1263, 298] on span "Shipped" at bounding box center [1264, 300] width 42 height 12
type input "Shipped"
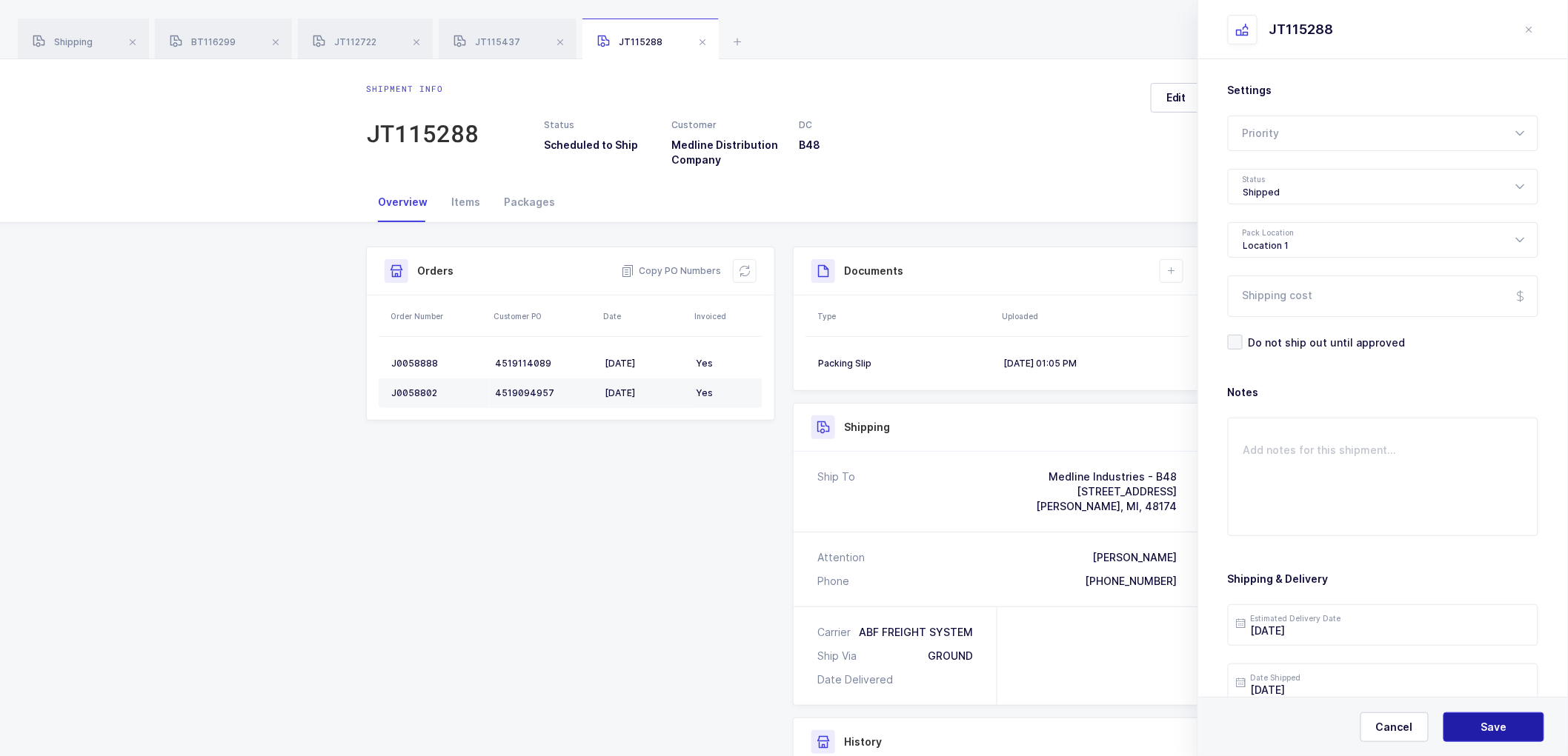
drag, startPoint x: 1478, startPoint y: 722, endPoint x: 1401, endPoint y: 558, distance: 181.2
click at [1478, 721] on button "Save" at bounding box center [1494, 728] width 101 height 30
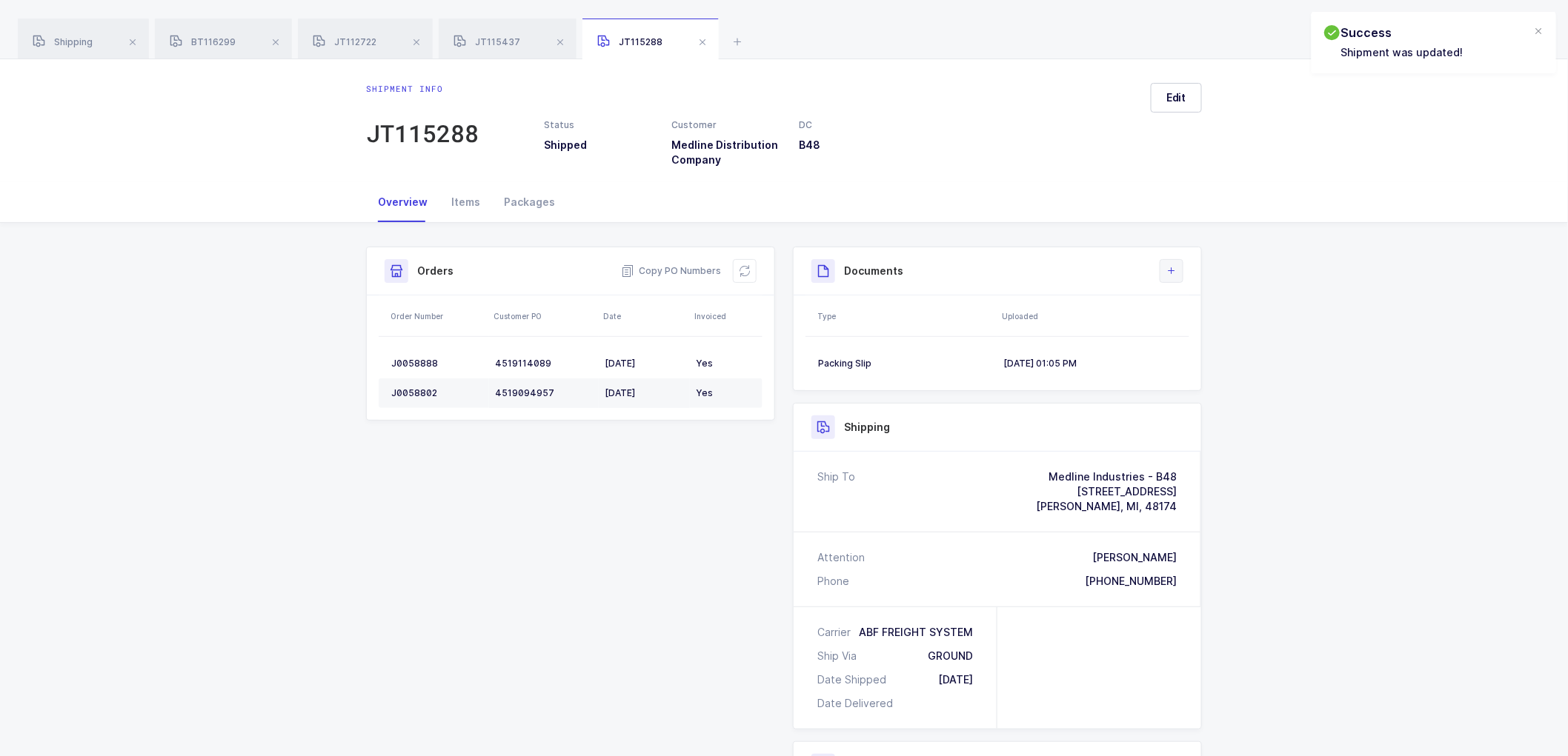
drag, startPoint x: 1161, startPoint y: 271, endPoint x: 1179, endPoint y: 276, distance: 18.7
click at [1162, 271] on button at bounding box center [1171, 271] width 24 height 24
click at [1204, 341] on li "Upload Document" at bounding box center [1221, 337] width 110 height 24
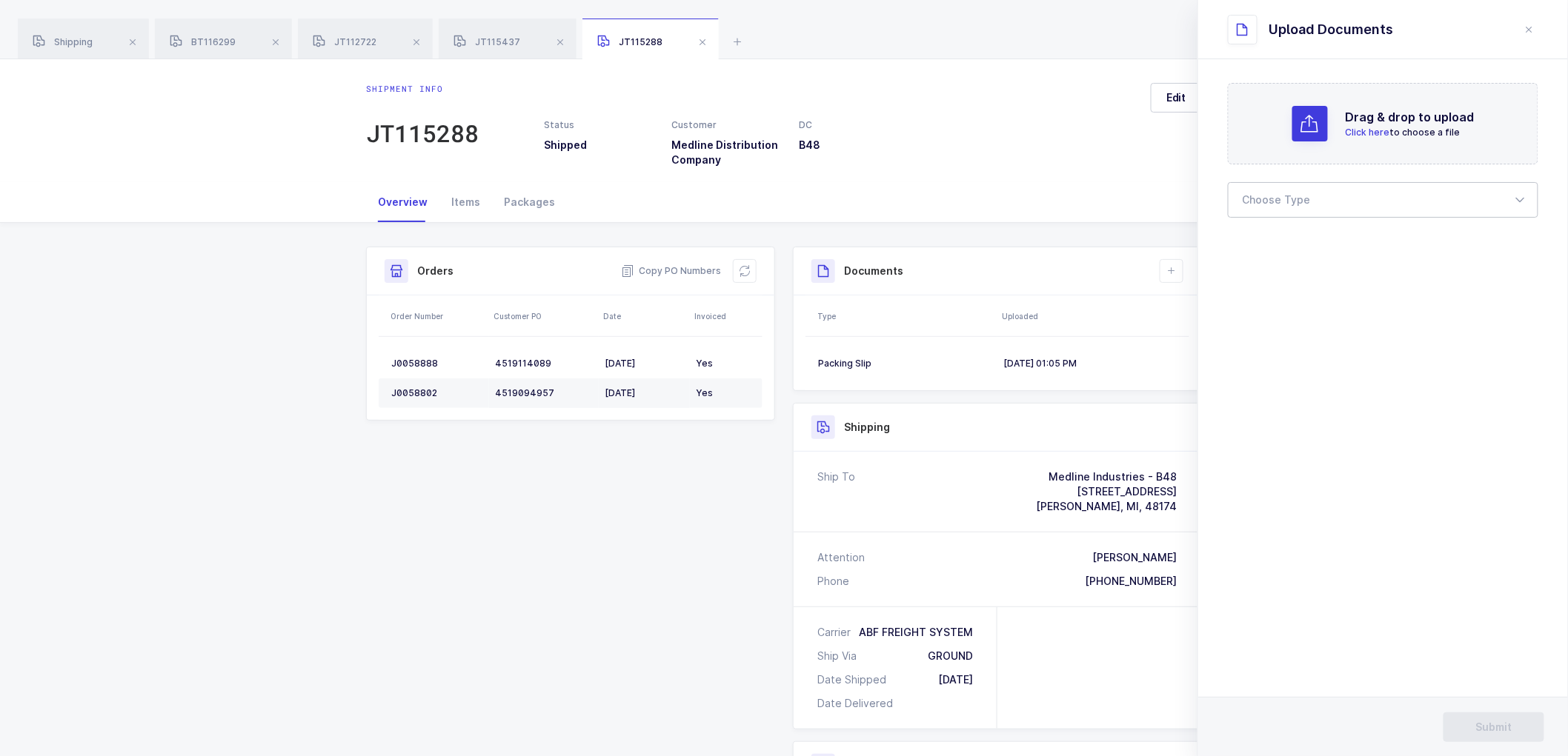
click at [1287, 203] on div at bounding box center [1384, 200] width 311 height 35
click at [1272, 249] on span "Bill of Lading" at bounding box center [1277, 246] width 67 height 12
type input "Bill of Lading"
click at [1488, 728] on span "Submit" at bounding box center [1494, 727] width 36 height 15
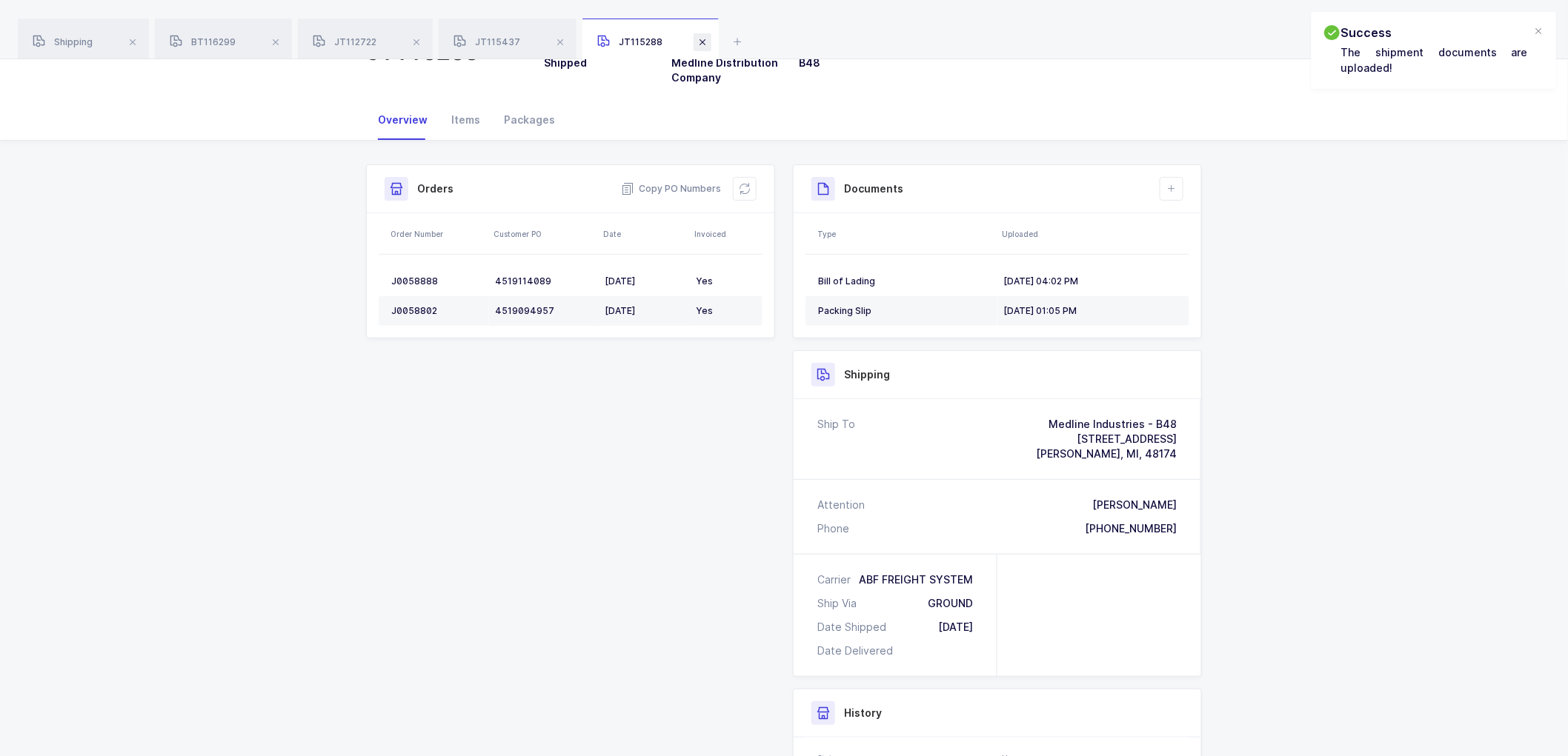
click at [702, 42] on span at bounding box center [702, 42] width 18 height 18
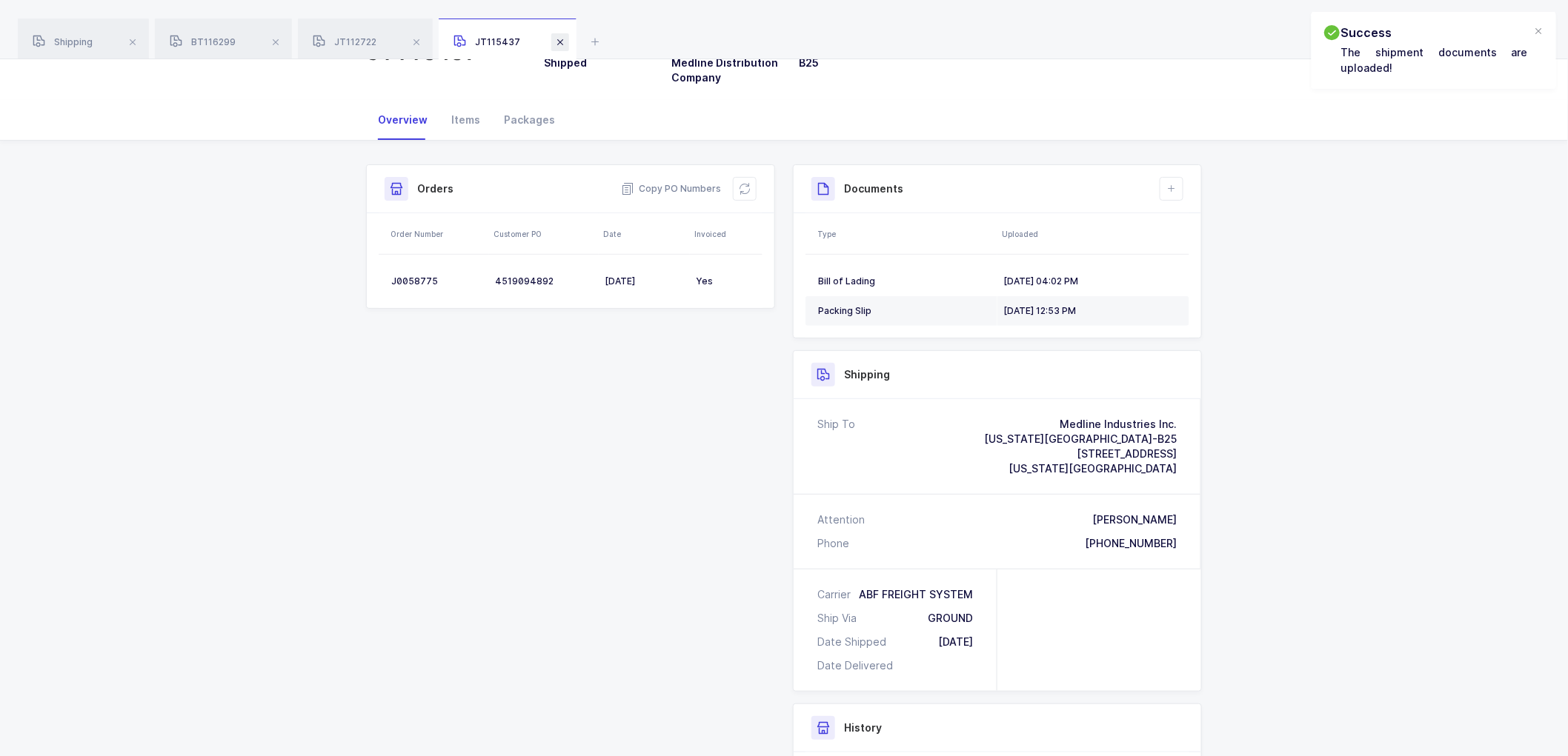
click at [558, 40] on span at bounding box center [560, 42] width 18 height 18
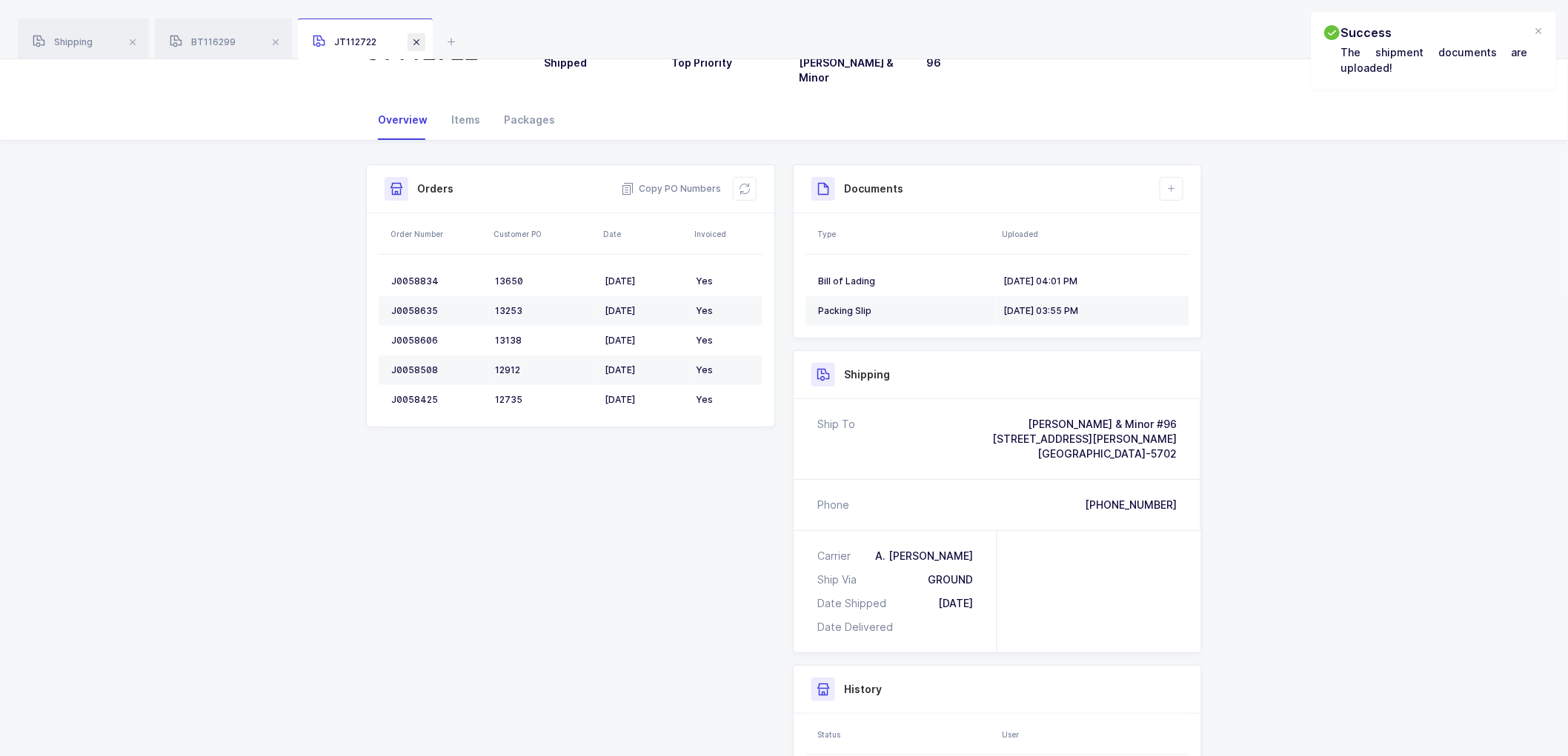
click at [415, 40] on span at bounding box center [416, 42] width 18 height 18
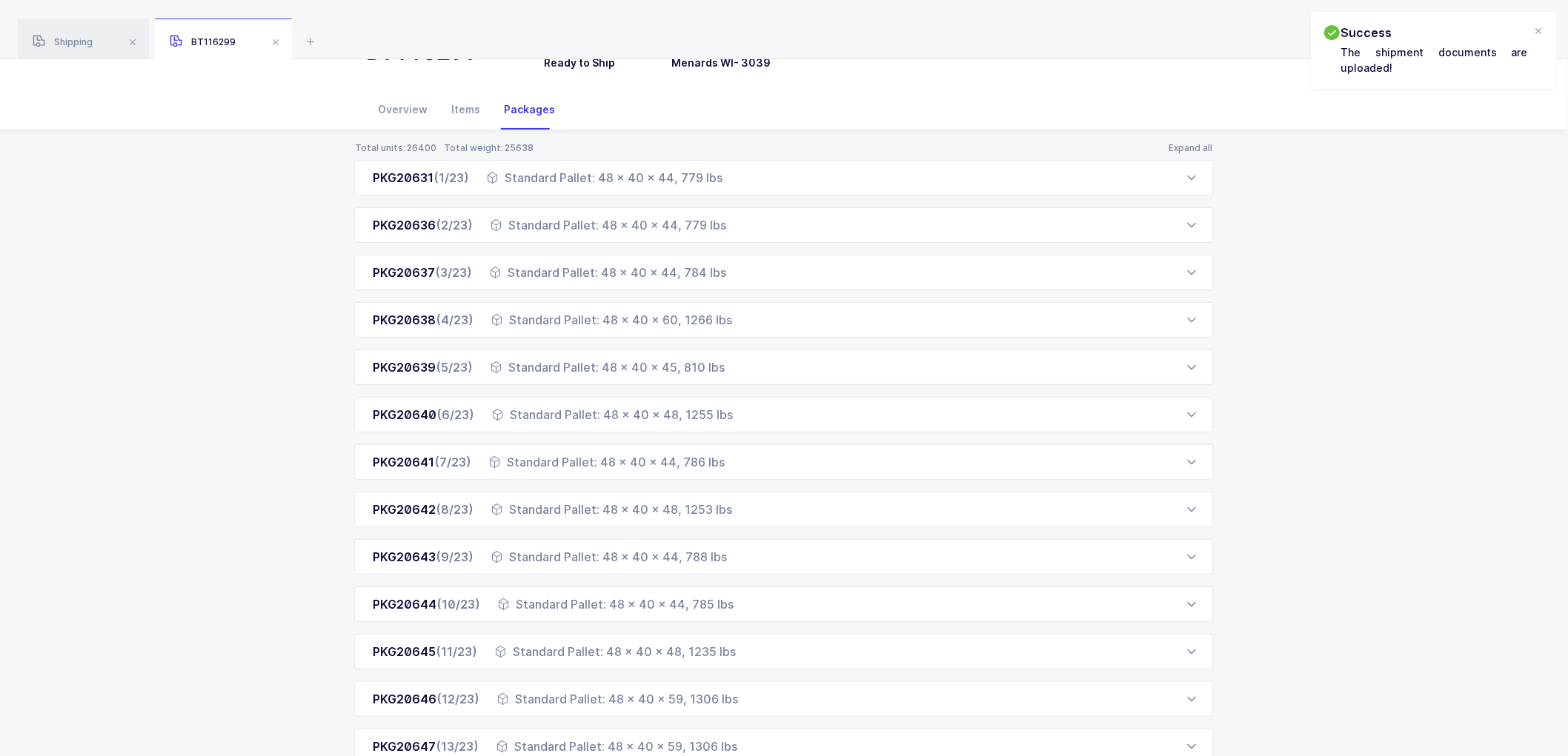
drag, startPoint x: 221, startPoint y: 206, endPoint x: 235, endPoint y: 160, distance: 48.1
drag, startPoint x: 72, startPoint y: 19, endPoint x: 90, endPoint y: 34, distance: 23.4
click at [74, 23] on div "Shipping" at bounding box center [83, 39] width 131 height 41
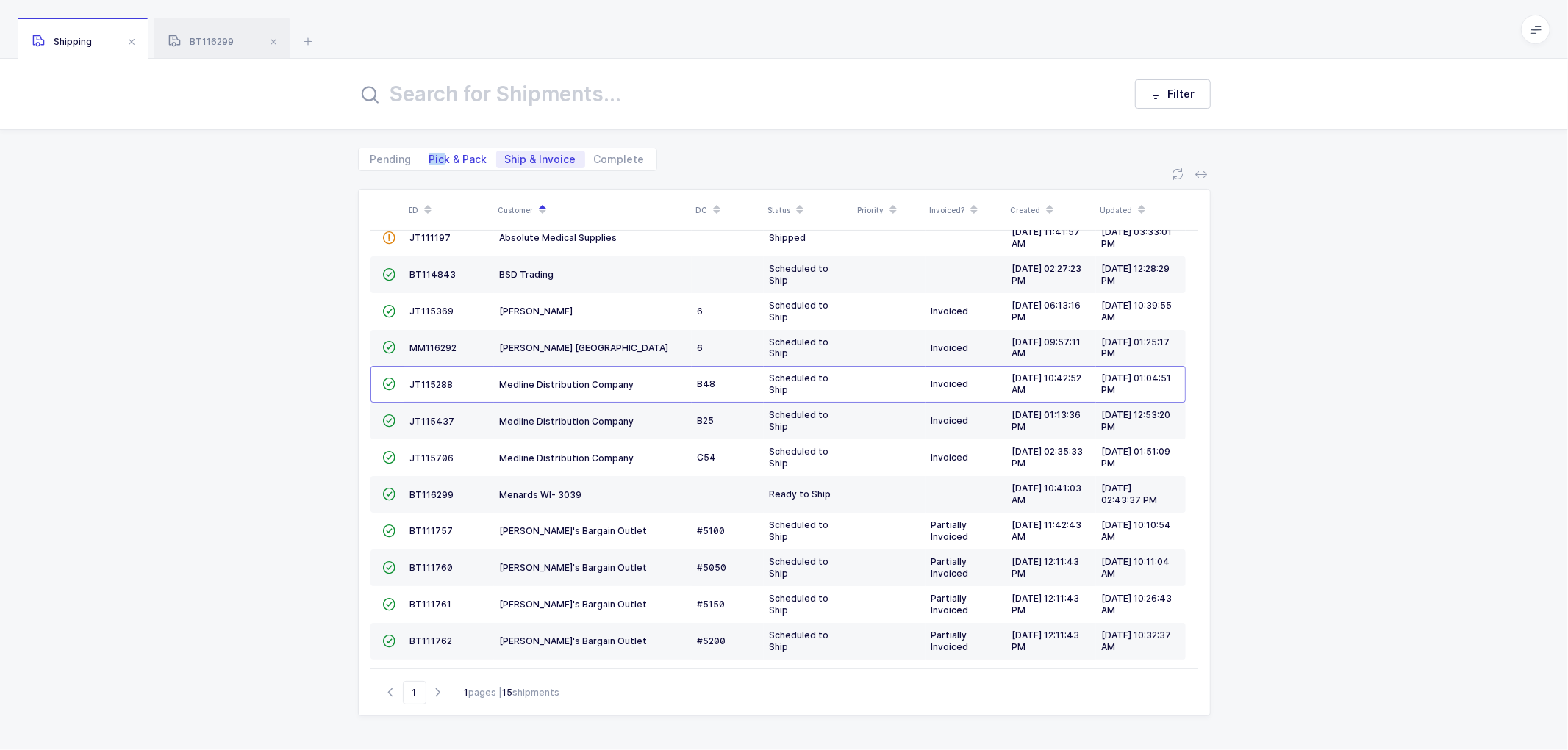
click at [443, 151] on span "Pick & Pack" at bounding box center [458, 159] width 76 height 18
drag, startPoint x: 464, startPoint y: 158, endPoint x: 496, endPoint y: 157, distance: 32.0
click at [465, 158] on span "Pick & Pack" at bounding box center [458, 159] width 58 height 11
click at [471, 154] on span "Pick & Pack" at bounding box center [458, 159] width 58 height 11
click at [430, 153] on input "Pick & Pack" at bounding box center [425, 155] width 10 height 10
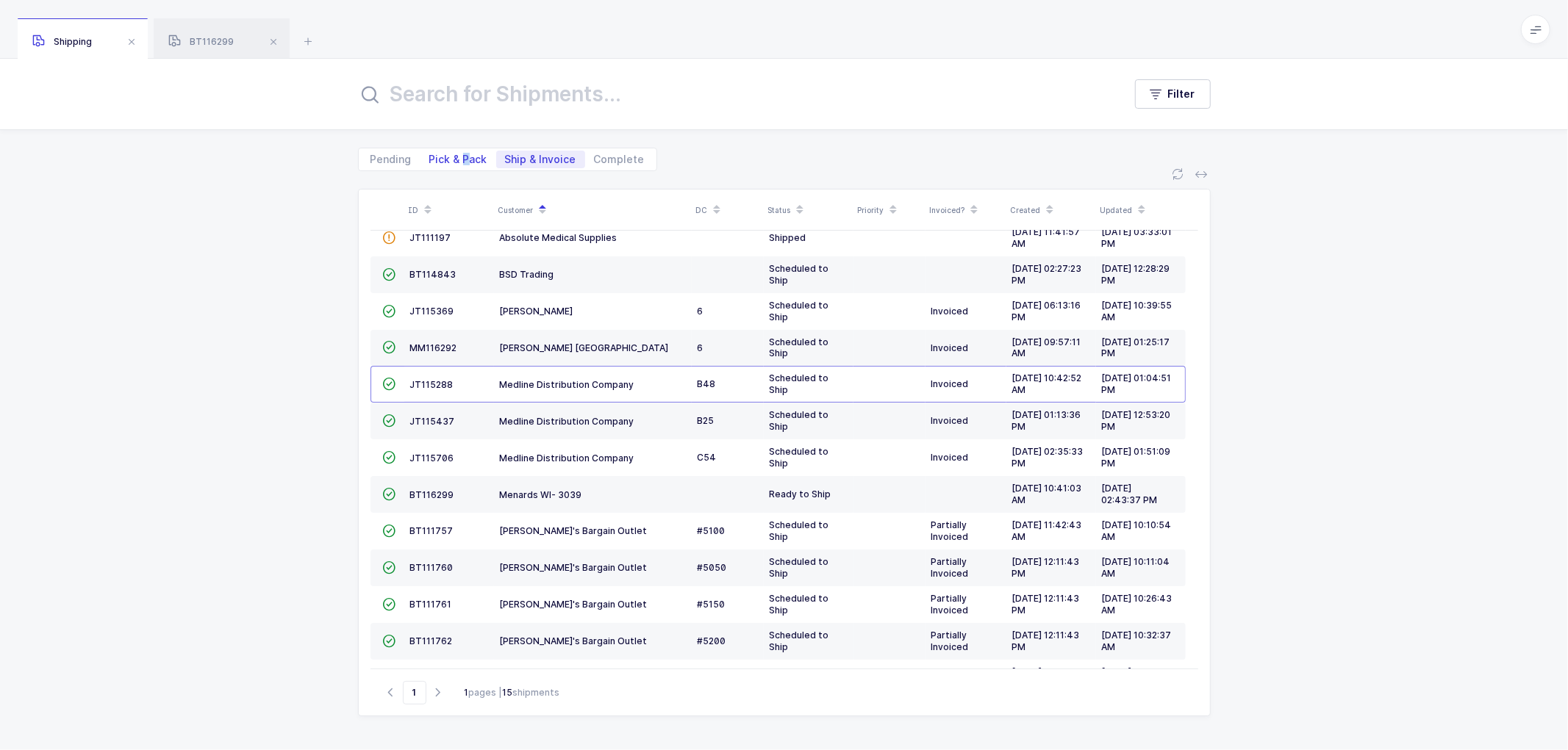
radio input "true"
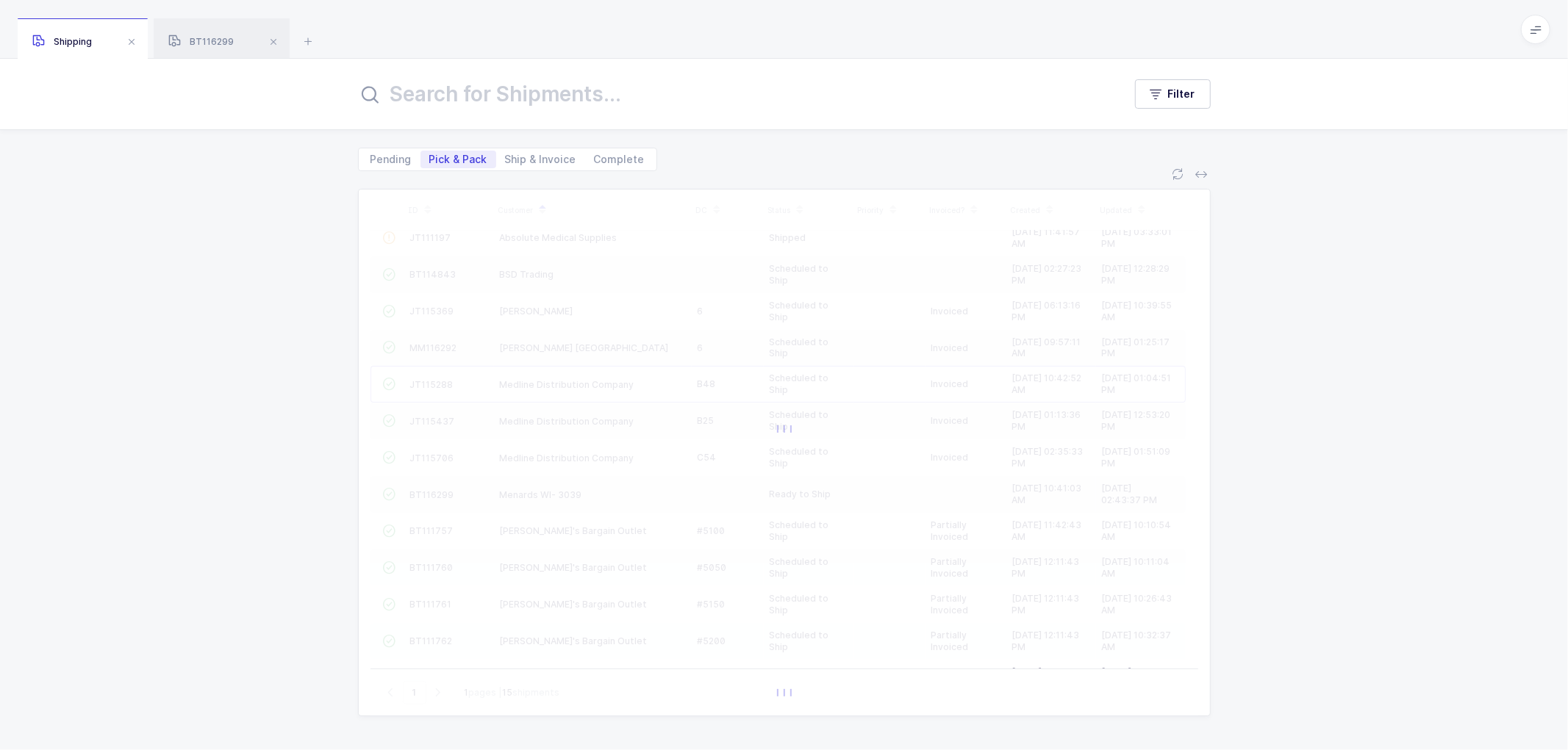
click at [445, 156] on span "Pick & Pack" at bounding box center [458, 159] width 58 height 11
click at [430, 156] on input "Pick & Pack" at bounding box center [425, 155] width 10 height 10
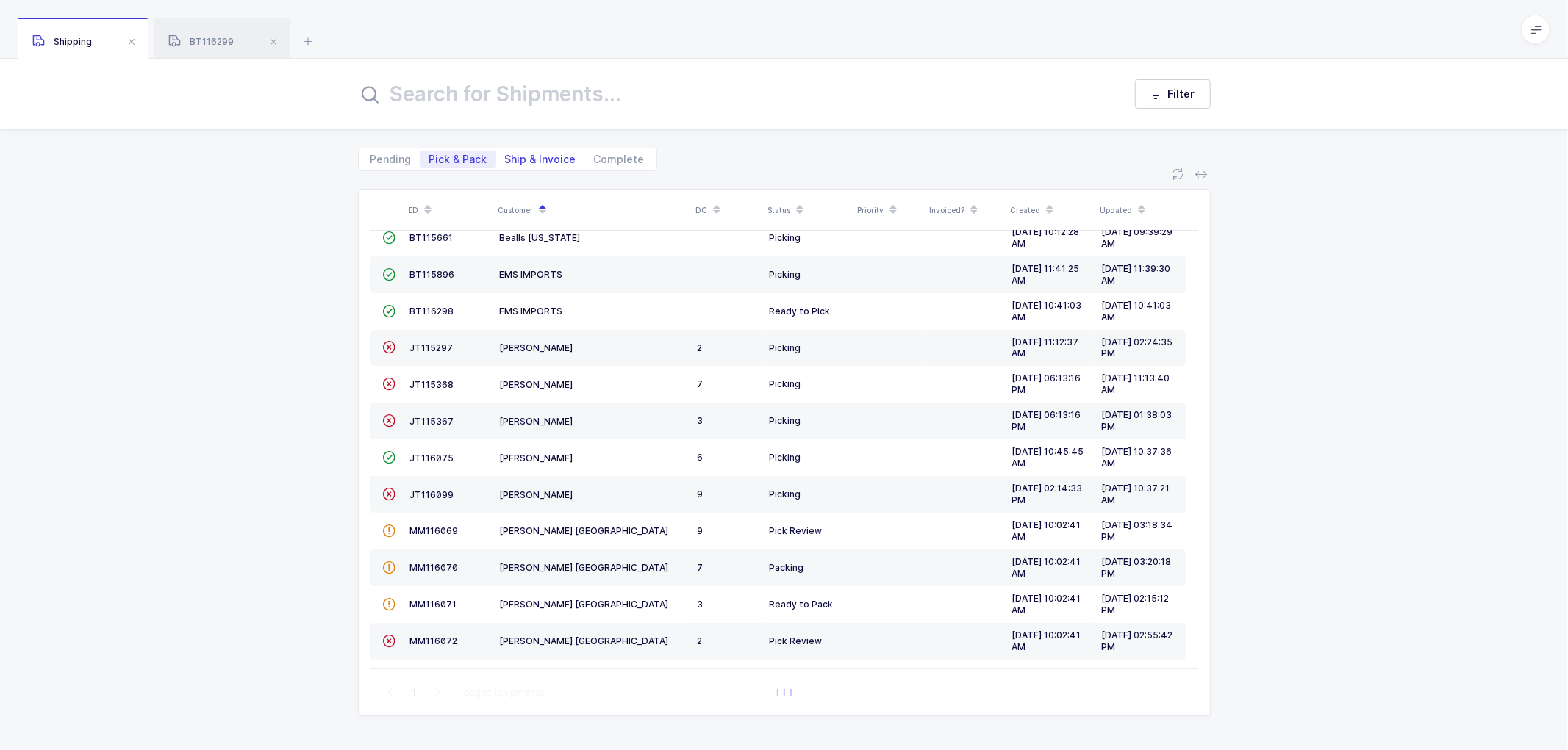
click at [539, 156] on span "Ship & Invoice" at bounding box center [540, 159] width 71 height 11
click at [506, 156] on input "Ship & Invoice" at bounding box center [501, 155] width 10 height 10
radio input "true"
radio input "false"
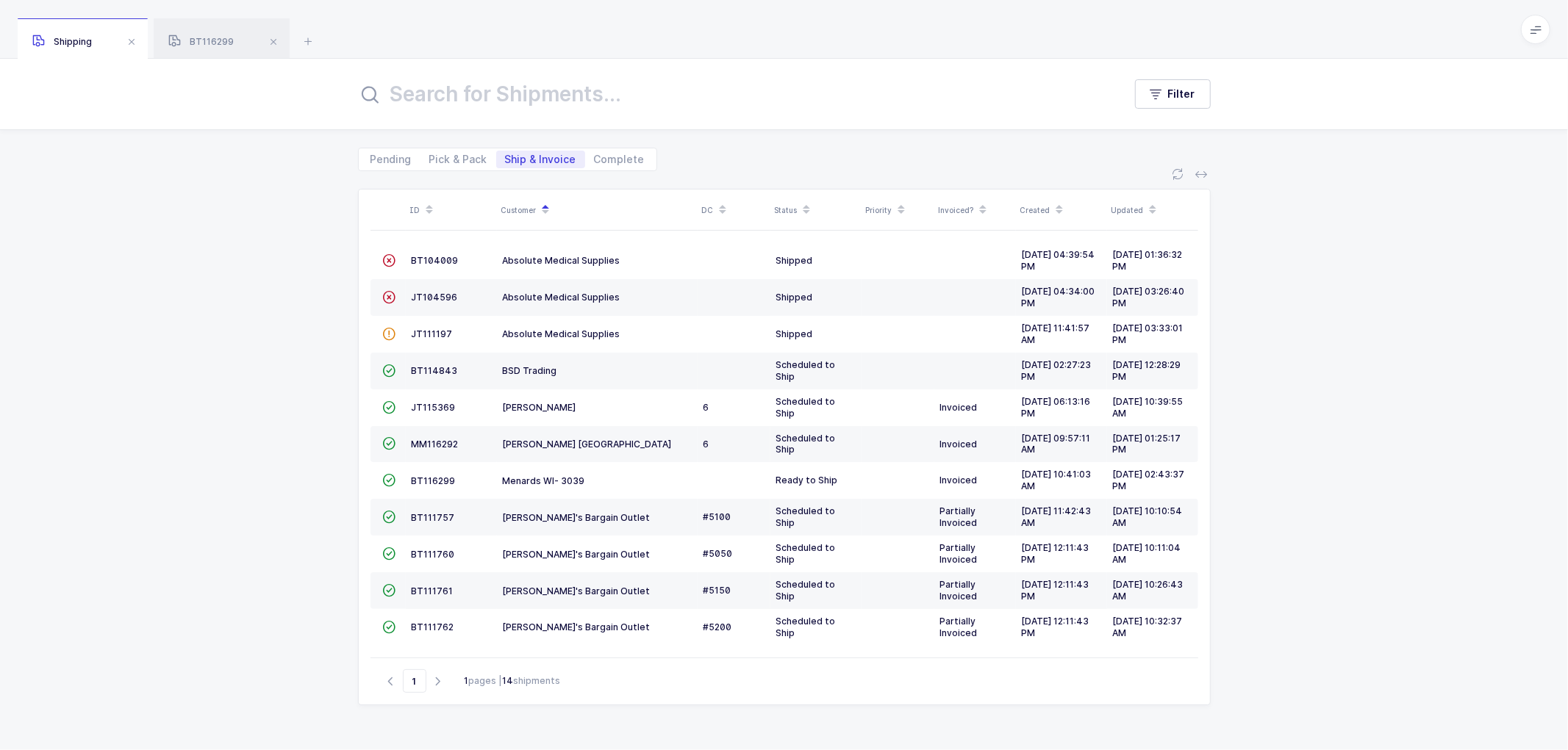
drag, startPoint x: 212, startPoint y: 328, endPoint x: 221, endPoint y: 292, distance: 37.1
click at [214, 326] on div "ID Customer DC Status Priority Invoiced? Created Updated  BT104009 Absolute Me…" at bounding box center [784, 461] width 1568 height 579
click at [432, 473] on td "BT116299" at bounding box center [452, 480] width 91 height 37
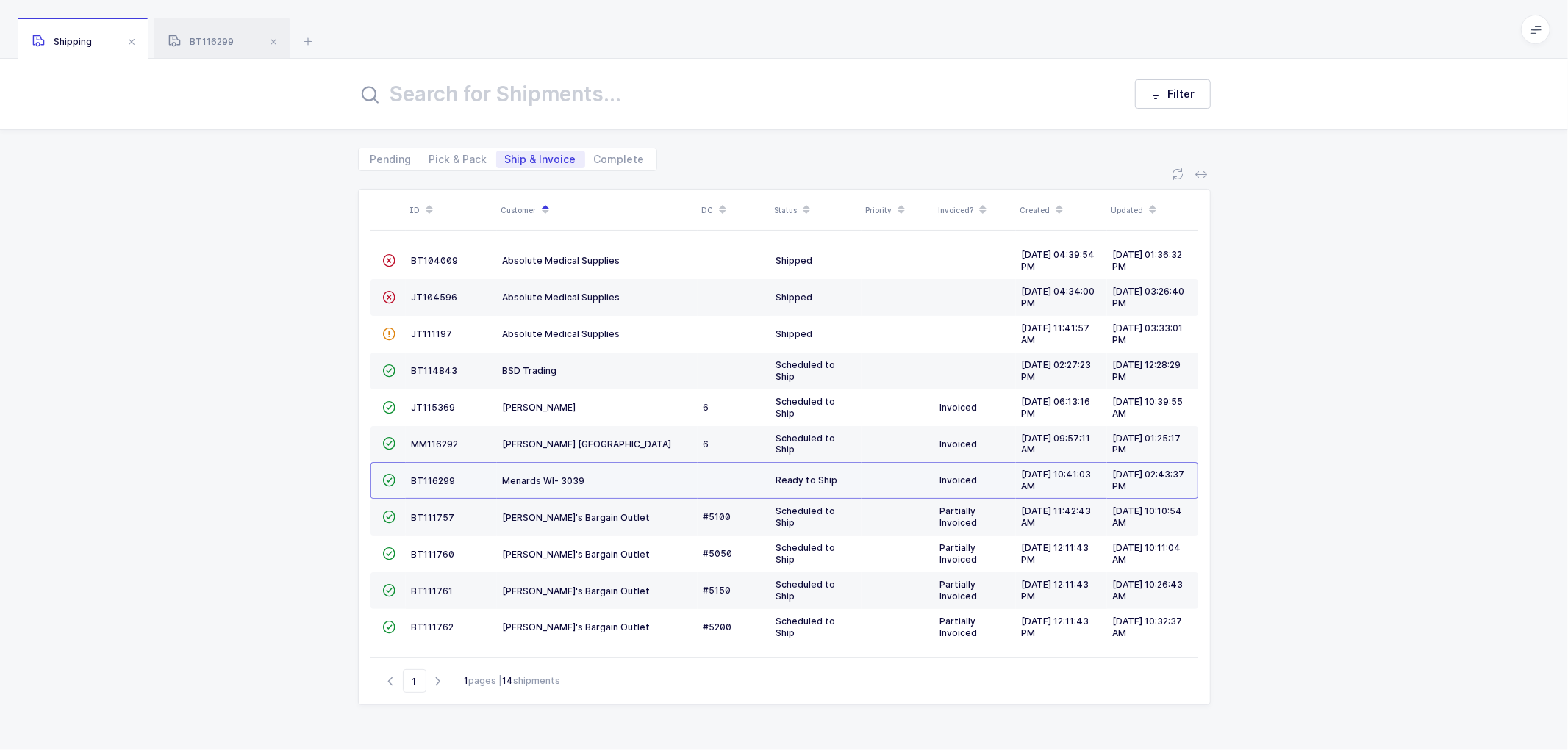
click at [429, 474] on td "BT116299" at bounding box center [452, 480] width 91 height 37
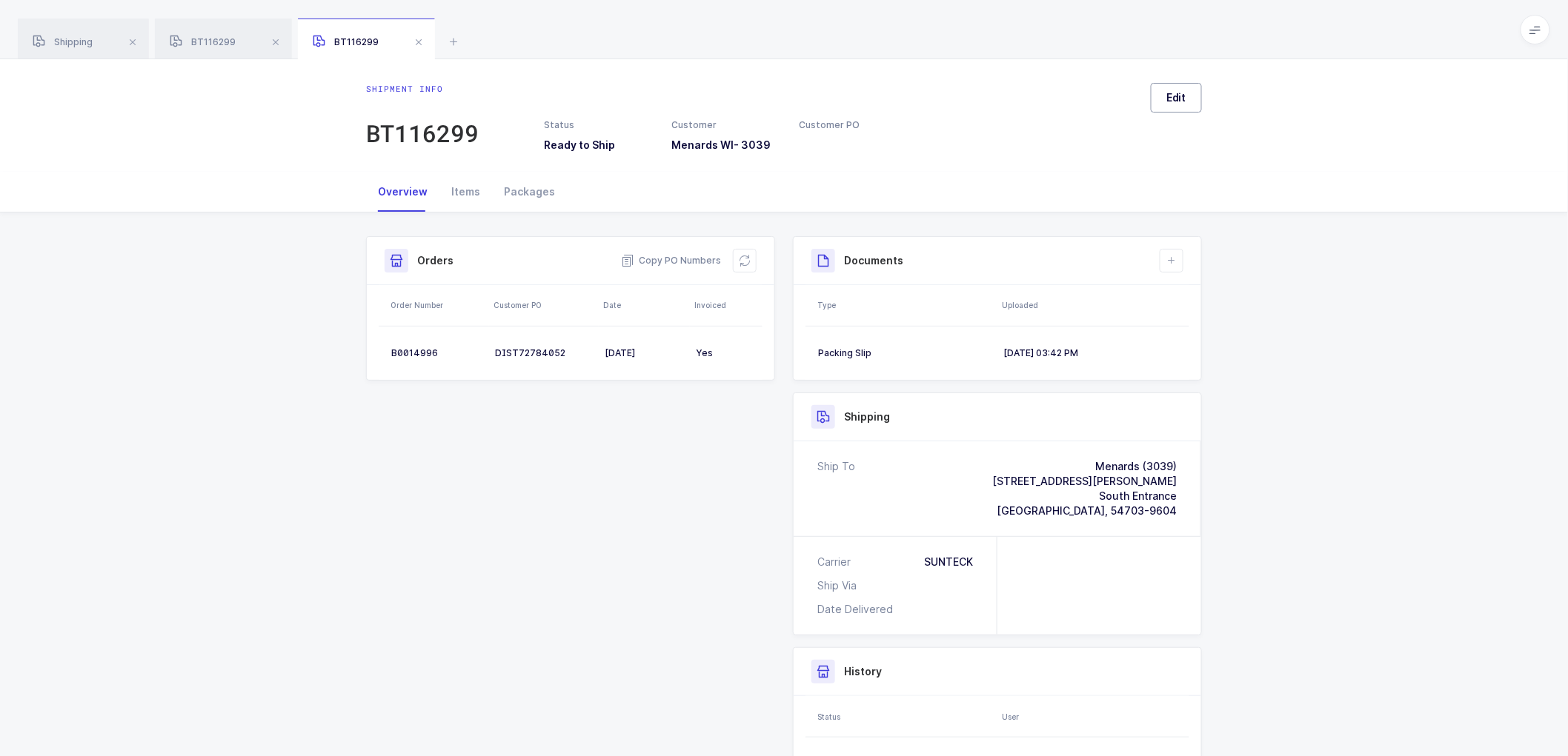
click at [1168, 104] on span "Edit" at bounding box center [1176, 97] width 20 height 15
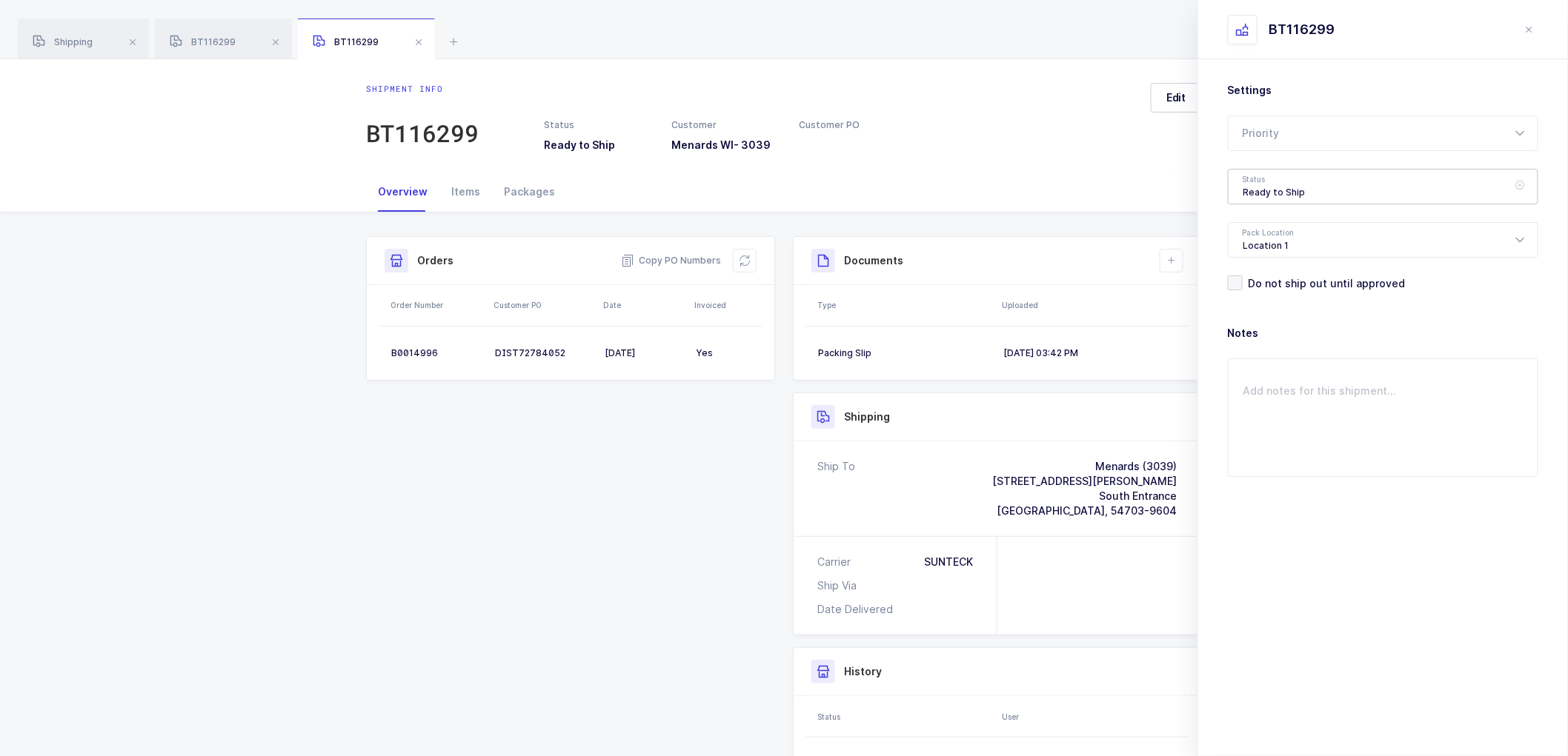
click at [1269, 183] on div "Ready to Ship" at bounding box center [1384, 186] width 311 height 35
click at [1264, 294] on span "Shipped" at bounding box center [1264, 300] width 42 height 12
type input "Shipped"
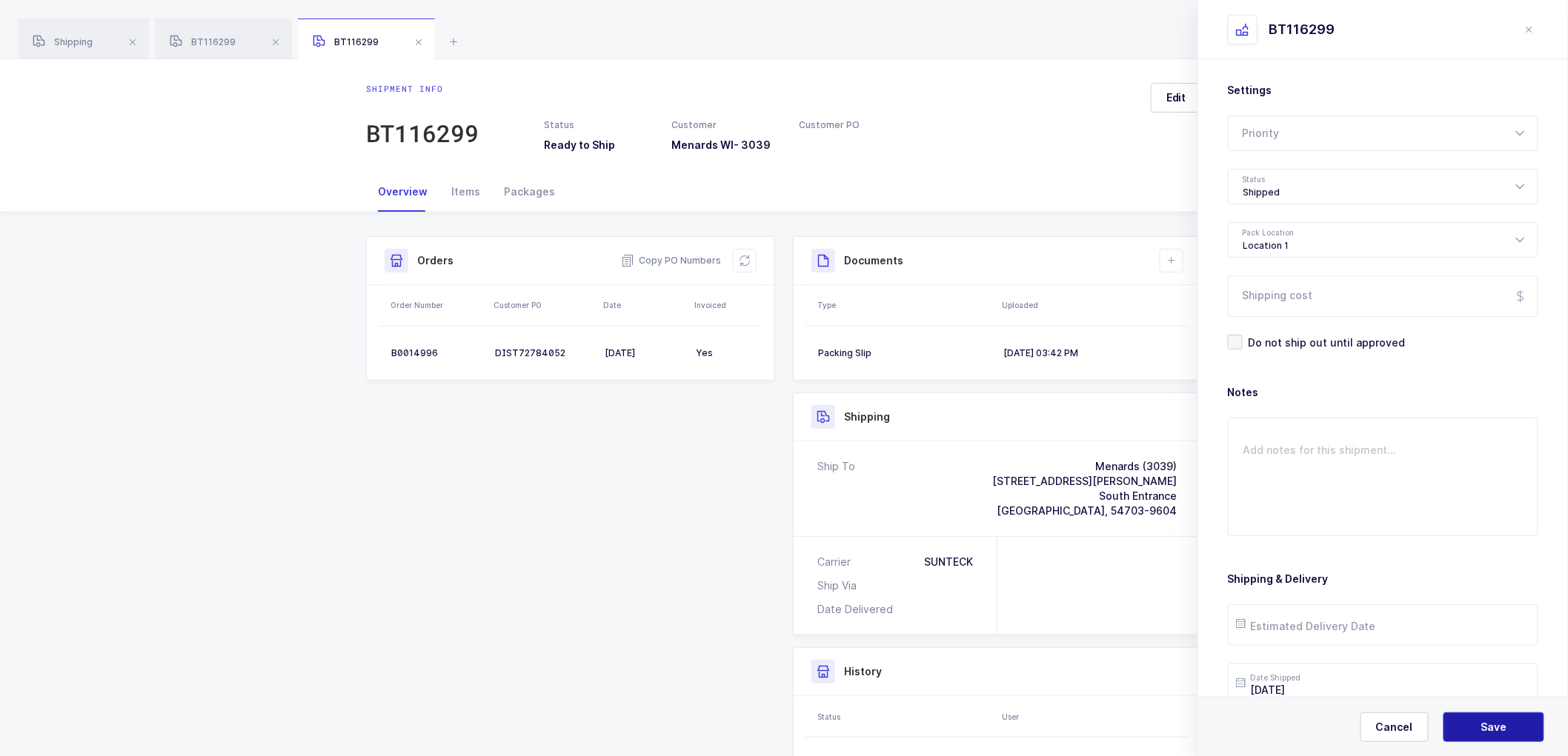
click at [1493, 728] on span "Save" at bounding box center [1494, 727] width 26 height 15
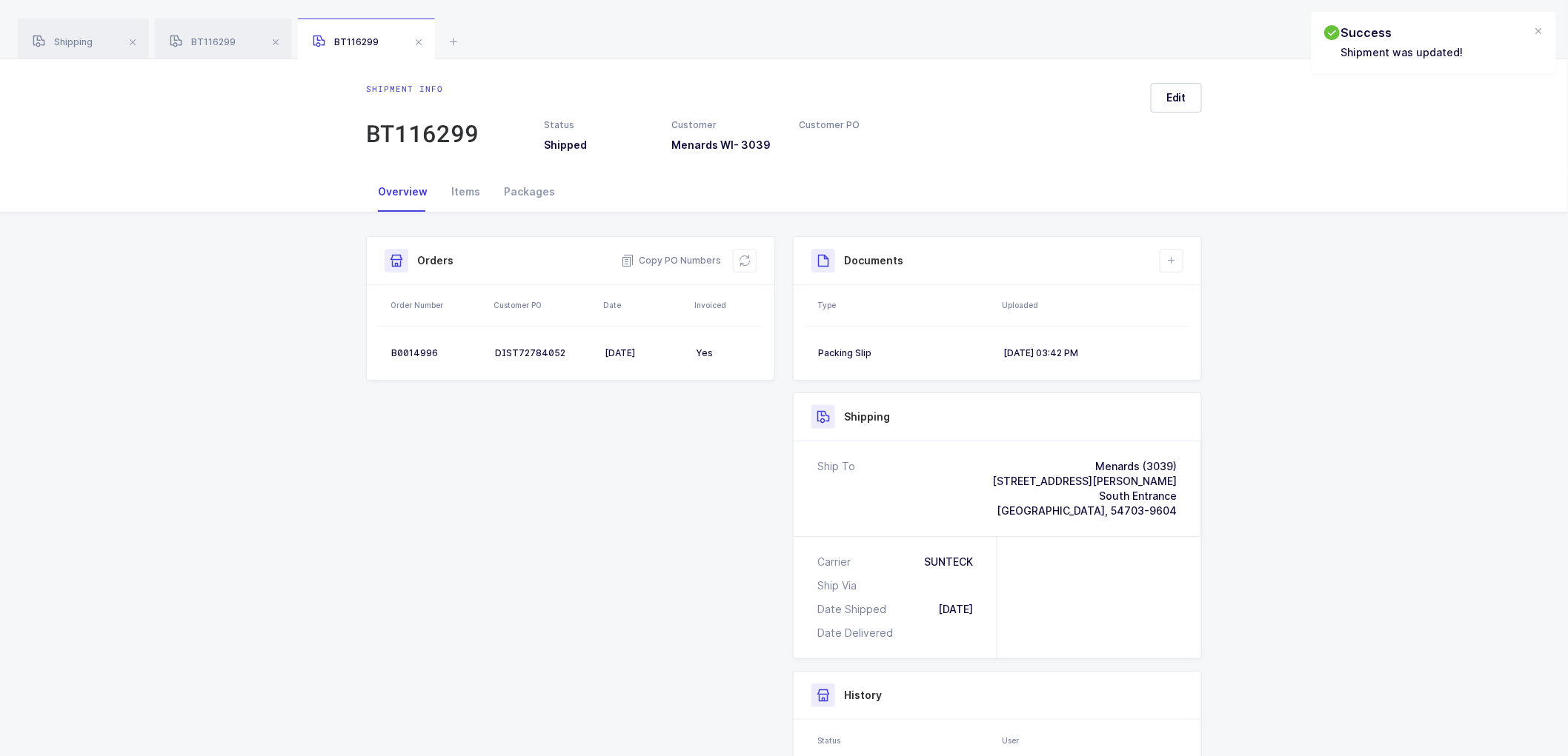
drag, startPoint x: 1168, startPoint y: 254, endPoint x: 1201, endPoint y: 297, distance: 54.2
click at [1168, 256] on icon at bounding box center [1171, 260] width 11 height 11
click at [1214, 323] on li "Upload Document" at bounding box center [1221, 326] width 110 height 24
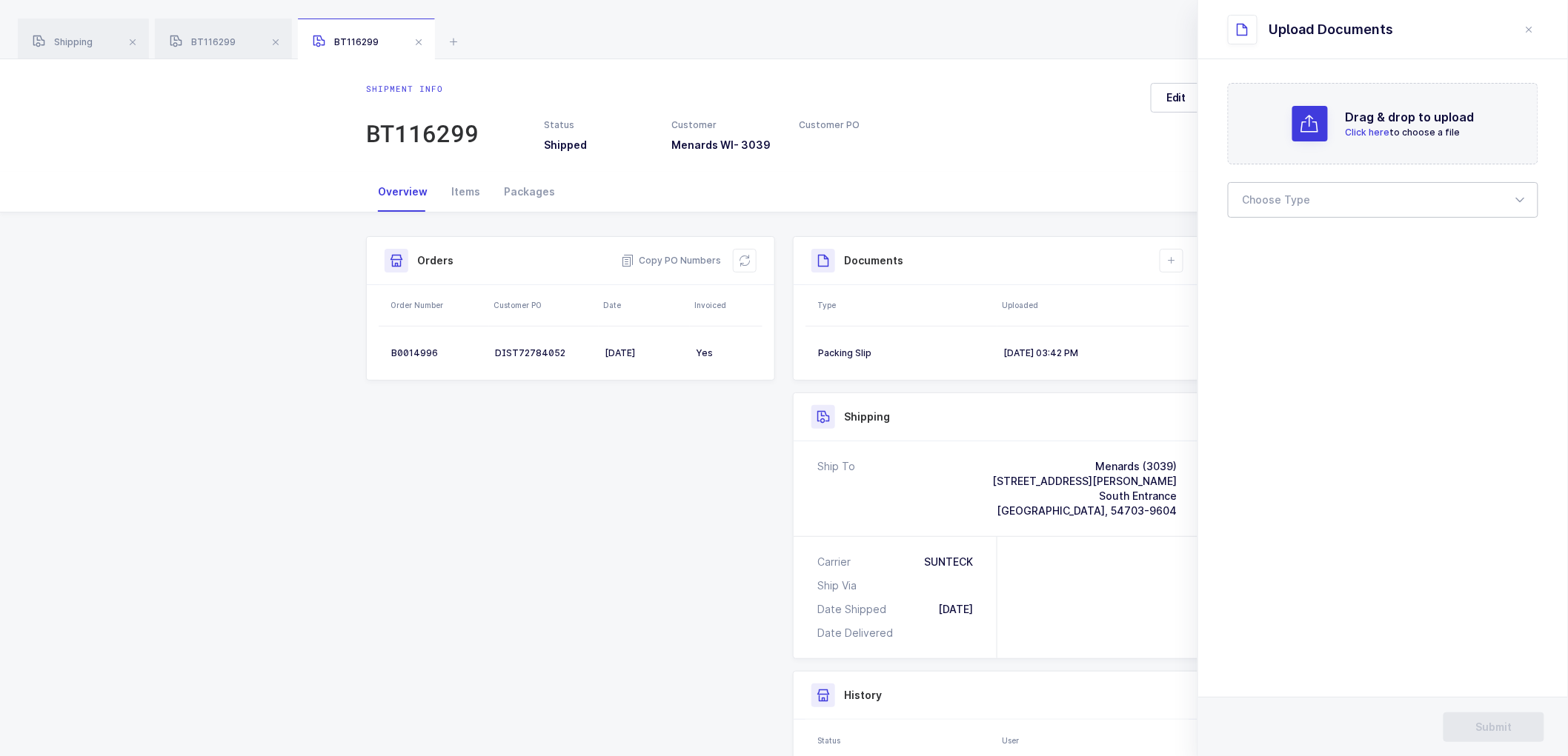
click at [1270, 202] on div at bounding box center [1384, 200] width 311 height 35
click at [1264, 248] on span "Bill of Lading" at bounding box center [1277, 246] width 67 height 12
type input "Bill of Lading"
click at [1495, 723] on span "Submit" at bounding box center [1494, 727] width 36 height 15
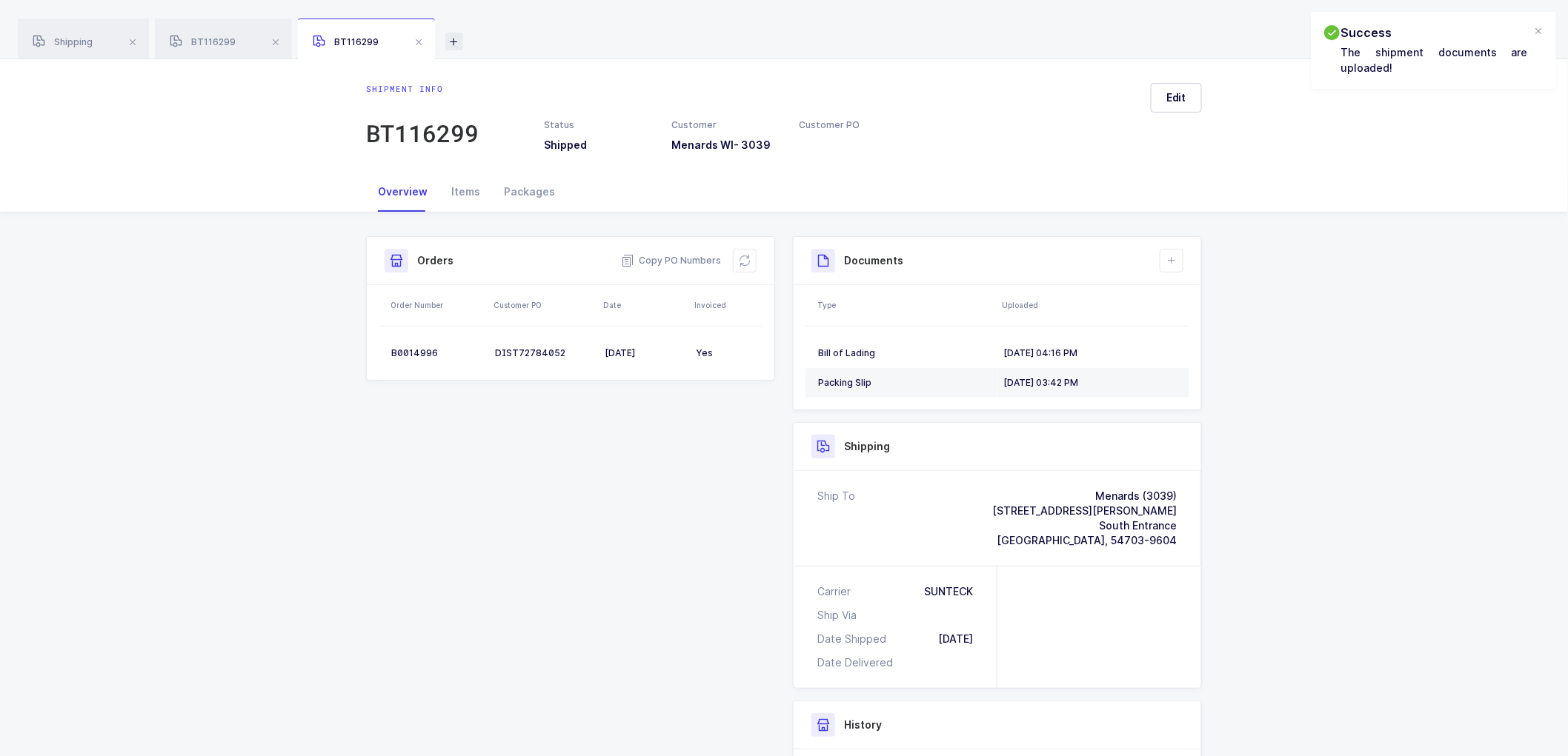
drag, startPoint x: 421, startPoint y: 39, endPoint x: 312, endPoint y: 40, distance: 109.0
click at [419, 39] on span at bounding box center [418, 42] width 18 height 18
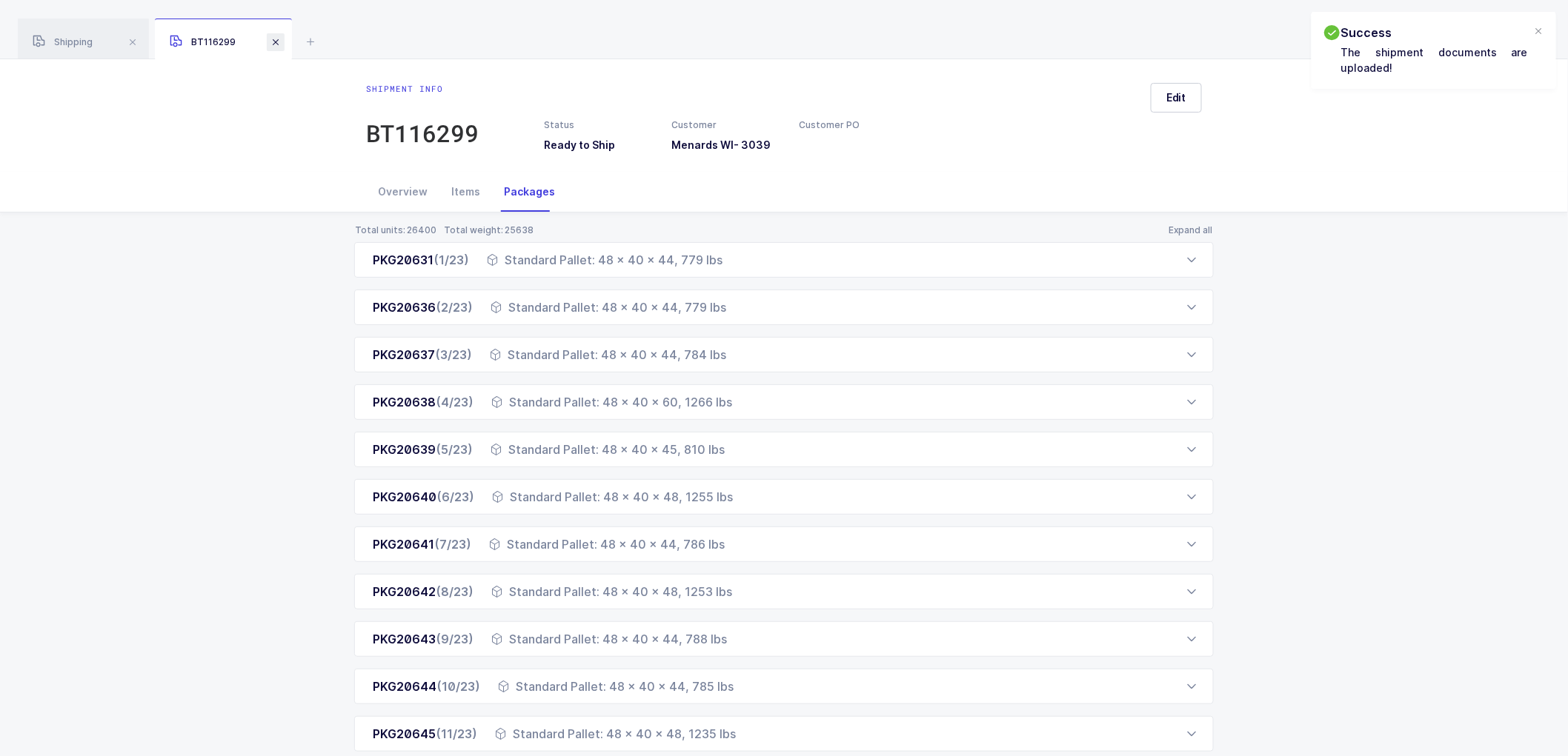
click at [281, 41] on span at bounding box center [275, 42] width 18 height 18
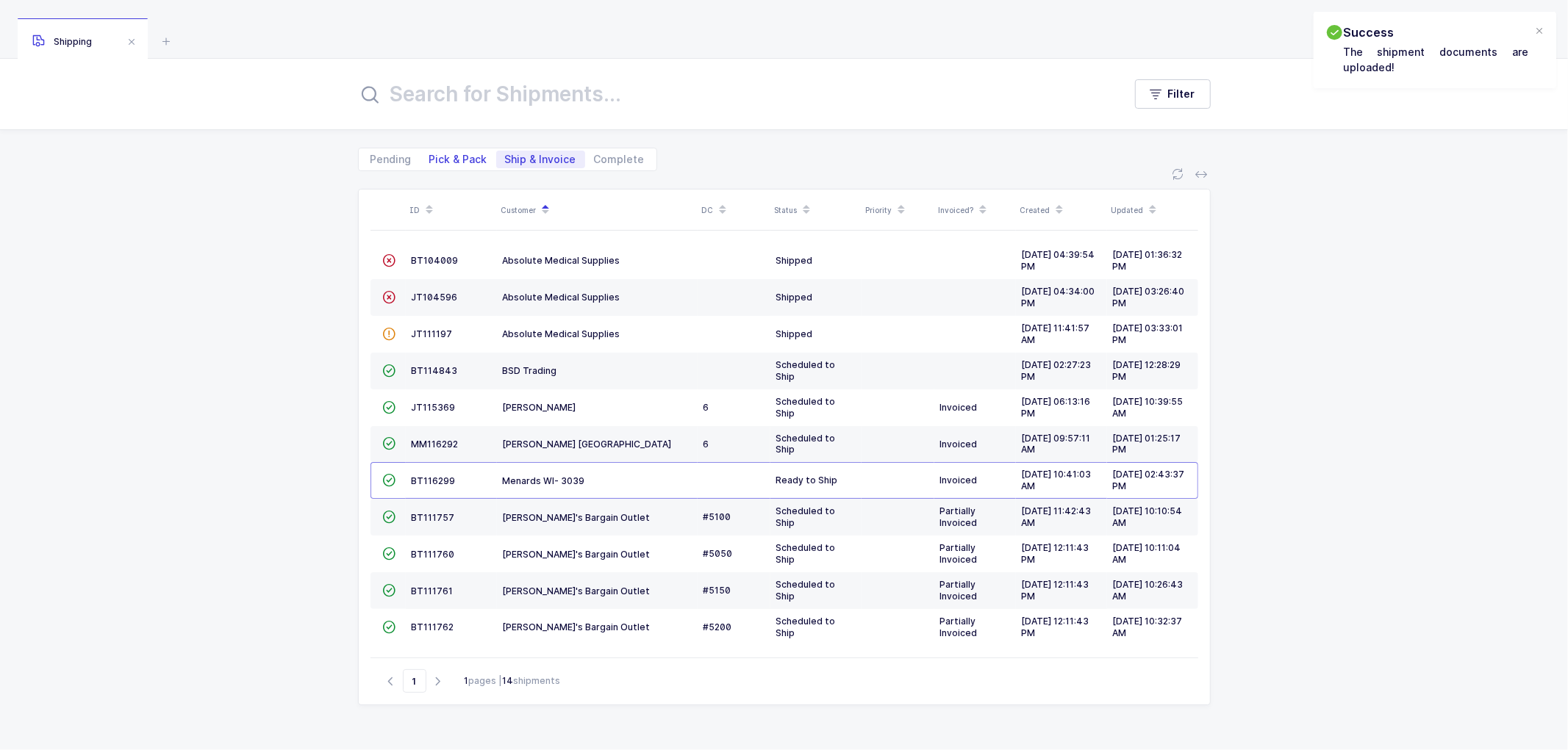
click at [461, 158] on span "Pick & Pack" at bounding box center [458, 159] width 58 height 11
click at [430, 158] on input "Pick & Pack" at bounding box center [425, 155] width 10 height 10
radio input "true"
radio input "false"
